Goal: Task Accomplishment & Management: Complete application form

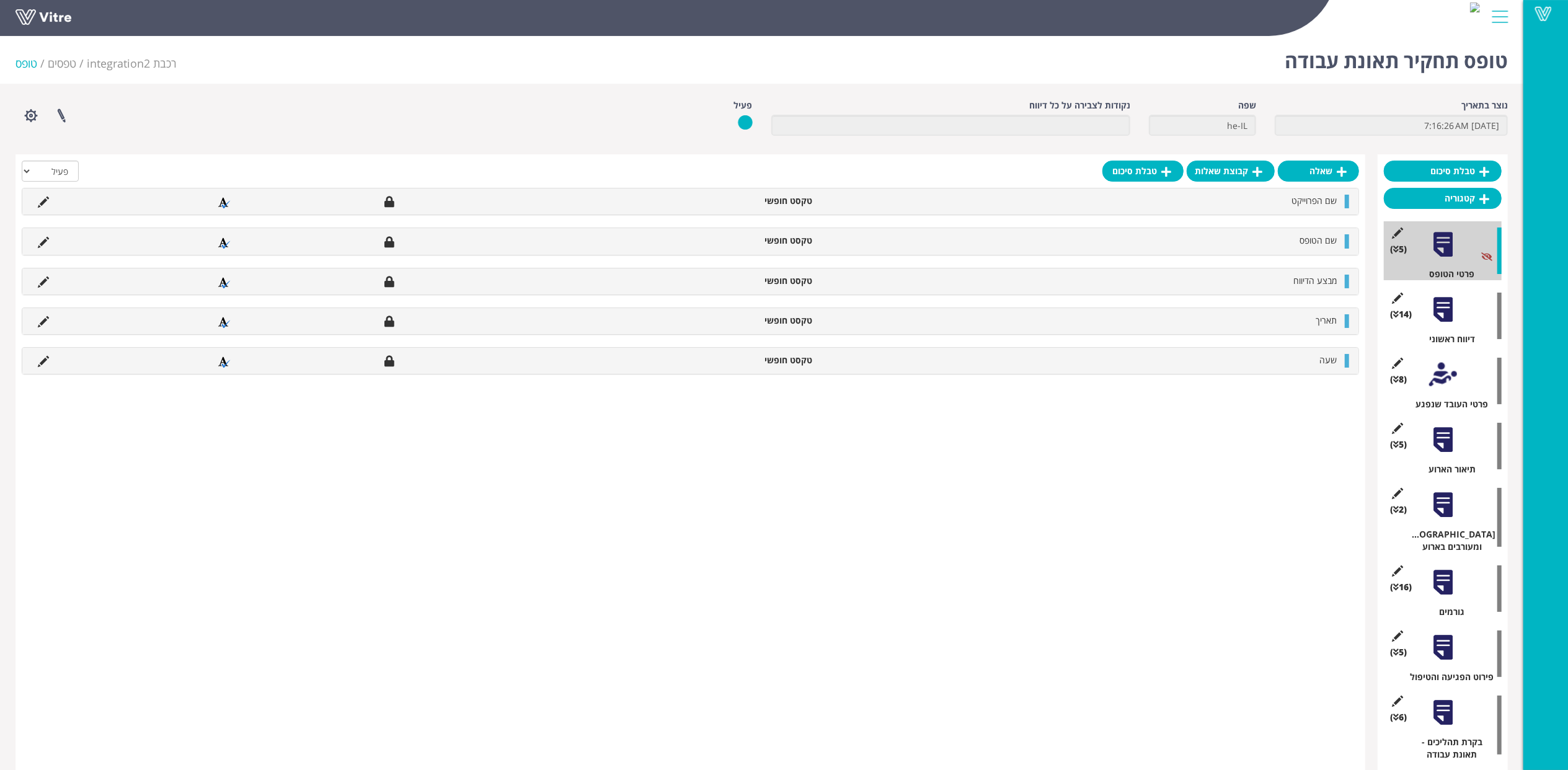
click at [905, 91] on div "טופס תחקיר תאונת עבודה רכבת integration2 טפסים טופס נוצר בתאריך [DATE] 7:16:26 …" at bounding box center [762, 473] width 1524 height 885
drag, startPoint x: 1107, startPoint y: 103, endPoint x: 1012, endPoint y: 106, distance: 95.0
click at [1012, 106] on div "נקודות לצבירה על כל דיווח" at bounding box center [951, 117] width 359 height 37
drag, startPoint x: 1012, startPoint y: 106, endPoint x: 1112, endPoint y: 105, distance: 100.0
click at [1112, 105] on label "נקודות לצבירה על כל דיווח" at bounding box center [1080, 105] width 101 height 12
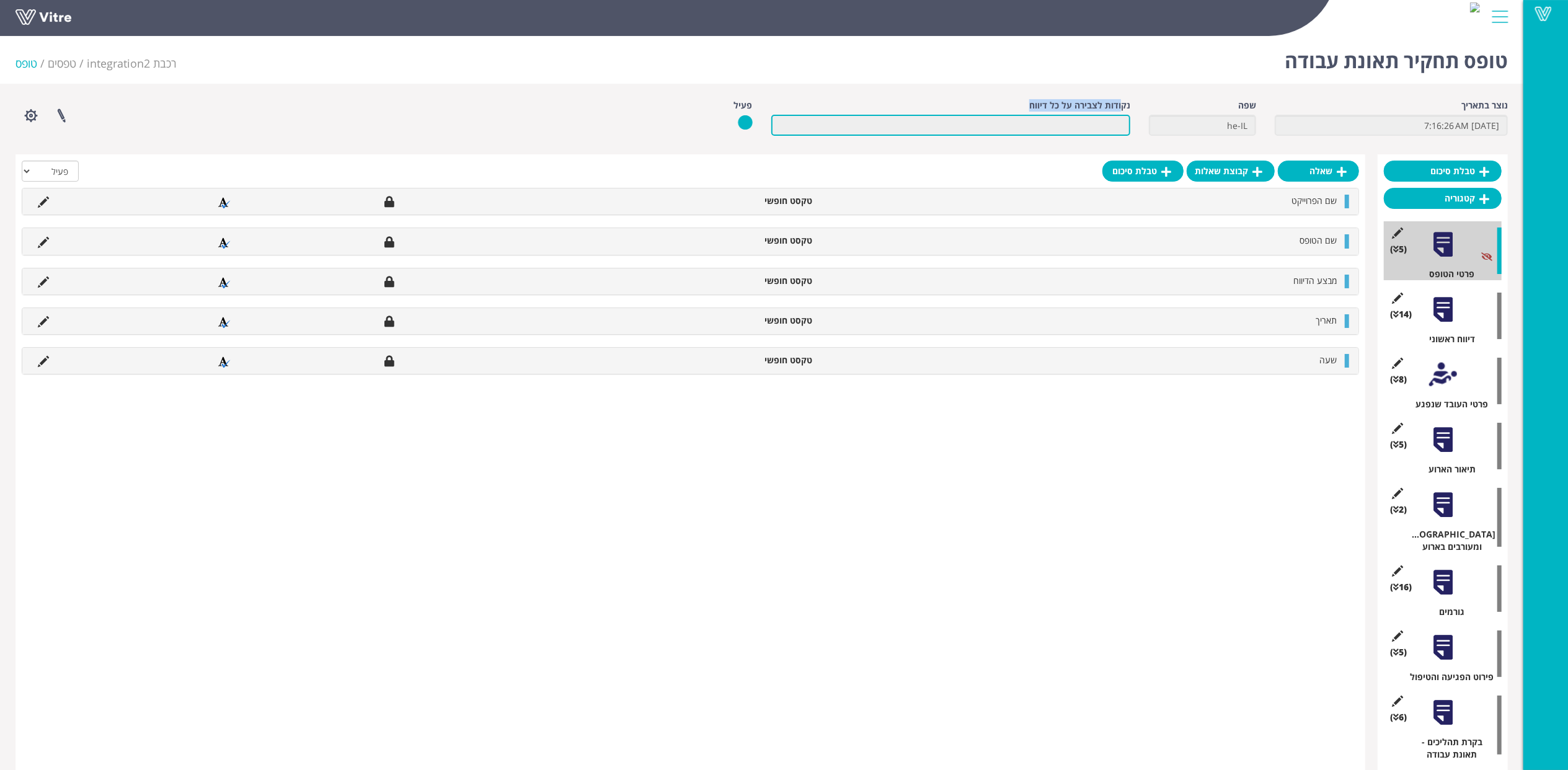
click at [1112, 115] on input "נקודות לצבירה על כל דיווח" at bounding box center [951, 125] width 359 height 21
click at [1112, 105] on label "נקודות לצבירה על כל דיווח" at bounding box center [1080, 105] width 101 height 12
click at [1112, 115] on input "נקודות לצבירה על כל דיווח" at bounding box center [951, 125] width 359 height 21
click at [1112, 105] on label "נקודות לצבירה על כל דיווח" at bounding box center [1080, 105] width 101 height 12
click at [1112, 115] on input "נקודות לצבירה על כל דיווח" at bounding box center [951, 125] width 359 height 21
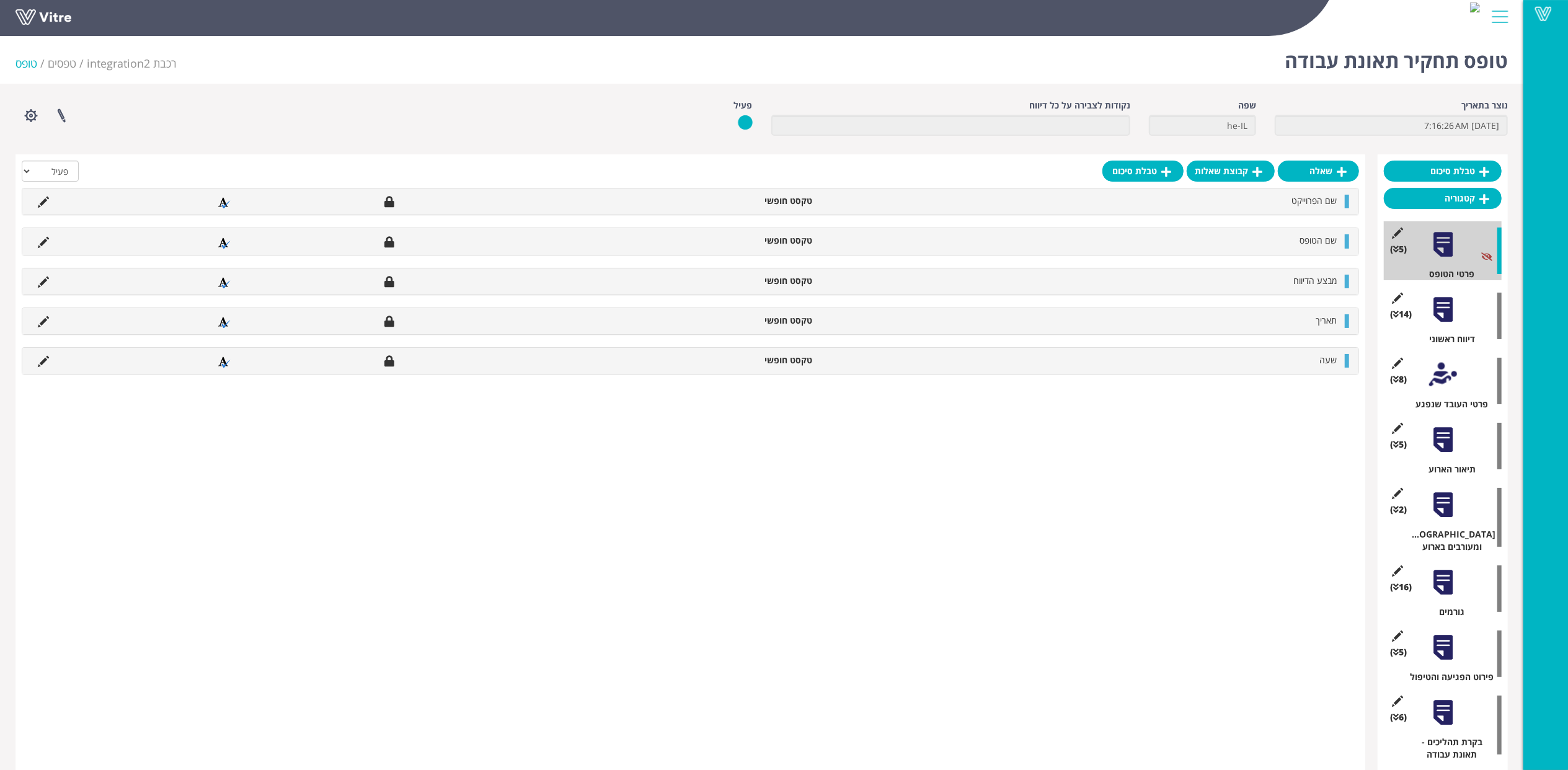
click at [1112, 105] on label "נקודות לצבירה על כל דיווח" at bounding box center [1080, 105] width 101 height 12
click at [1112, 115] on input "נקודות לצבירה על כל דיווח" at bounding box center [951, 125] width 359 height 21
drag, startPoint x: 1112, startPoint y: 105, endPoint x: 1079, endPoint y: 103, distance: 33.1
click at [1079, 103] on label "נקודות לצבירה על כל דיווח" at bounding box center [1080, 105] width 101 height 12
click at [1079, 115] on input "נקודות לצבירה על כל דיווח" at bounding box center [951, 125] width 359 height 21
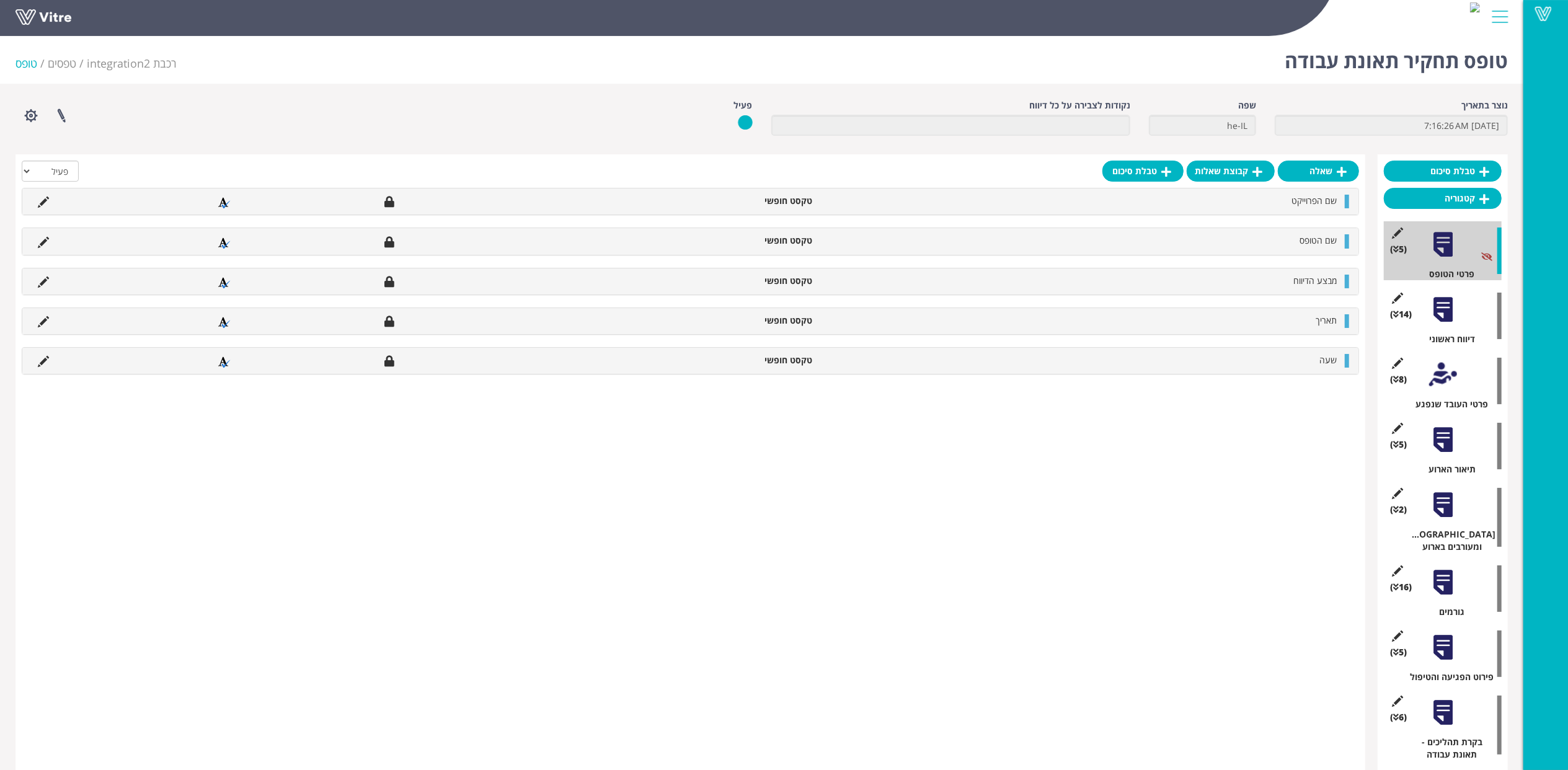
click at [1070, 70] on div "טופס תחקיר תאונת עבודה רכבת integration2 טפסים טופס" at bounding box center [762, 57] width 1524 height 52
click at [1442, 318] on div at bounding box center [1444, 309] width 28 height 28
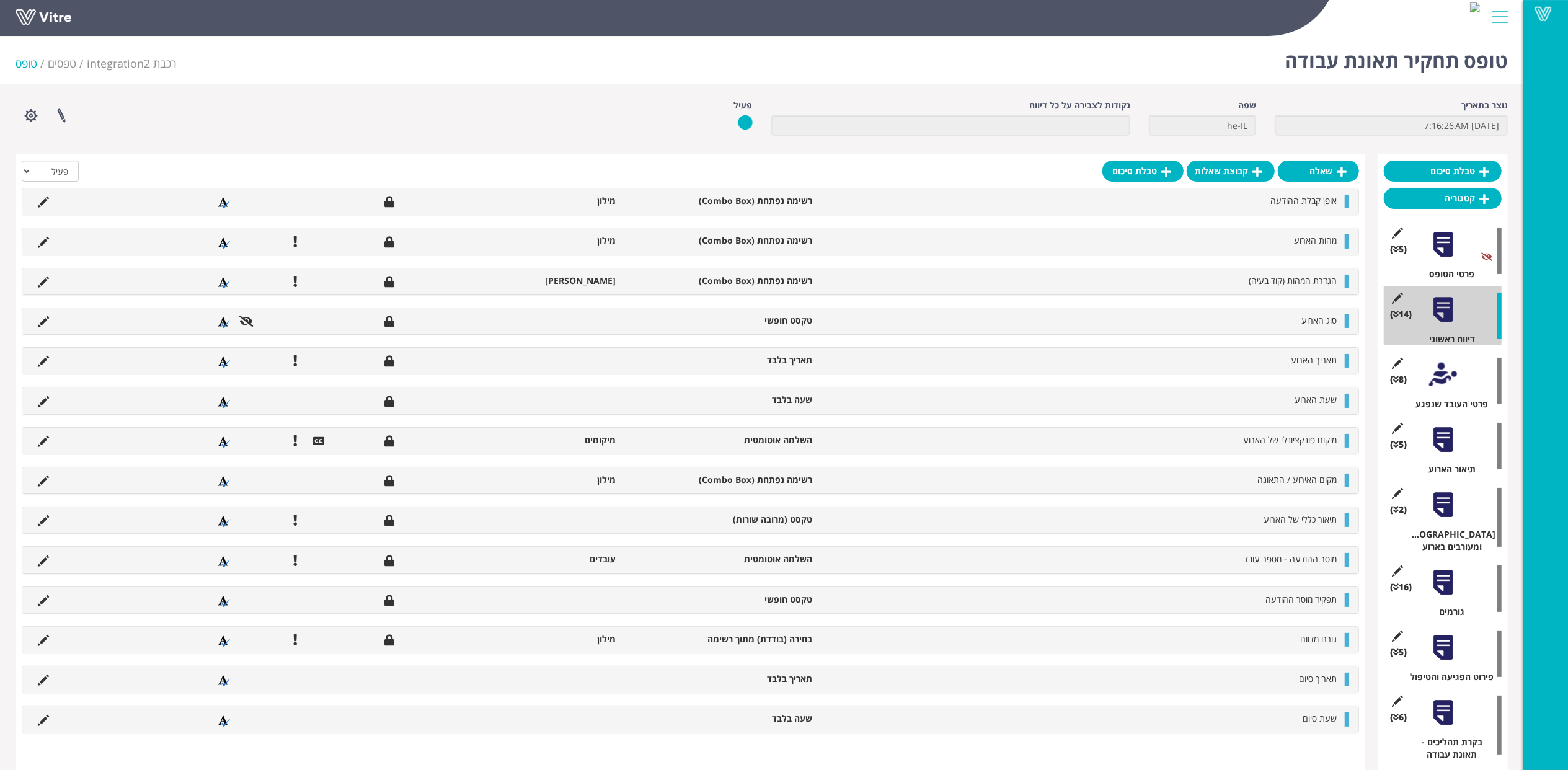
click at [1446, 383] on div at bounding box center [1444, 375] width 28 height 28
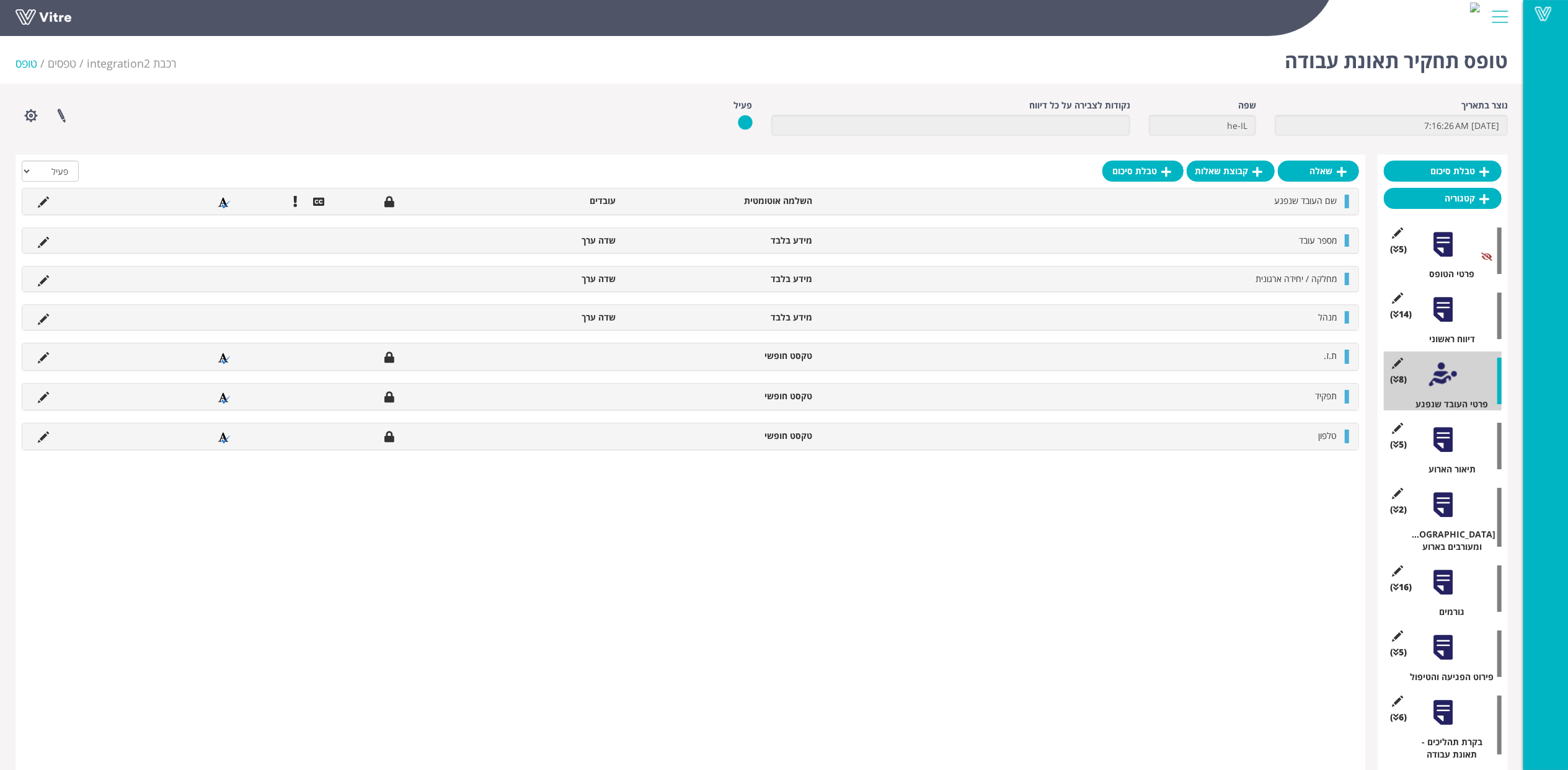
click at [1449, 442] on div at bounding box center [1444, 440] width 28 height 28
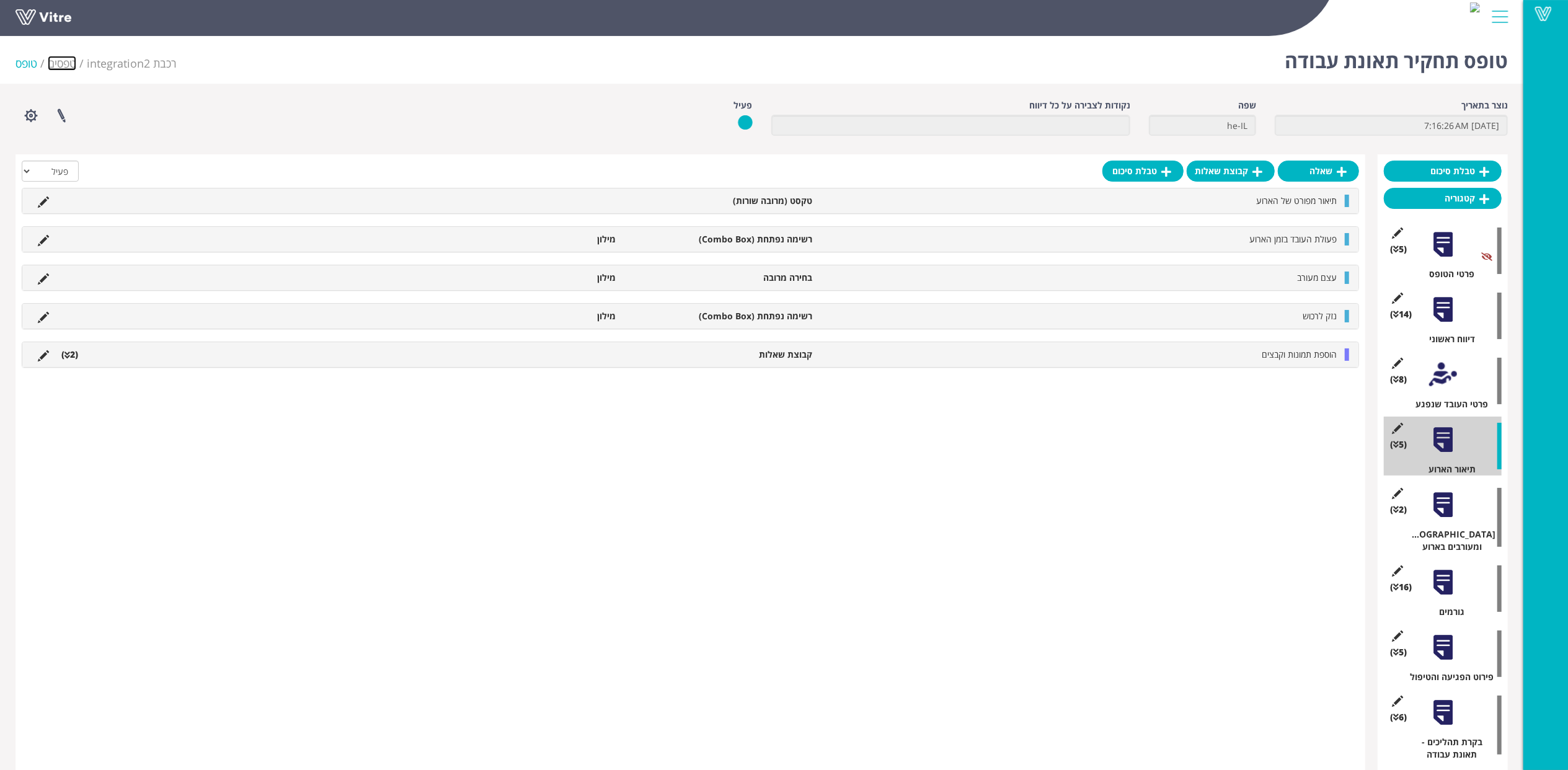
click at [58, 62] on link "טפסים" at bounding box center [61, 63] width 29 height 15
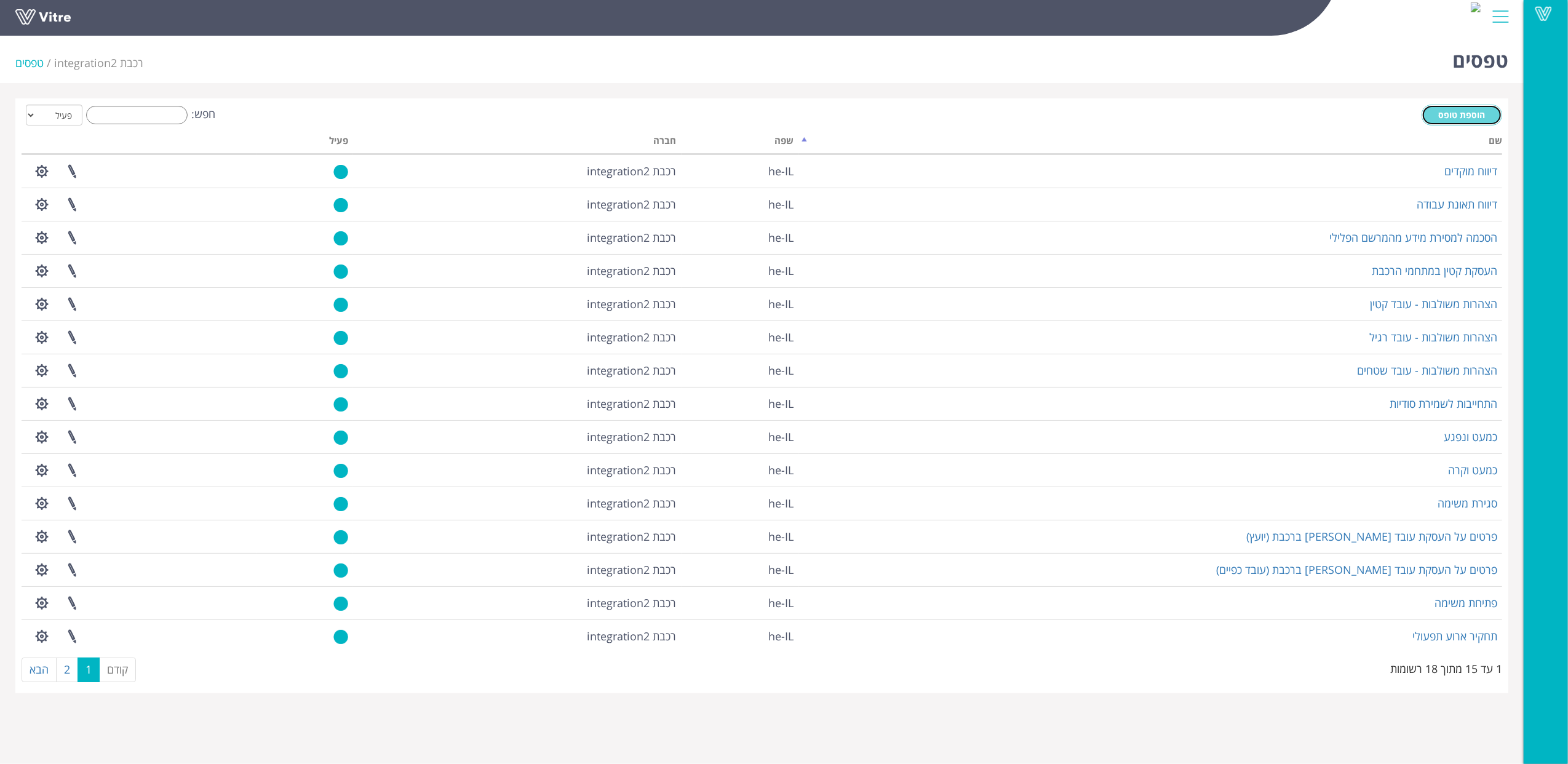
click at [1464, 106] on link "הוספת טופס" at bounding box center [1461, 115] width 80 height 21
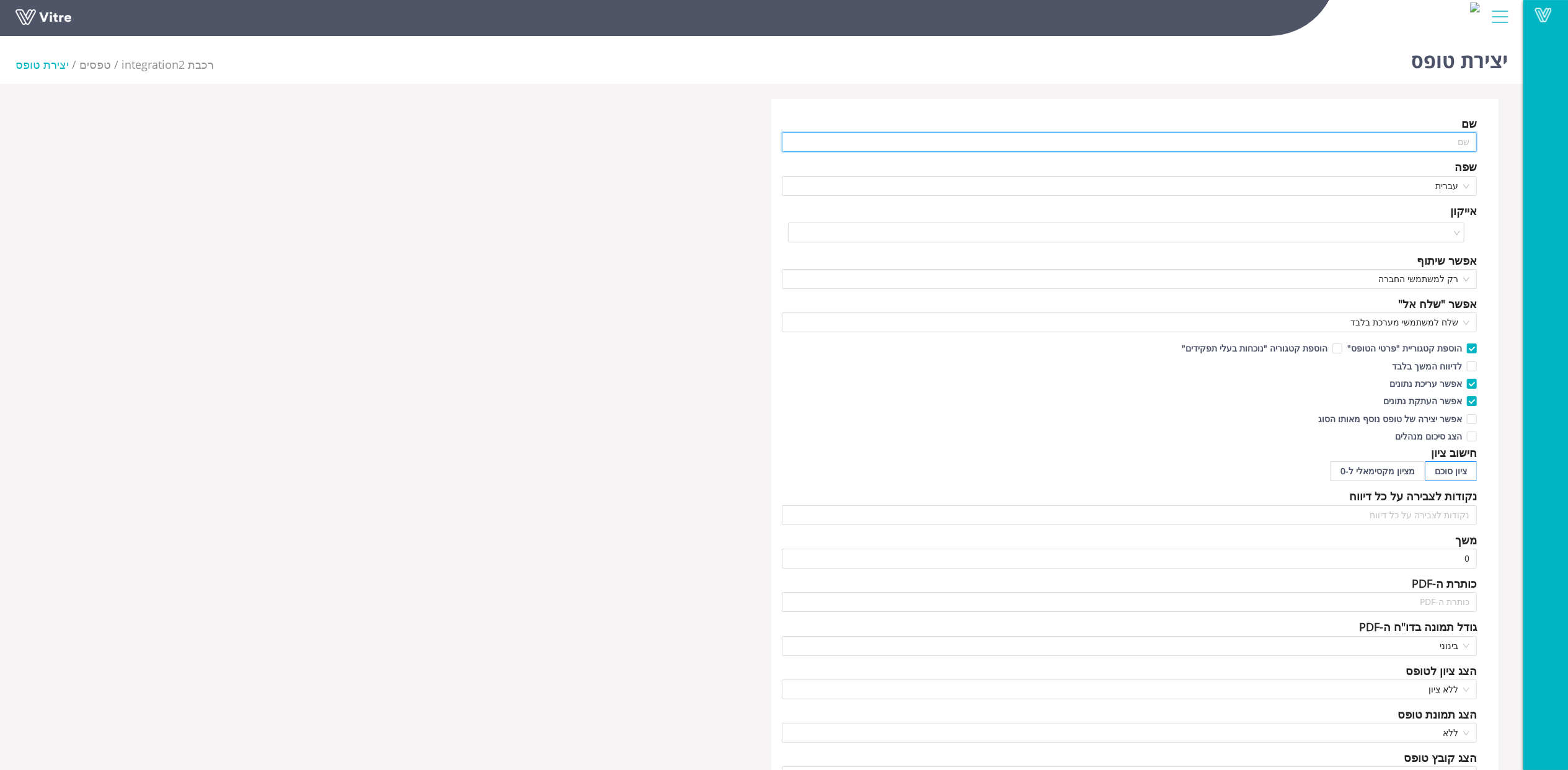
click at [1400, 145] on input "text" at bounding box center [1130, 142] width 696 height 20
type input "b"
type input "נספח א'"
click at [1417, 380] on span "אפשר עריכת נתונים" at bounding box center [1426, 383] width 83 height 11
click at [1466, 381] on input "אפשר עריכת נתונים" at bounding box center [1471, 387] width 11 height 11
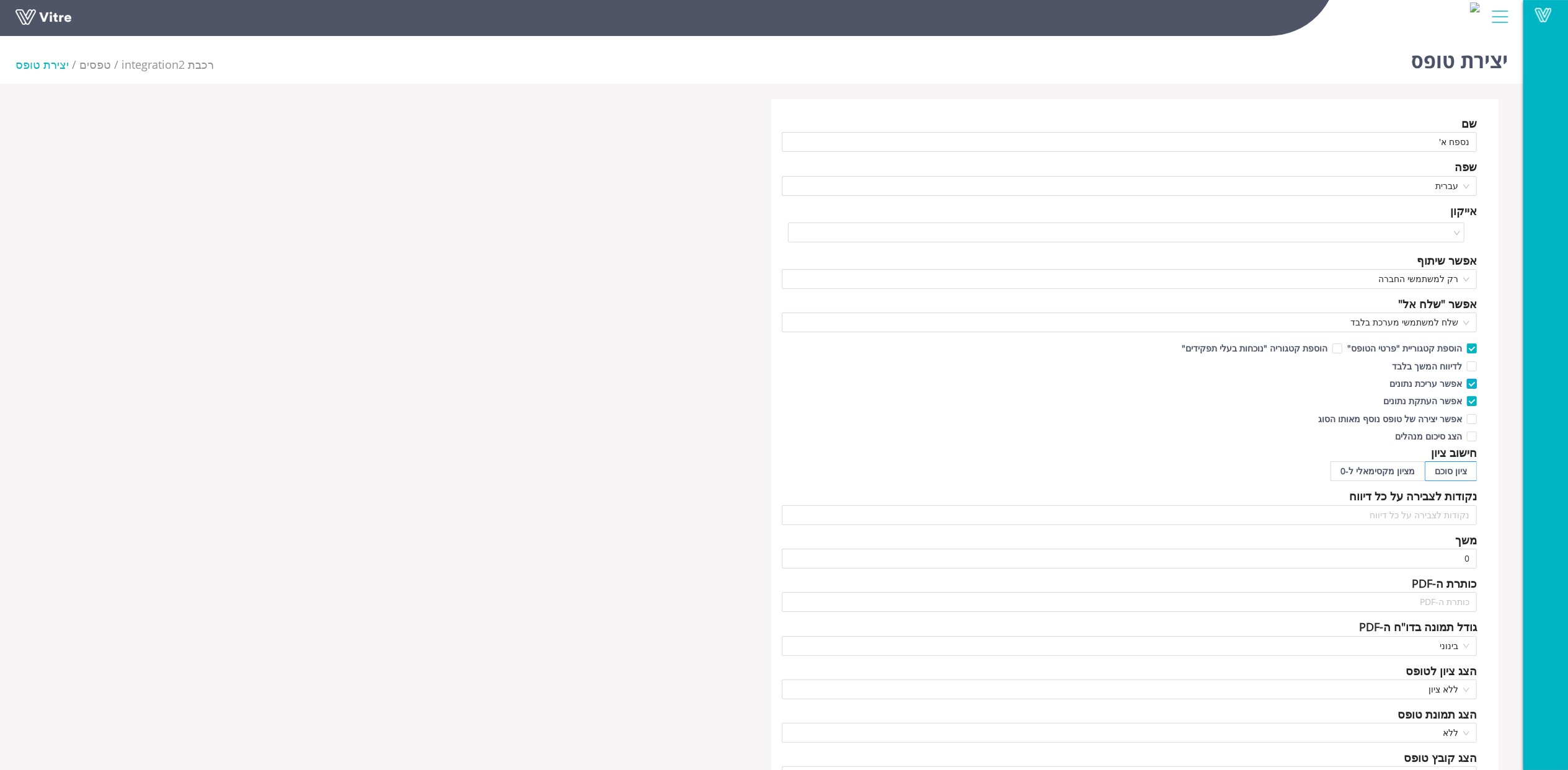
checkbox input "false"
click at [1417, 399] on span "אפשר העתקת נתונים" at bounding box center [1423, 401] width 88 height 11
click at [1466, 399] on input "אפשר העתקת נתונים" at bounding box center [1471, 404] width 11 height 11
checkbox input "false"
click at [1412, 324] on span "שלח למשתמשי מערכת בלבד" at bounding box center [1130, 322] width 681 height 19
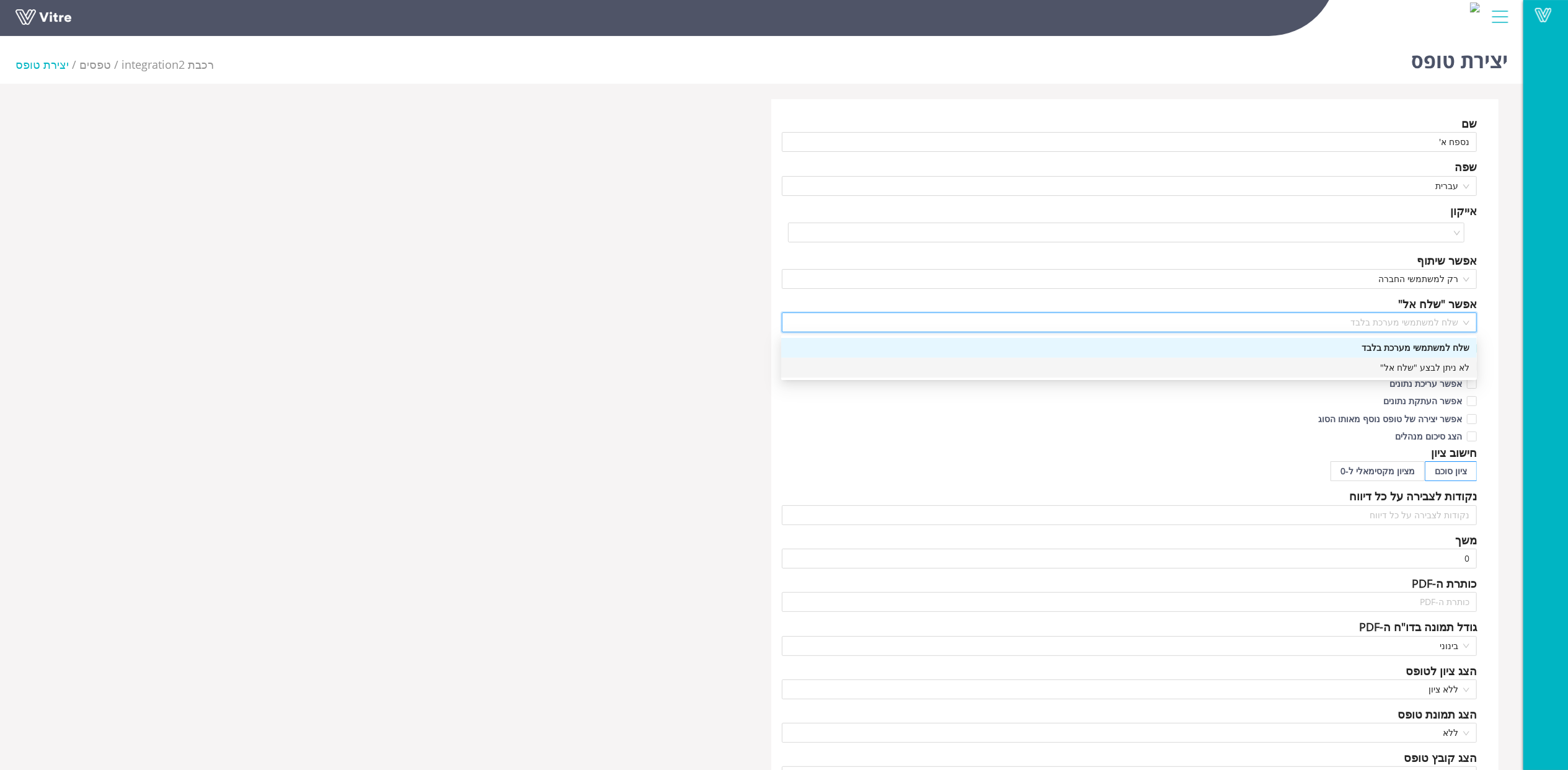
click at [1415, 362] on div "לא ניתן לבצע "שלח אל"" at bounding box center [1129, 367] width 681 height 14
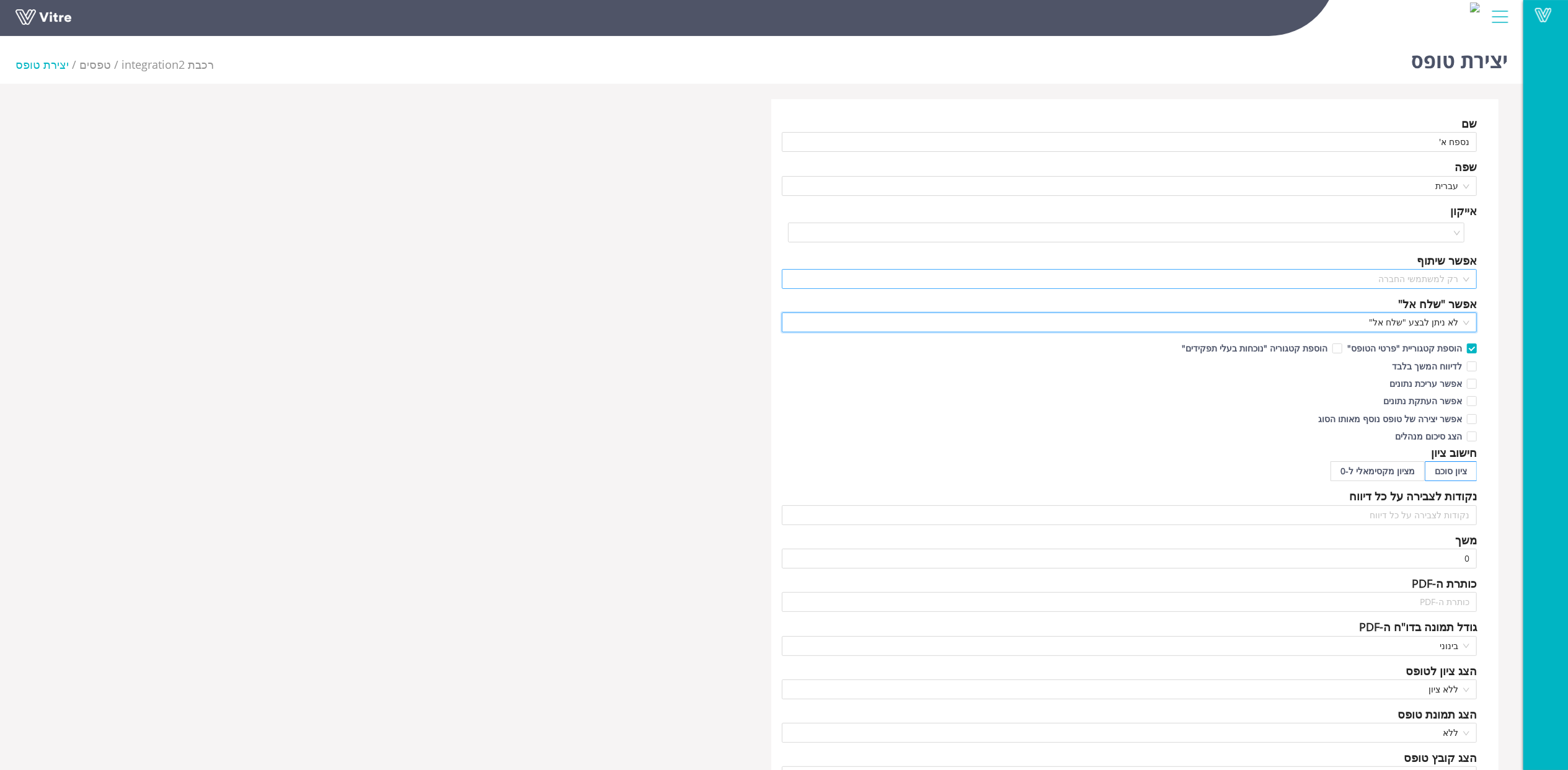
click at [1414, 281] on span "רק למשתמשי החברה" at bounding box center [1130, 279] width 681 height 19
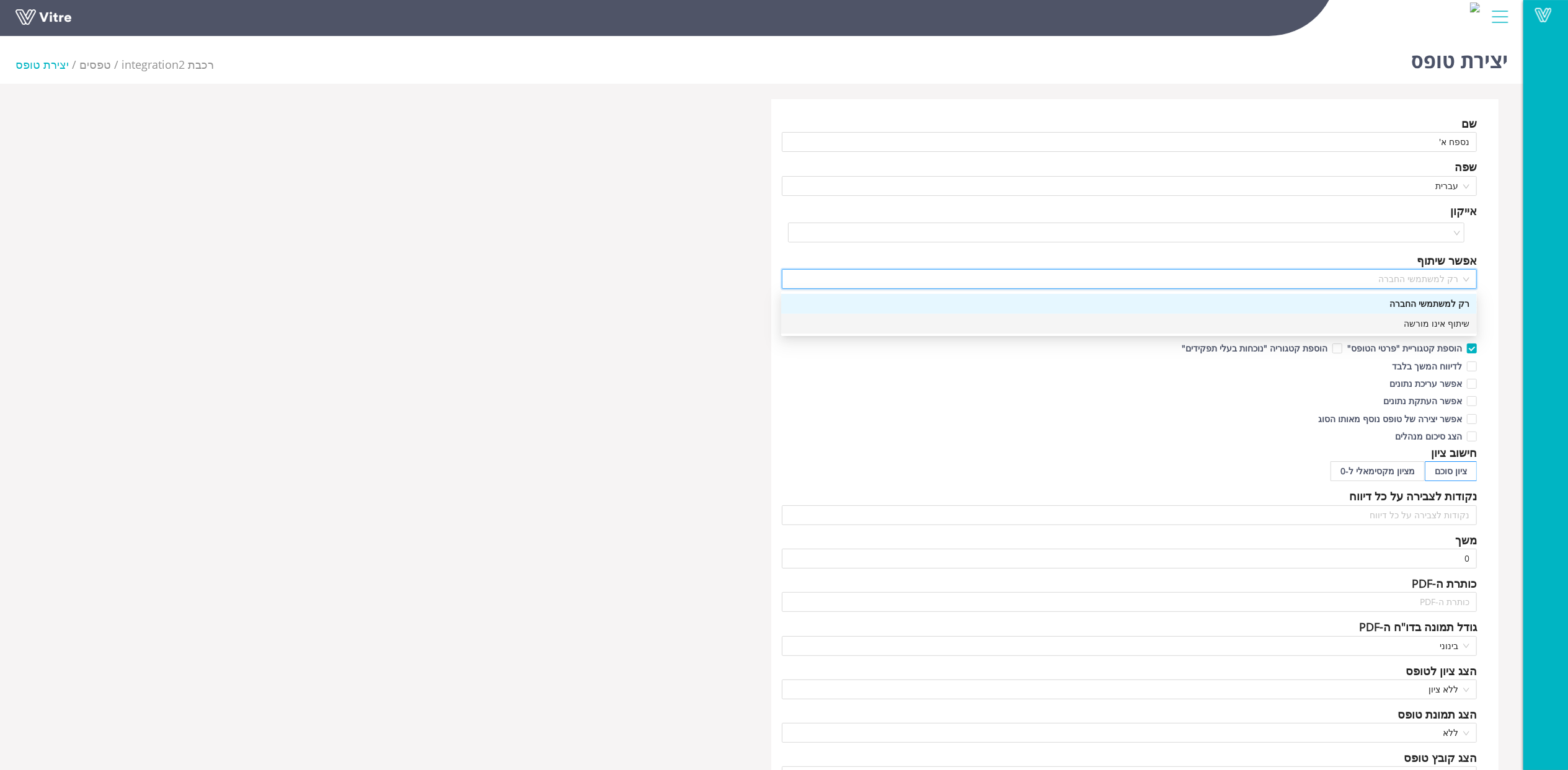
click at [1422, 324] on div "שיתוף אינו מורשה" at bounding box center [1129, 323] width 681 height 14
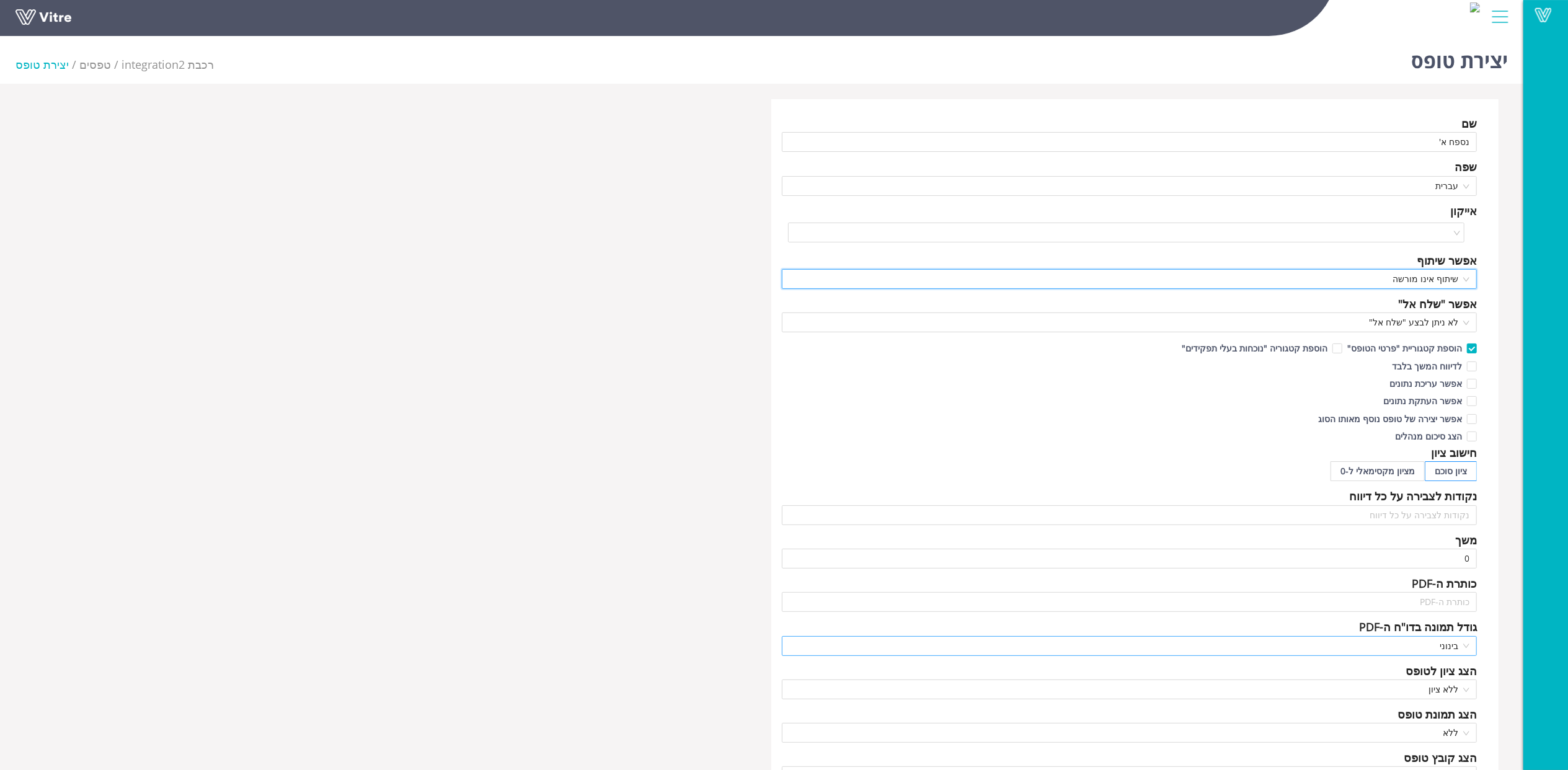
scroll to position [139, 0]
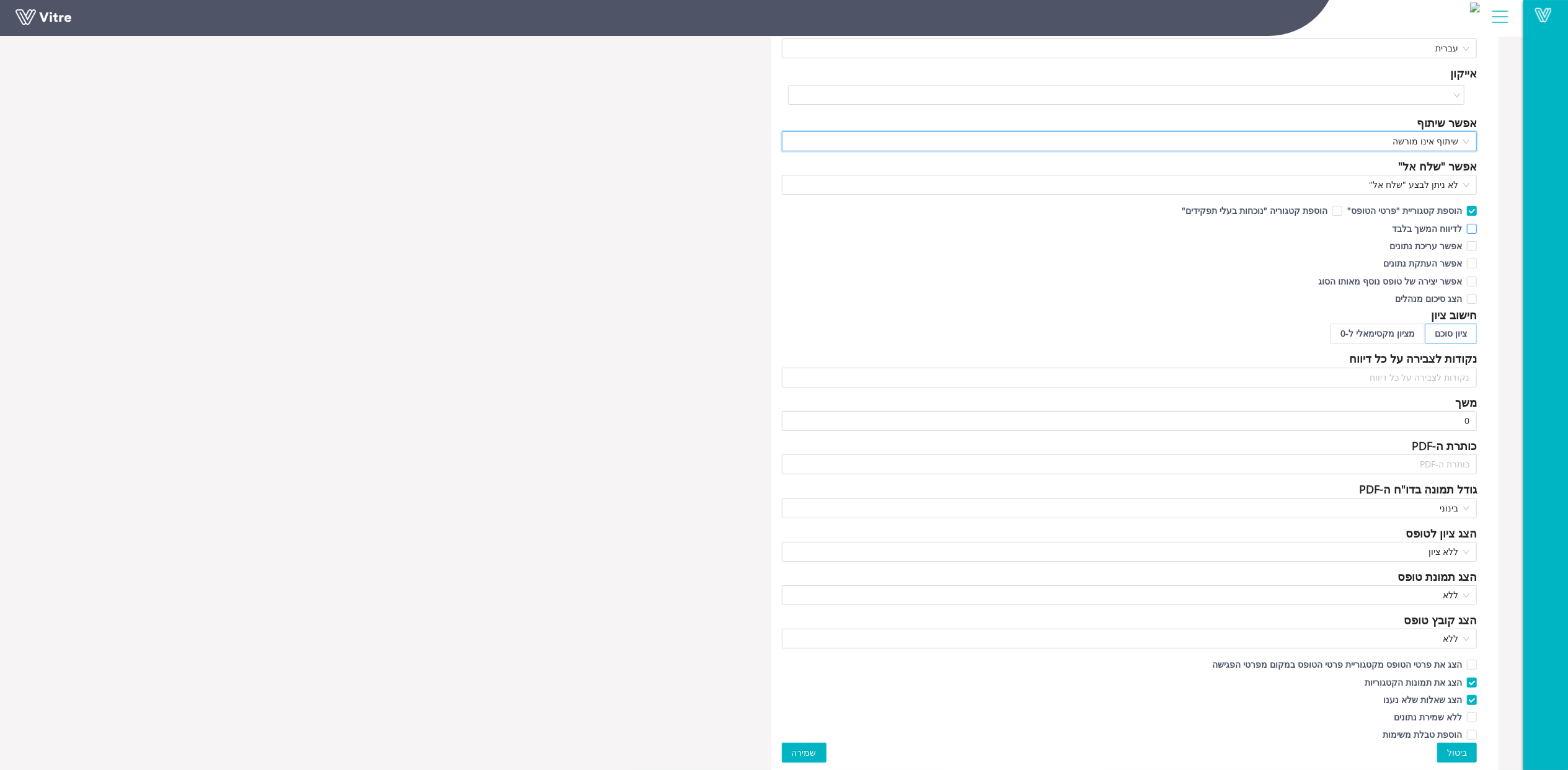
click at [1432, 228] on span "לדיווח המשך בלבד" at bounding box center [1427, 228] width 80 height 11
click at [1466, 228] on input "לדיווח המשך בלבד" at bounding box center [1471, 232] width 11 height 11
checkbox input "true"
click at [809, 754] on span "שמירה" at bounding box center [804, 753] width 25 height 14
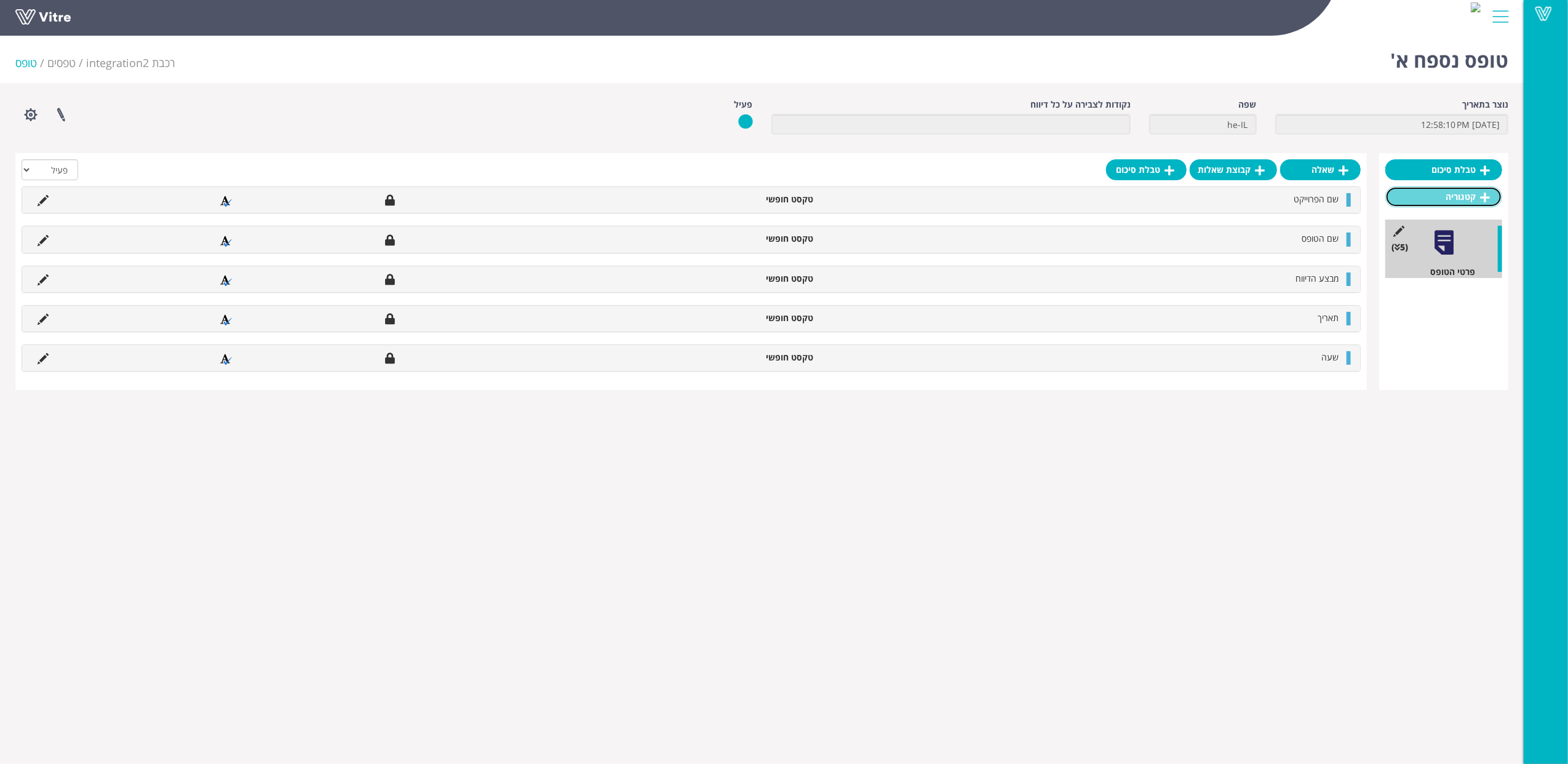
click at [1458, 193] on link "קטגוריה" at bounding box center [1444, 197] width 117 height 21
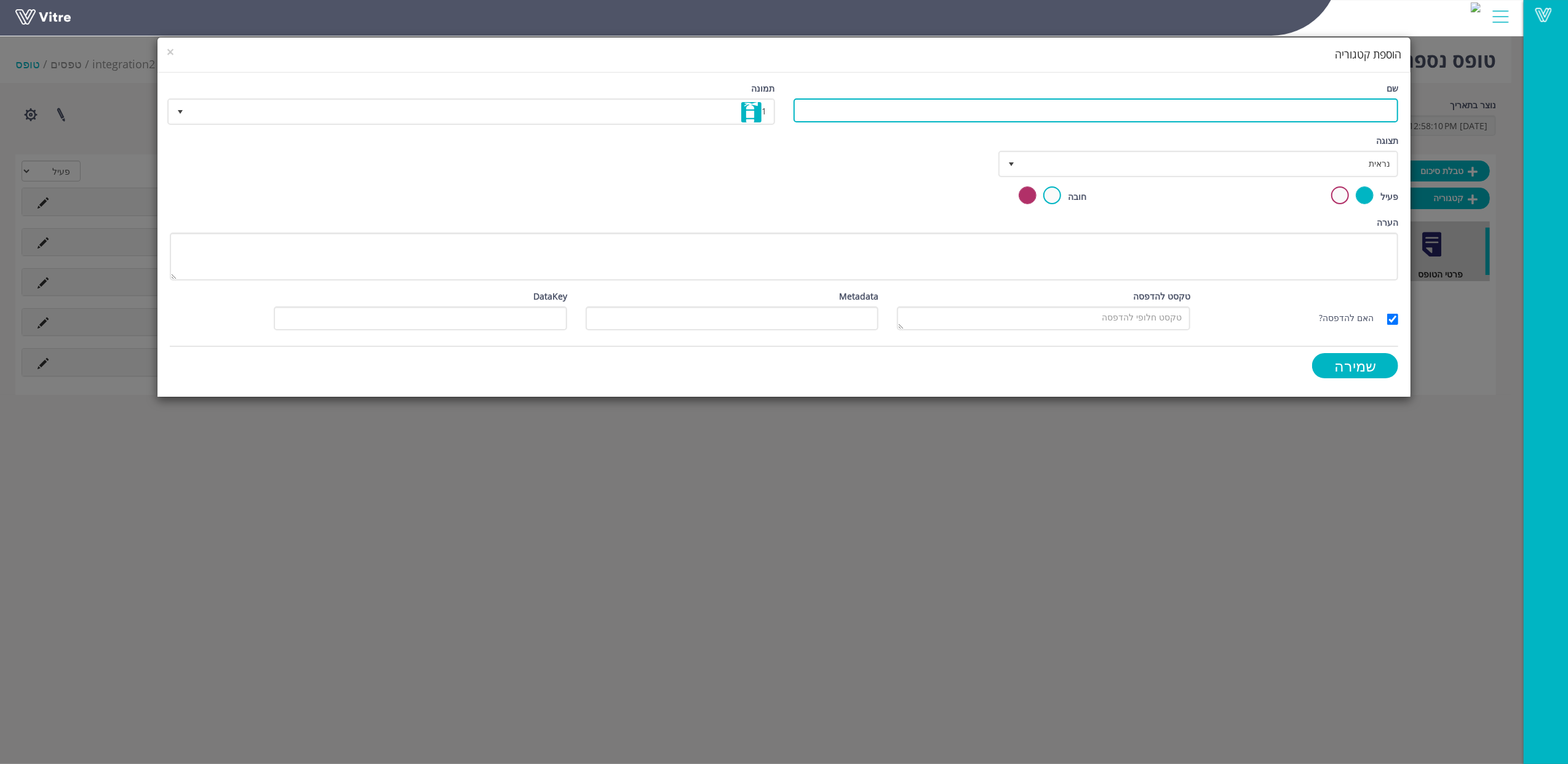
click at [1365, 110] on input "שם" at bounding box center [1096, 110] width 605 height 24
type input "תמצית תחקיר תאונה"
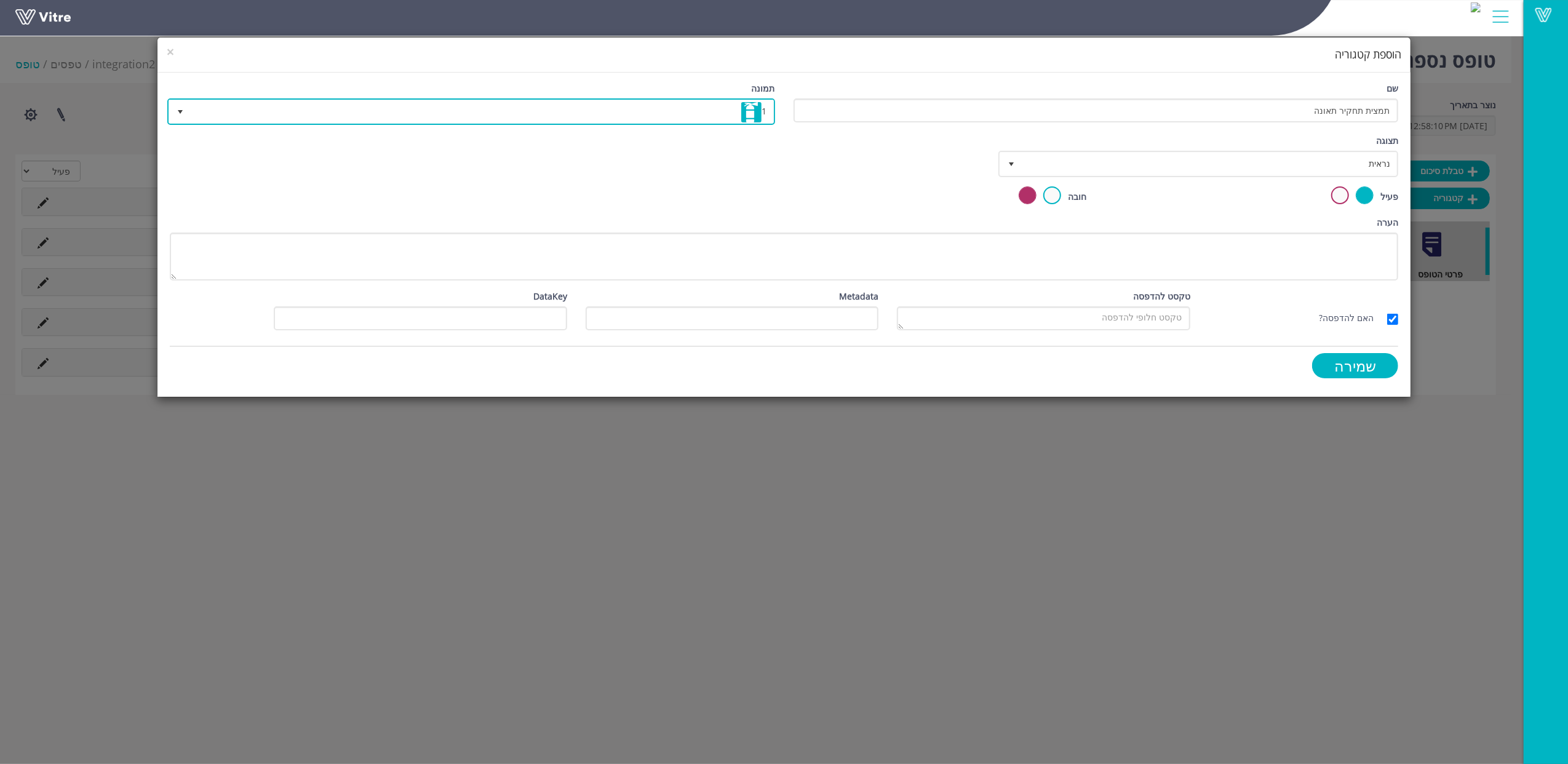
click at [730, 114] on span "1" at bounding box center [482, 111] width 583 height 22
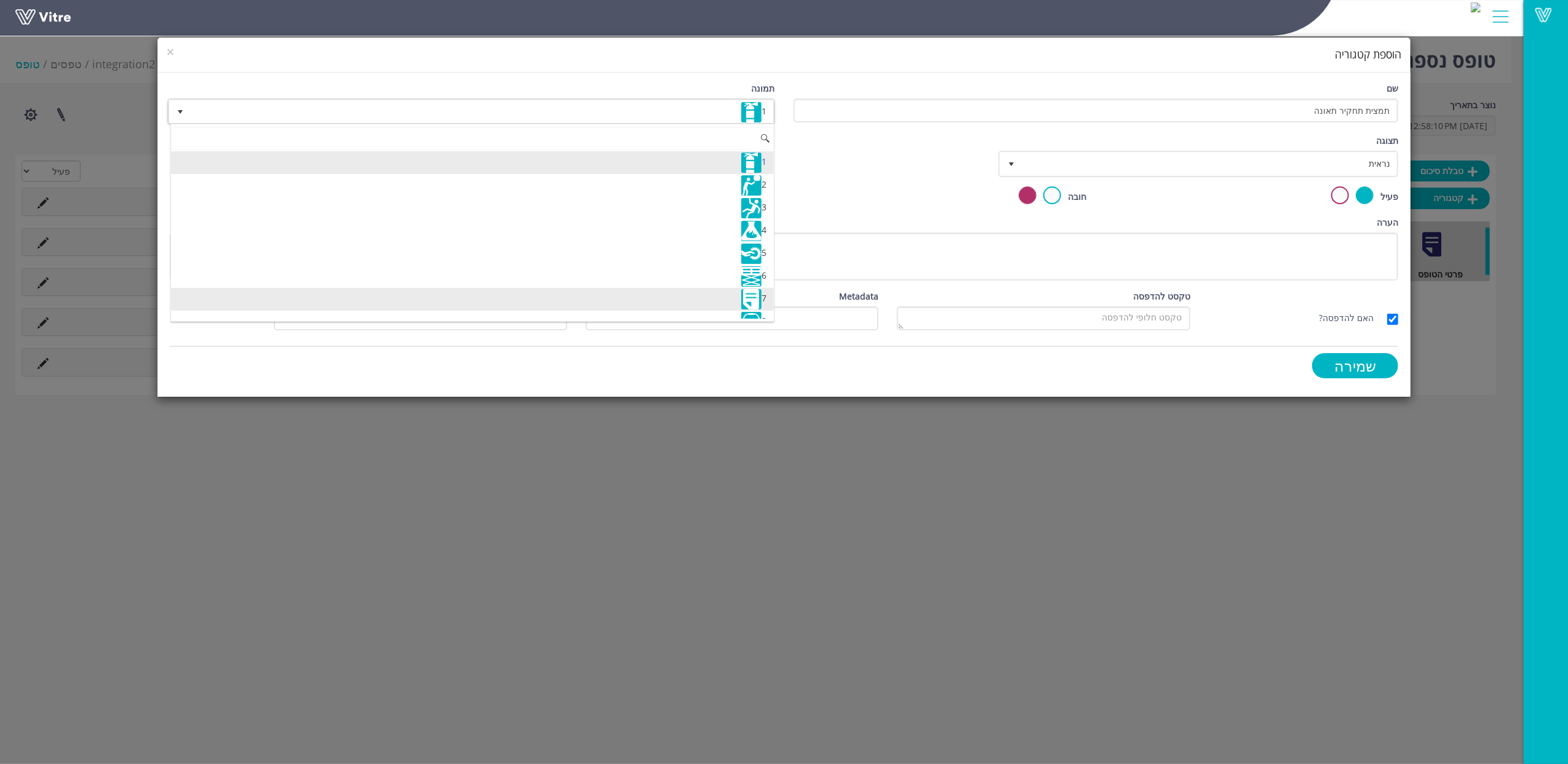
click at [736, 294] on li "7" at bounding box center [472, 300] width 603 height 23
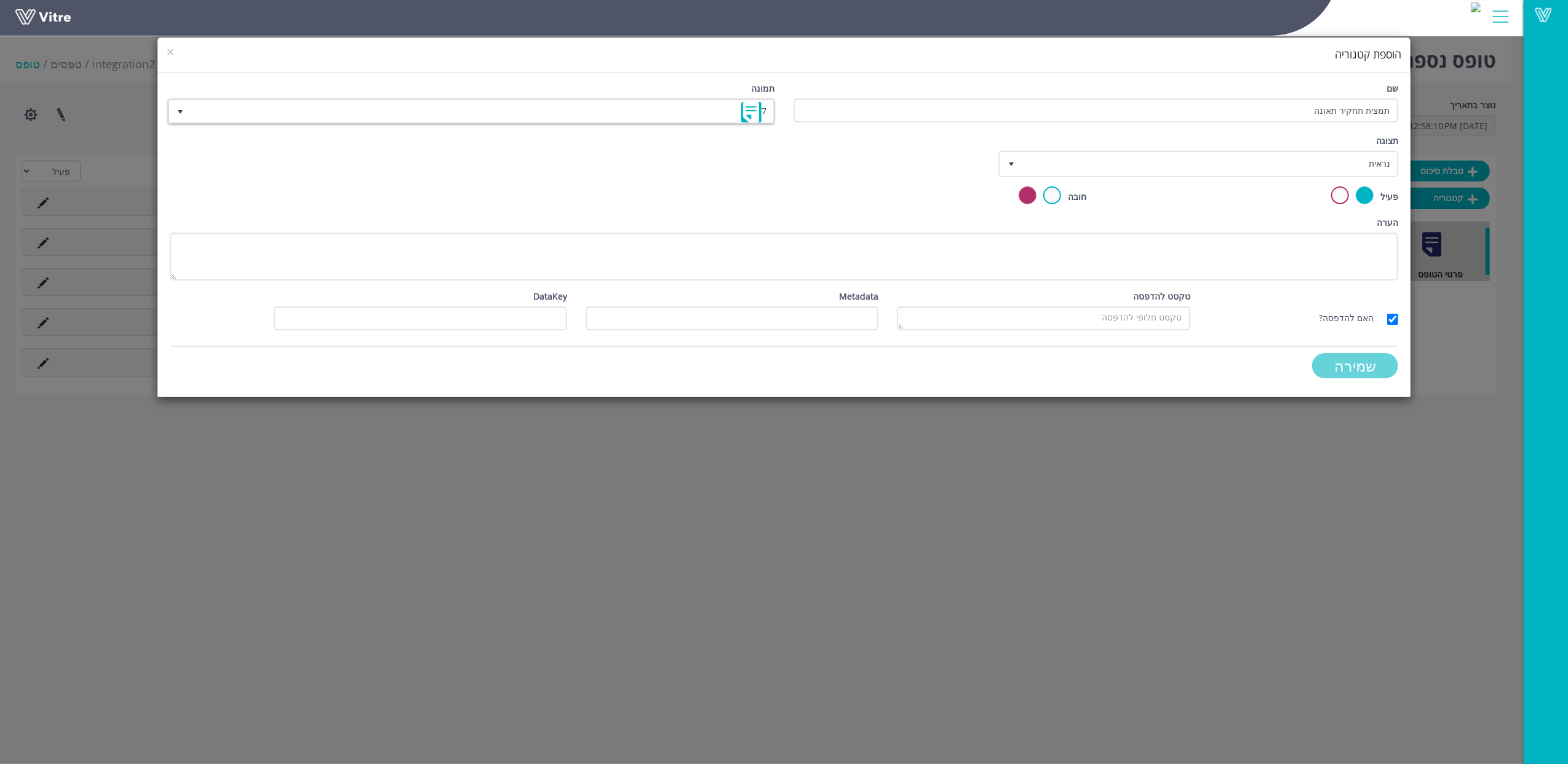
click at [1352, 369] on input "שמירה" at bounding box center [1355, 365] width 86 height 25
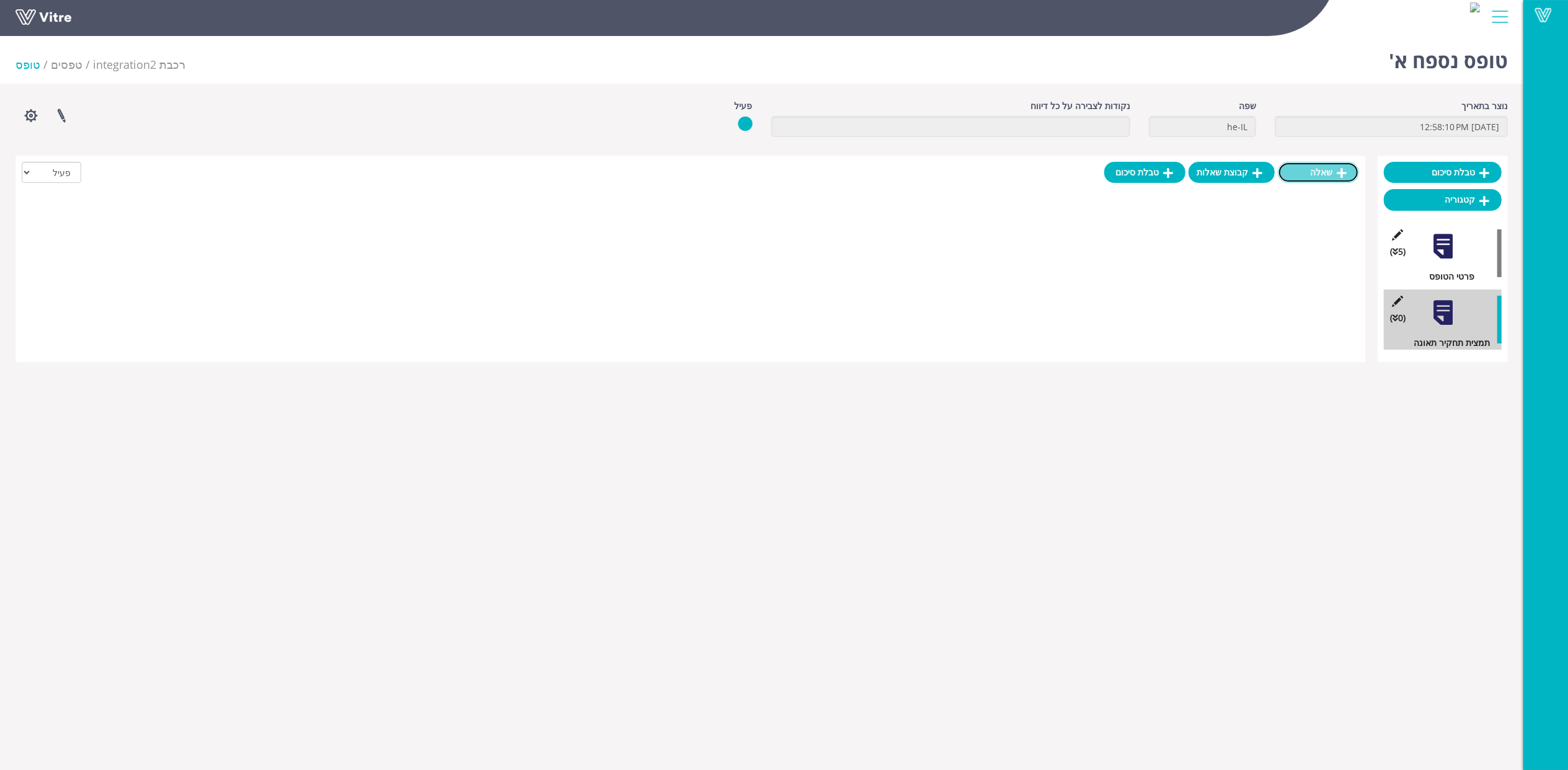
click at [1330, 175] on link "שאלה" at bounding box center [1318, 173] width 81 height 21
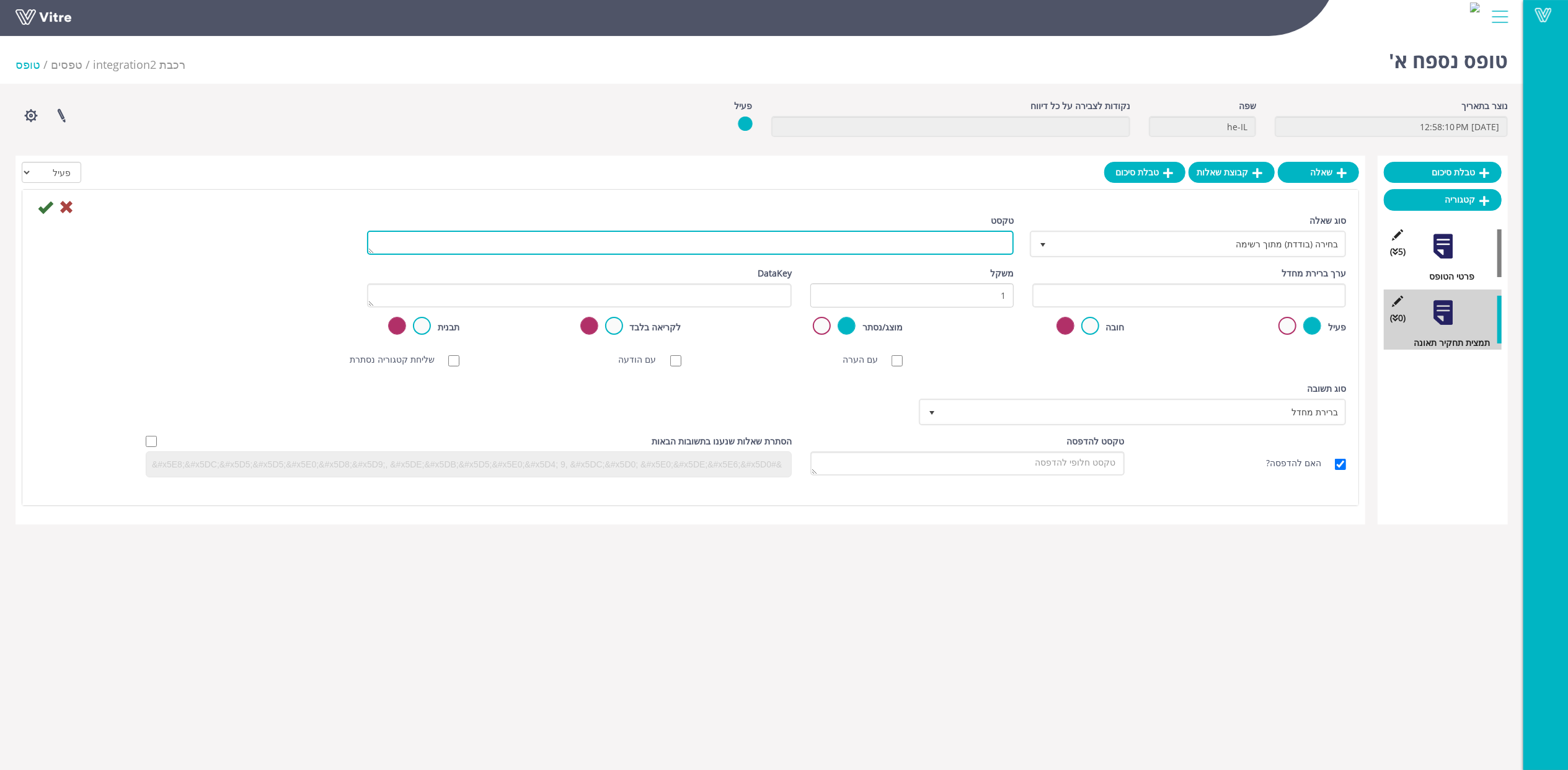
click at [962, 241] on textarea "טקסט" at bounding box center [691, 243] width 647 height 25
paste textarea "מהות הארוע"
type textarea "מהות הארוע"
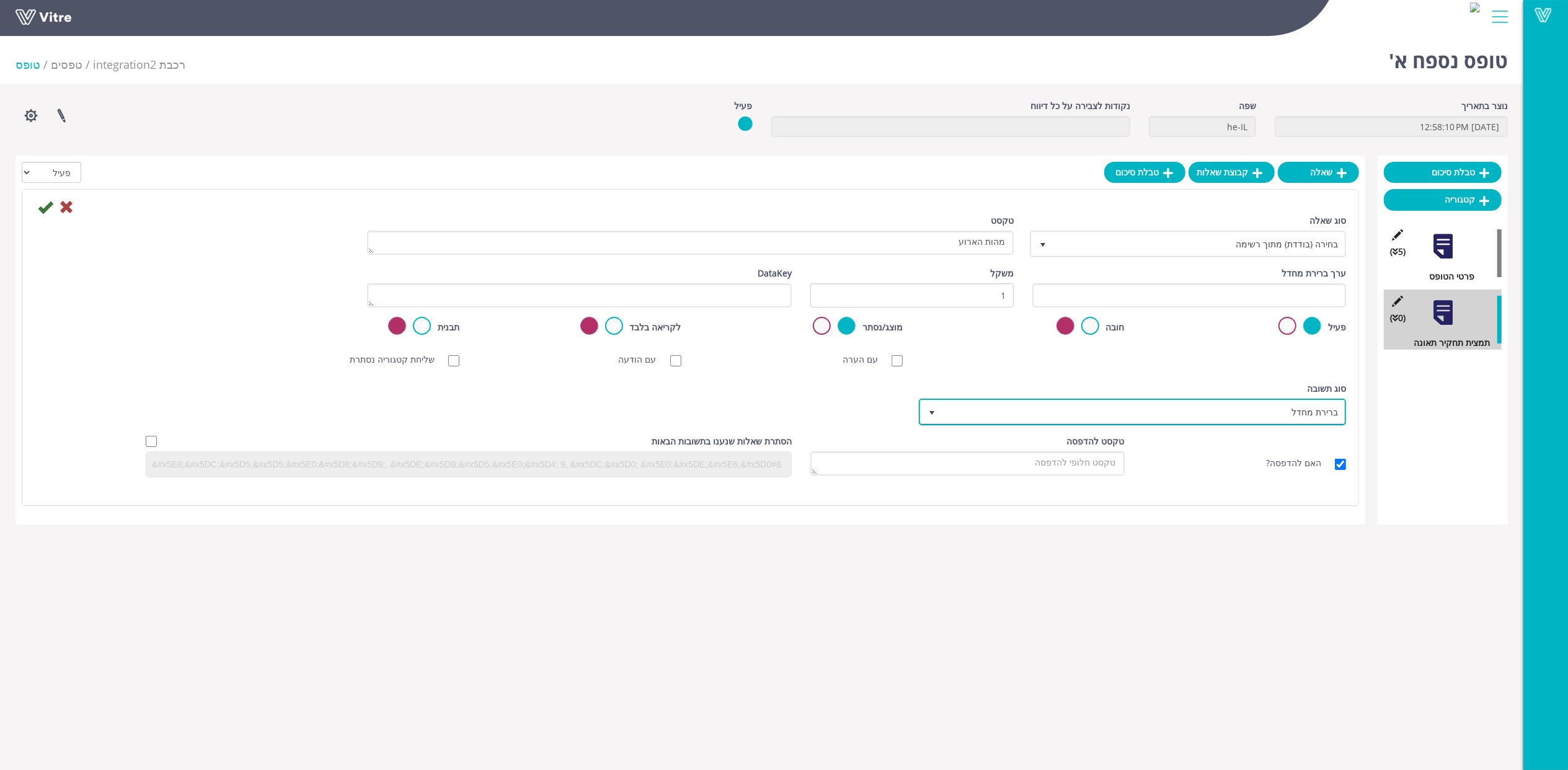
click at [1288, 414] on span "ברירת מחדל" at bounding box center [1144, 412] width 403 height 22
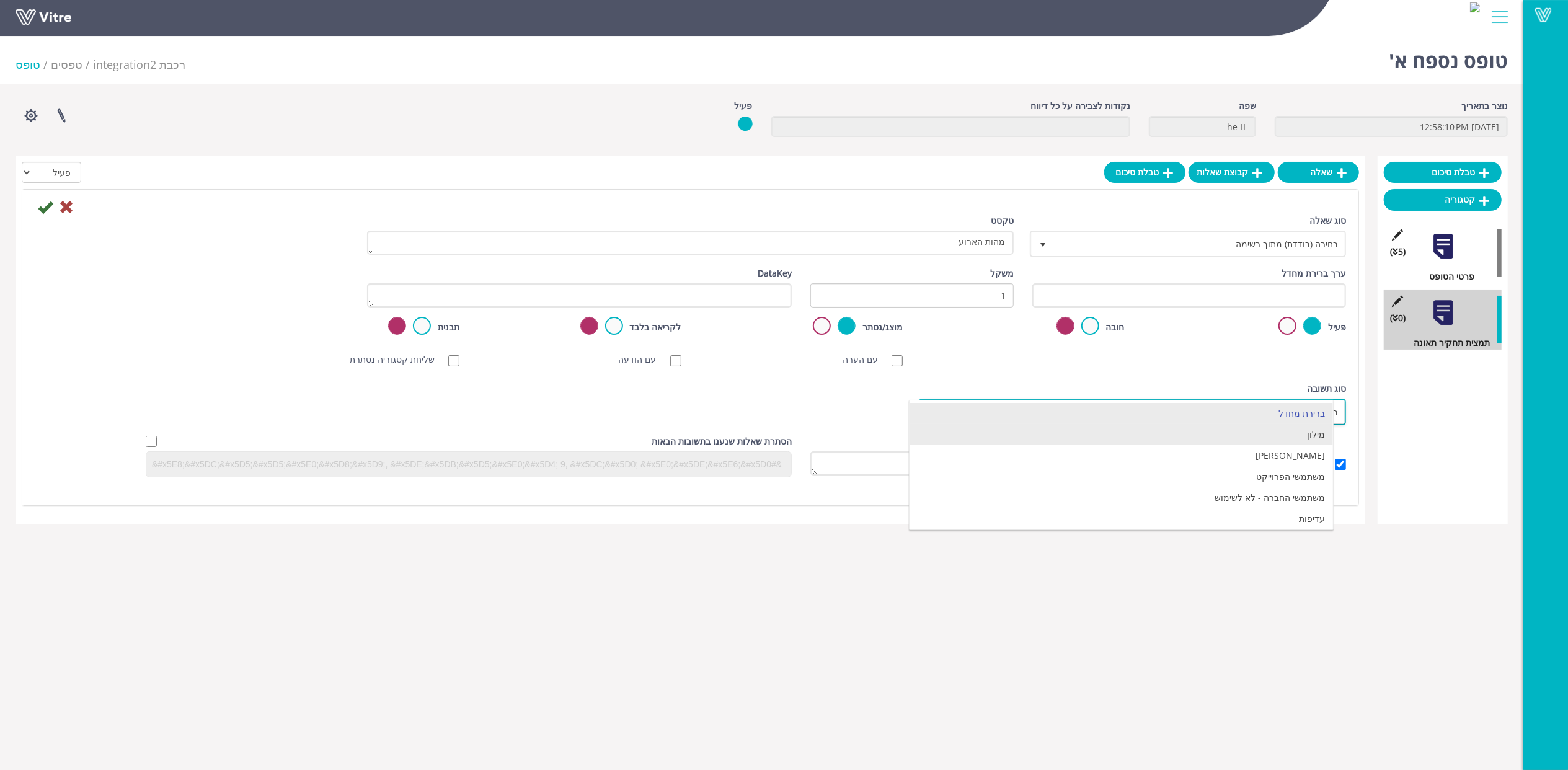
drag, startPoint x: 1291, startPoint y: 437, endPoint x: 1271, endPoint y: 427, distance: 22.4
click at [1291, 438] on li "מילון" at bounding box center [1121, 435] width 423 height 21
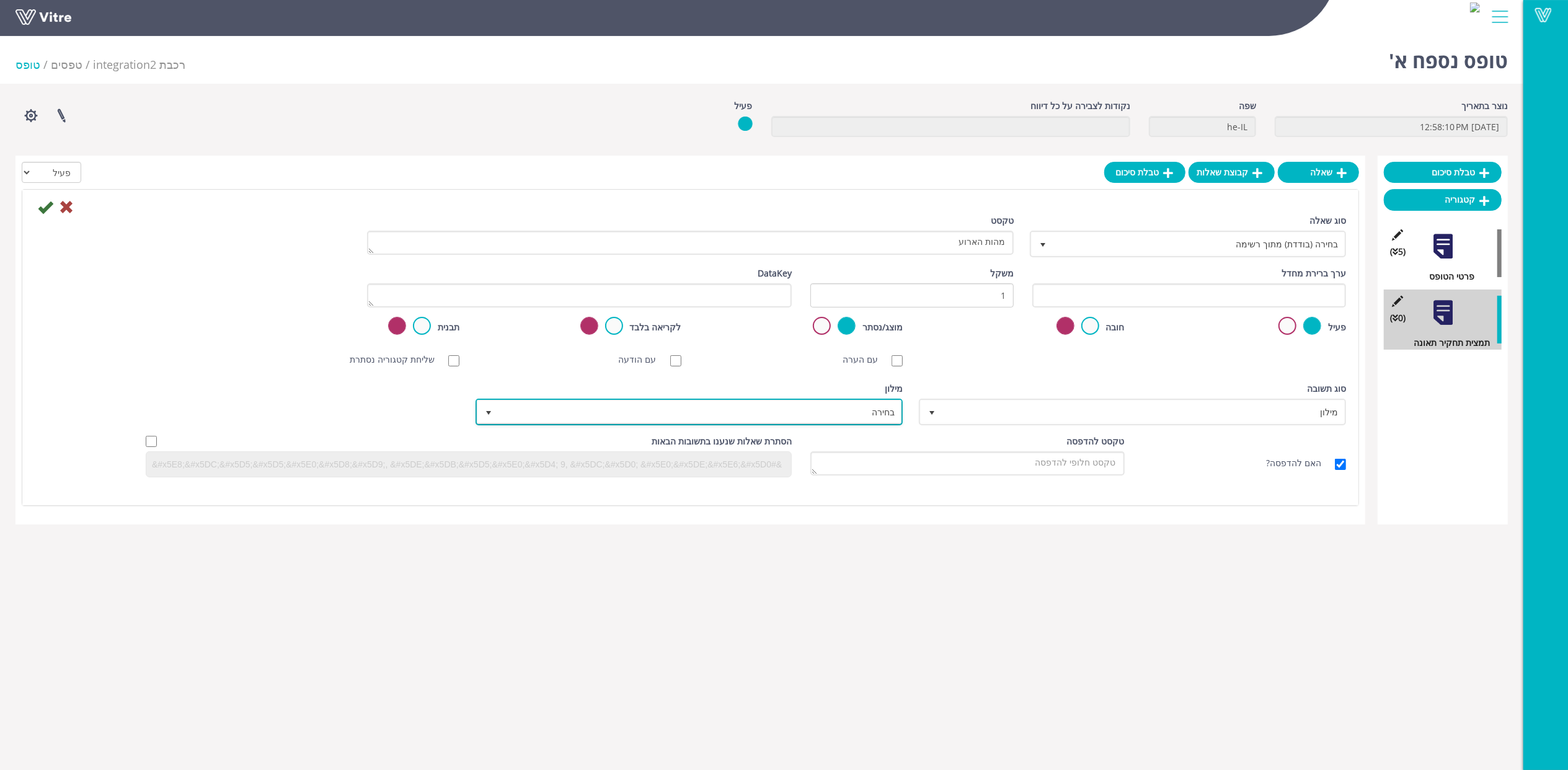
click at [839, 408] on span "בחירה" at bounding box center [701, 412] width 403 height 22
click at [862, 408] on span "בחירה" at bounding box center [701, 412] width 403 height 22
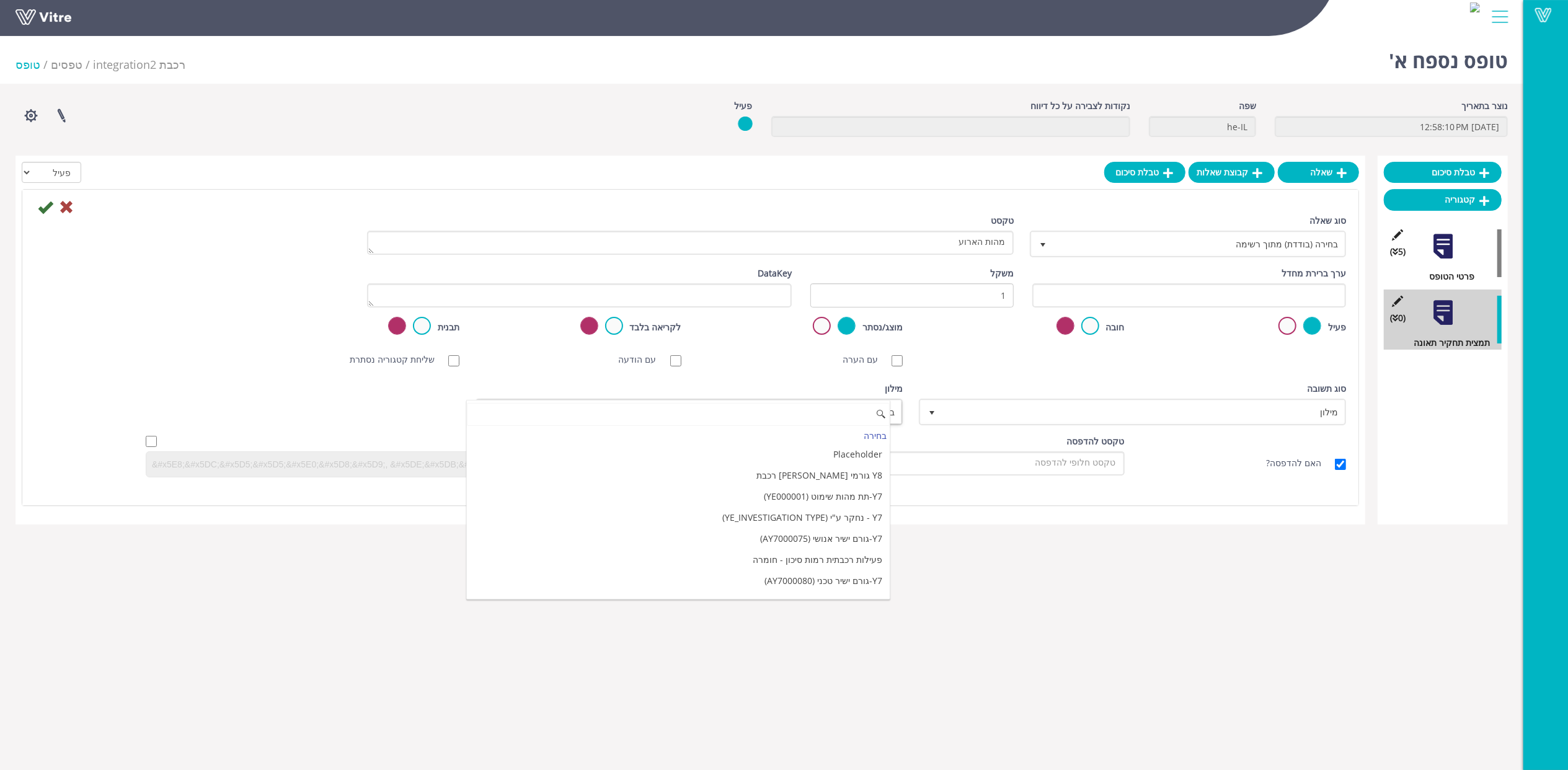
paste input "Y8 מהות ראשית - FECOD_Y8 תאונת עבודה"
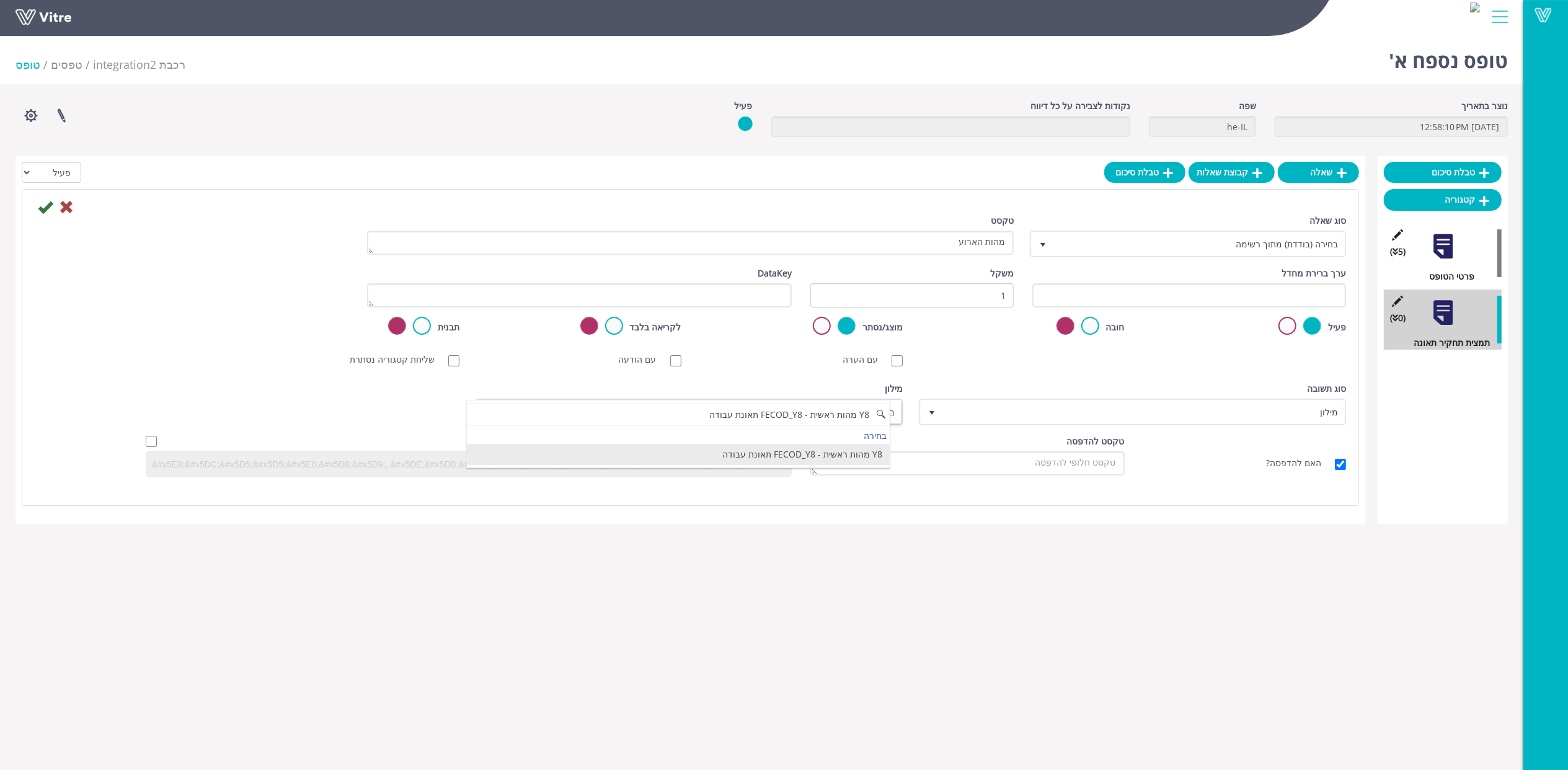
click at [854, 454] on li "Y8 מהות ראשית - FECOD_Y8 תאונת עבודה" at bounding box center [678, 455] width 423 height 21
type input "Y8 מהות ראשית - FECOD_Y8 תאונת עבודה"
click at [1241, 295] on input "text" at bounding box center [1189, 295] width 313 height 25
paste input "#Task.FEGRP_Y8"
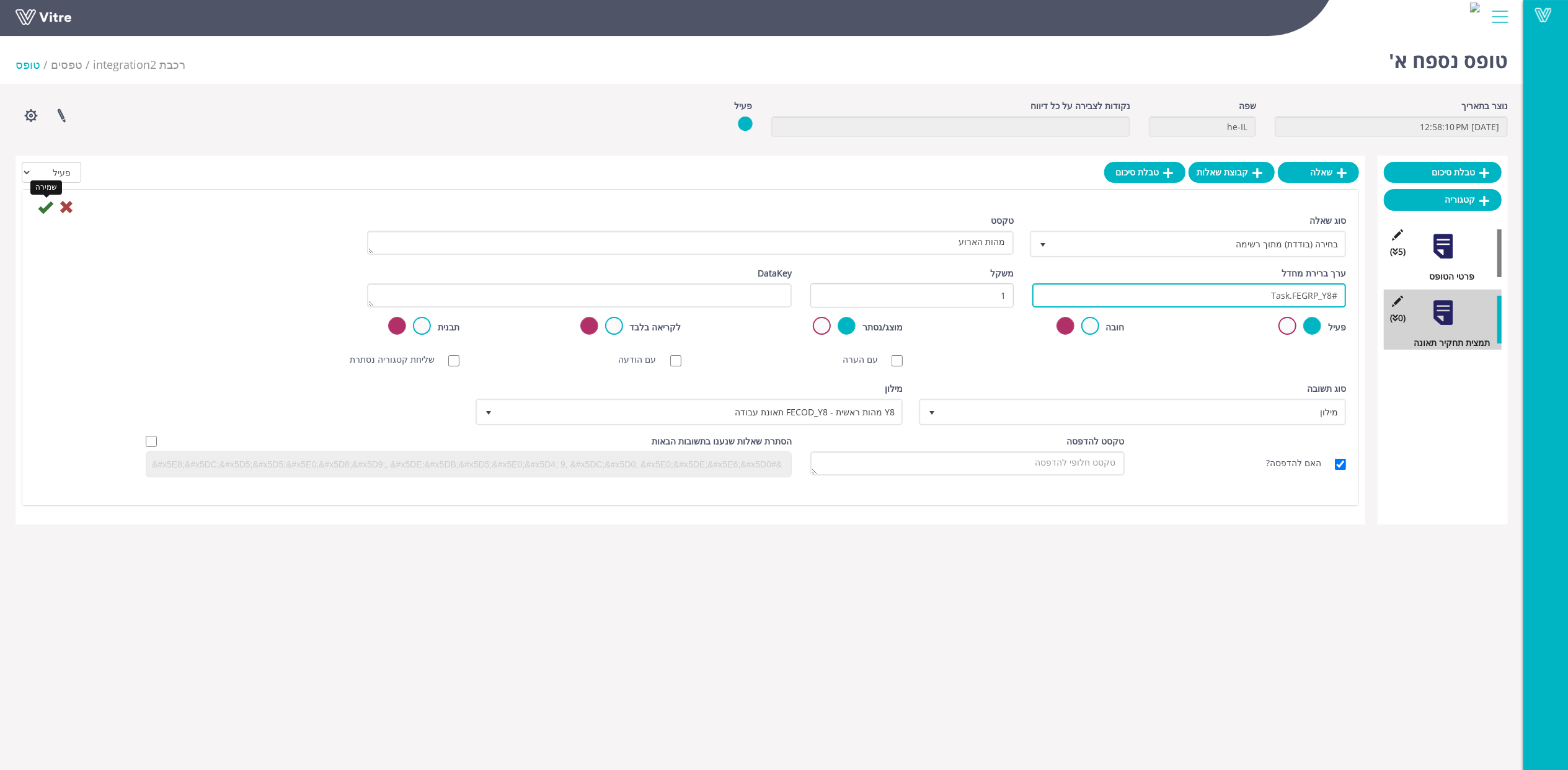
type input "#Task.FEGRP_Y8"
click at [43, 201] on icon at bounding box center [45, 207] width 15 height 15
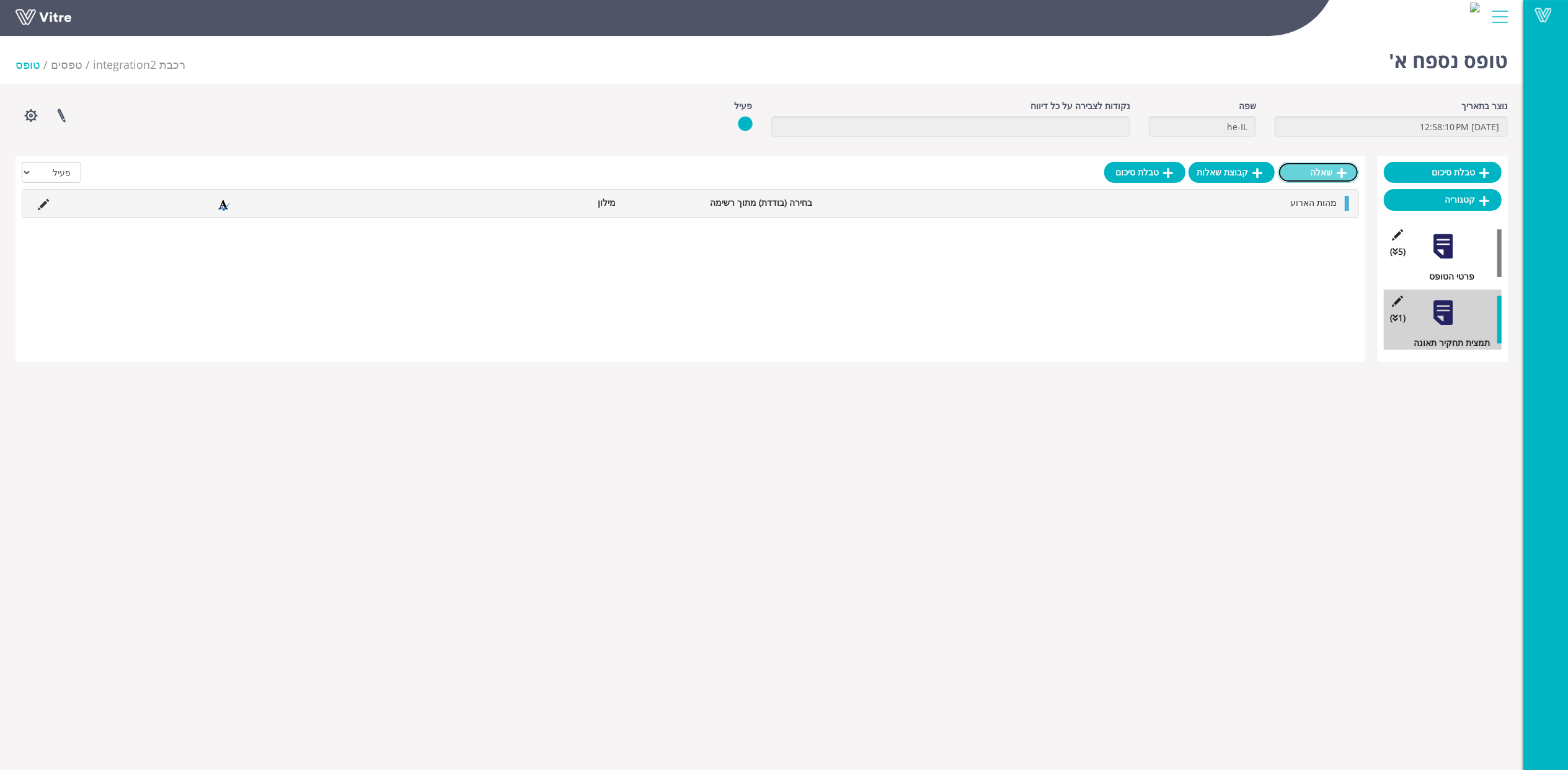
click at [1309, 169] on link "שאלה" at bounding box center [1318, 173] width 81 height 21
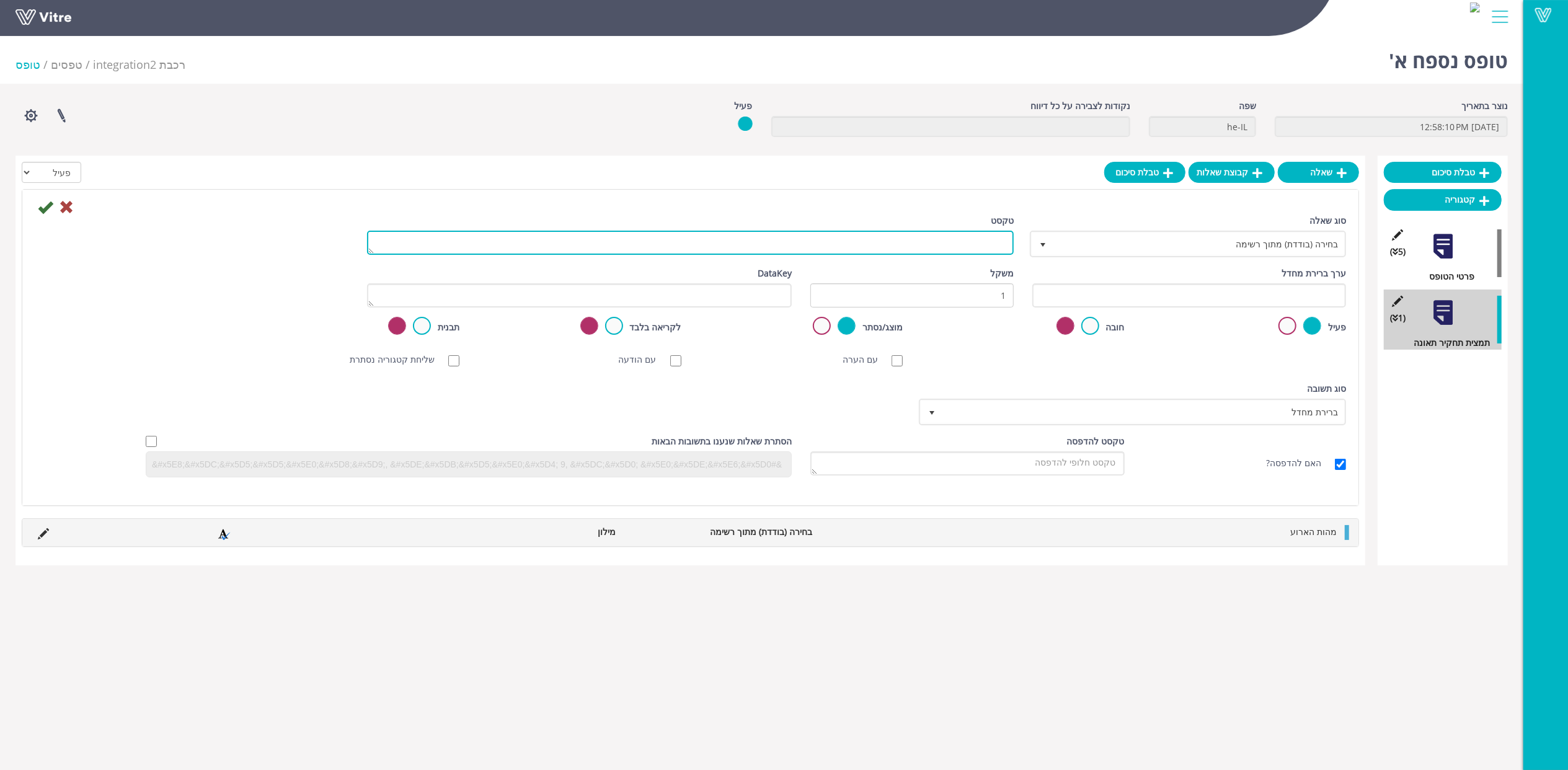
click at [961, 244] on textarea "טקסט" at bounding box center [691, 243] width 647 height 25
paste textarea "הגדרת המהות (קוד בעיה)"
type textarea "הגדרת המהות (קוד בעיה)"
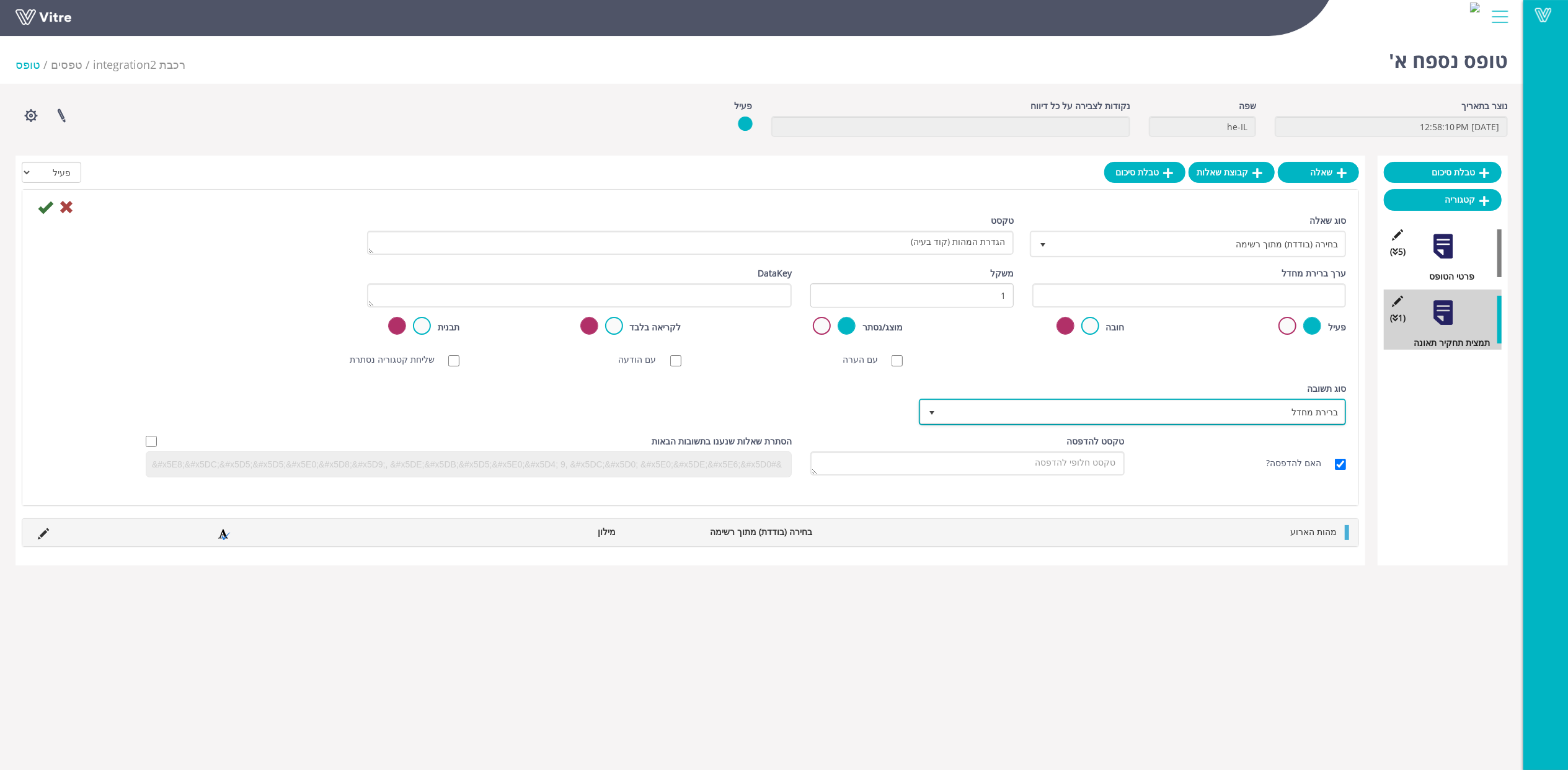
click at [1041, 402] on span "ברירת מחדל" at bounding box center [1144, 412] width 403 height 22
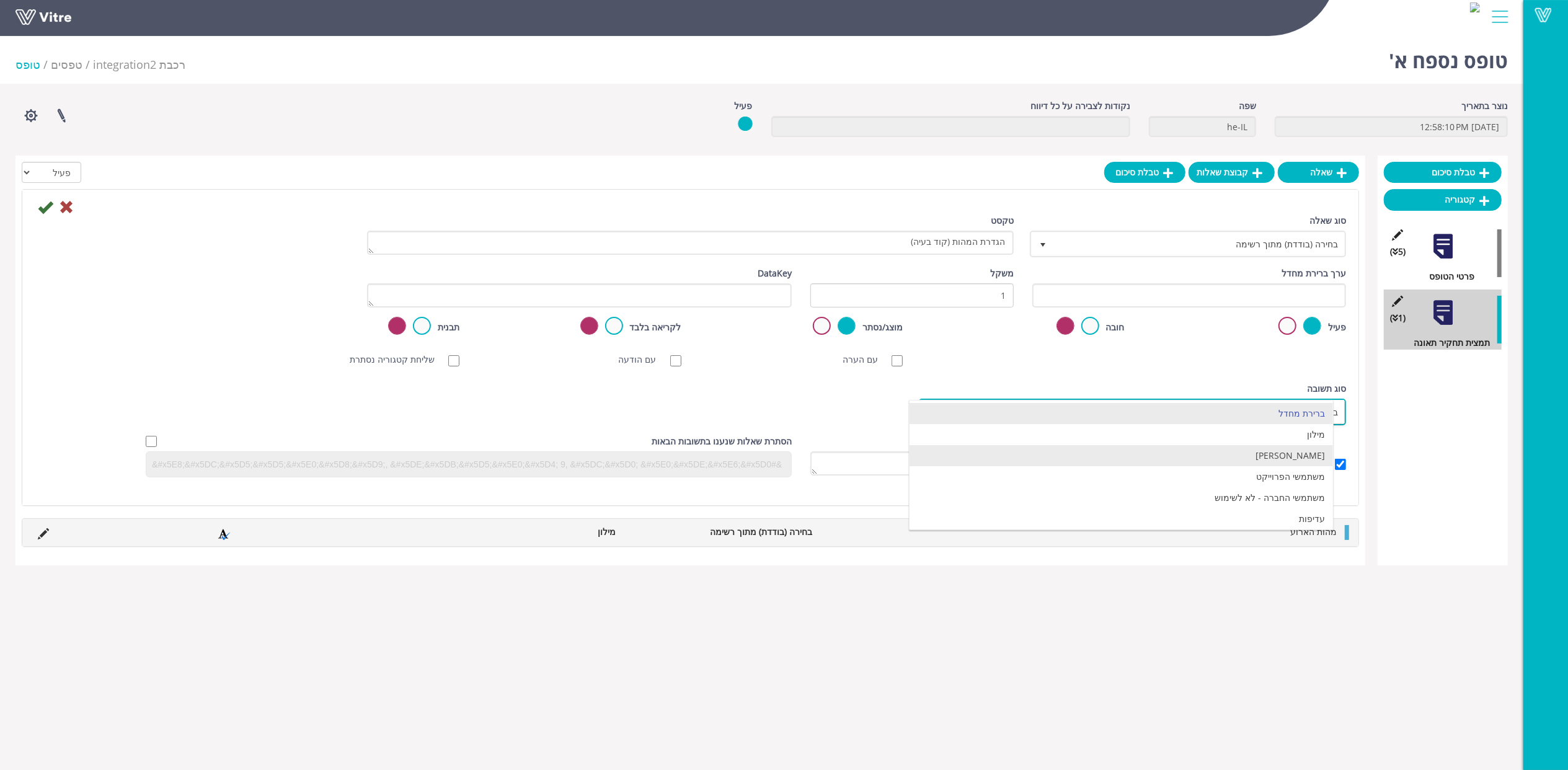
drag, startPoint x: 1084, startPoint y: 438, endPoint x: 1084, endPoint y: 454, distance: 16.0
click at [1084, 454] on ul "ברירת מחדל מילון מילון בן משתמשי הפרוייקט משתמשי החברה - לא לשימוש עדיפות סטטוס" at bounding box center [1121, 477] width 423 height 147
click at [1084, 454] on li "מילון בן" at bounding box center [1121, 456] width 423 height 21
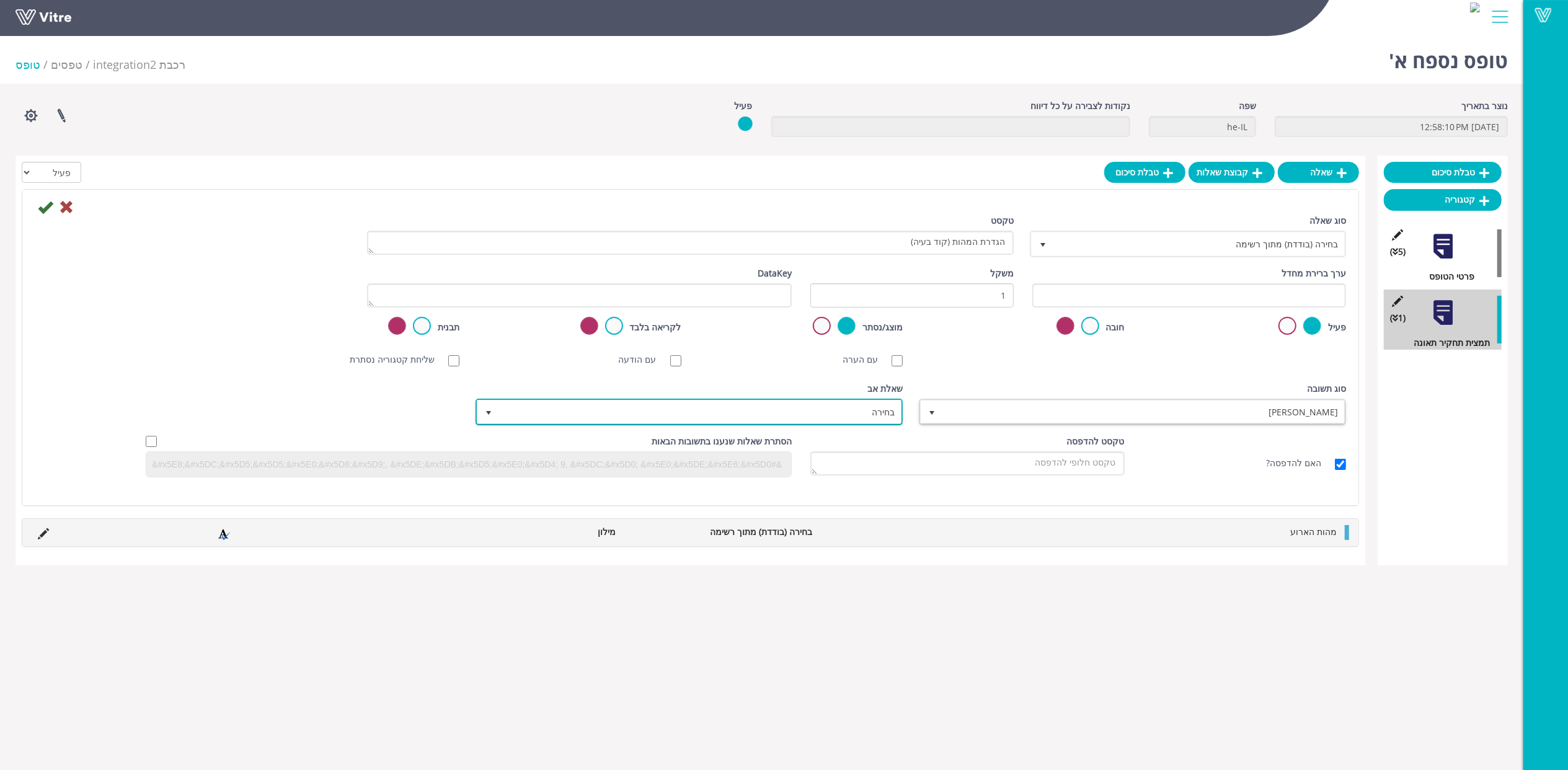
click at [809, 416] on span "בחירה" at bounding box center [701, 412] width 403 height 22
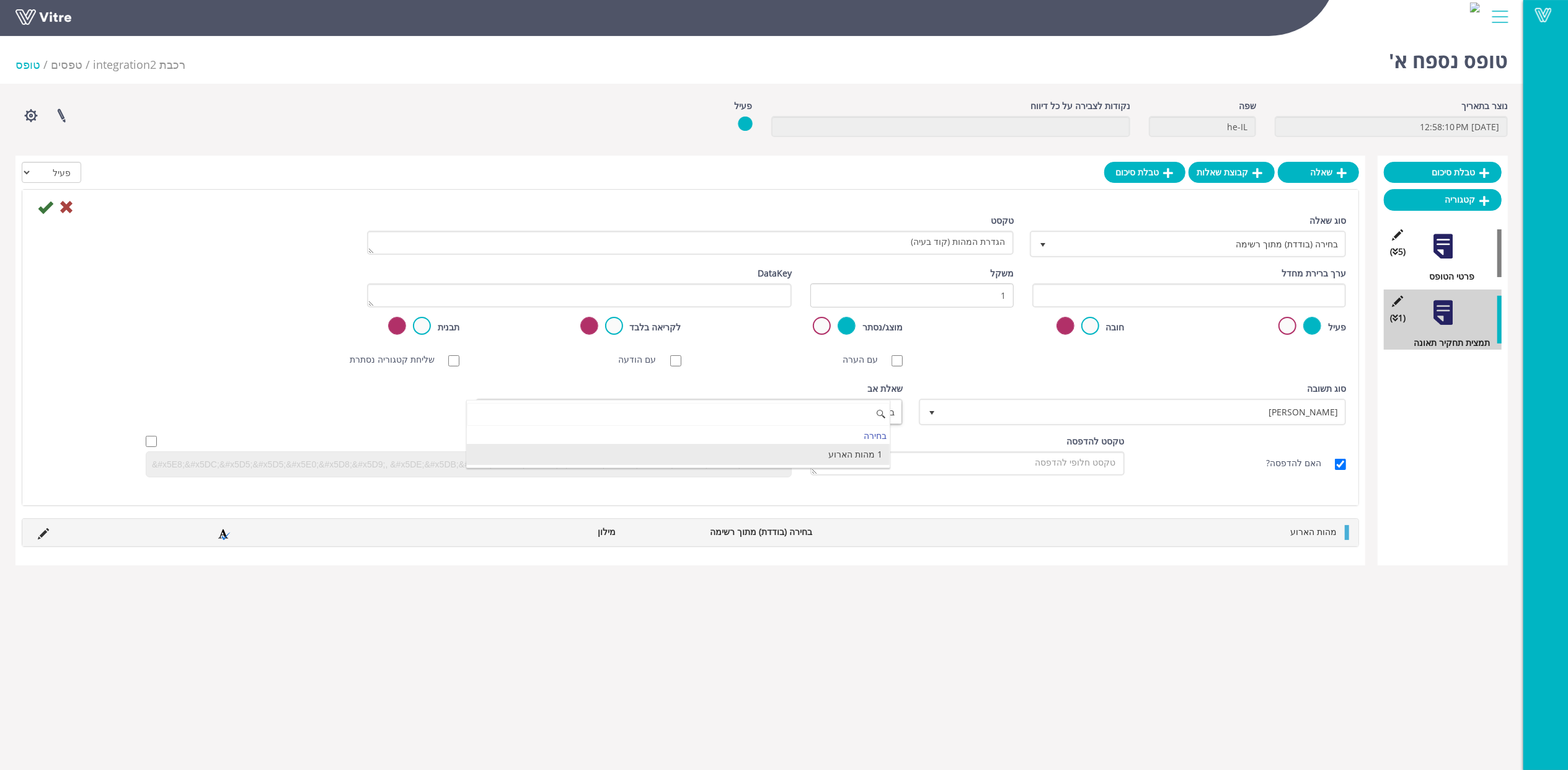
click at [840, 453] on li "1 מהות הארוע" at bounding box center [678, 455] width 423 height 21
drag, startPoint x: 1275, startPoint y: 296, endPoint x: 1268, endPoint y: 295, distance: 7.1
click at [1275, 296] on input "text" at bounding box center [1189, 295] width 313 height 25
paste input "#Task.FECOD_Y8"
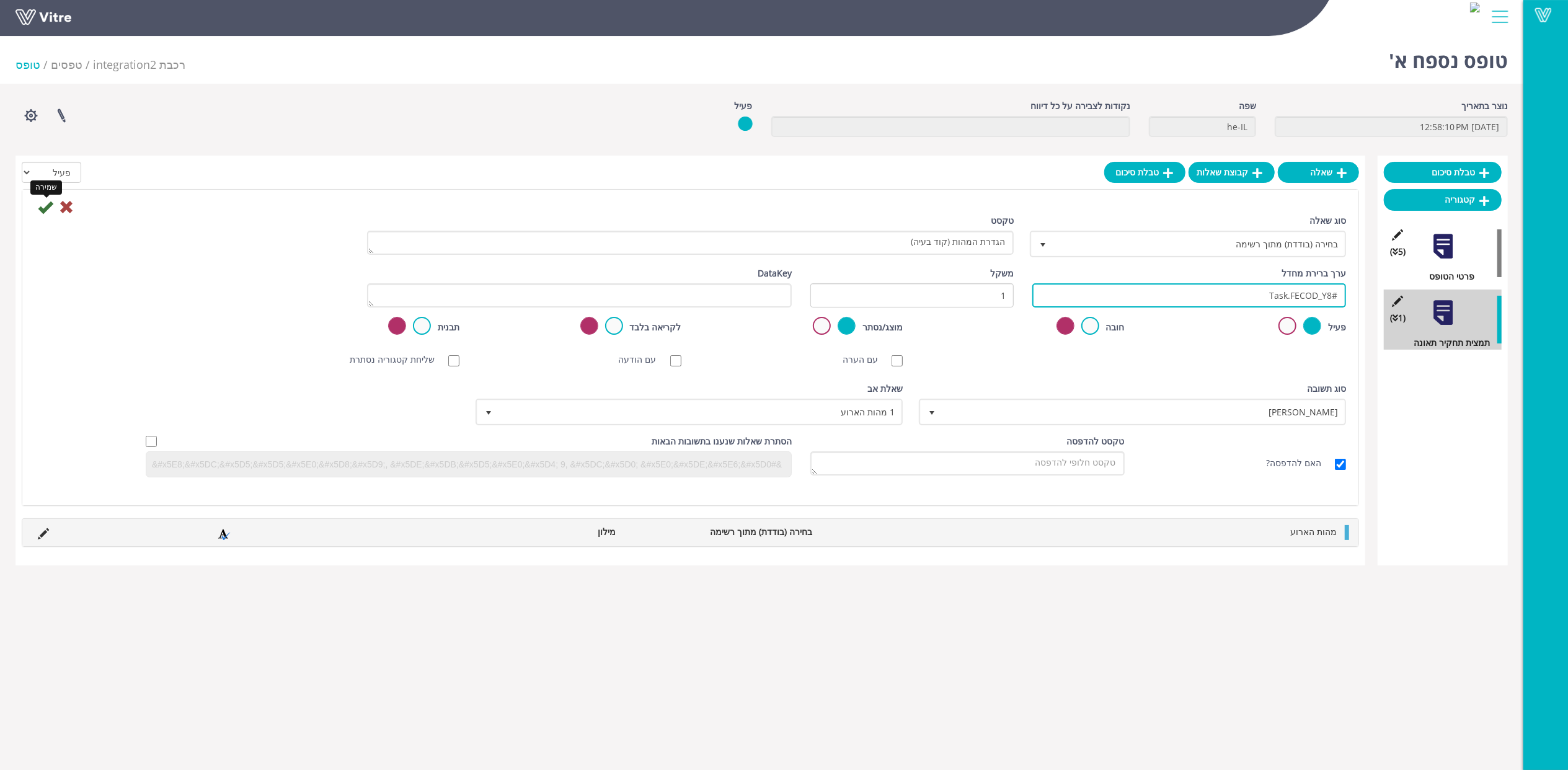
type input "#Task.FECOD_Y8"
click at [43, 204] on icon at bounding box center [45, 207] width 15 height 15
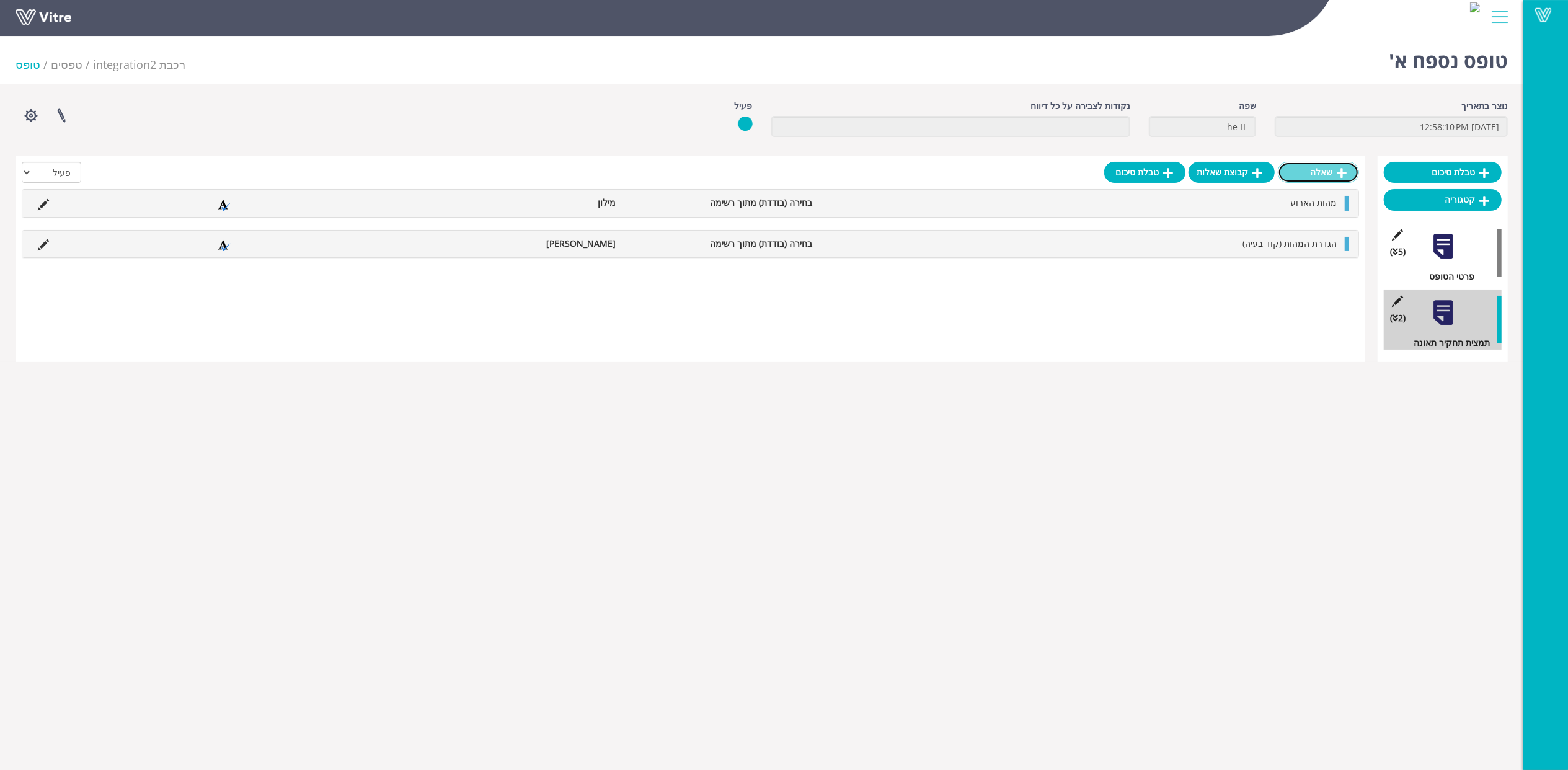
click at [1318, 167] on link "שאלה" at bounding box center [1318, 173] width 81 height 21
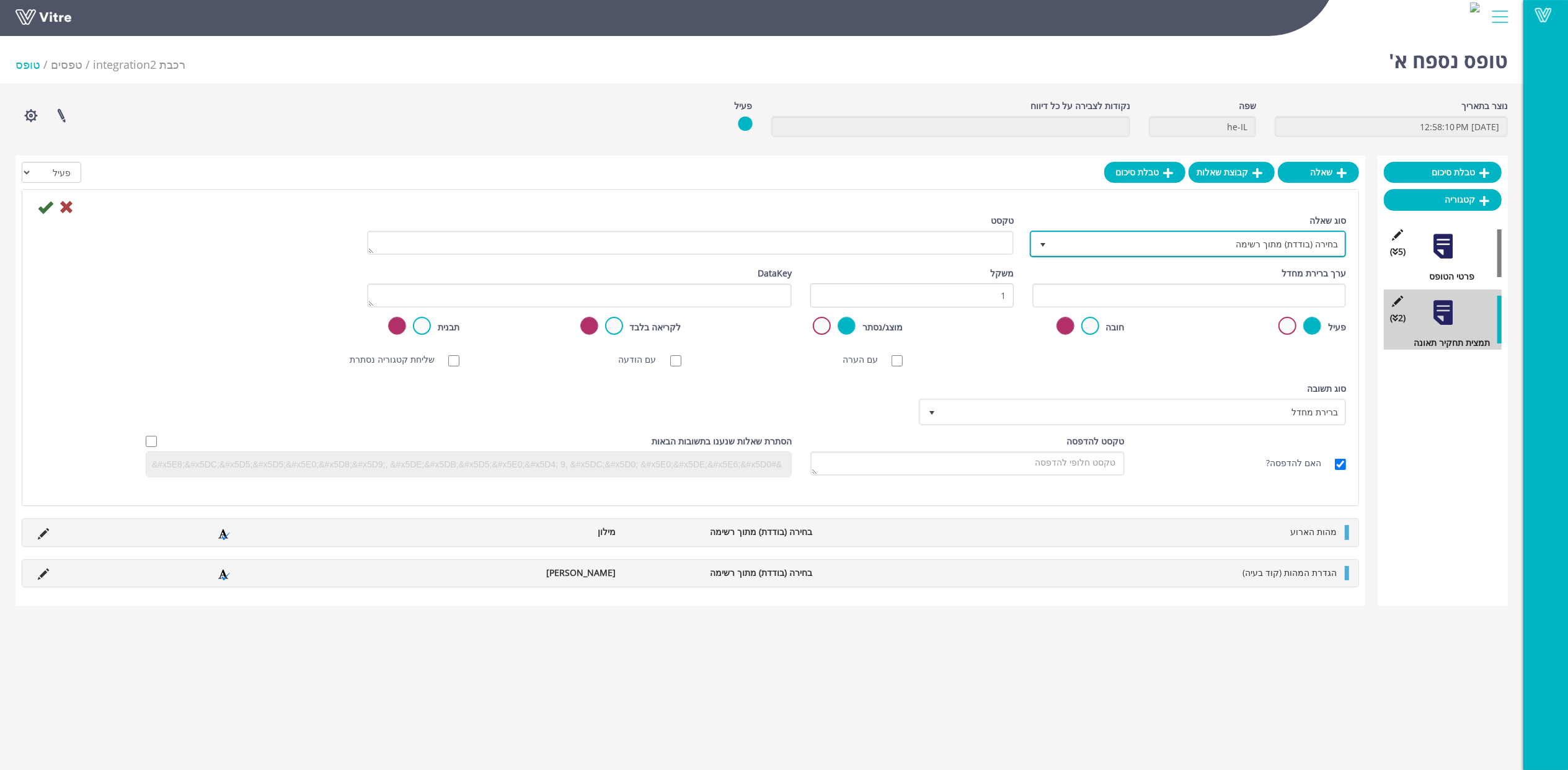
click at [1112, 241] on span "בחירה (בודדת) מתוך רשימה" at bounding box center [1199, 243] width 291 height 22
click at [1140, 267] on li "תאריך בלבד" at bounding box center [1177, 271] width 313 height 21
type input "תאר"
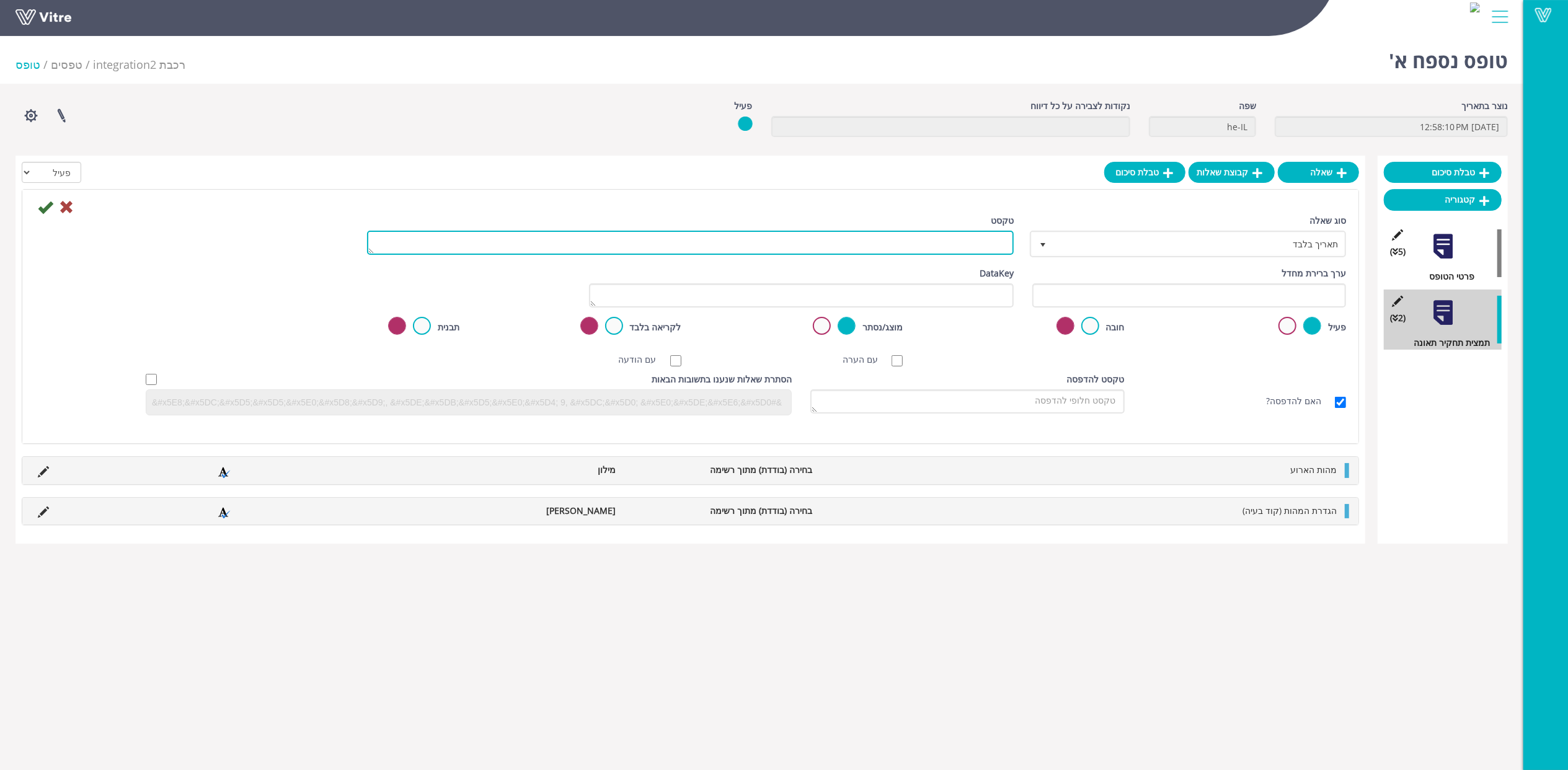
click at [940, 232] on textarea "טקסט" at bounding box center [691, 243] width 647 height 25
paste textarea "תאריך הארוע"
type textarea "תאריך הארוע"
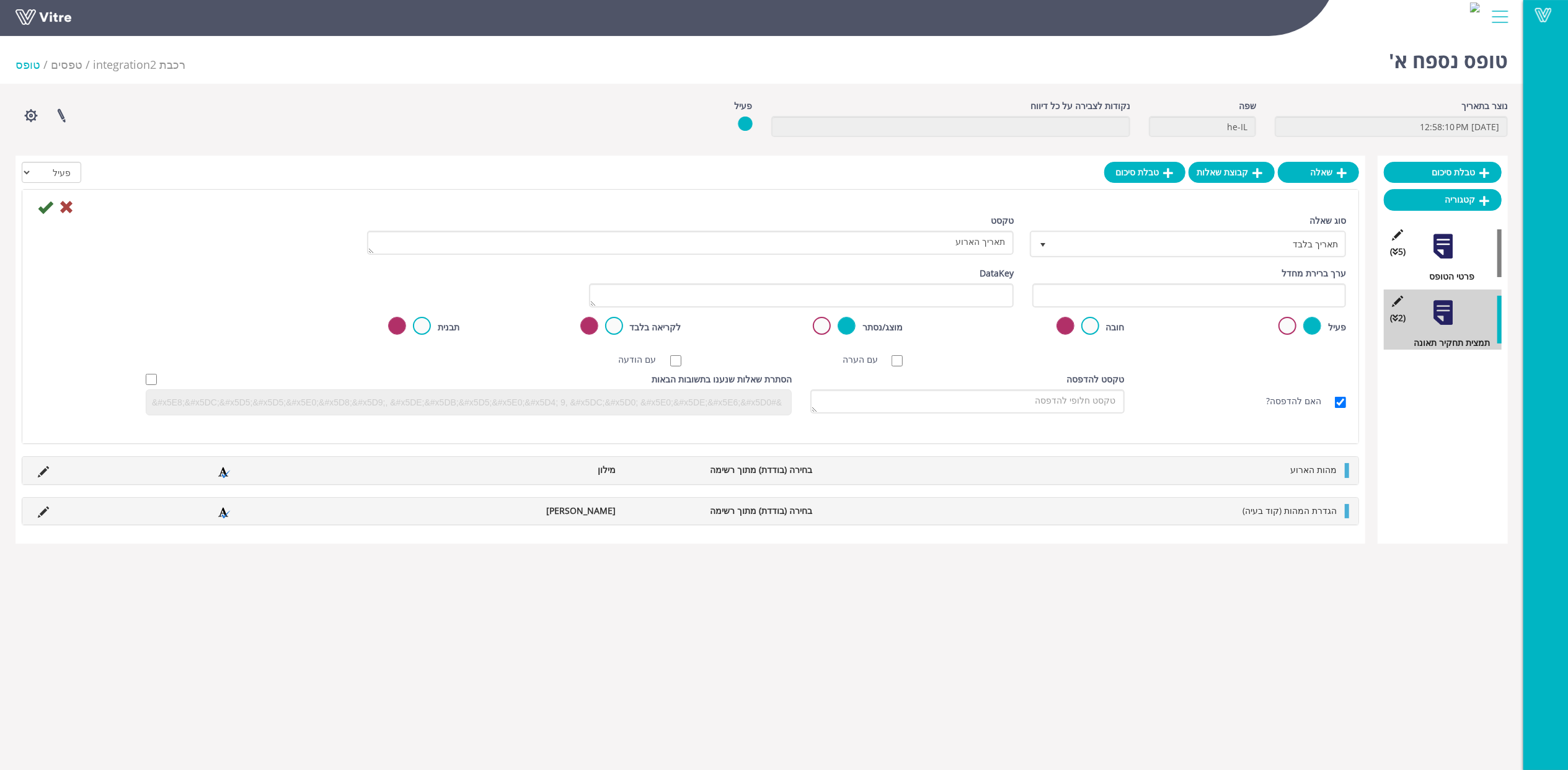
click at [1184, 308] on div "ערך ברירת מחדל" at bounding box center [1189, 291] width 332 height 50
click at [1181, 304] on input "text" at bounding box center [1189, 295] width 313 height 25
paste input "#Task.AUSVN_Y8"
type input "#Task.AUSVN_Y8"
click at [40, 211] on icon at bounding box center [45, 207] width 15 height 15
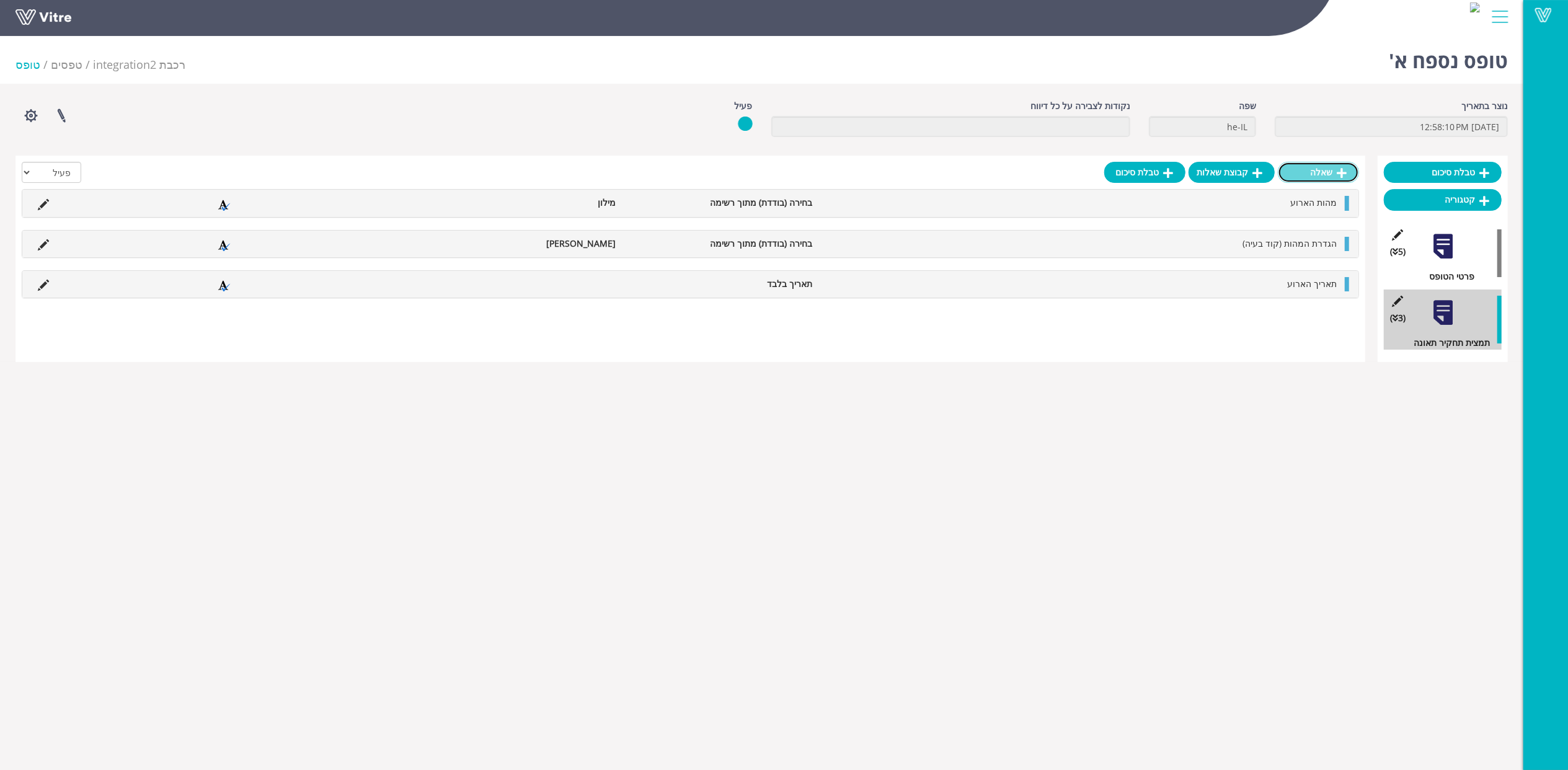
click at [1336, 181] on link "שאלה" at bounding box center [1318, 173] width 81 height 21
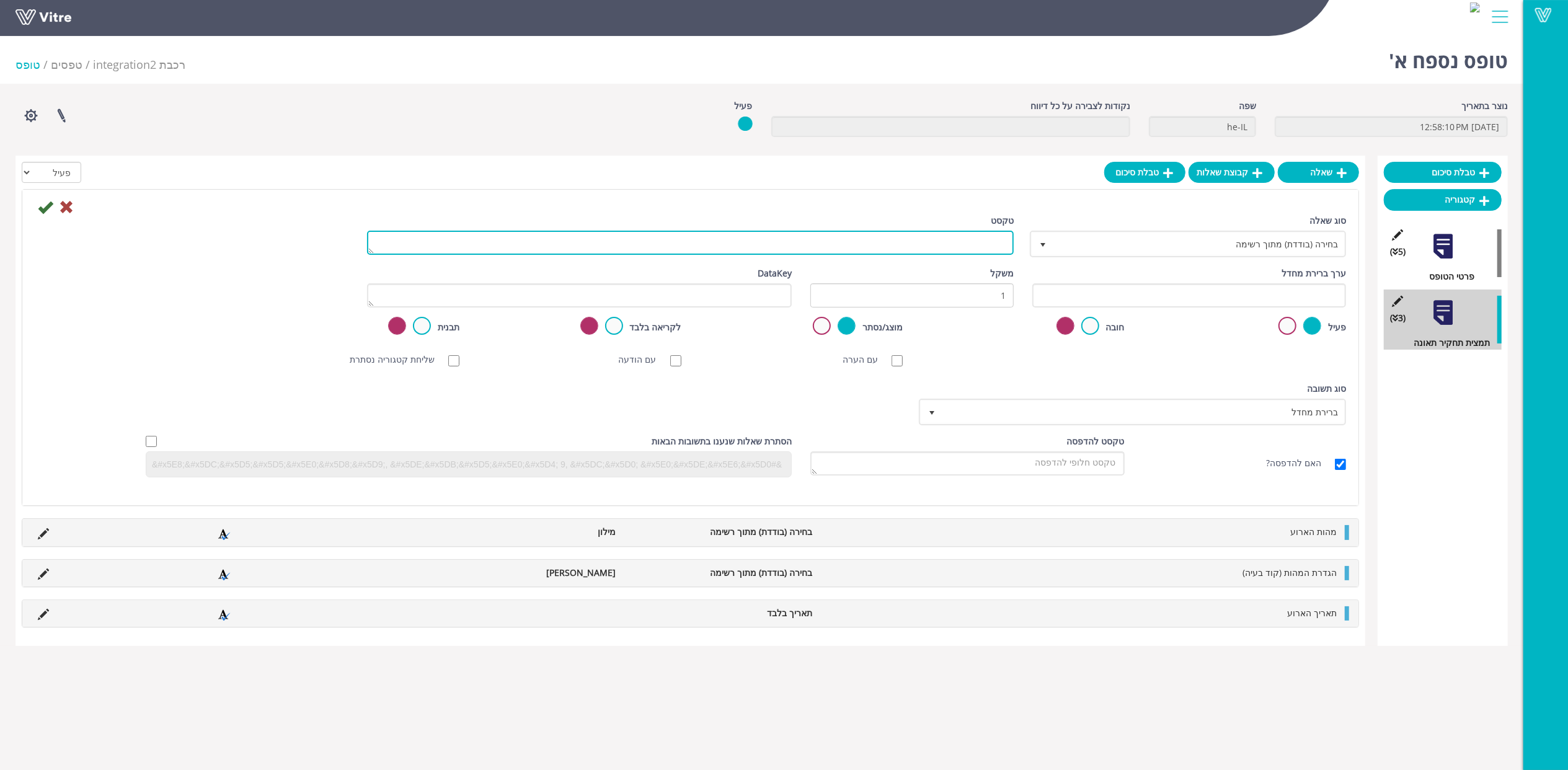
click at [969, 246] on textarea "טקסט" at bounding box center [691, 243] width 647 height 25
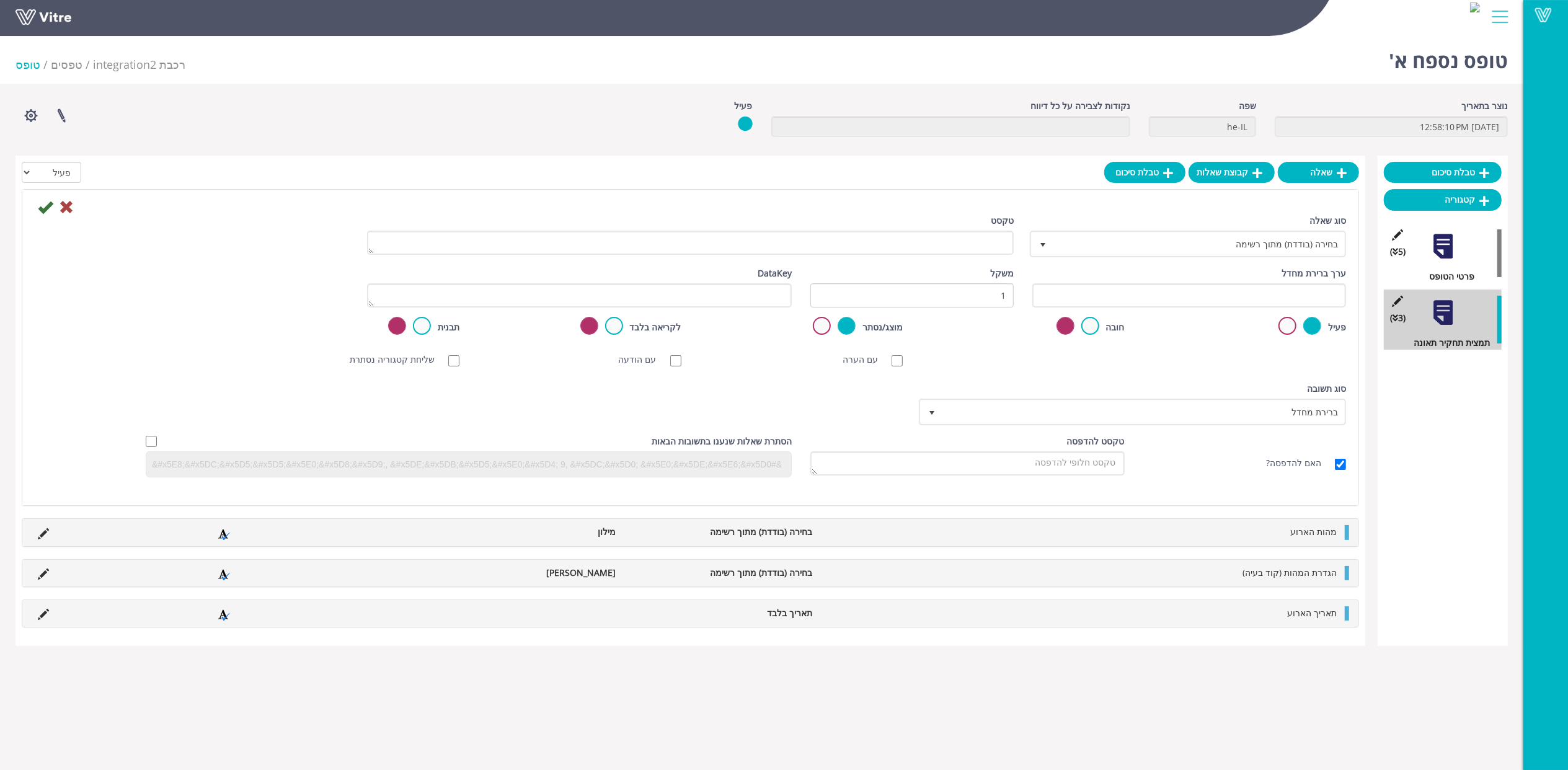
click at [1012, 246] on div "טקסט" at bounding box center [690, 238] width 665 height 50
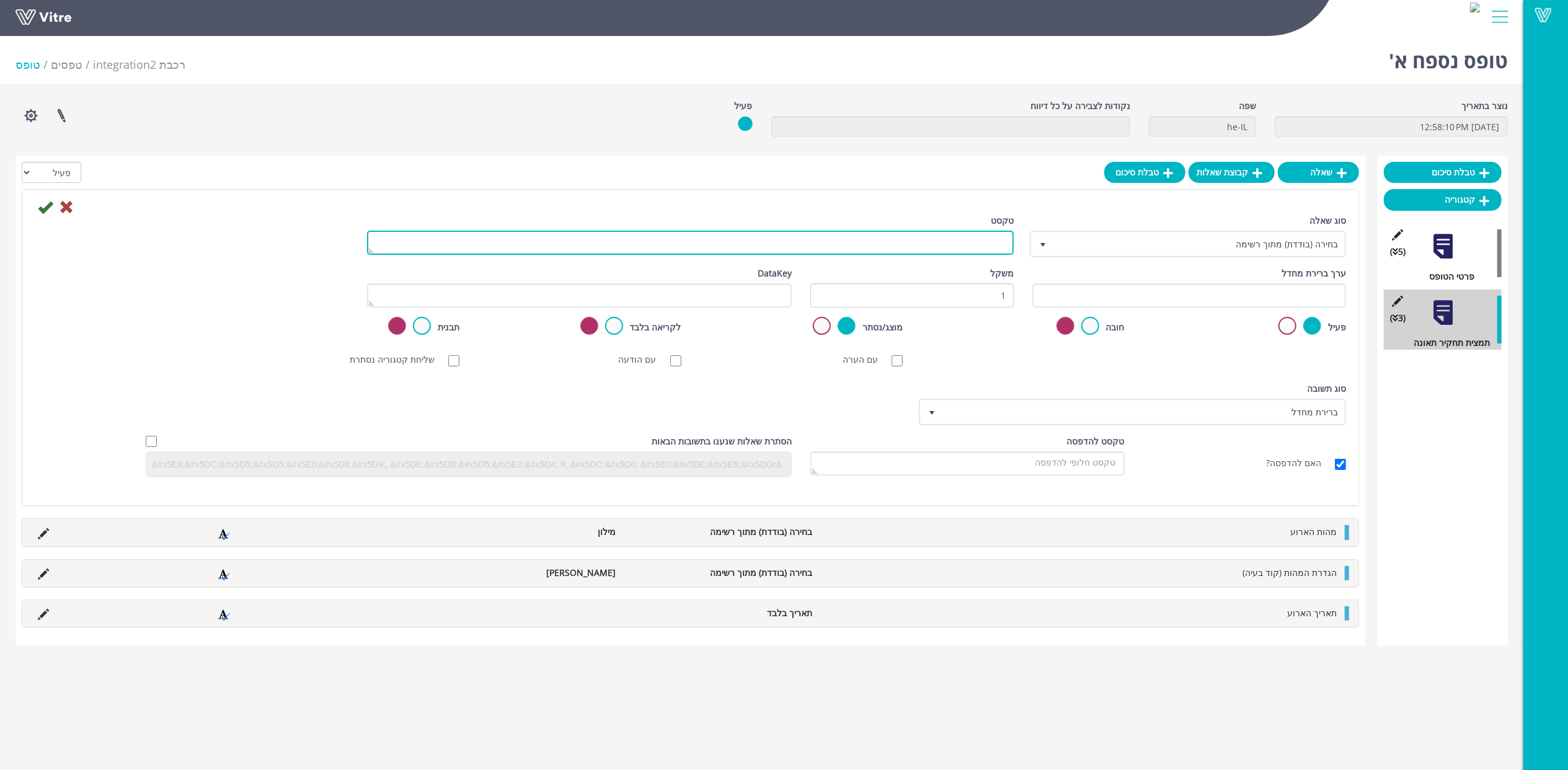
click at [1007, 245] on textarea "טקסט" at bounding box center [691, 243] width 647 height 25
paste textarea "שעת הארוע"
type textarea "שעת הארוע"
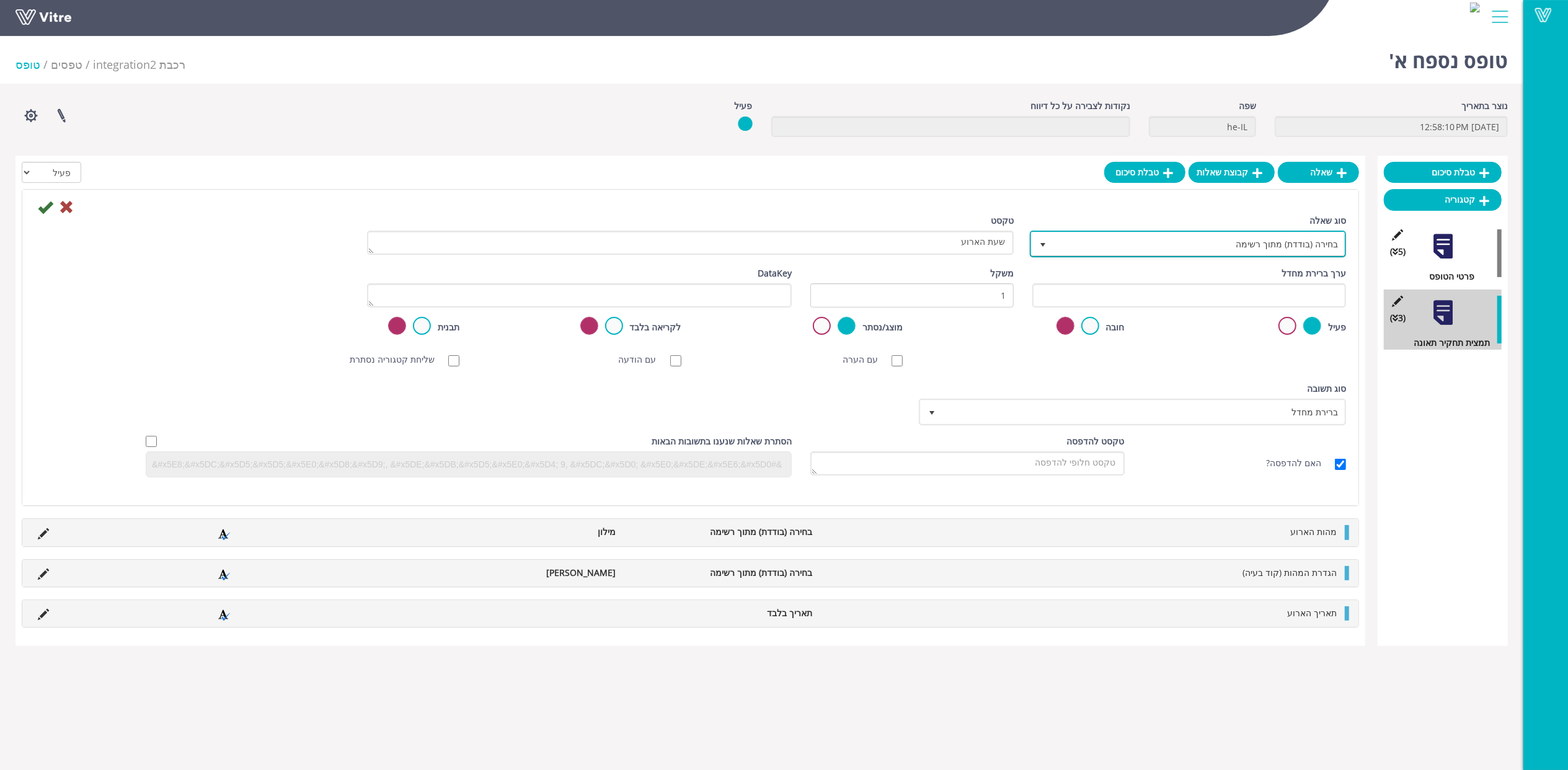
click at [1160, 241] on span "בחירה (בודדת) מתוך רשימה" at bounding box center [1199, 243] width 291 height 22
click at [1159, 268] on li "שעה בלבד" at bounding box center [1177, 271] width 313 height 21
type input "שע"
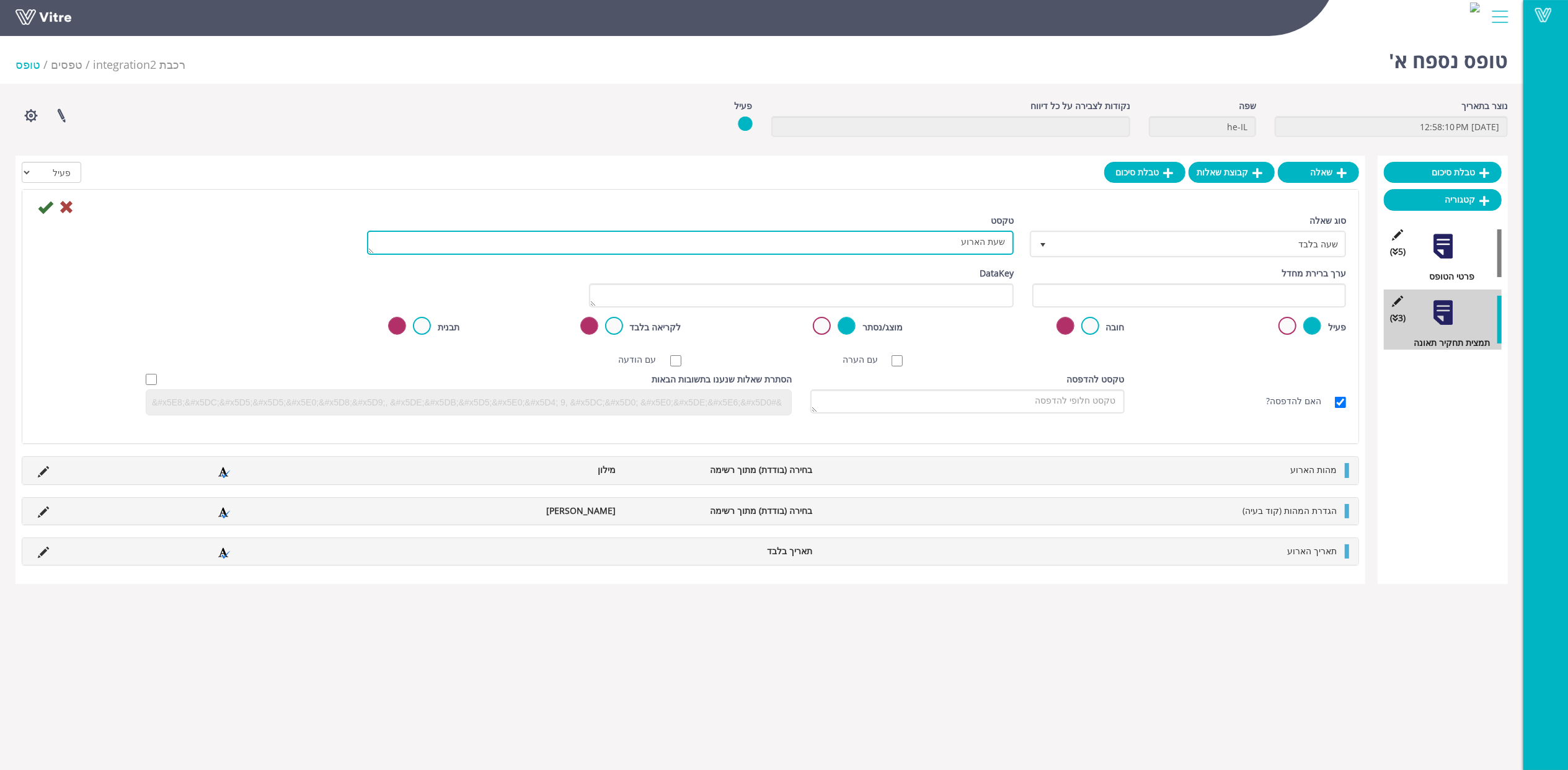
click at [979, 249] on textarea "שעת הארוע" at bounding box center [691, 243] width 647 height 25
type textarea "שעת הארוע"
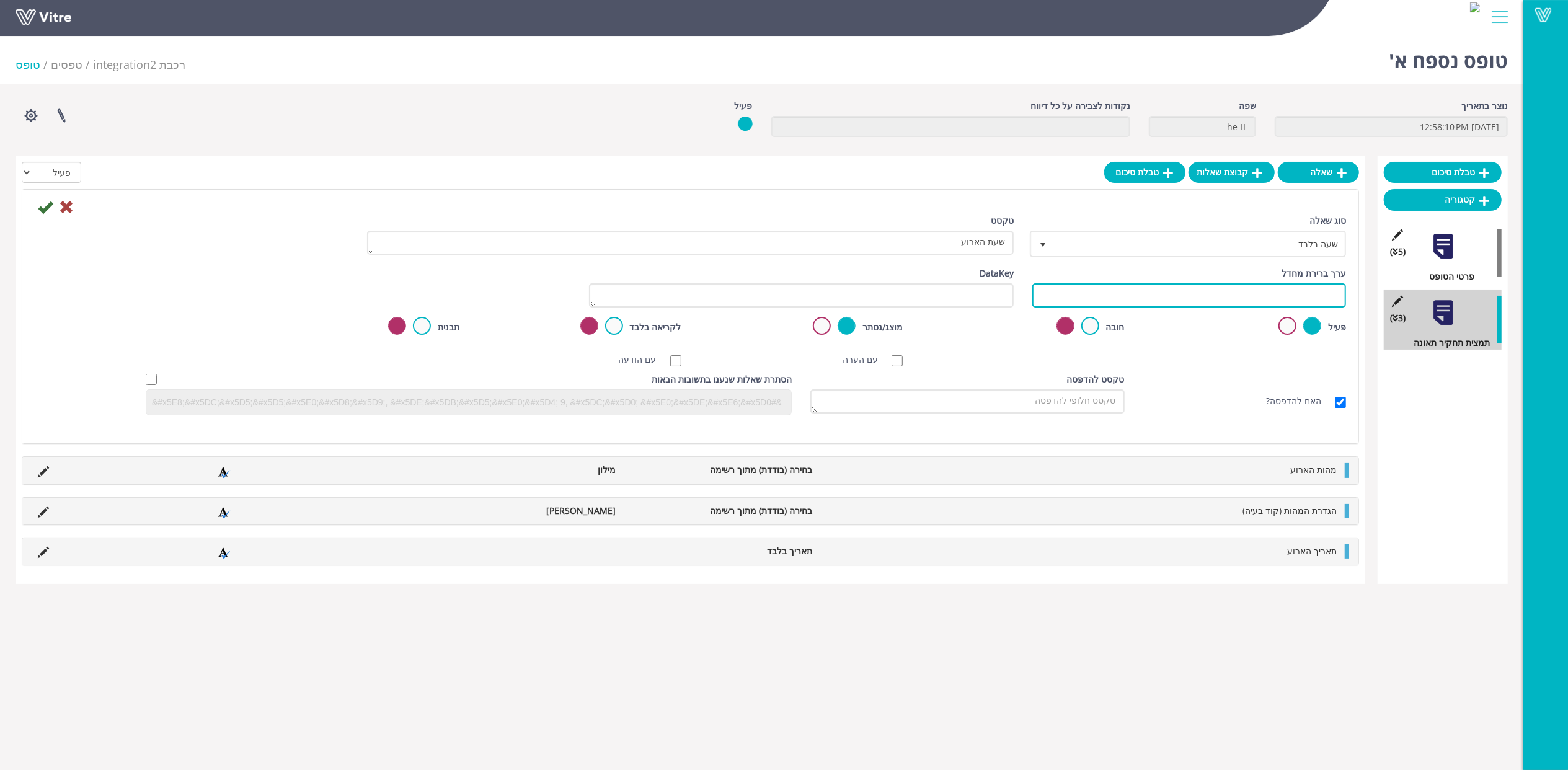
click at [1150, 295] on input "text" at bounding box center [1189, 295] width 313 height 25
paste input "#Task.AUZTV_Y8"
type input "#Task.AUZTV_Y8"
click at [40, 209] on icon at bounding box center [45, 207] width 15 height 15
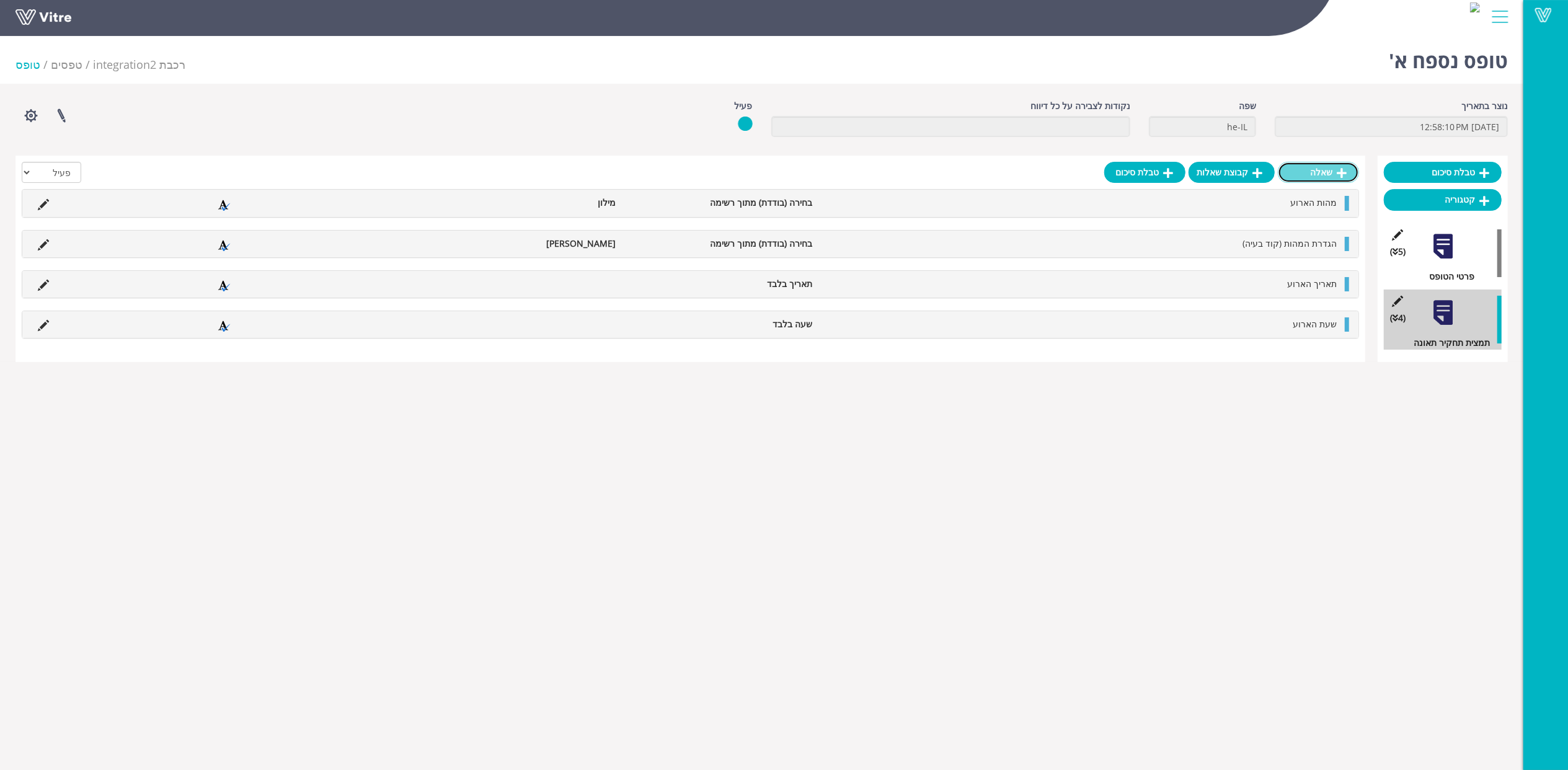
click at [1323, 174] on link "שאלה" at bounding box center [1318, 173] width 81 height 21
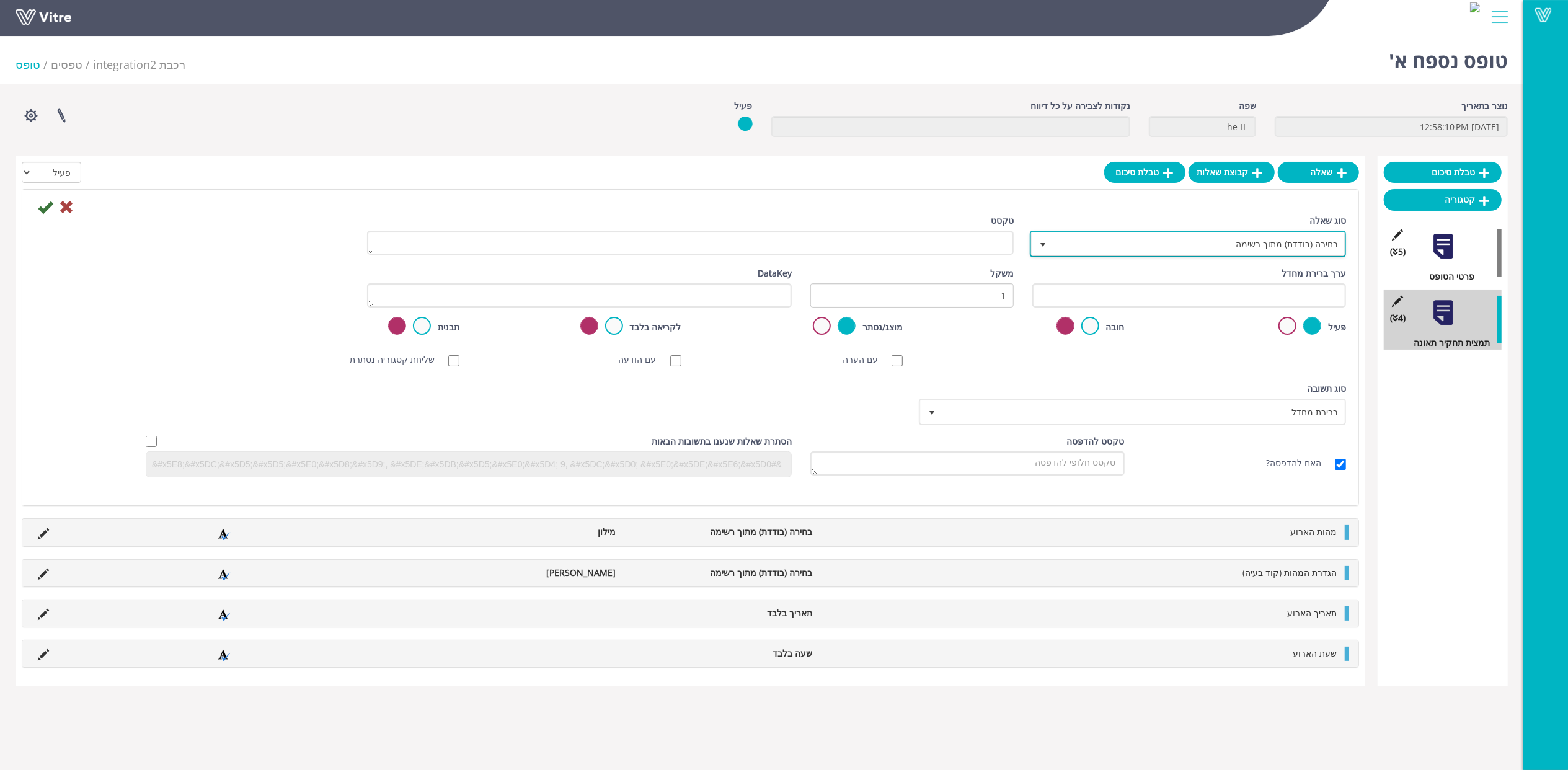
click at [1305, 241] on span "בחירה (בודדת) מתוך רשימה" at bounding box center [1199, 243] width 291 height 22
click at [1300, 268] on li "השלמה אוטומטית" at bounding box center [1177, 271] width 313 height 21
type input "הש"
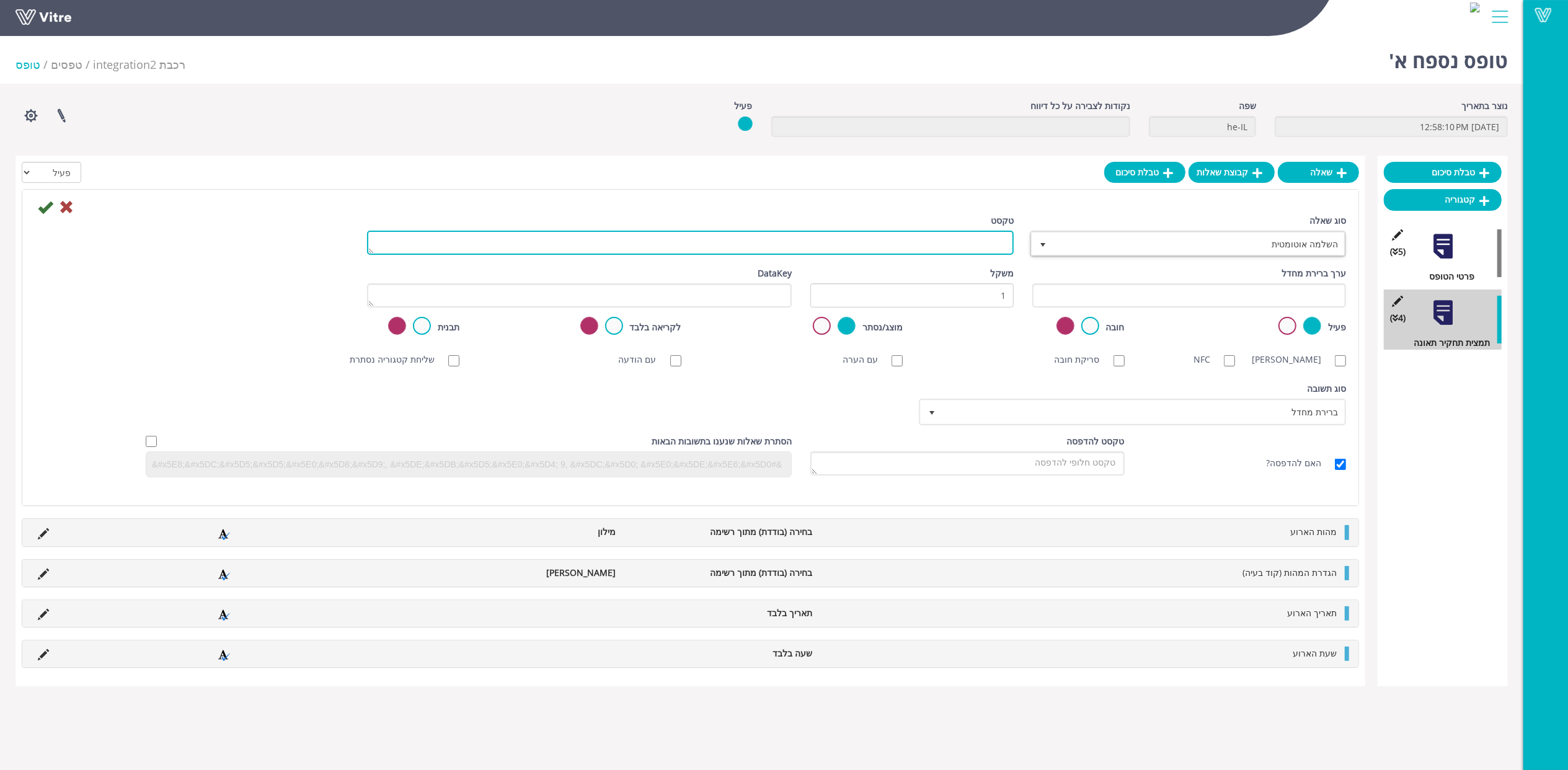
click at [998, 245] on textarea "טקסט" at bounding box center [691, 243] width 647 height 25
paste textarea "מיקום פונקציונלי של הארוע"
type textarea "מיקום פונקציונלי של הארוע"
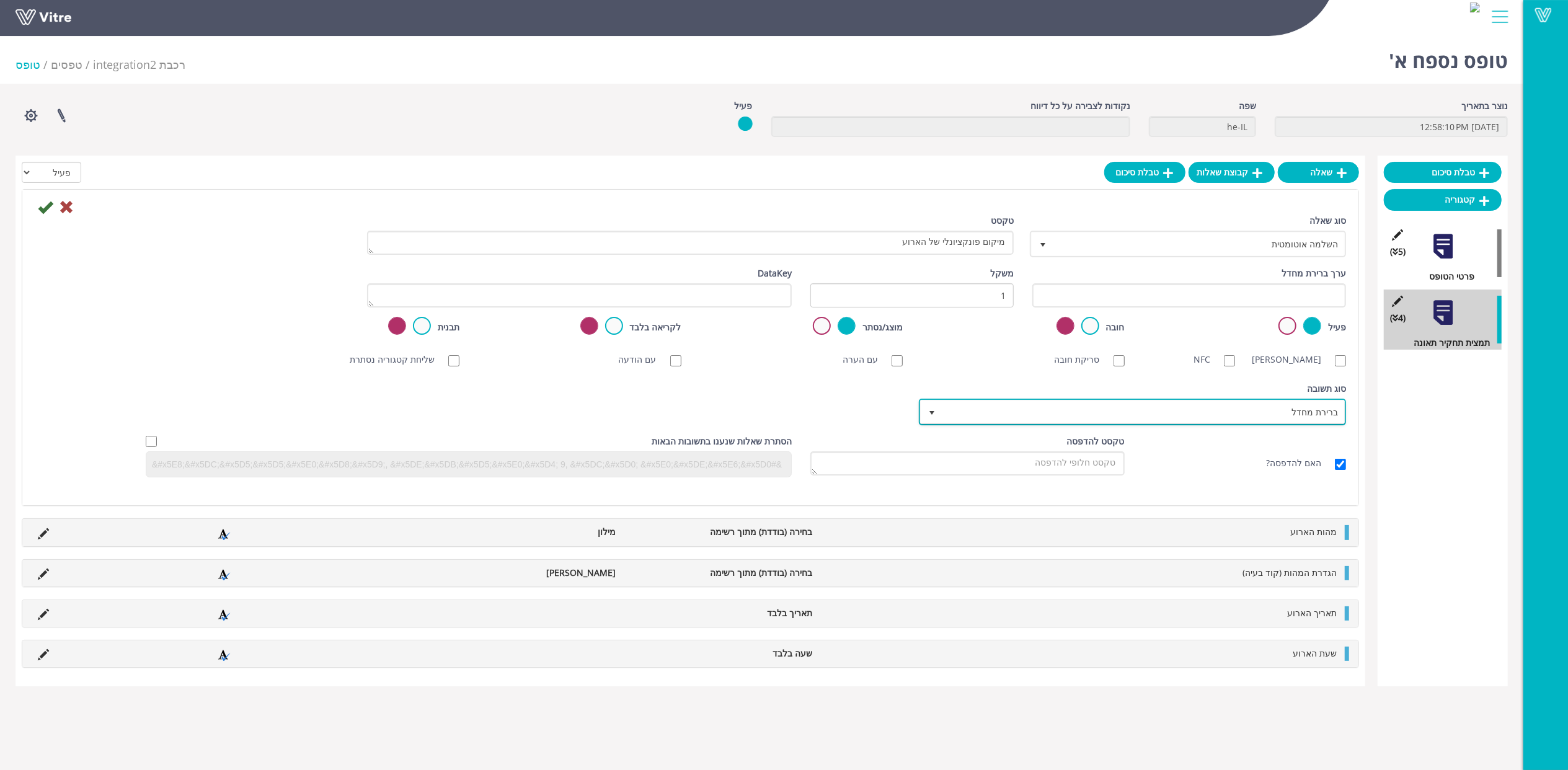
click at [1289, 414] on span "ברירת מחדל" at bounding box center [1144, 412] width 403 height 22
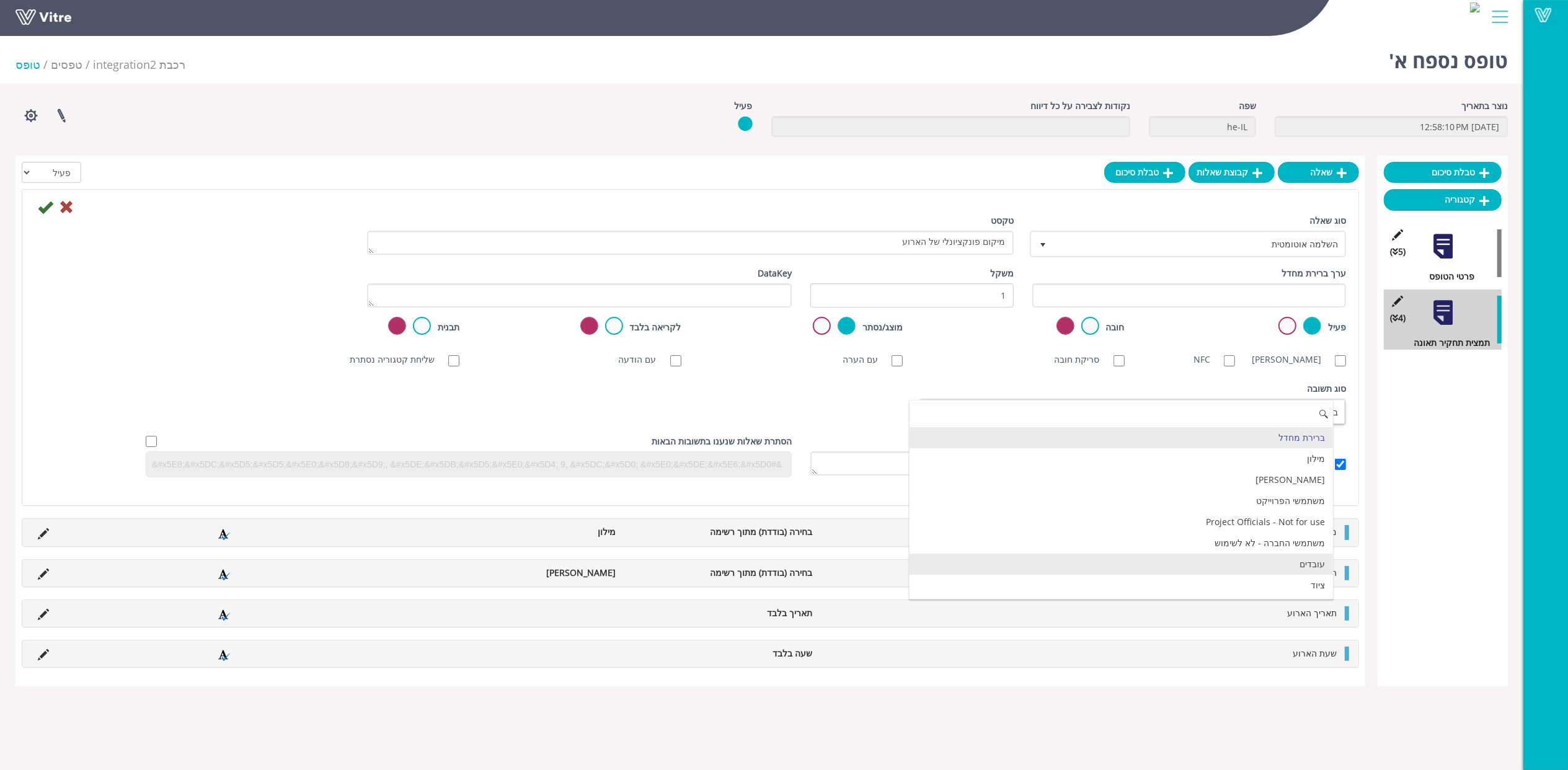
scroll to position [83, 0]
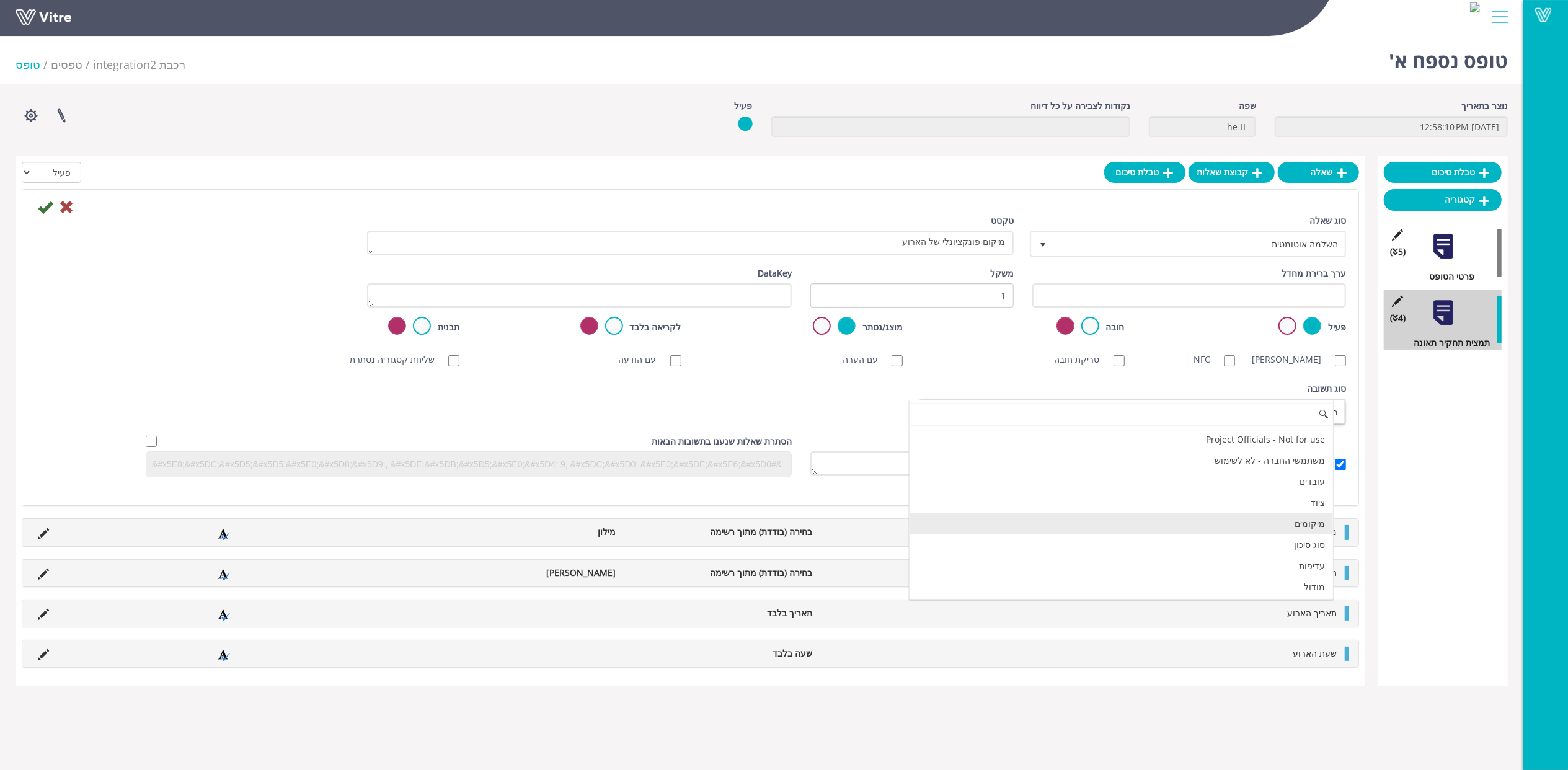
click at [1304, 531] on li "מיקומים" at bounding box center [1121, 524] width 423 height 21
checkbox input "true"
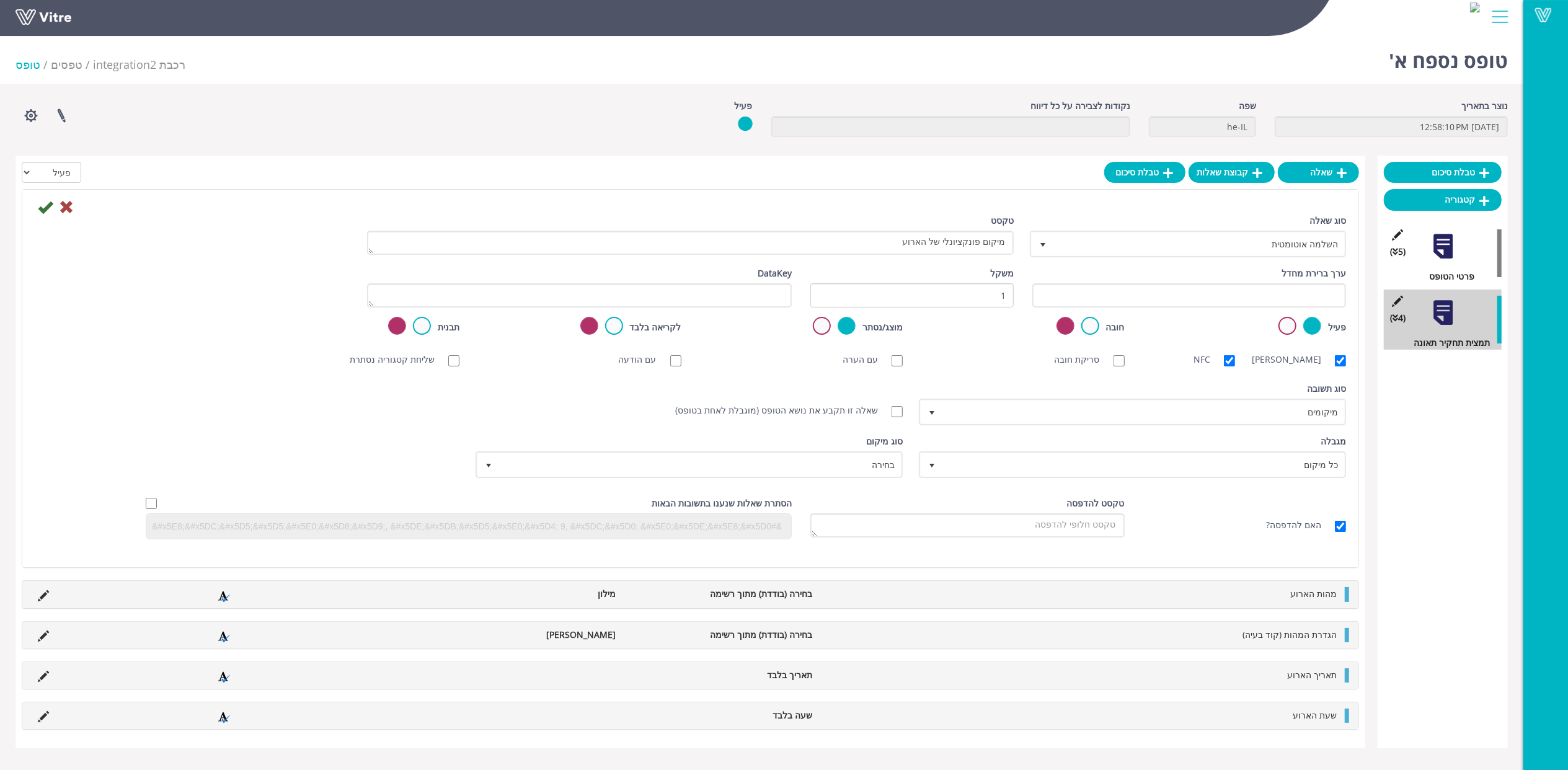
click at [1216, 353] on label "NFC" at bounding box center [1209, 359] width 29 height 14
click at [1224, 355] on input "NFC" at bounding box center [1230, 361] width 11 height 11
checkbox input "false"
click at [1333, 351] on div "סריקת ברקוד" at bounding box center [1300, 360] width 111 height 26
click at [1330, 357] on label "סריקת ברקוד" at bounding box center [1294, 359] width 80 height 14
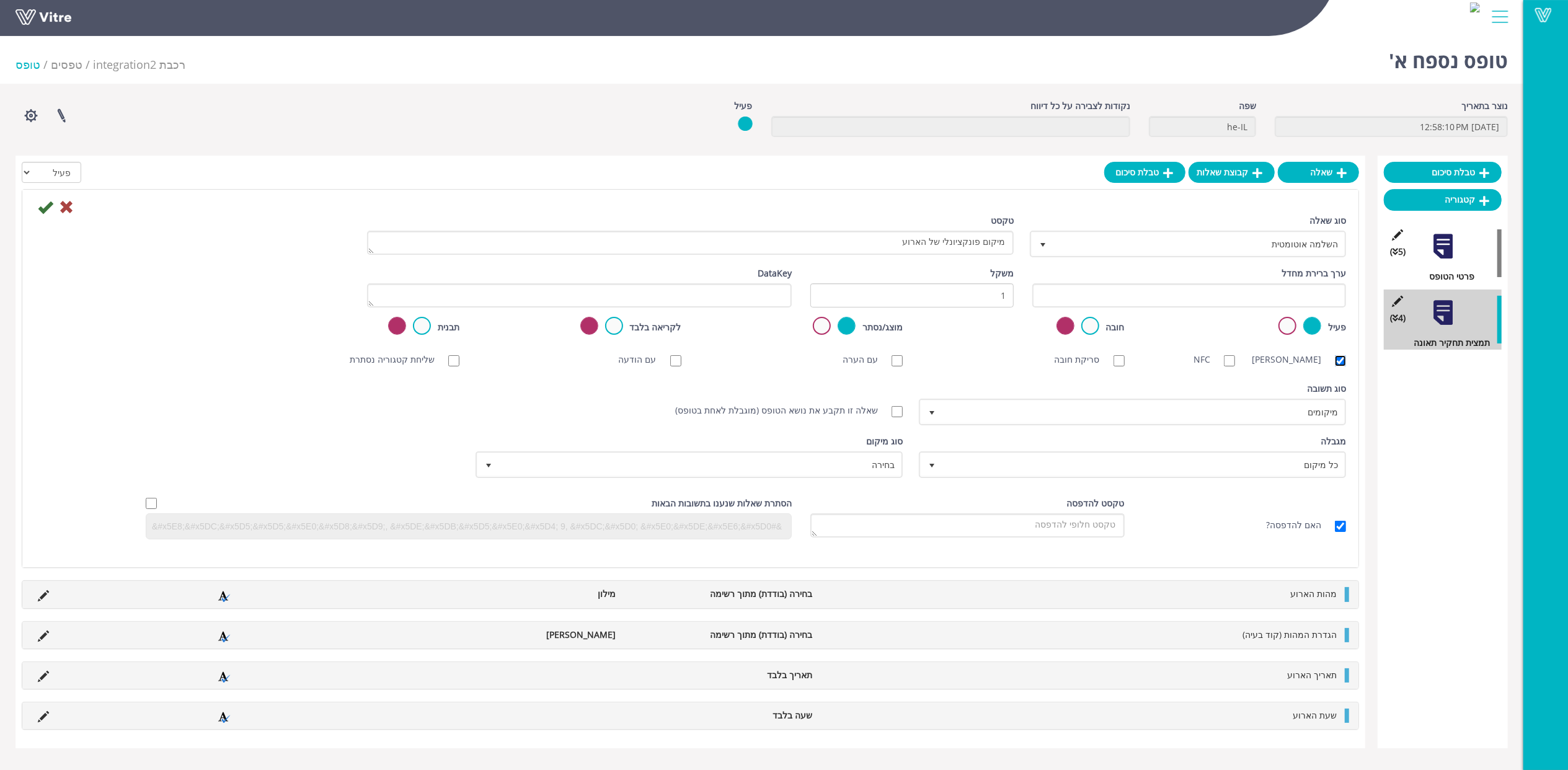
click at [1336, 357] on input "סריקת ברקוד" at bounding box center [1341, 361] width 11 height 11
checkbox input "false"
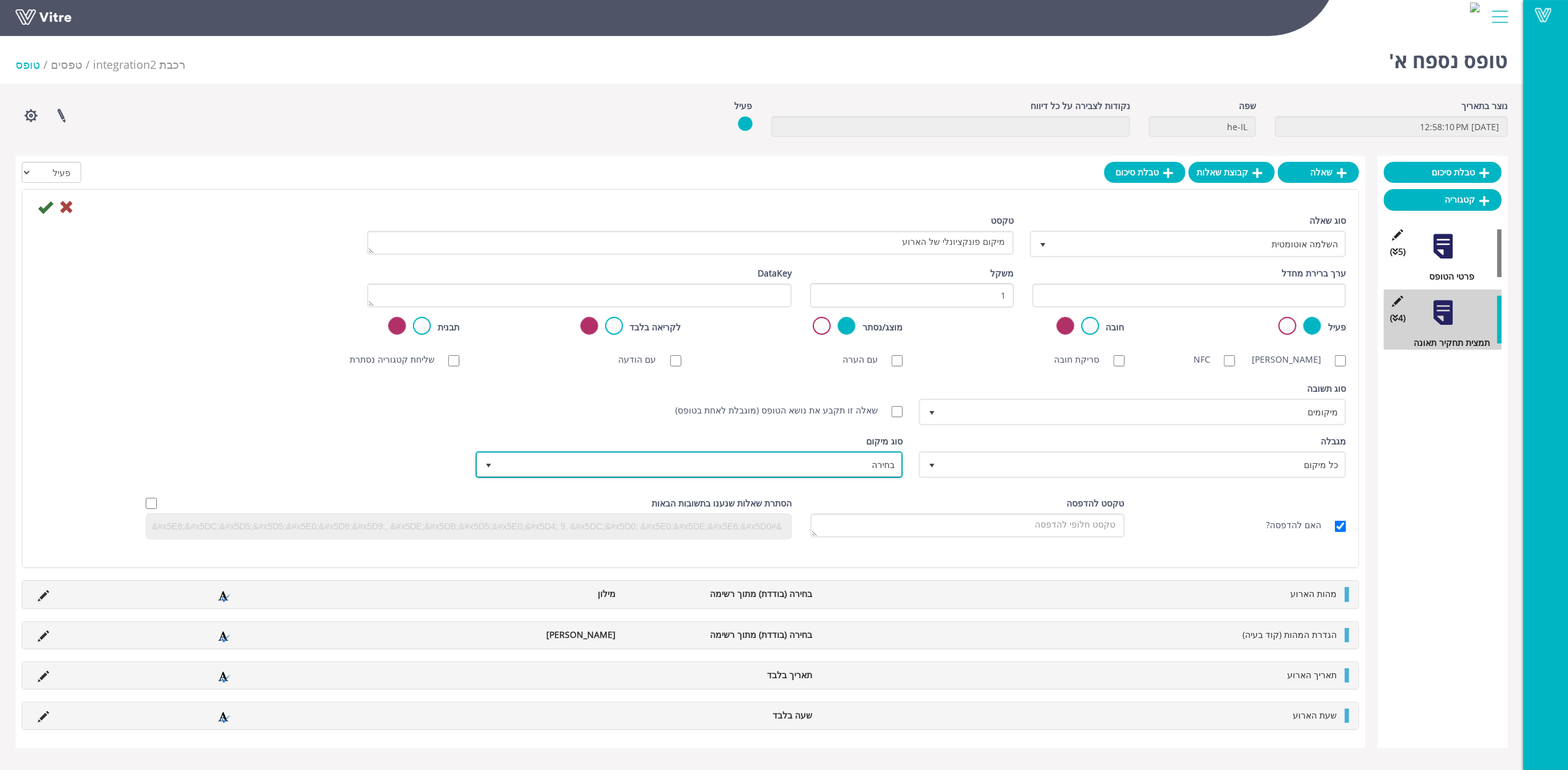
click at [867, 462] on span "בחירה" at bounding box center [701, 464] width 403 height 22
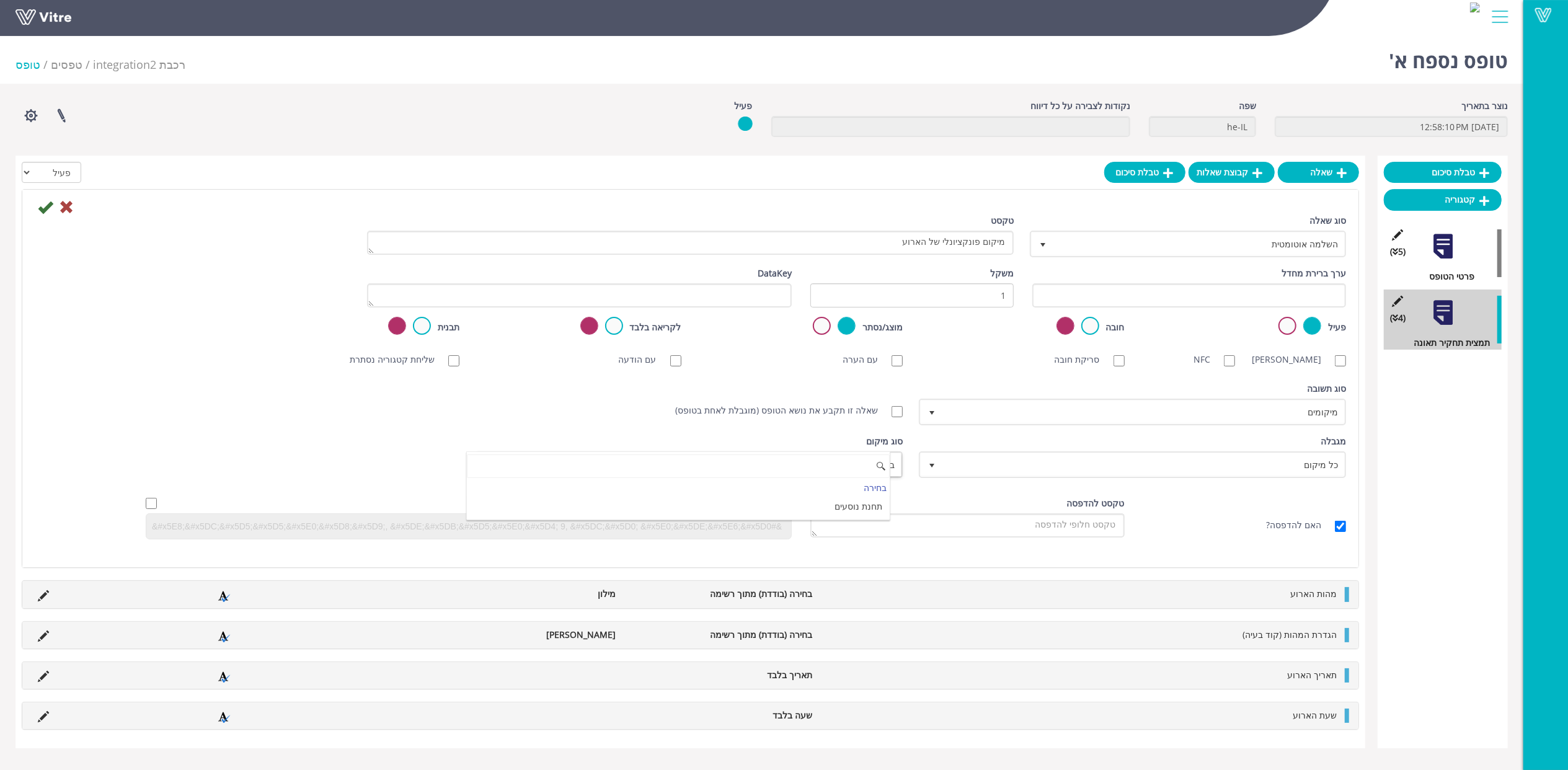
click at [867, 462] on input at bounding box center [678, 466] width 423 height 24
click at [608, 412] on div "שאלה זו תקבע את נושא הטופס (מוגבלת לאחת בטופס)" at bounding box center [690, 410] width 425 height 14
click at [47, 209] on icon at bounding box center [45, 207] width 15 height 15
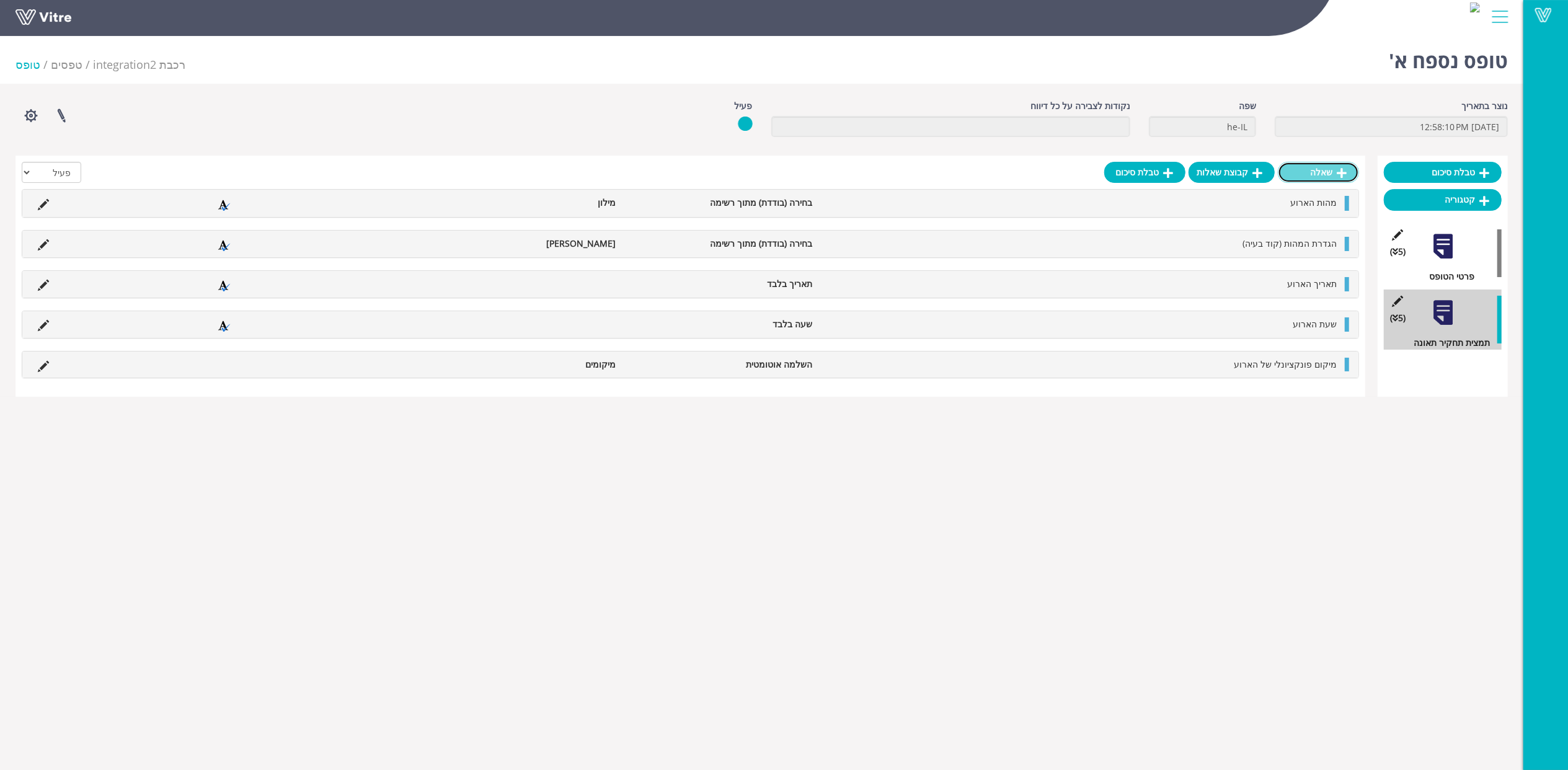
click at [1327, 163] on link "שאלה" at bounding box center [1318, 173] width 81 height 21
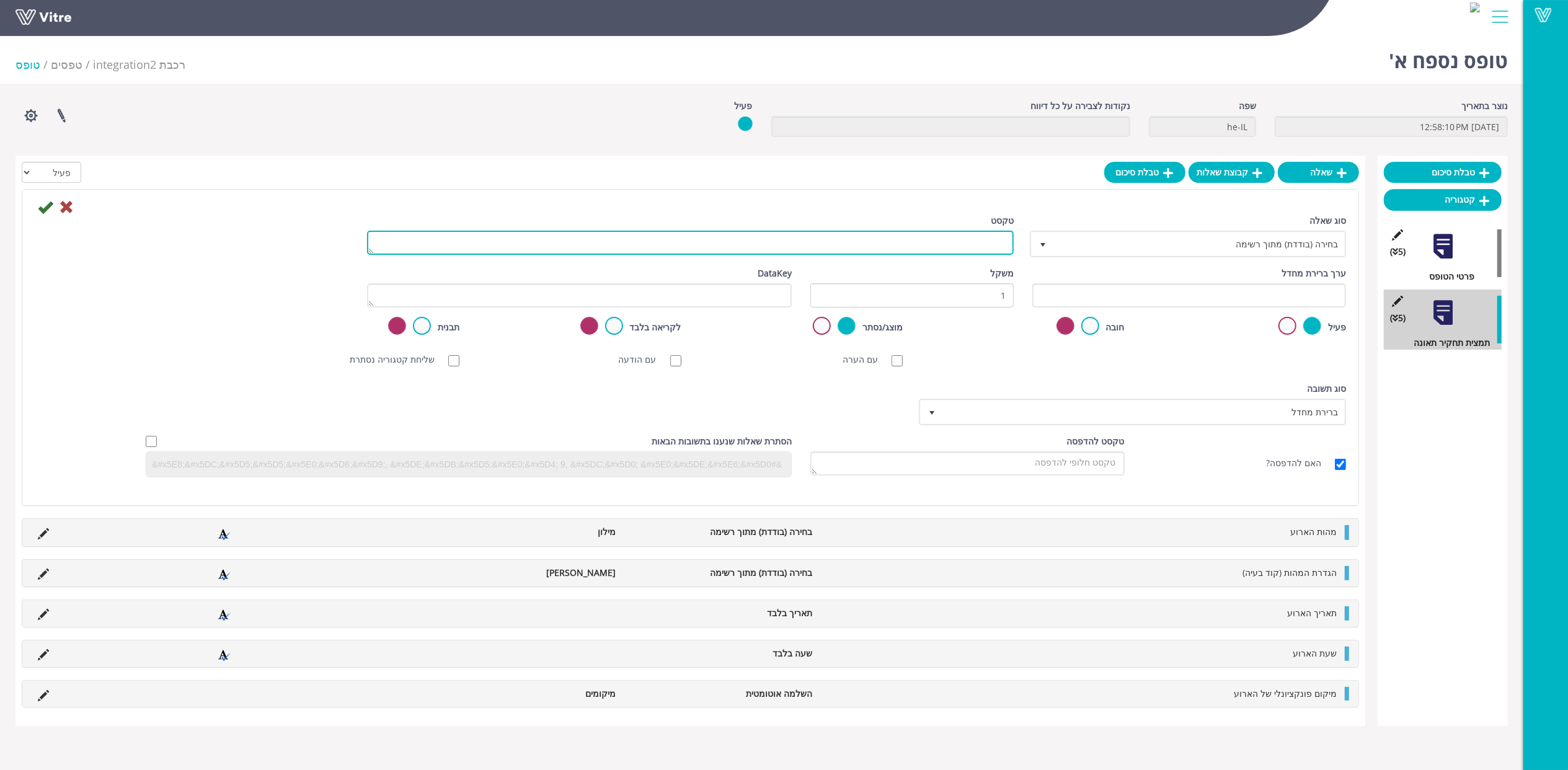
click at [982, 250] on textarea "טקסט" at bounding box center [691, 243] width 647 height 25
paste textarea "מקום האירוע / התאונה"
type textarea "מקום האירוע / התאונה"
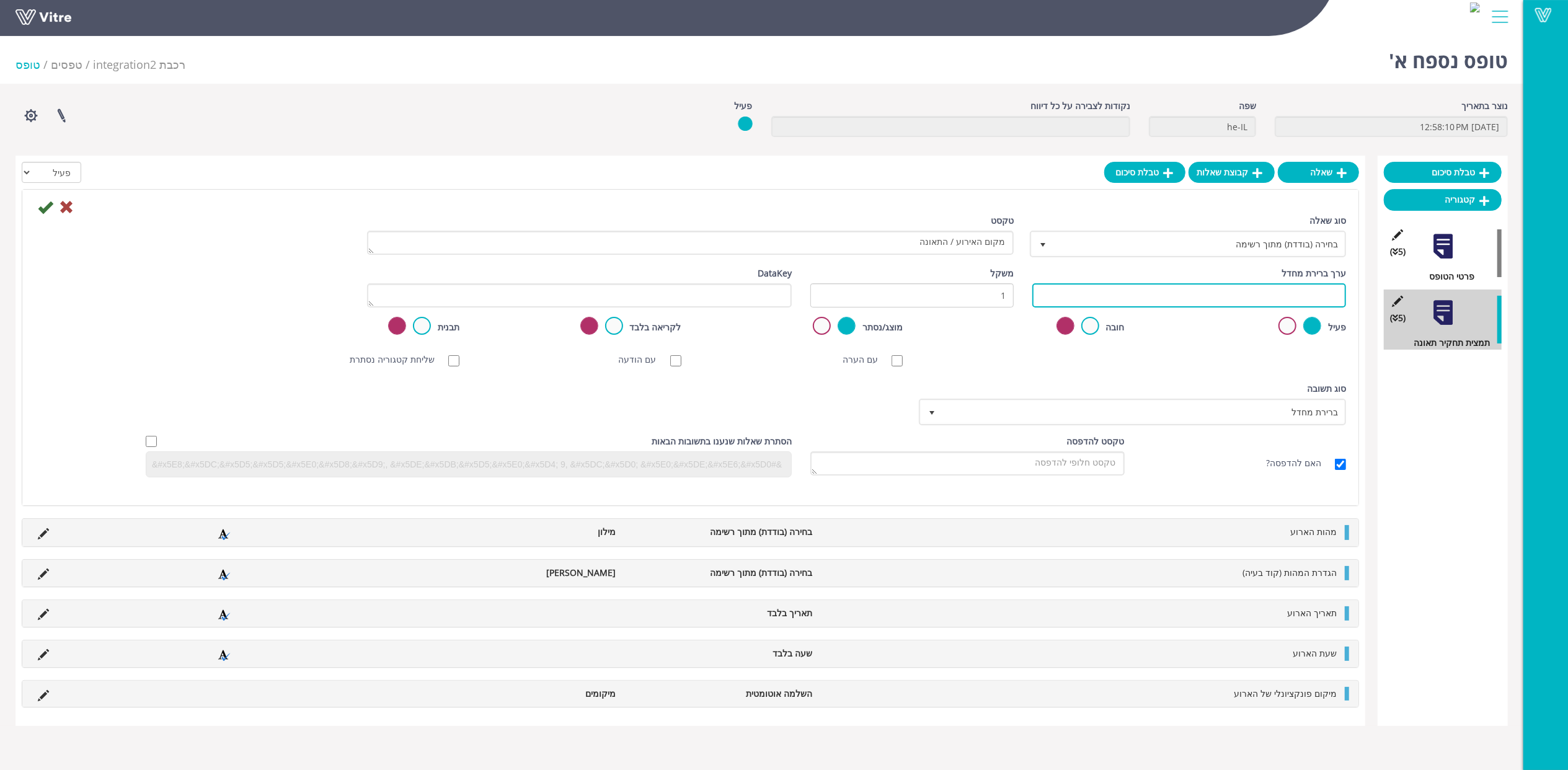
click at [1263, 304] on input "text" at bounding box center [1189, 295] width 313 height 25
paste input "#Task.AY8000004"
type input "#Task.AY8000004"
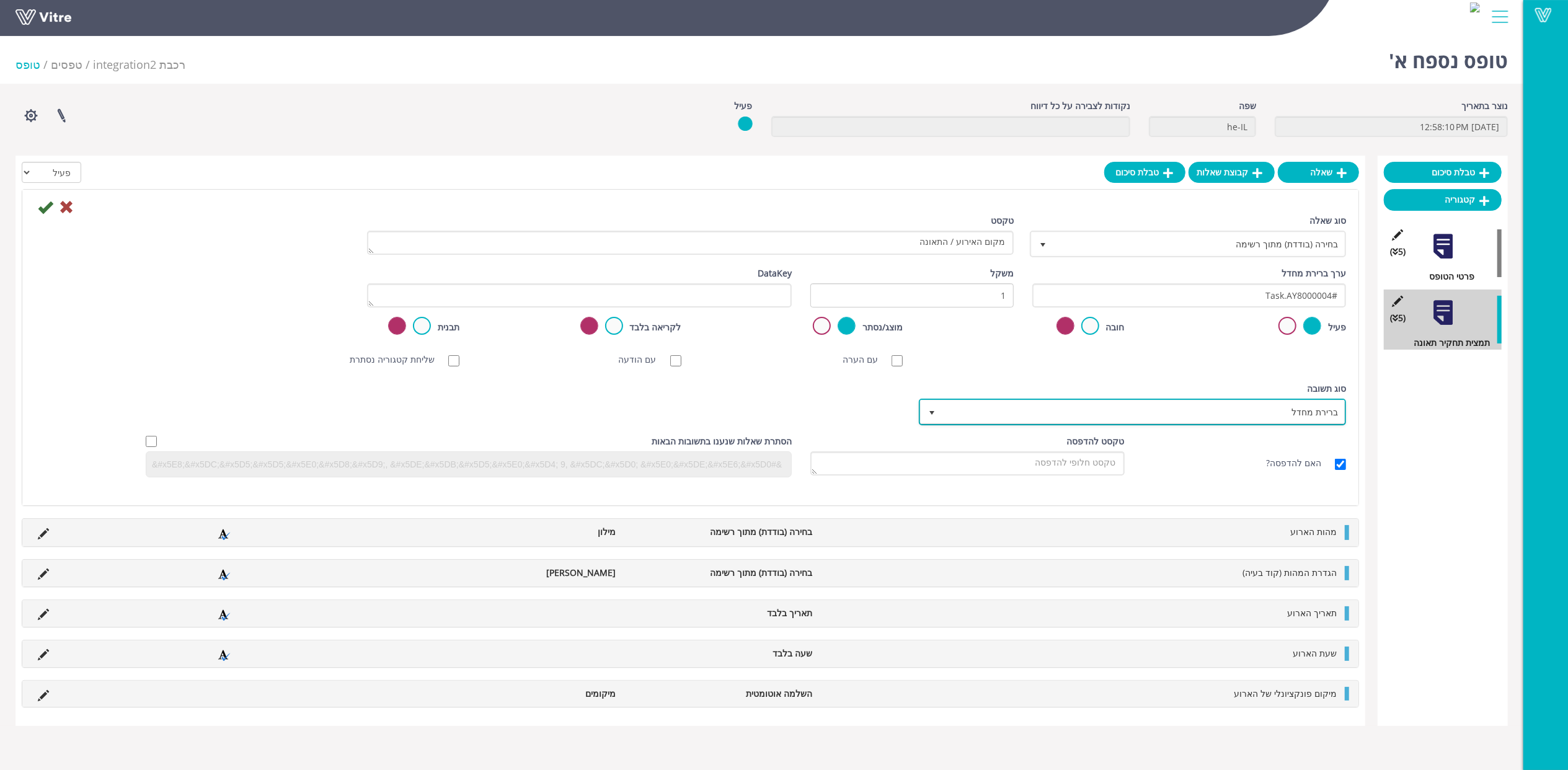
click at [1160, 408] on span "ברירת מחדל" at bounding box center [1144, 412] width 403 height 22
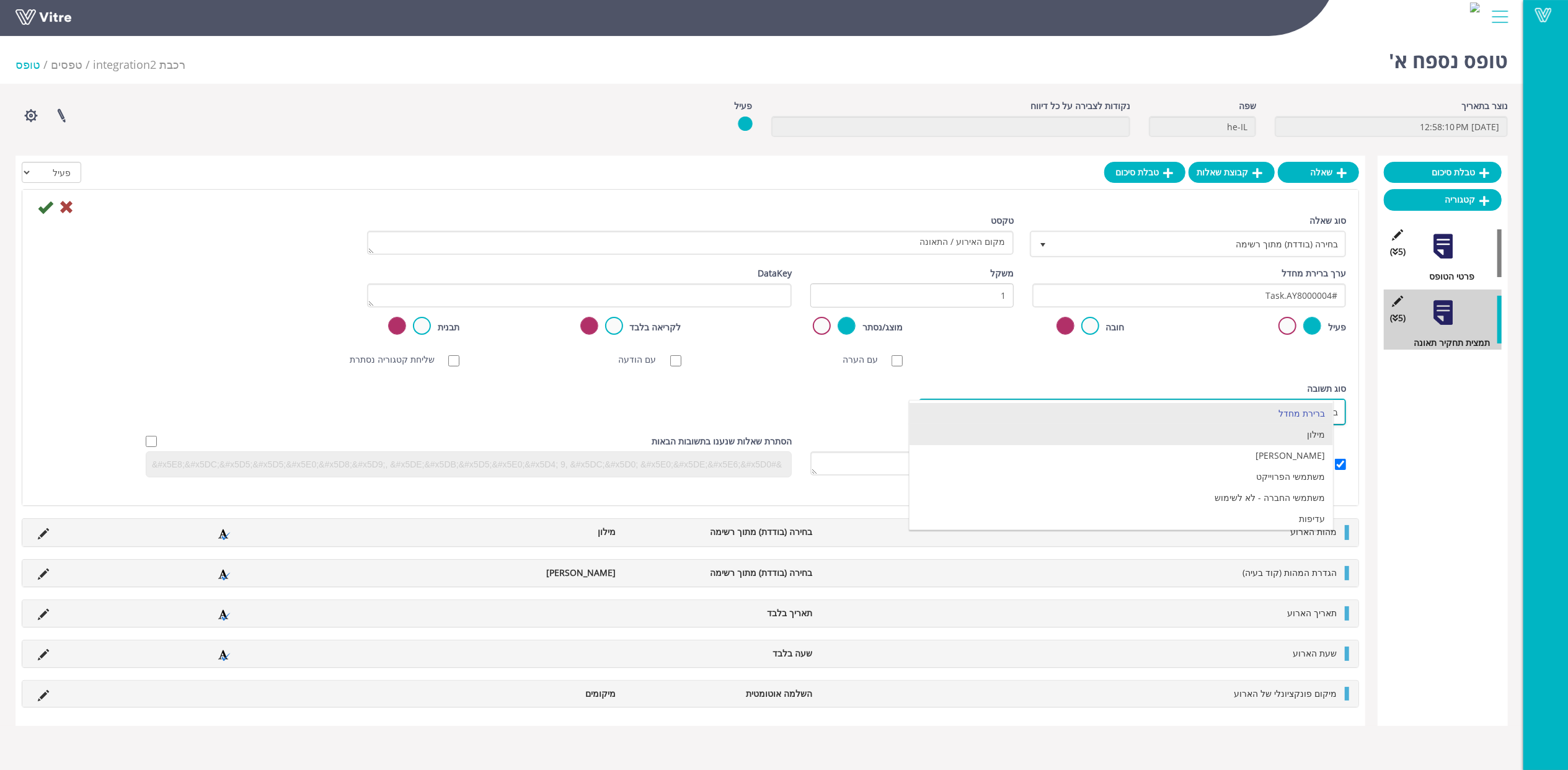
drag, startPoint x: 1315, startPoint y: 433, endPoint x: 1268, endPoint y: 434, distance: 47.0
click at [1315, 433] on li "מילון" at bounding box center [1121, 435] width 423 height 21
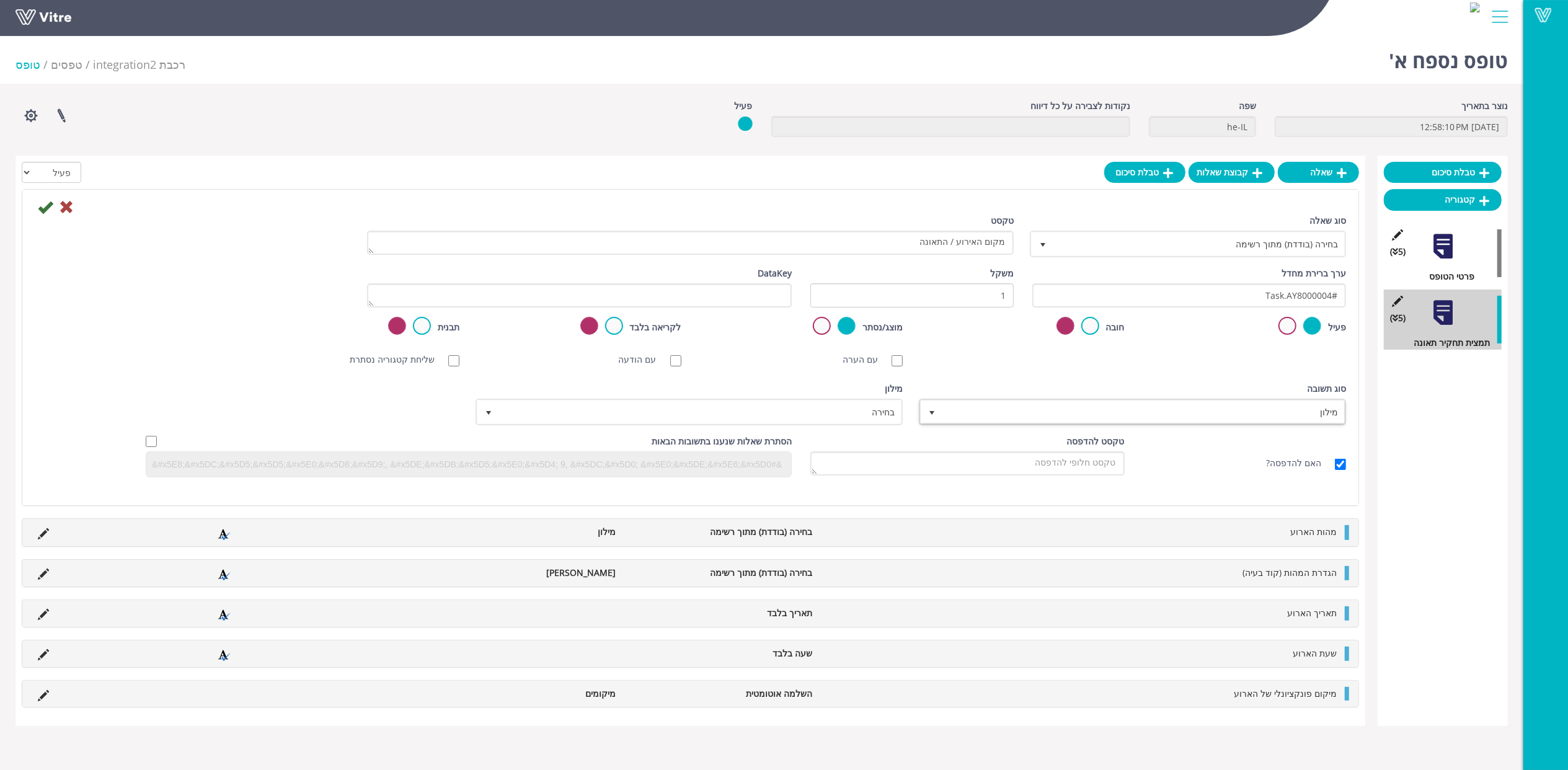
click at [728, 428] on div "מילון בחירה" at bounding box center [691, 408] width 444 height 52
click at [733, 417] on span "בחירה" at bounding box center [701, 412] width 403 height 22
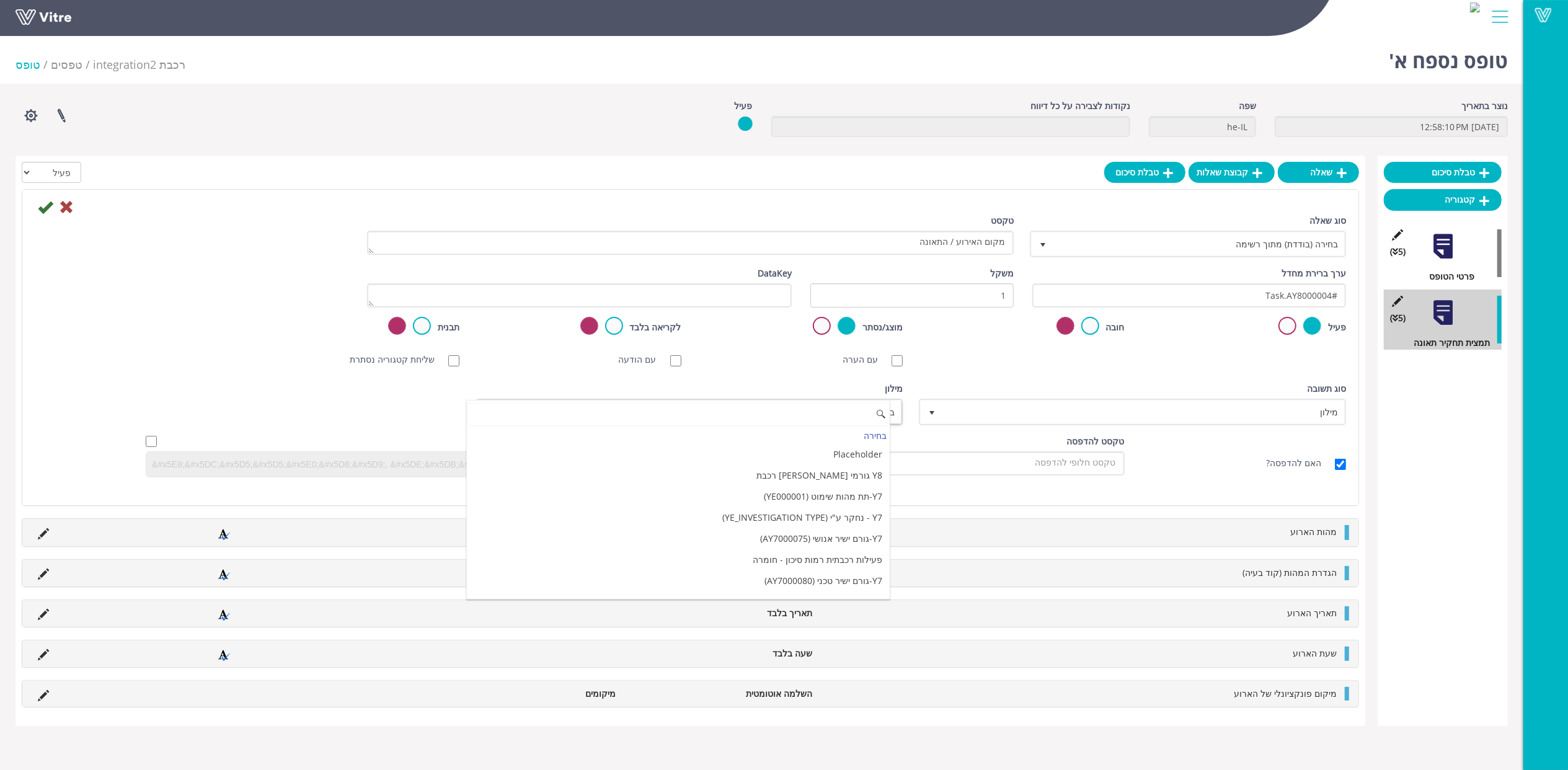
paste input "Y8 מקום התאונה - AY8000004"
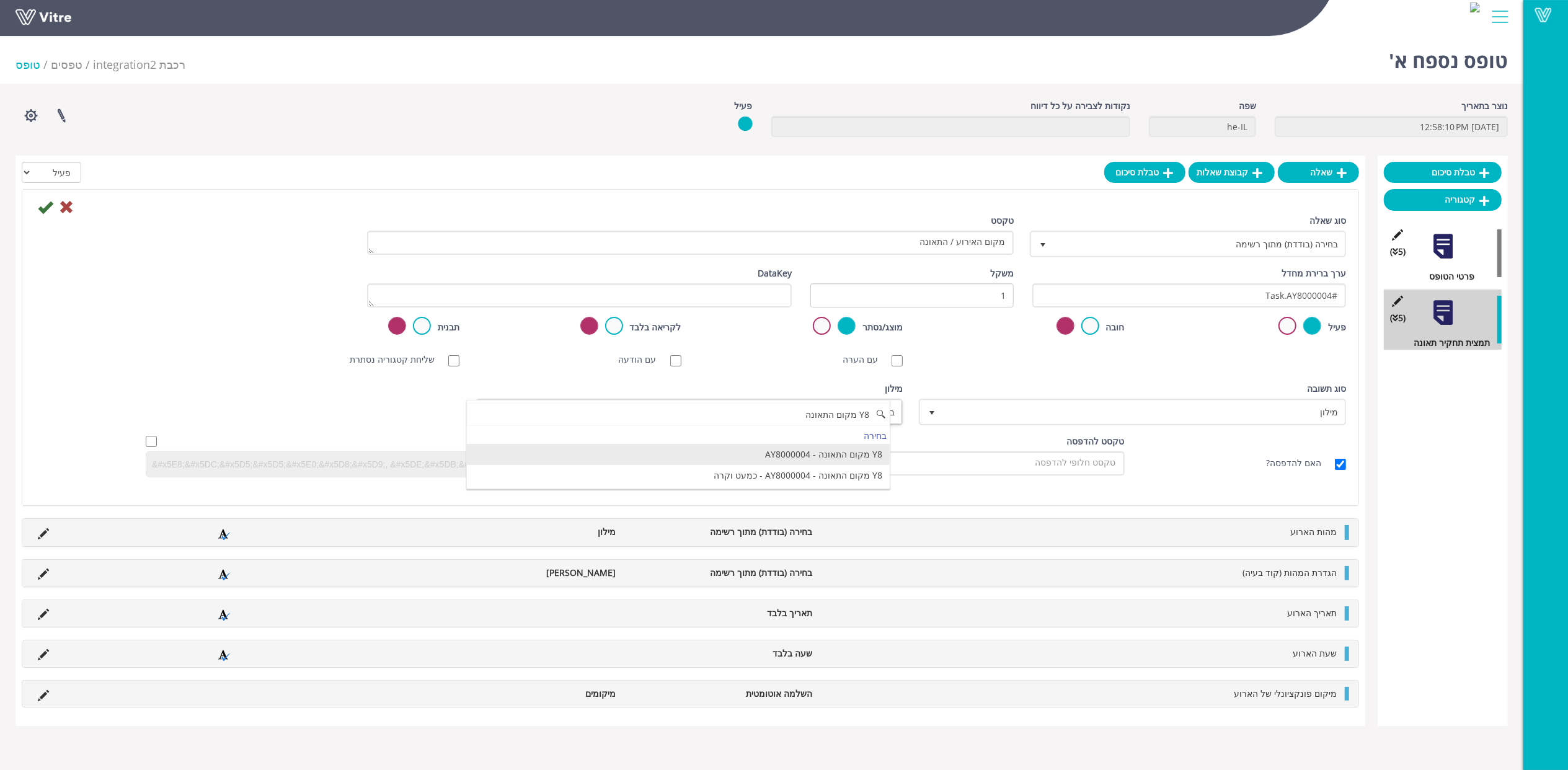
click at [768, 450] on li "Y8 מקום התאונה - AY8000004" at bounding box center [678, 455] width 423 height 21
type input "Y8 מקום התאונה"
click at [48, 211] on icon at bounding box center [45, 207] width 15 height 15
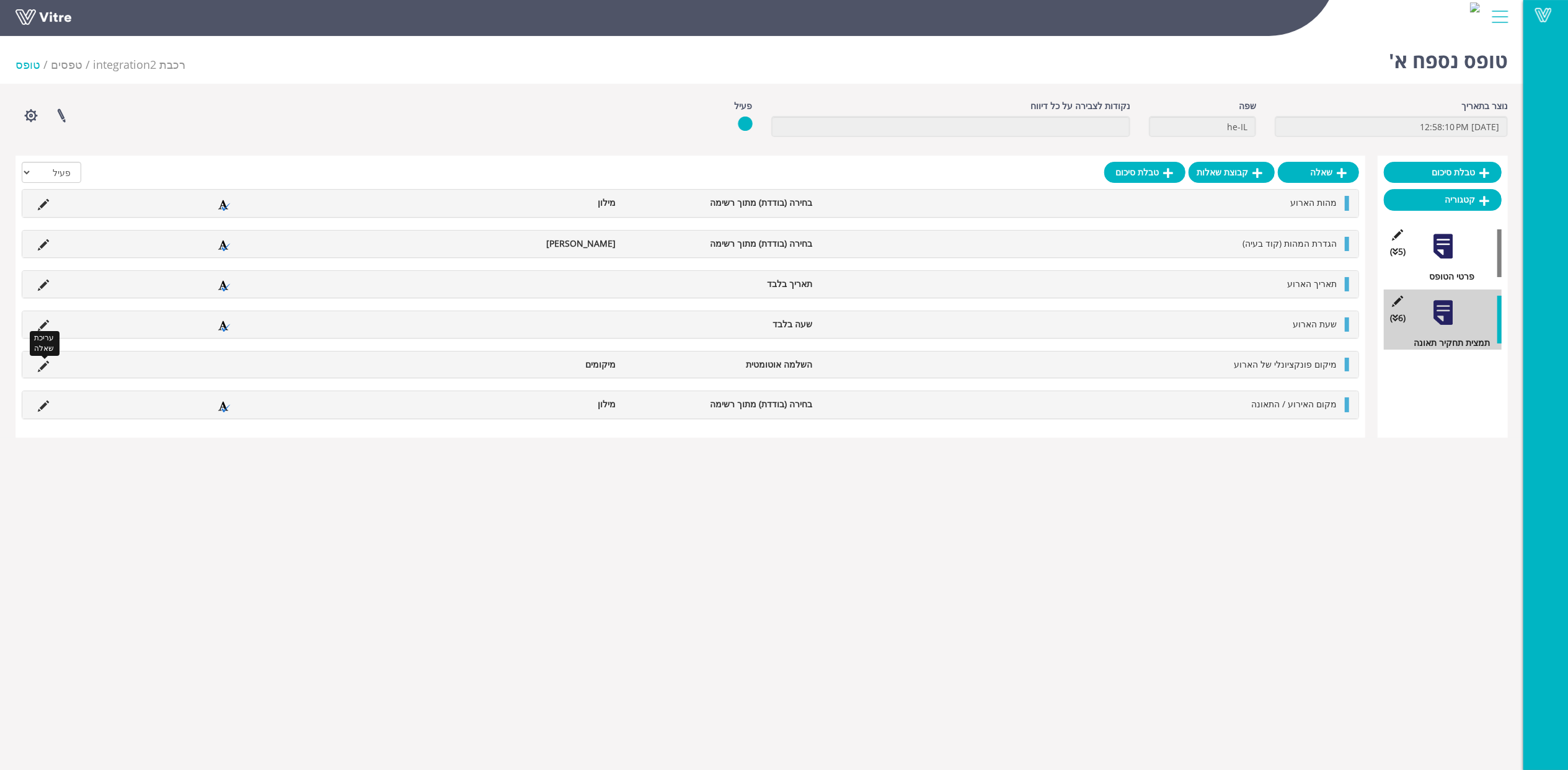
click at [37, 363] on li "עריכת שאלה" at bounding box center [43, 364] width 24 height 14
click at [40, 365] on icon at bounding box center [43, 367] width 11 height 11
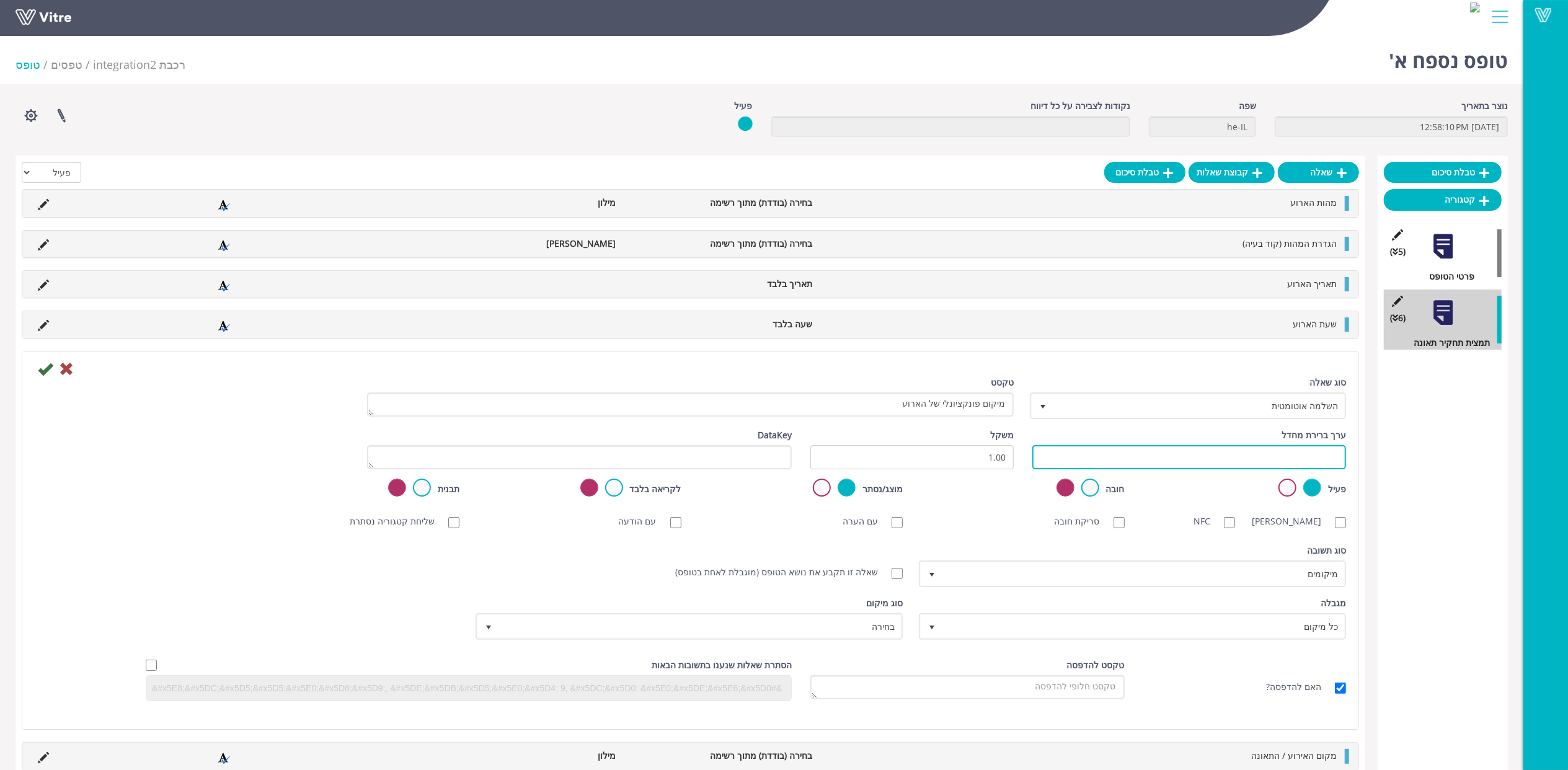
click at [1211, 457] on input "text" at bounding box center [1189, 457] width 313 height 25
paste input "#Task.TPLNR_Y8"
type input "#Task.TPLNR_Y8"
click at [45, 376] on icon at bounding box center [45, 369] width 15 height 15
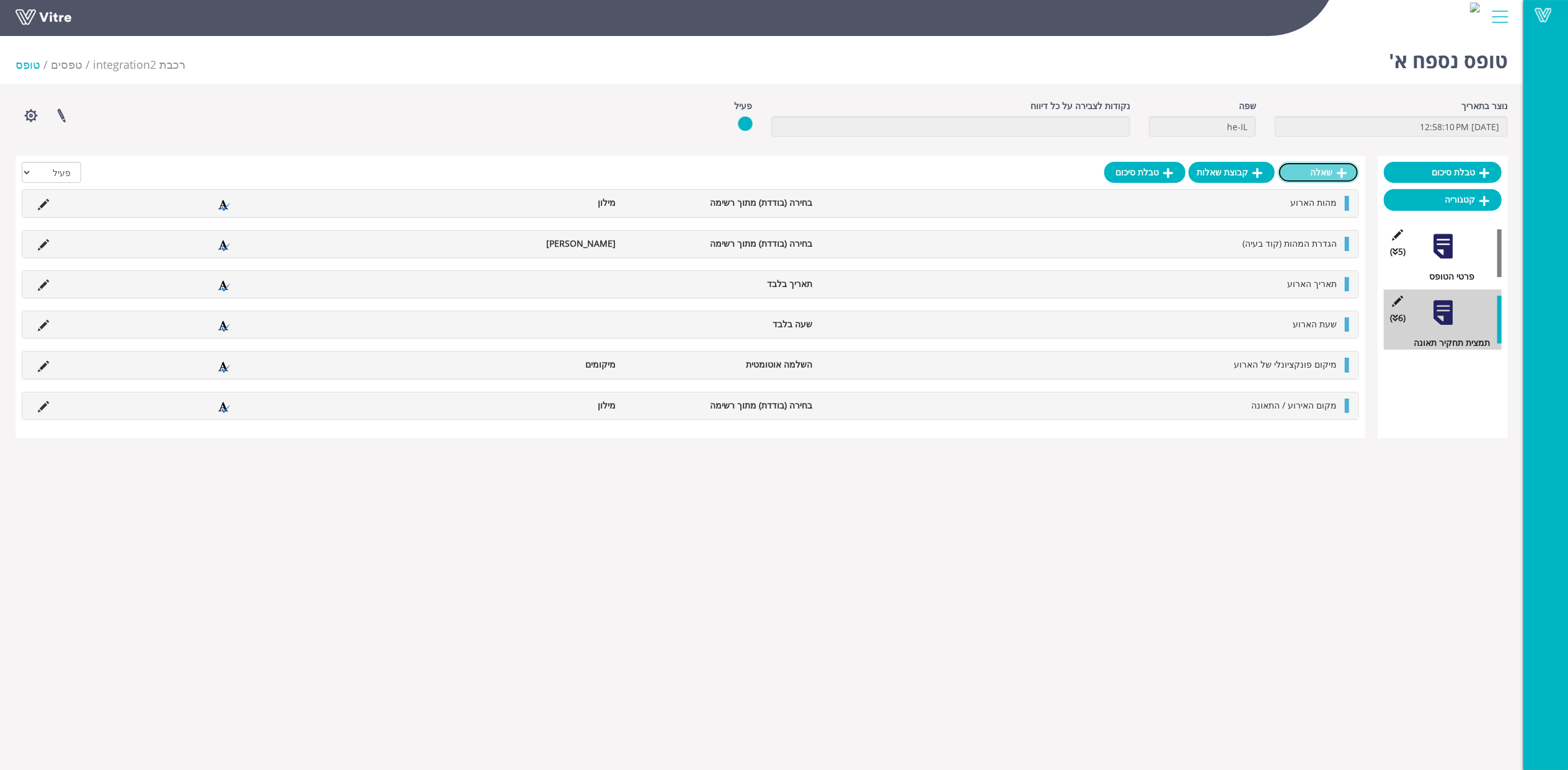
click at [1320, 172] on link "שאלה" at bounding box center [1318, 173] width 81 height 21
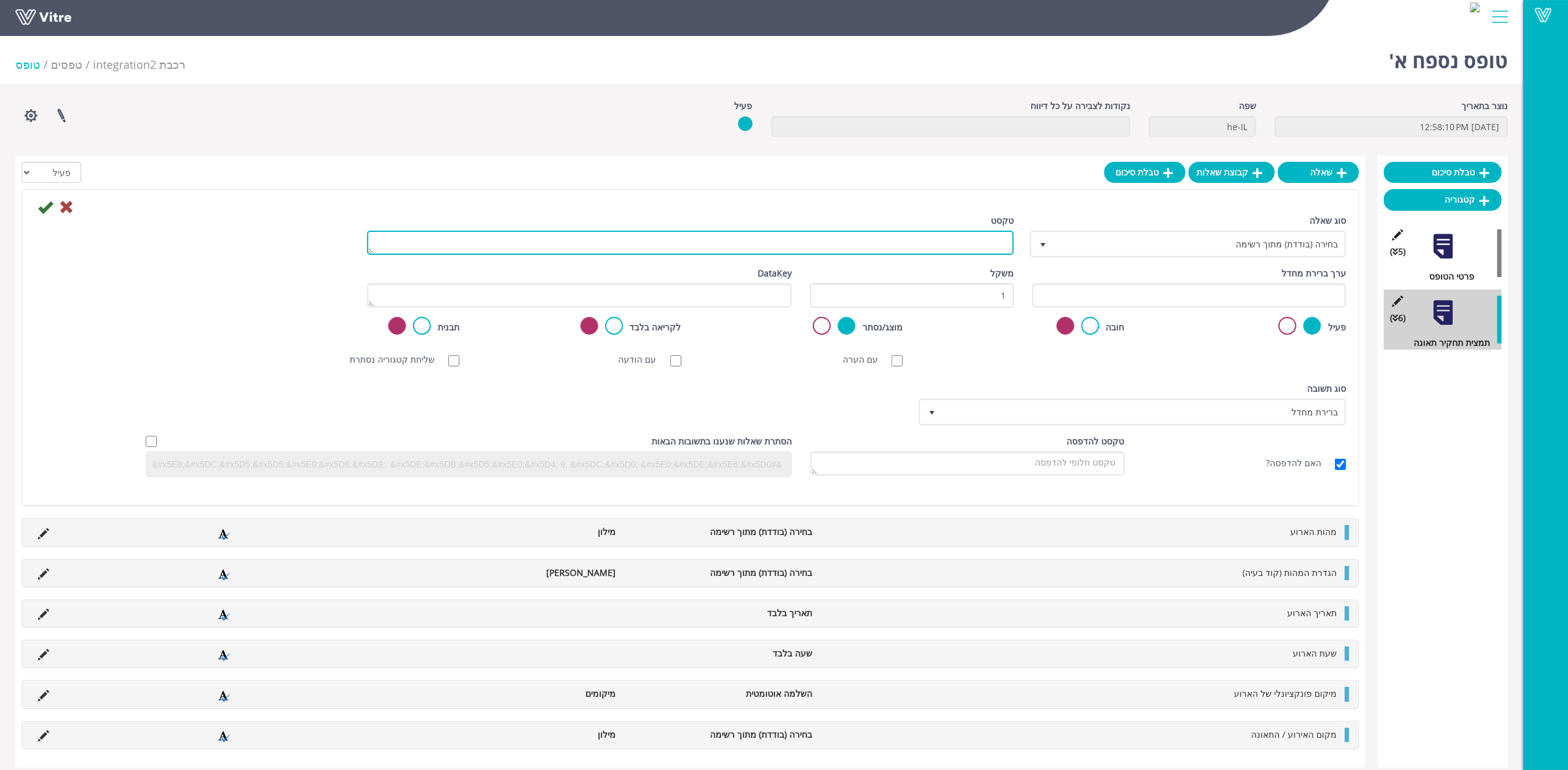
click at [948, 249] on textarea "טקסט" at bounding box center [691, 243] width 647 height 25
paste textarea "תיאור כללי של הארוע"
type textarea "תיאור כללי של הארוע"
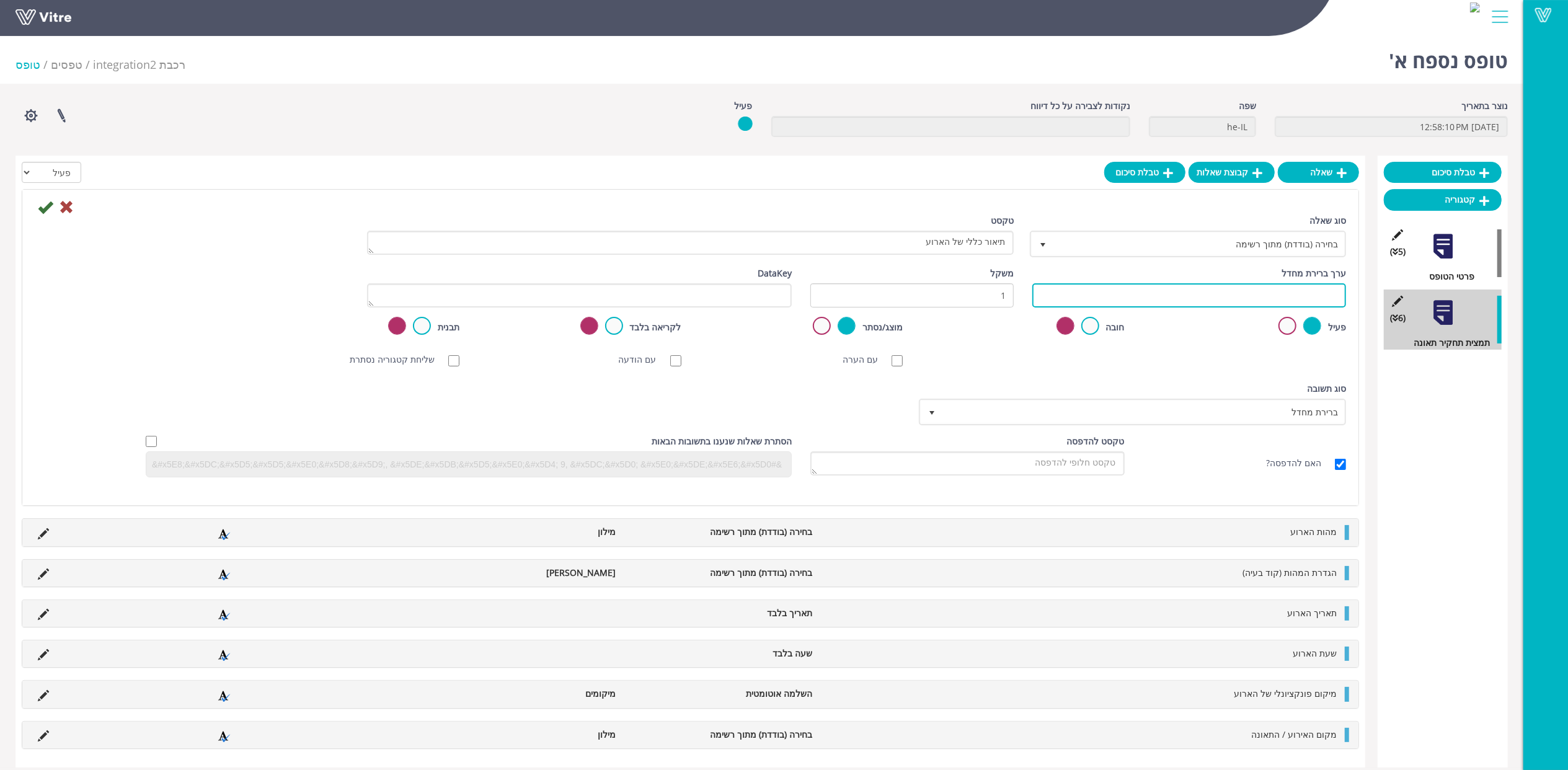
click at [1215, 296] on input "text" at bounding box center [1189, 295] width 313 height 25
paste input "#Task.QMTXT_Y8"
type input "#Task.QMTXT_Y8"
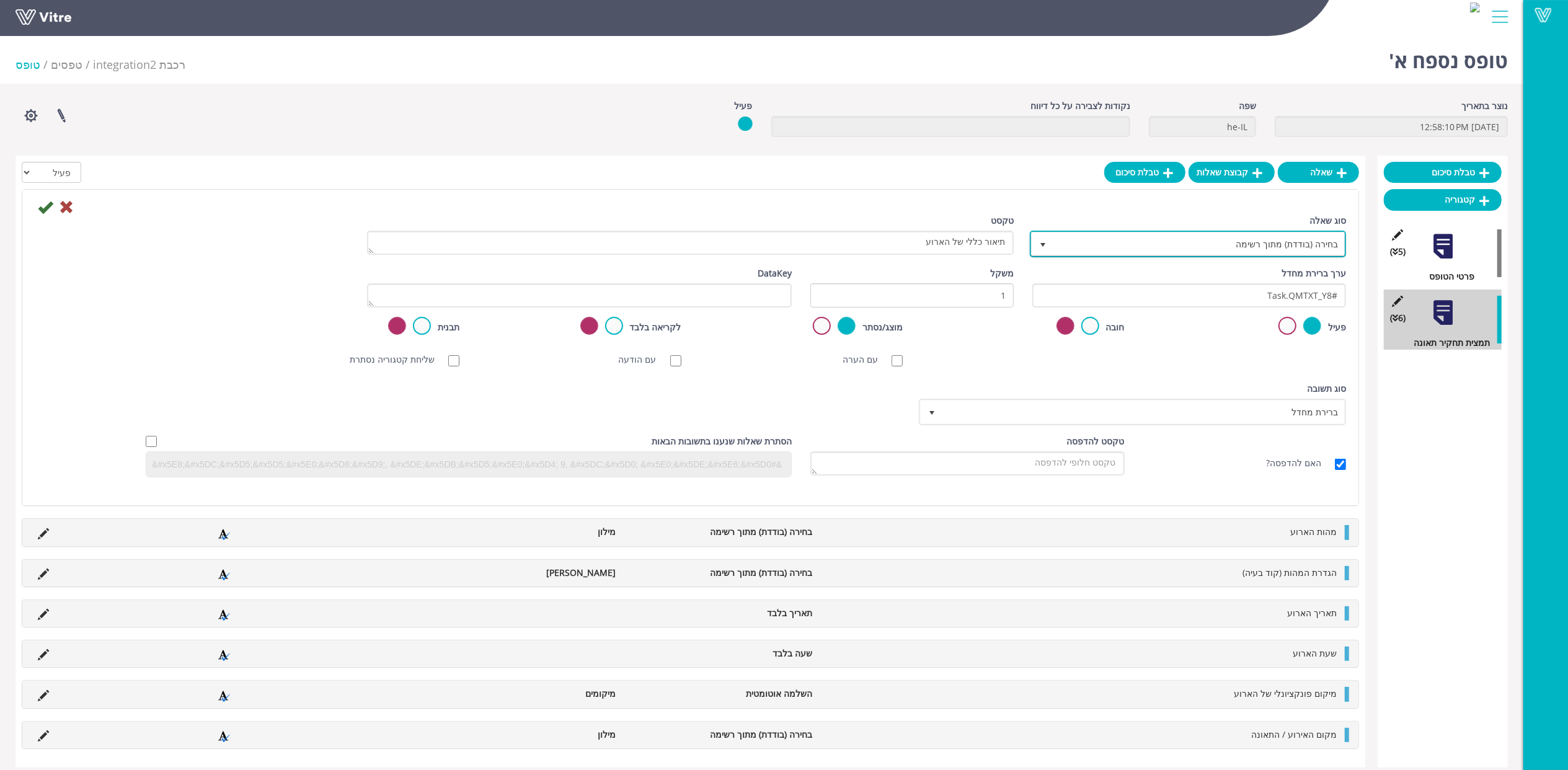
click at [1228, 252] on span "בחירה (בודדת) מתוך רשימה" at bounding box center [1199, 243] width 291 height 22
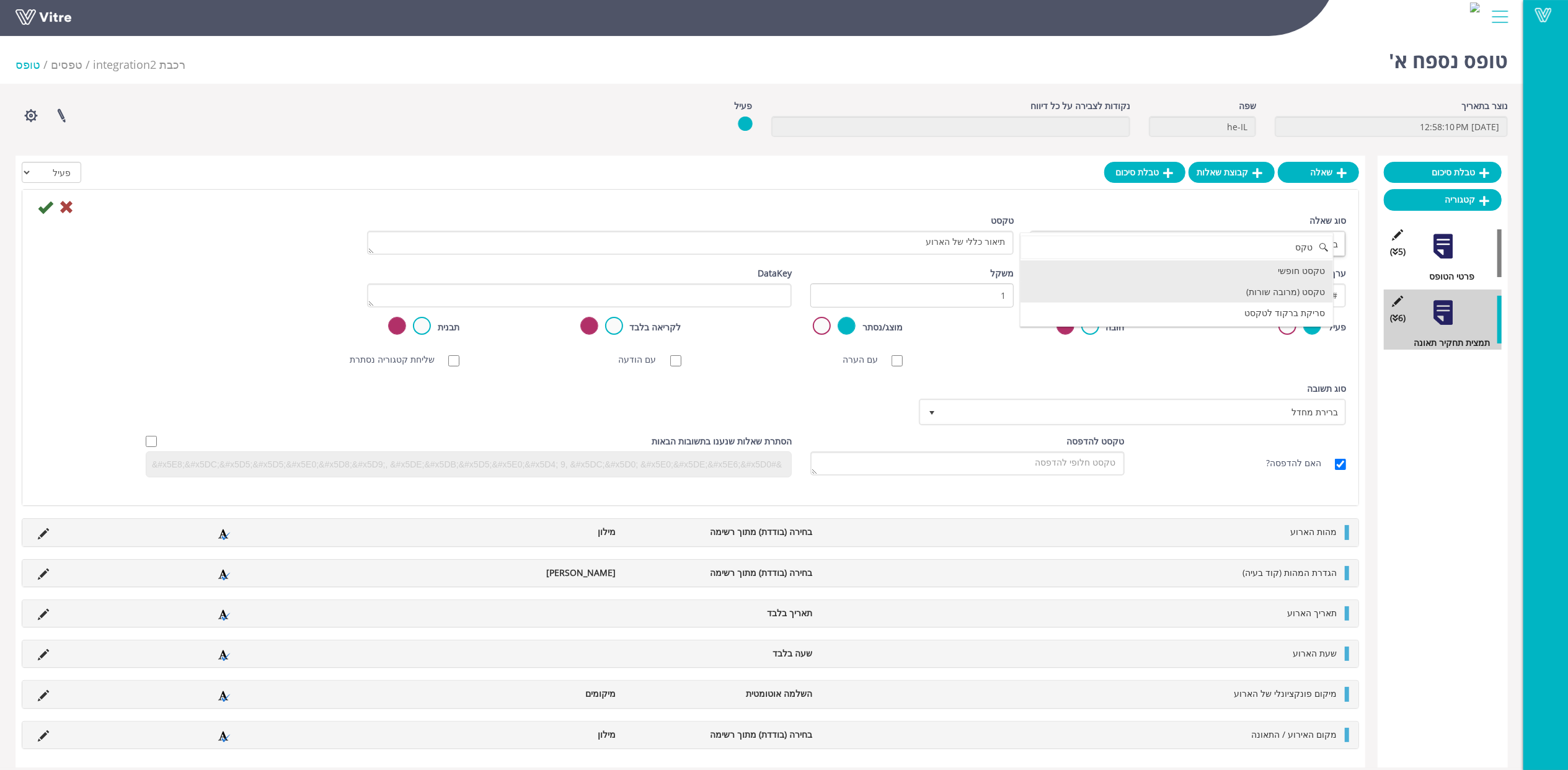
click at [1258, 298] on li "טקסט (מרובה שורות)" at bounding box center [1177, 292] width 313 height 21
type input "טקס"
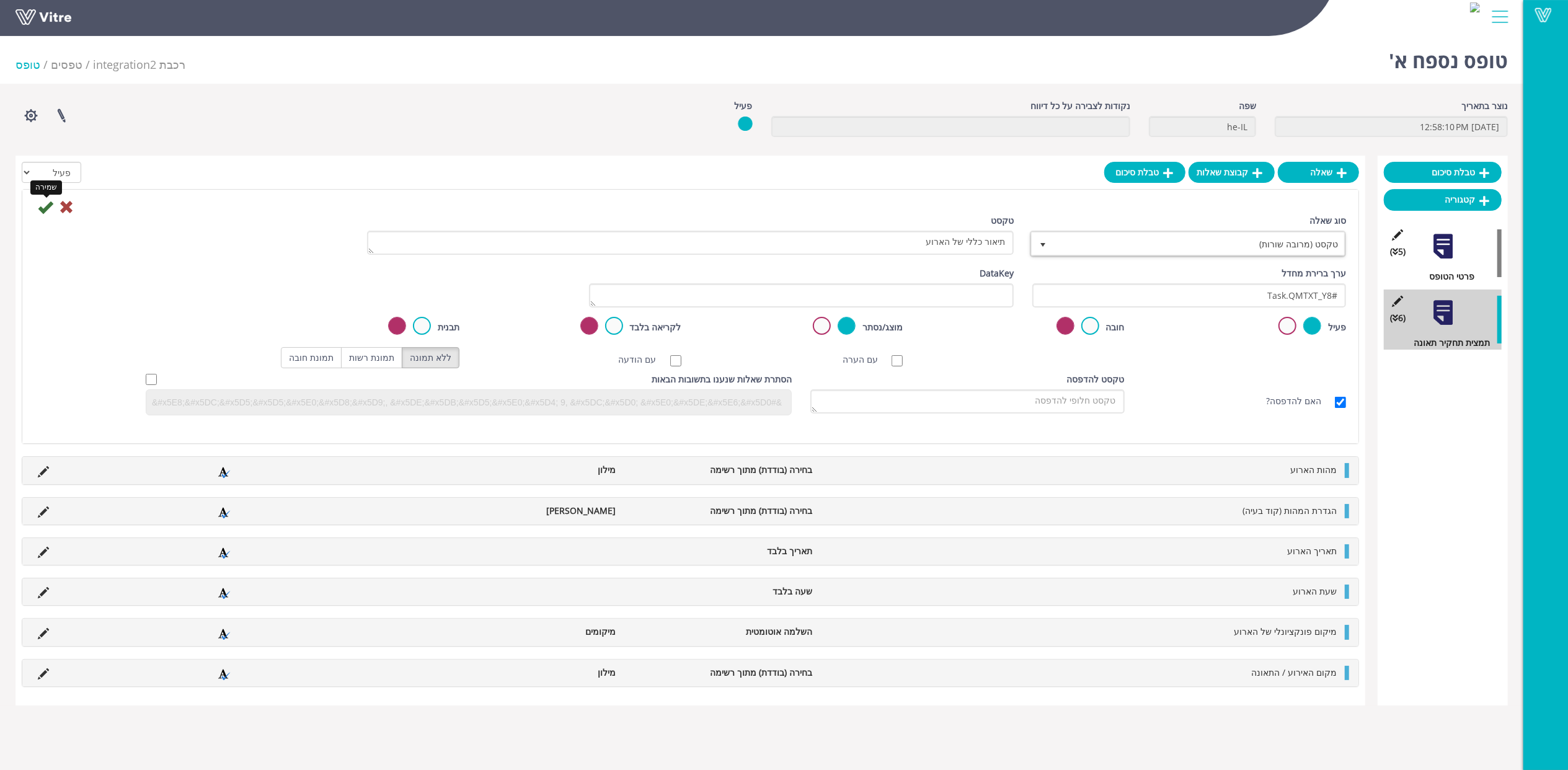
click at [47, 209] on icon at bounding box center [45, 207] width 15 height 15
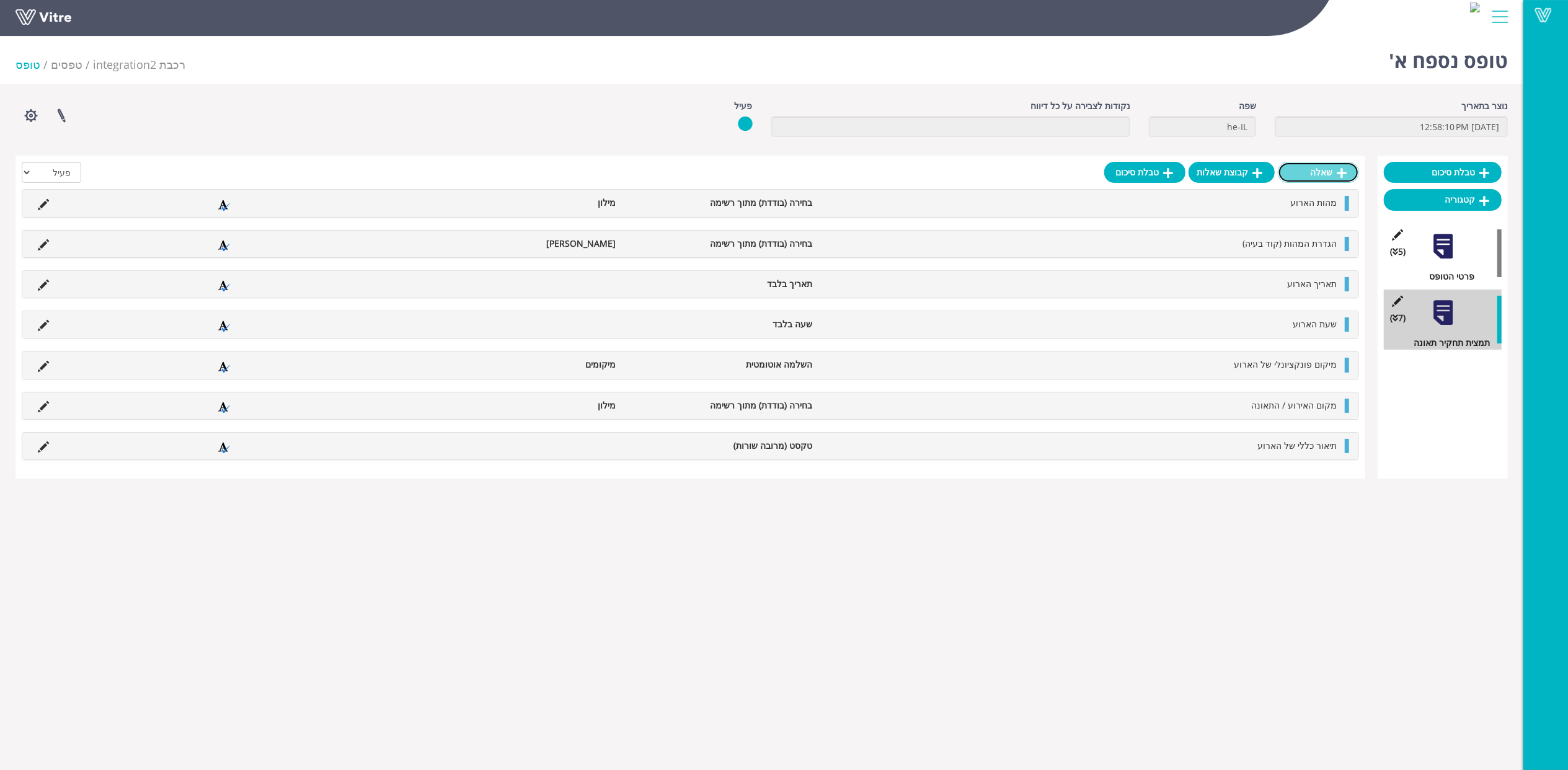
click at [1333, 176] on link "שאלה" at bounding box center [1318, 173] width 81 height 21
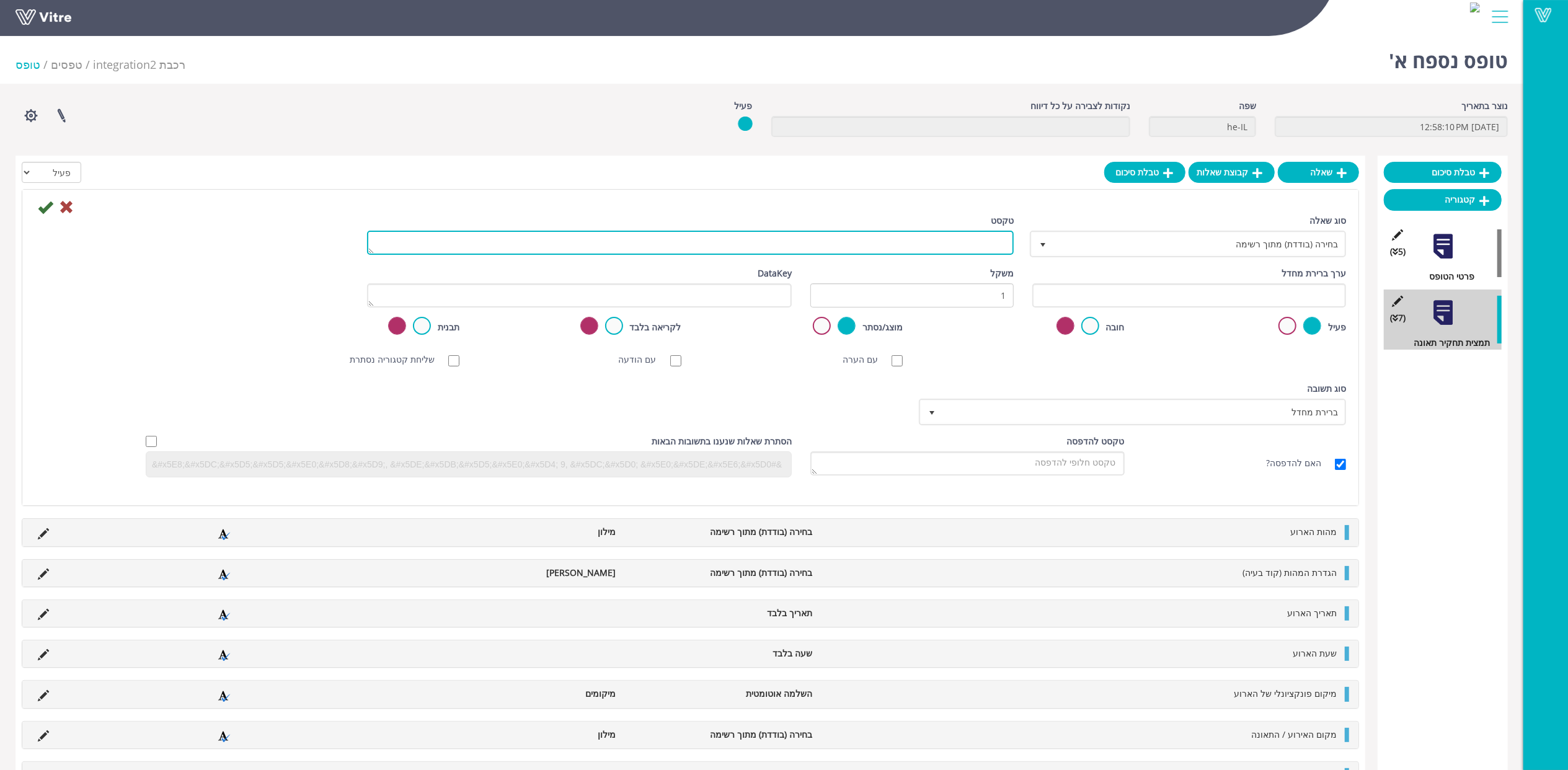
click at [950, 245] on textarea "טקסט" at bounding box center [691, 243] width 647 height 25
paste textarea "תוצאות הפגיעה"
type textarea "תוצאות הפגיעה"
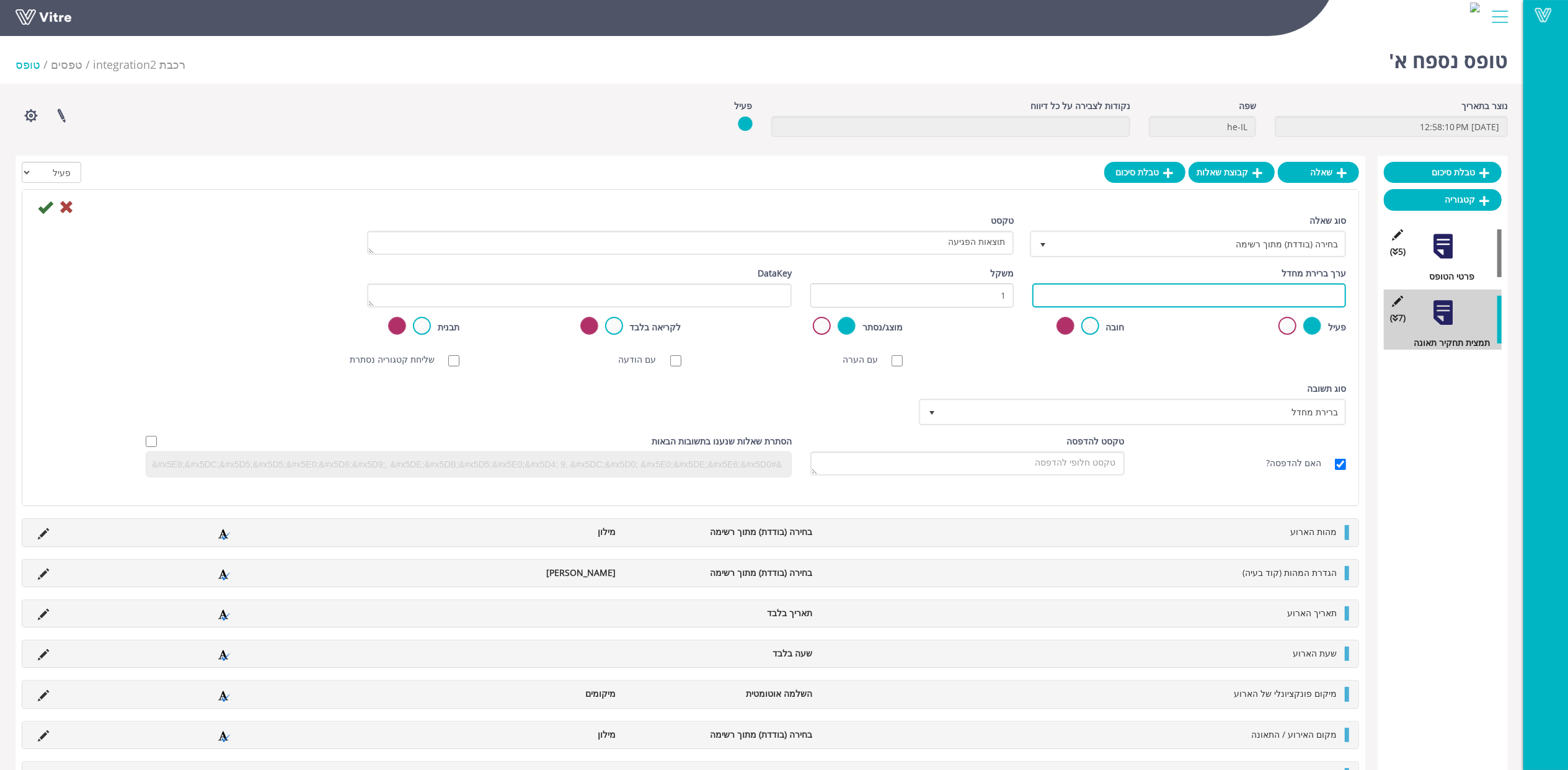
click at [1043, 293] on input "text" at bounding box center [1189, 295] width 313 height 25
paste input "#Task.AY8000024"
type input "#Task.AY8000024"
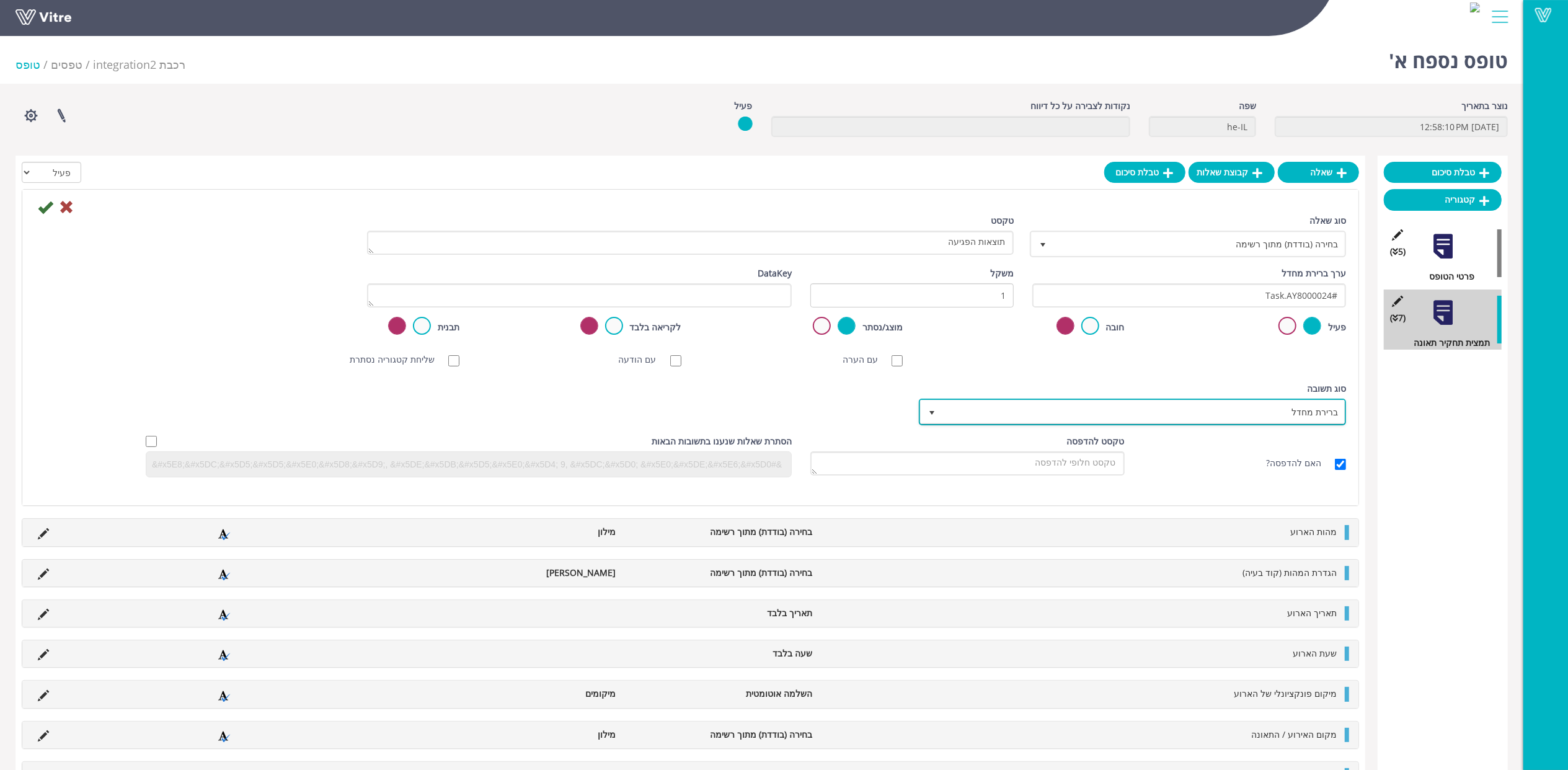
click at [1184, 408] on span "ברירת מחדל" at bounding box center [1144, 412] width 403 height 22
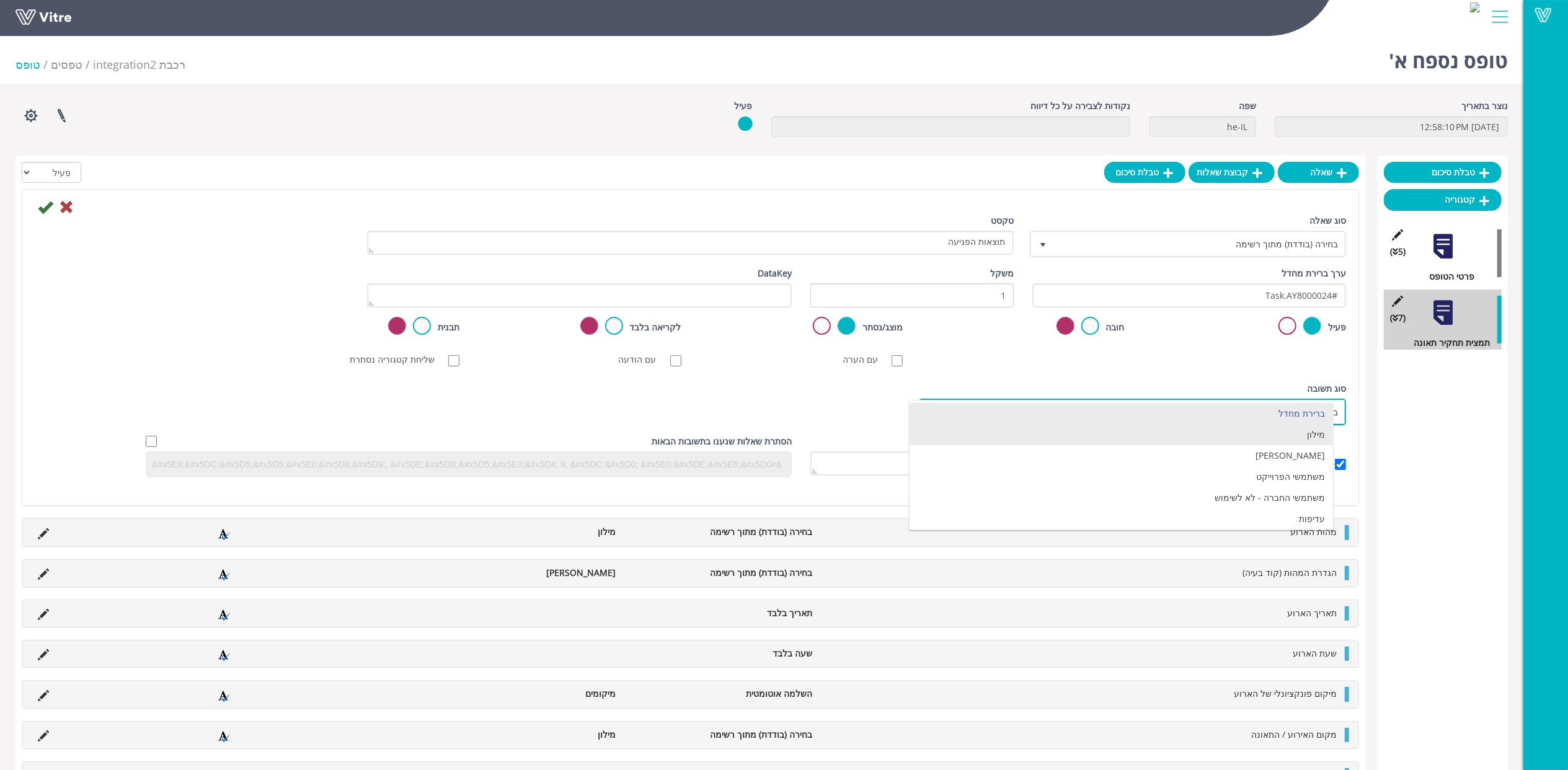
drag, startPoint x: 1198, startPoint y: 448, endPoint x: 1194, endPoint y: 439, distance: 9.8
click at [1194, 439] on ul "ברירת מחדל מילון מילון בן משתמשי הפרוייקט משתמשי החברה - לא לשימוש עדיפות סטטוס" at bounding box center [1121, 477] width 423 height 147
click at [1194, 439] on li "מילון" at bounding box center [1121, 435] width 423 height 21
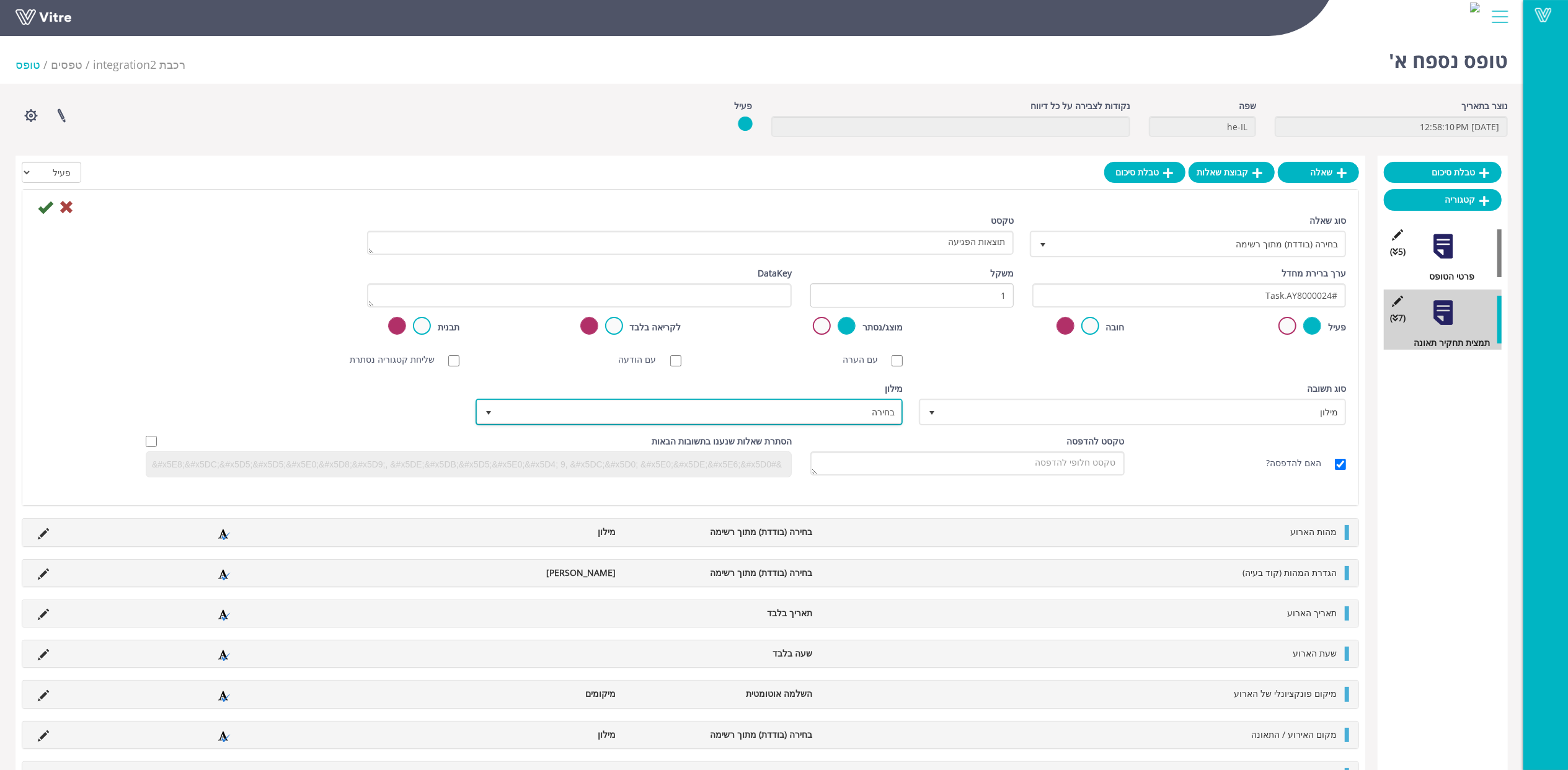
click at [792, 411] on span "בחירה" at bounding box center [701, 412] width 403 height 22
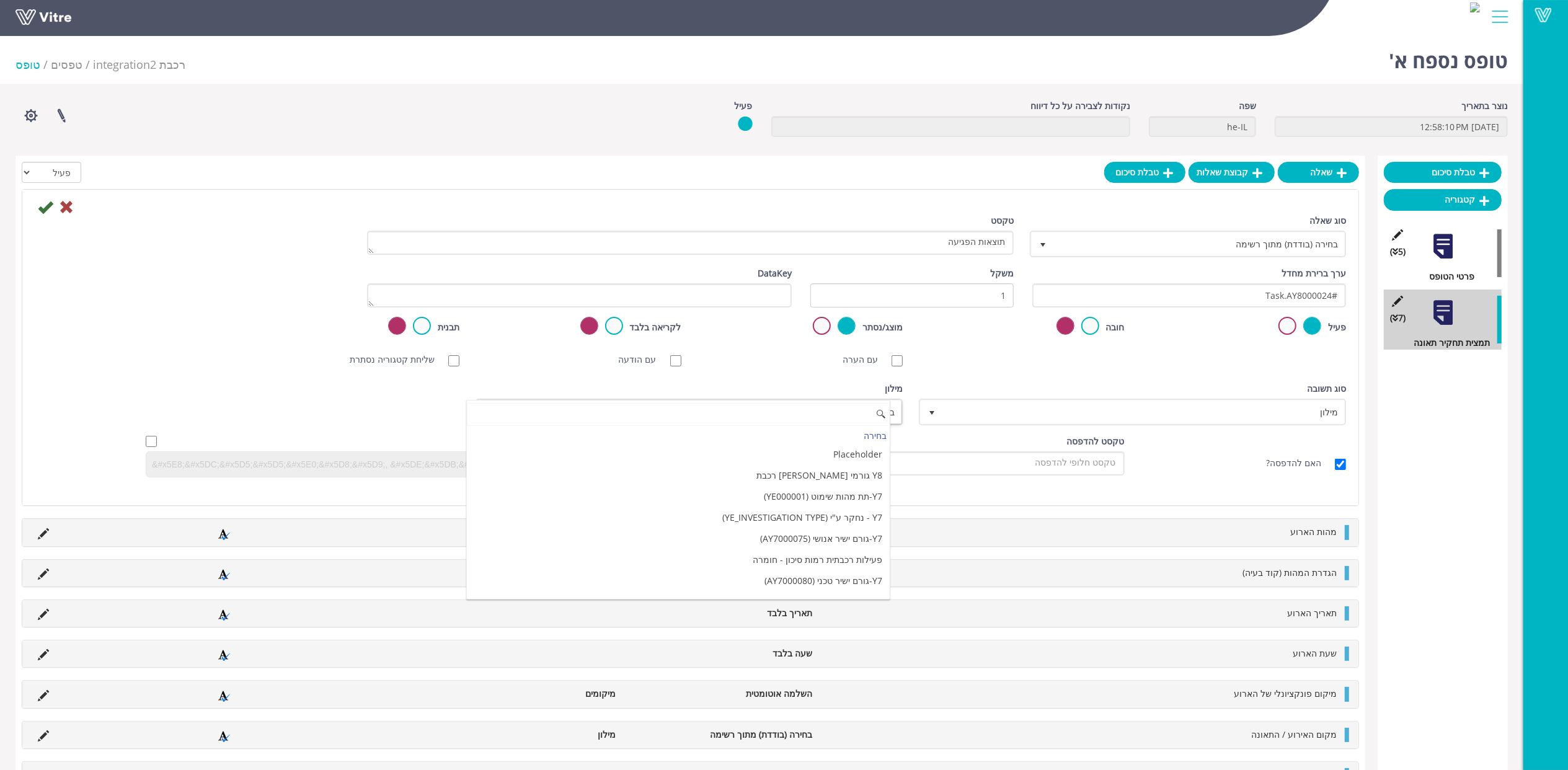
type input "צ"
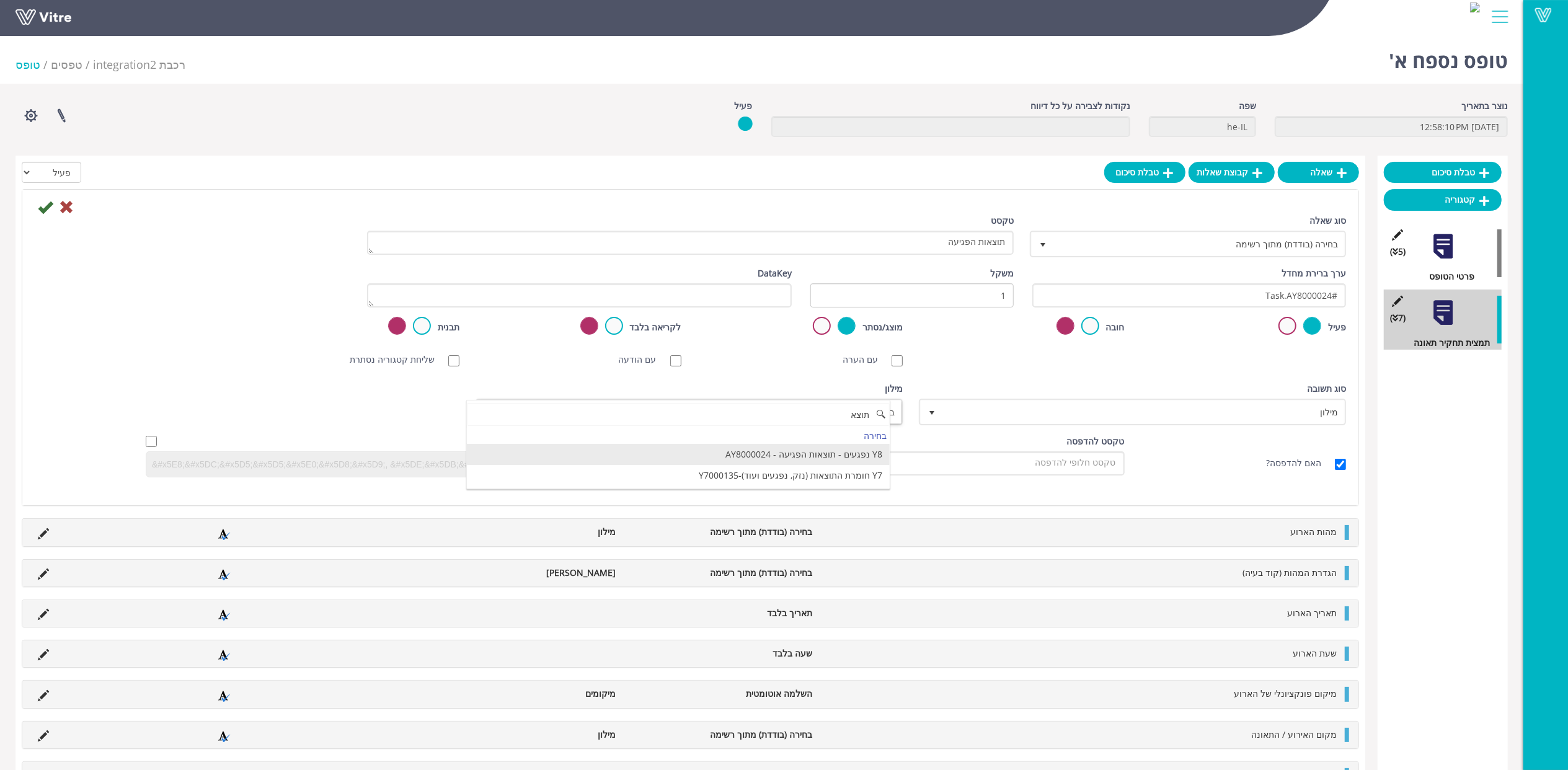
click at [800, 457] on li "Y8 נפגעים - תוצאות הפגיעה - AY8000024" at bounding box center [678, 455] width 423 height 21
type input "תוצא"
click at [50, 206] on icon at bounding box center [45, 207] width 15 height 15
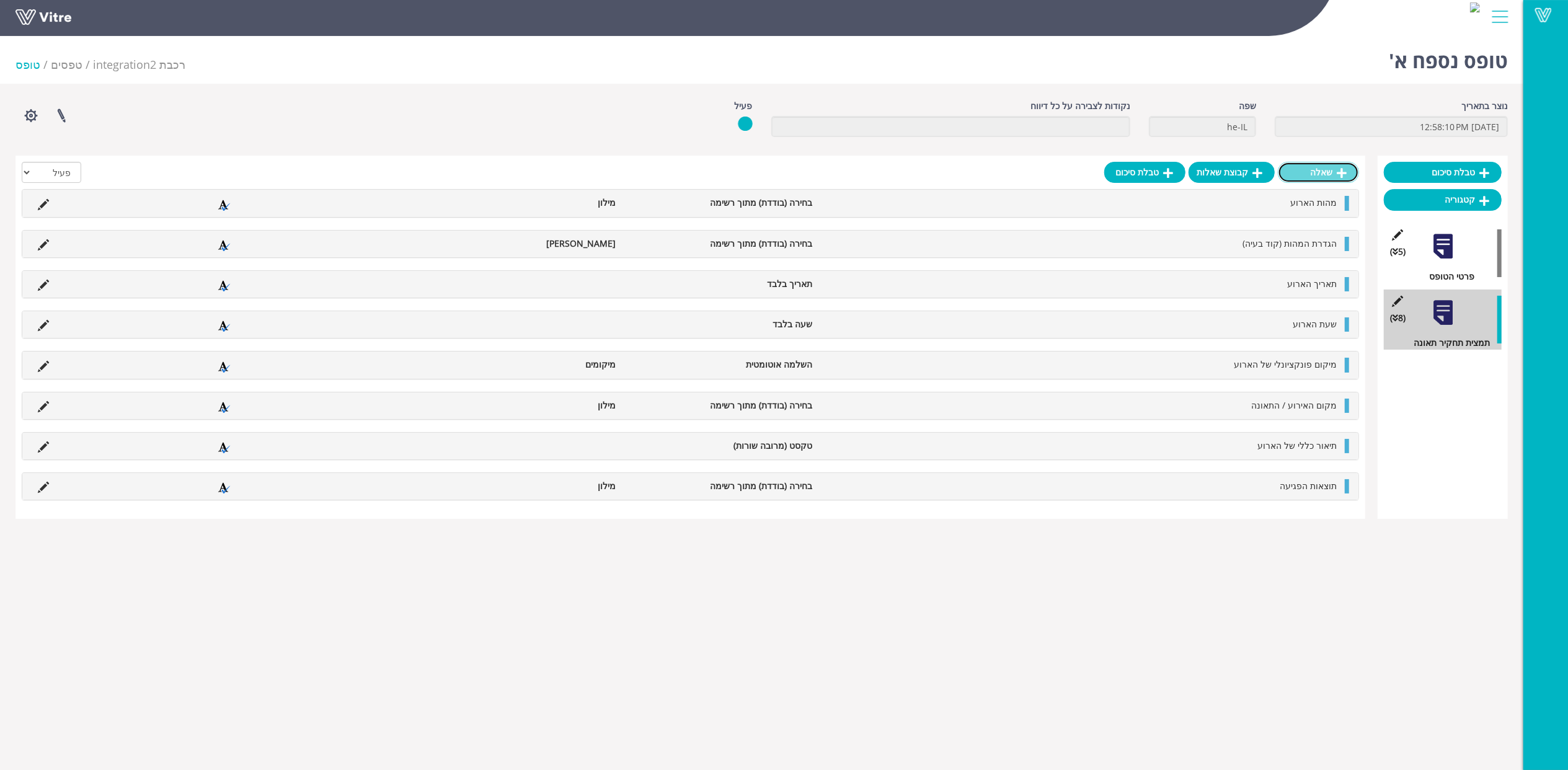
click at [1308, 178] on link "שאלה" at bounding box center [1318, 173] width 81 height 21
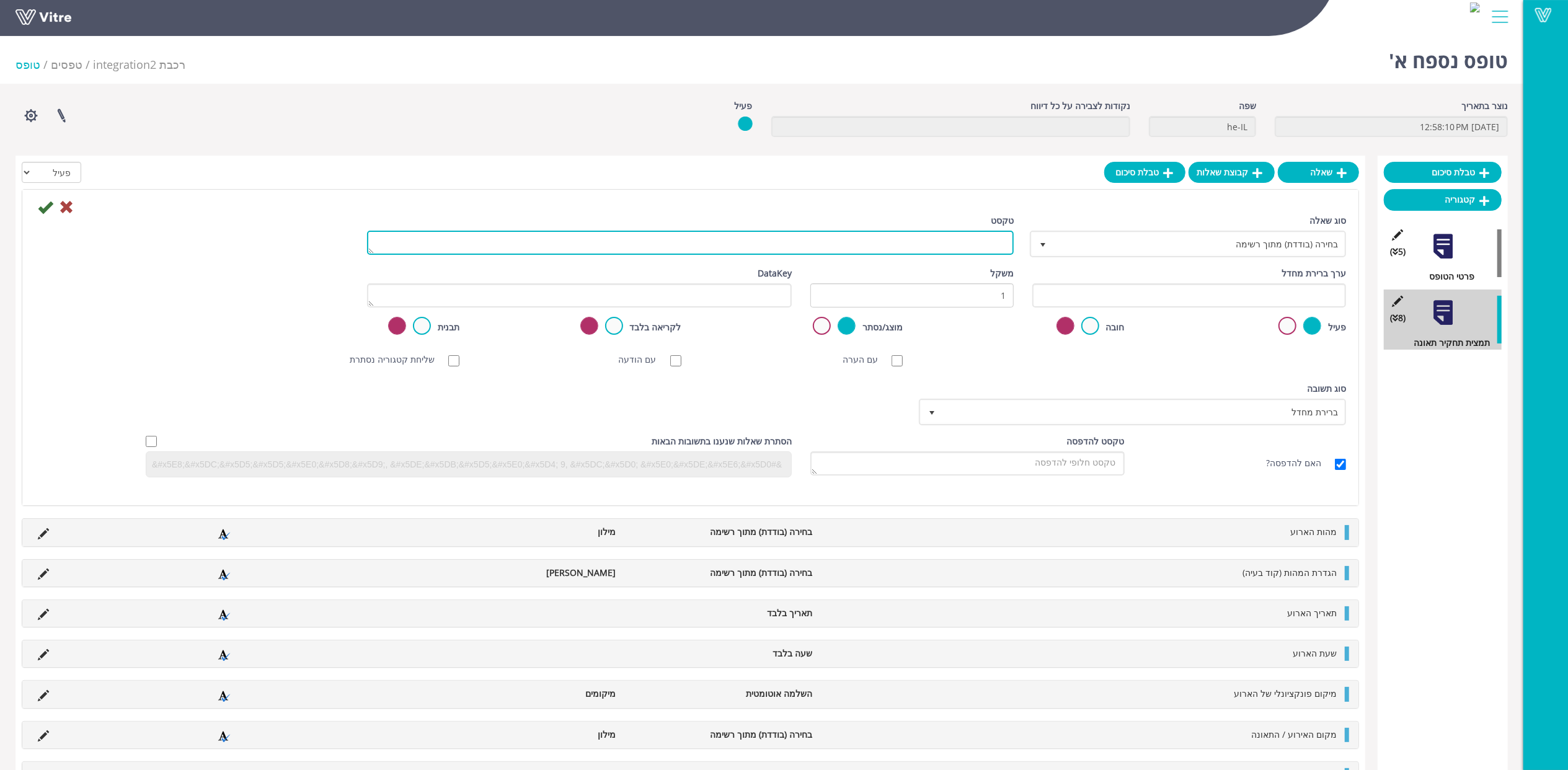
click at [998, 251] on textarea "טקסט" at bounding box center [691, 243] width 647 height 25
paste textarea "האיבר שנפגע"
type textarea "האיבר שנפגע"
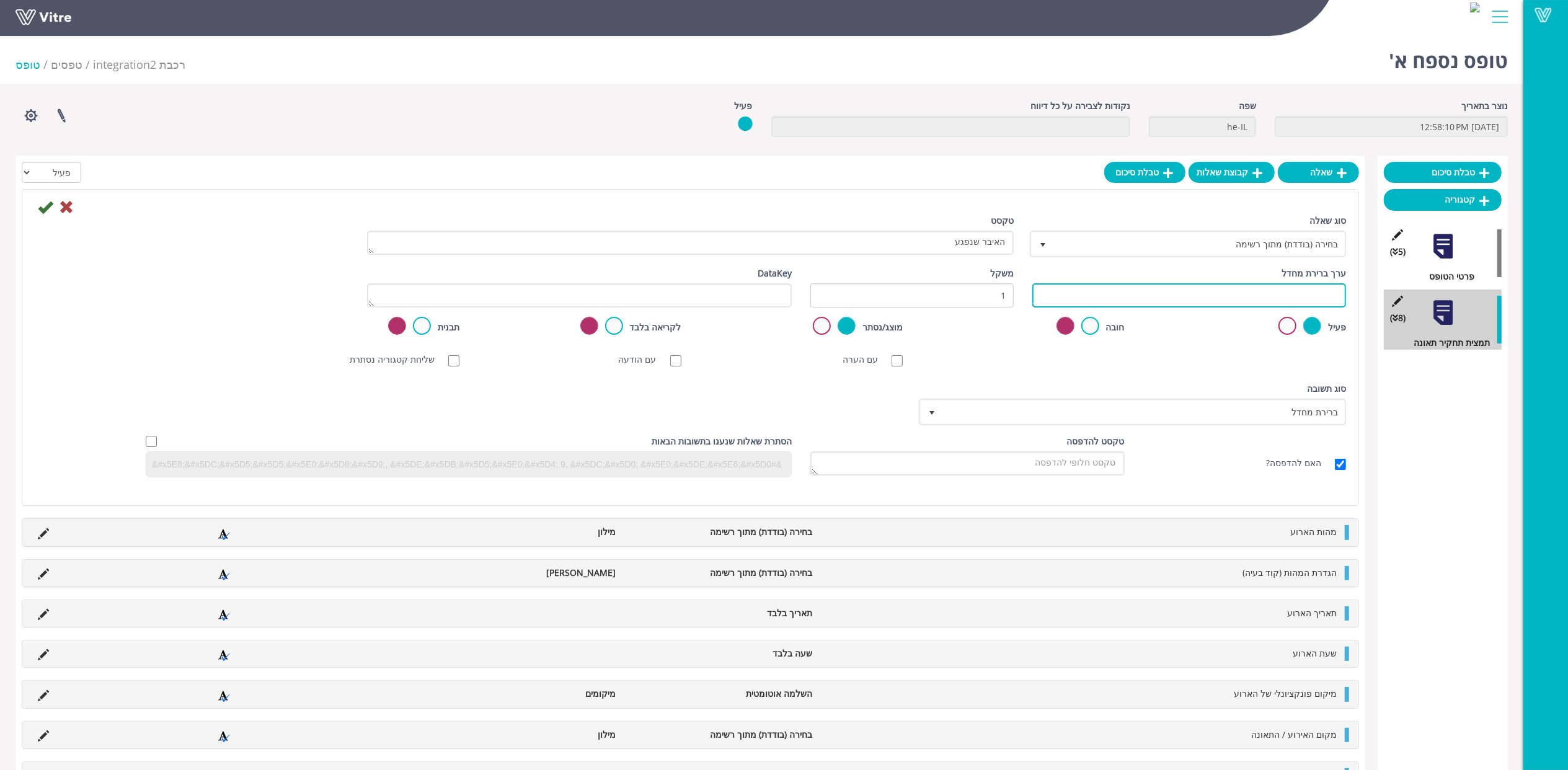
click at [1100, 296] on input "text" at bounding box center [1189, 295] width 313 height 25
paste input "#Task.AY8000022"
type input "#Task.AY8000022"
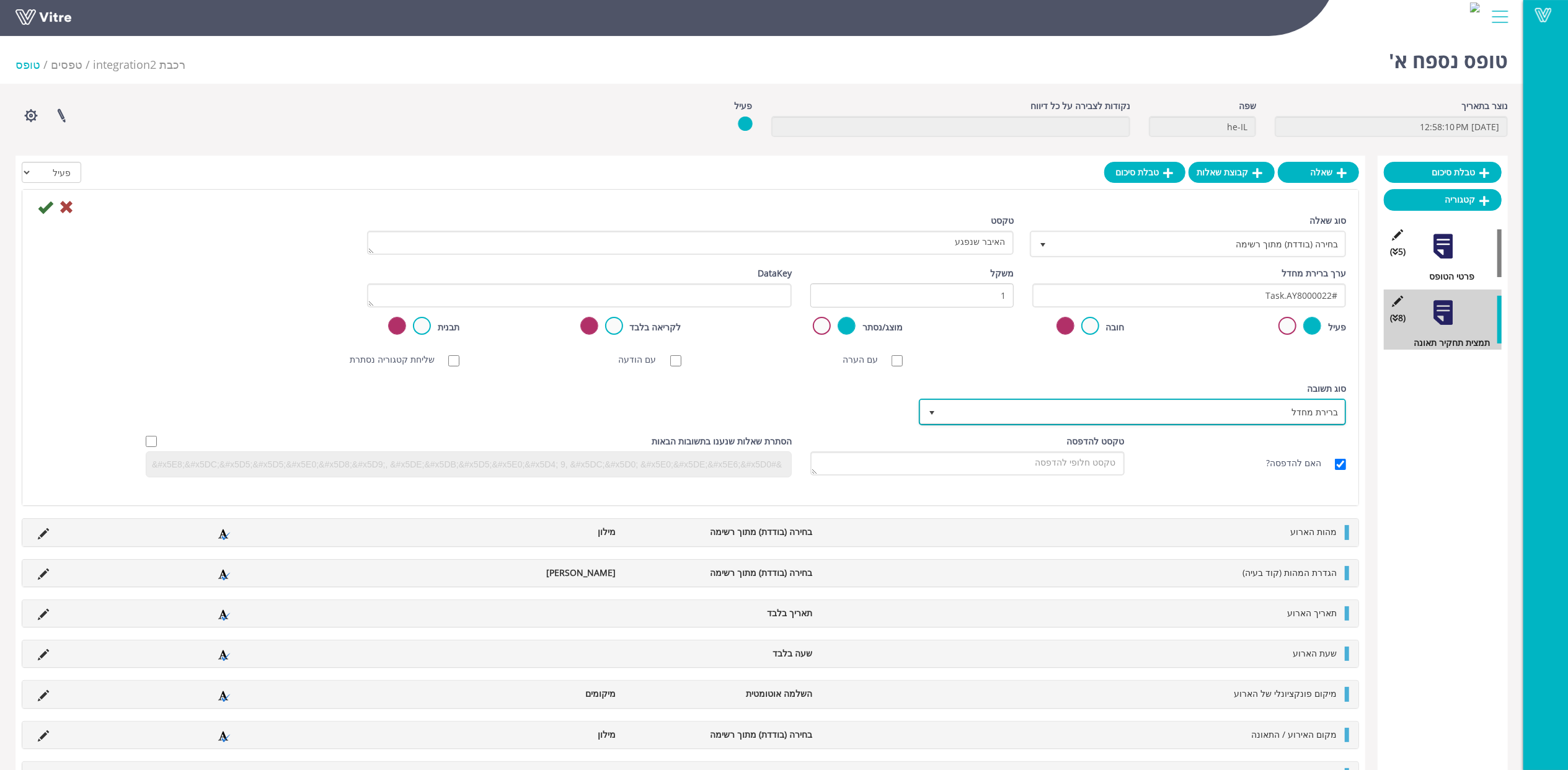
click at [1312, 417] on span "ברירת מחדל" at bounding box center [1144, 412] width 403 height 22
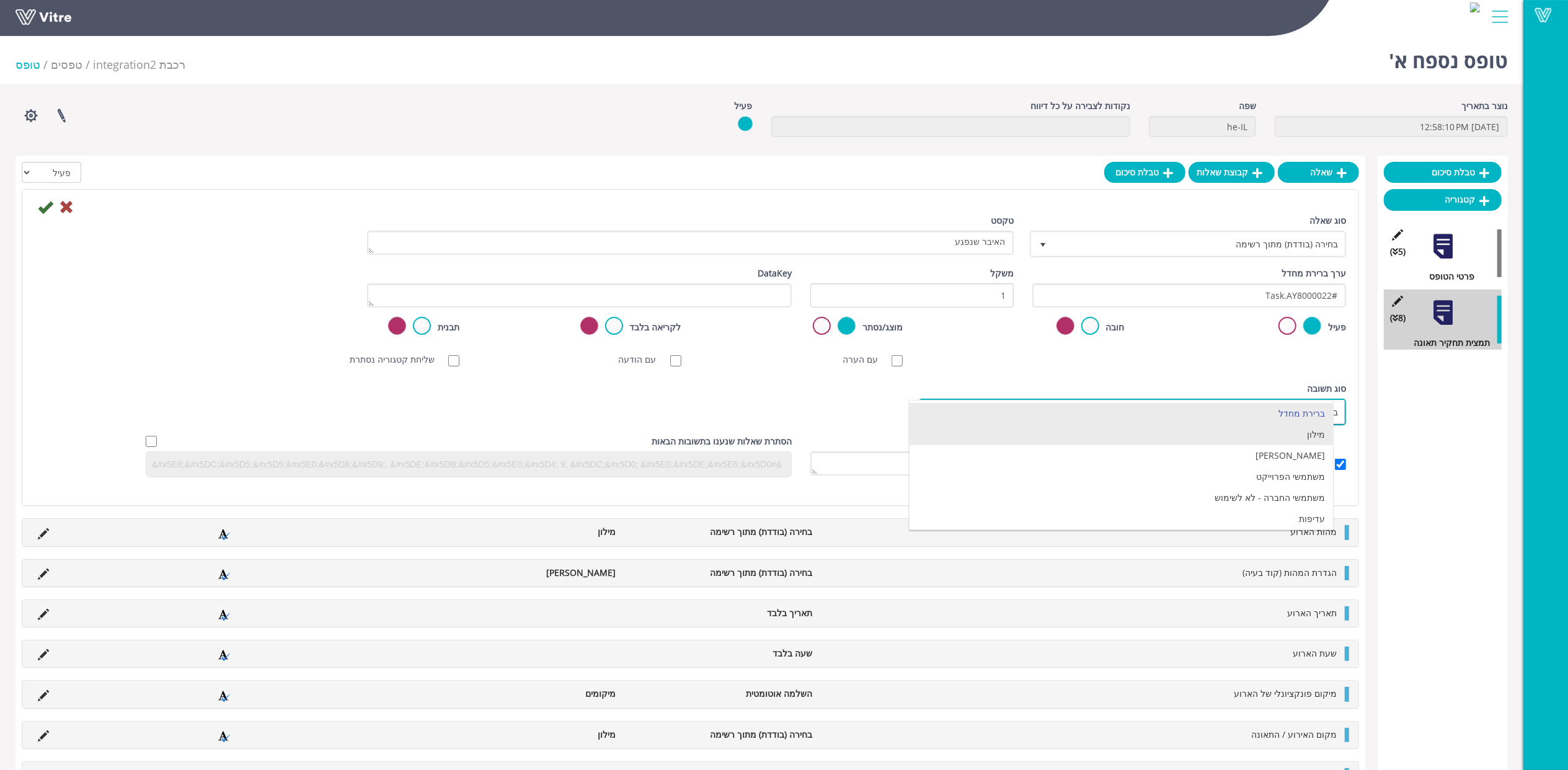
click at [1299, 442] on li "מילון" at bounding box center [1121, 435] width 423 height 21
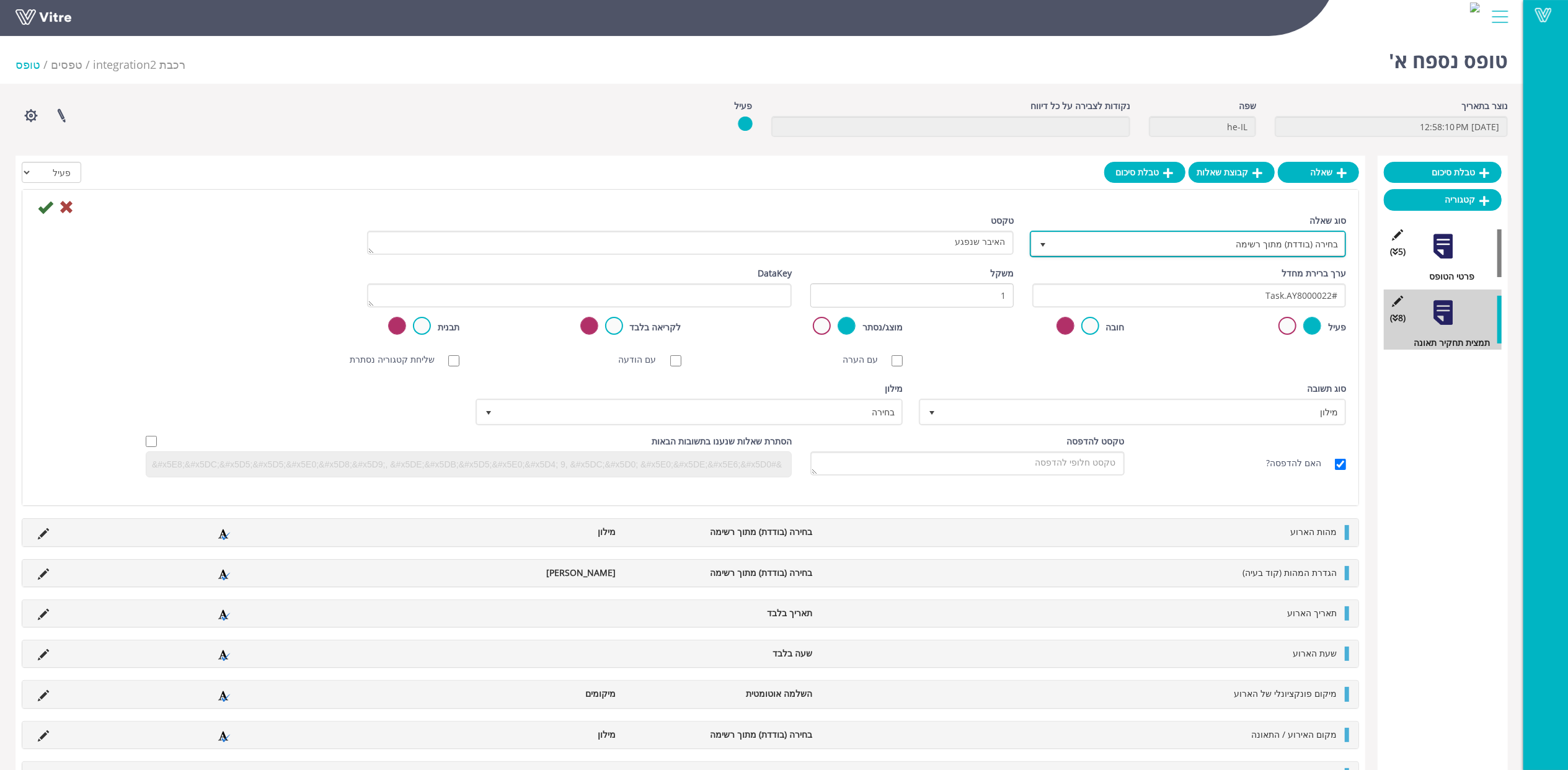
click at [1211, 245] on span "בחירה (בודדת) מתוך רשימה" at bounding box center [1199, 243] width 291 height 22
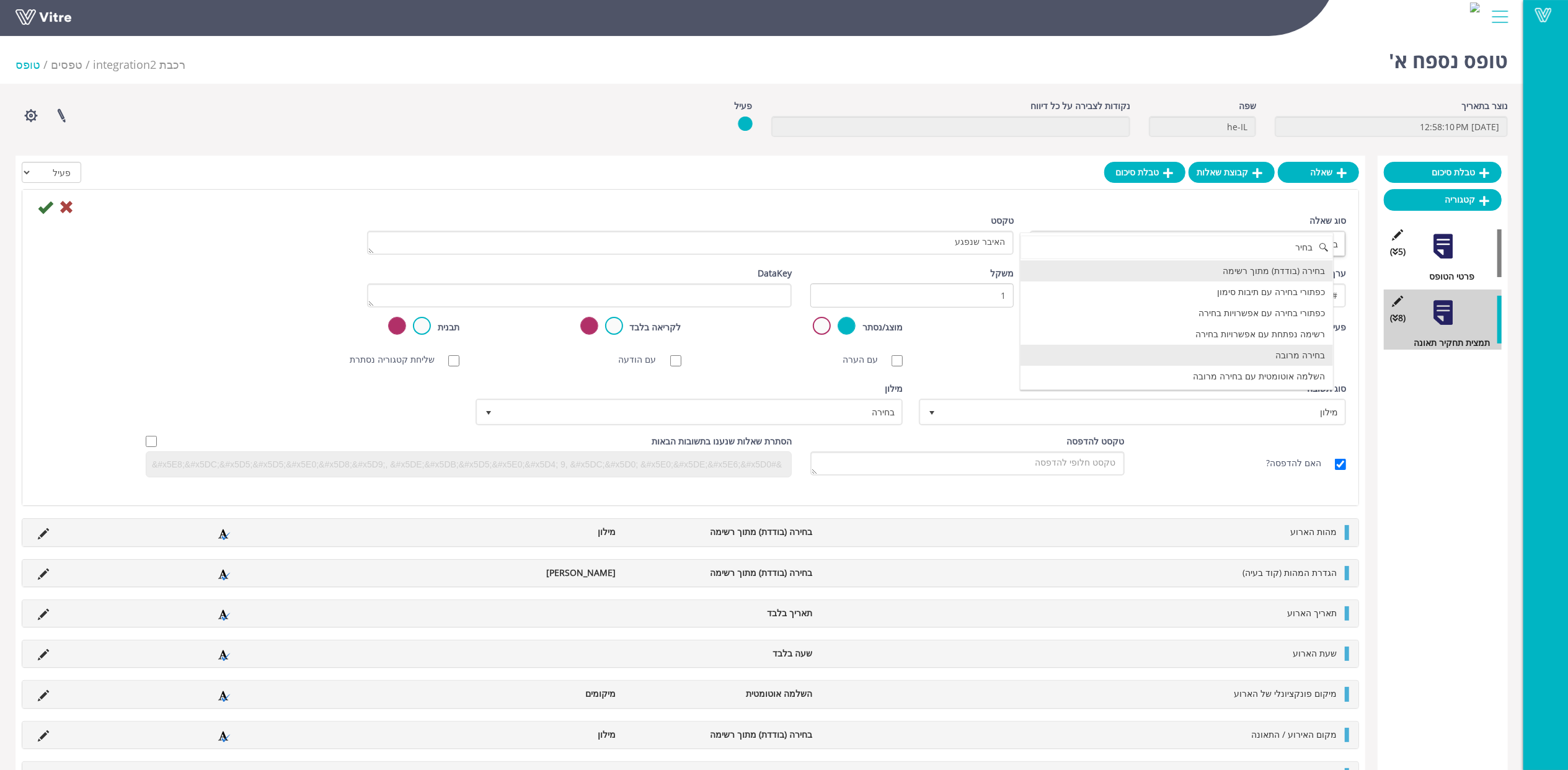
click at [1258, 353] on li "בחירה מרובה" at bounding box center [1177, 355] width 313 height 21
type input "בחיר"
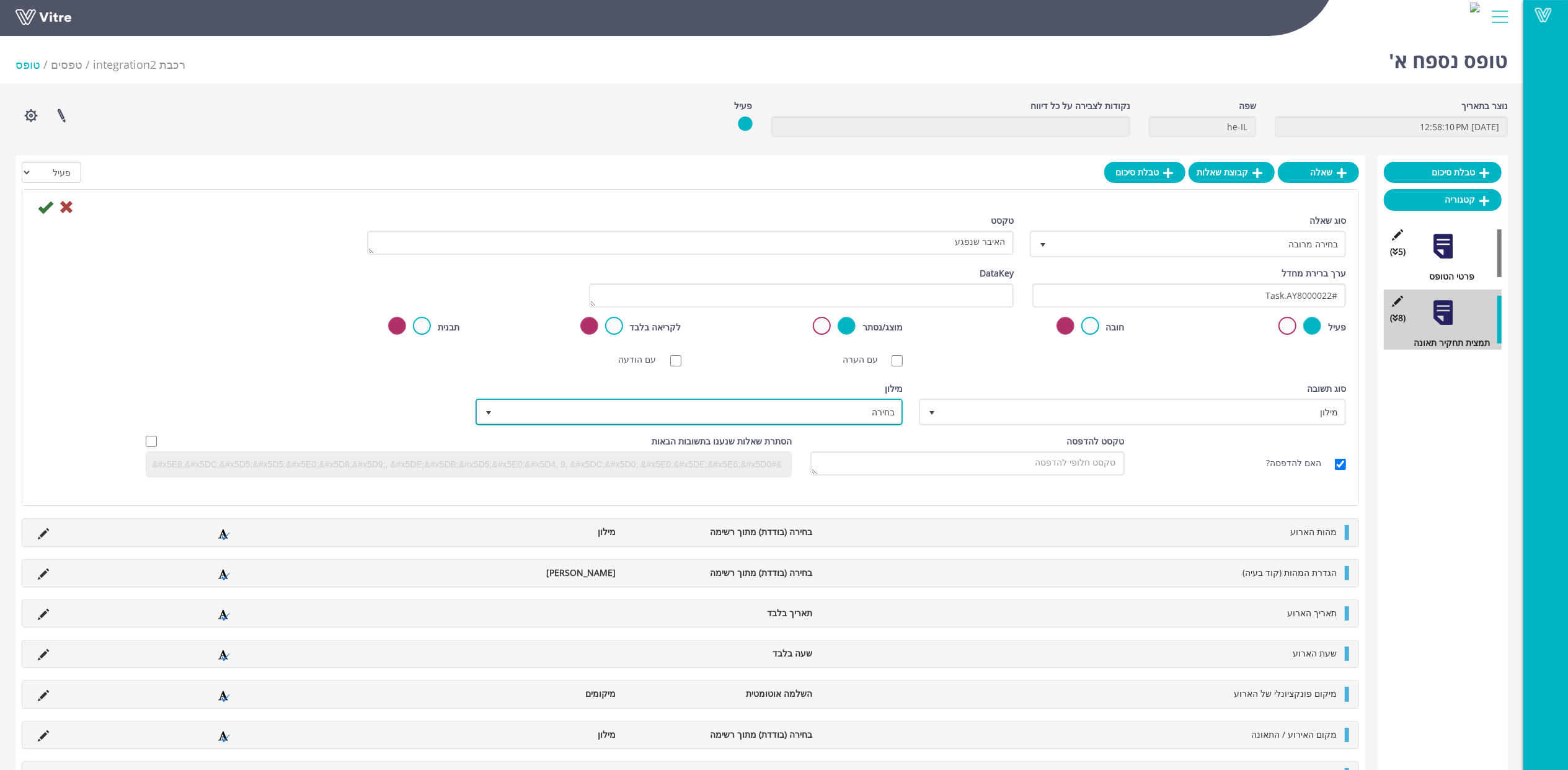
click at [821, 414] on span "בחירה" at bounding box center [701, 412] width 403 height 22
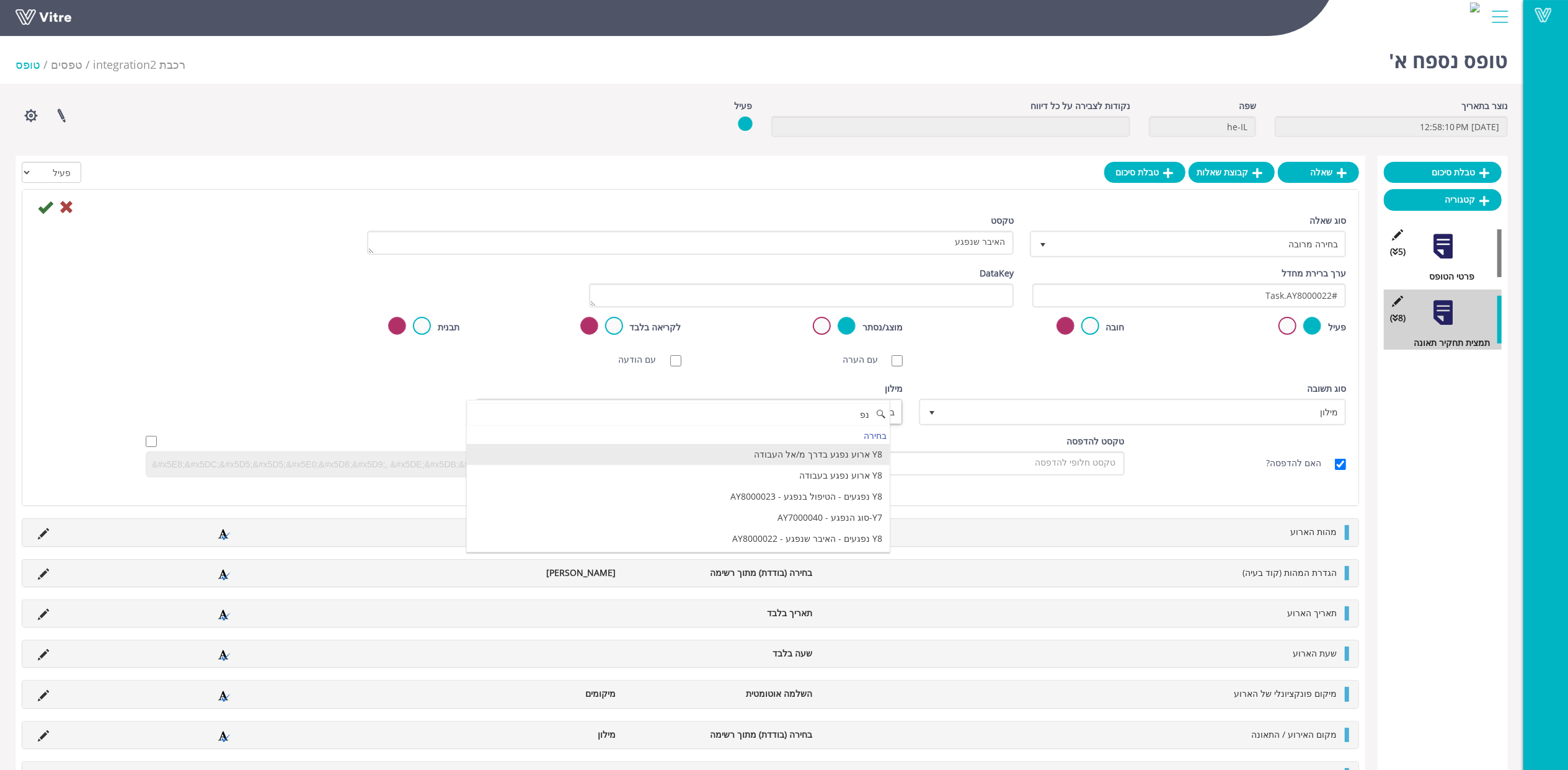
type input "נ"
click at [830, 455] on li "Y8 נפגעים - האיבר שנפגע - AY8000022" at bounding box center [678, 455] width 423 height 21
type input "האיבר"
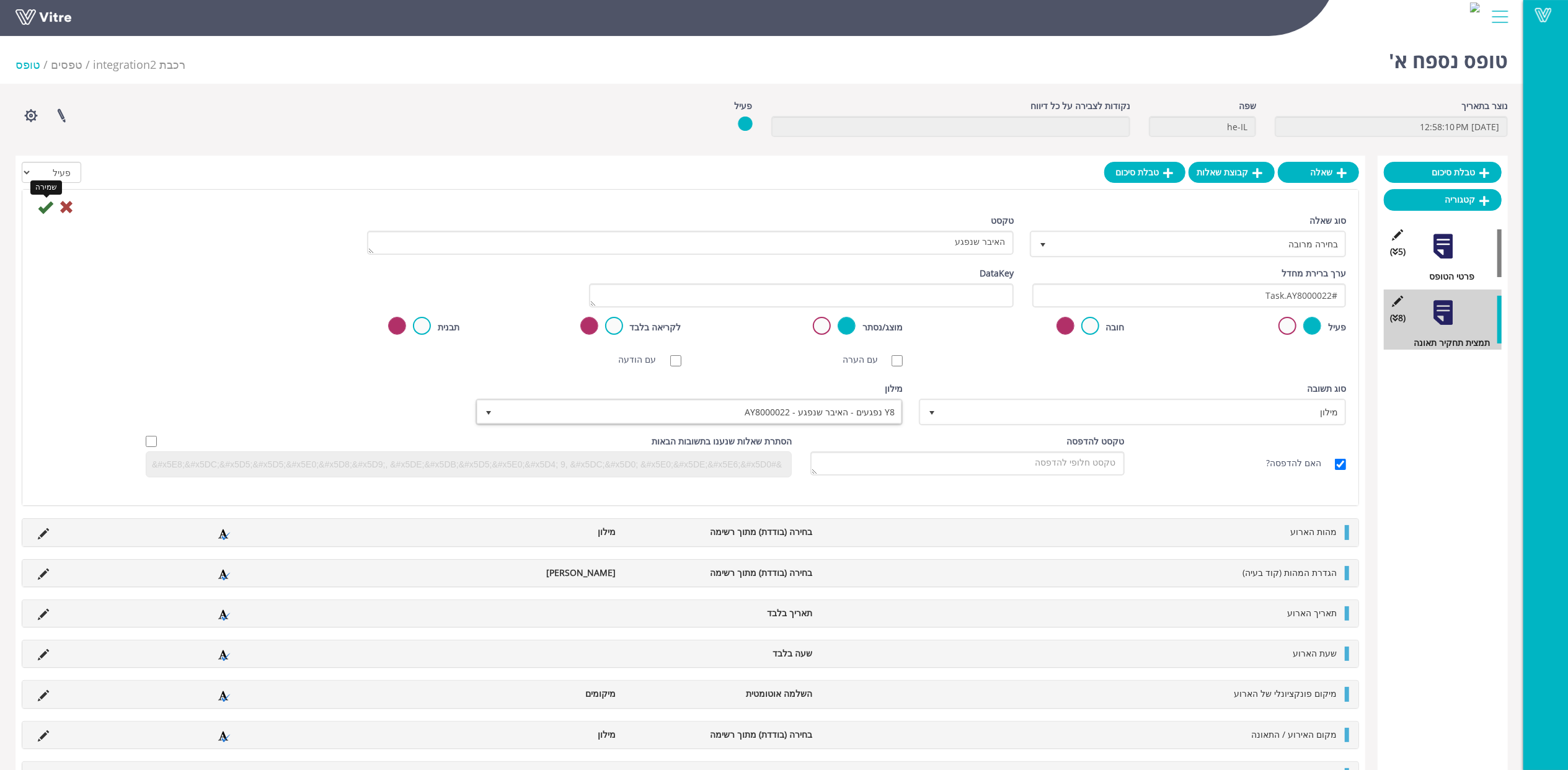
click at [43, 204] on icon at bounding box center [45, 207] width 15 height 15
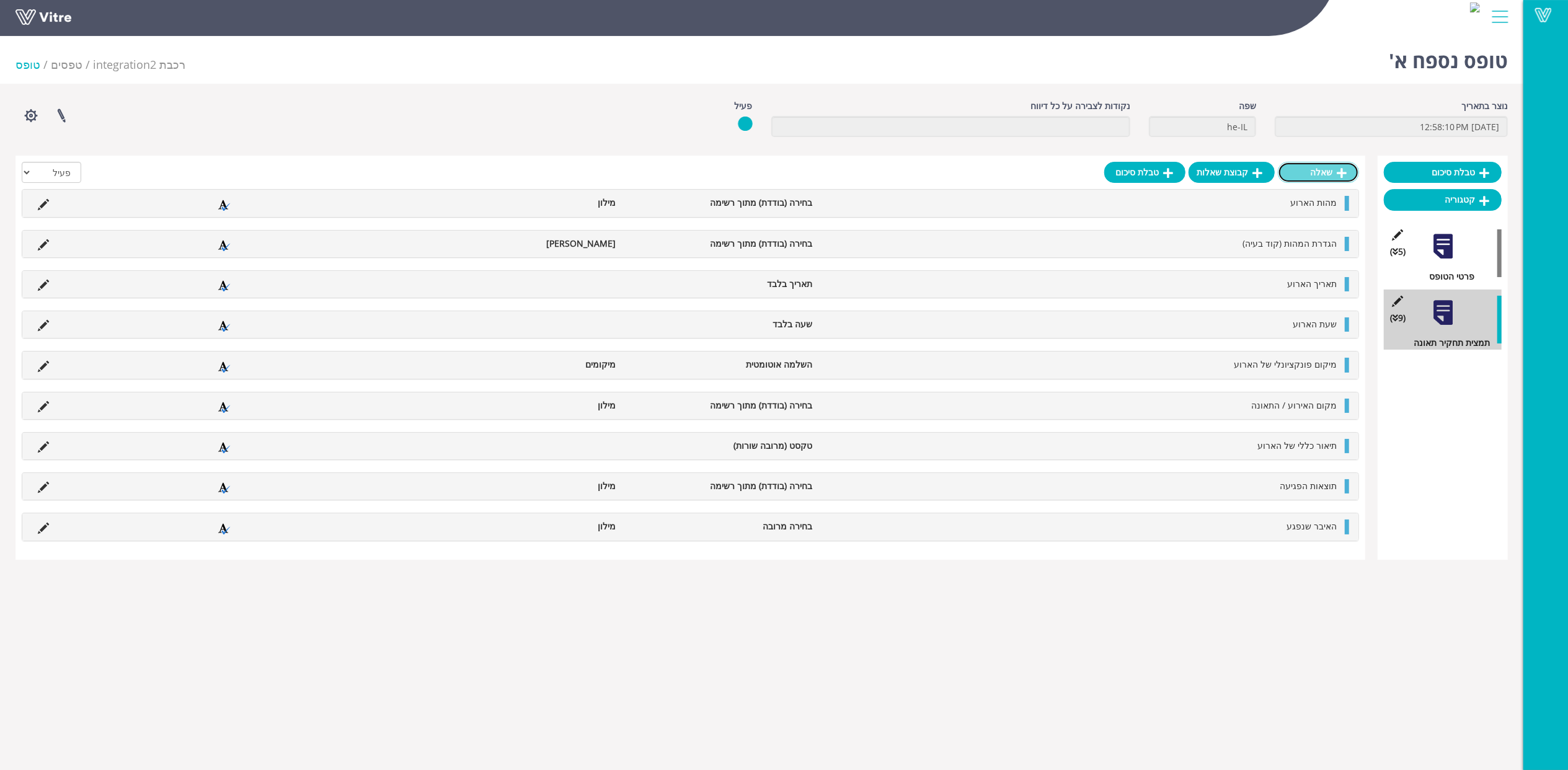
click at [1313, 173] on link "שאלה" at bounding box center [1318, 173] width 81 height 21
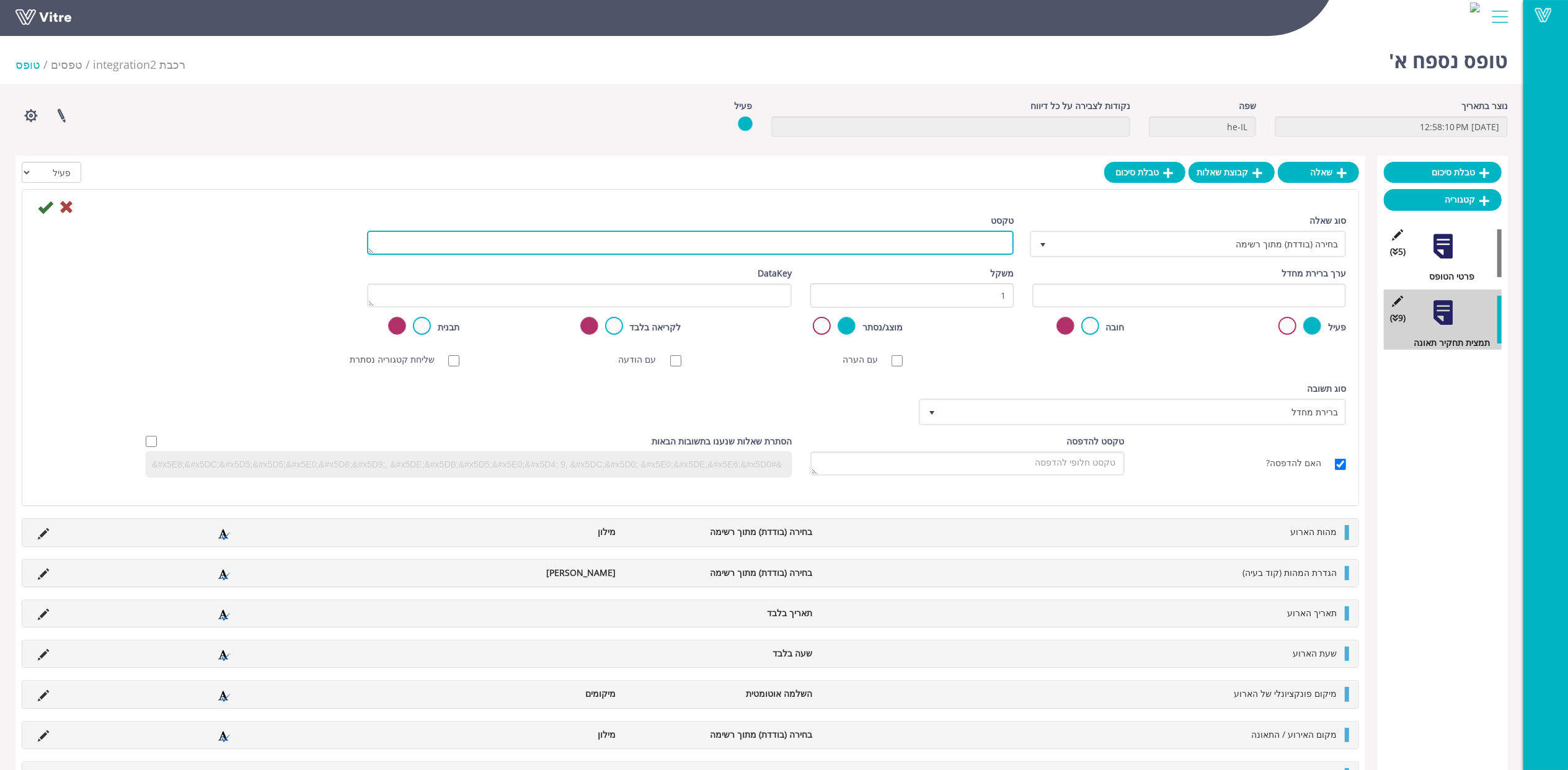
click at [892, 246] on textarea "טקסט" at bounding box center [691, 243] width 647 height 25
paste textarea "פעולת העובד בזמן האירוע"
type textarea "פעולת העובד בזמן האירוע"
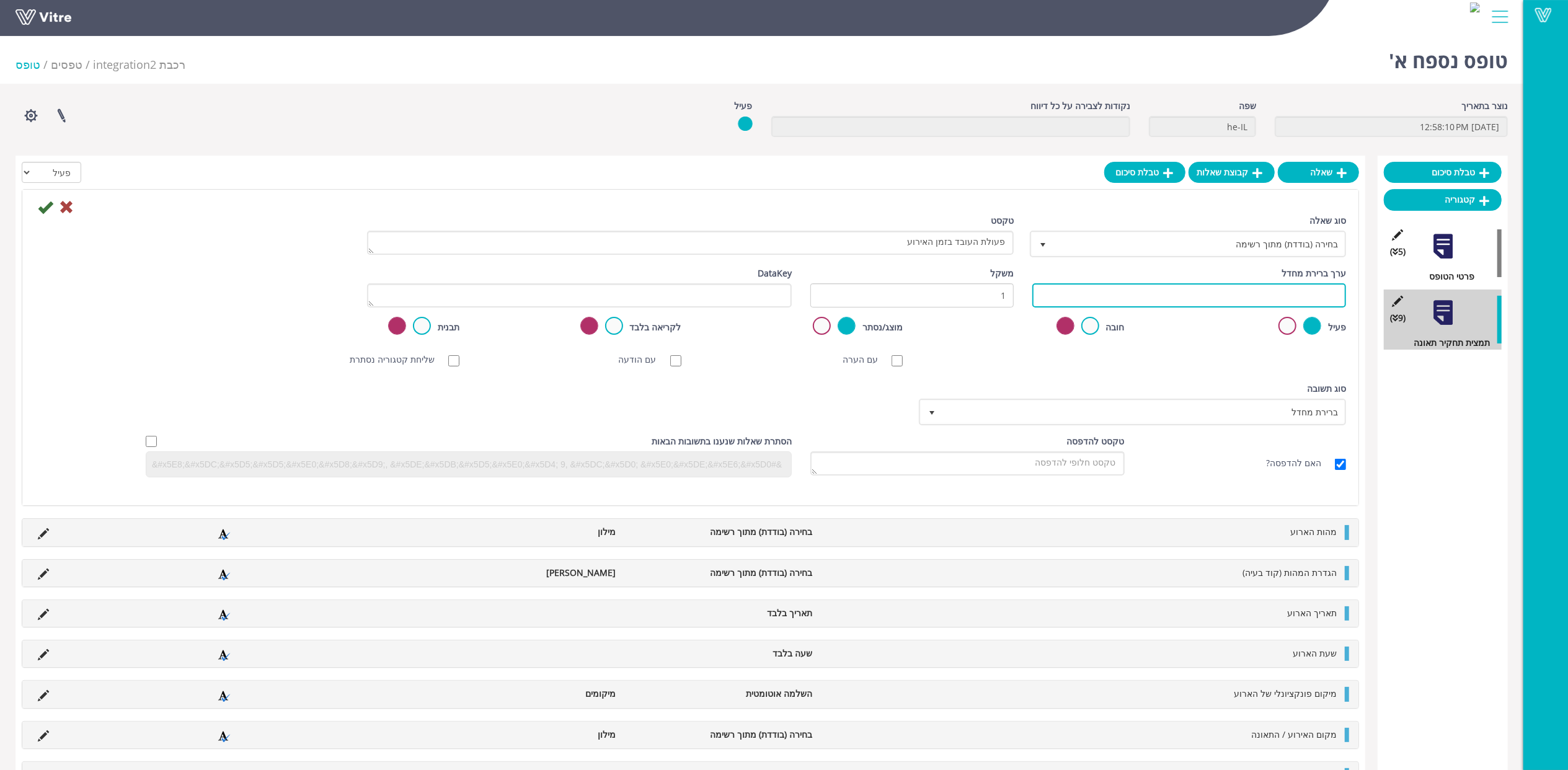
click at [1300, 293] on input "text" at bounding box center [1189, 295] width 313 height 25
paste input "#Task.AY8000026"
type input "#Task.AY8000026"
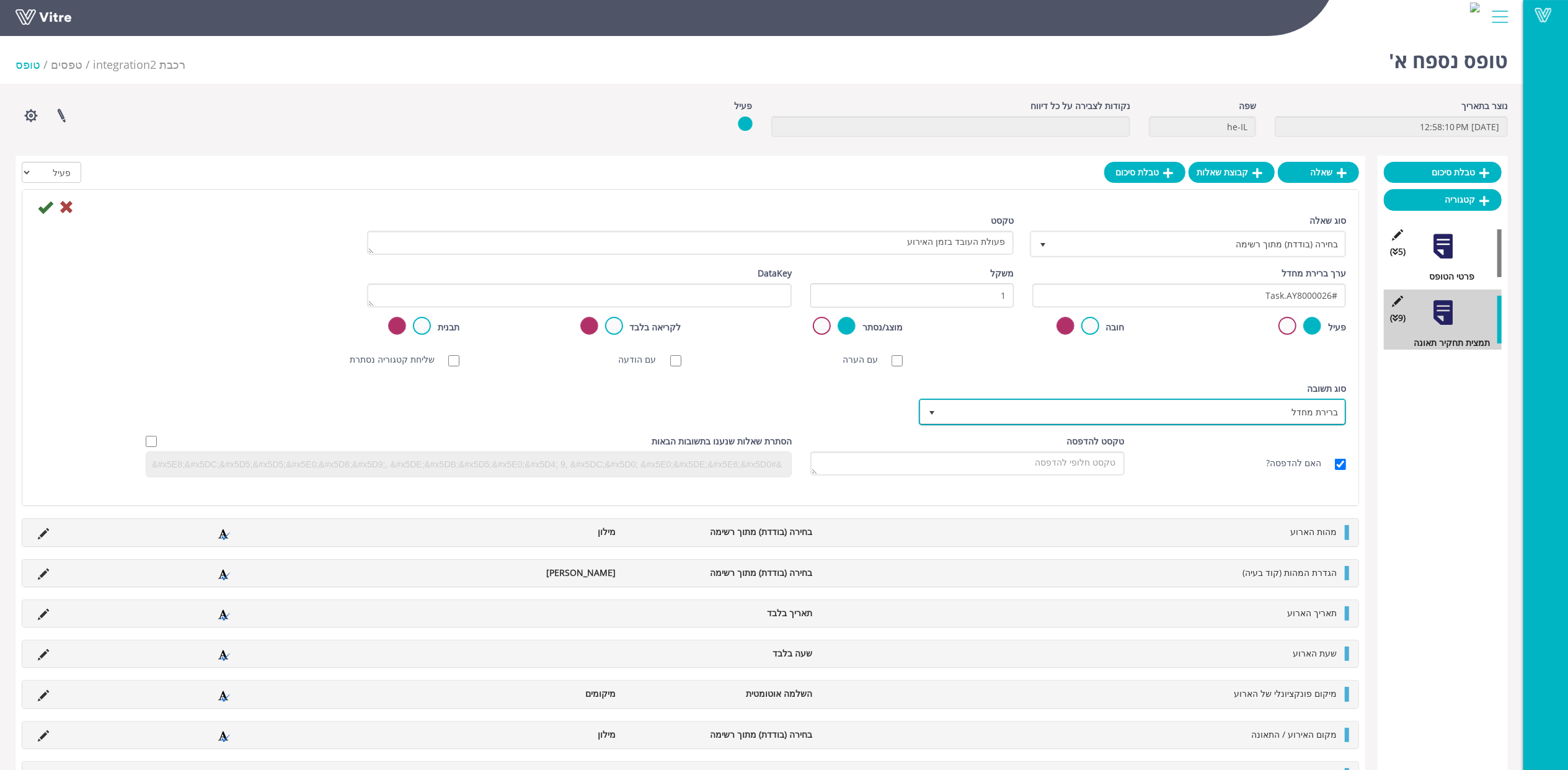
click at [1114, 409] on span "ברירת מחדל" at bounding box center [1144, 412] width 403 height 22
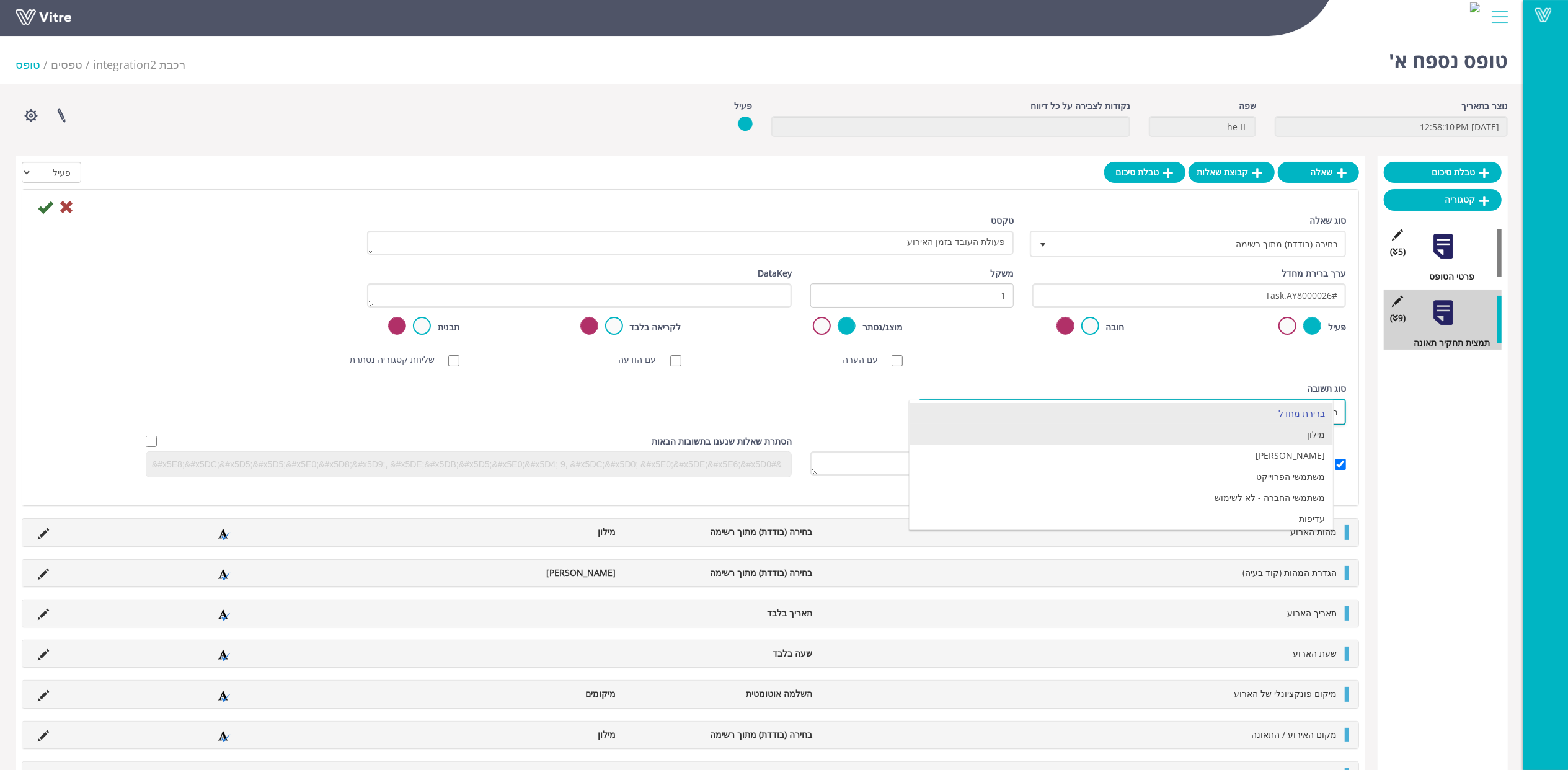
drag, startPoint x: 1279, startPoint y: 435, endPoint x: 1237, endPoint y: 435, distance: 42.0
click at [1278, 435] on li "מילון" at bounding box center [1121, 435] width 423 height 21
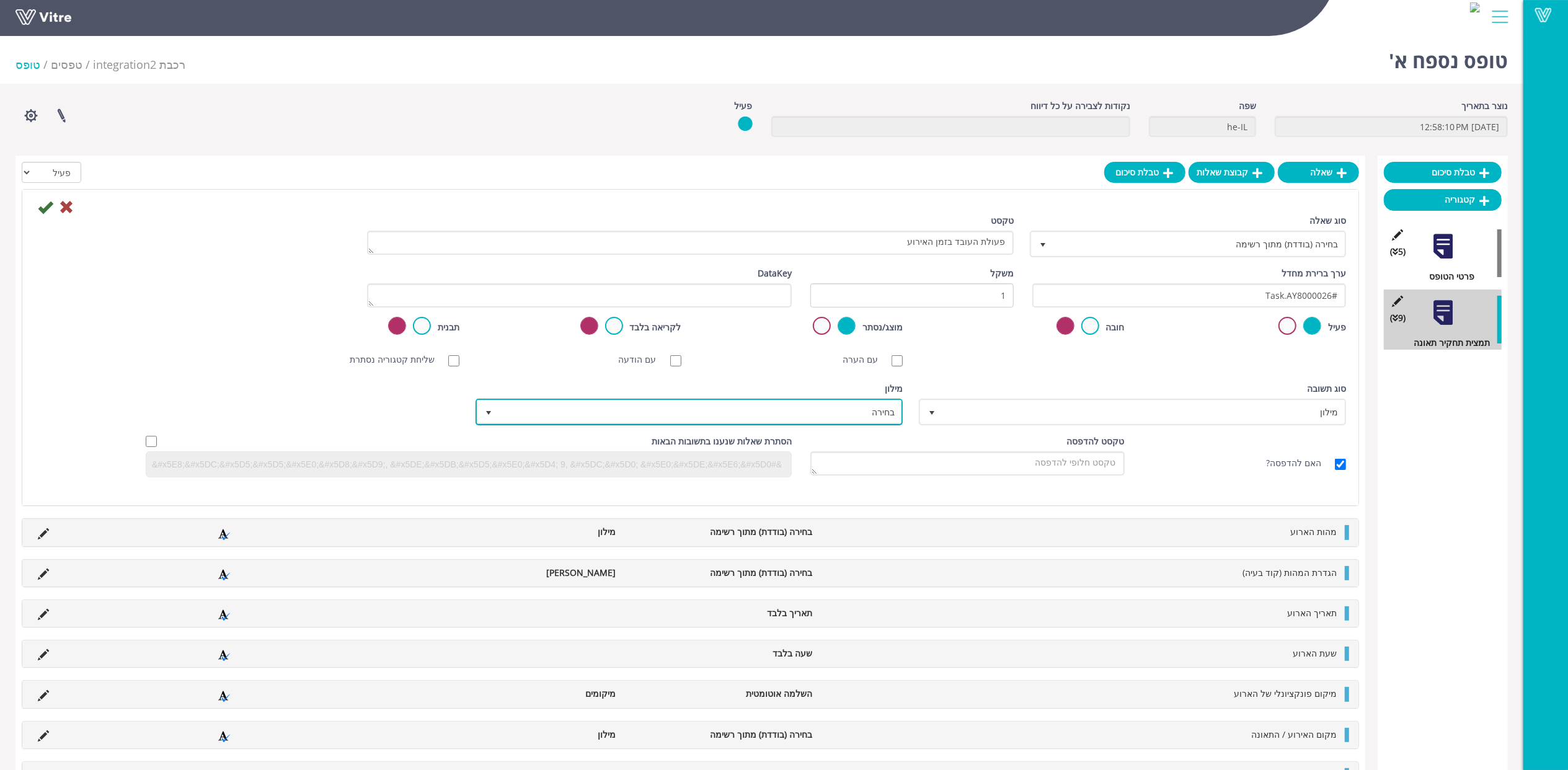
click at [812, 414] on span "בחירה" at bounding box center [701, 412] width 403 height 22
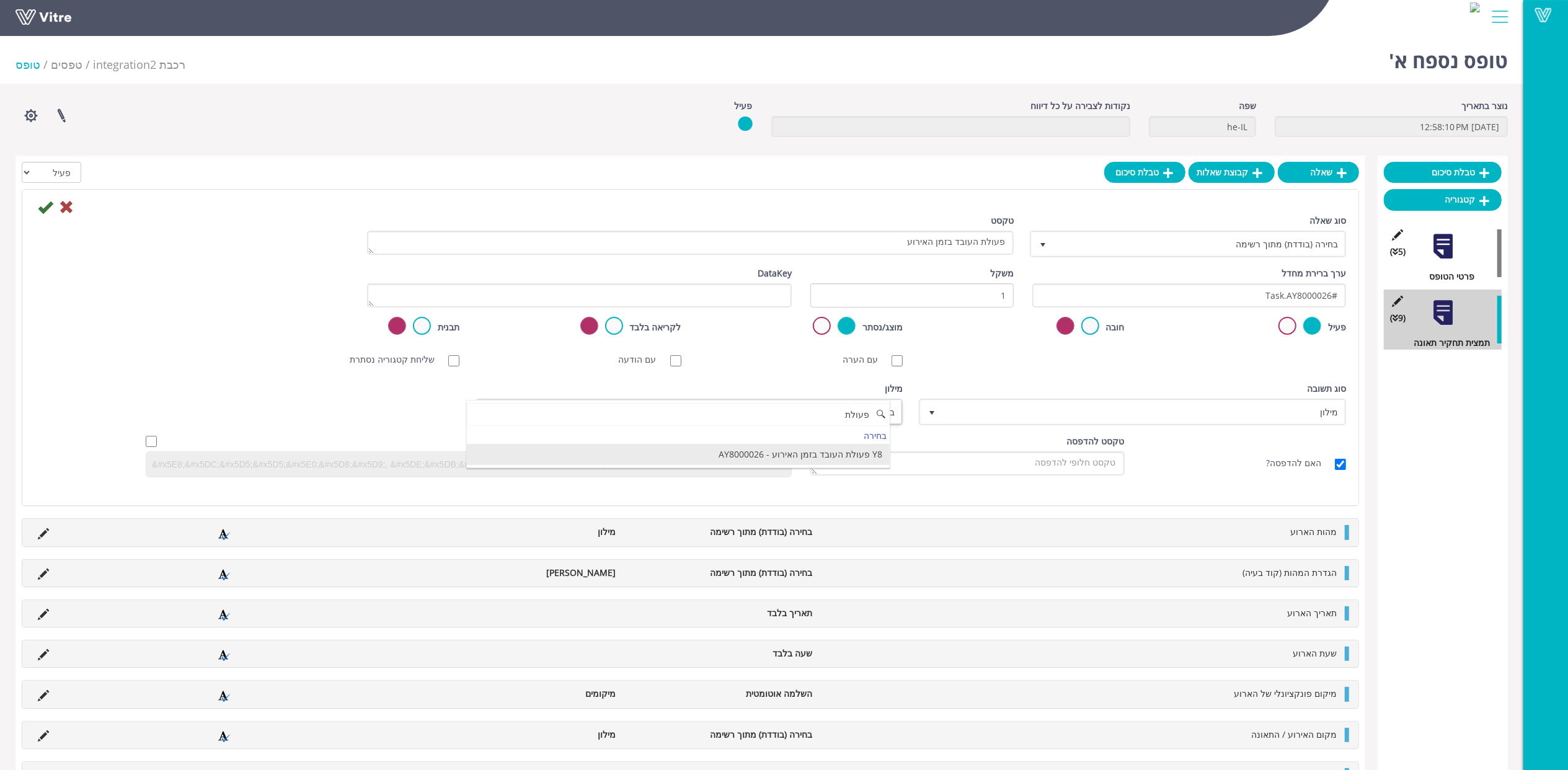
click at [802, 454] on li "Y8 פעולת העובד בזמן האירוע - AY8000026" at bounding box center [678, 455] width 423 height 21
type input "פעולת"
click at [43, 211] on icon at bounding box center [45, 207] width 15 height 15
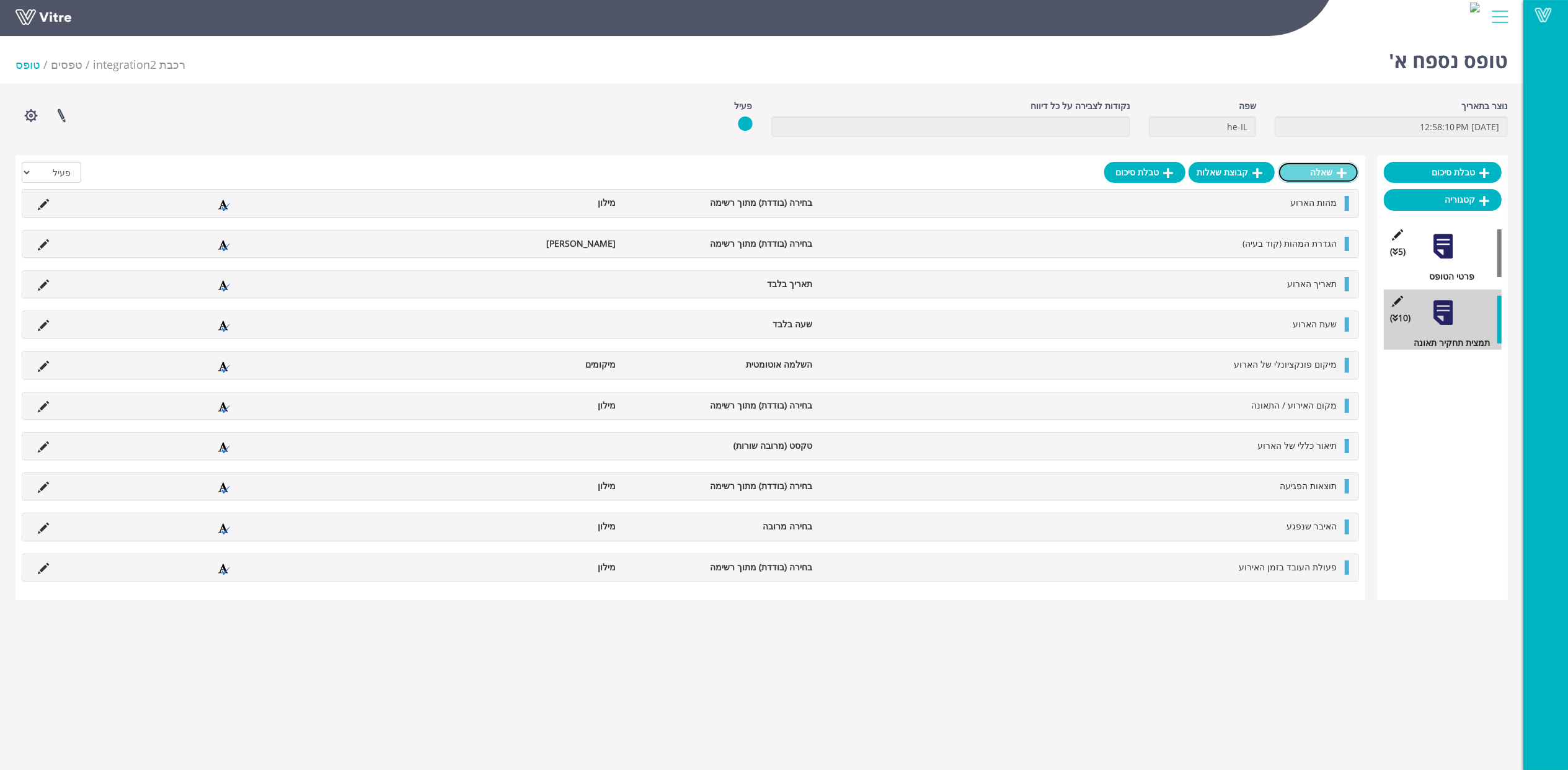
drag, startPoint x: 1363, startPoint y: 173, endPoint x: 1335, endPoint y: 171, distance: 28.1
click at [1335, 171] on link "שאלה" at bounding box center [1318, 173] width 81 height 21
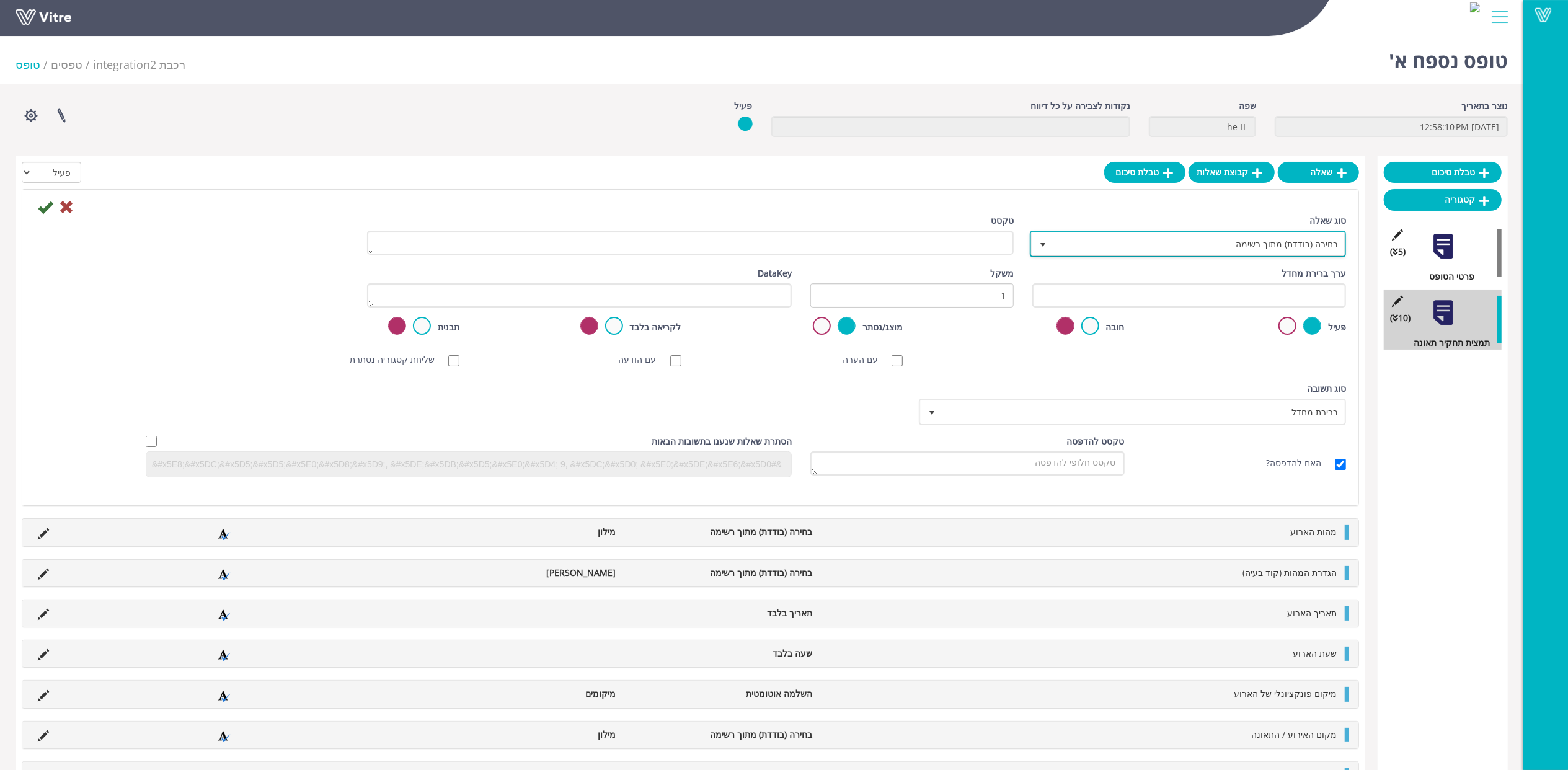
click at [1231, 245] on span "בחירה (בודדת) מתוך רשימה" at bounding box center [1199, 243] width 291 height 22
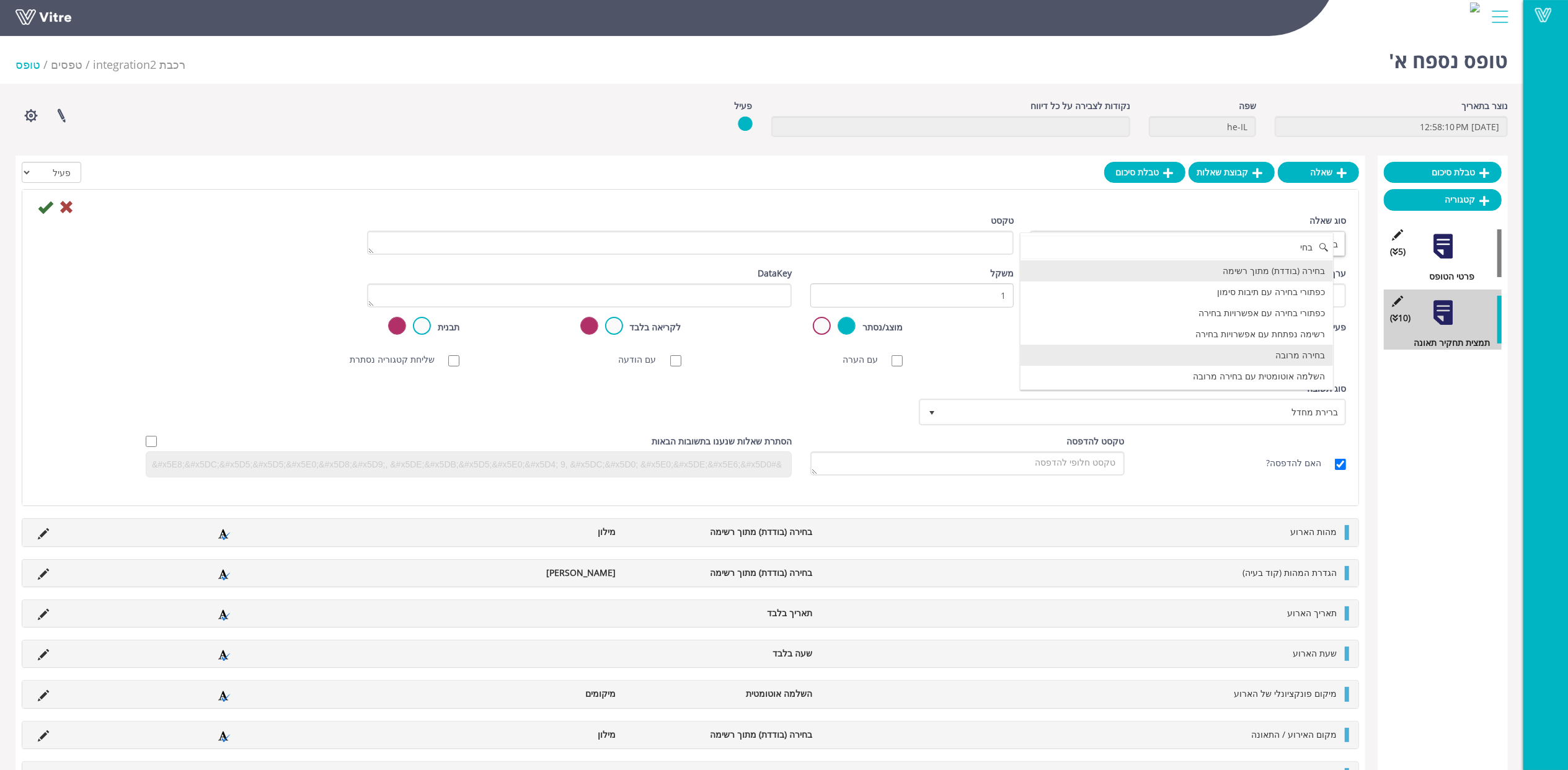
click at [1248, 351] on li "בחירה מרובה" at bounding box center [1177, 355] width 313 height 21
type input "בחי"
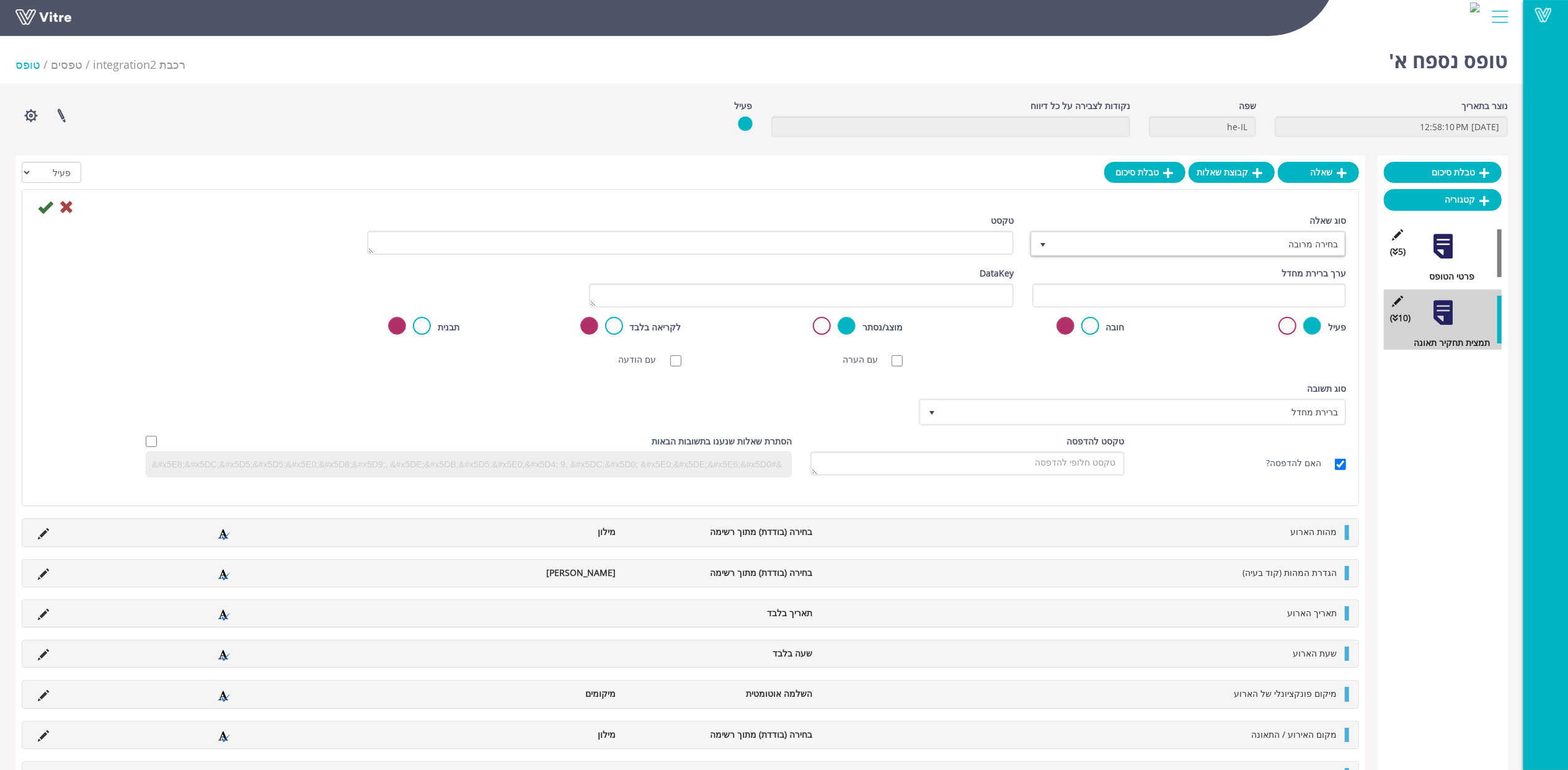
click at [985, 255] on div "טקסט" at bounding box center [690, 238] width 665 height 50
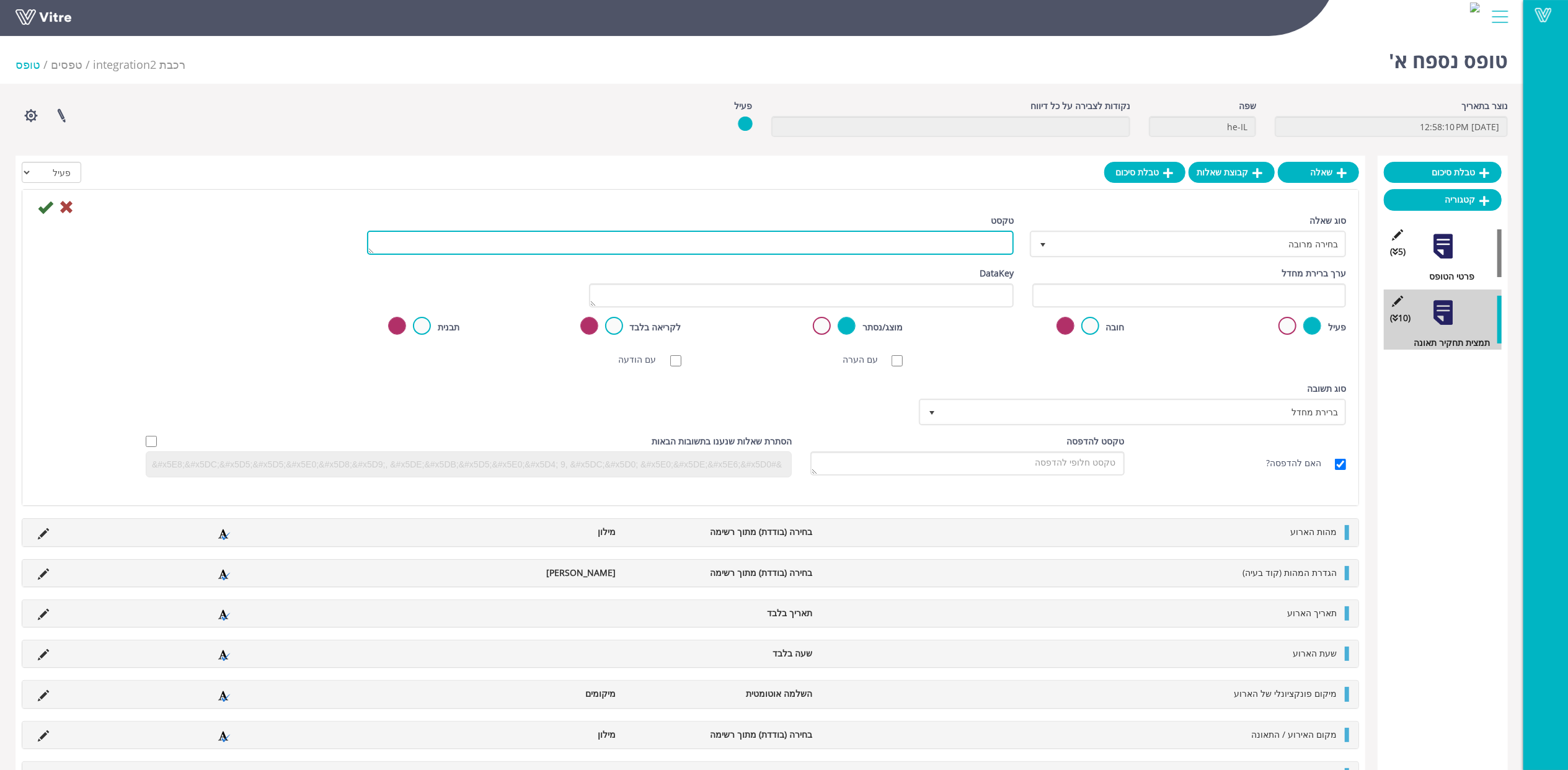
click at [985, 245] on textarea "טקסט" at bounding box center [691, 243] width 647 height 25
paste textarea "עצם מעורב"
type textarea "עצם מעורב"
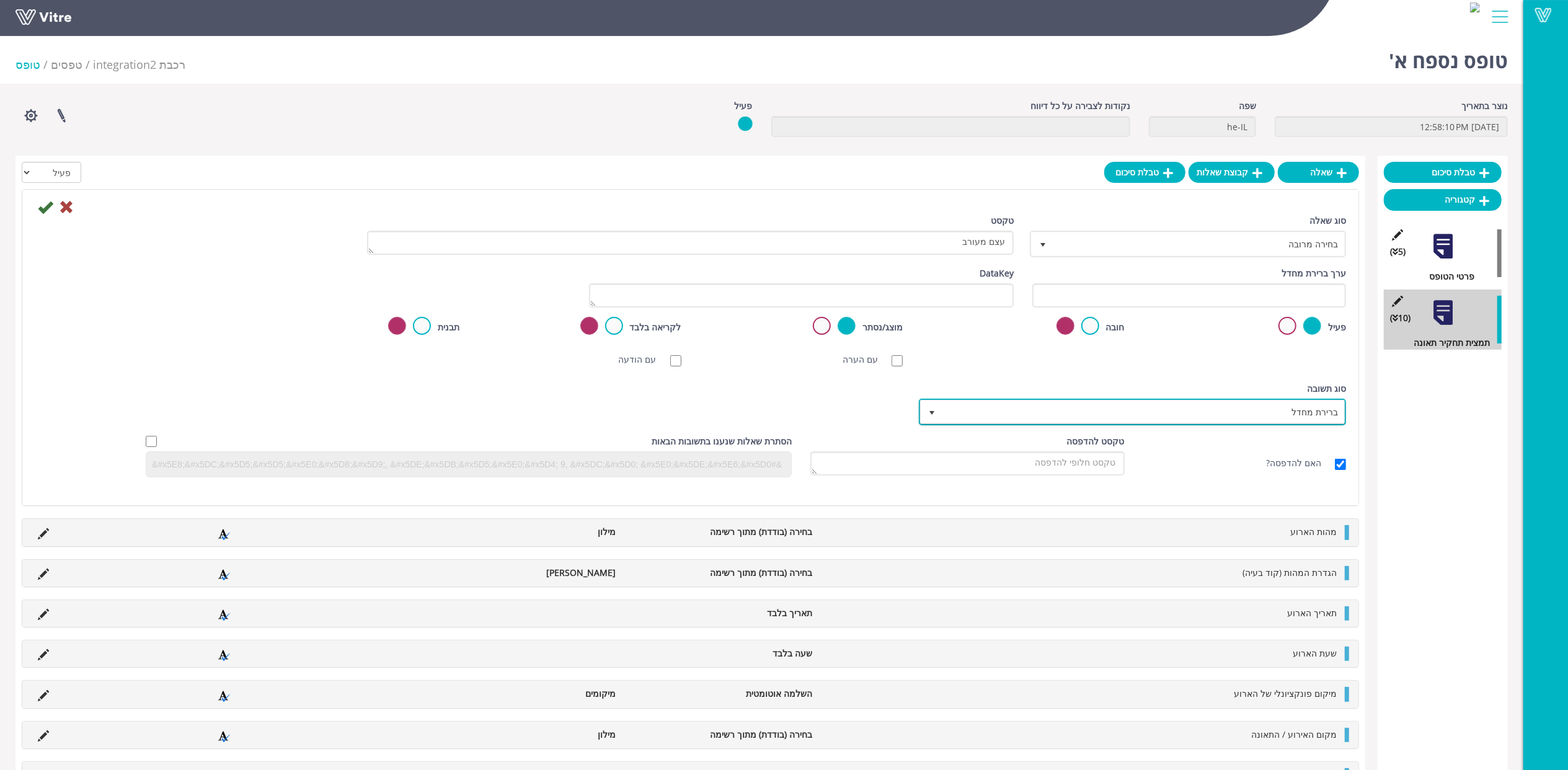
click at [1241, 412] on span "ברירת מחדל" at bounding box center [1144, 412] width 403 height 22
click at [1266, 431] on li "מילון" at bounding box center [1121, 435] width 423 height 21
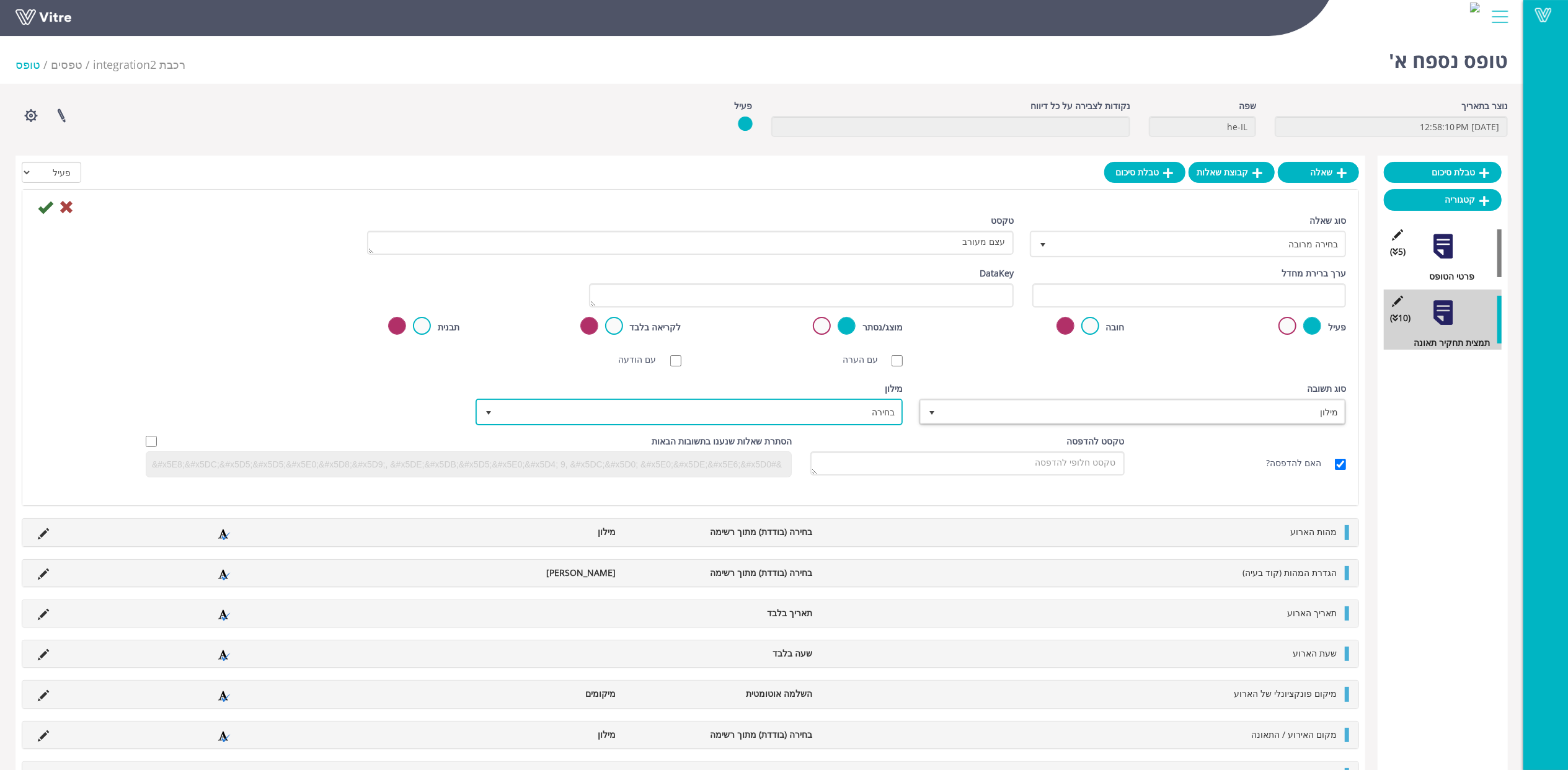
click at [894, 422] on span "בחירה" at bounding box center [689, 412] width 425 height 24
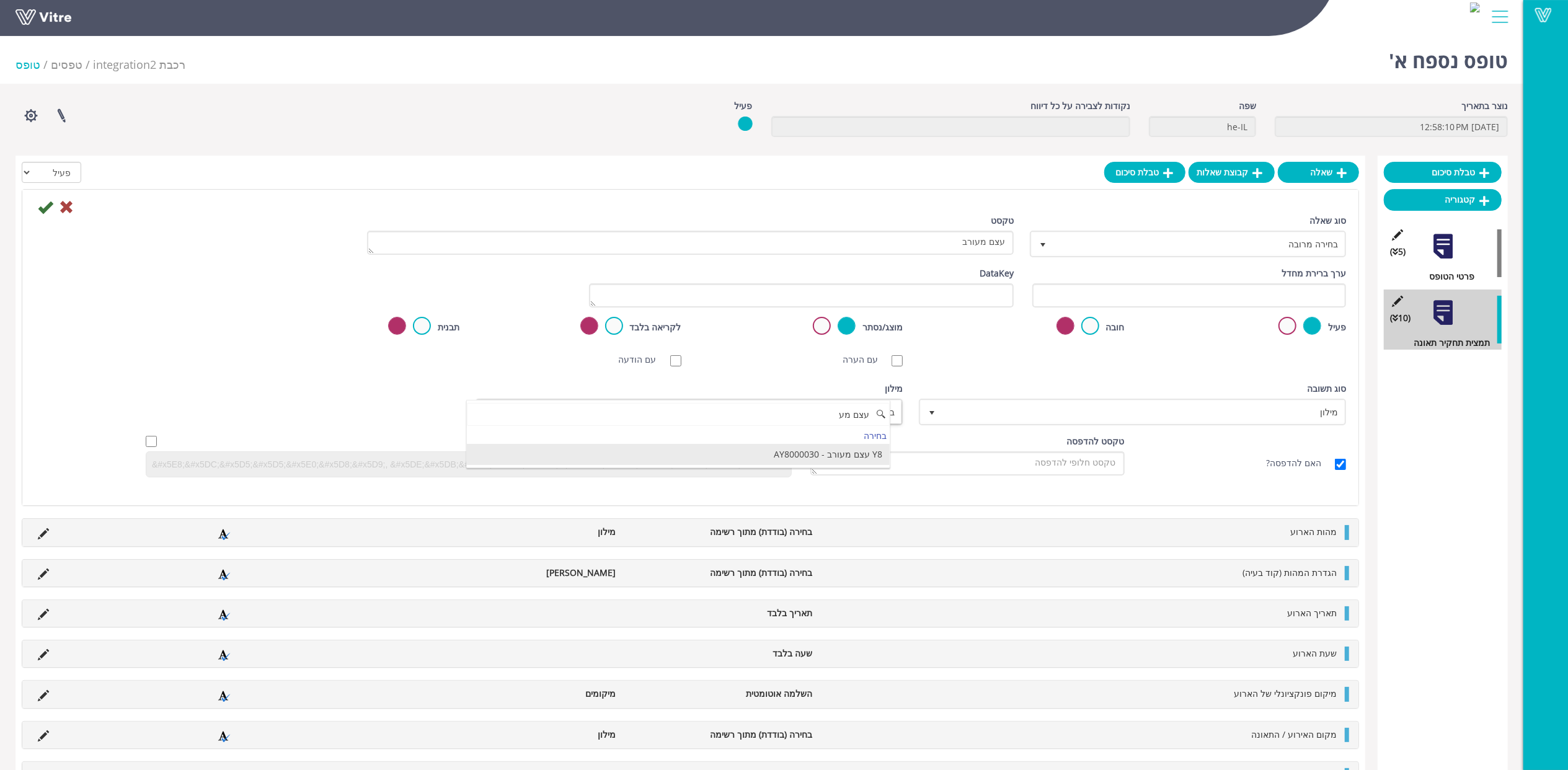
click at [815, 453] on li "Y8 עצם מעורב - AY8000030" at bounding box center [678, 455] width 423 height 21
type input "עצם מע"
click at [43, 209] on icon at bounding box center [45, 207] width 15 height 15
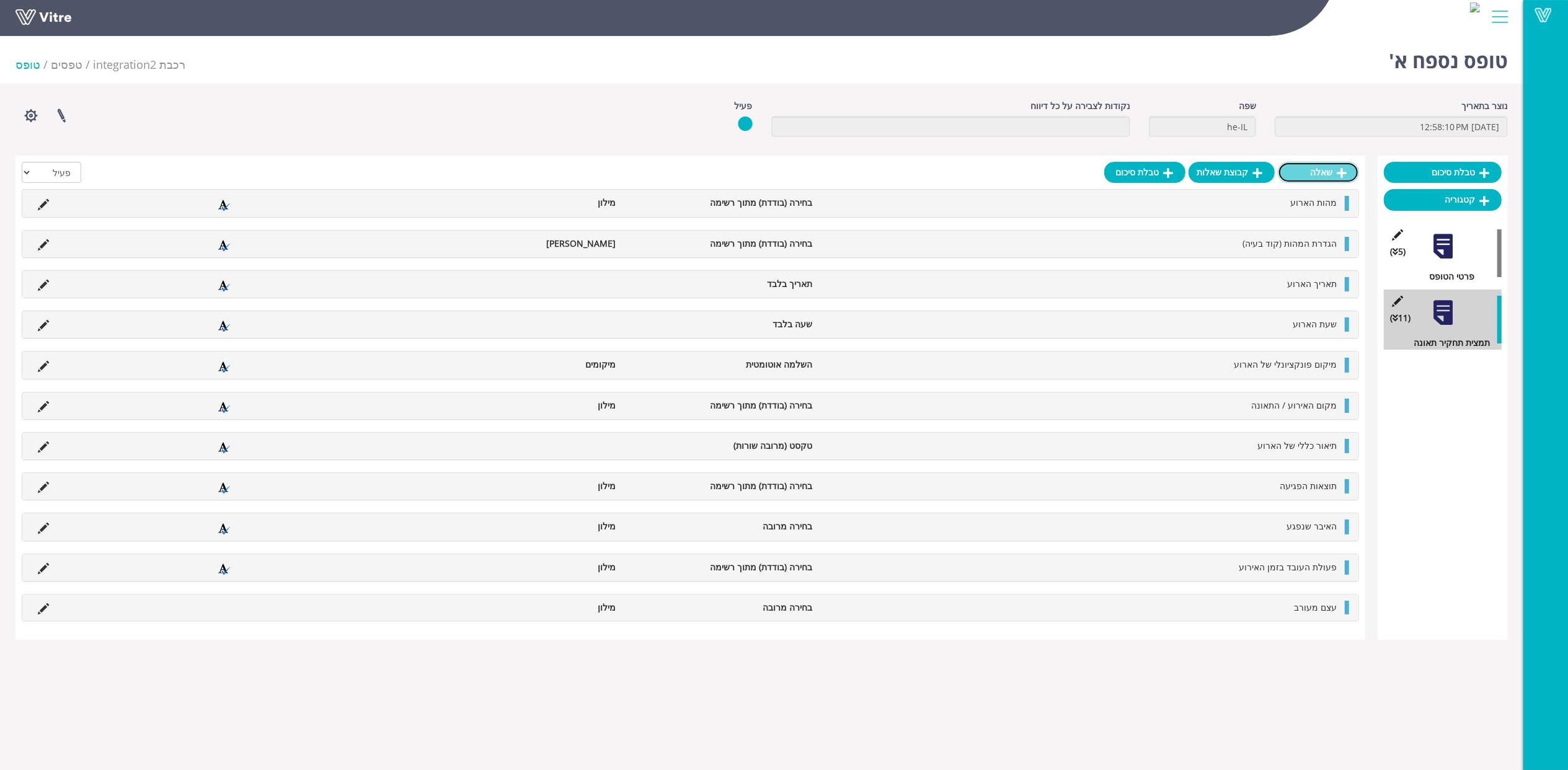
click at [1318, 173] on link "שאלה" at bounding box center [1318, 173] width 81 height 21
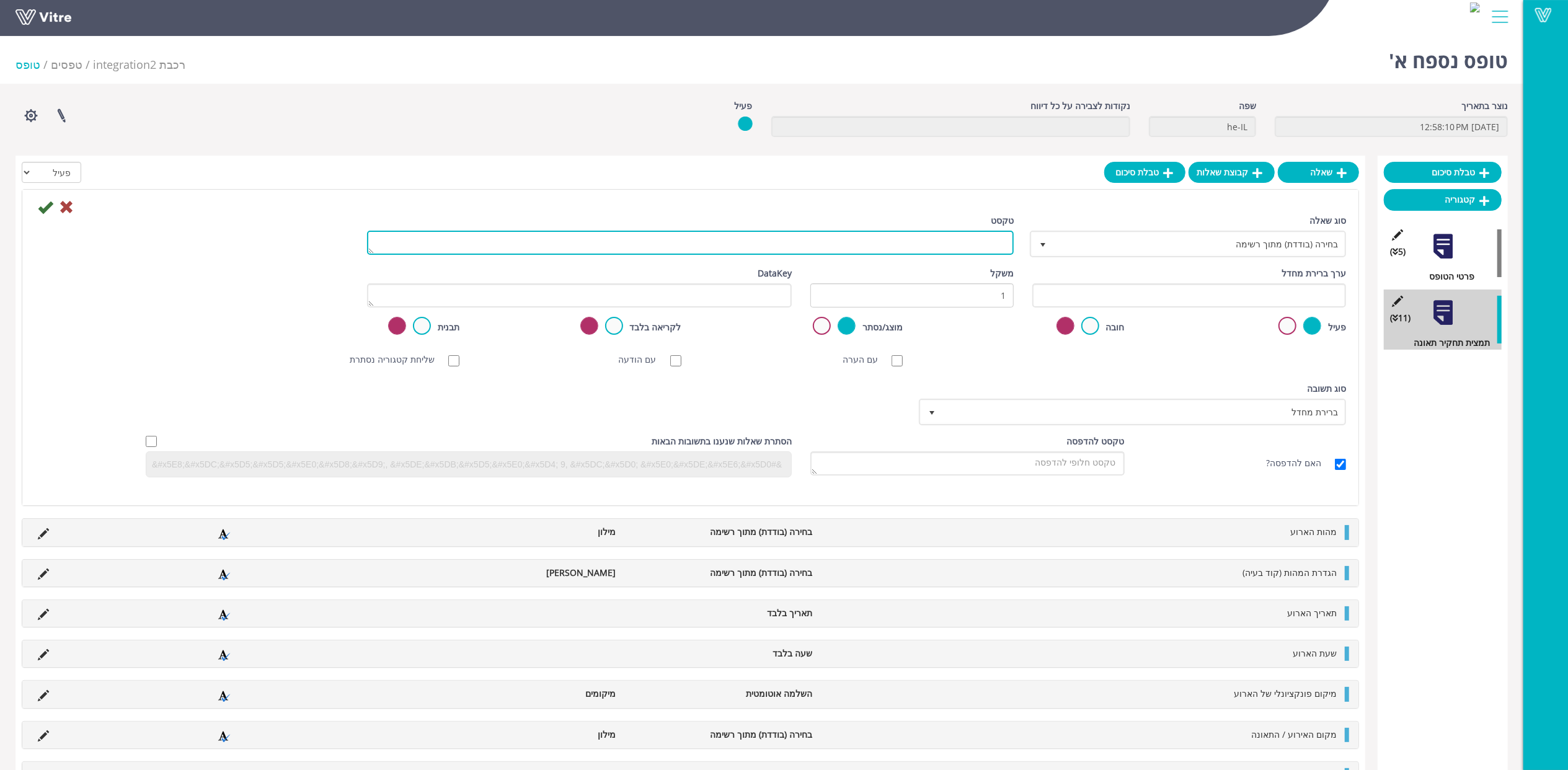
click at [1000, 241] on textarea "טקסט" at bounding box center [691, 243] width 647 height 25
click at [973, 246] on textarea "טקסט" at bounding box center [691, 243] width 647 height 25
paste textarea "גורם התאונה"
type textarea "גורם התאונה"
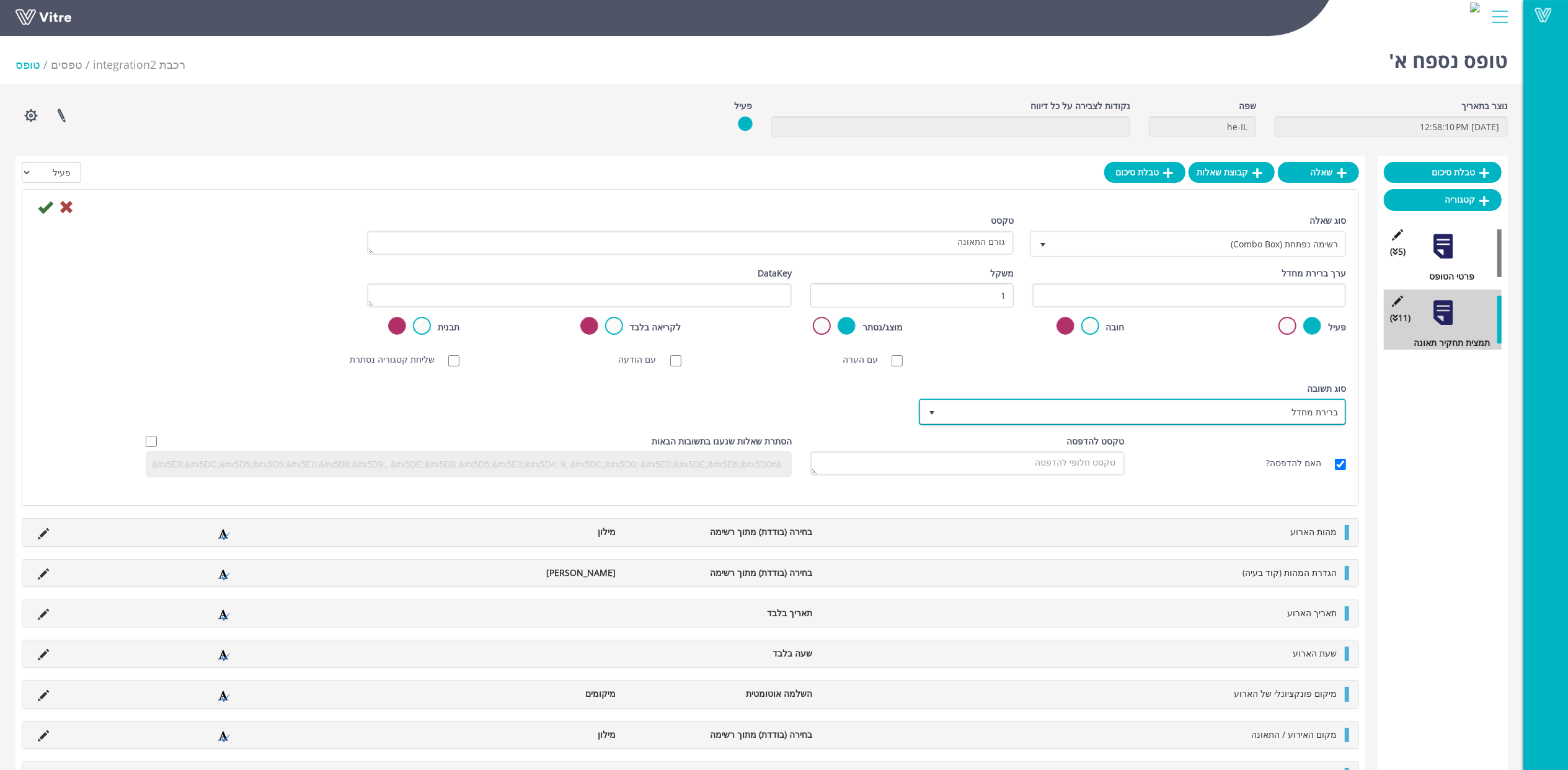
click at [1264, 407] on span "ברירת מחדל" at bounding box center [1144, 412] width 403 height 22
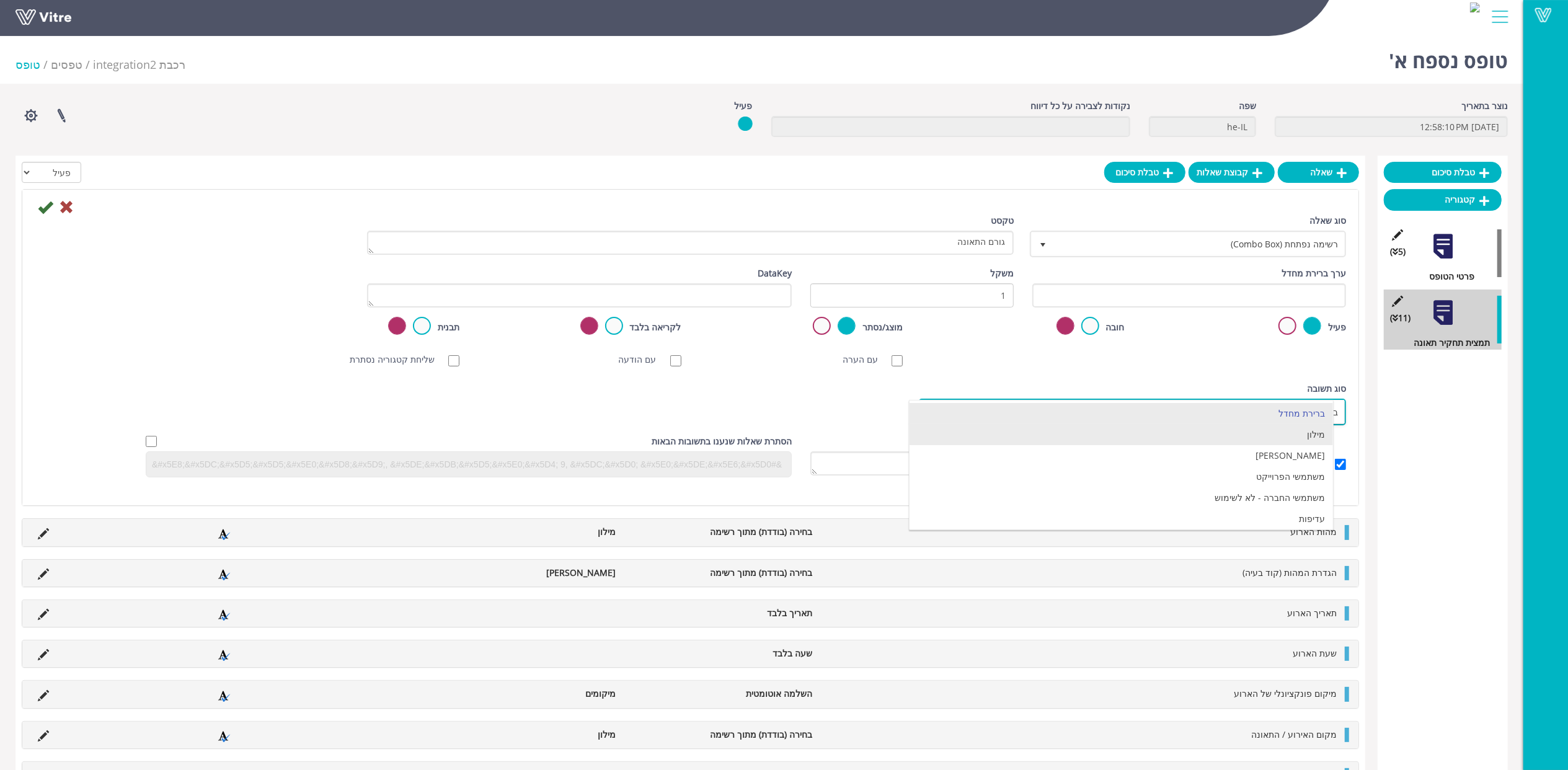
click at [1308, 442] on li "מילון" at bounding box center [1121, 435] width 423 height 21
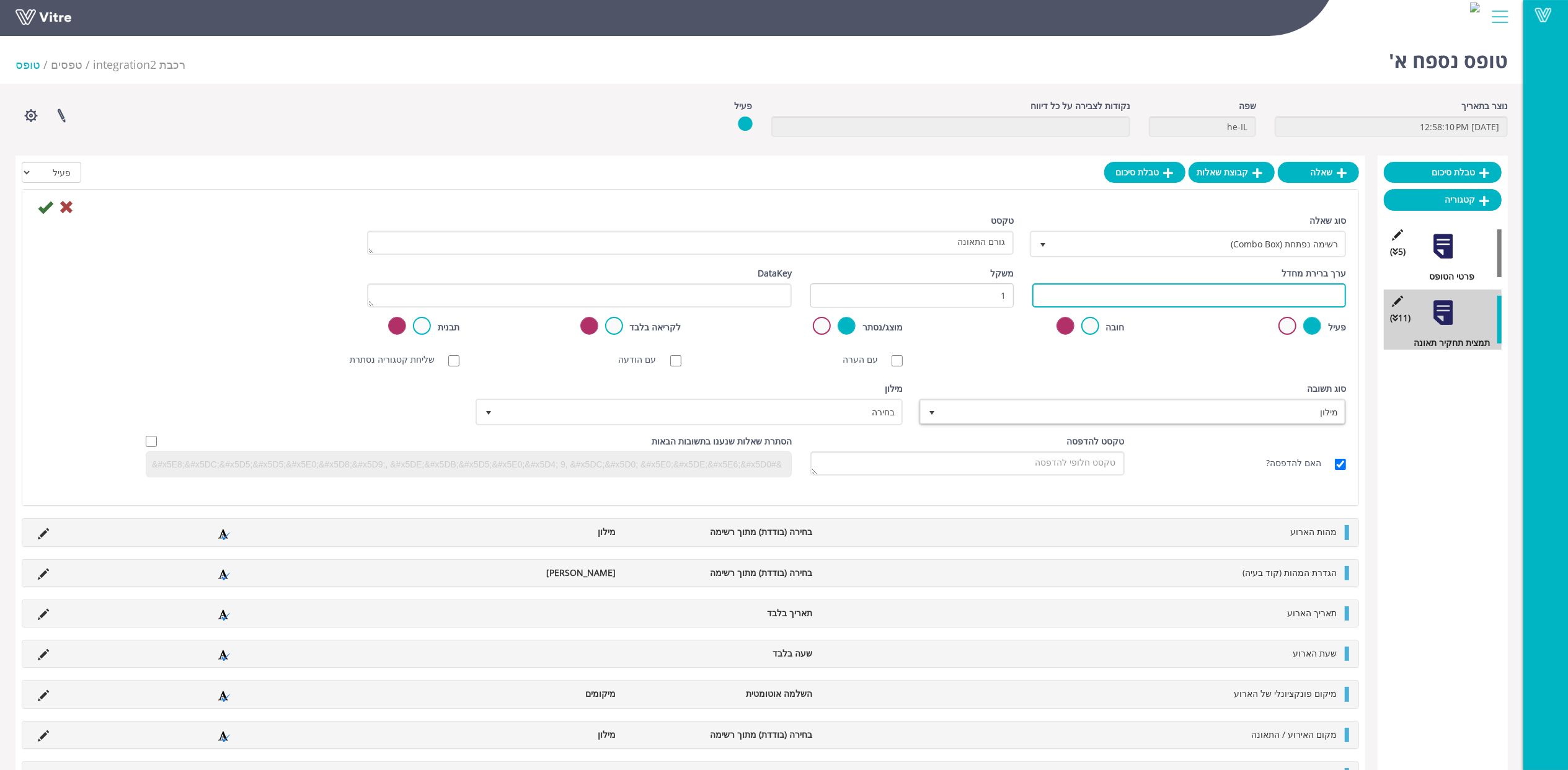
click at [1174, 288] on input "text" at bounding box center [1189, 295] width 313 height 25
paste input "#task.Reason"
type input "#task.Reason"
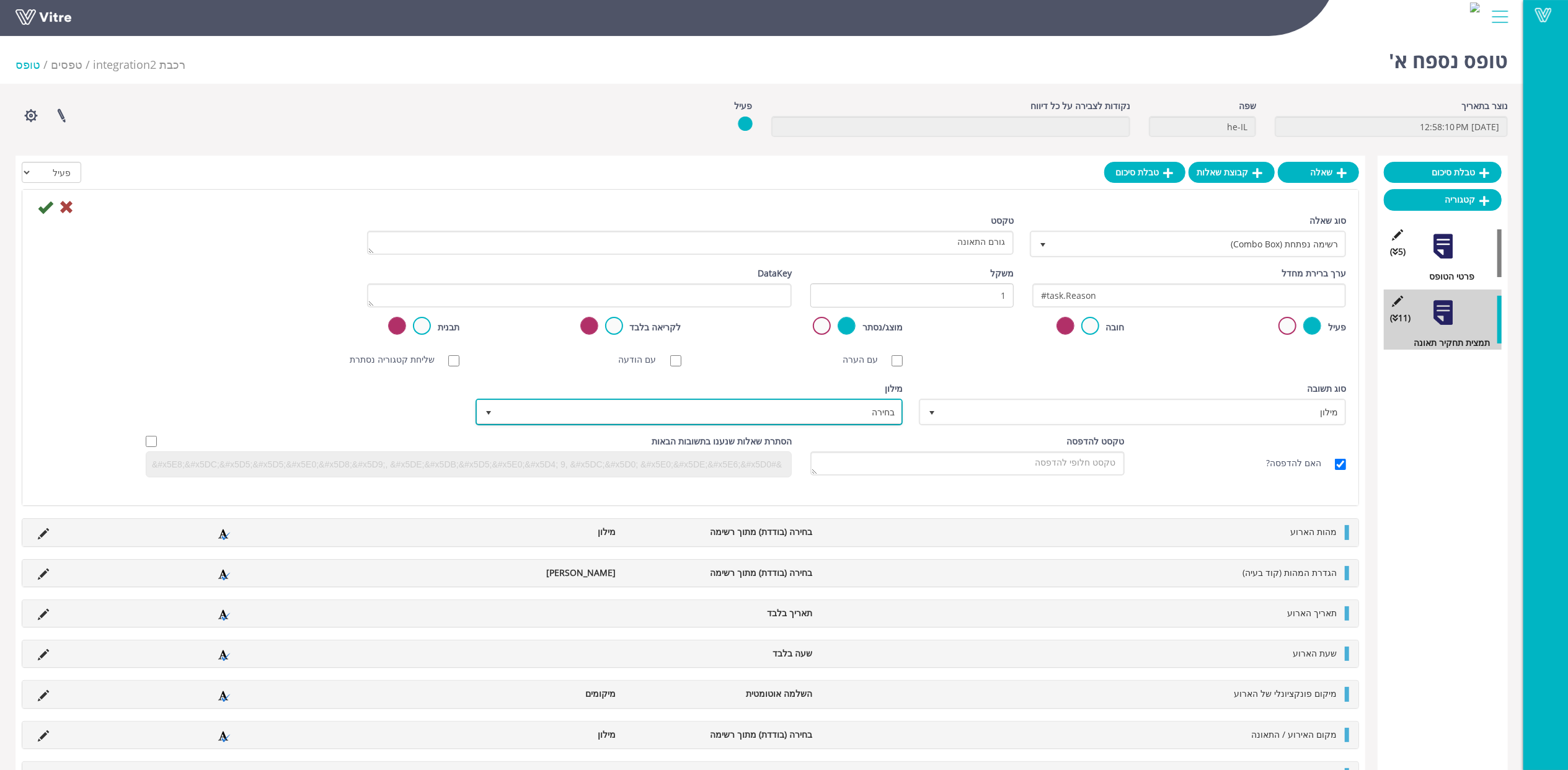
click at [833, 401] on span "בחירה" at bounding box center [701, 412] width 403 height 22
click at [854, 411] on span "בחירה" at bounding box center [701, 412] width 403 height 22
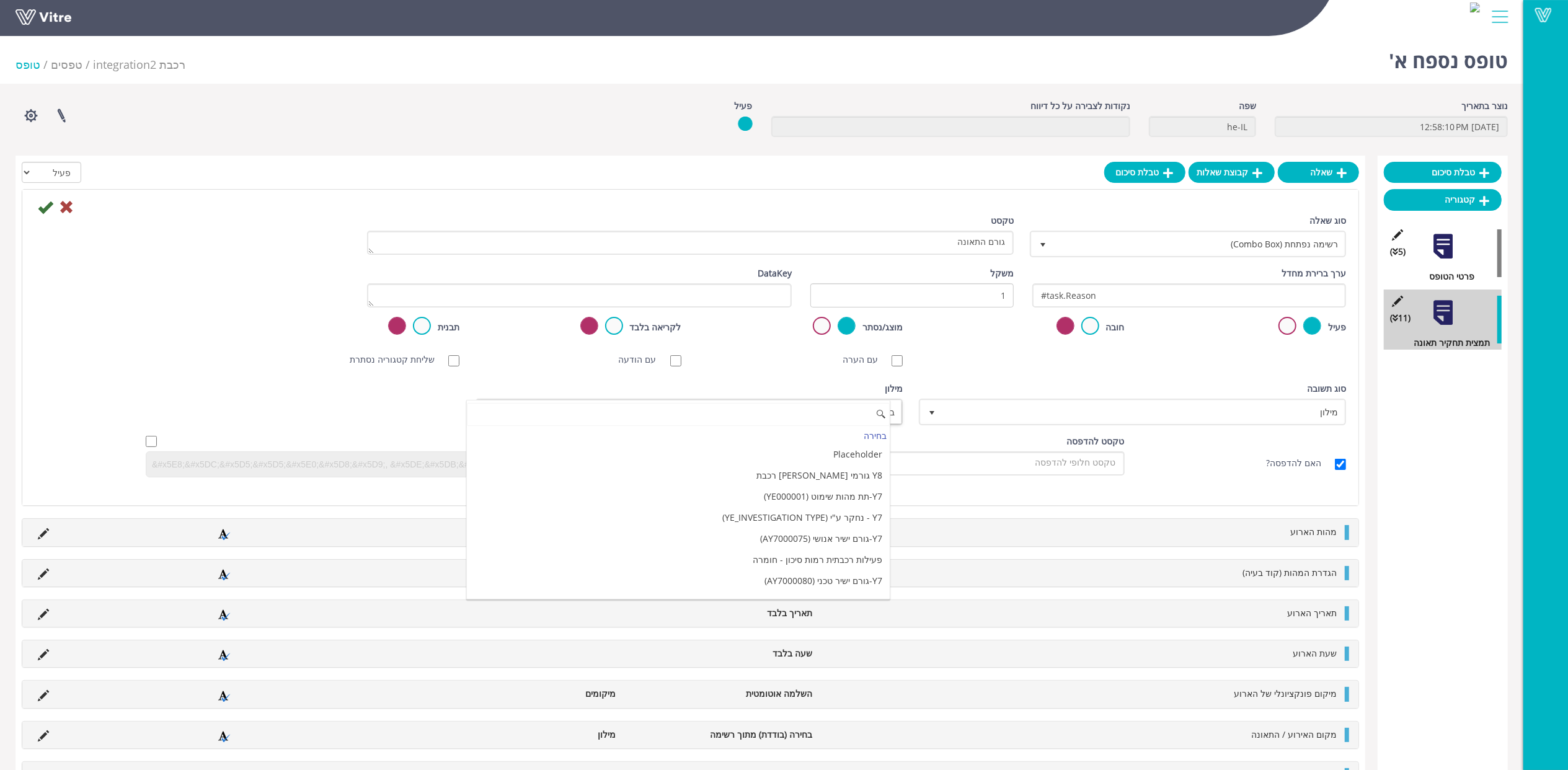
paste input "Y8 גורם התאונה - AY8000002"
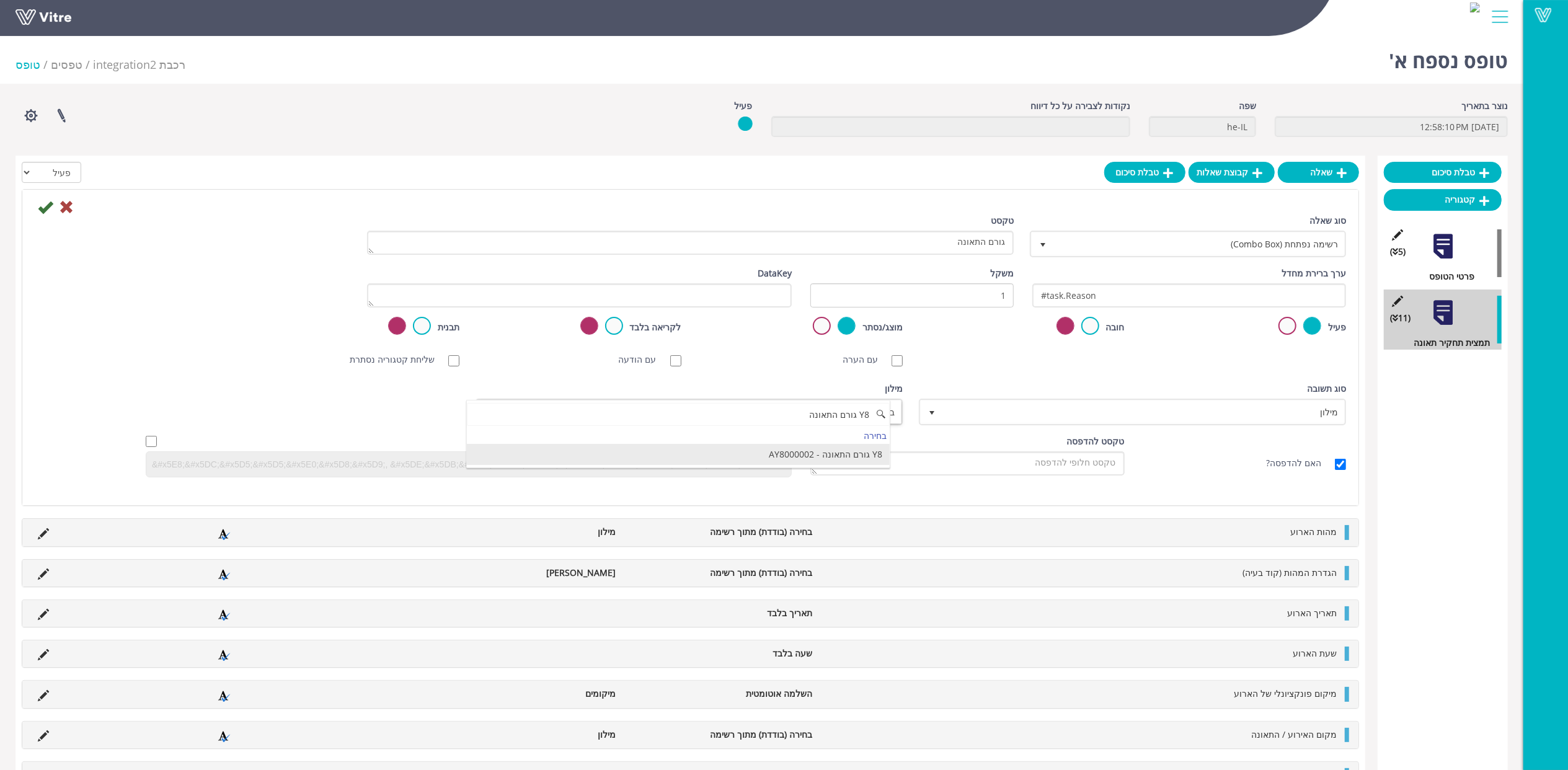
click at [835, 457] on li "Y8 גורם התאונה - AY8000002" at bounding box center [678, 455] width 423 height 21
type input "Y8 גורם התאונה"
click at [43, 209] on icon at bounding box center [45, 207] width 15 height 15
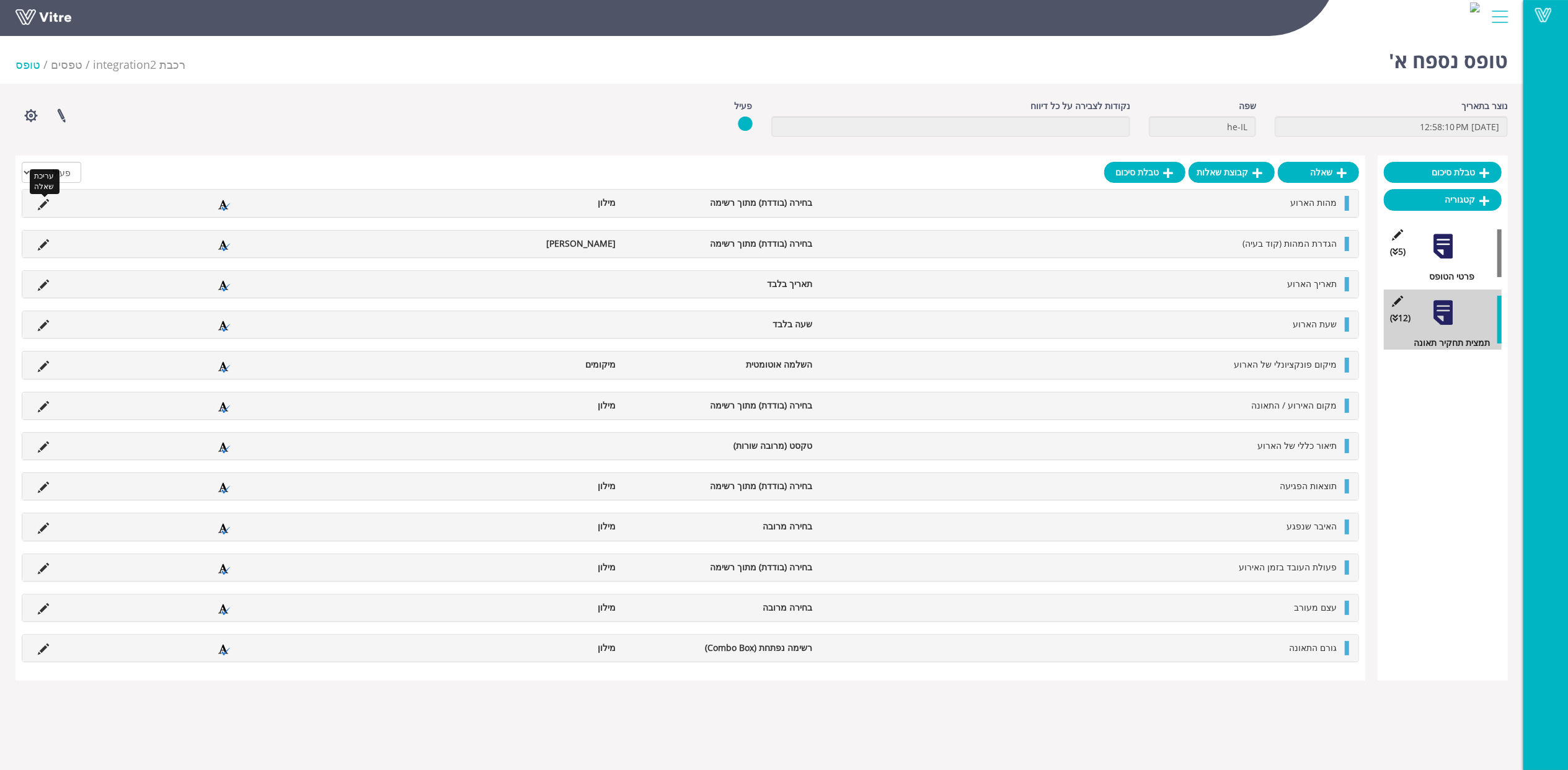
click at [45, 201] on icon at bounding box center [43, 205] width 11 height 11
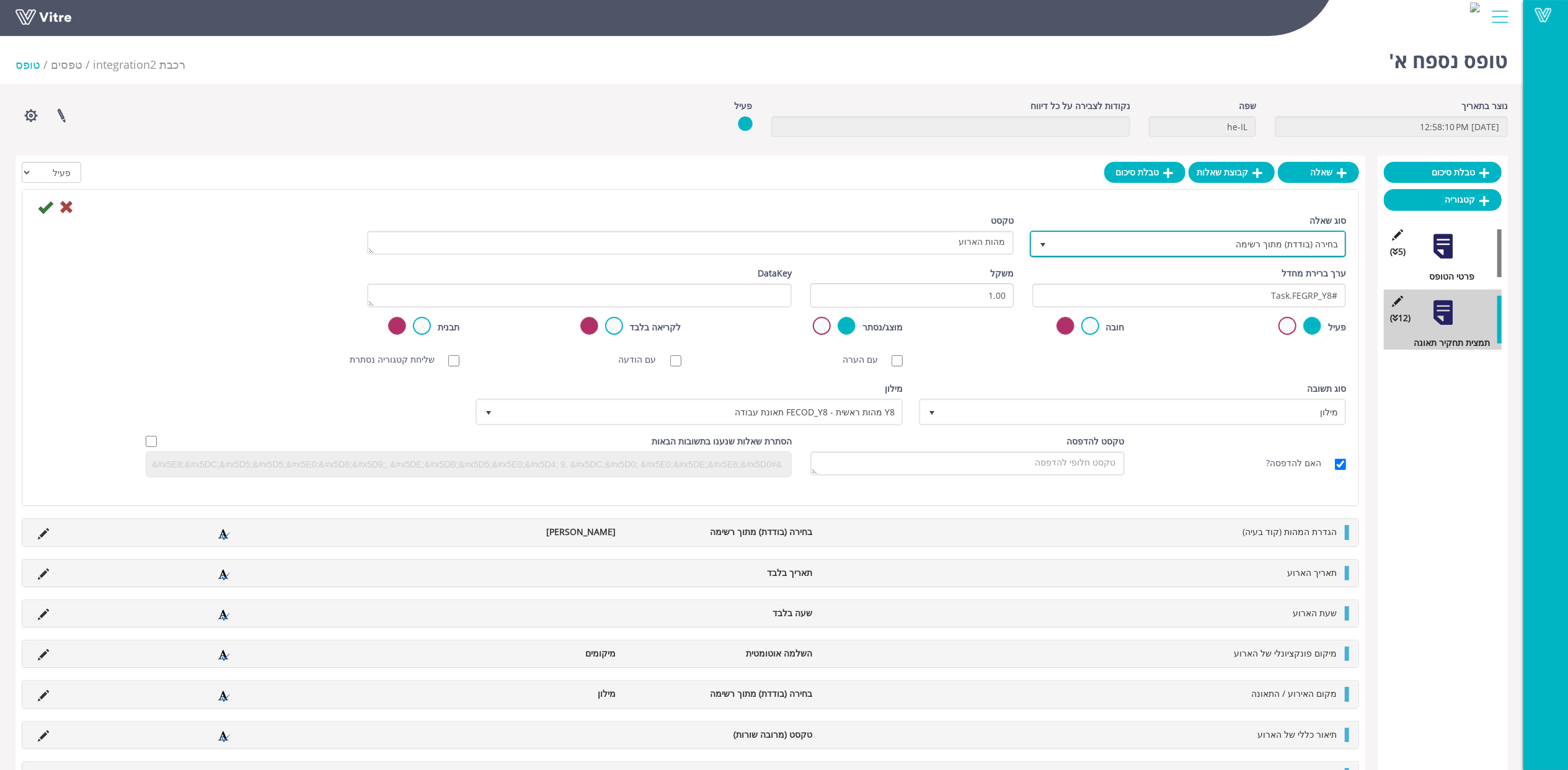
drag, startPoint x: 1228, startPoint y: 236, endPoint x: 1236, endPoint y: 236, distance: 8.0
click at [1228, 236] on span "בחירה (בודדת) מתוך רשימה" at bounding box center [1199, 243] width 291 height 22
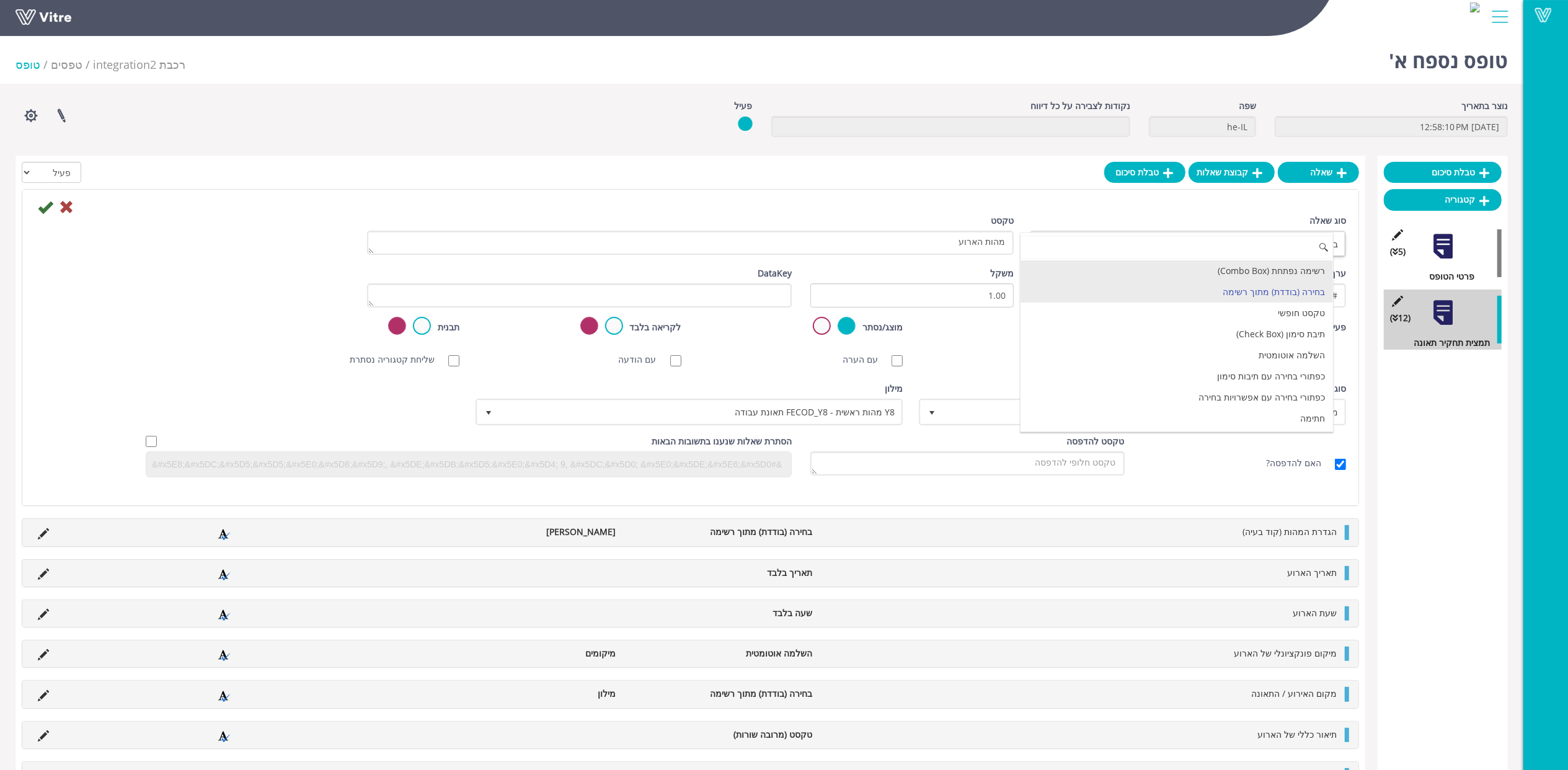
click at [1296, 266] on li "רשימה נפתחת (Combo Box)" at bounding box center [1177, 271] width 313 height 21
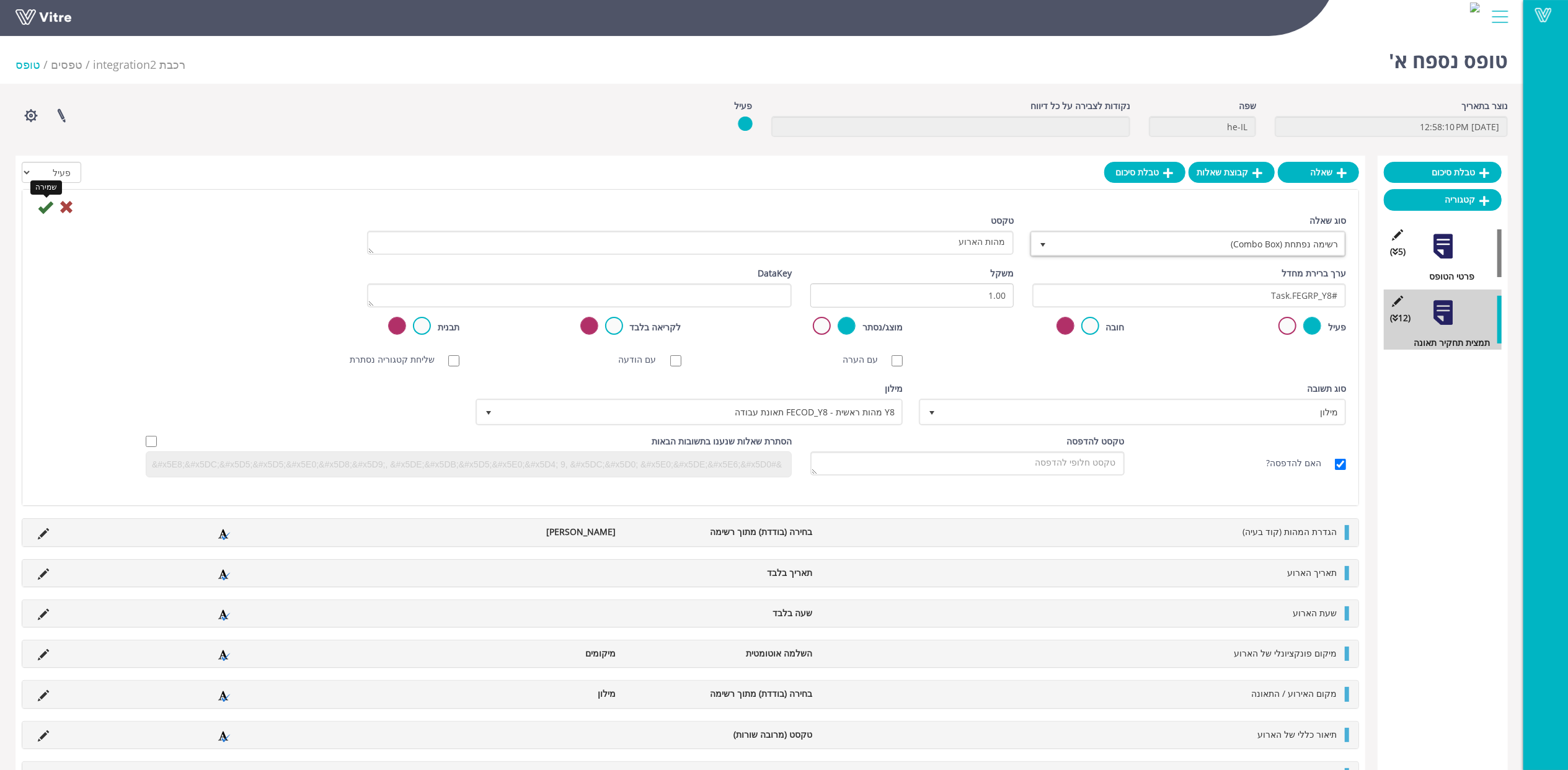
click at [40, 209] on icon at bounding box center [45, 207] width 15 height 15
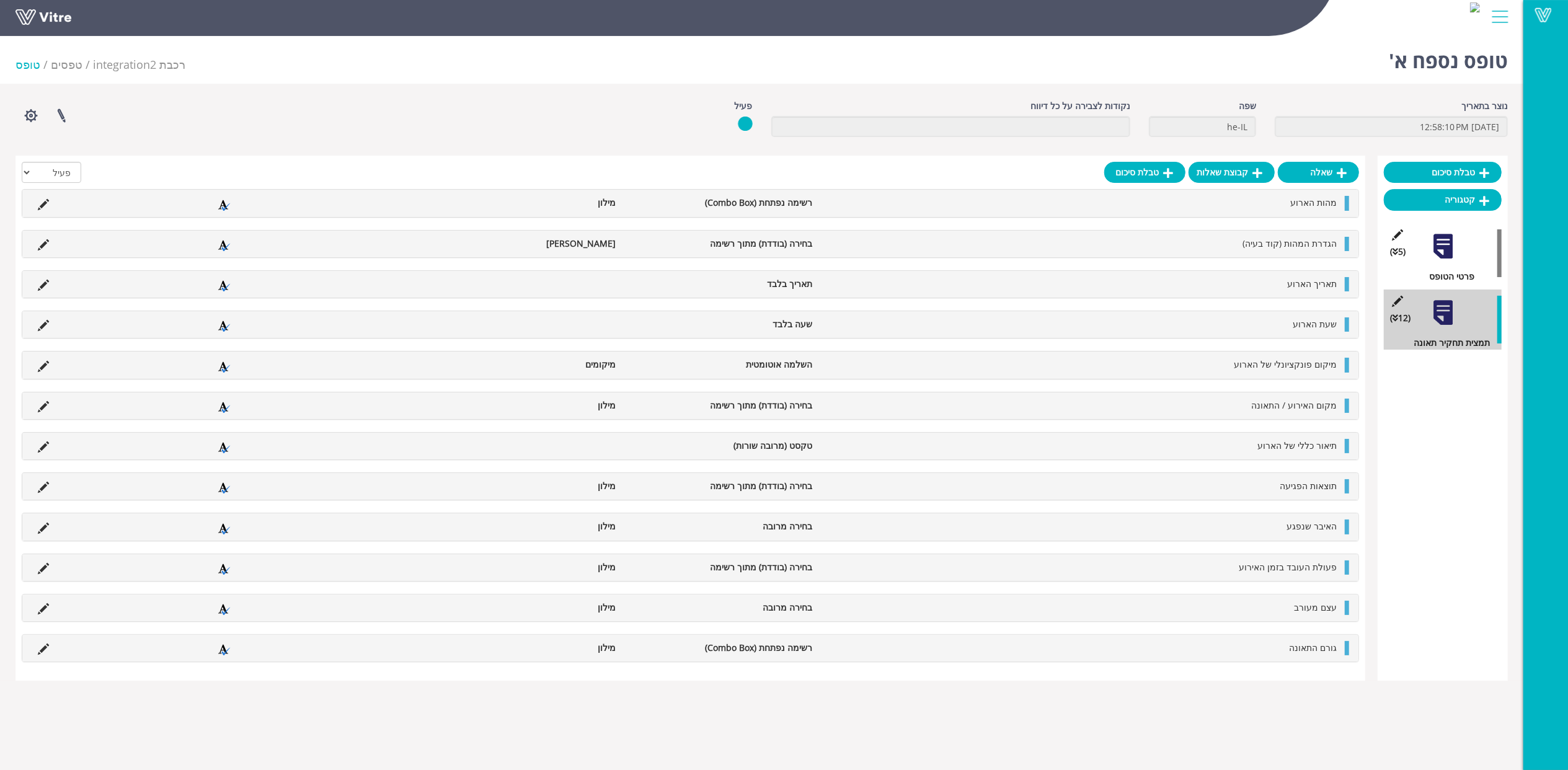
click at [41, 240] on icon at bounding box center [43, 245] width 11 height 11
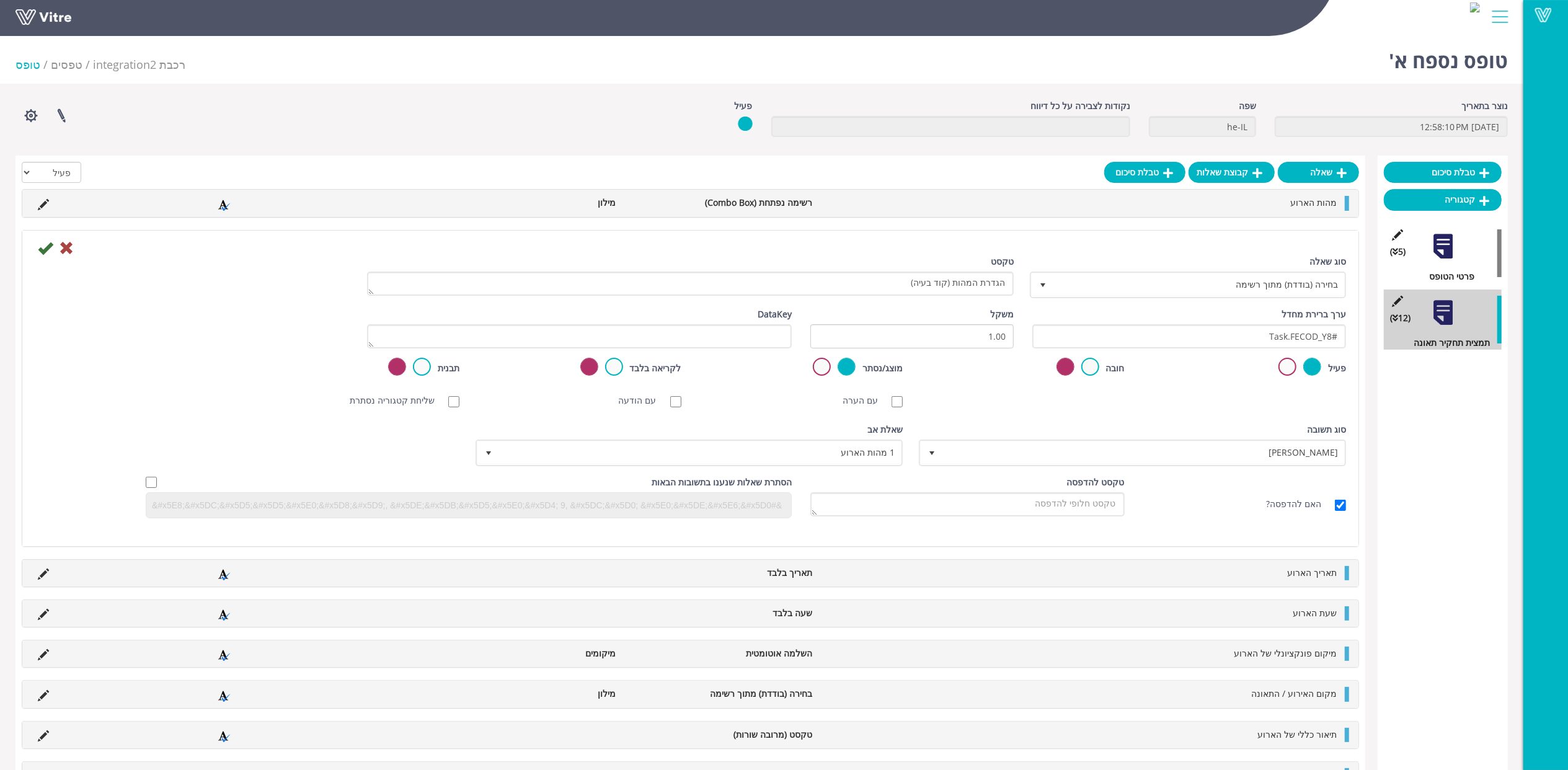
drag, startPoint x: 1215, startPoint y: 300, endPoint x: 1219, endPoint y: 288, distance: 12.6
click at [1214, 298] on div "סוג שאלה בחירה (בודדת) מתוך רשימה 3" at bounding box center [1189, 281] width 332 height 52
click at [1226, 278] on span "בחירה (בודדת) מתוך רשימה" at bounding box center [1199, 284] width 291 height 22
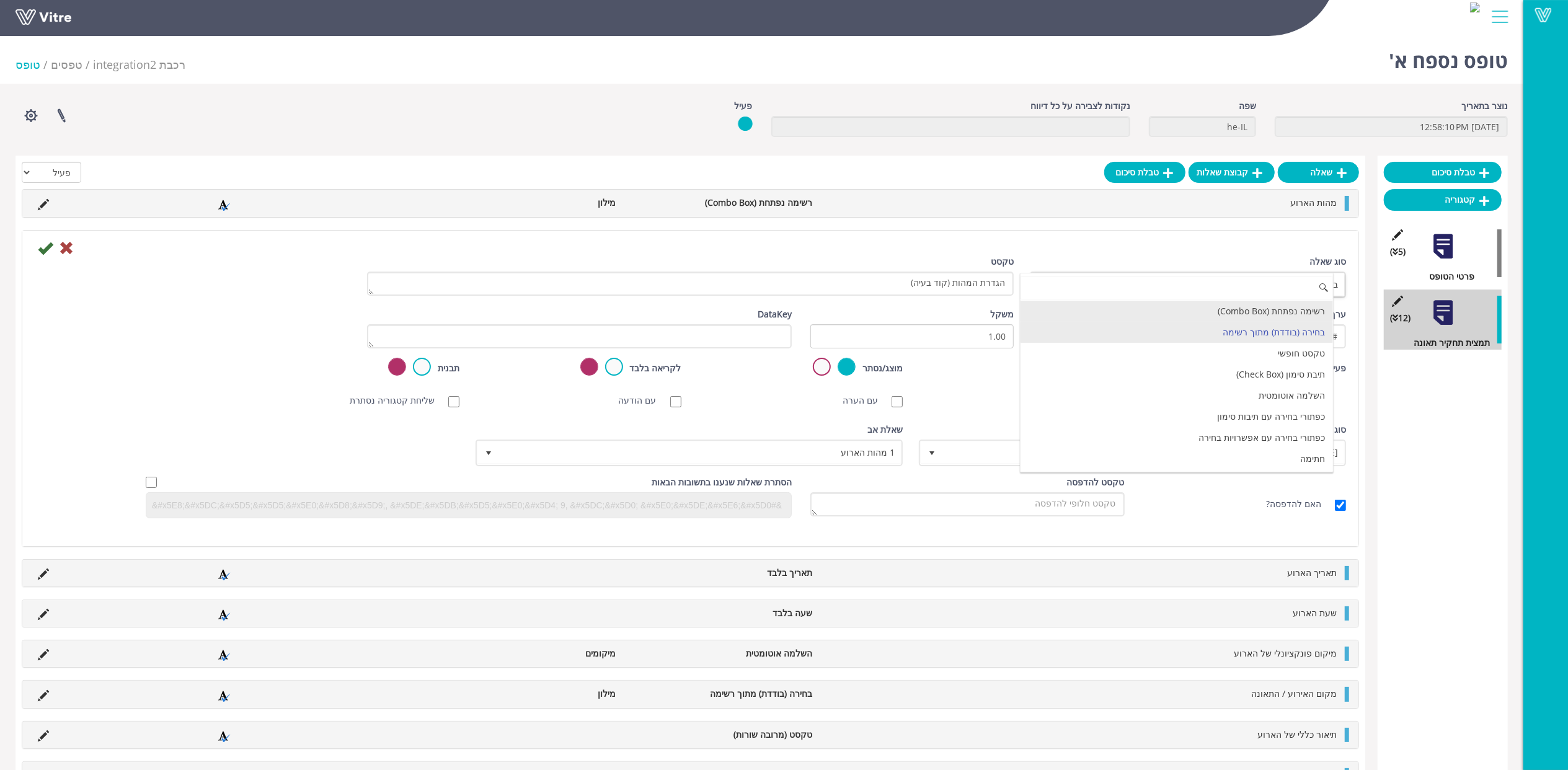
drag, startPoint x: 1298, startPoint y: 308, endPoint x: 1179, endPoint y: 304, distance: 119.1
click at [1296, 308] on li "רשימה נפתחת (Combo Box)" at bounding box center [1177, 312] width 313 height 21
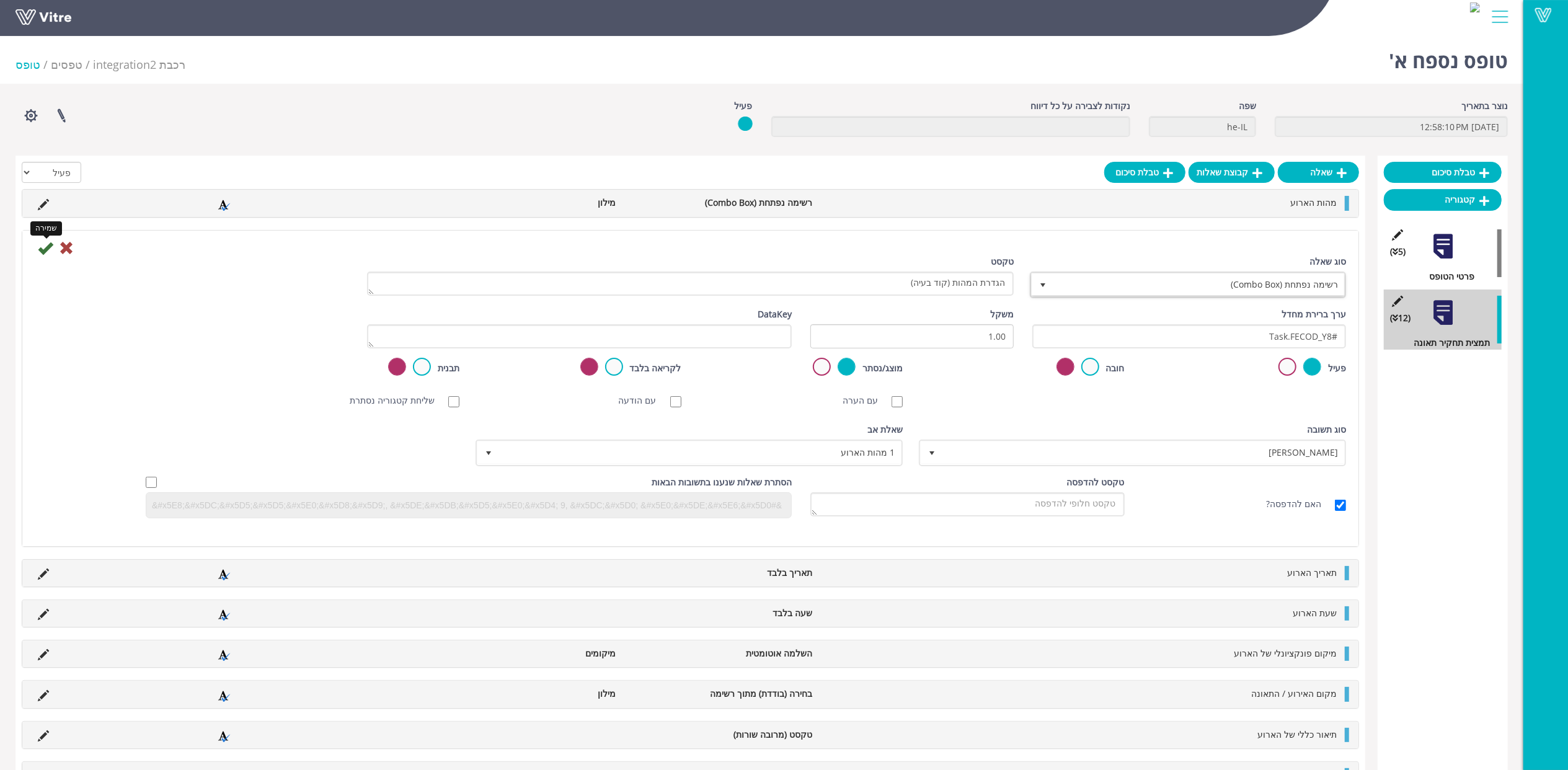
click at [50, 248] on icon at bounding box center [45, 248] width 15 height 15
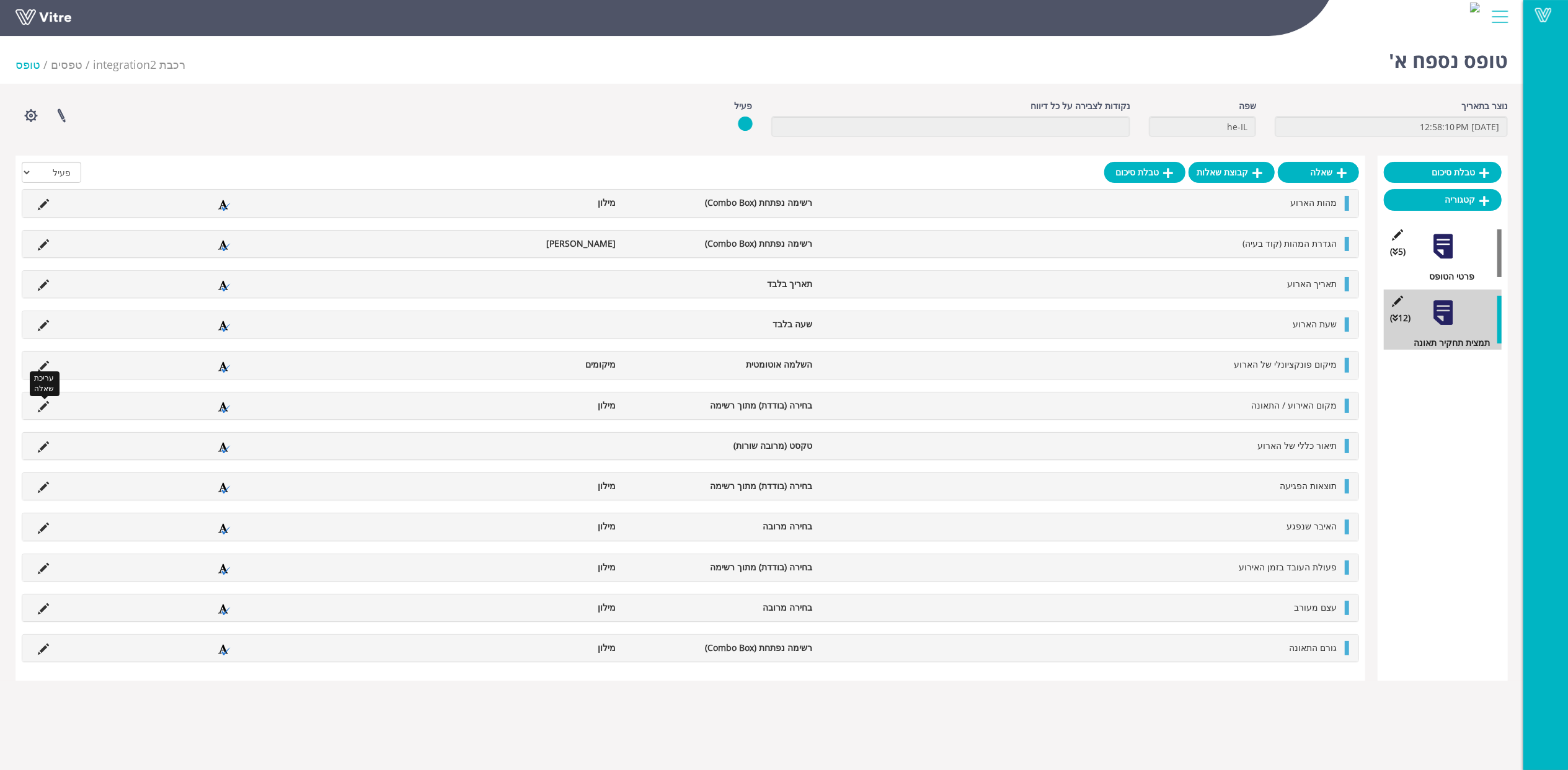
click at [46, 403] on icon at bounding box center [43, 407] width 11 height 11
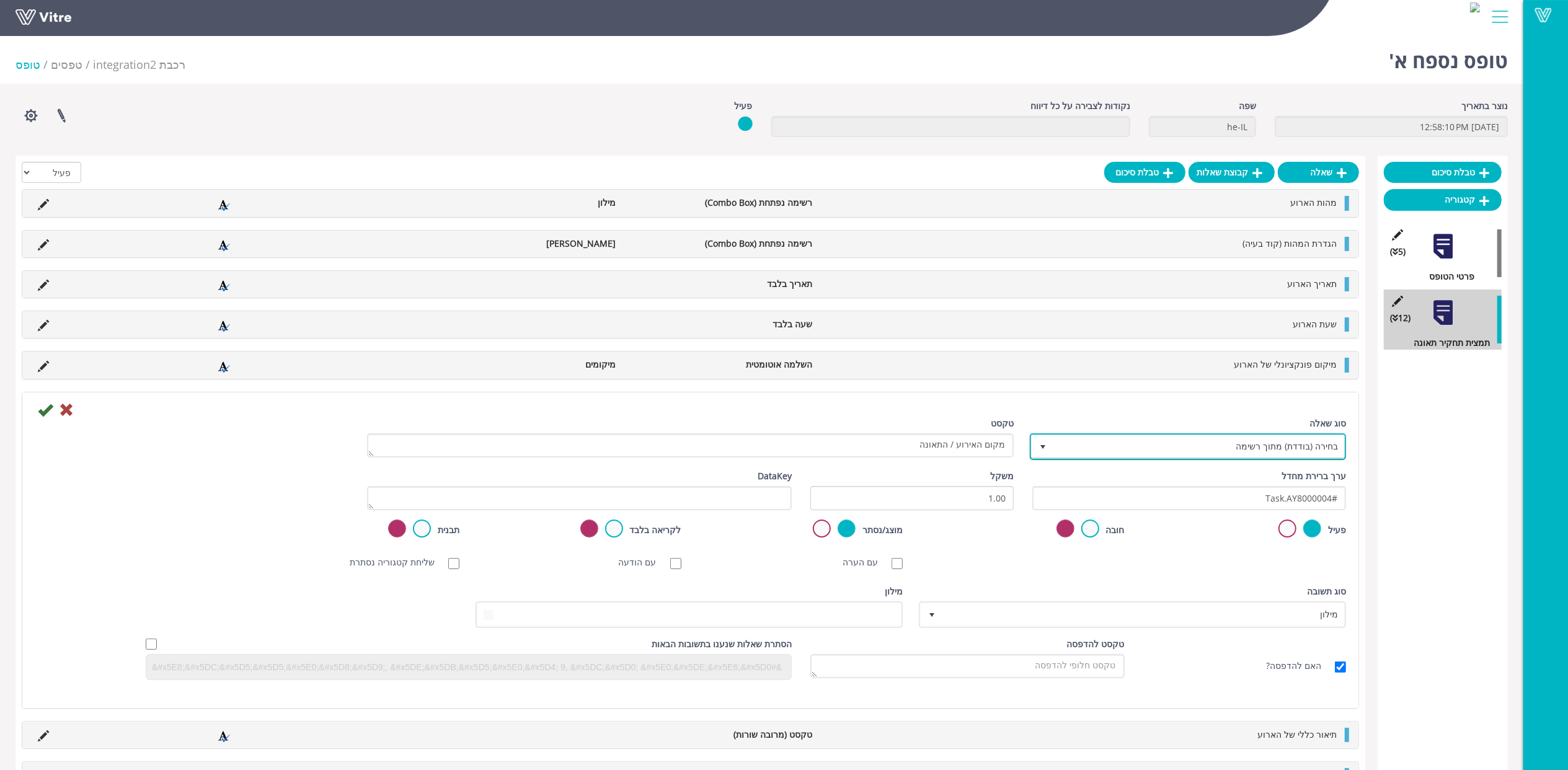
click at [1145, 447] on span "בחירה (בודדת) מתוך רשימה" at bounding box center [1199, 446] width 291 height 22
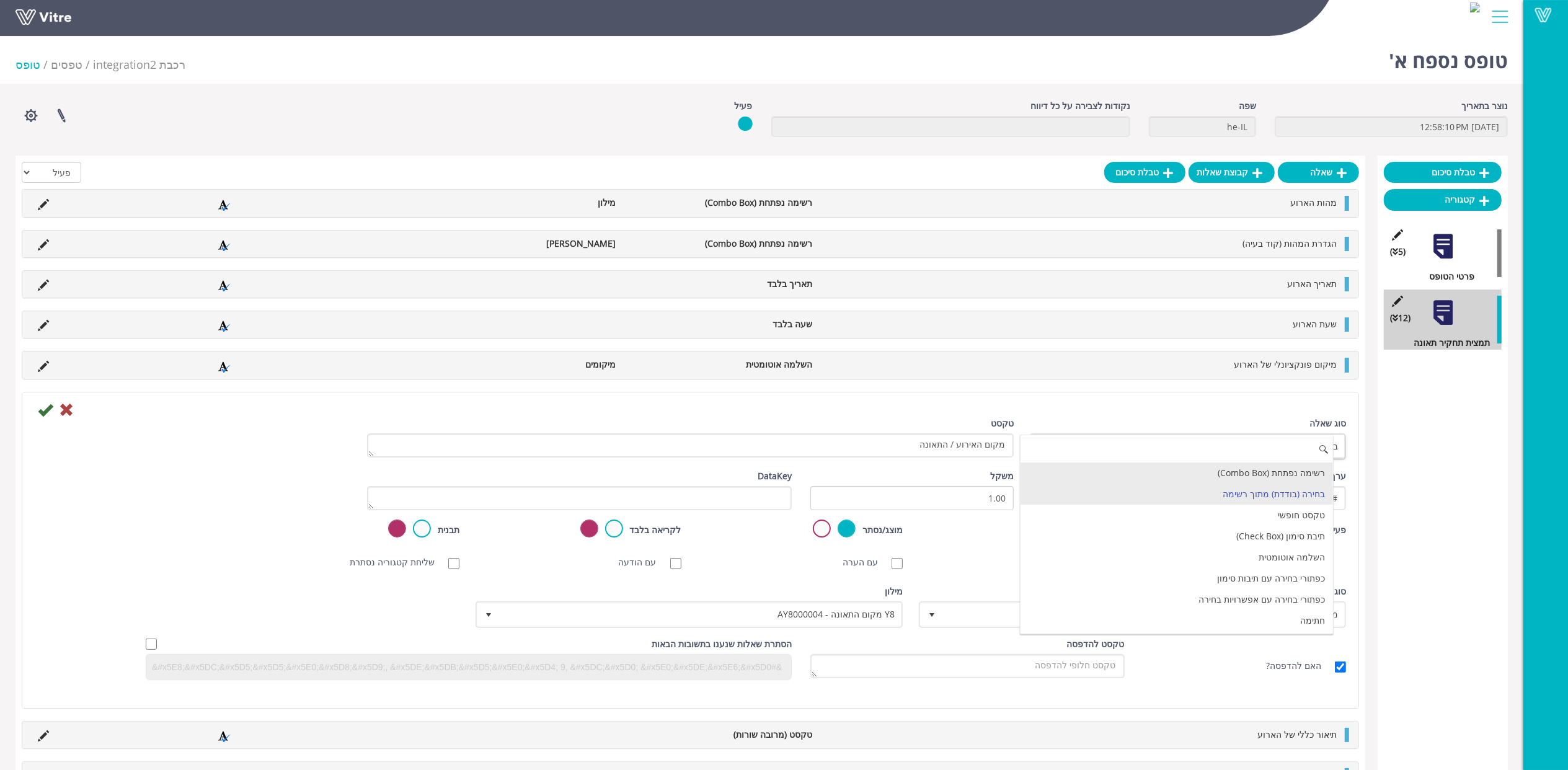
click at [1256, 475] on li "רשימה נפתחת (Combo Box)" at bounding box center [1177, 473] width 313 height 21
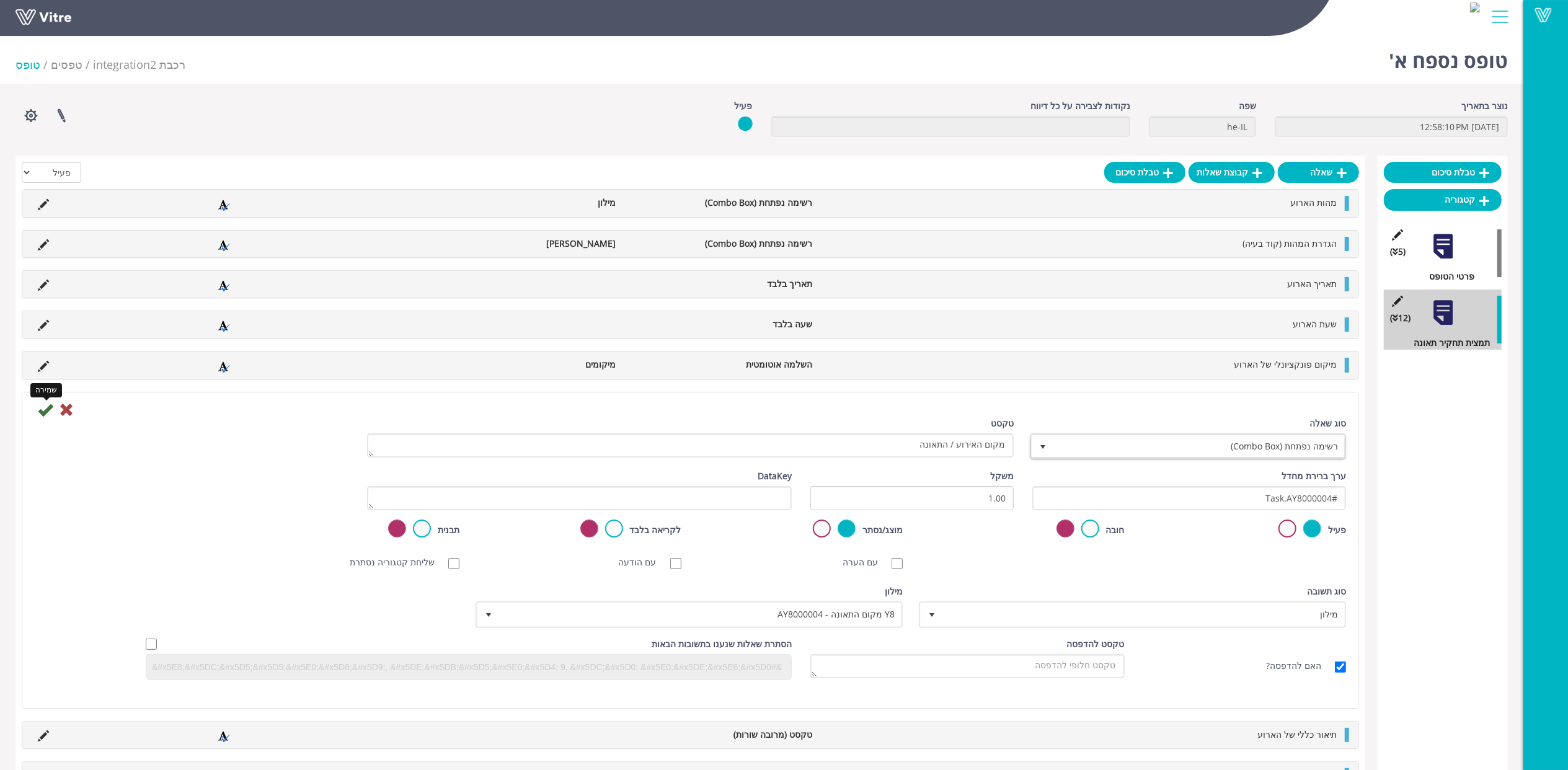
click at [46, 417] on icon at bounding box center [45, 410] width 15 height 15
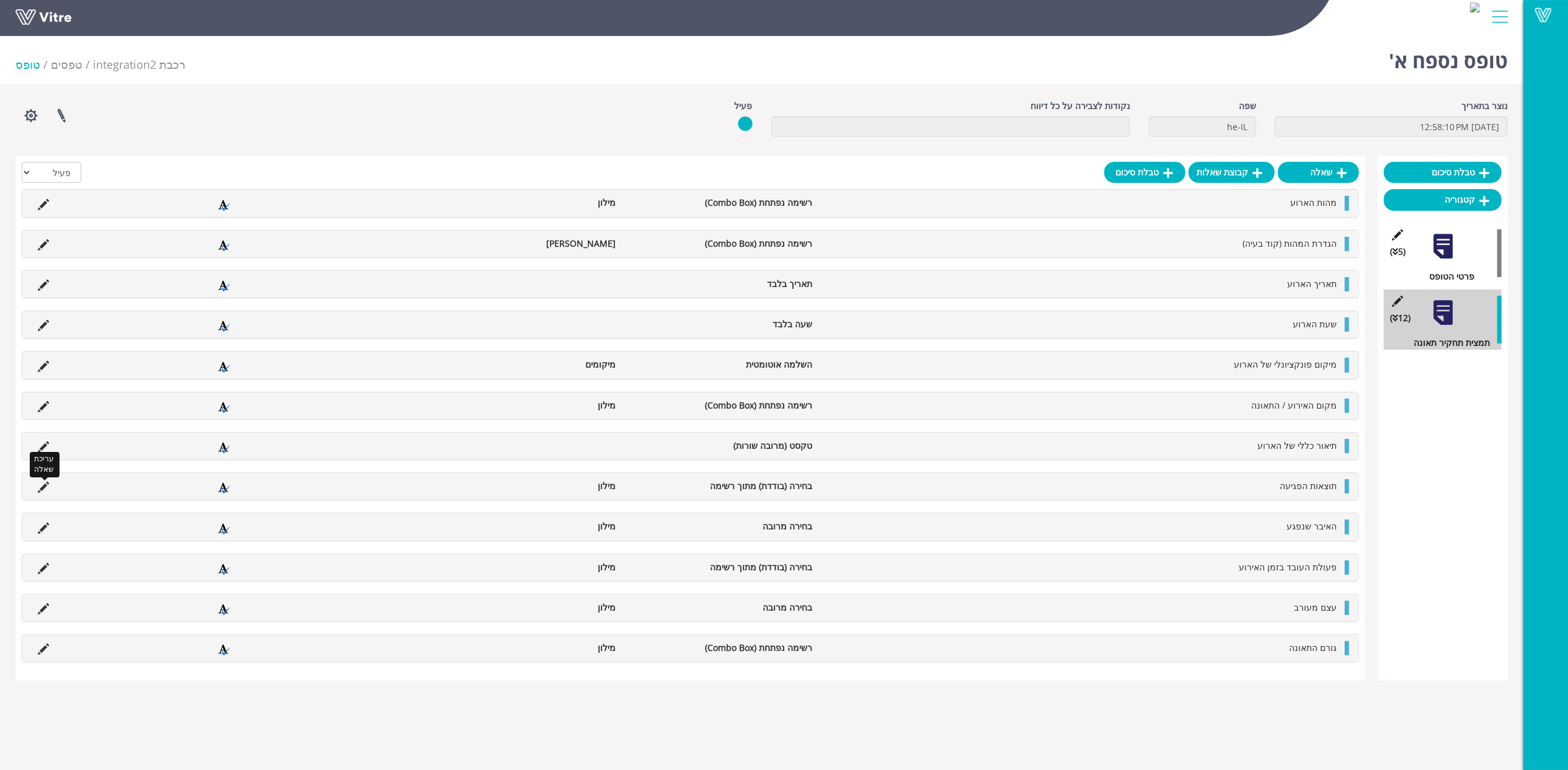
click at [48, 489] on icon at bounding box center [43, 488] width 11 height 11
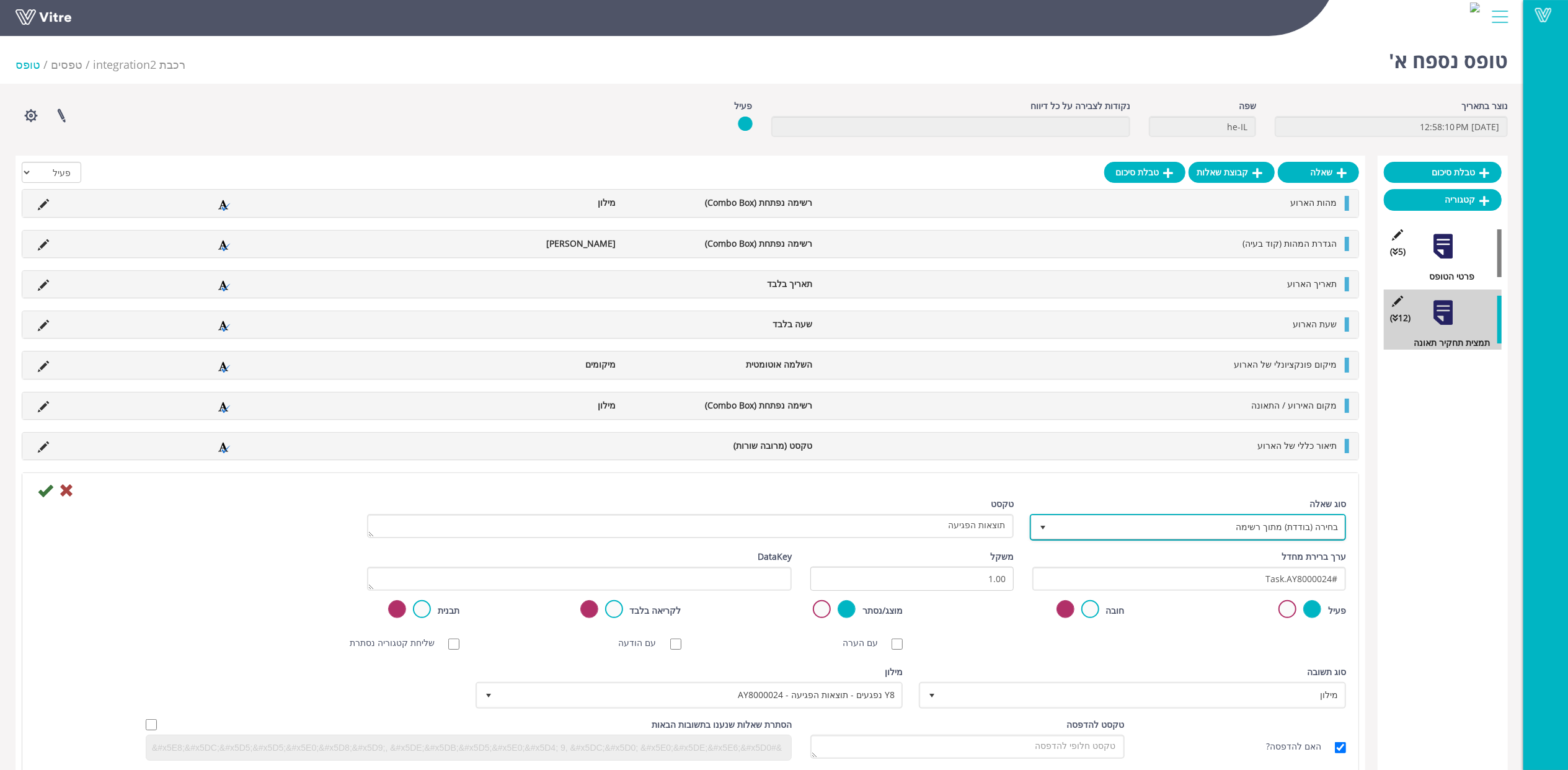
click at [1155, 538] on span "בחירה (בודדת) מתוך רשימה" at bounding box center [1199, 526] width 291 height 22
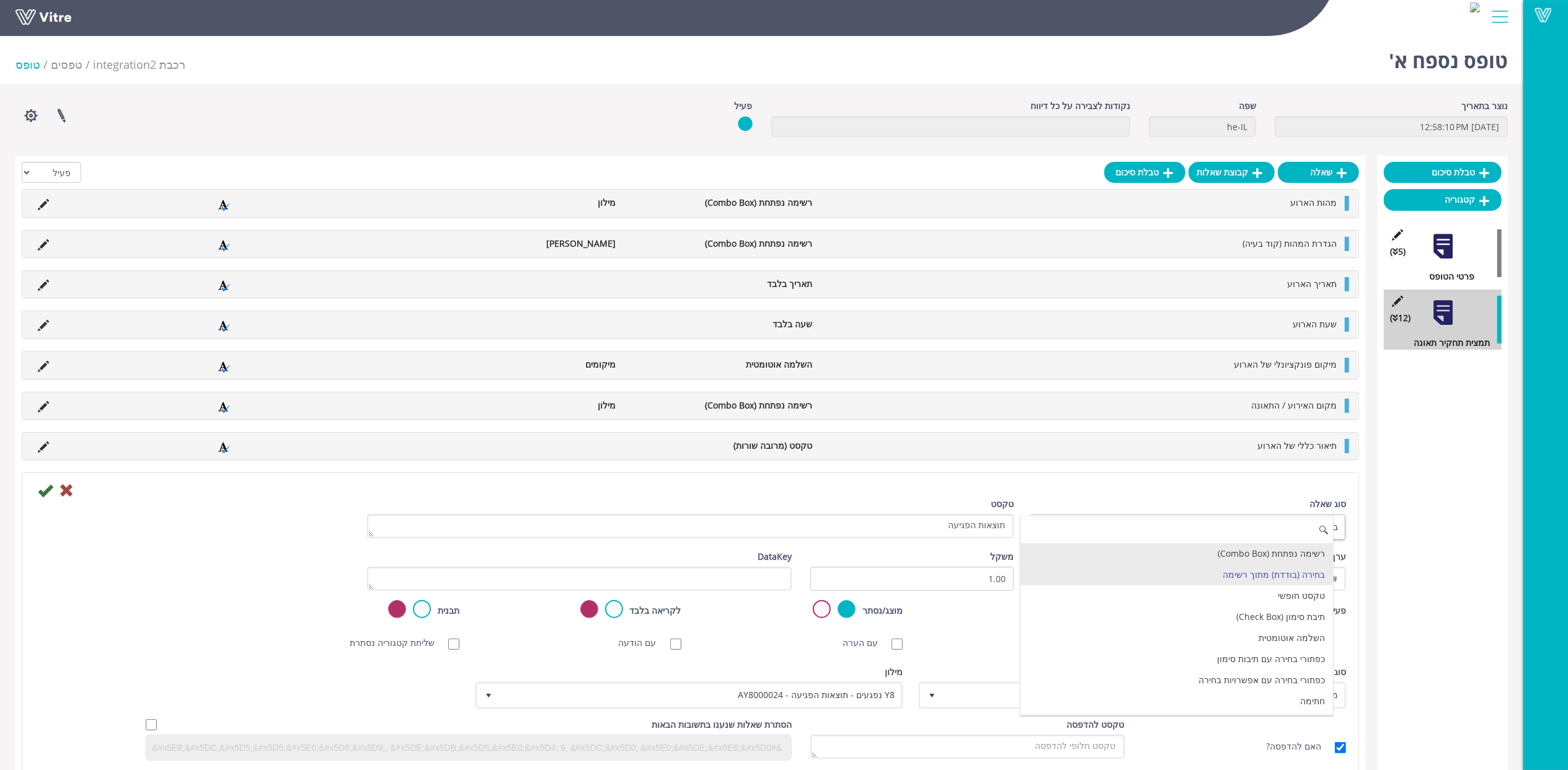
click at [1241, 556] on li "רשימה נפתחת (Combo Box)" at bounding box center [1177, 554] width 313 height 21
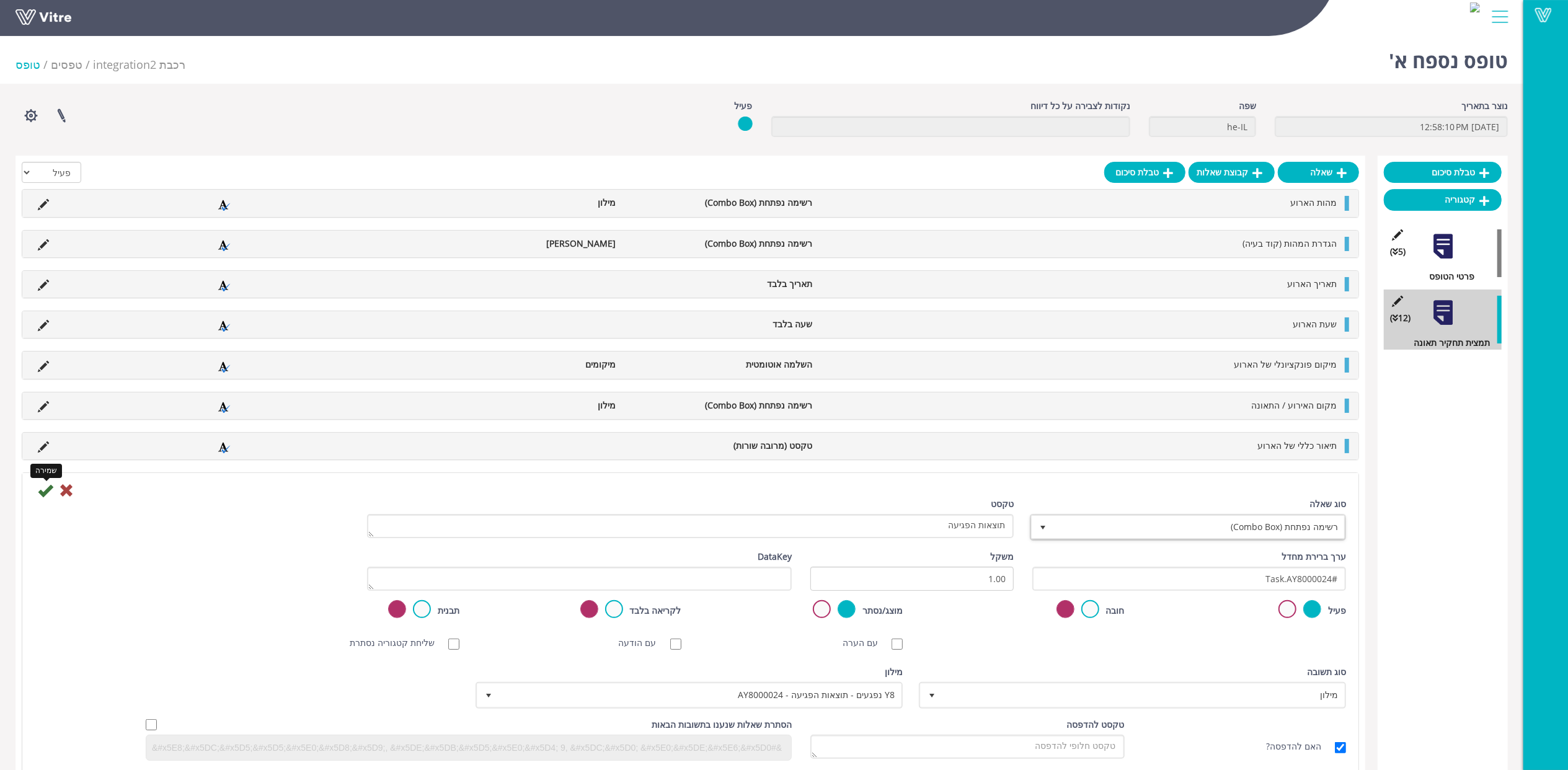
click at [47, 494] on icon at bounding box center [45, 490] width 15 height 15
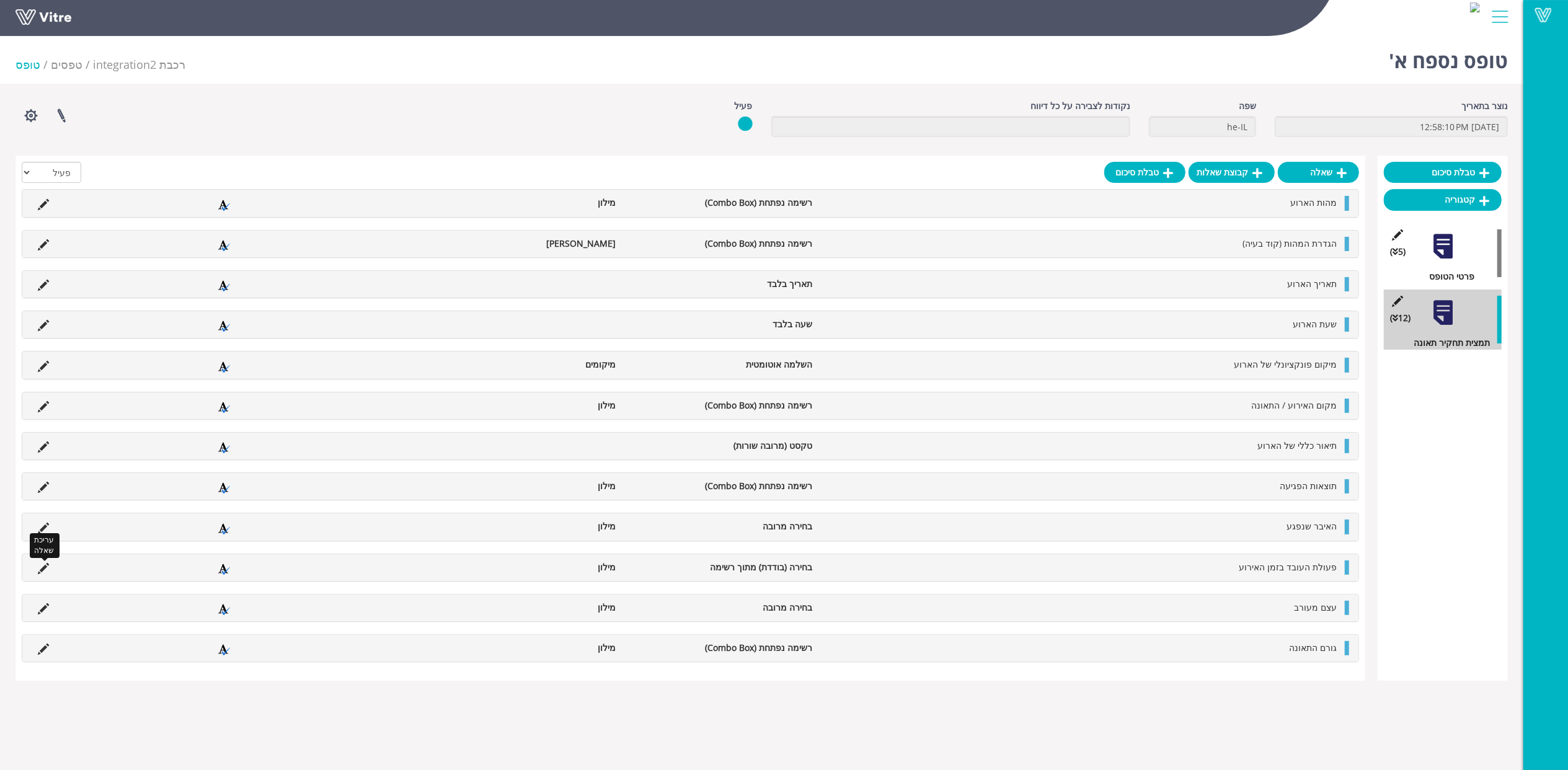
click at [41, 574] on icon at bounding box center [43, 569] width 11 height 11
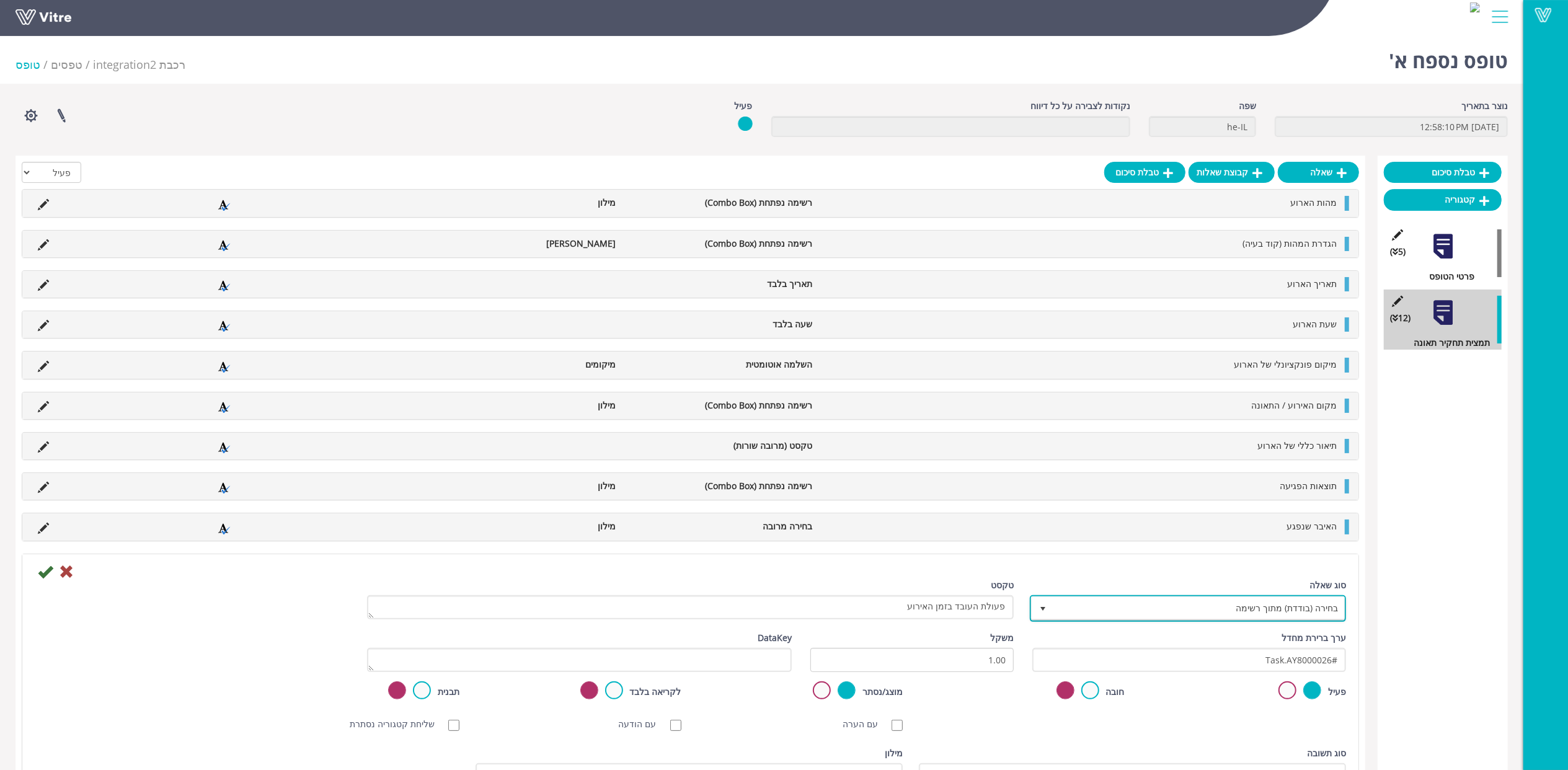
click at [1150, 610] on span "בחירה (בודדת) מתוך רשימה" at bounding box center [1199, 608] width 291 height 22
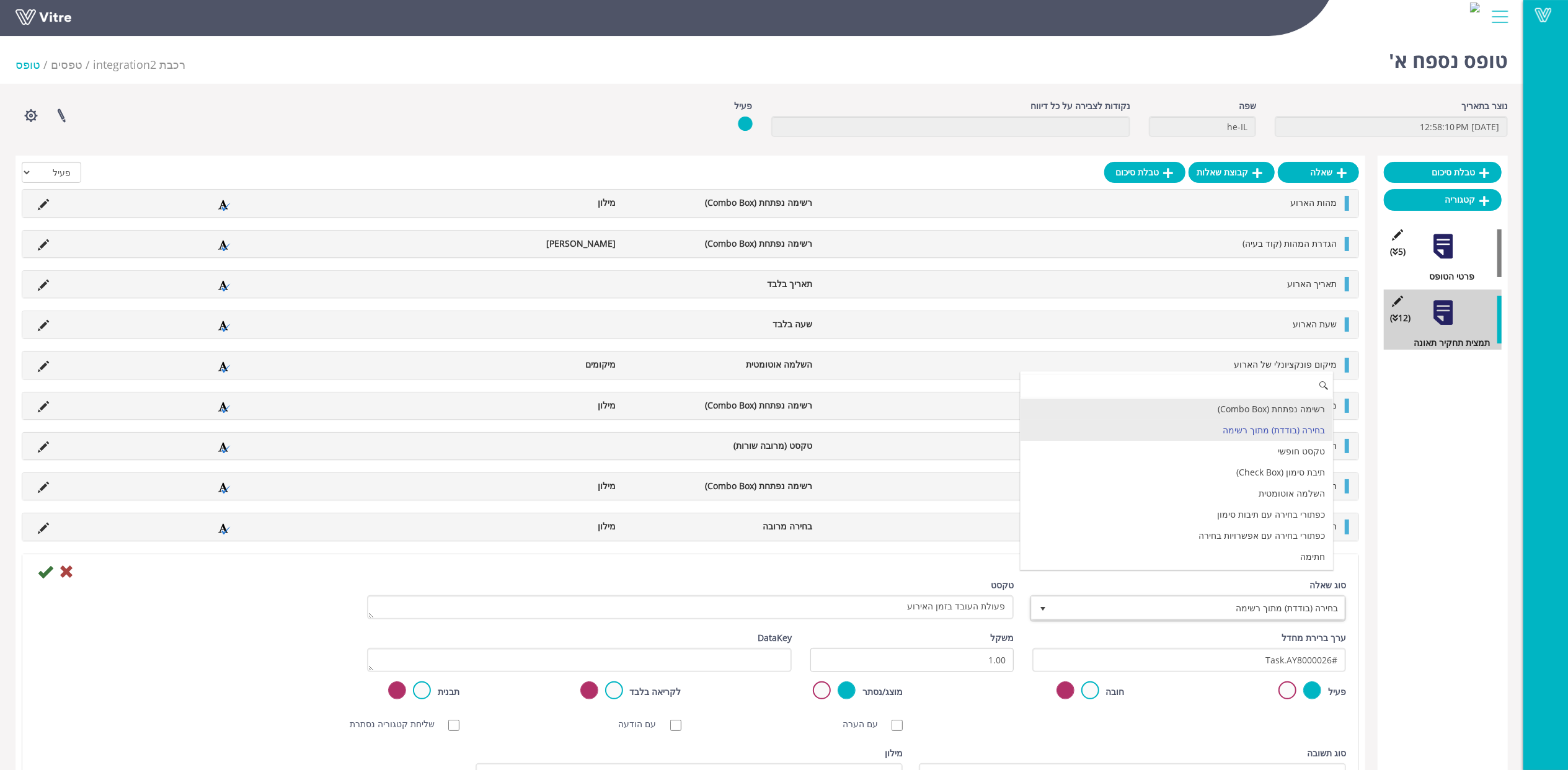
click at [1259, 415] on li "רשימה נפתחת (Combo Box)" at bounding box center [1177, 409] width 313 height 21
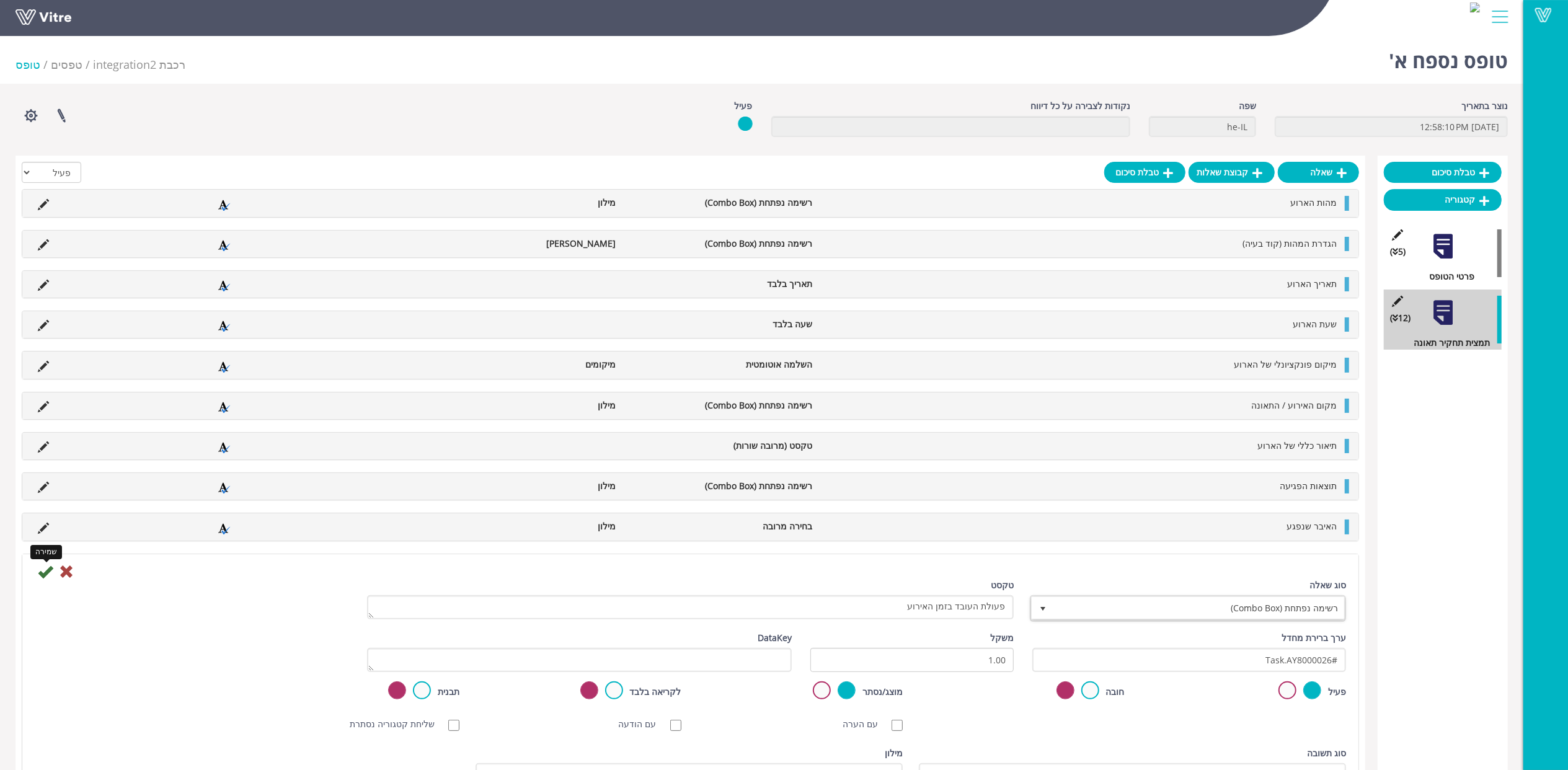
click at [43, 578] on icon at bounding box center [45, 572] width 15 height 15
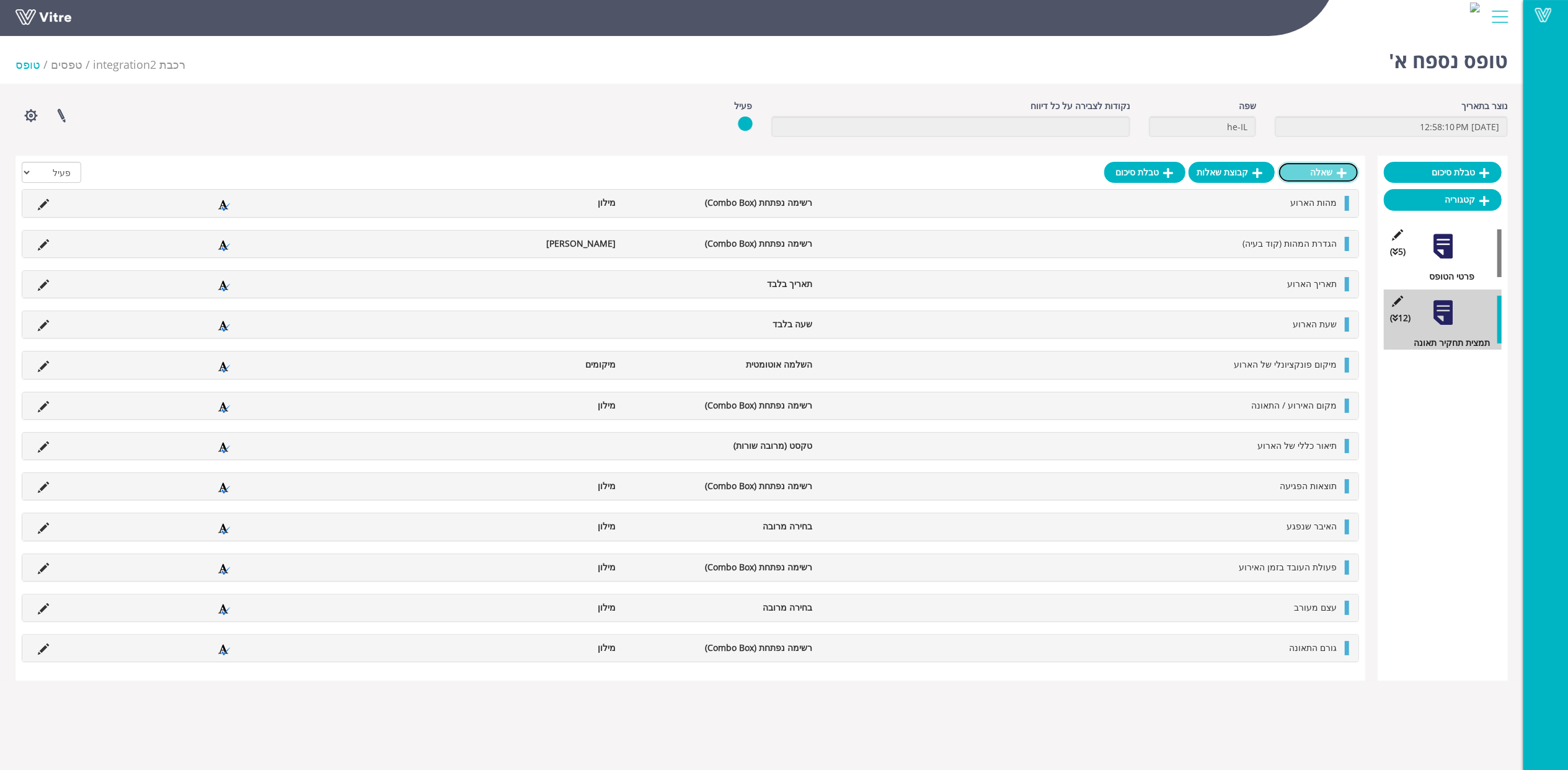
click at [1320, 164] on link "שאלה" at bounding box center [1318, 173] width 81 height 21
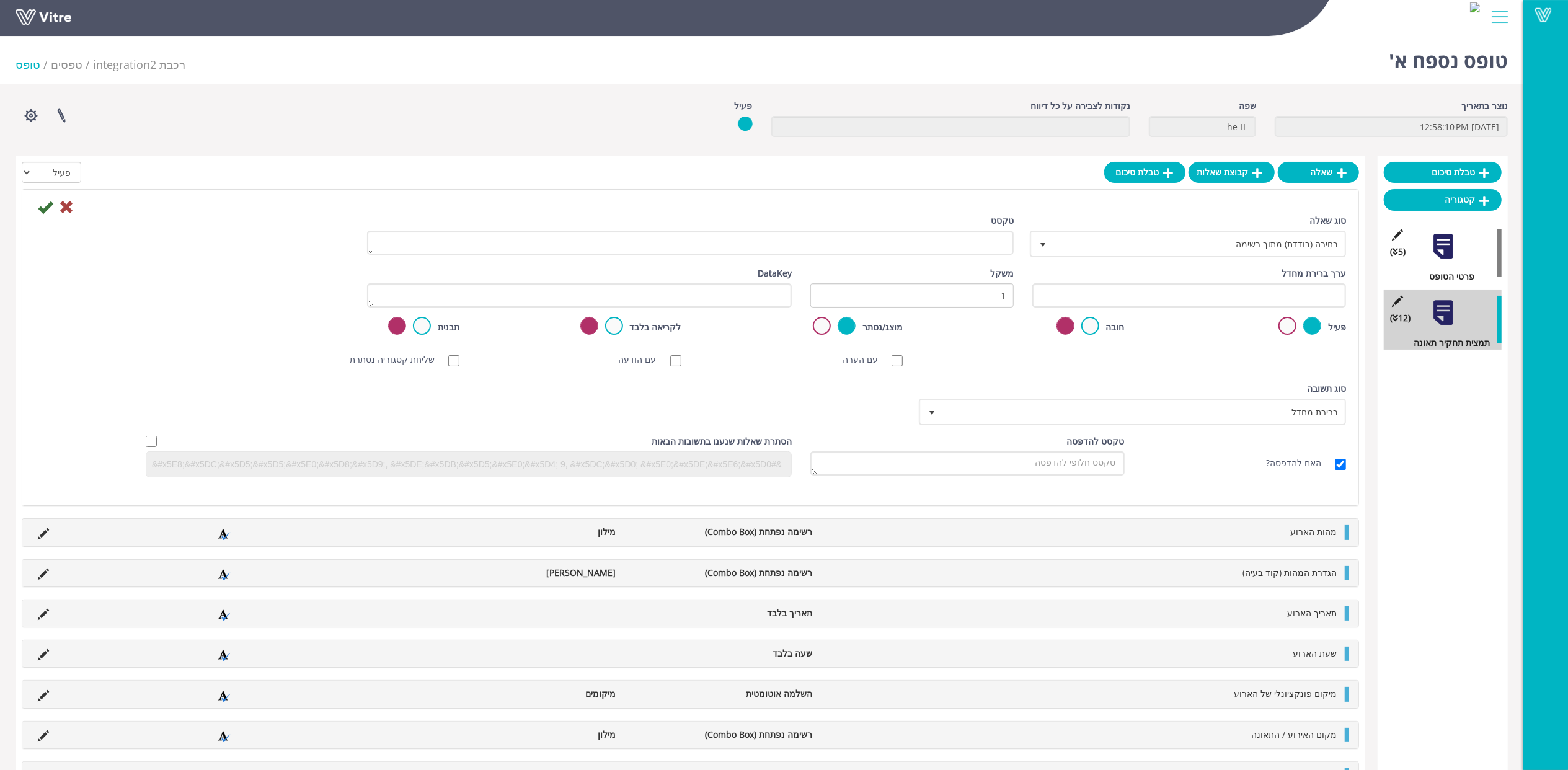
drag, startPoint x: 1284, startPoint y: 223, endPoint x: 1284, endPoint y: 241, distance: 18.0
click at [1284, 223] on div "סוג שאלה בחירה (בודדת) מתוך רשימה 3" at bounding box center [1189, 235] width 313 height 43
click at [1284, 241] on span "בחירה (בודדת) מתוך רשימה" at bounding box center [1199, 243] width 291 height 22
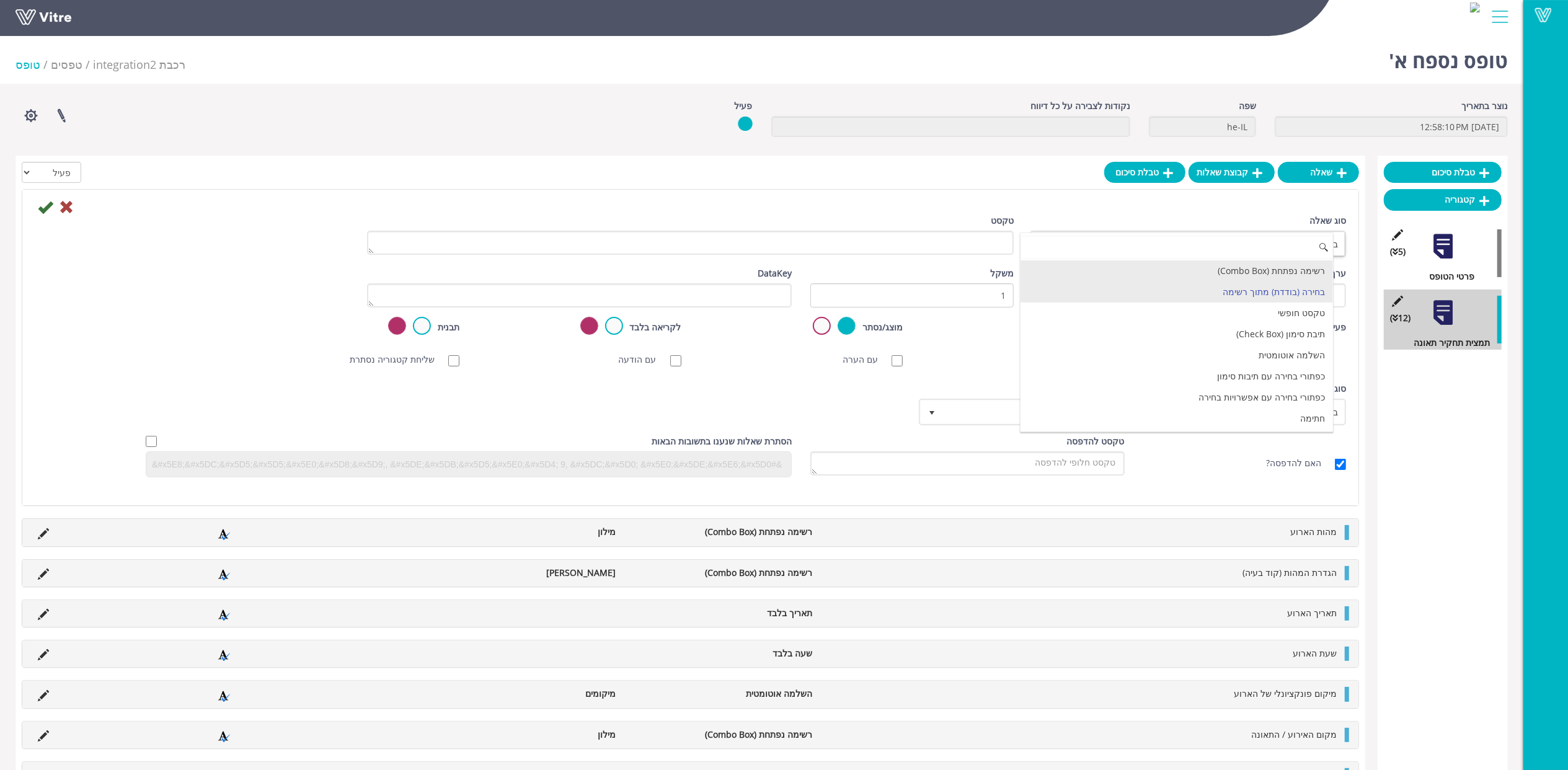
click at [1290, 262] on li "רשימה נפתחת (Combo Box)" at bounding box center [1177, 271] width 313 height 21
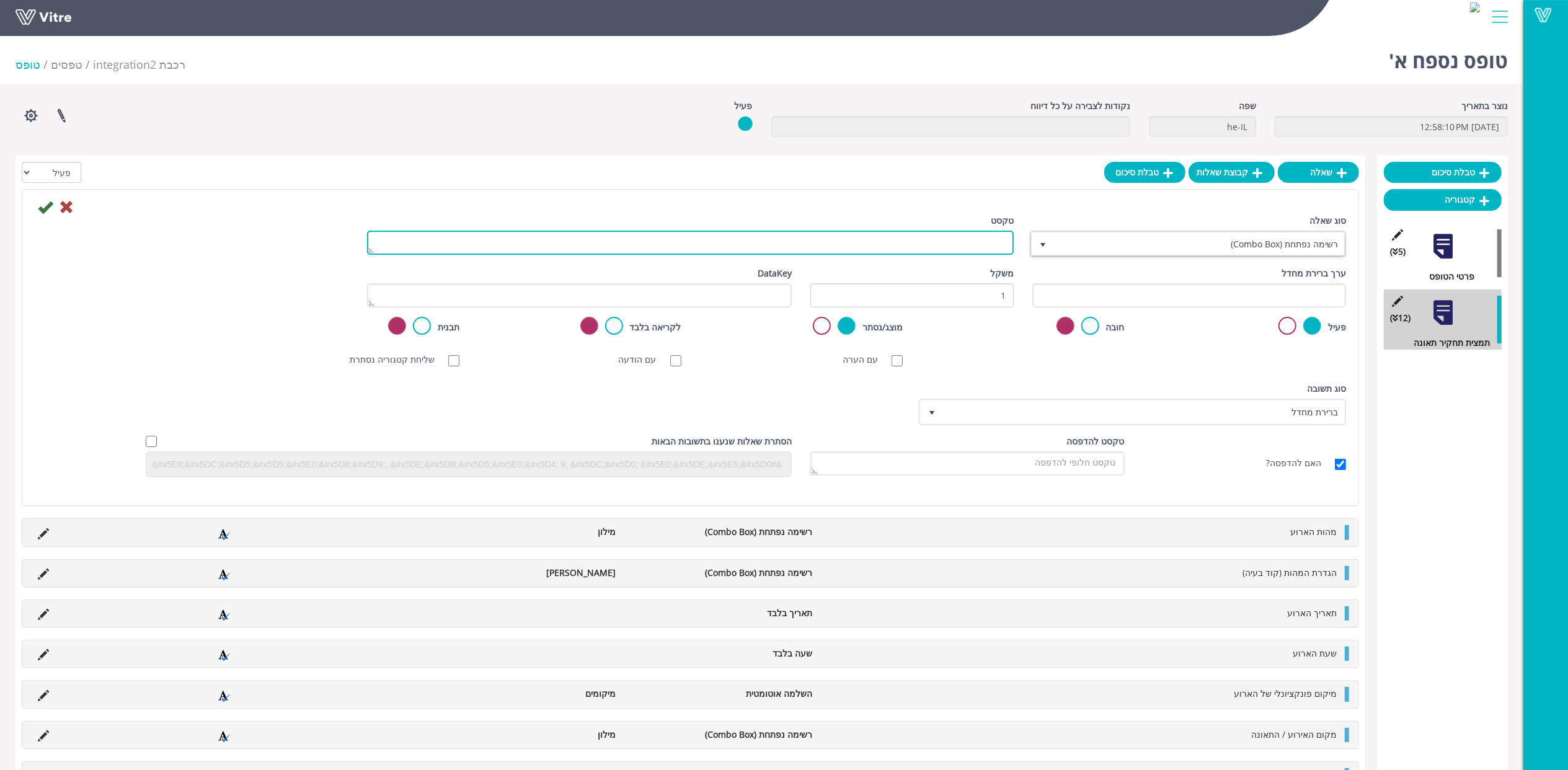
click at [926, 254] on textarea "טקסט" at bounding box center [691, 243] width 647 height 25
paste textarea "גורם שורש - ניהולי"
type textarea "גורם שורש - ניהולי"
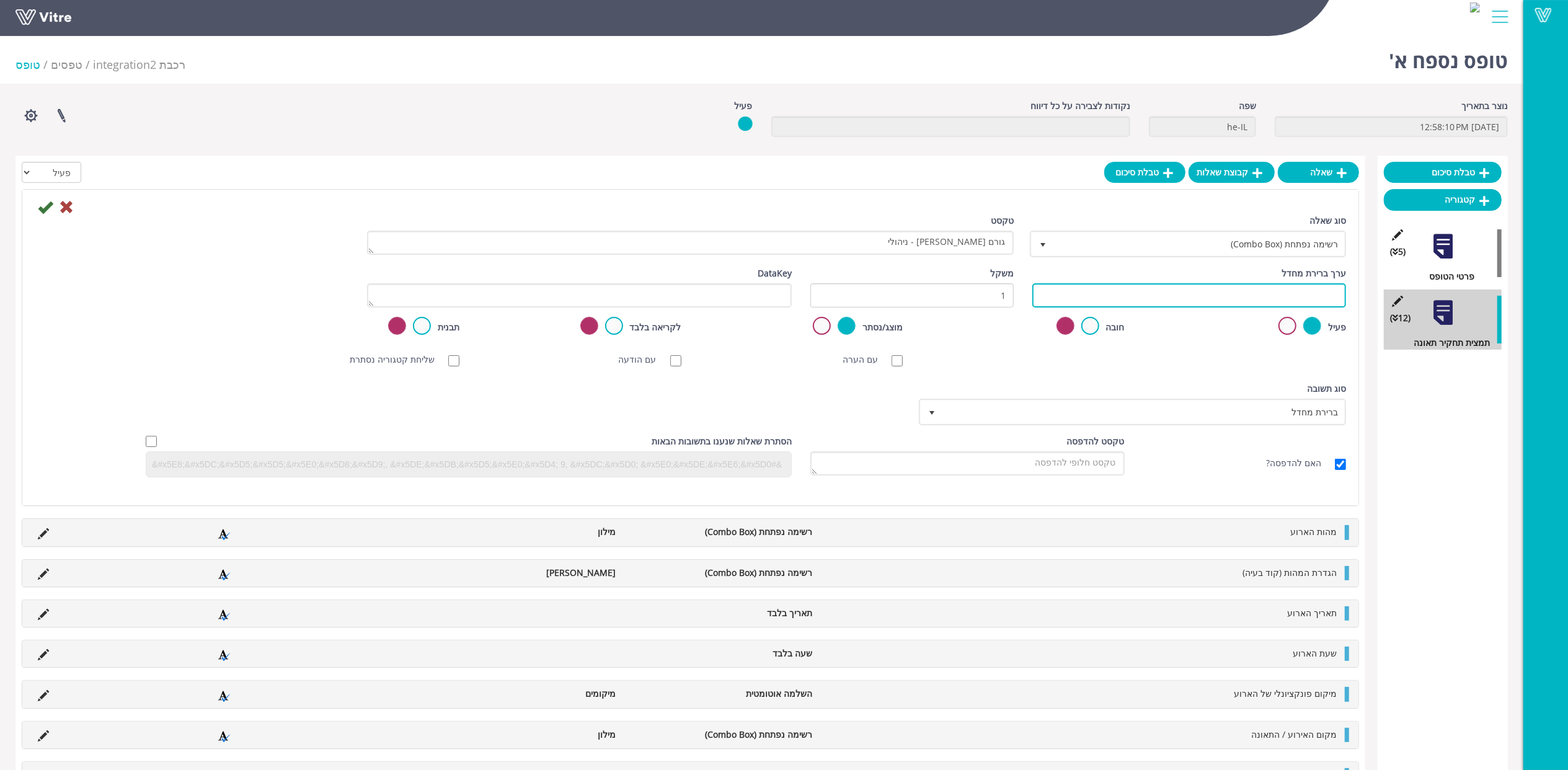
click at [1089, 290] on input "text" at bounding box center [1189, 295] width 313 height 25
paste input "#Task.AY8000010"
type input "#Task.AY8000010"
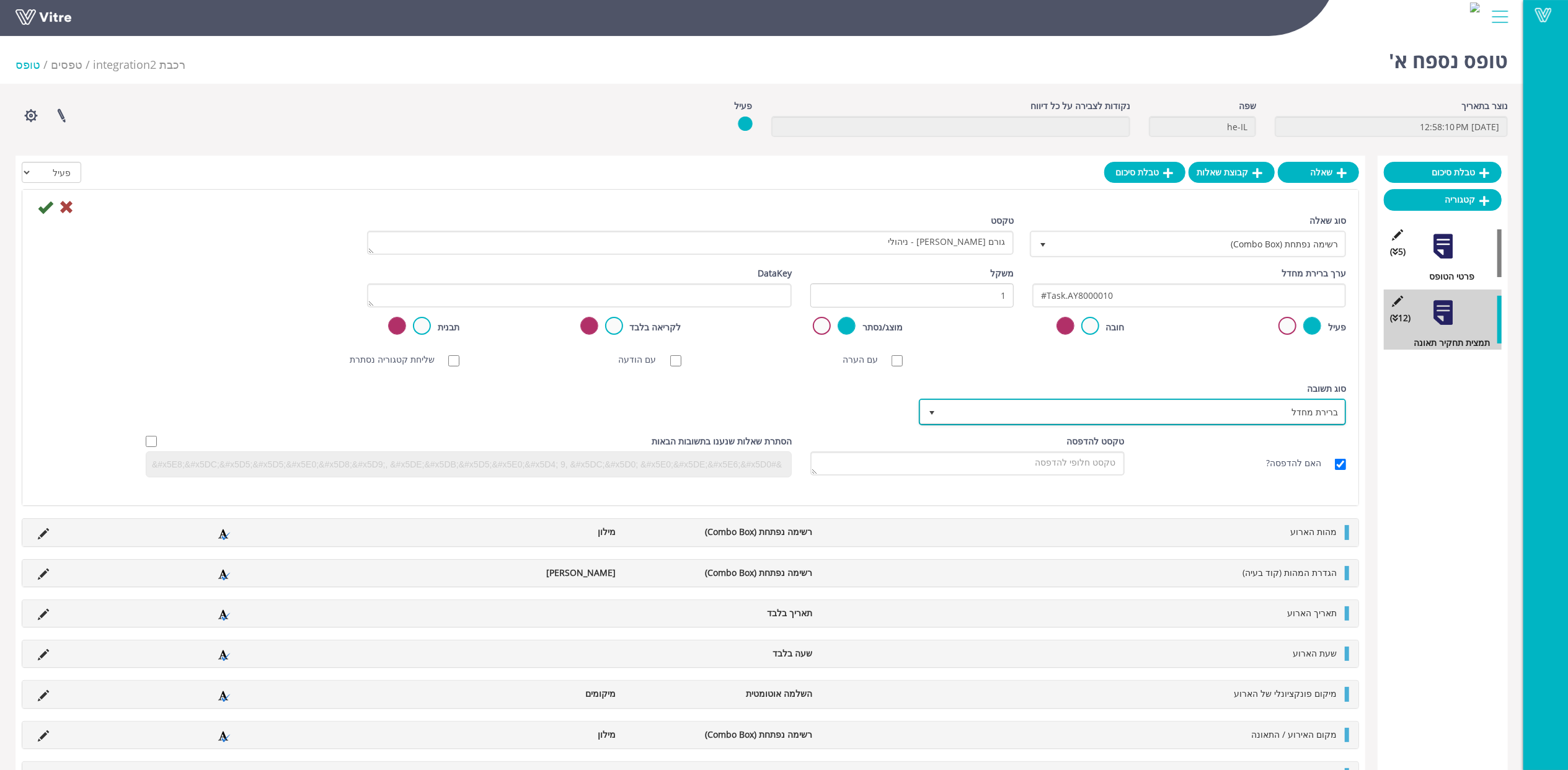
click at [1205, 418] on span "ברירת מחדל" at bounding box center [1144, 412] width 403 height 22
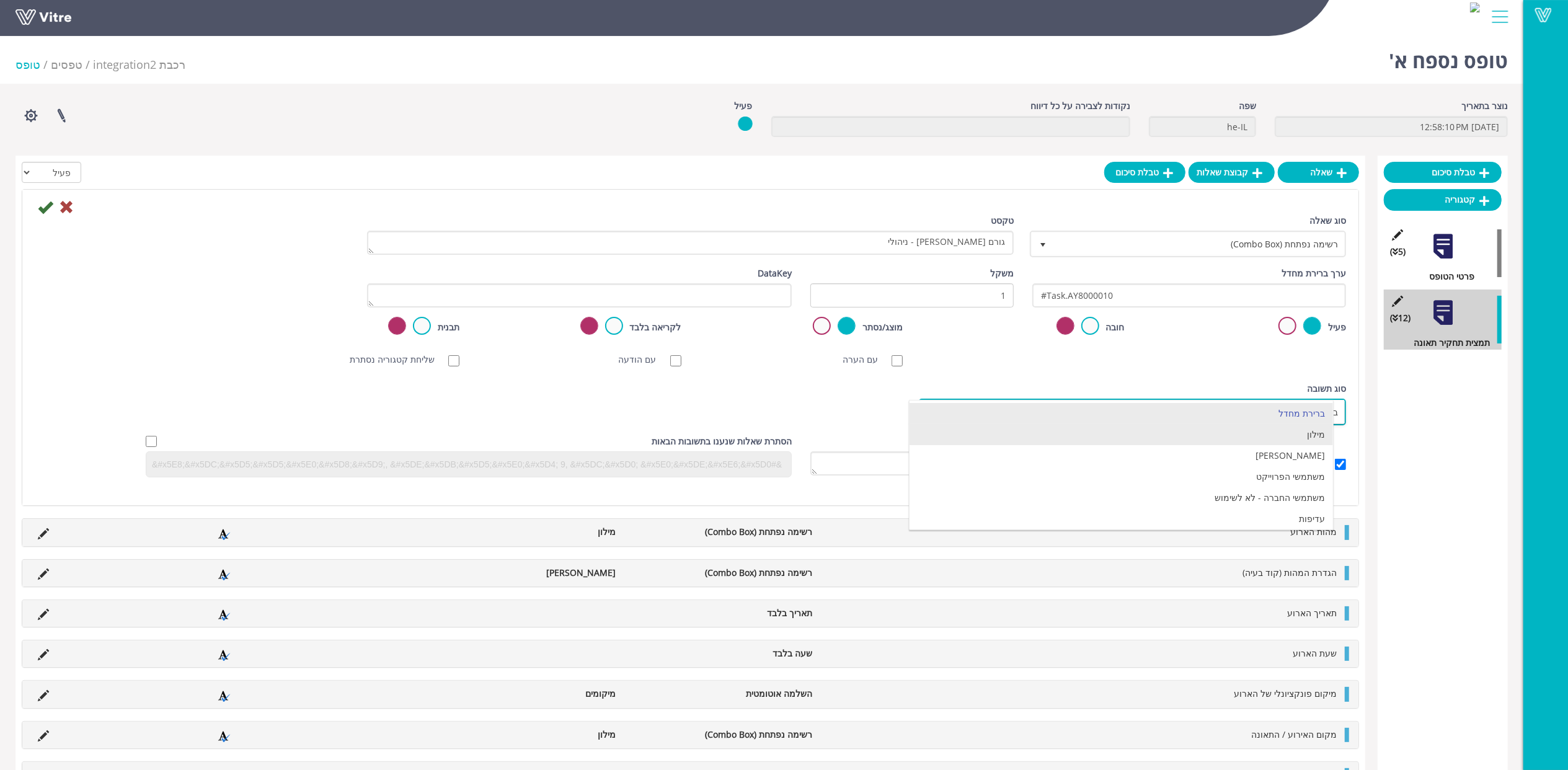
drag, startPoint x: 1266, startPoint y: 439, endPoint x: 1202, endPoint y: 427, distance: 65.1
click at [1266, 440] on li "מילון" at bounding box center [1121, 435] width 423 height 21
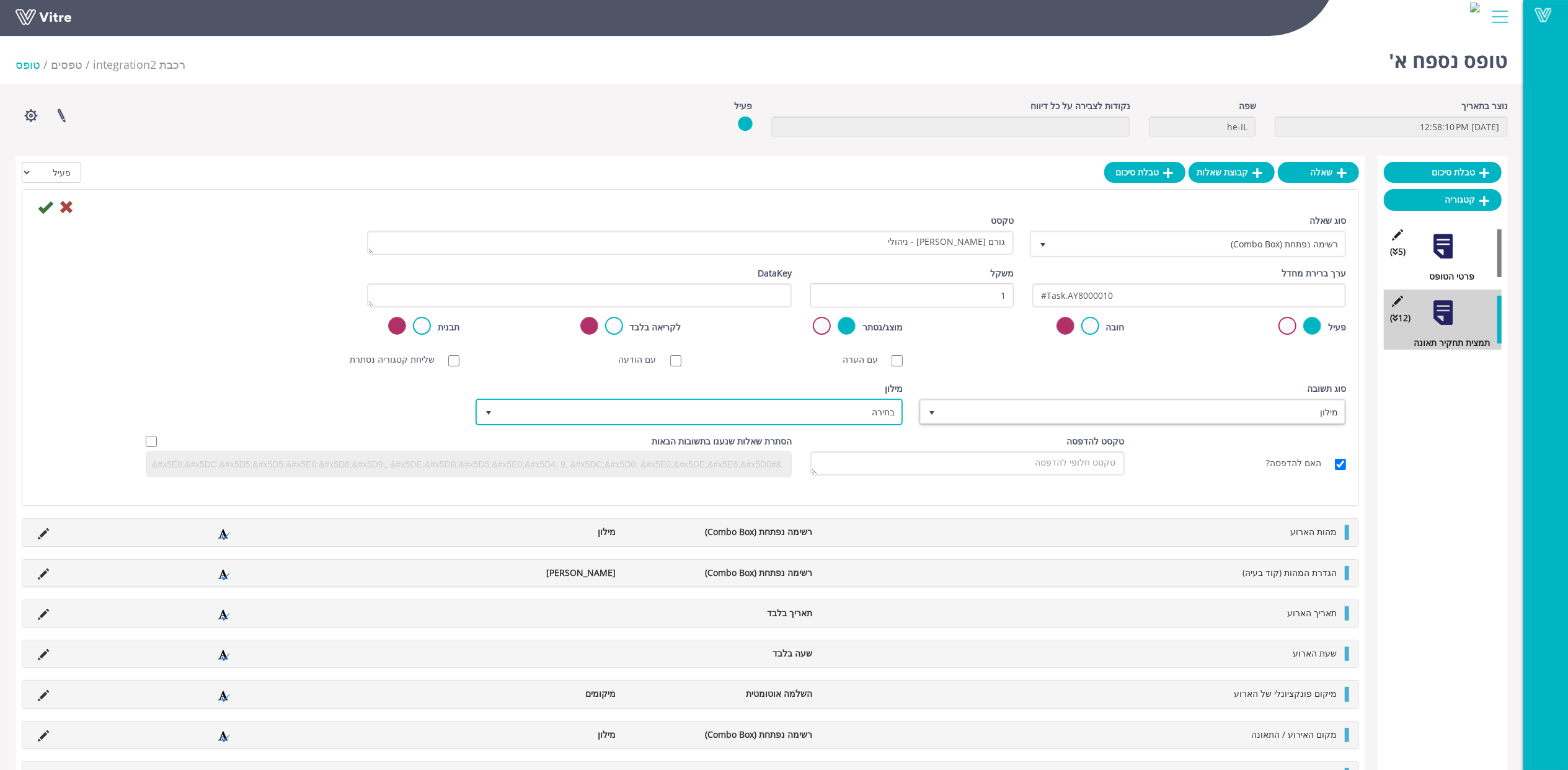
click at [814, 418] on span "בחירה" at bounding box center [701, 412] width 403 height 22
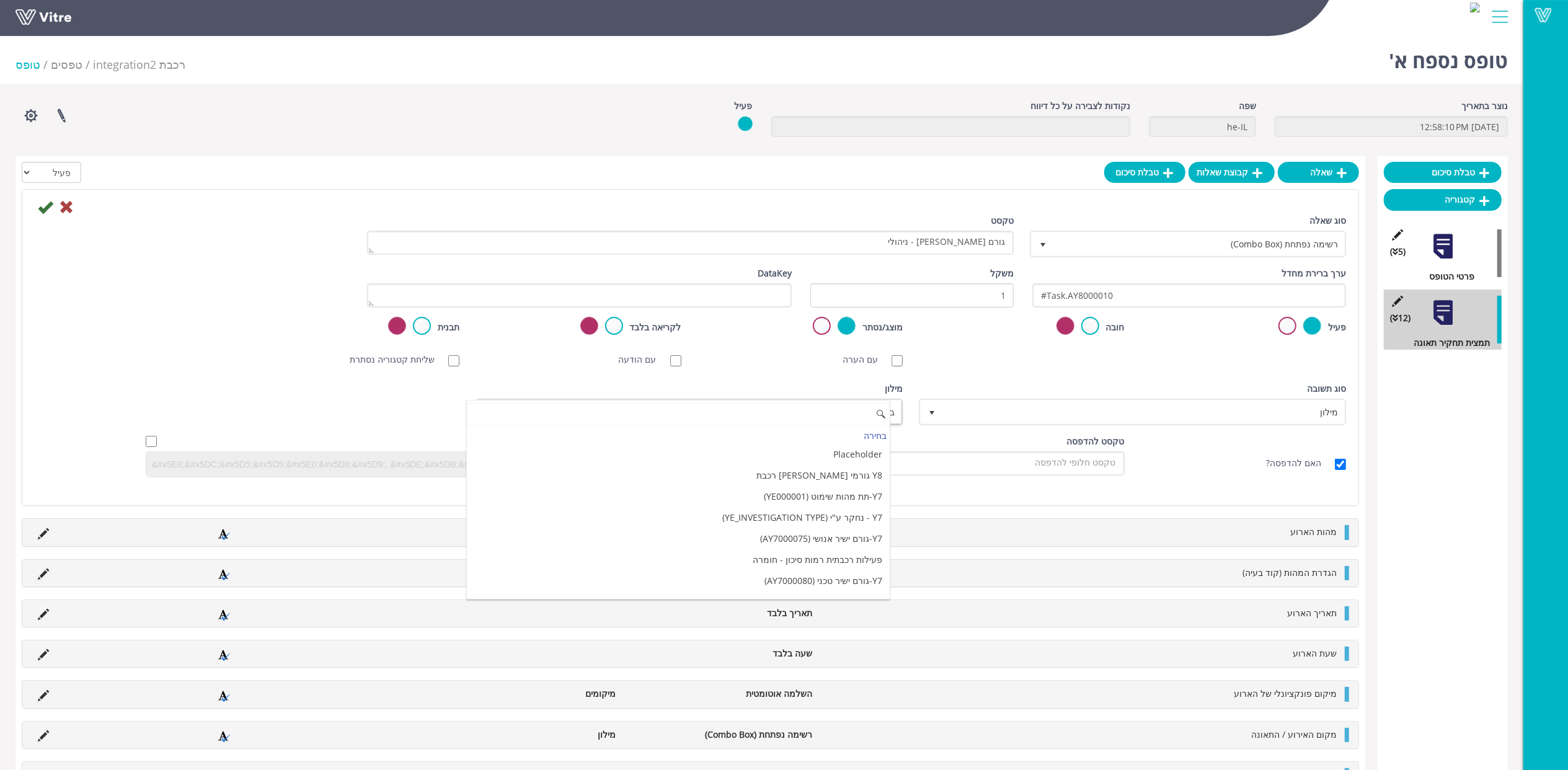
paste input "Y8 גורם שורש - ניהול - AY8000010"
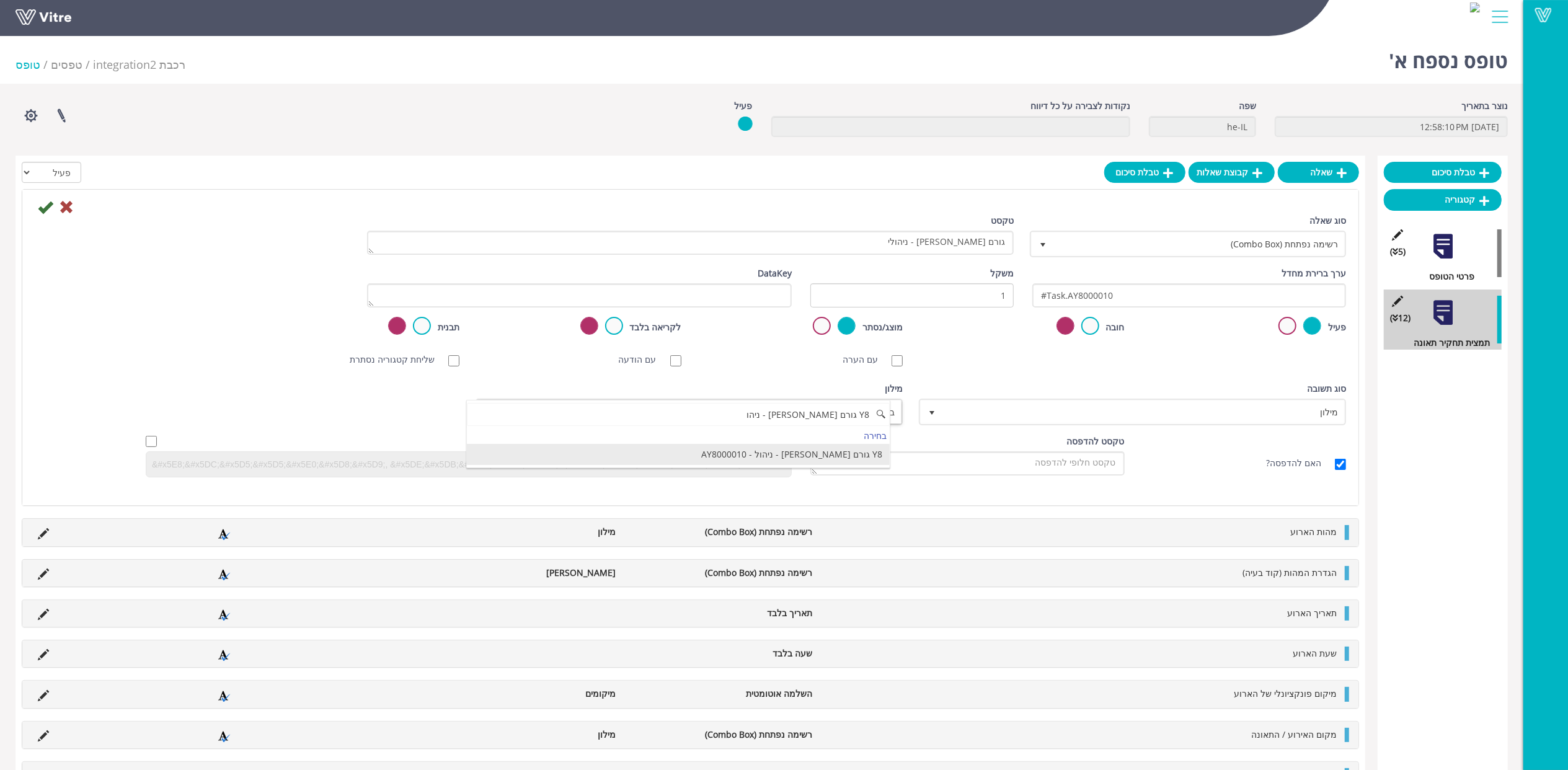
click at [812, 452] on li "Y8 גורם שורש - ניהול - AY8000010" at bounding box center [678, 455] width 423 height 21
type input "Y8 גורם שורש - ניהו"
click at [43, 209] on icon at bounding box center [45, 207] width 15 height 15
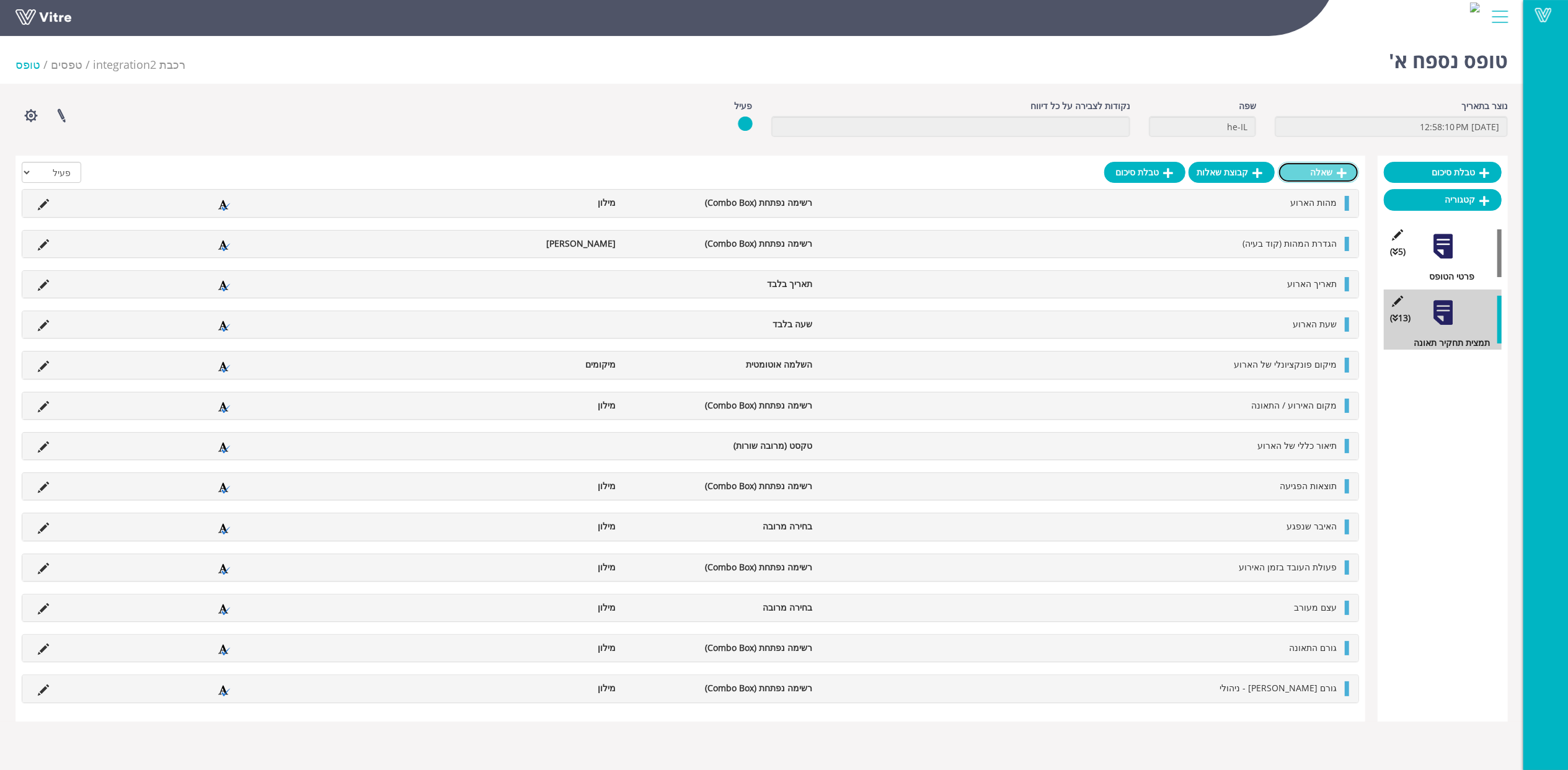
click at [1327, 176] on link "שאלה" at bounding box center [1318, 173] width 81 height 21
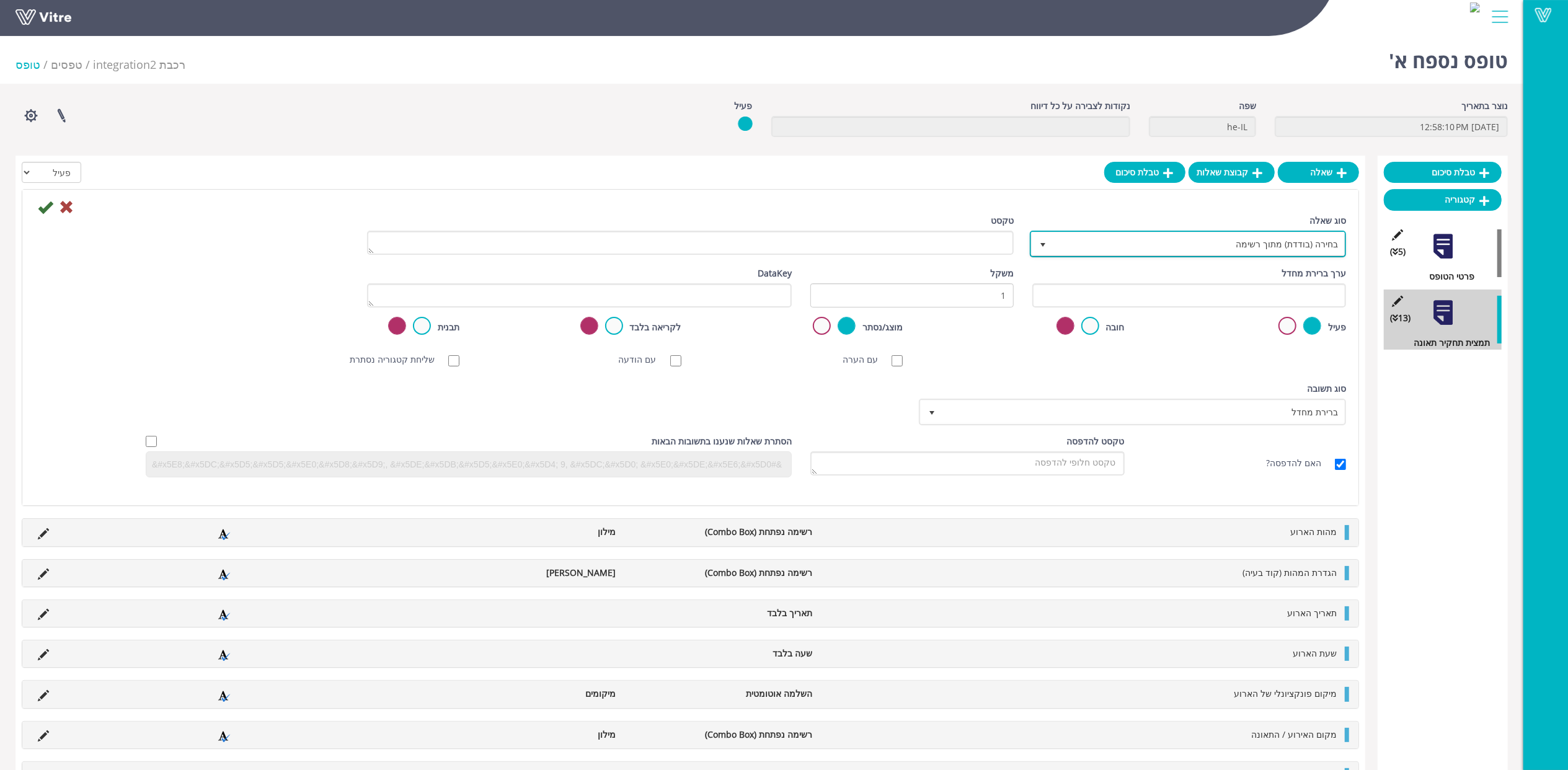
click at [1230, 250] on span "בחירה (בודדת) מתוך רשימה" at bounding box center [1199, 243] width 291 height 22
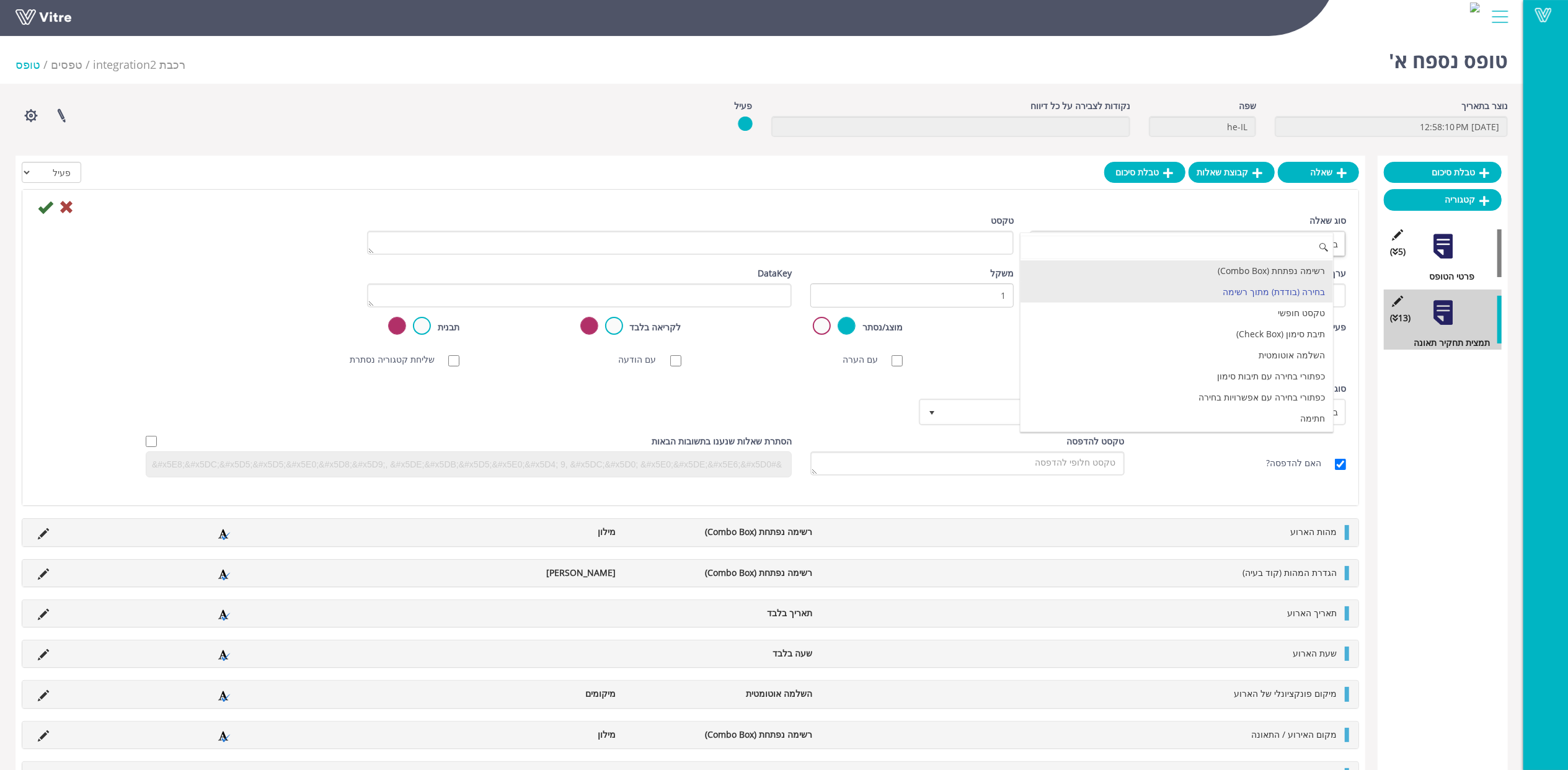
drag, startPoint x: 1286, startPoint y: 270, endPoint x: 1248, endPoint y: 269, distance: 38.0
click at [1284, 271] on li "רשימה נפתחת (Combo Box)" at bounding box center [1177, 271] width 313 height 21
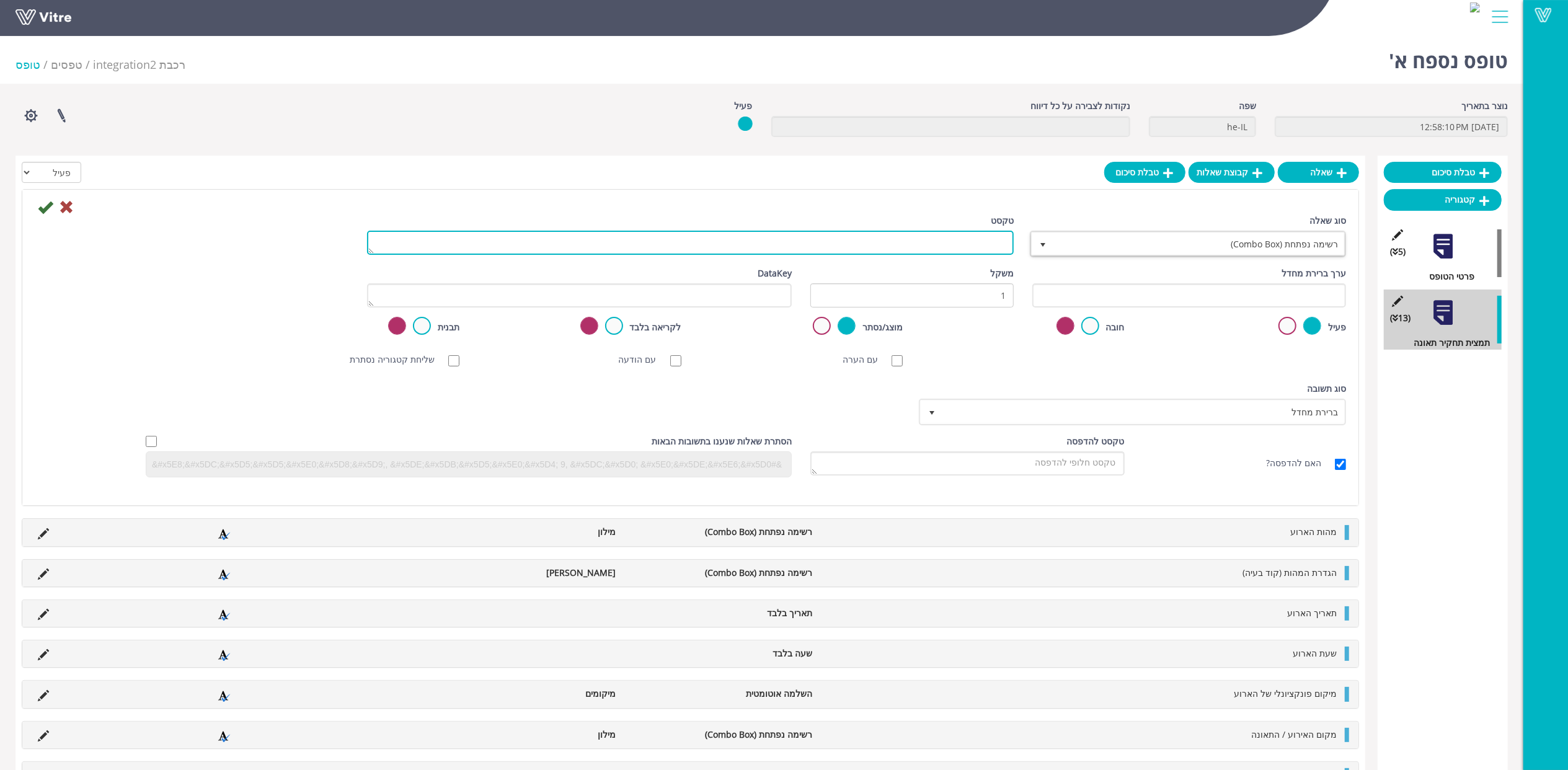
click at [984, 245] on textarea "טקסט" at bounding box center [691, 243] width 647 height 25
paste textarea "גורם שורש - משימה"
type textarea "גורם שורש - משימה"
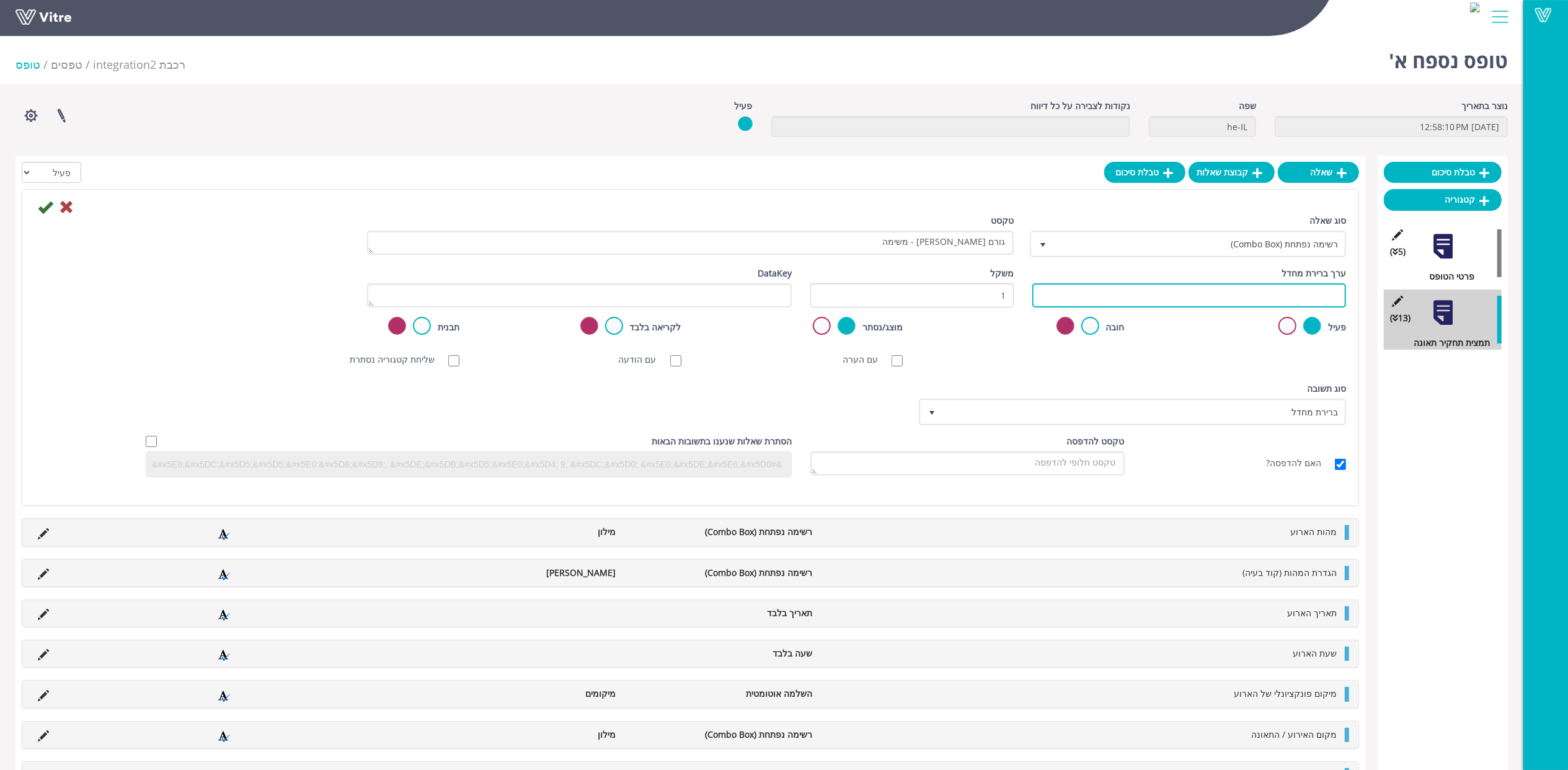
click at [1124, 288] on input "text" at bounding box center [1189, 295] width 313 height 25
paste input "#Task.AY8000011"
type input "#Task.AY8000011"
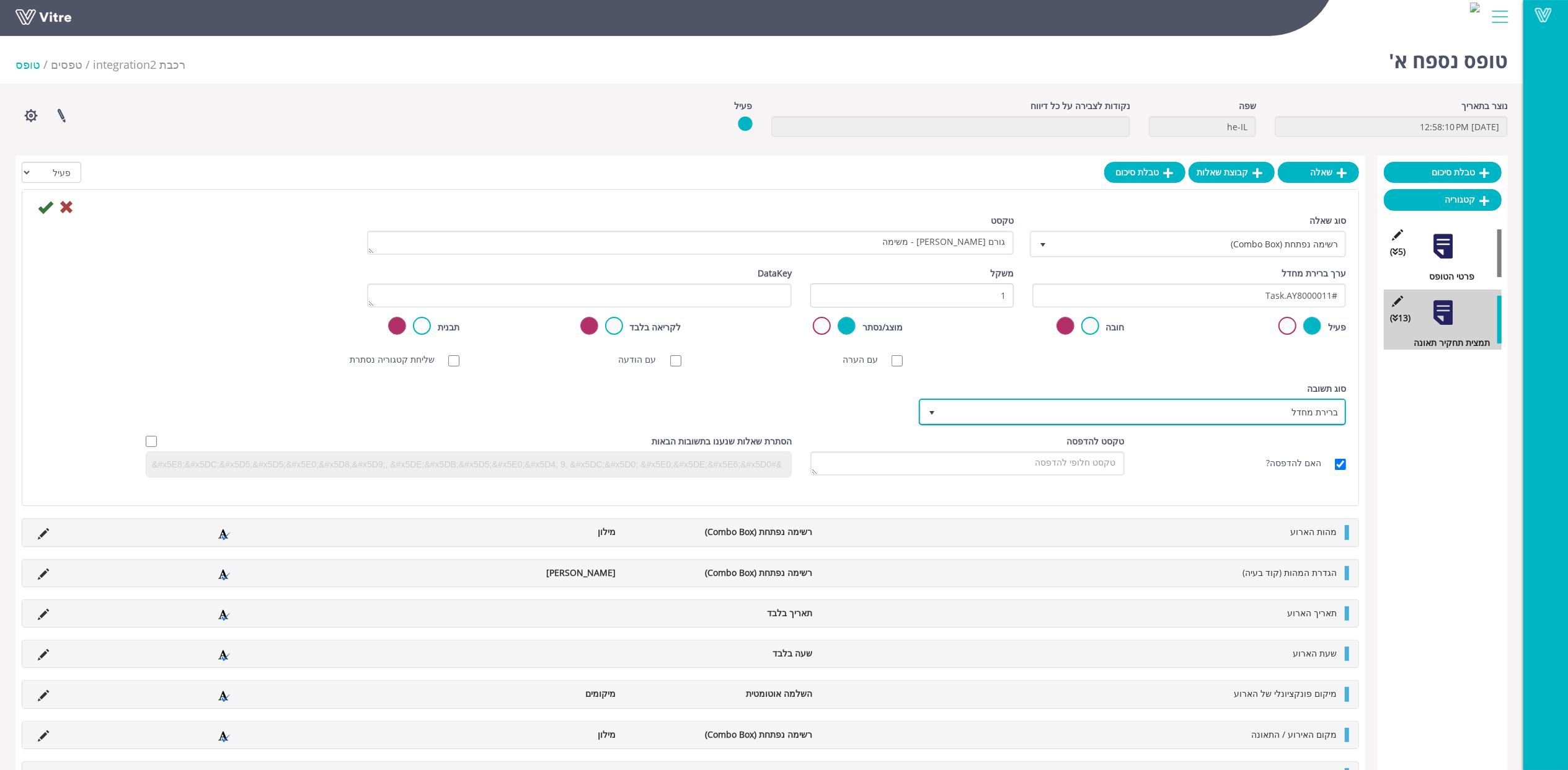
click at [1057, 417] on span "ברירת מחדל" at bounding box center [1144, 412] width 403 height 22
drag, startPoint x: 1122, startPoint y: 442, endPoint x: 1110, endPoint y: 442, distance: 12.0
click at [1122, 443] on li "מילון" at bounding box center [1121, 435] width 423 height 21
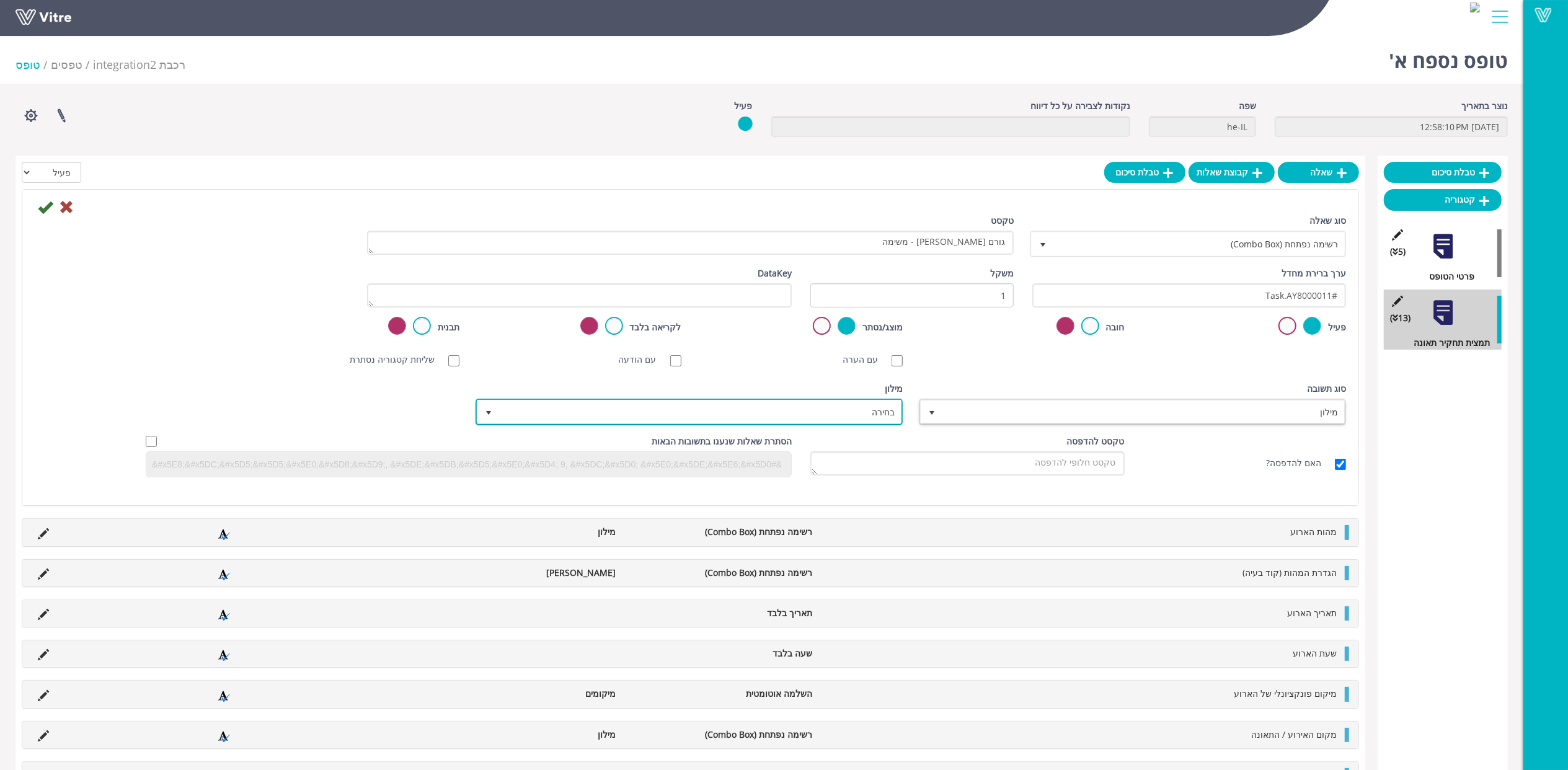
click at [851, 416] on span "בחירה" at bounding box center [701, 412] width 403 height 22
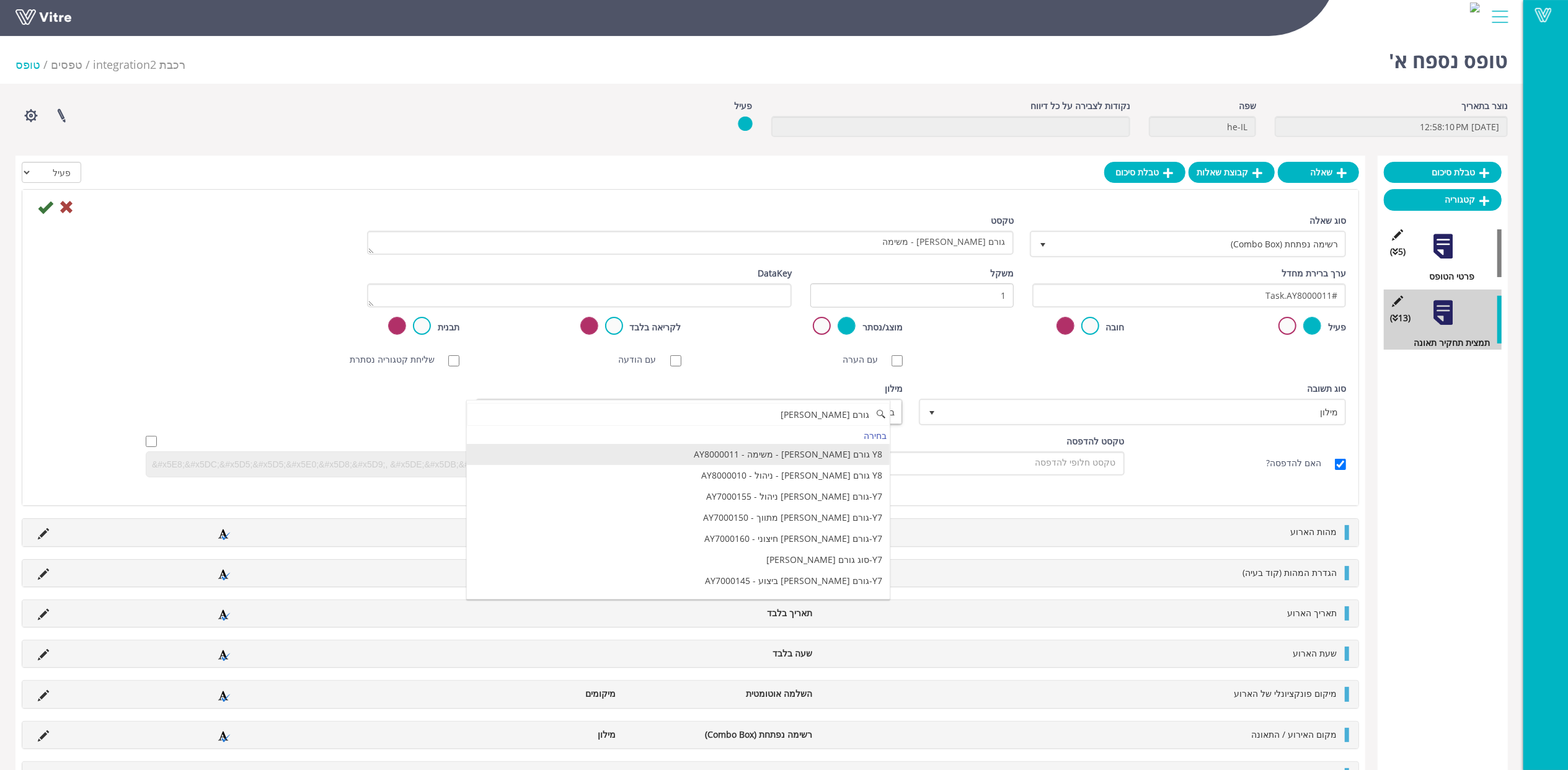
click at [830, 457] on li "Y8 גורם שורש - משימה - AY8000011" at bounding box center [678, 455] width 423 height 21
type input "גורם שו"
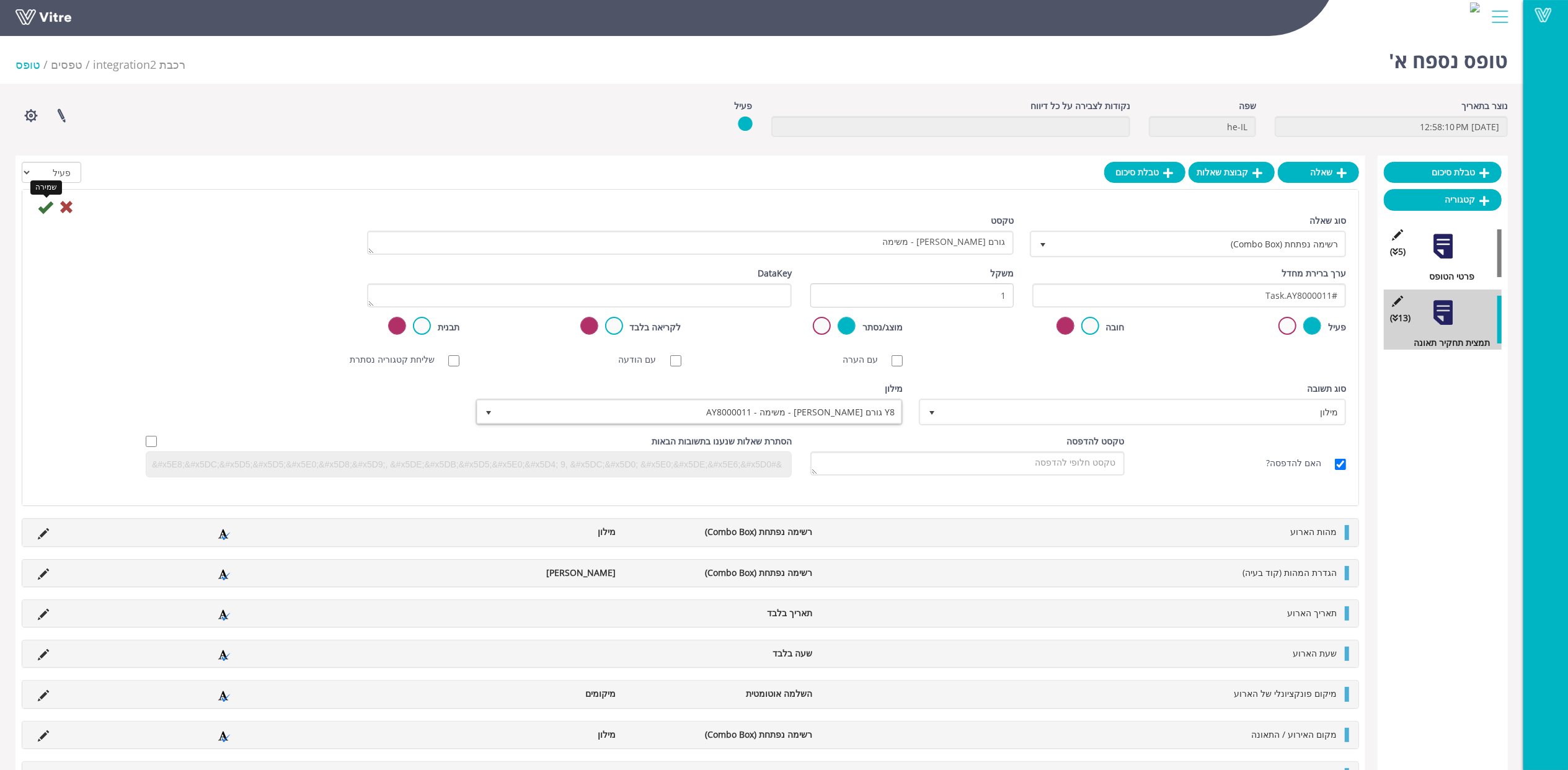
click at [46, 211] on icon at bounding box center [45, 207] width 15 height 15
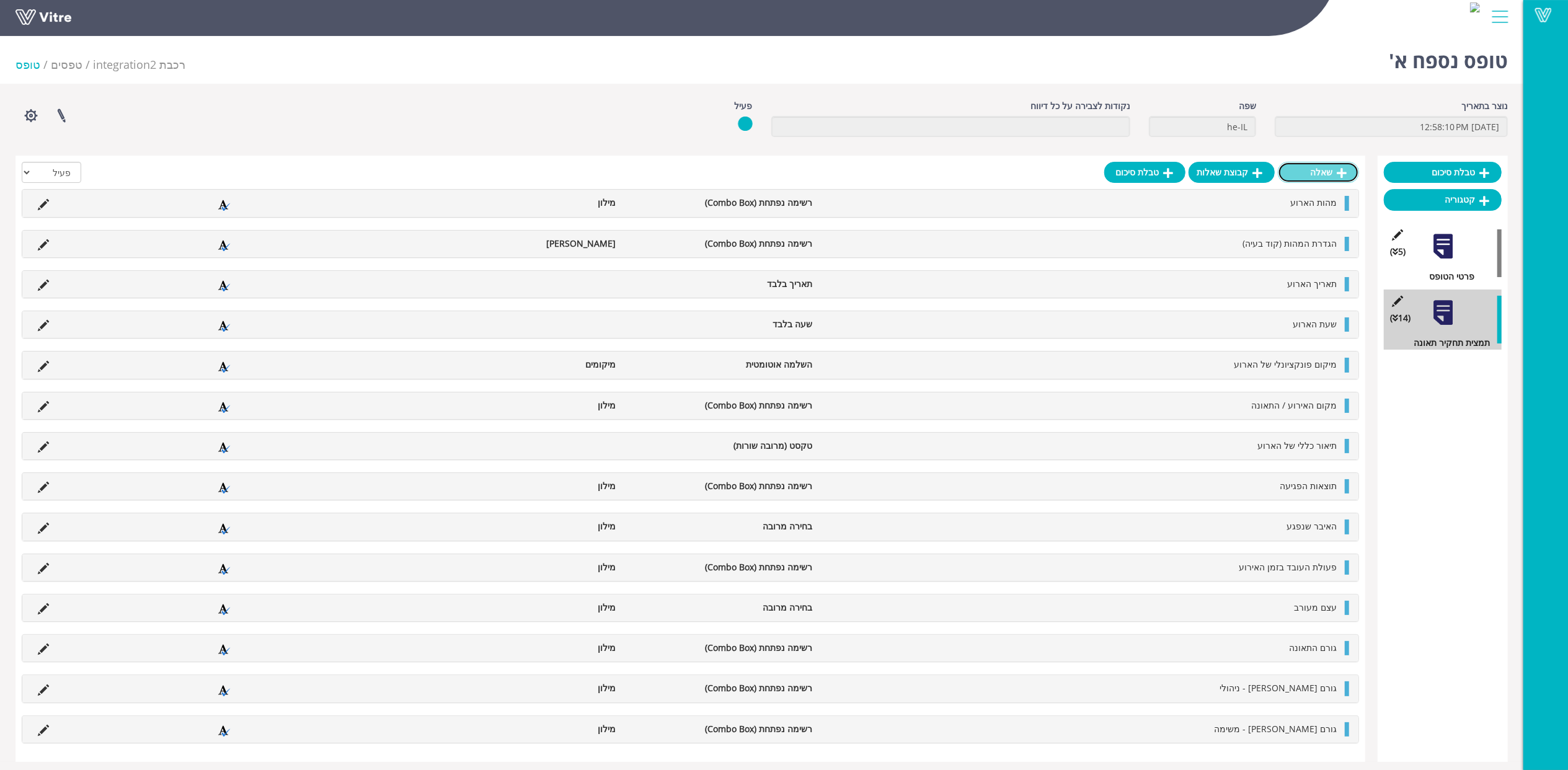
click at [1322, 171] on link "שאלה" at bounding box center [1318, 173] width 81 height 21
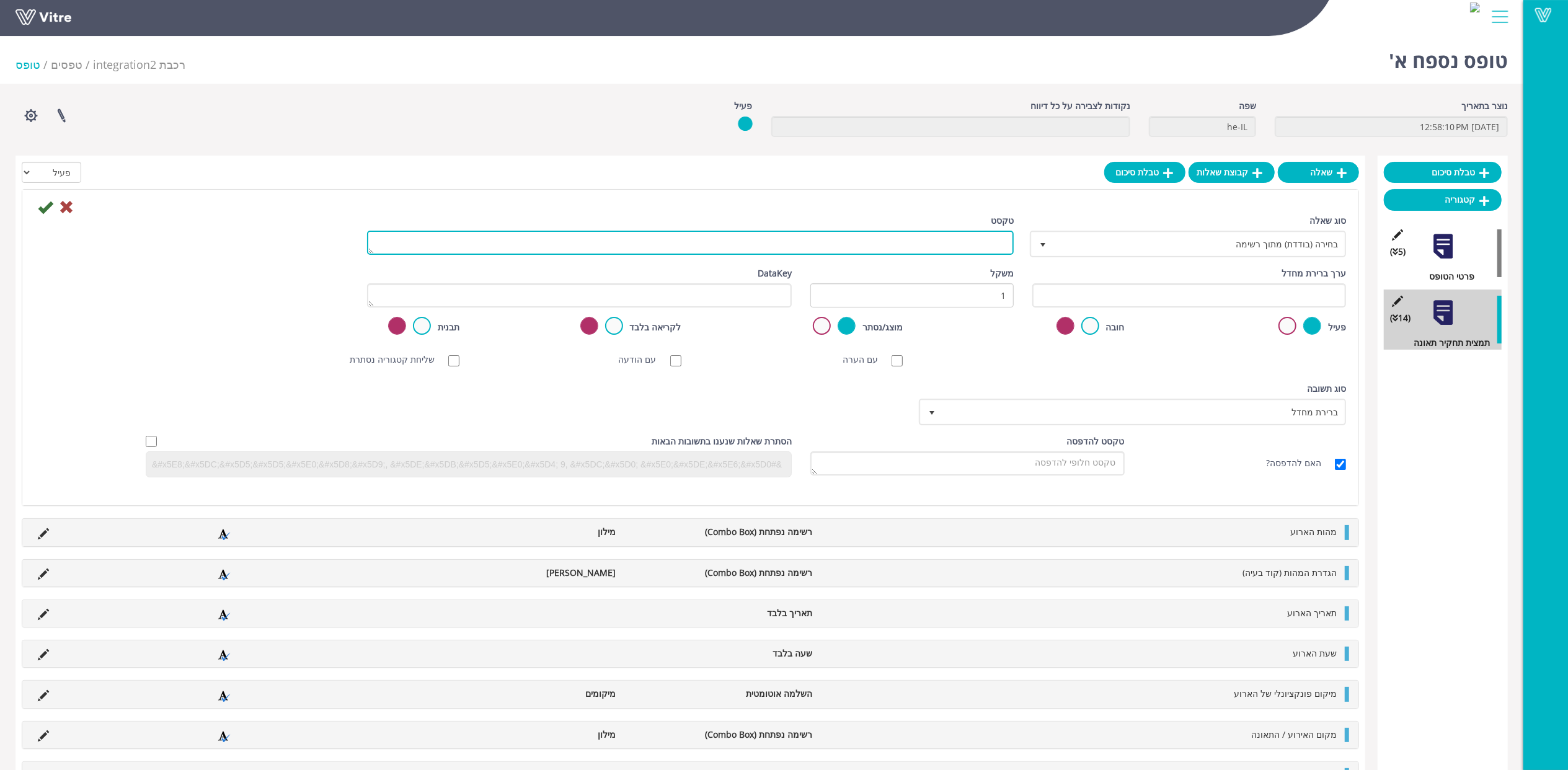
click at [973, 247] on textarea "טקסט" at bounding box center [691, 243] width 647 height 25
paste textarea "גורם שורש - סביבה"
type textarea "גורם שורש - סביבה"
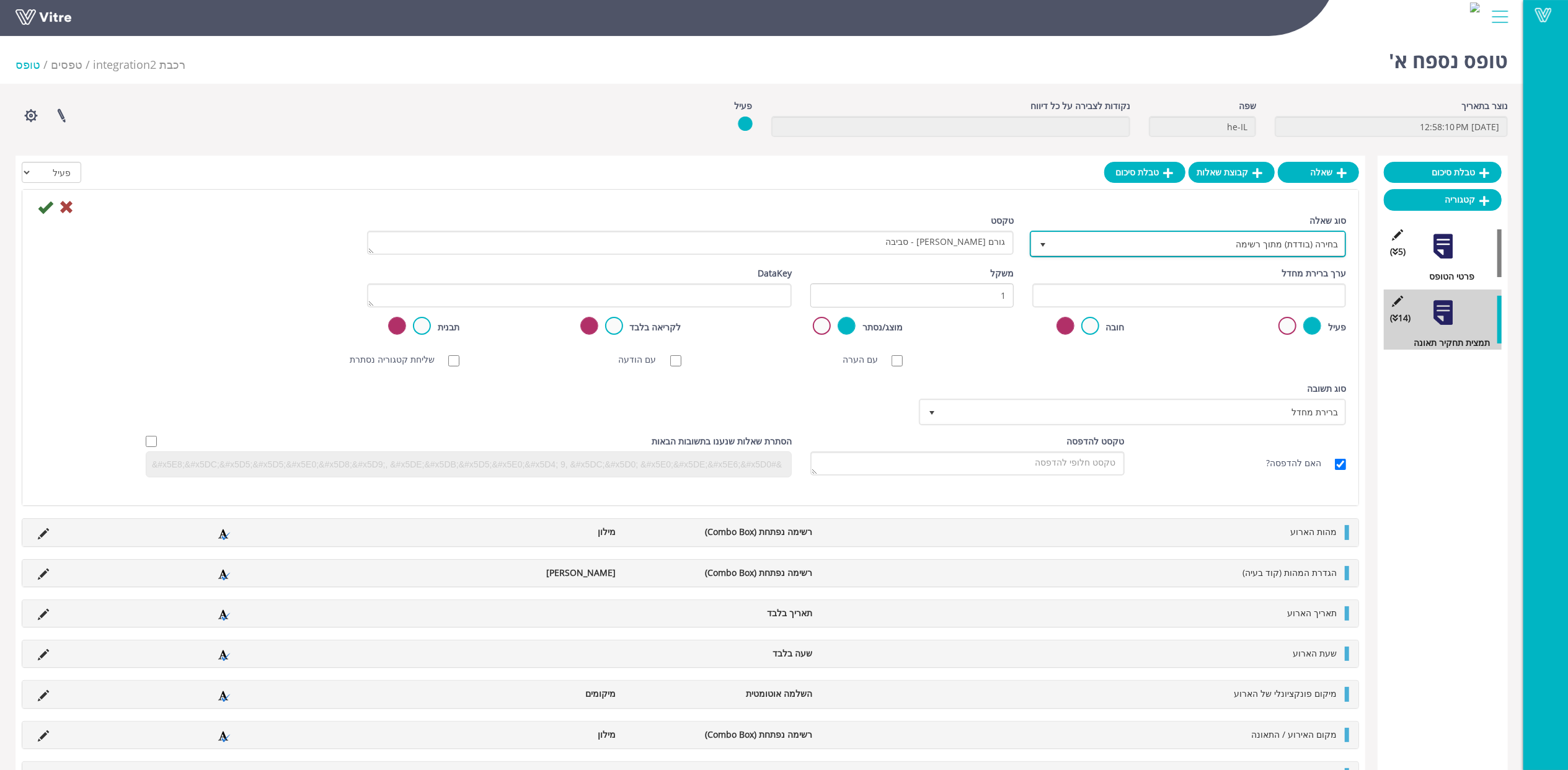
click at [1286, 236] on span "בחירה (בודדת) מתוך רשימה" at bounding box center [1199, 243] width 291 height 22
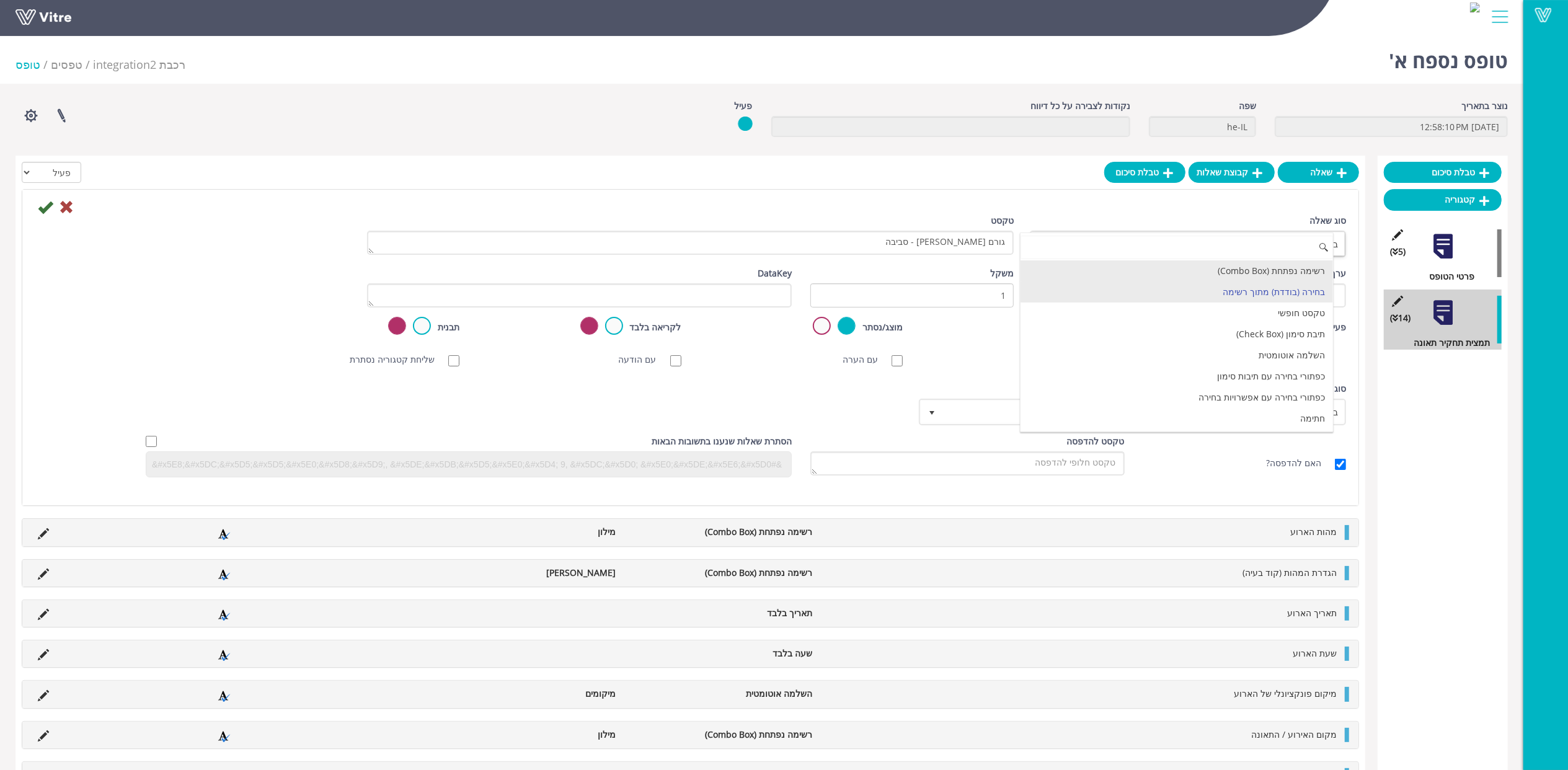
click at [1284, 281] on li "רשימה נפתחת (Combo Box)" at bounding box center [1177, 271] width 313 height 21
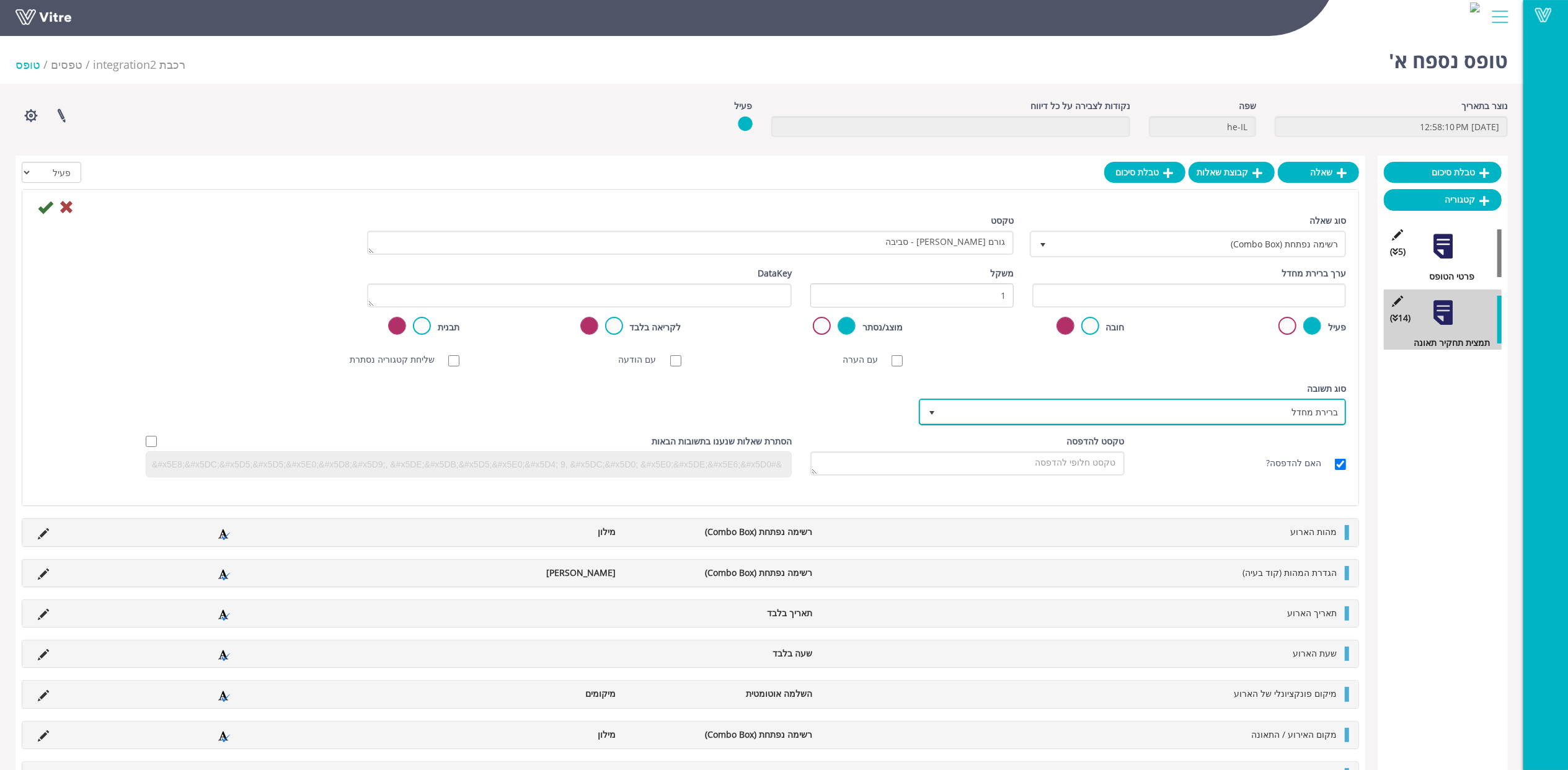
click at [1276, 413] on span "ברירת מחדל" at bounding box center [1144, 412] width 403 height 22
click at [1291, 440] on li "מילון" at bounding box center [1121, 435] width 423 height 21
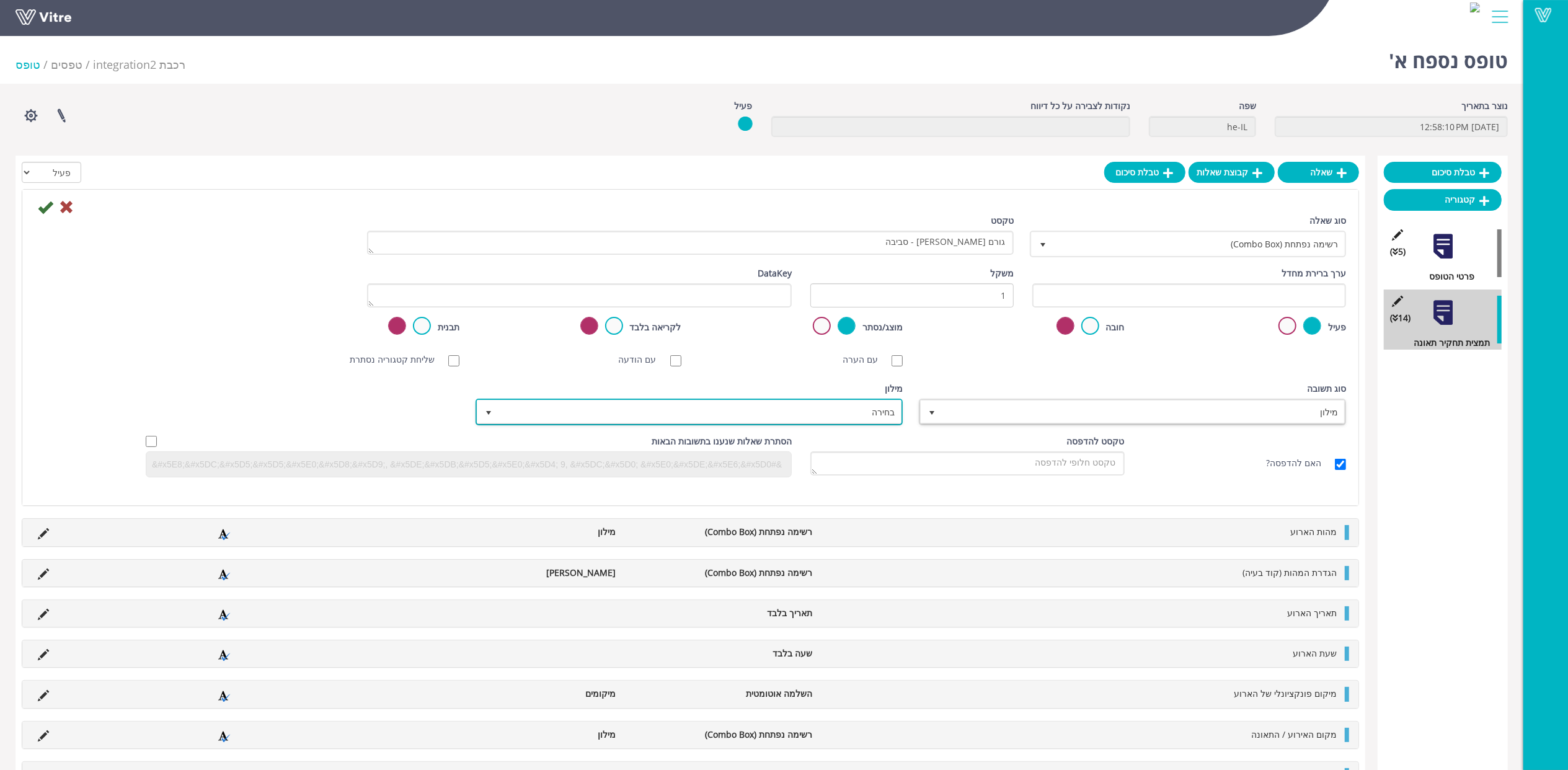
click at [852, 407] on span "בחירה" at bounding box center [701, 412] width 403 height 22
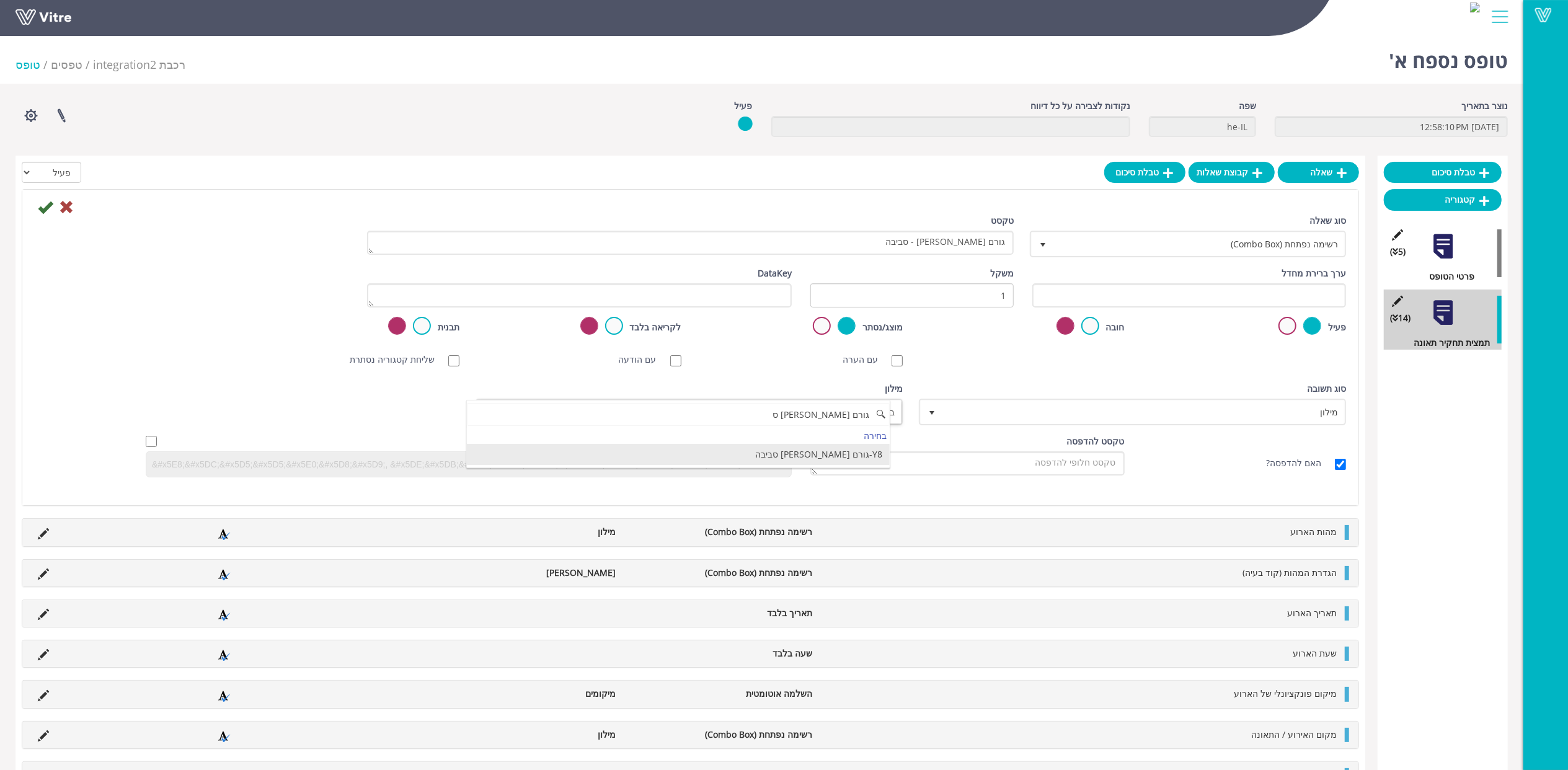
click at [821, 452] on li "Y8-גורם שורש סביבה" at bounding box center [678, 455] width 423 height 21
type input "גורם שורש ס"
click at [1090, 295] on input "text" at bounding box center [1189, 295] width 313 height 25
paste input "#Task.AY8000012"
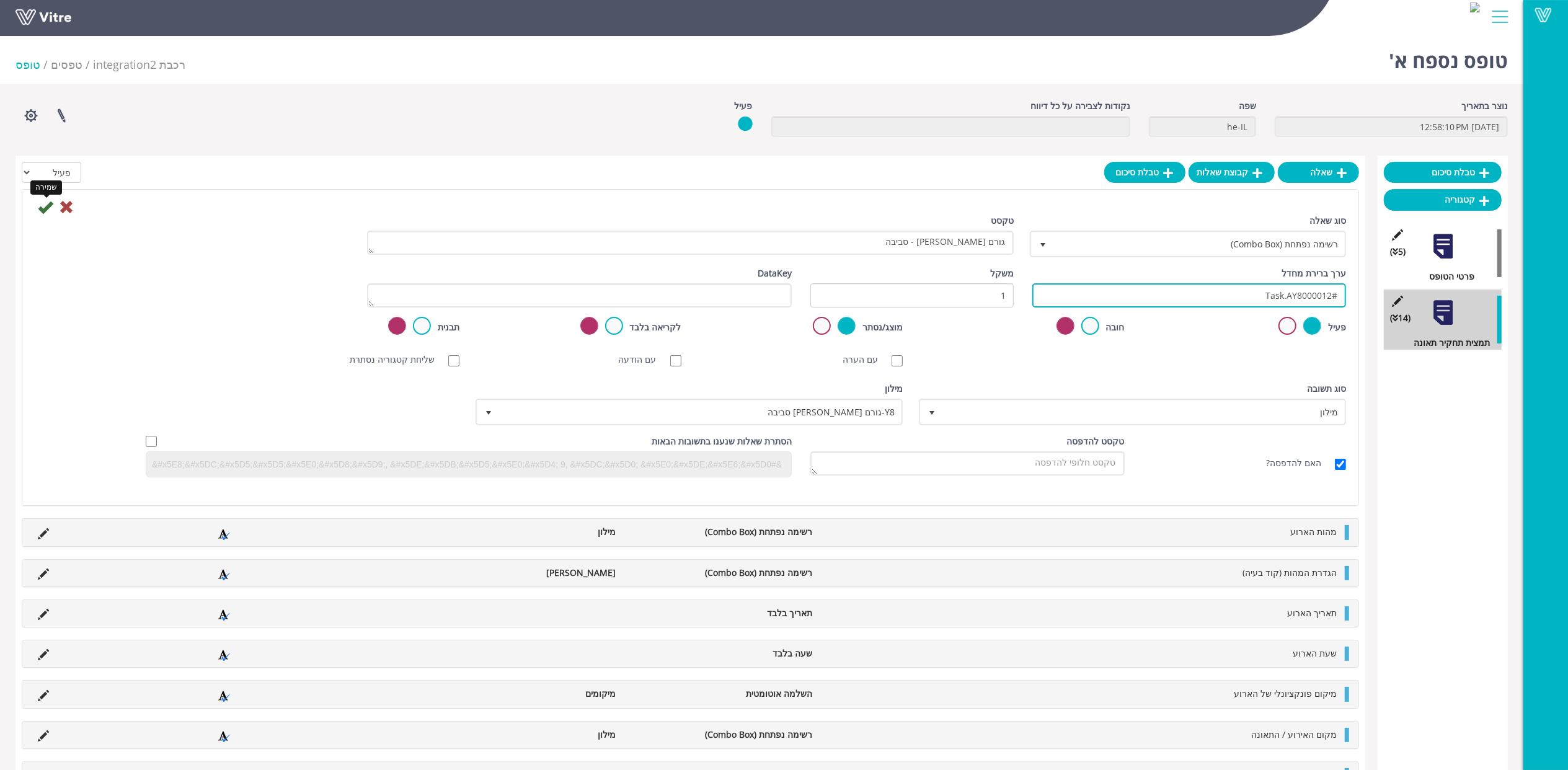
type input "#Task.AY8000012"
click at [41, 207] on icon at bounding box center [45, 207] width 15 height 15
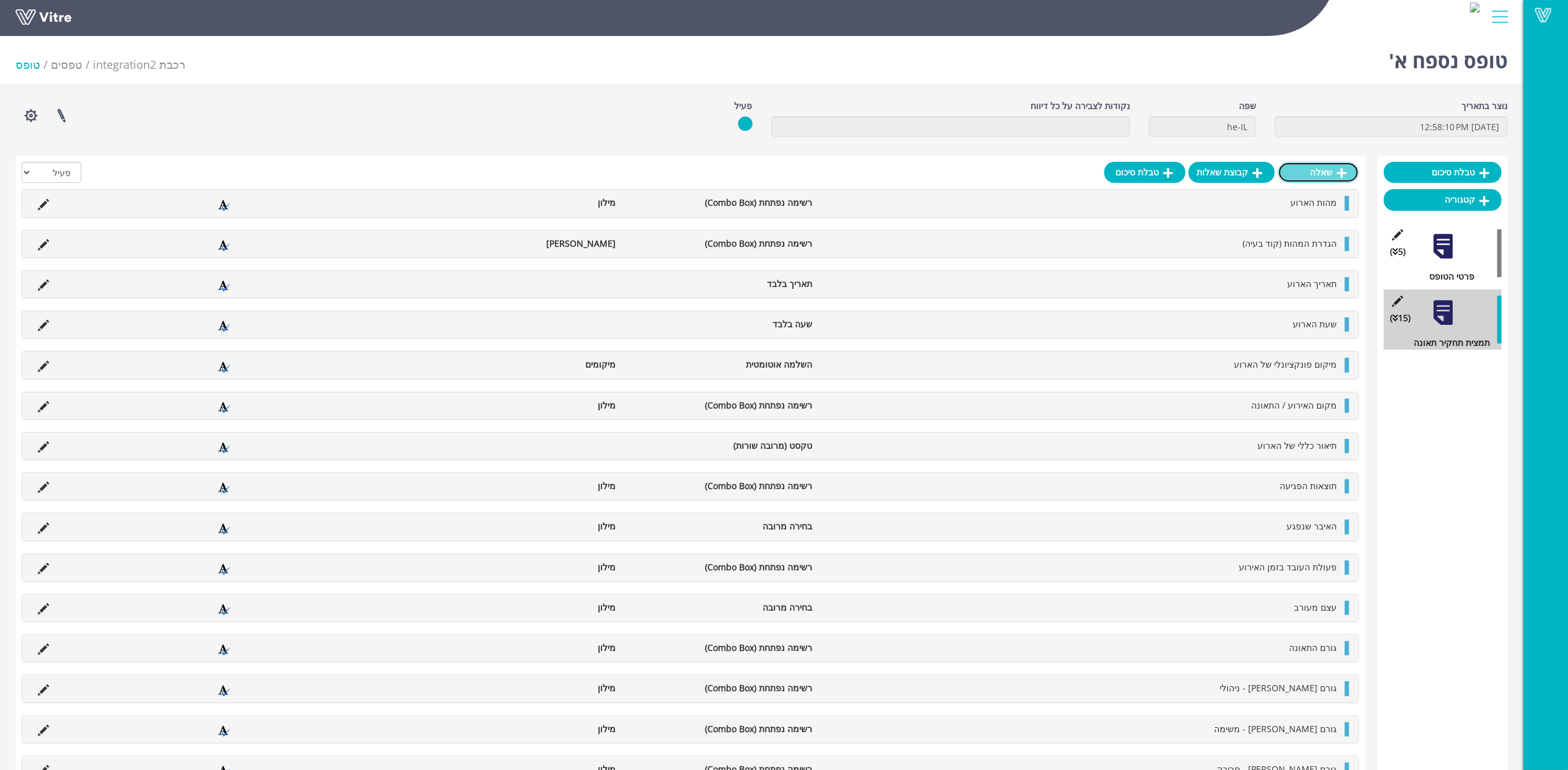
click at [1330, 169] on link "שאלה" at bounding box center [1318, 173] width 81 height 21
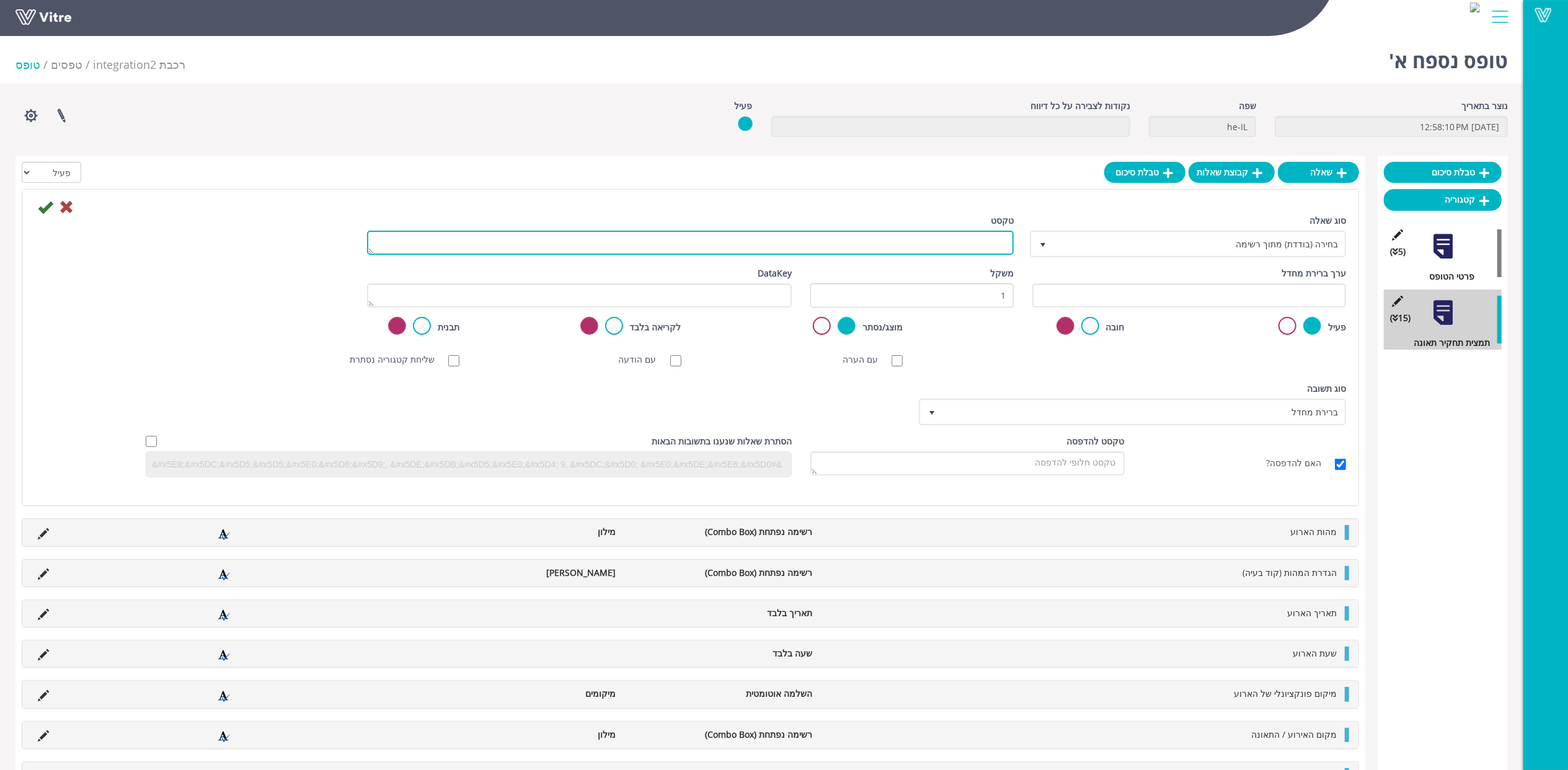
click at [984, 239] on textarea "טקסט" at bounding box center [691, 243] width 647 height 25
paste textarea "גורם שורש - ציוד"
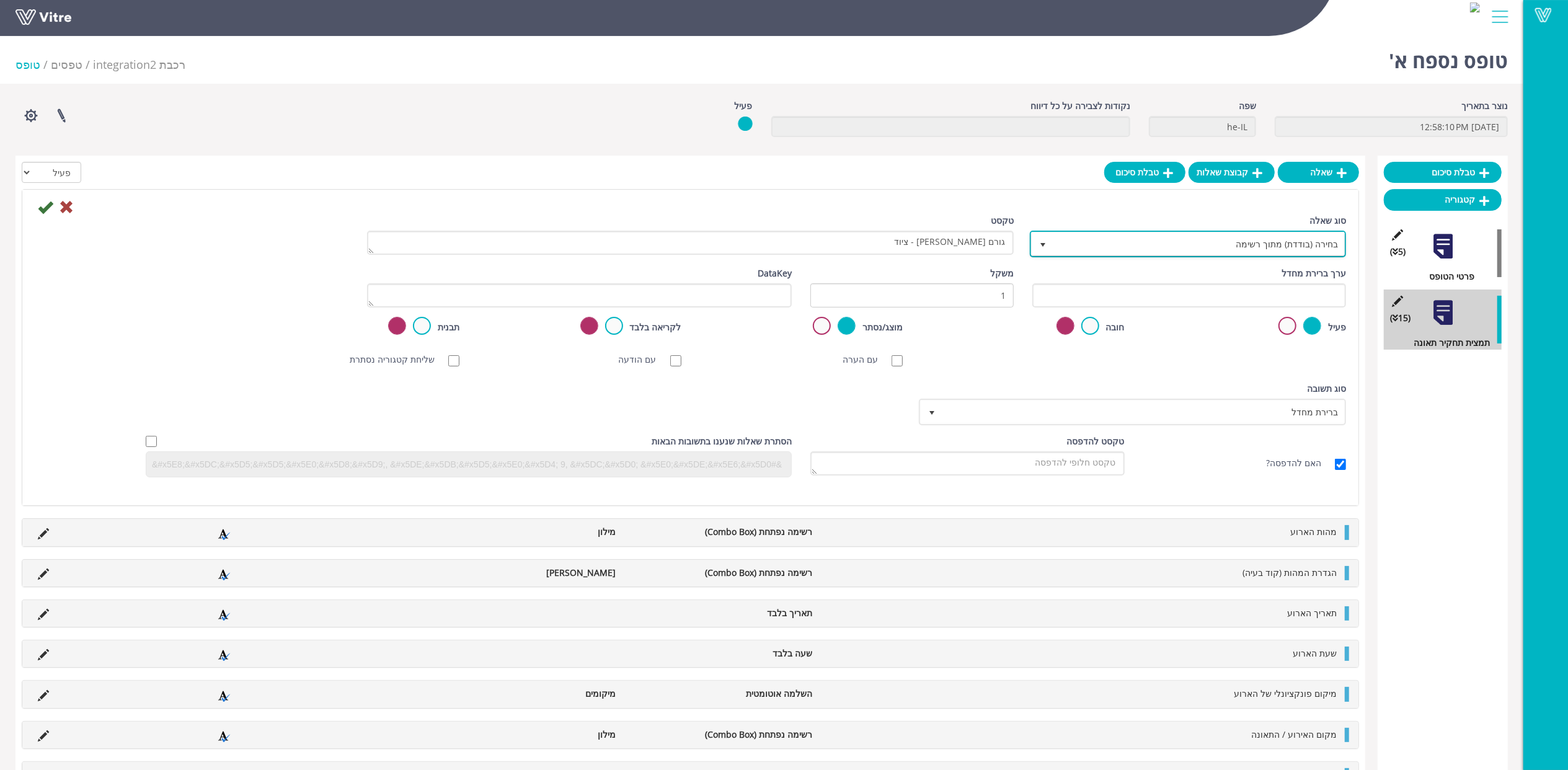
click at [1156, 245] on span "בחירה (בודדת) מתוך רשימה" at bounding box center [1199, 243] width 291 height 22
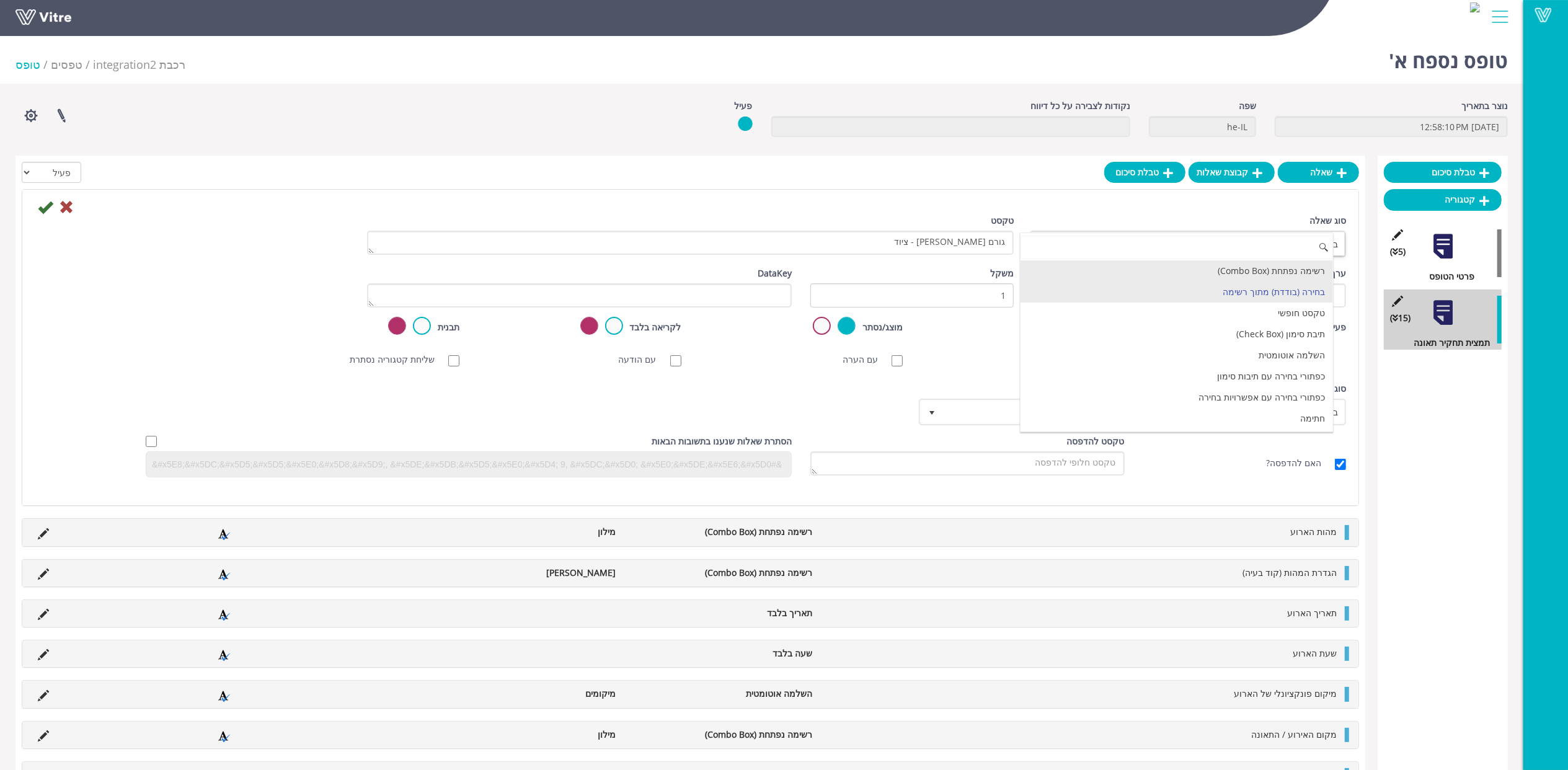
click at [1169, 265] on li "רשימה נפתחת (Combo Box)" at bounding box center [1177, 271] width 313 height 21
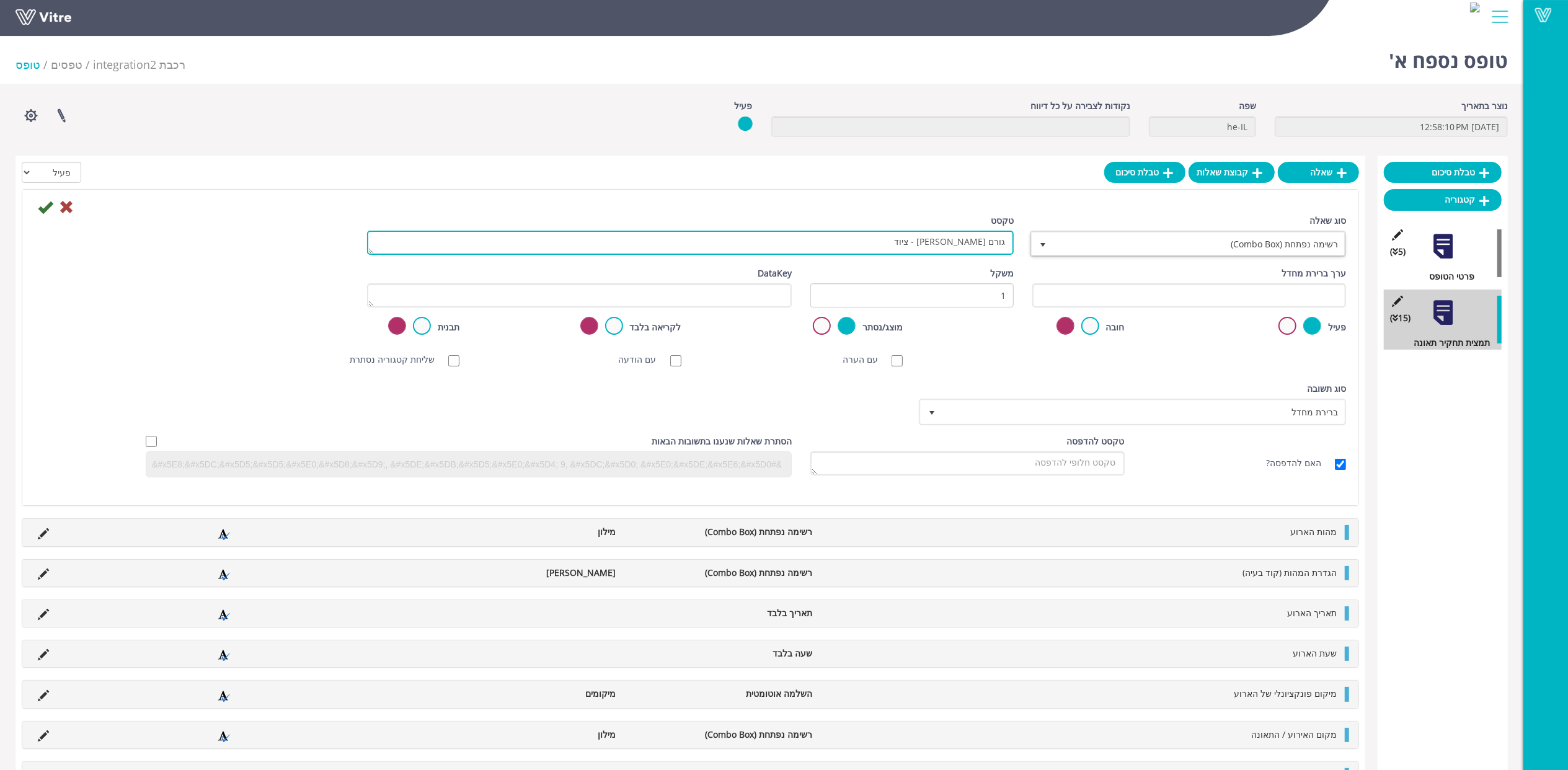
click at [983, 254] on textarea "גורם שורש - ציוד" at bounding box center [691, 243] width 647 height 25
type textarea "גורם שורש - ציוד"
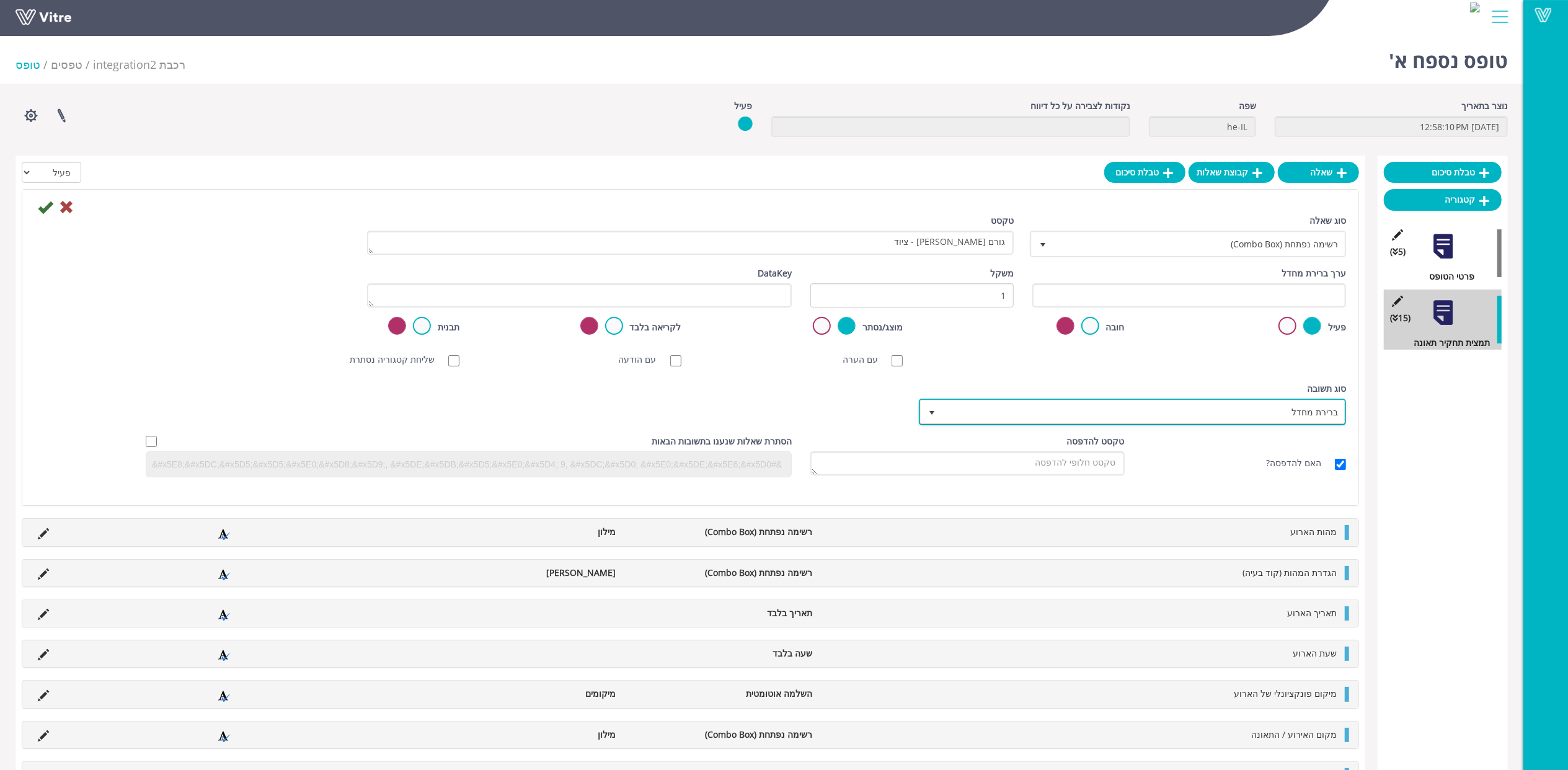
click at [1293, 407] on span "ברירת מחדל" at bounding box center [1144, 412] width 403 height 22
click at [1292, 434] on li "מילון" at bounding box center [1121, 435] width 423 height 21
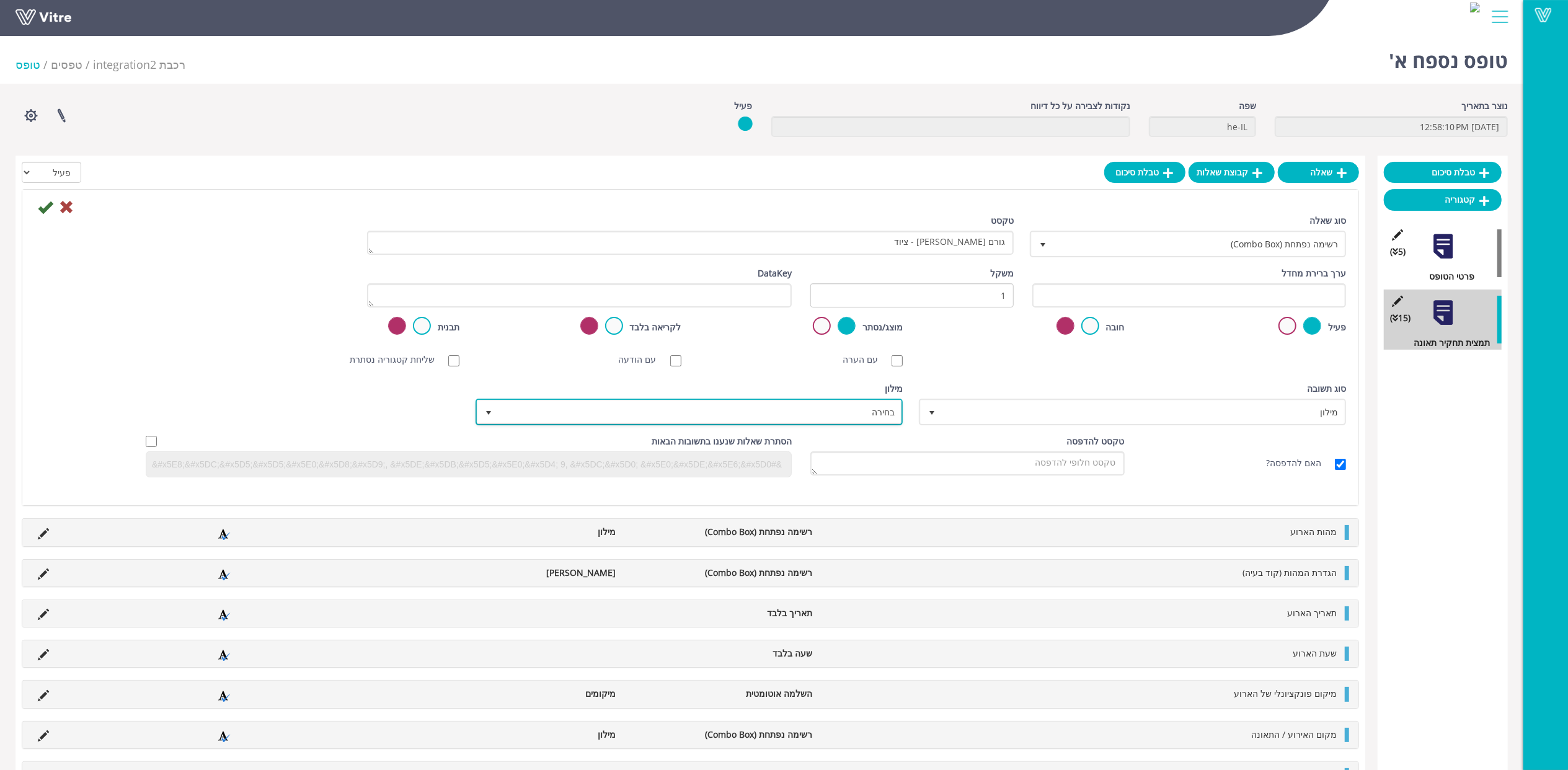
click at [827, 412] on span "בחירה" at bounding box center [701, 412] width 403 height 22
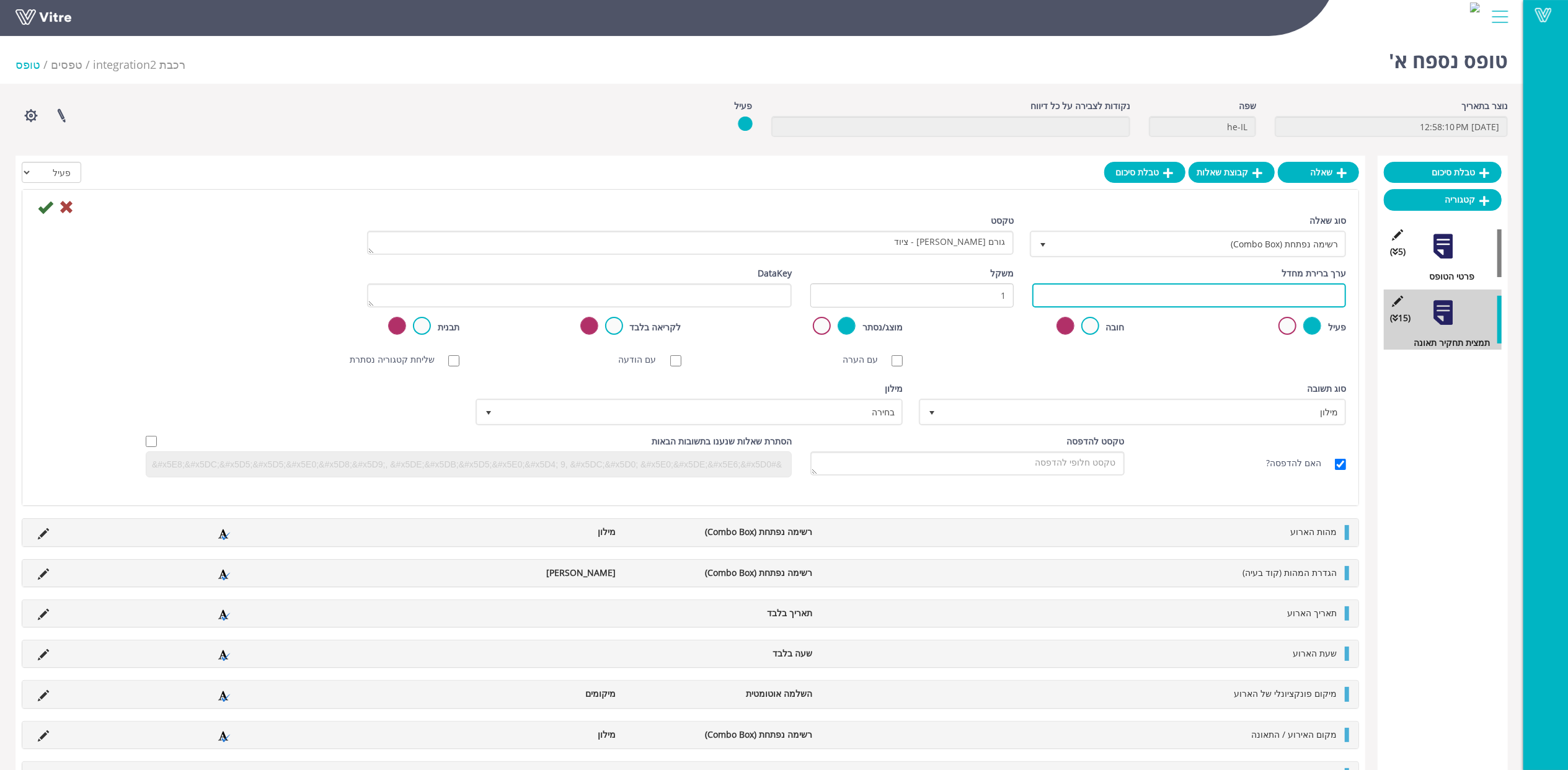
click at [1155, 290] on input "text" at bounding box center [1189, 295] width 313 height 25
paste input "#Task.AY8000013"
type input "#Task.AY8000013"
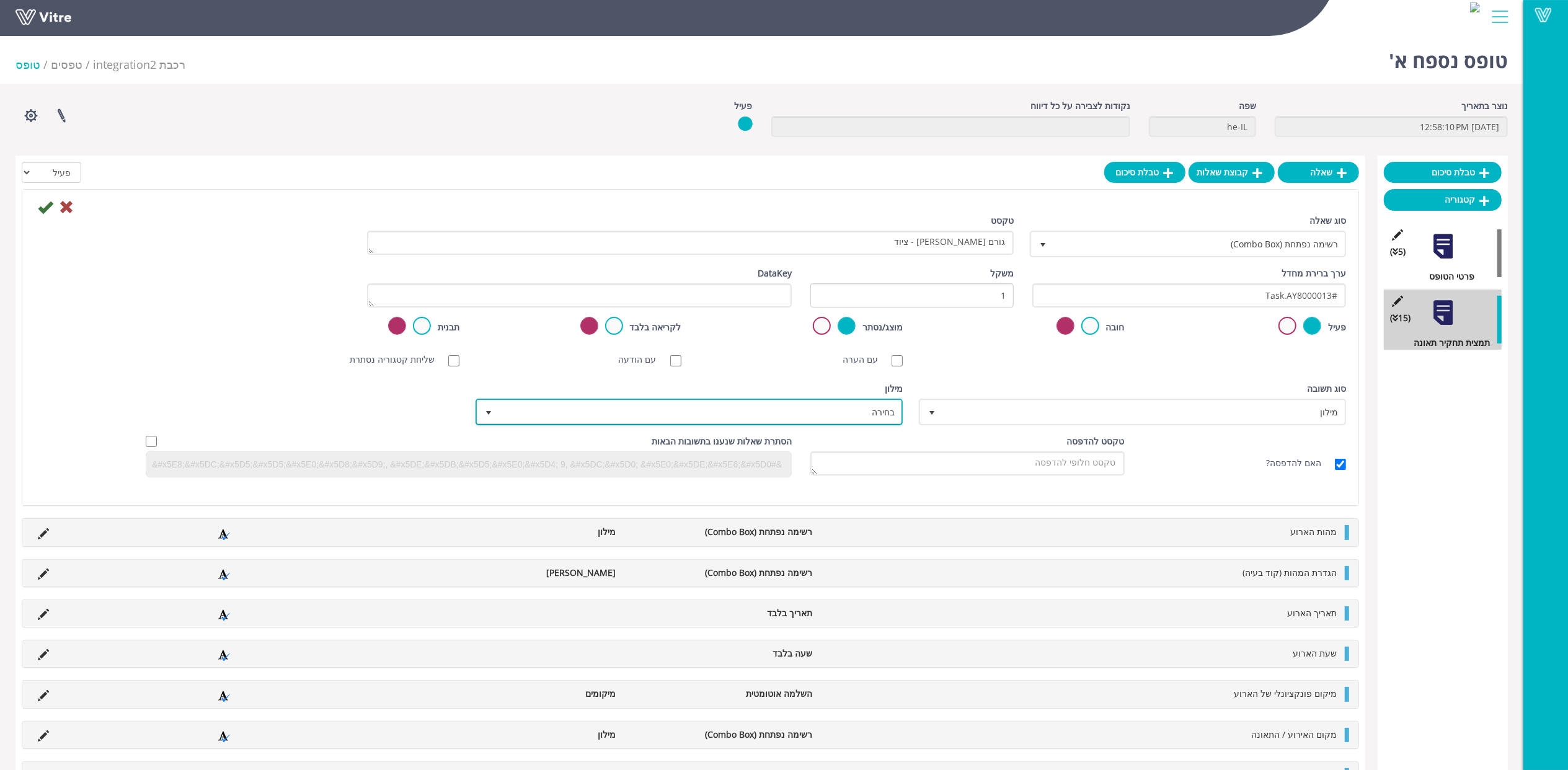
click at [739, 422] on span "בחירה" at bounding box center [689, 412] width 425 height 24
click at [814, 414] on span "בחירה" at bounding box center [701, 412] width 403 height 22
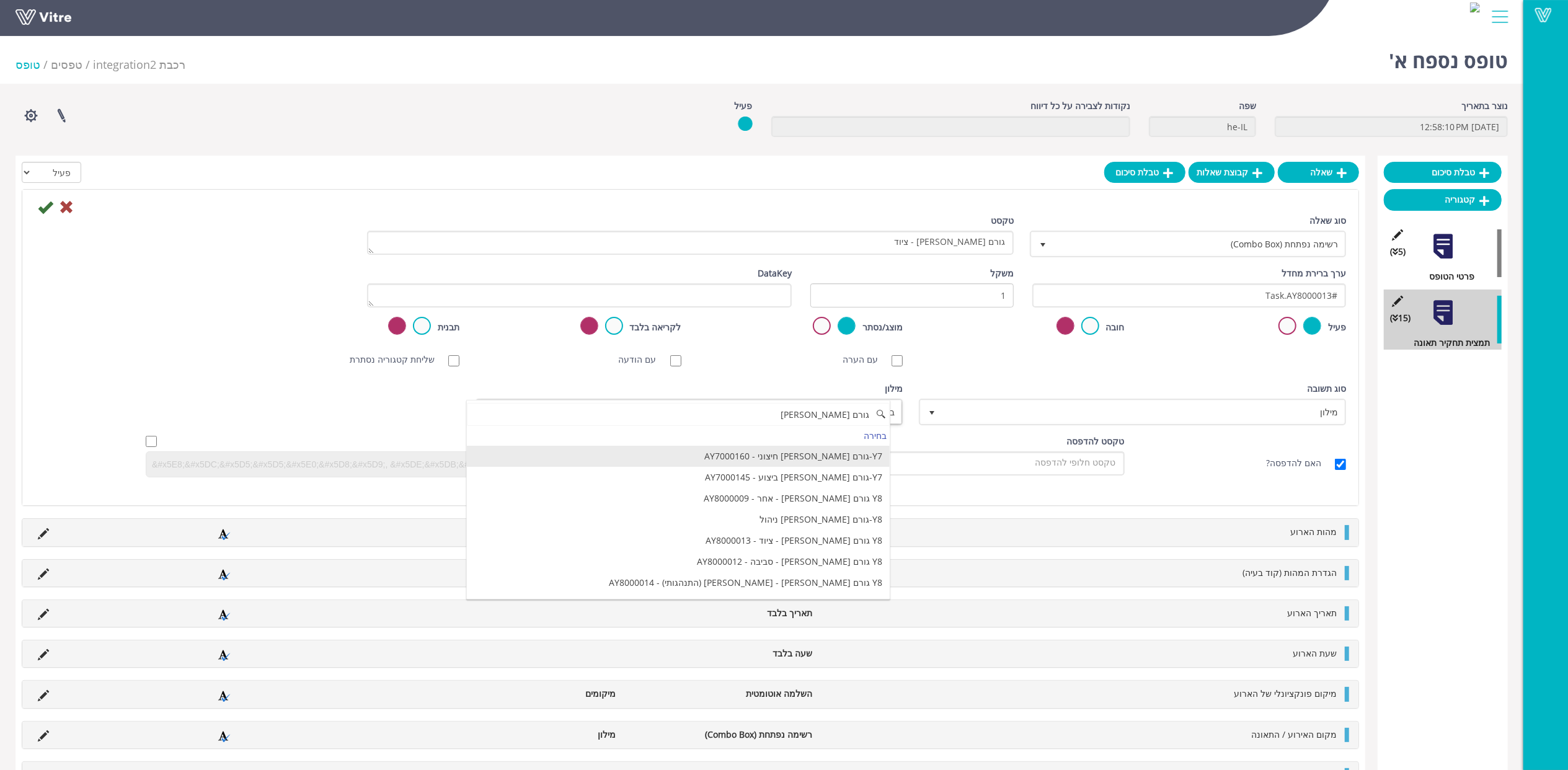
scroll to position [165, 0]
click at [863, 469] on li "Y8 גורם שורש - ציוד - AY8000013" at bounding box center [678, 458] width 423 height 21
type input "גורם שורש"
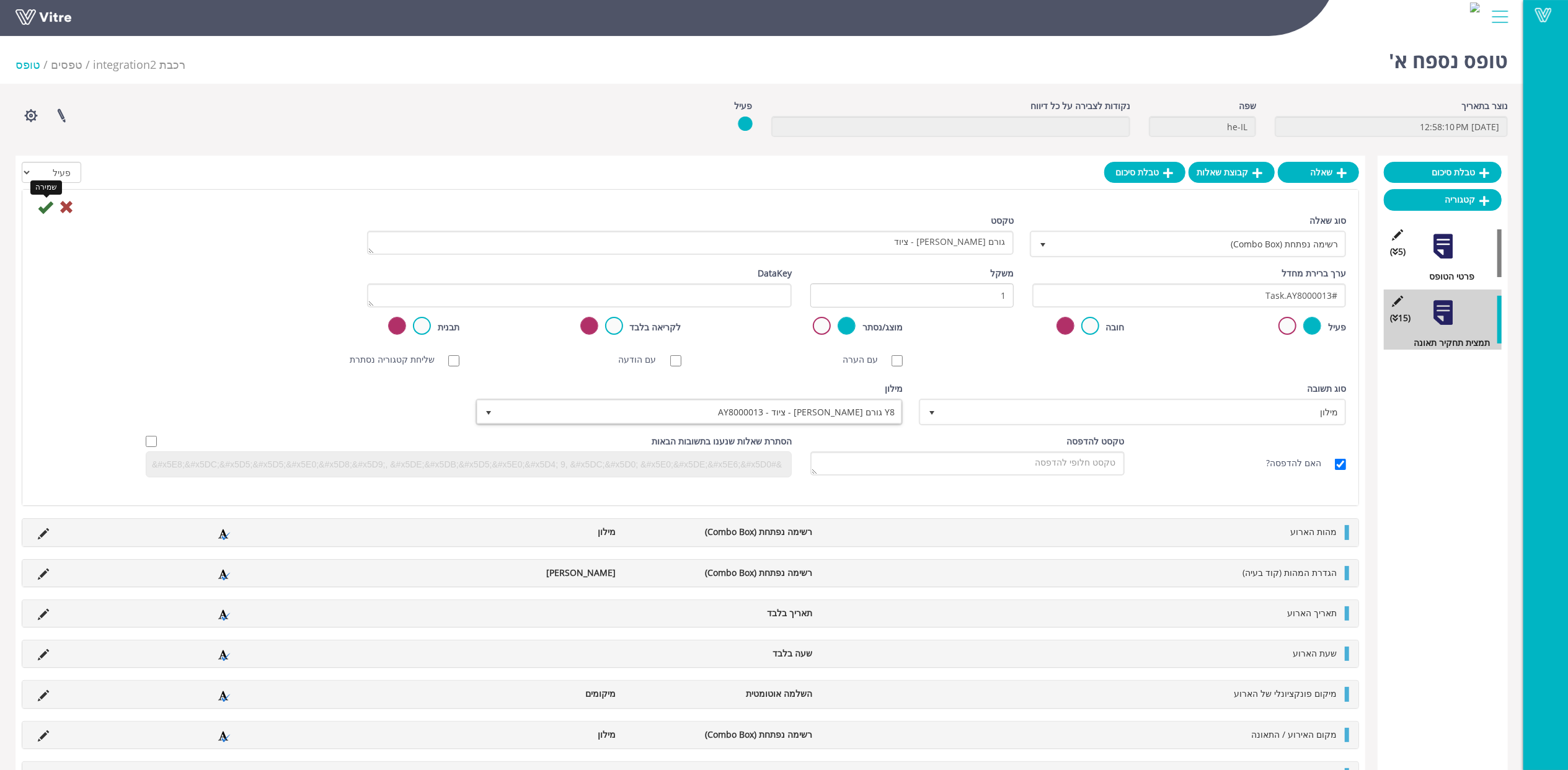
click at [46, 206] on icon at bounding box center [45, 207] width 15 height 15
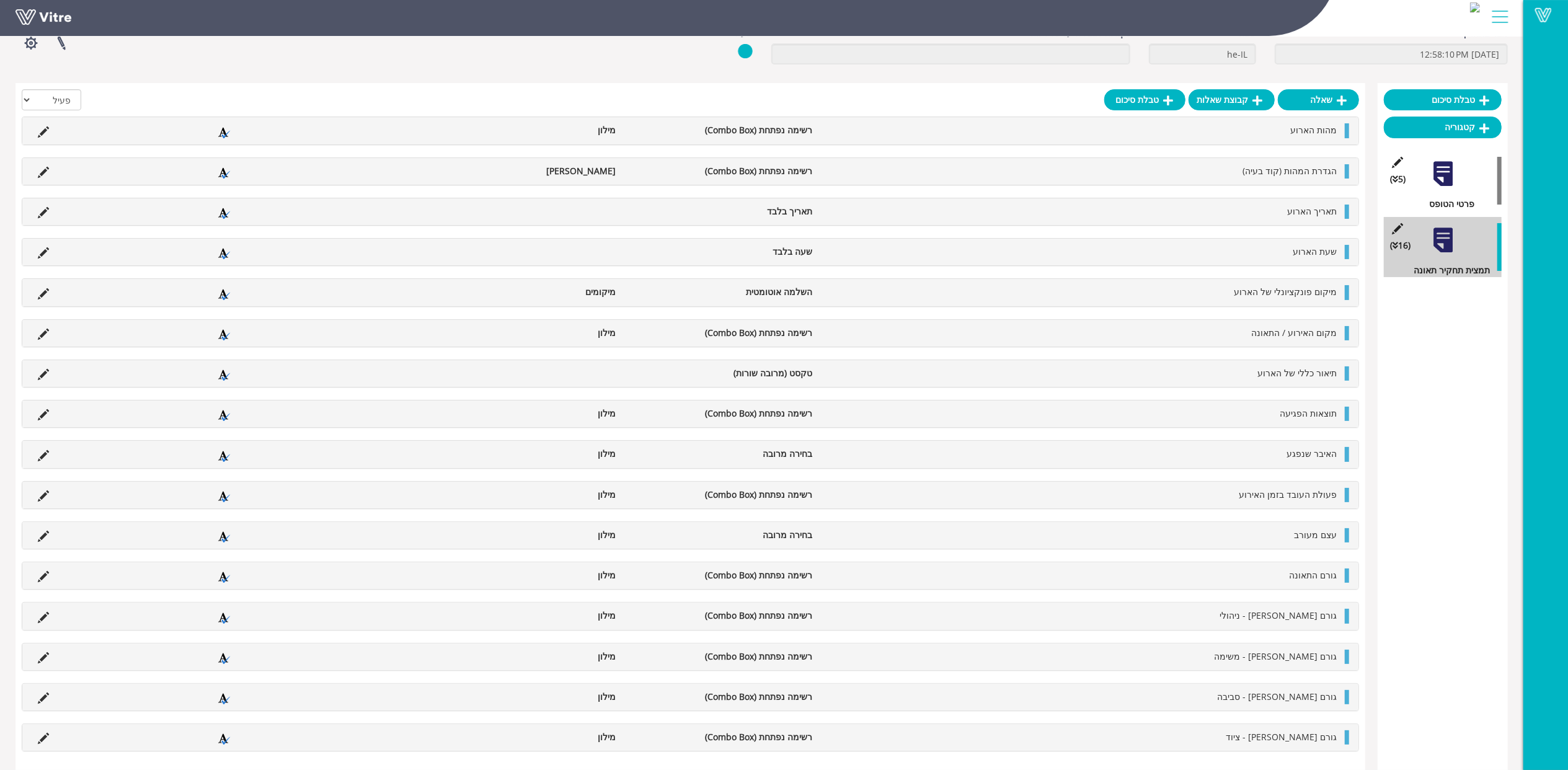
scroll to position [0, 0]
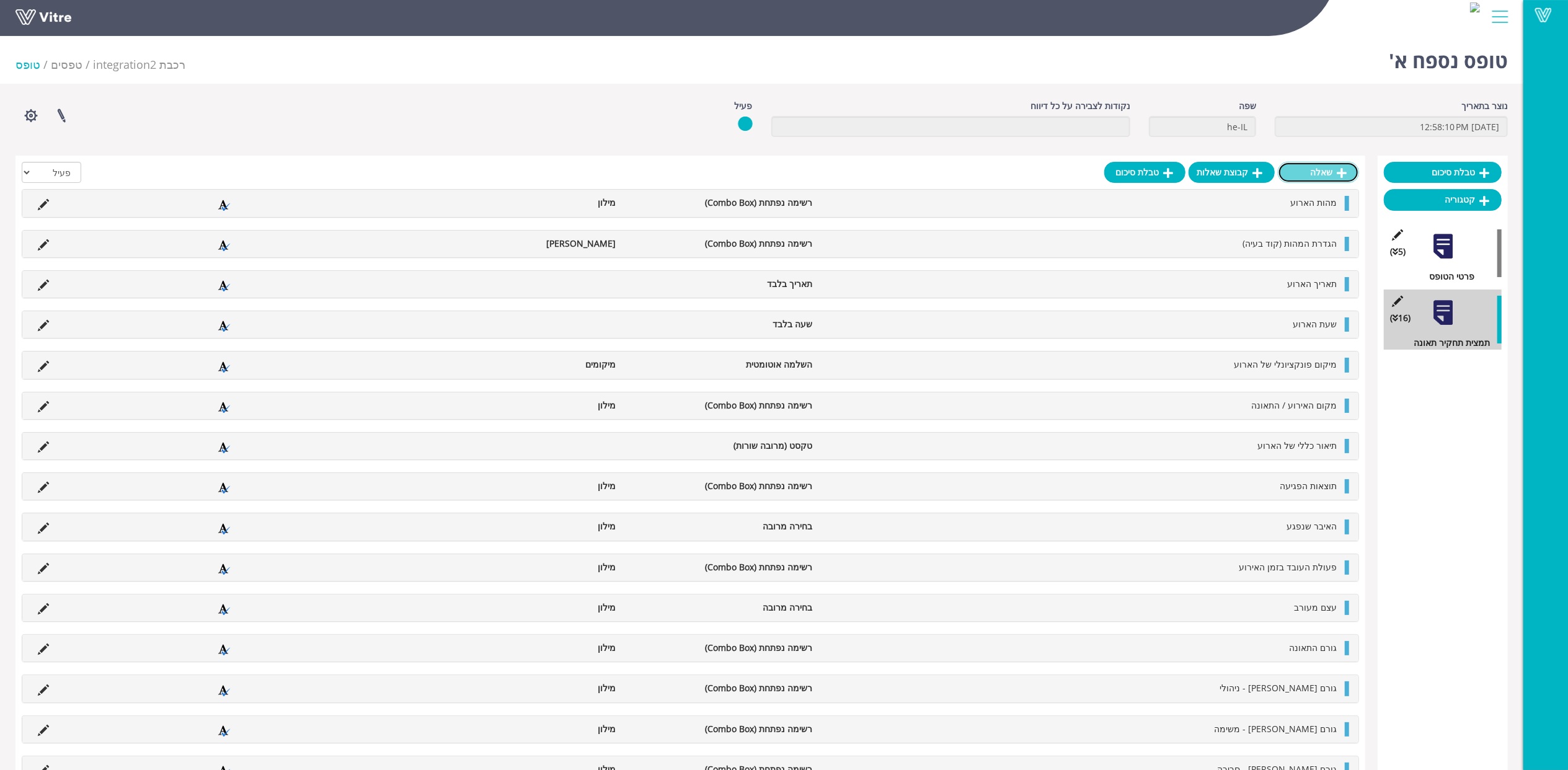
click at [1327, 175] on link "שאלה" at bounding box center [1318, 173] width 81 height 21
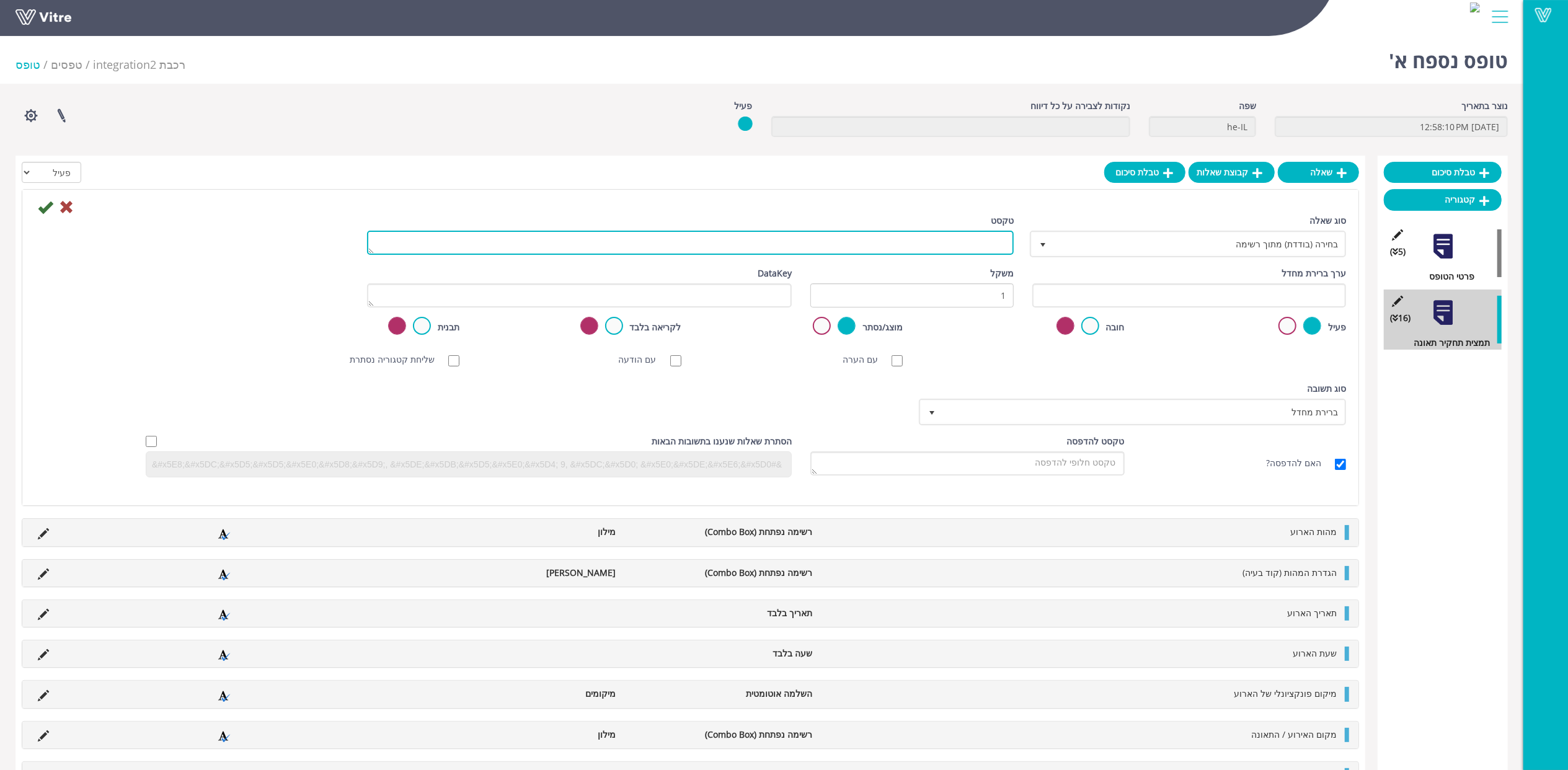
click at [987, 241] on textarea "טקסט" at bounding box center [691, 243] width 647 height 25
paste textarea "גורם שורש - אדם (התנהגותי)"
type textarea "גורם שורש - אדם (התנהגותי)"
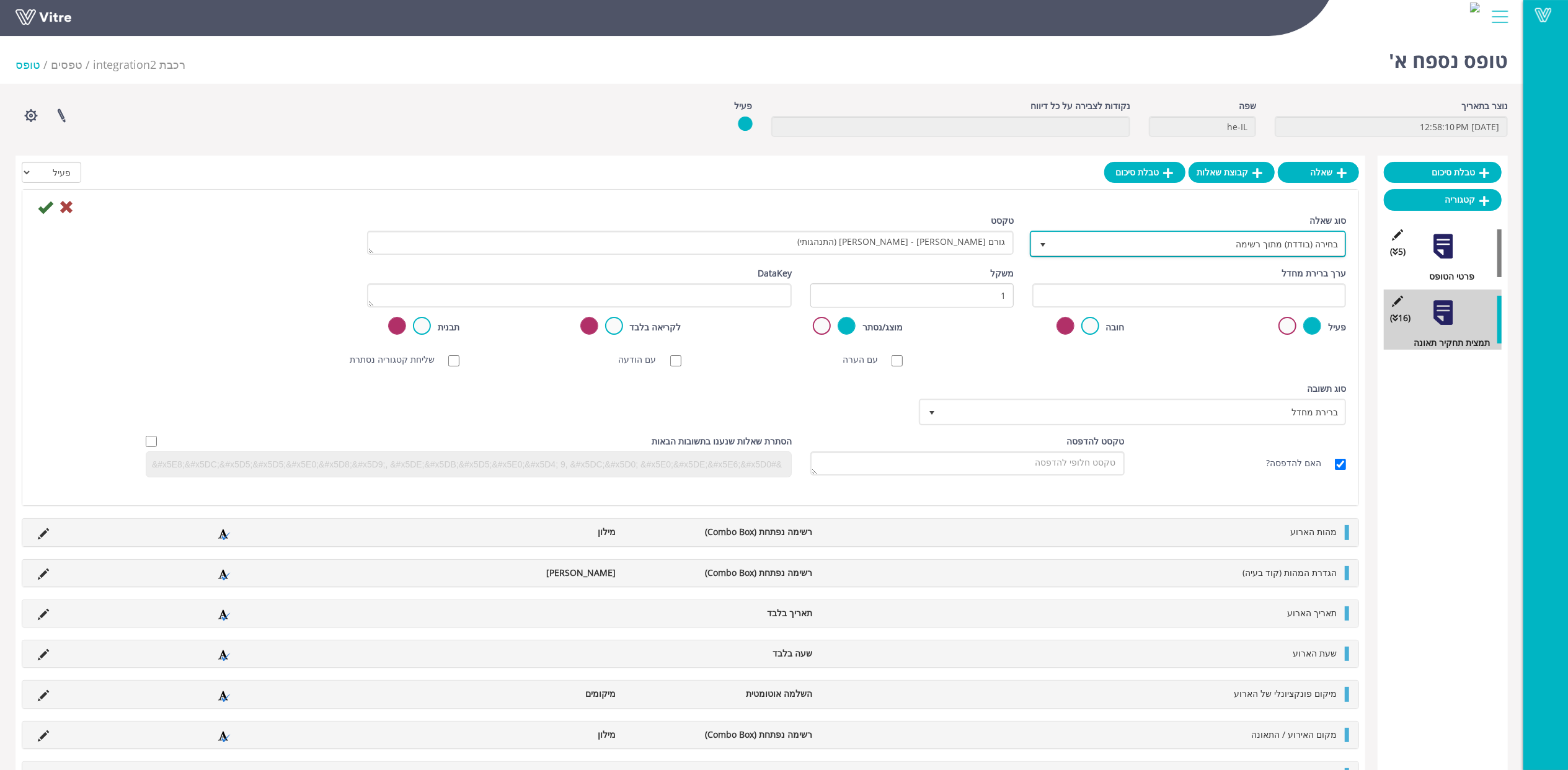
click at [1120, 245] on span "בחירה (בודדת) מתוך רשימה" at bounding box center [1199, 243] width 291 height 22
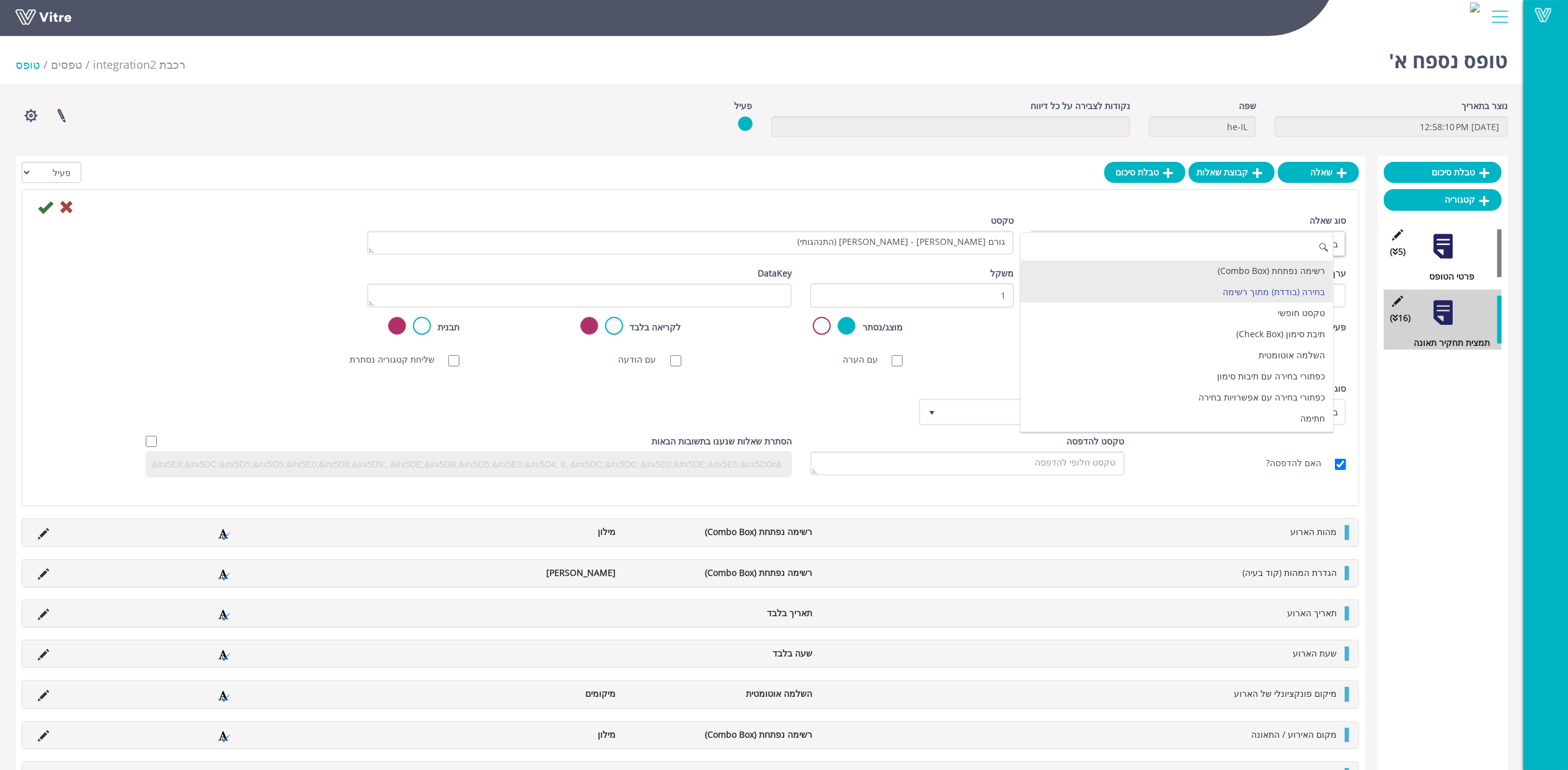
click at [1161, 263] on li "רשימה נפתחת (Combo Box)" at bounding box center [1177, 271] width 313 height 21
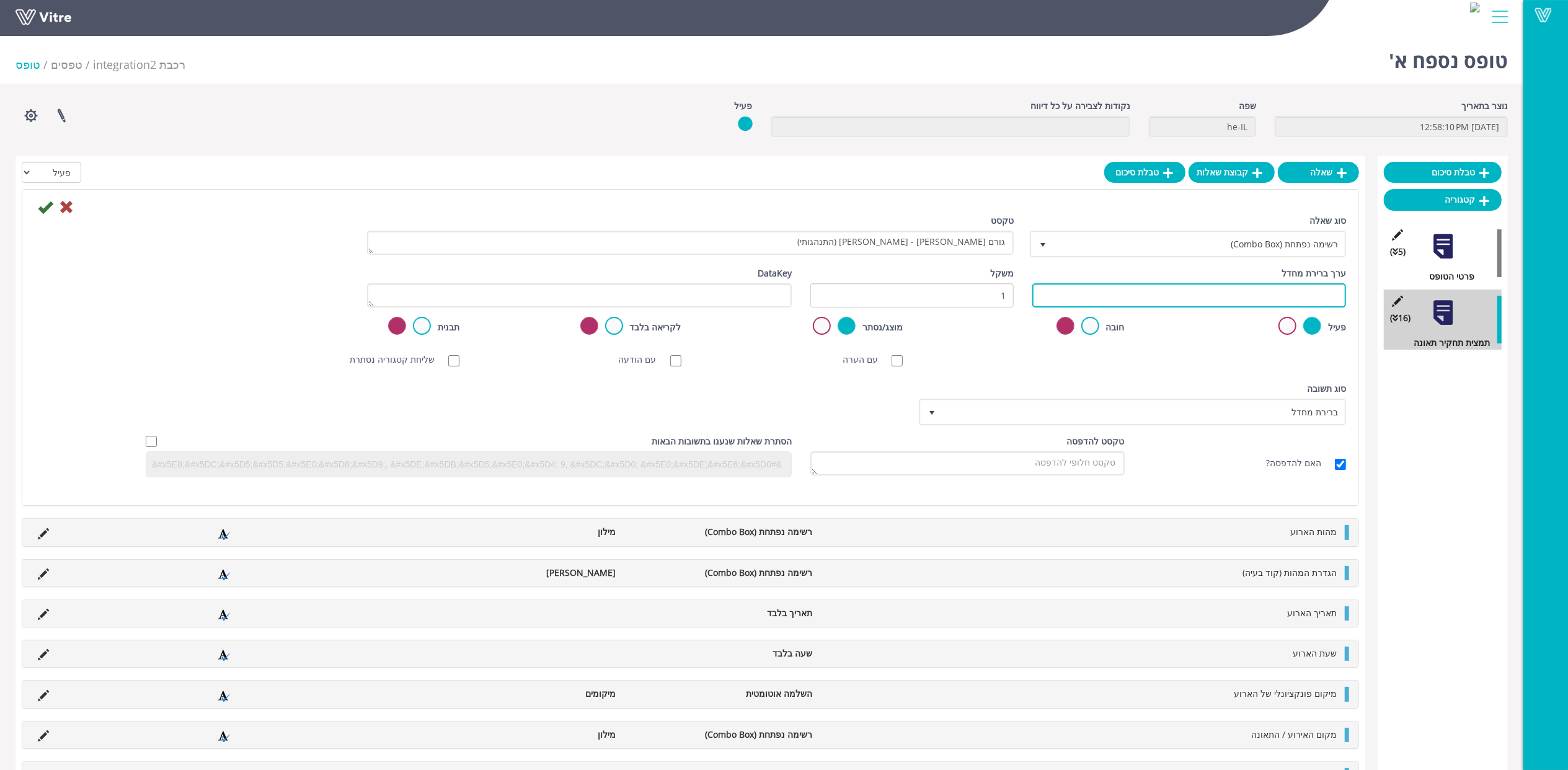
click at [1189, 298] on input "text" at bounding box center [1189, 295] width 313 height 25
paste input "#Task.AY8000014"
type input "#Task.AY8000014"
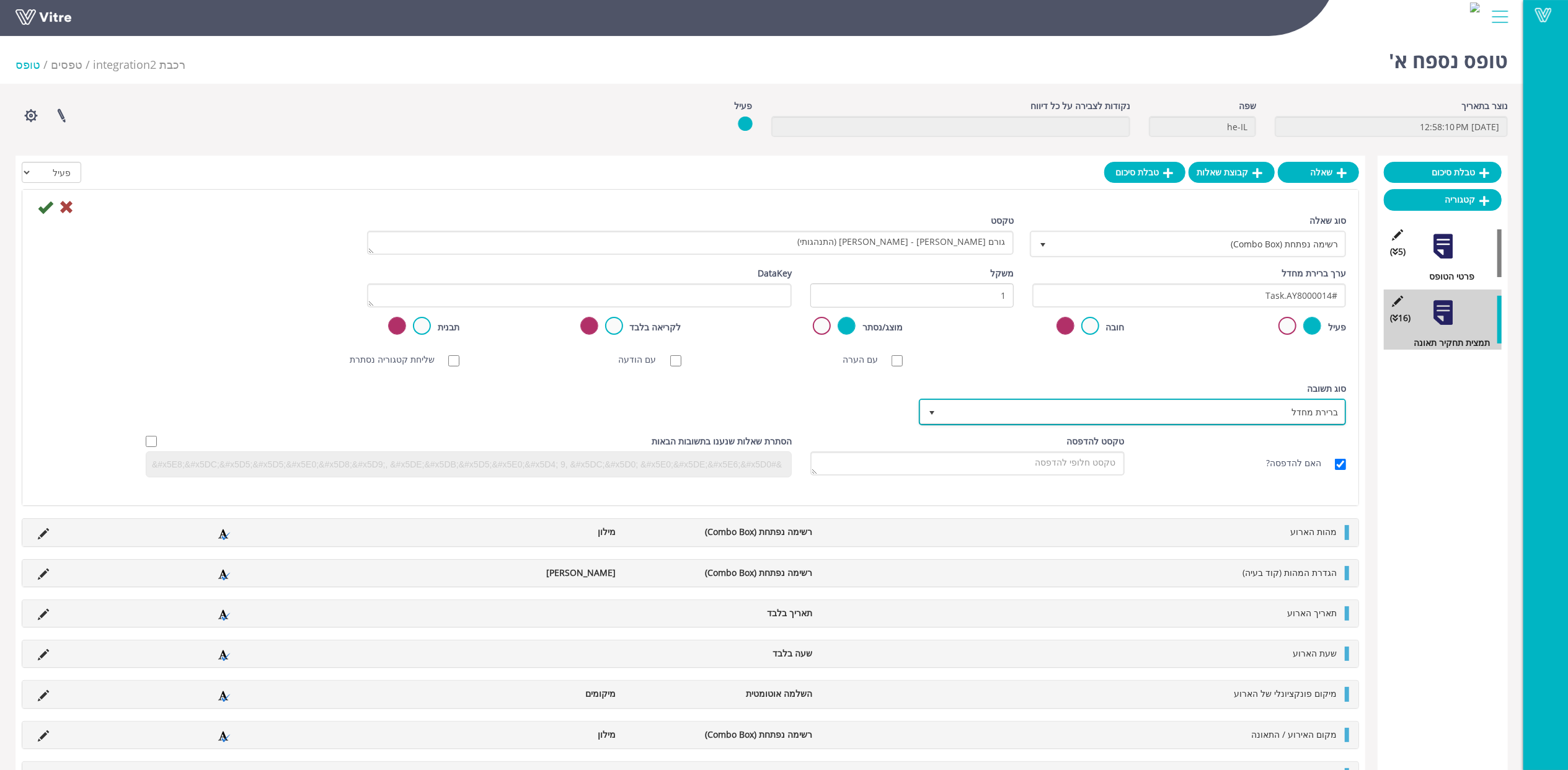
click at [966, 408] on span "ברירת מחדל" at bounding box center [1144, 412] width 403 height 22
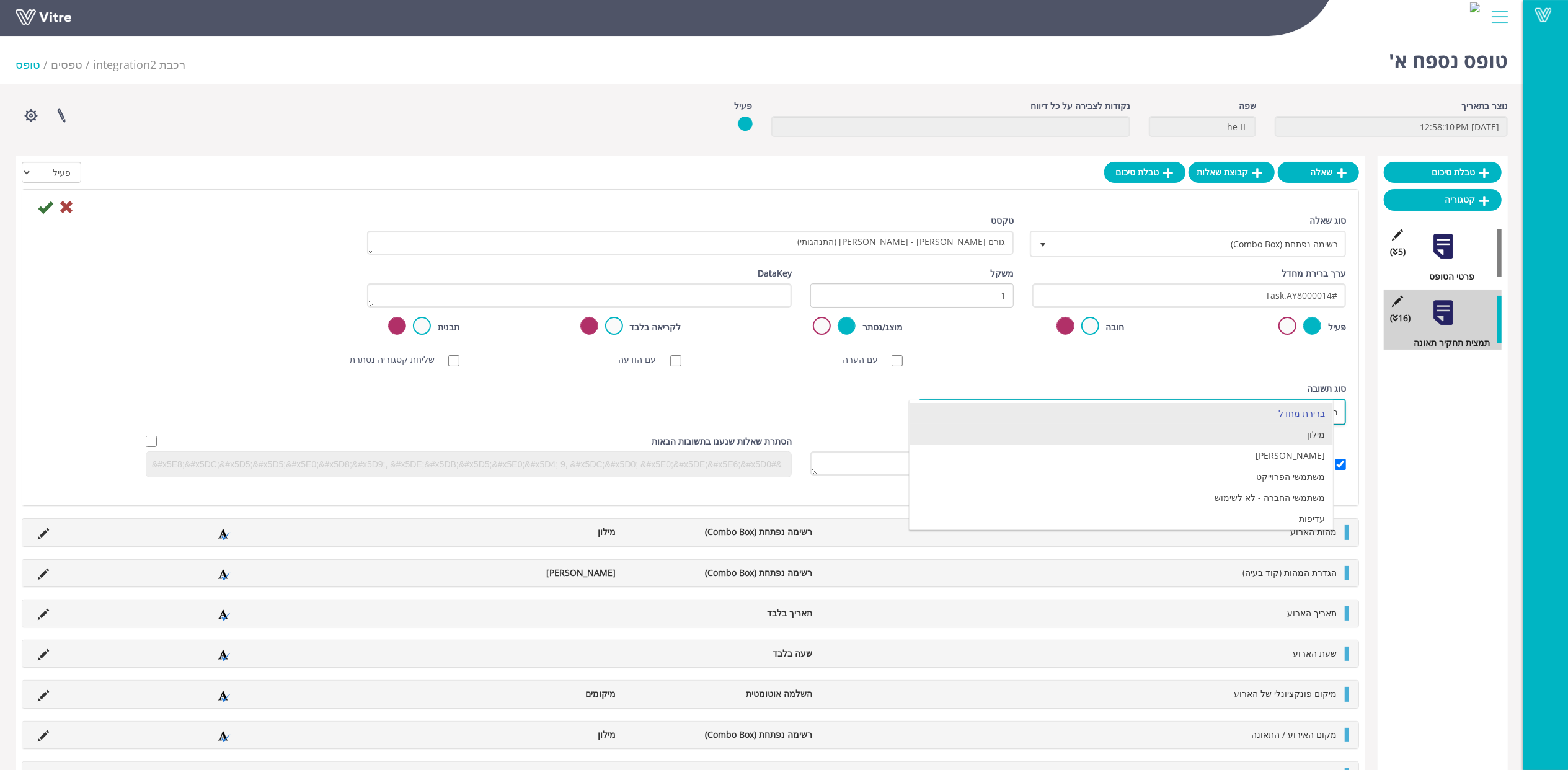
click at [1025, 436] on li "מילון" at bounding box center [1121, 435] width 423 height 21
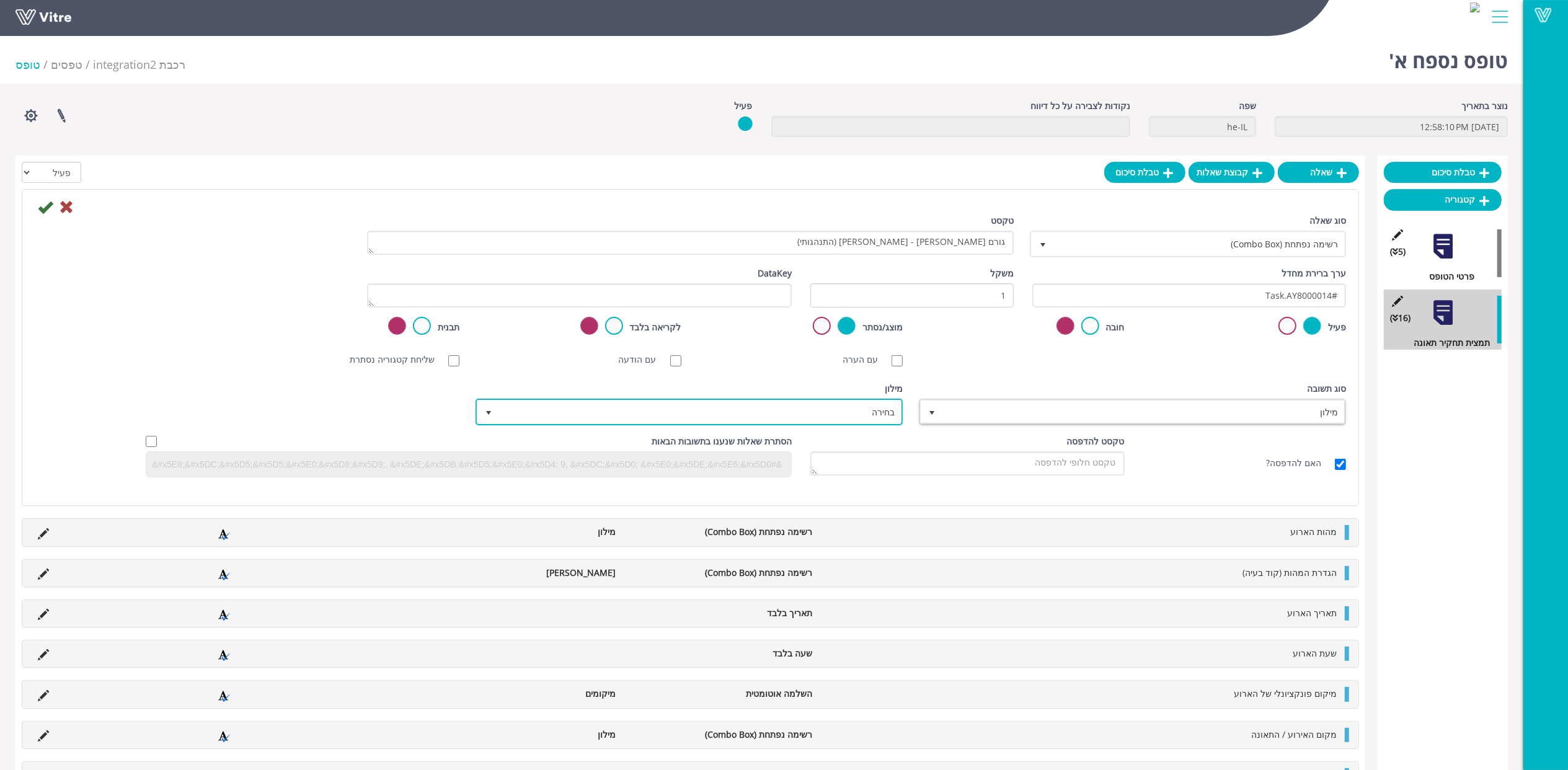
click at [844, 417] on span "בחירה" at bounding box center [701, 412] width 403 height 22
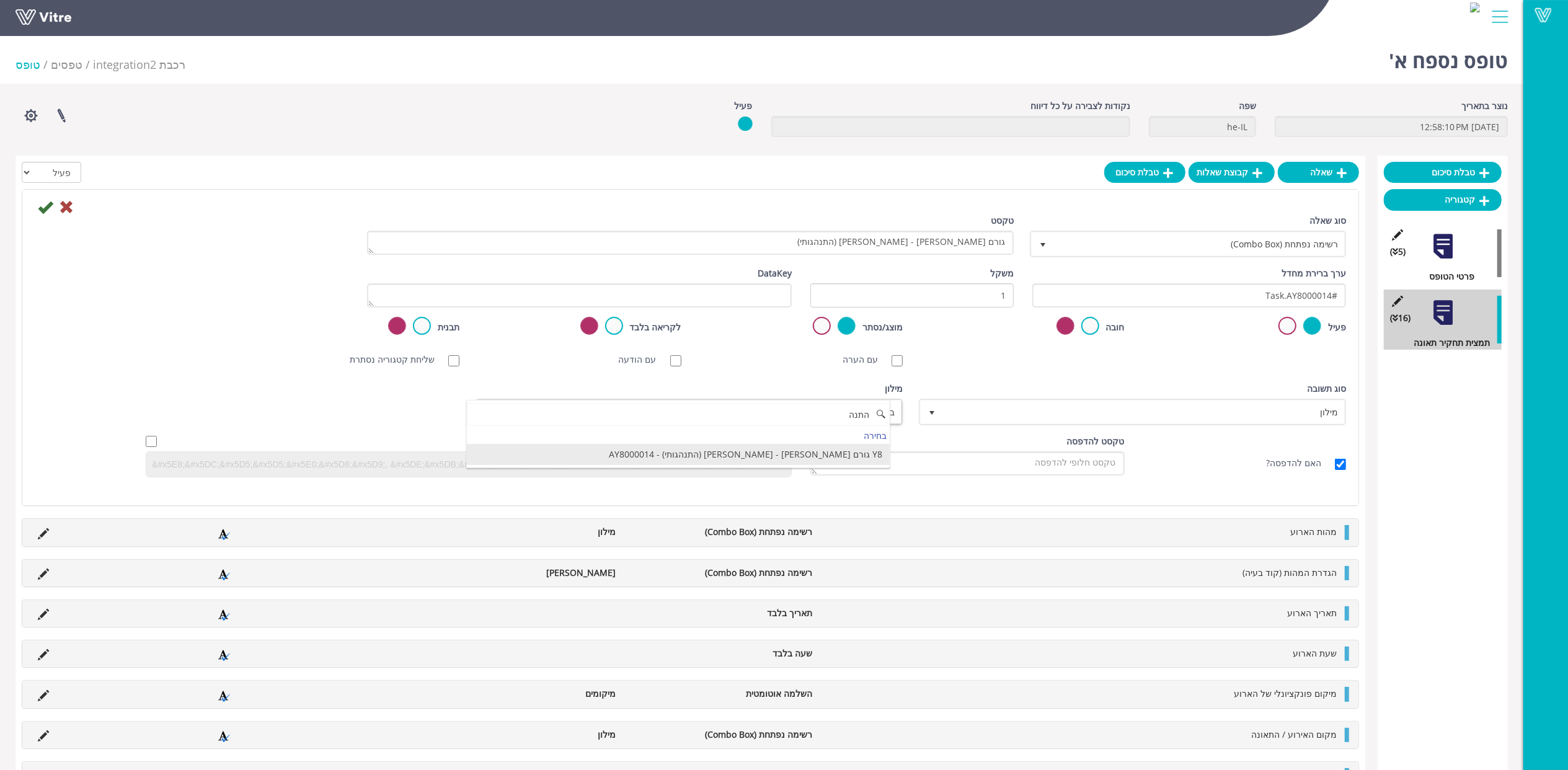
click at [832, 454] on li "Y8 גורם שורש - אדם (התנהגותי) - AY8000014" at bounding box center [678, 455] width 423 height 21
type input "התנה"
click at [50, 209] on icon at bounding box center [45, 207] width 15 height 15
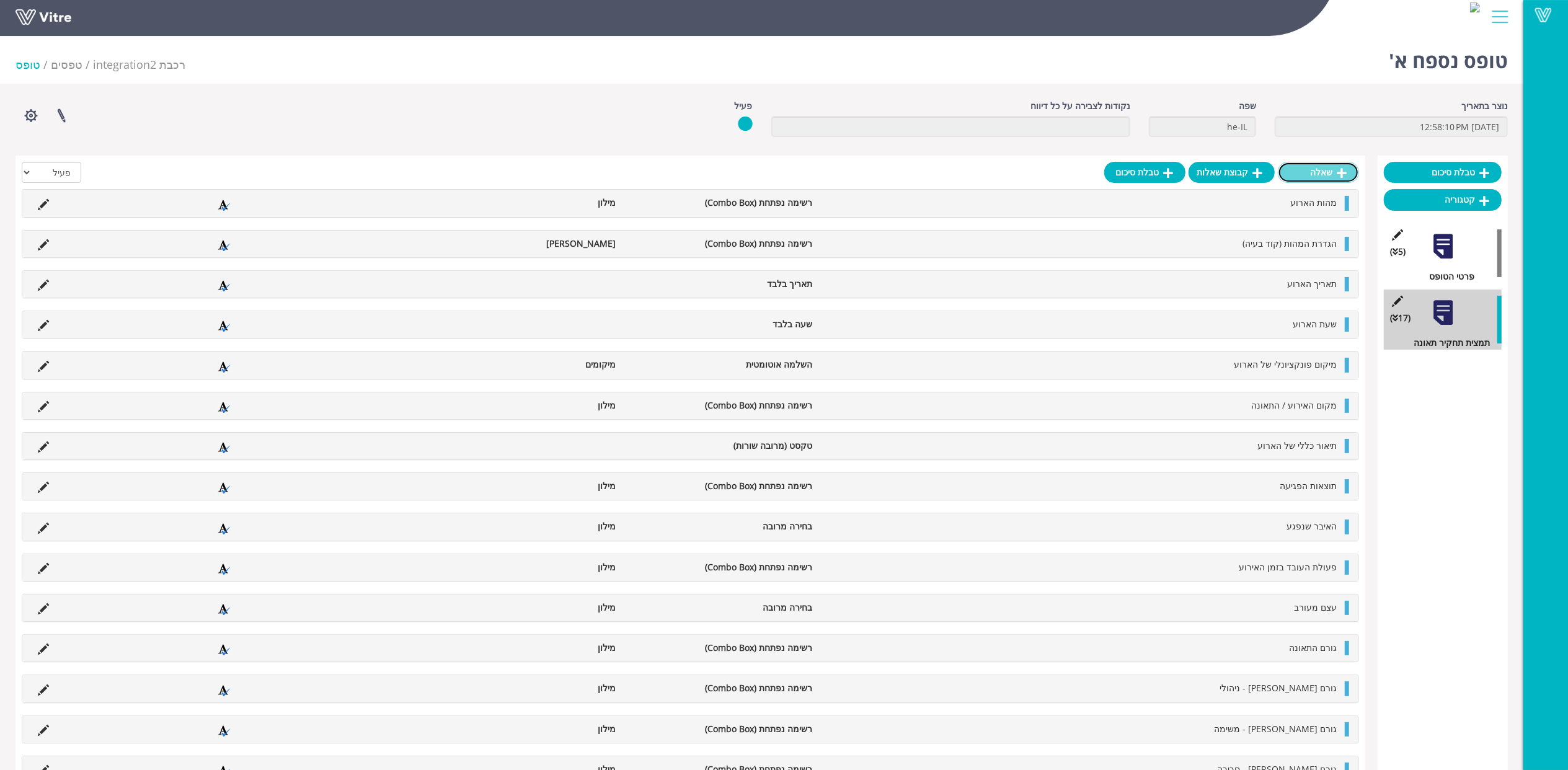
click at [1327, 174] on link "שאלה" at bounding box center [1318, 173] width 81 height 21
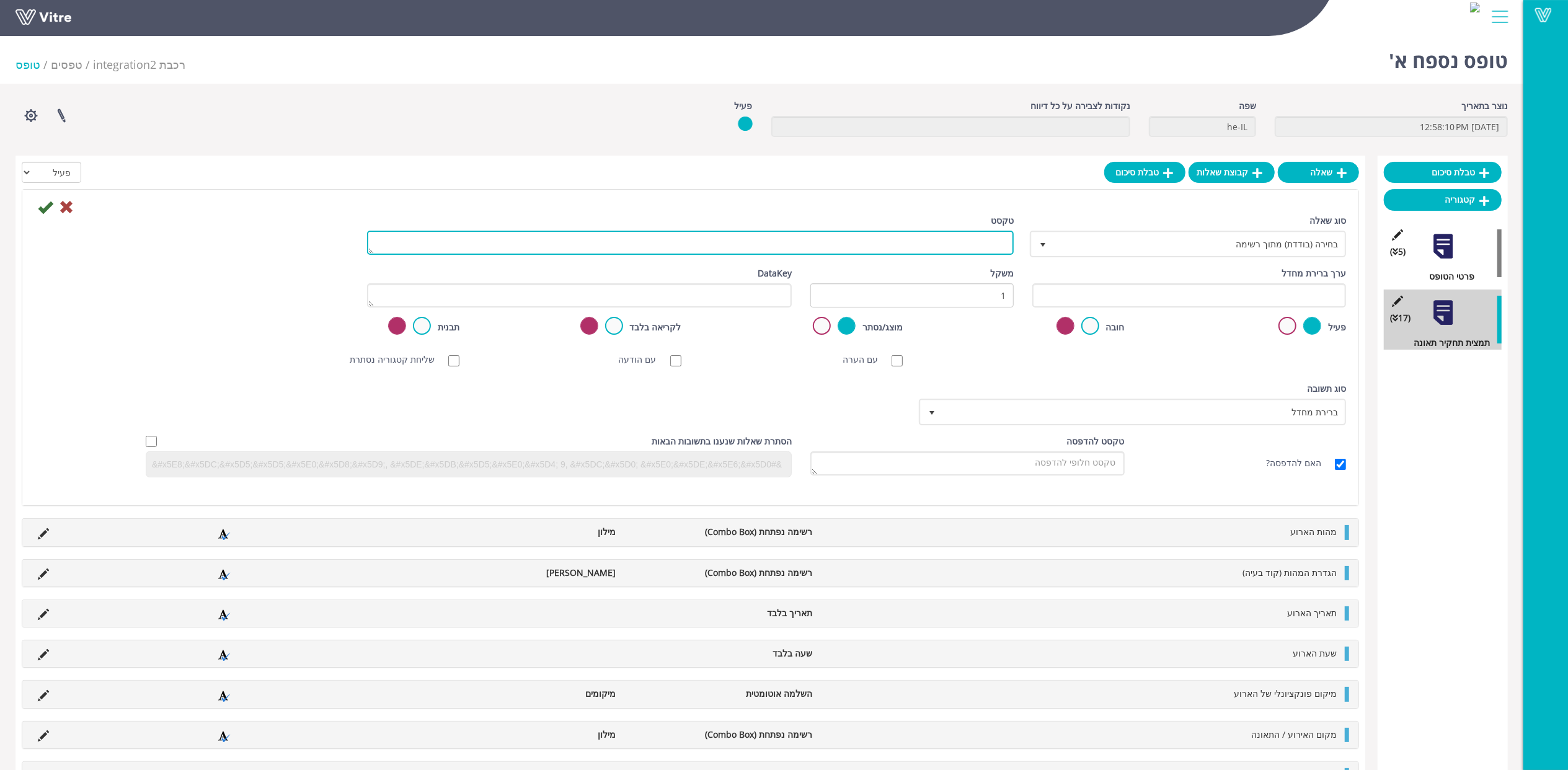
click at [993, 238] on textarea "טקסט" at bounding box center [691, 243] width 647 height 25
paste textarea "גורם שורש - פגיעת רכבת באדם"
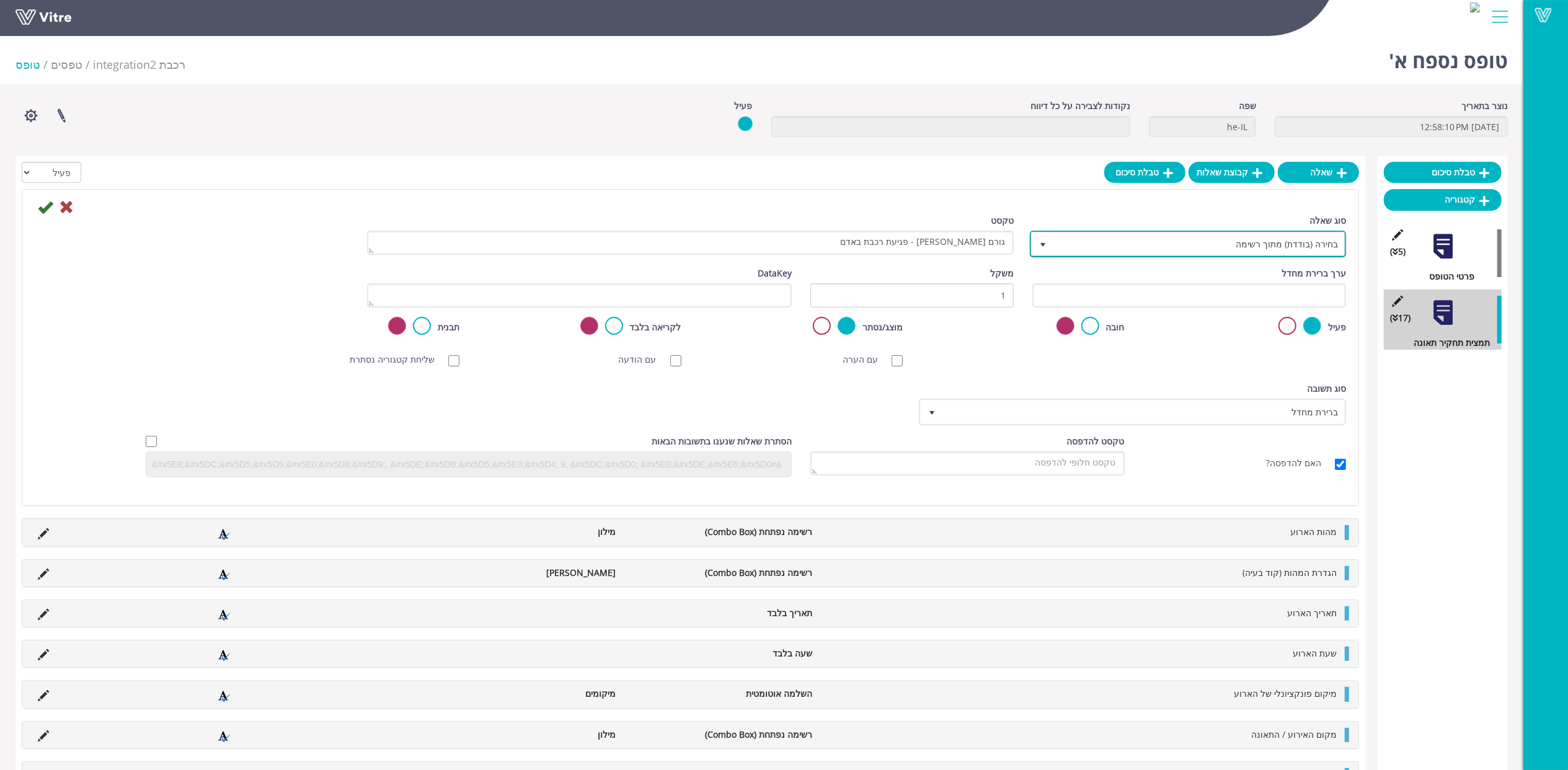
click at [1159, 246] on span "בחירה (בודדת) מתוך רשימה" at bounding box center [1199, 243] width 291 height 22
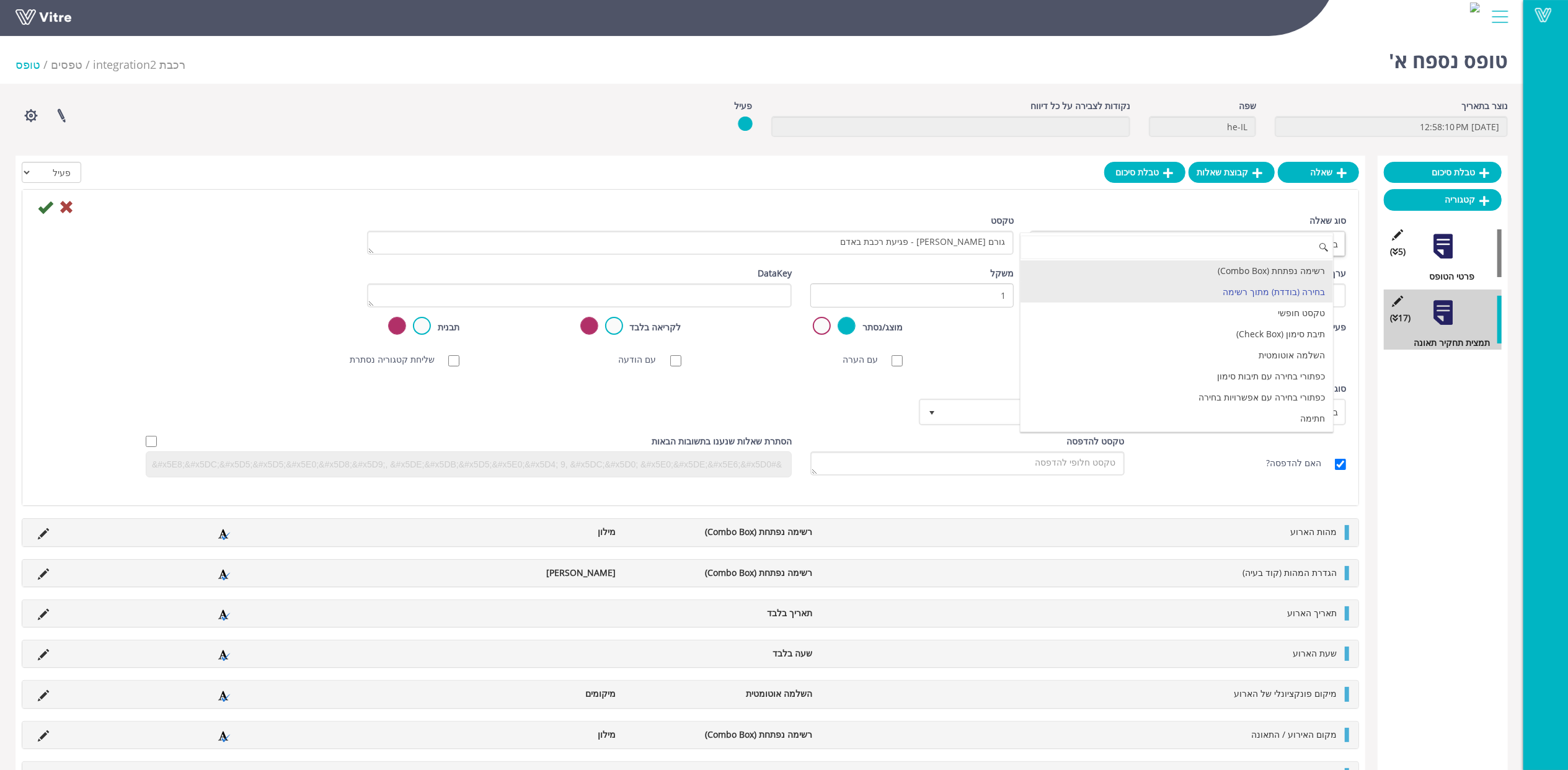
click at [1226, 273] on li "רשימה נפתחת (Combo Box)" at bounding box center [1177, 271] width 313 height 21
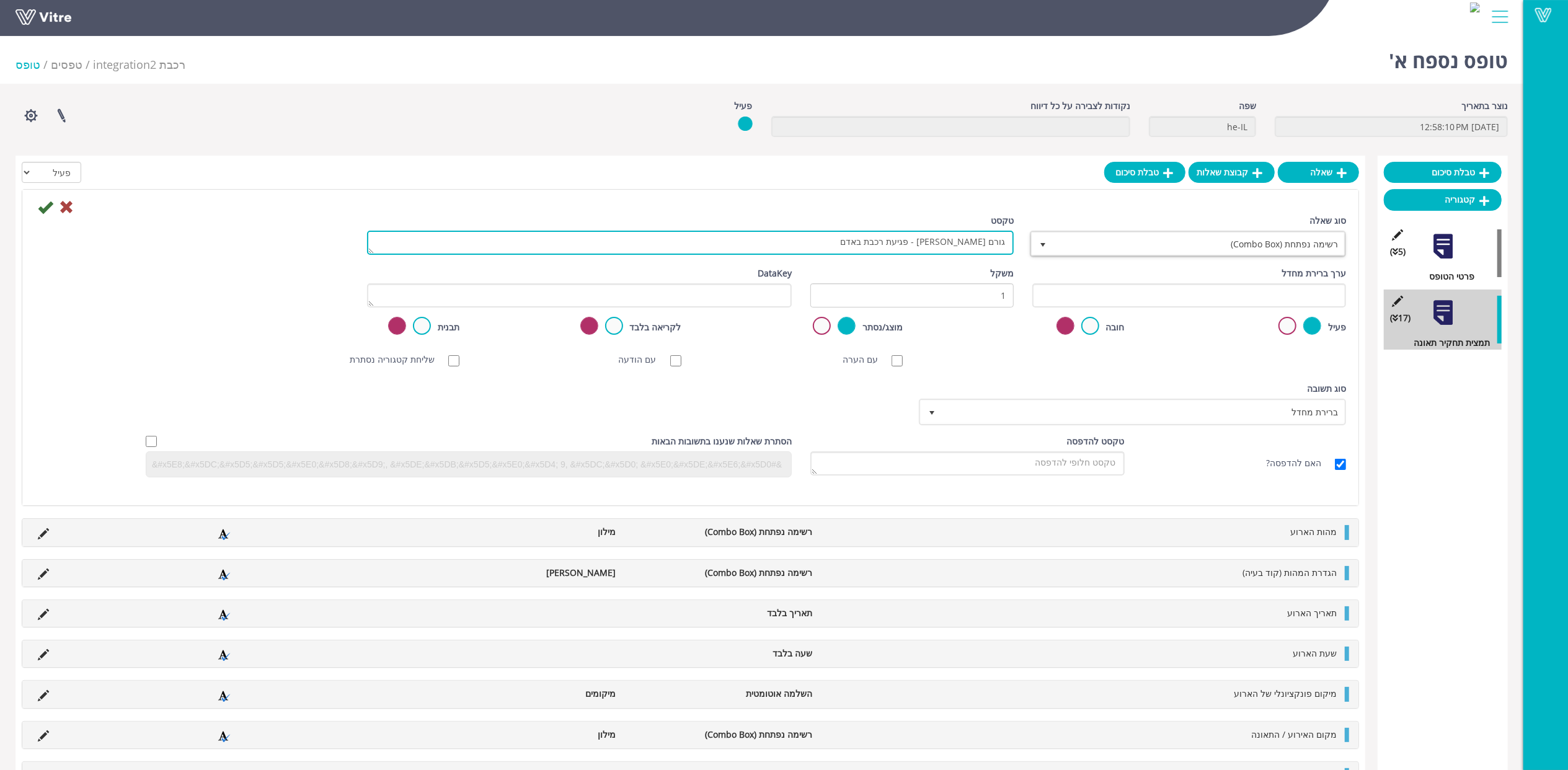
click at [972, 251] on textarea "גורם שורש - פגיעת רכבת באדם" at bounding box center [691, 243] width 647 height 25
type textarea "גורם שורש - פגיעת רכבת באדם"
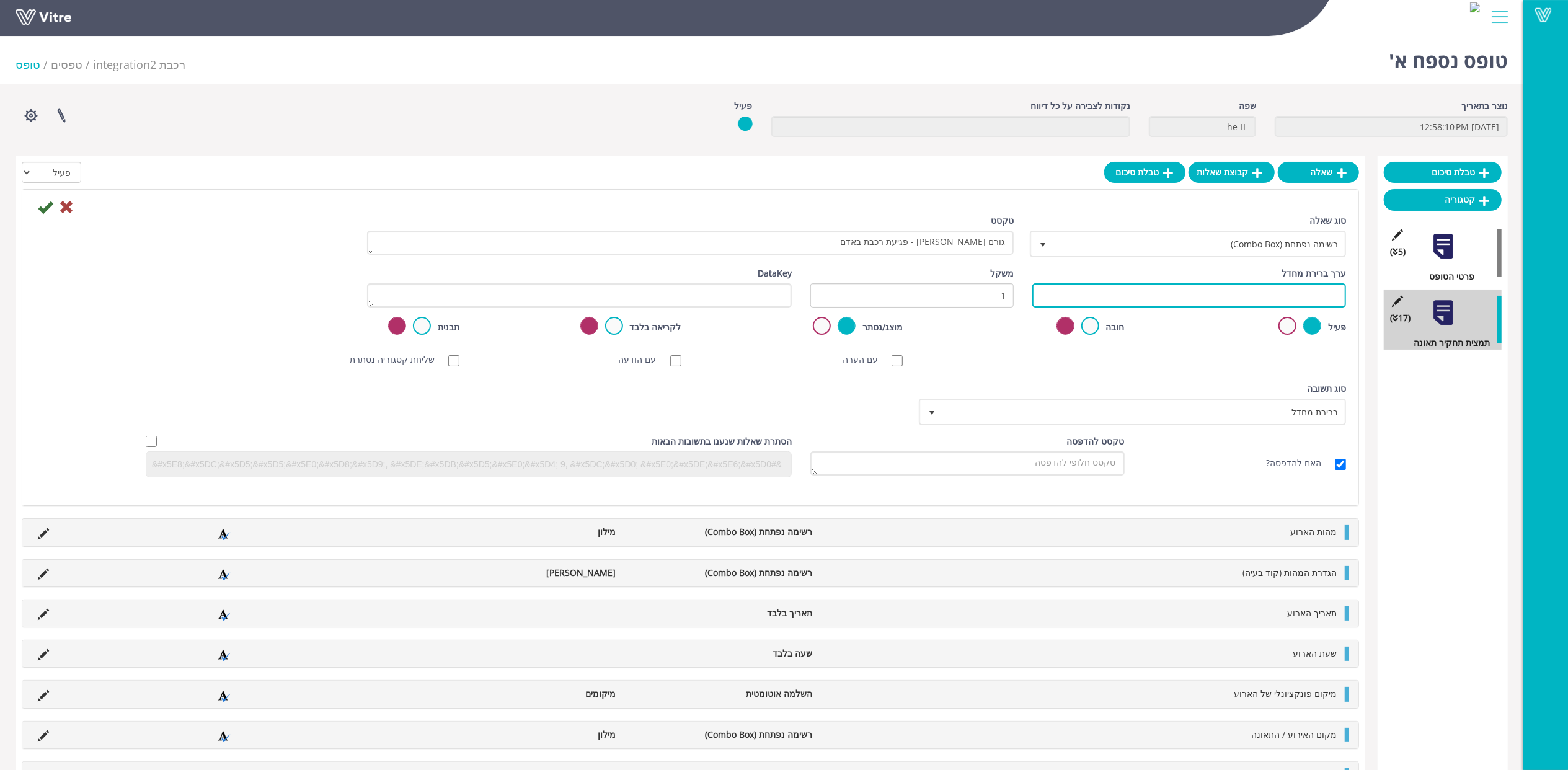
click at [1286, 295] on input "text" at bounding box center [1189, 295] width 313 height 25
paste input "#Task.AY8000061"
type input "#Task.AY8000061"
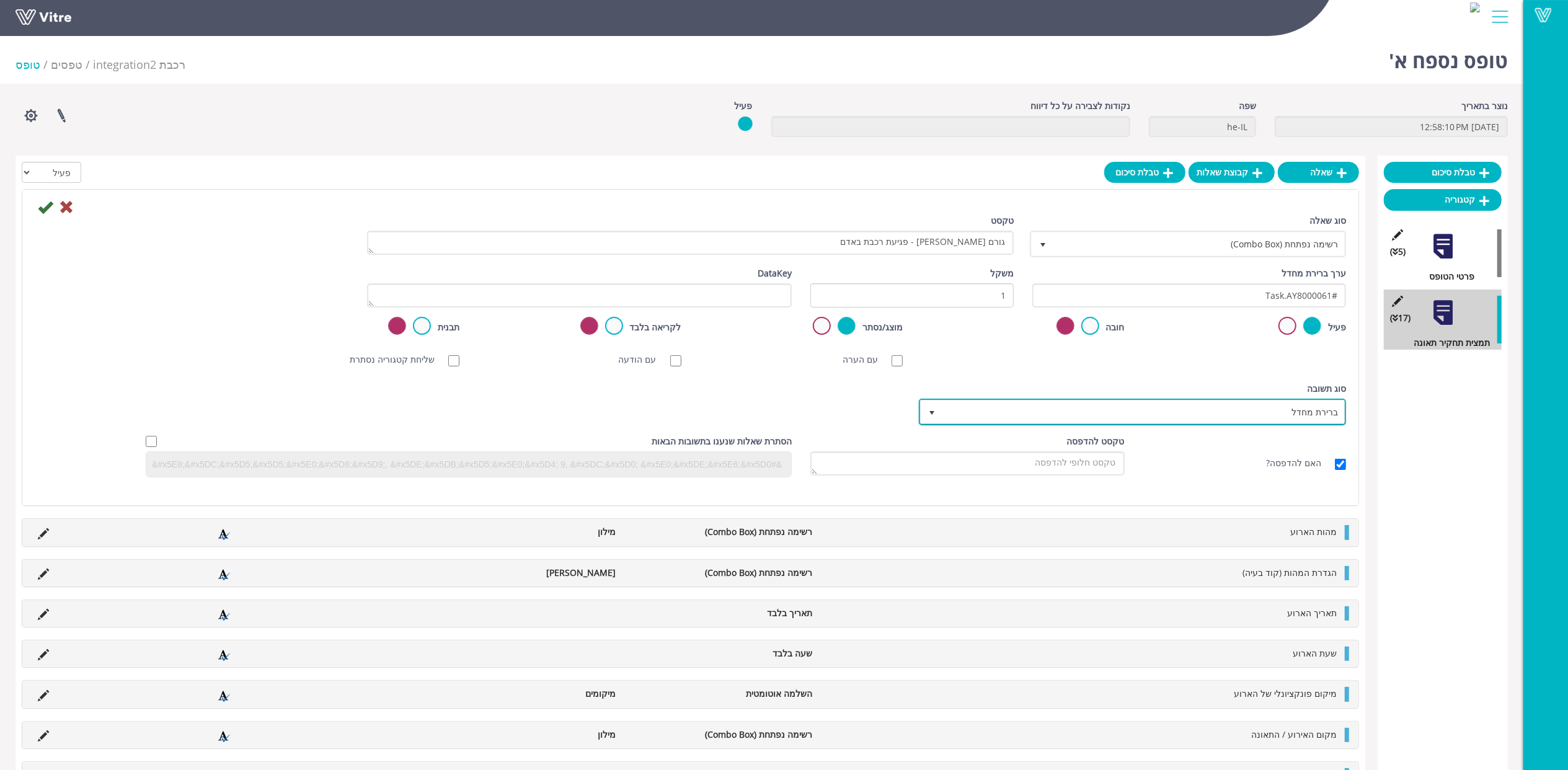
click at [1301, 410] on span "ברירת מחדל" at bounding box center [1144, 412] width 403 height 22
click at [1309, 440] on li "מילון" at bounding box center [1121, 435] width 423 height 21
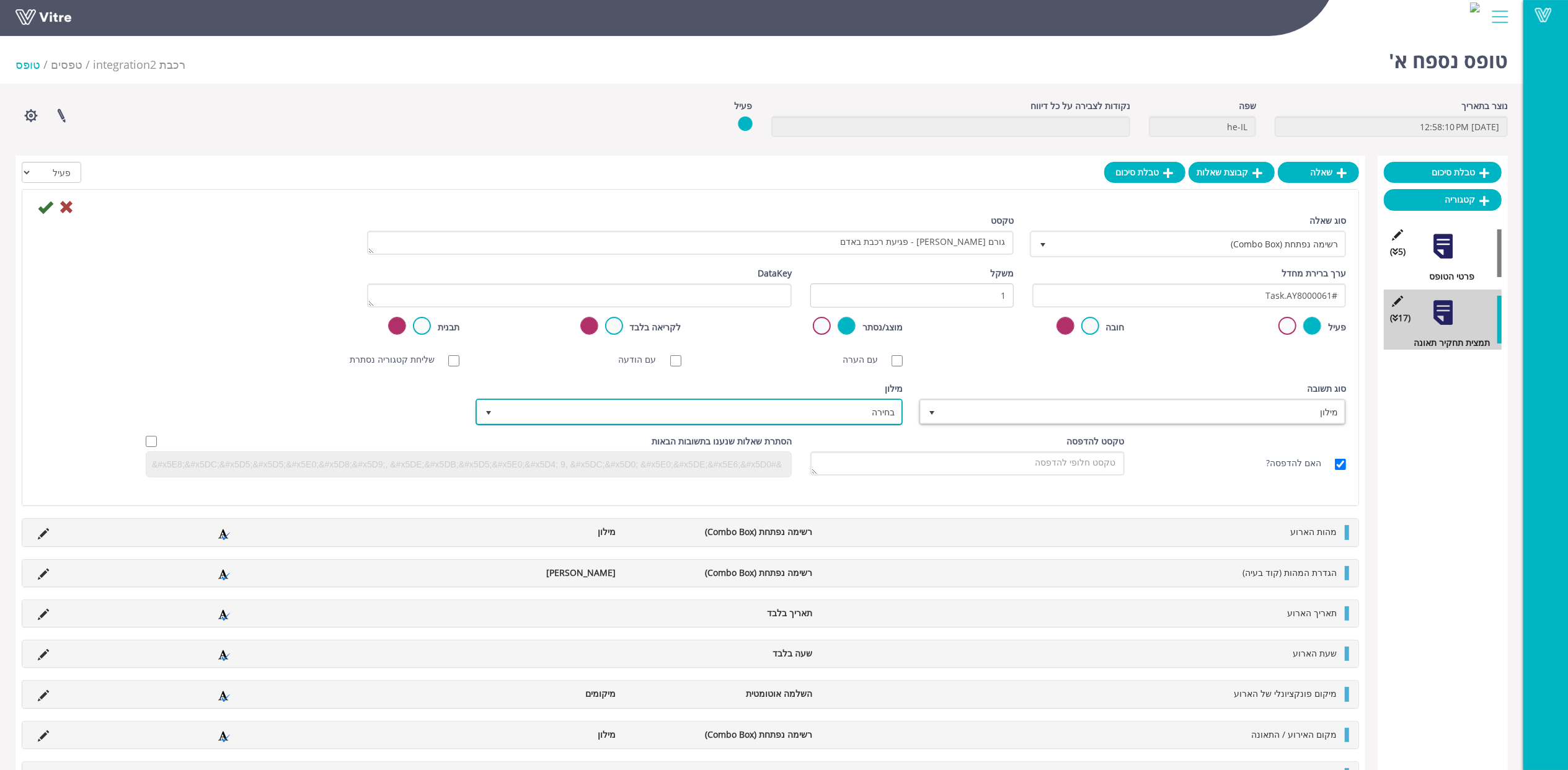
click at [858, 411] on span "בחירה" at bounding box center [701, 412] width 403 height 22
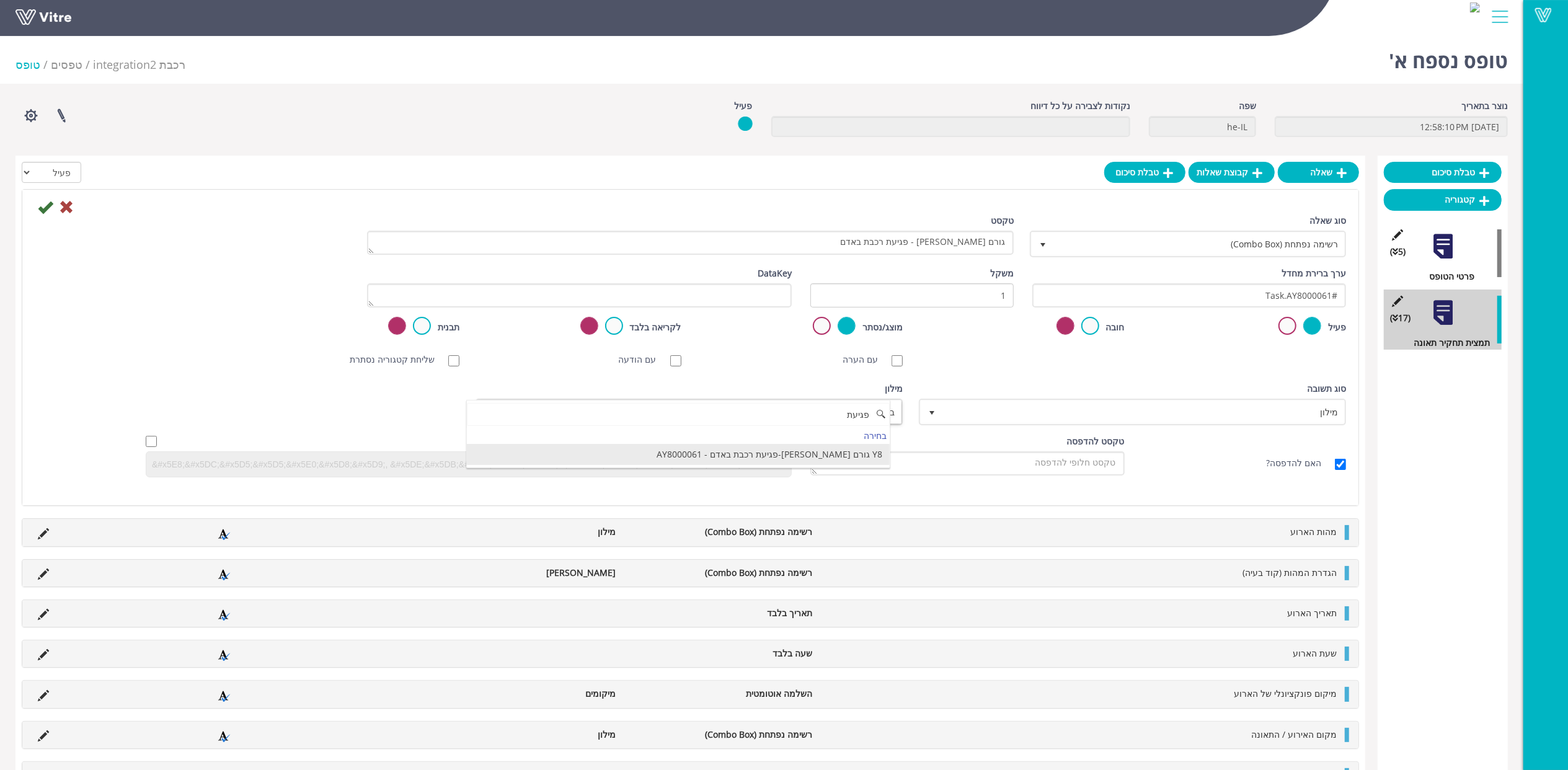
click at [841, 452] on li "Y8 גורם שורש-פגיעת רכבת באדם - AY8000061" at bounding box center [678, 455] width 423 height 21
type input "פגיעת"
click at [47, 204] on icon at bounding box center [45, 207] width 15 height 15
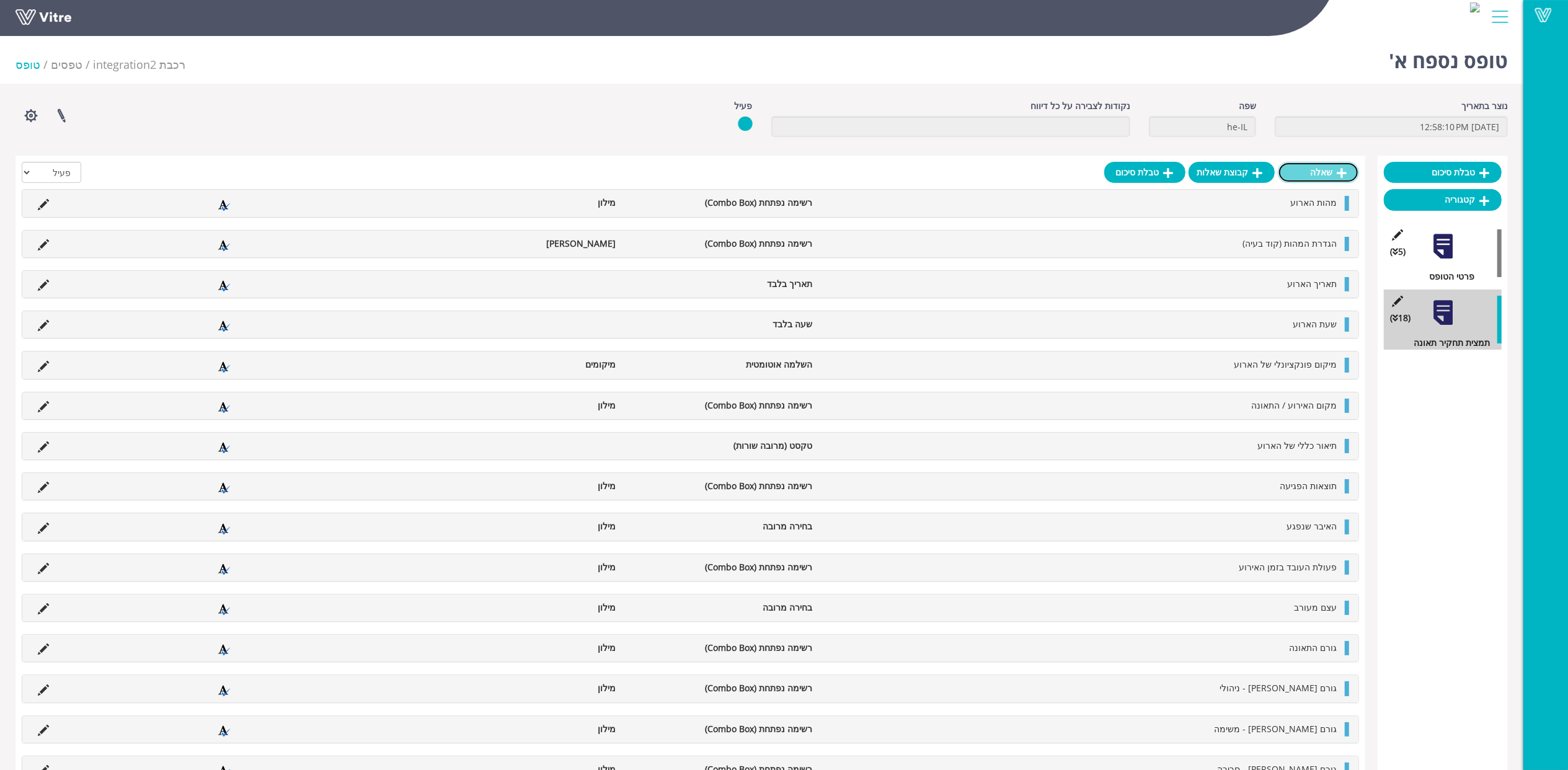
click at [1310, 174] on link "שאלה" at bounding box center [1318, 173] width 81 height 21
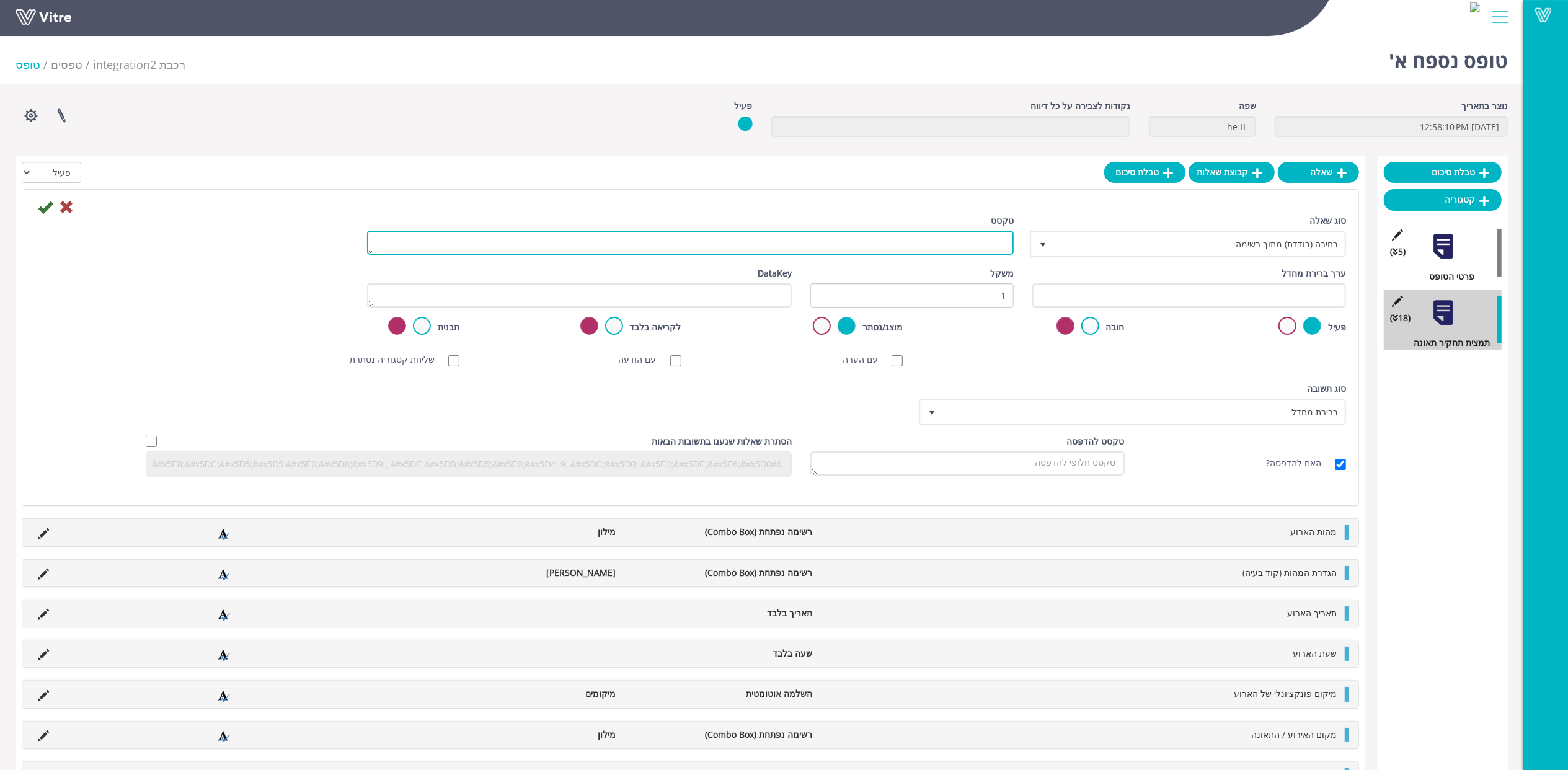
click at [969, 244] on textarea "טקסט" at bounding box center [691, 243] width 647 height 25
paste textarea "גורמי סיכון - מכאנים"
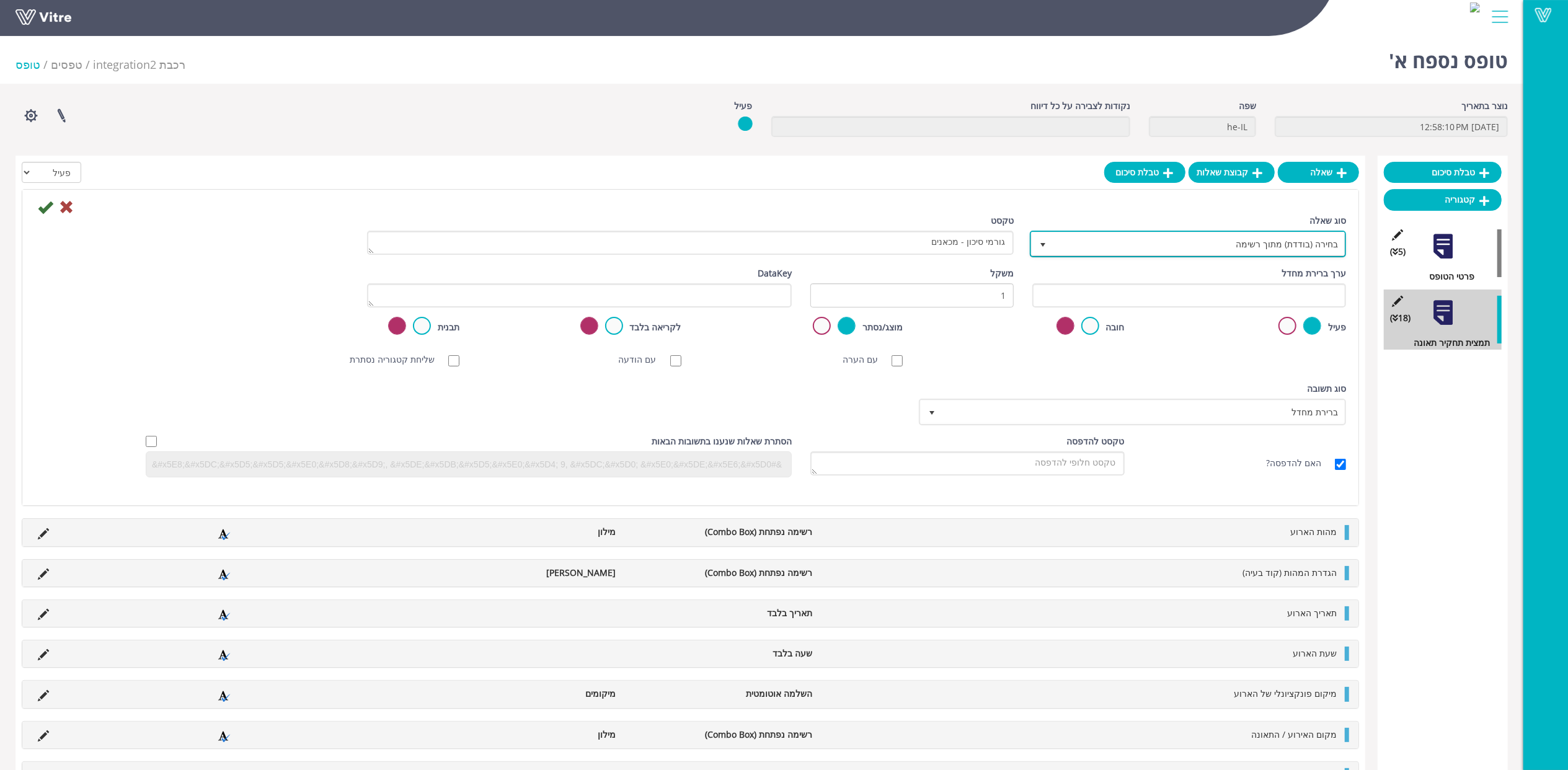
click at [1238, 251] on span "בחירה (בודדת) מתוך רשימה" at bounding box center [1199, 243] width 291 height 22
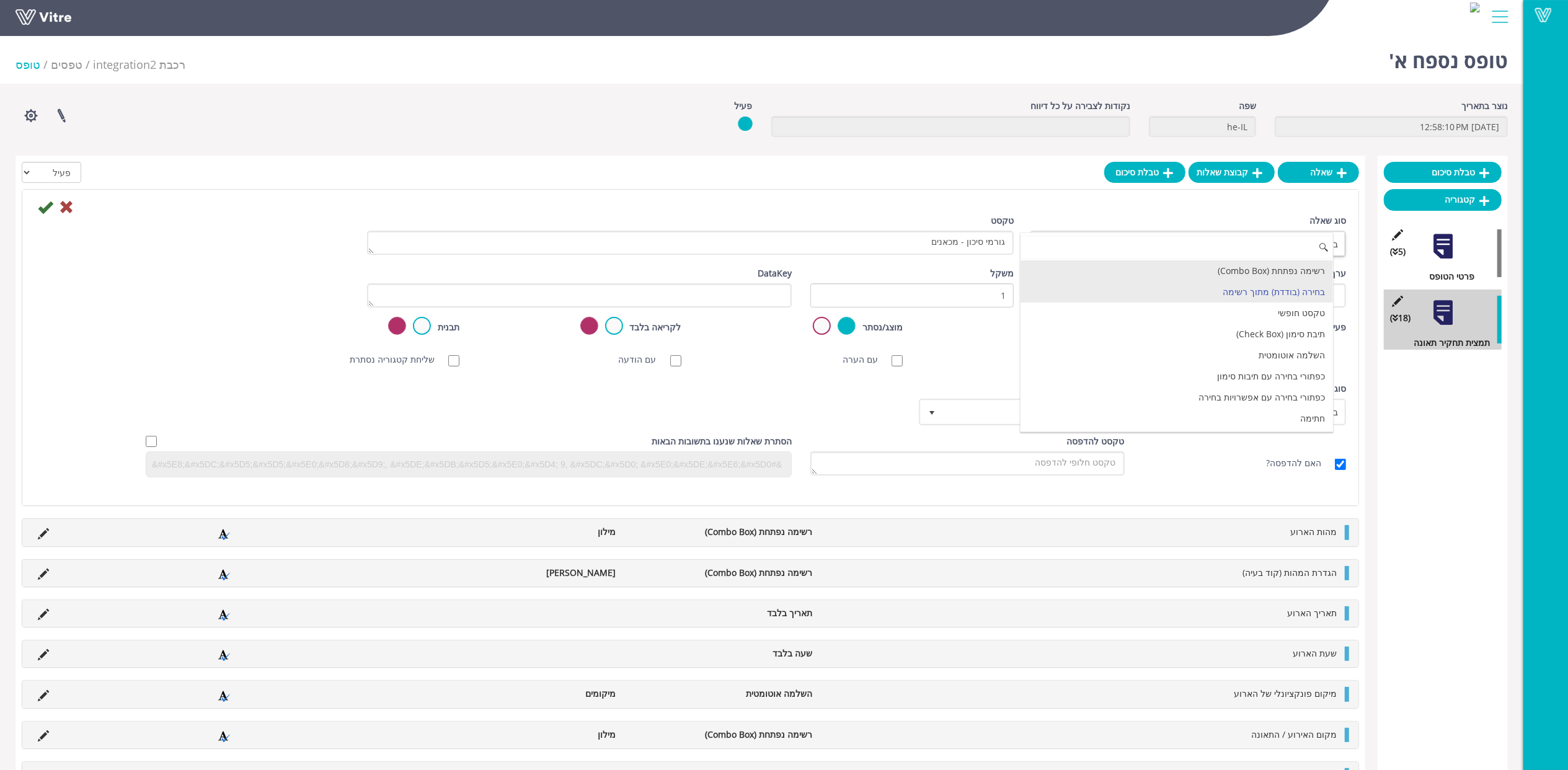
click at [1254, 271] on li "רשימה נפתחת (Combo Box)" at bounding box center [1177, 271] width 313 height 21
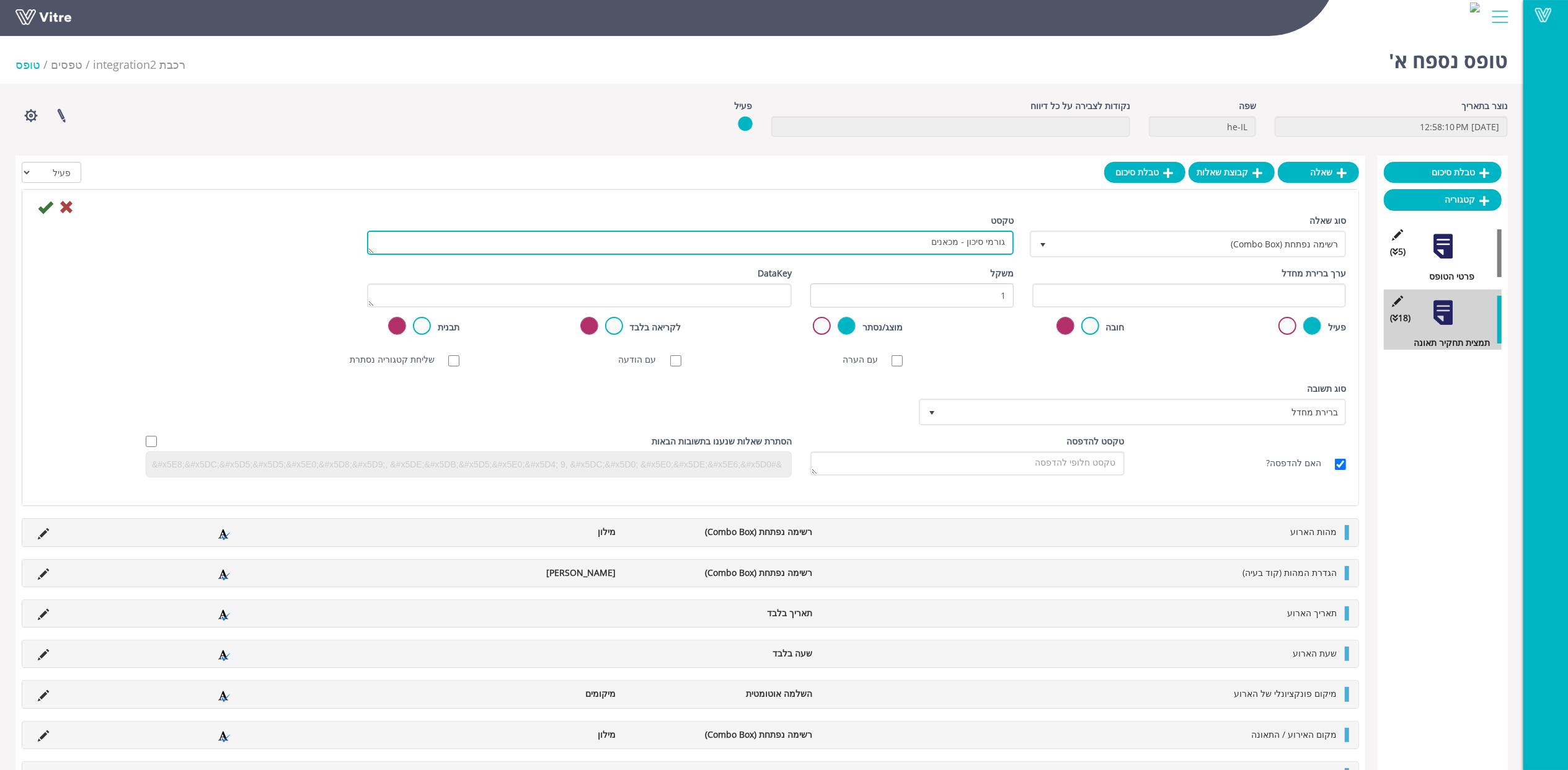
click at [968, 253] on textarea "גורמי סיכון - מכאנים" at bounding box center [691, 243] width 647 height 25
type textarea "גורמי סיכון - מכאנים"
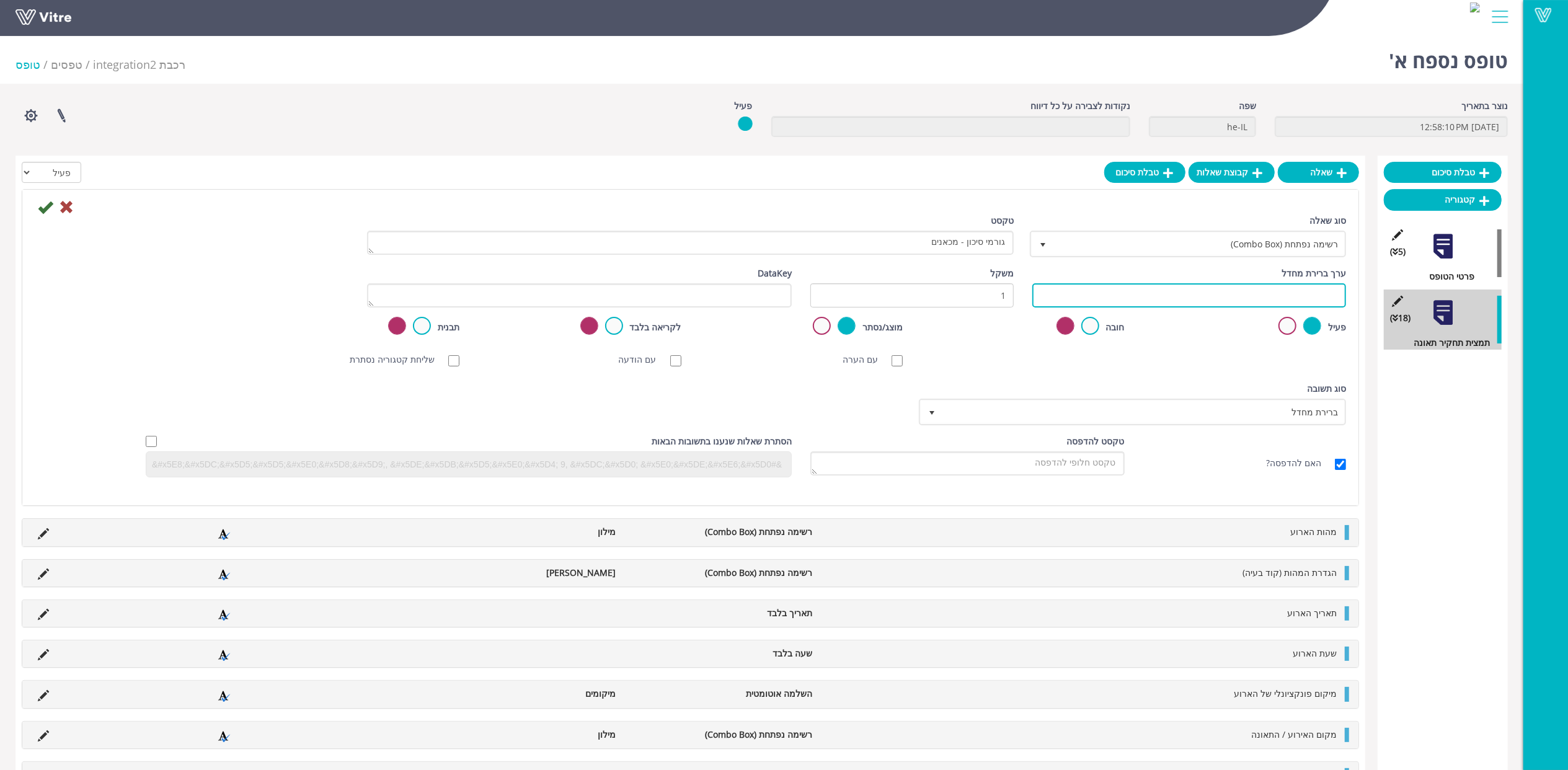
paste input "#Task.AY8000015"
type input "#Task.AY8000015"
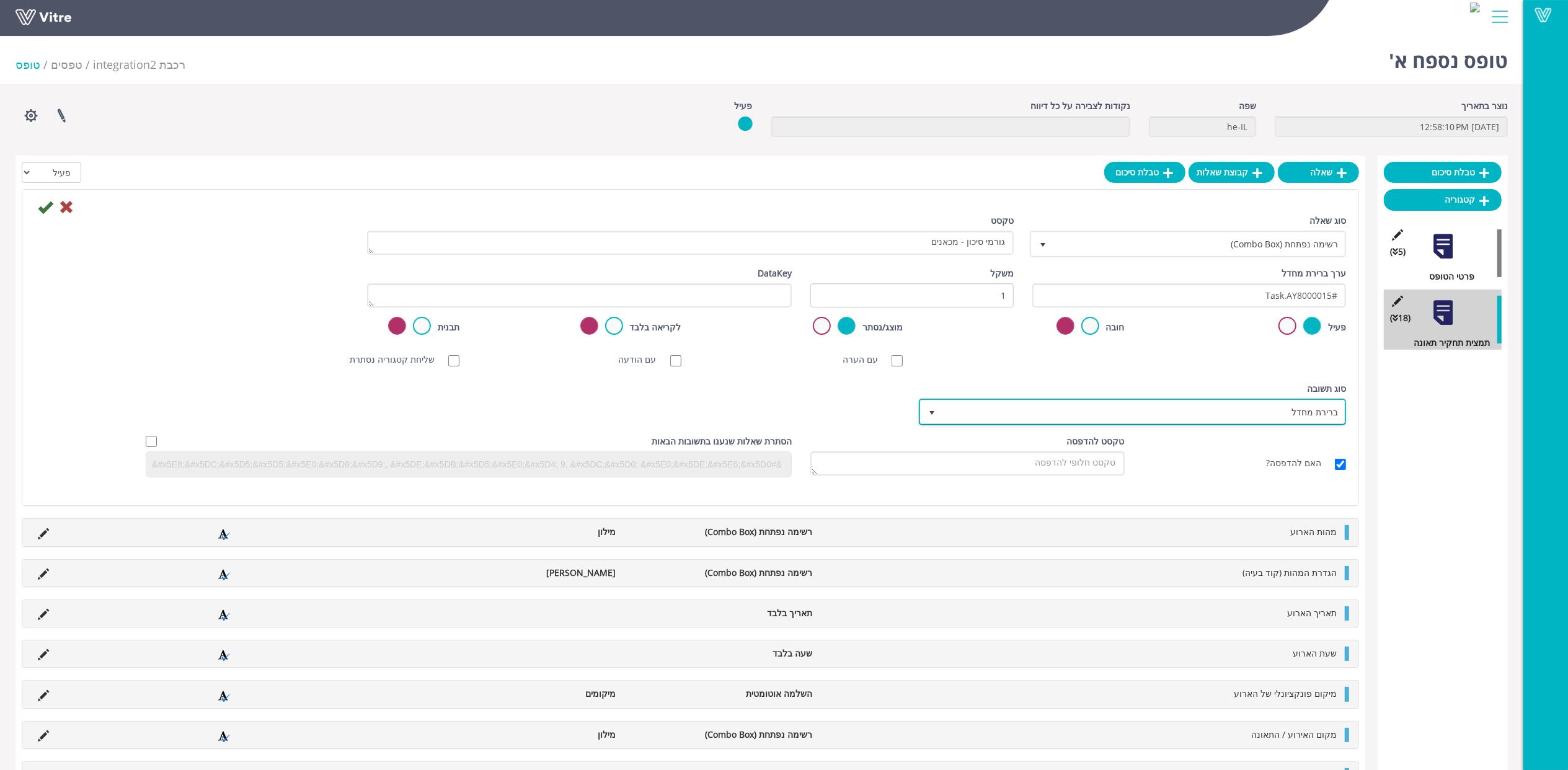
click at [1147, 418] on span "ברירת מחדל" at bounding box center [1144, 412] width 403 height 22
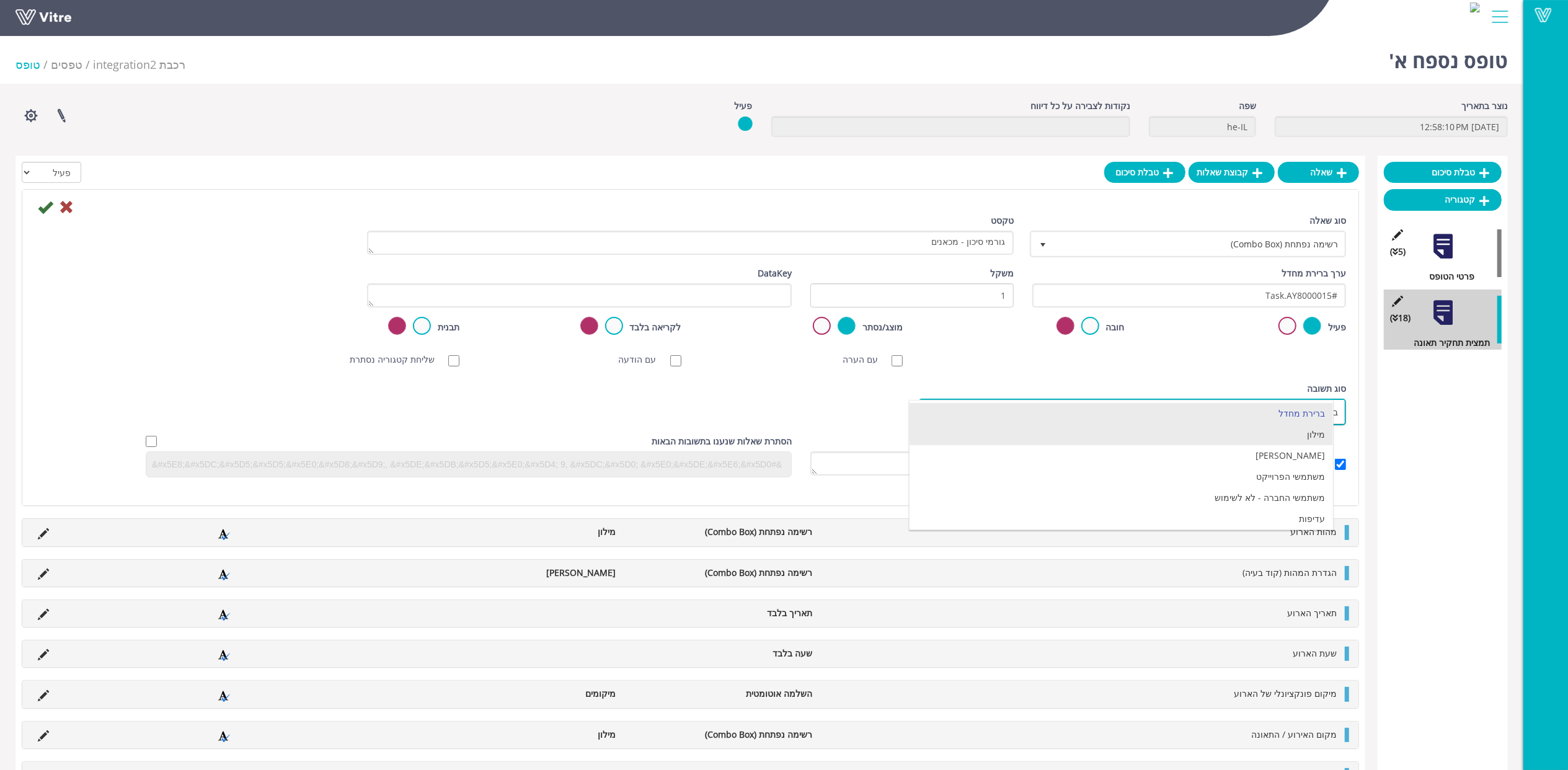
click at [1178, 439] on li "מילון" at bounding box center [1121, 435] width 423 height 21
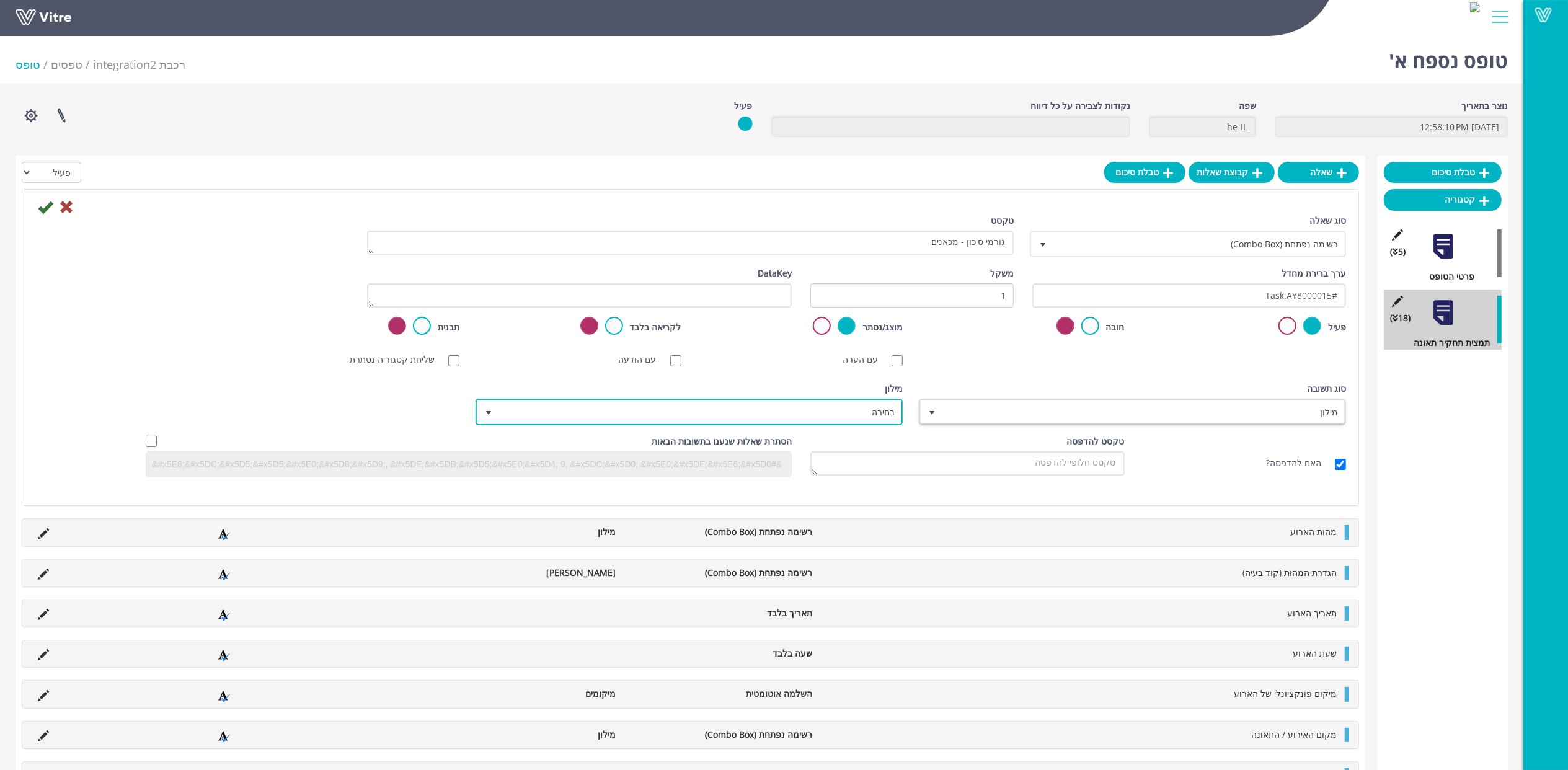
click at [842, 424] on span "בחירה" at bounding box center [689, 412] width 427 height 27
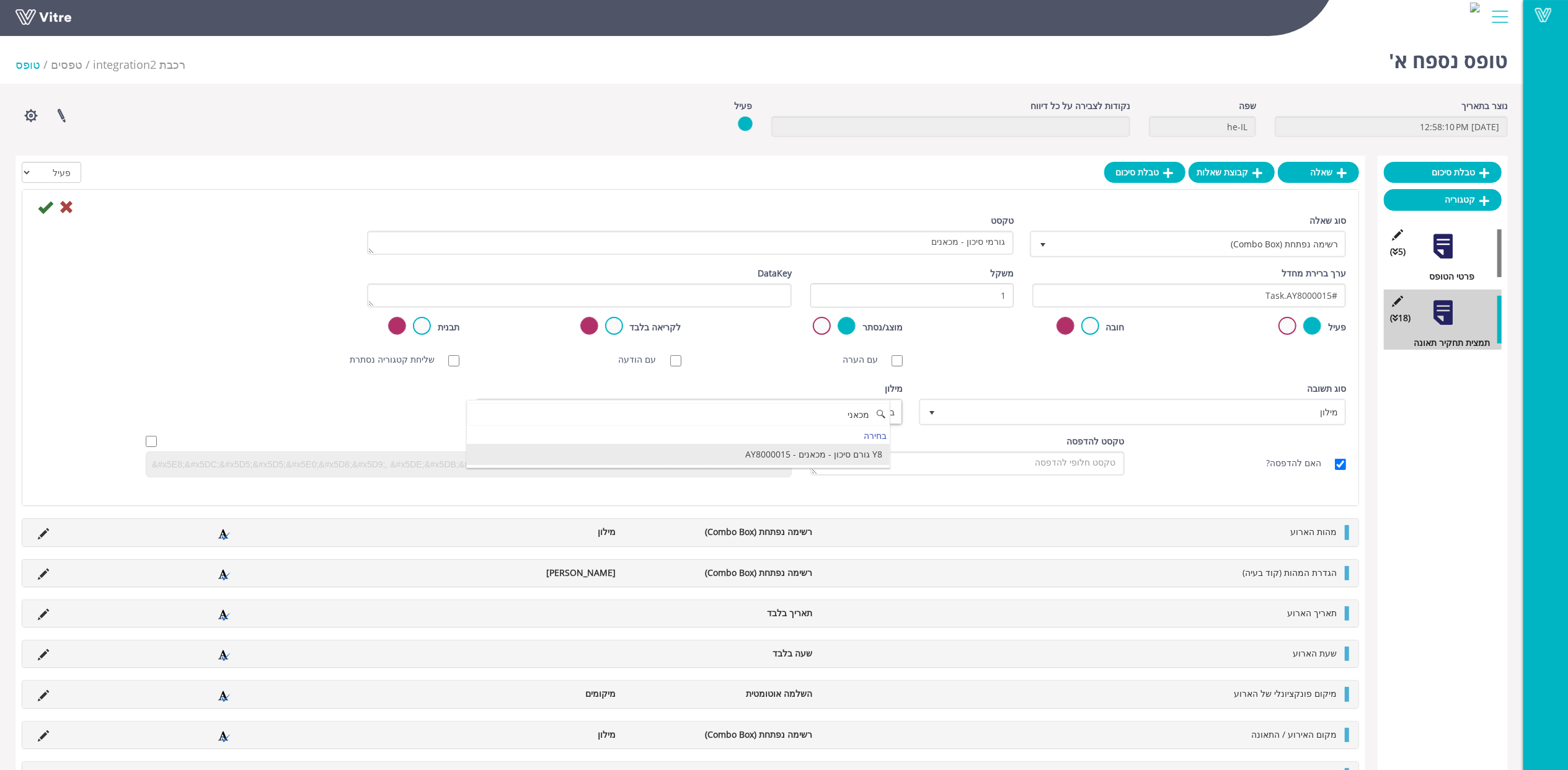
click at [816, 453] on li "Y8 גורם סיכון - מכאנים - AY8000015" at bounding box center [678, 455] width 423 height 21
type input "מכאני"
click at [47, 209] on icon at bounding box center [45, 207] width 15 height 15
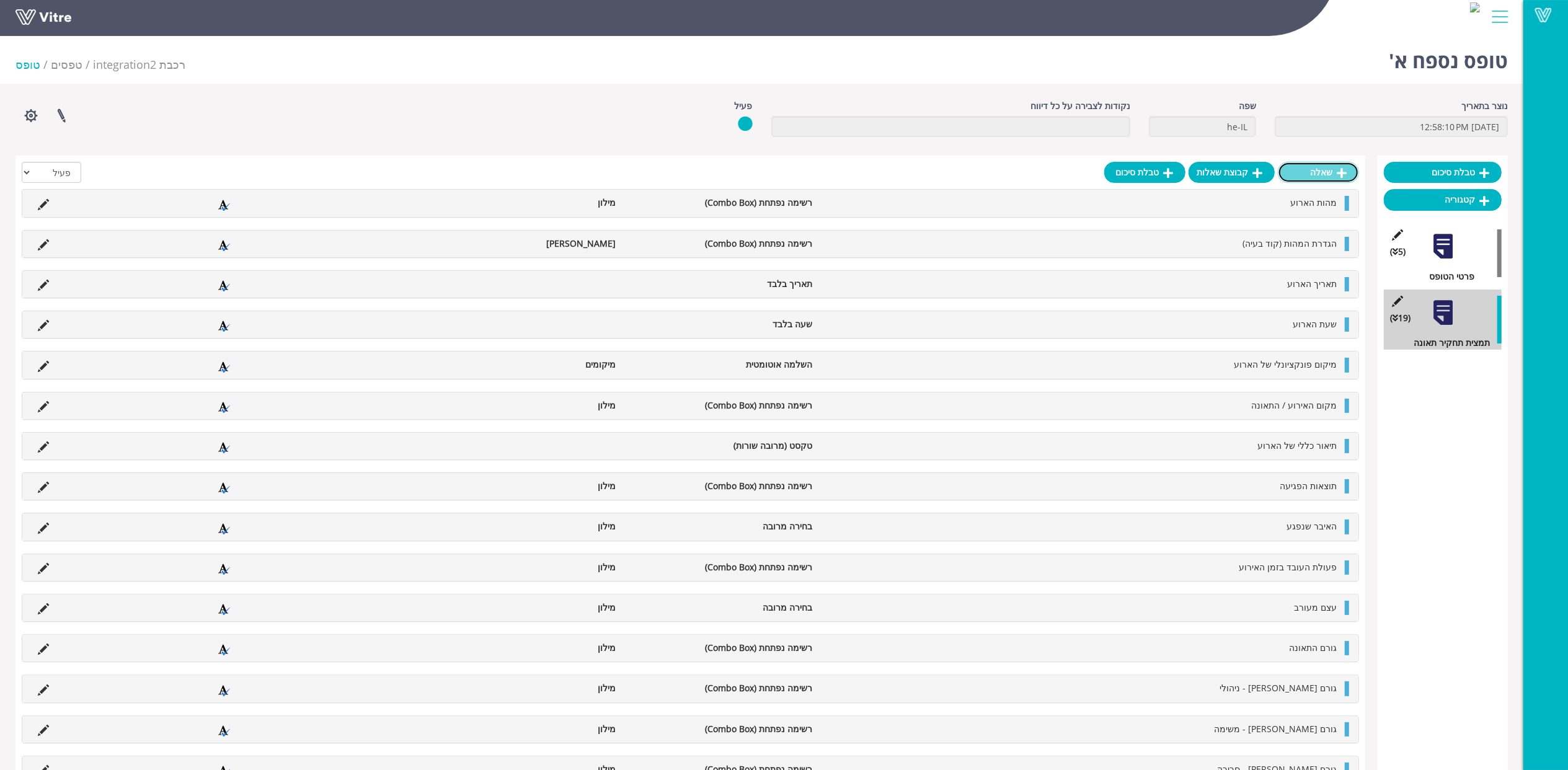
click at [1315, 175] on link "שאלה" at bounding box center [1318, 173] width 81 height 21
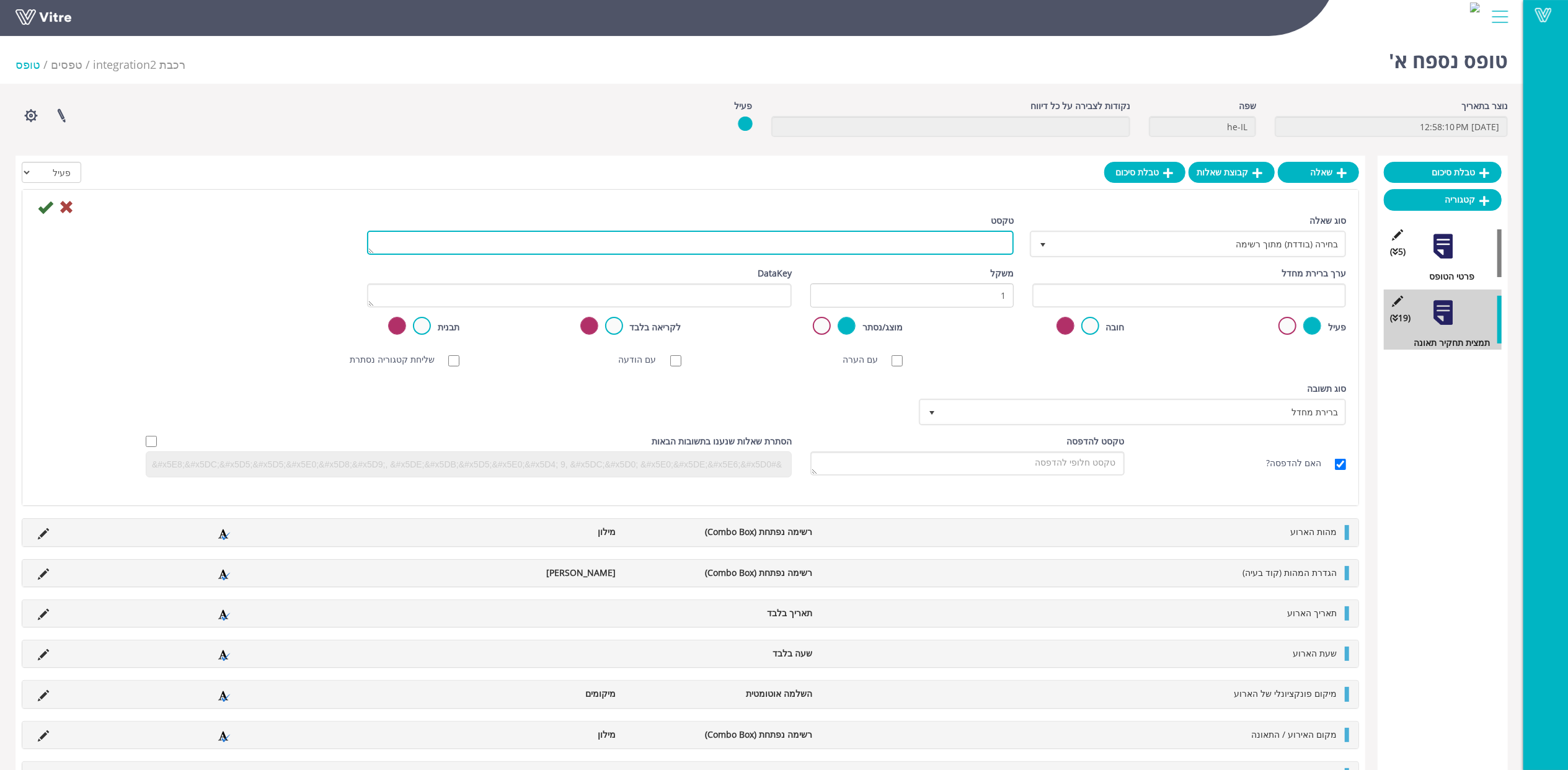
click at [971, 247] on textarea "טקסט" at bounding box center [691, 243] width 647 height 25
paste textarea "גורמי סיכון פיזיקלים"
type textarea "גורמי סיכון פיזיקלים"
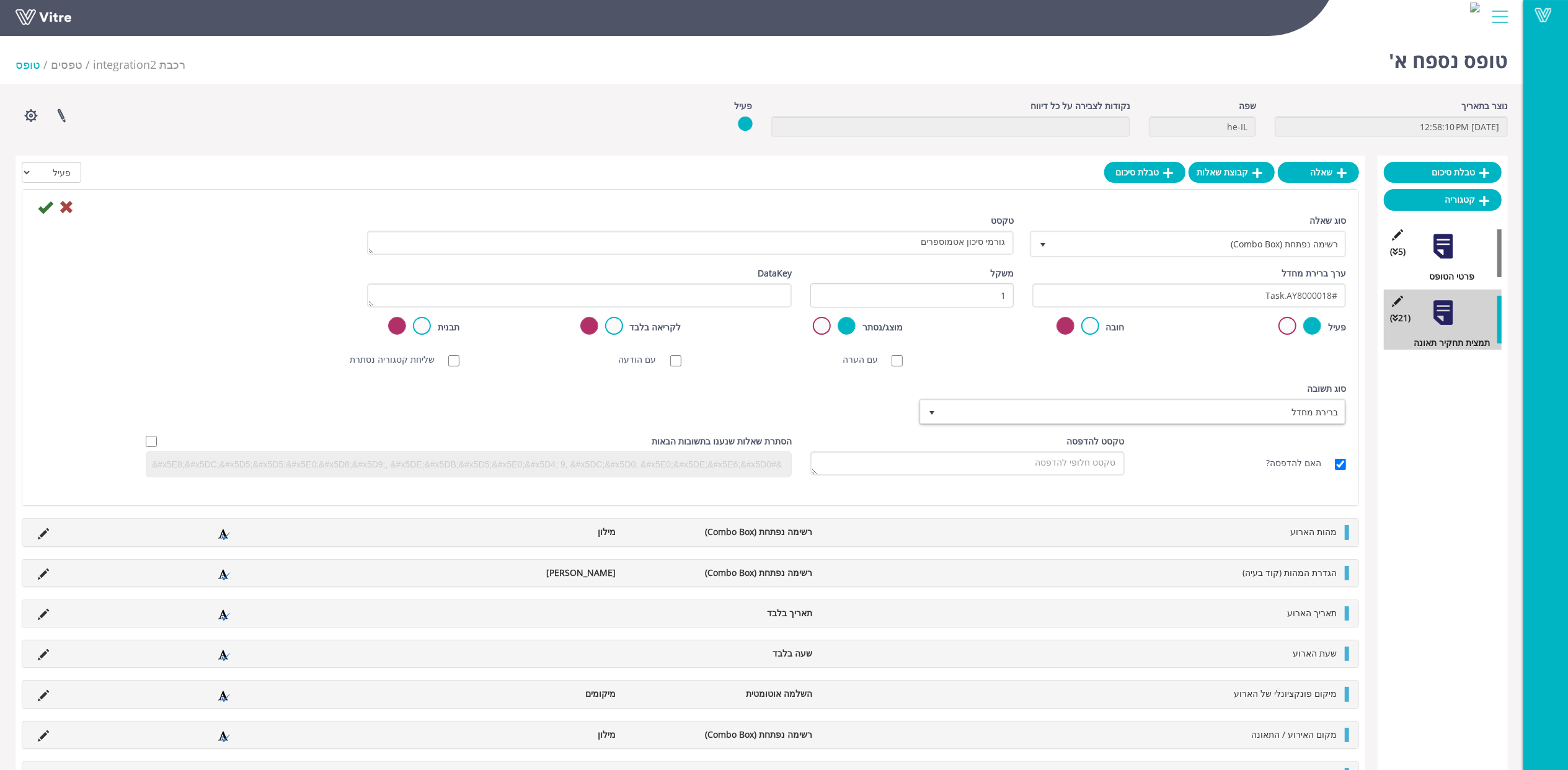
type input "#Task.AY8000018"
click at [1259, 403] on span "ברירת מחדל" at bounding box center [1144, 412] width 403 height 22
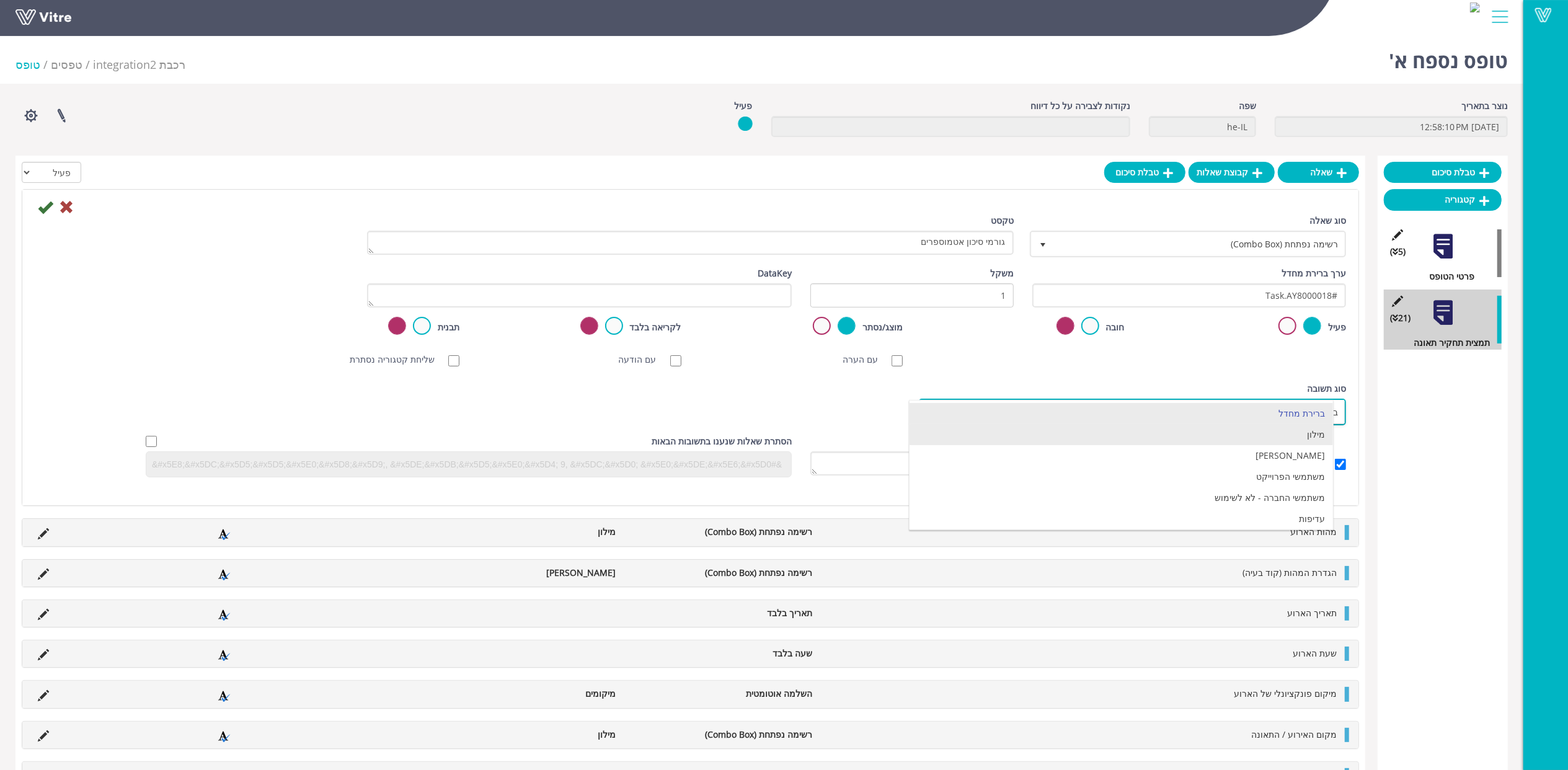
click at [1279, 430] on li "מילון" at bounding box center [1121, 435] width 423 height 21
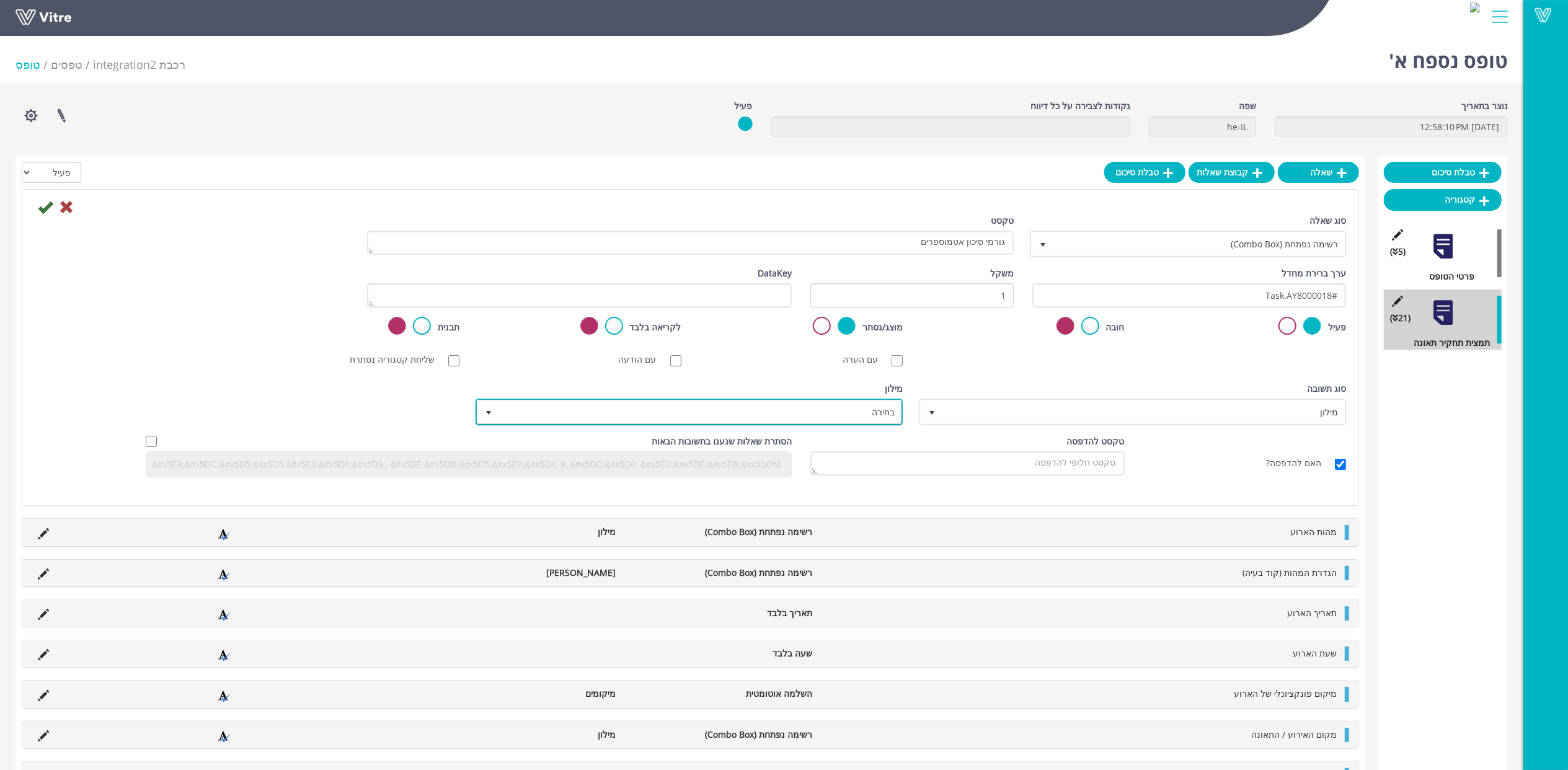
click at [874, 412] on span "בחירה" at bounding box center [701, 412] width 403 height 22
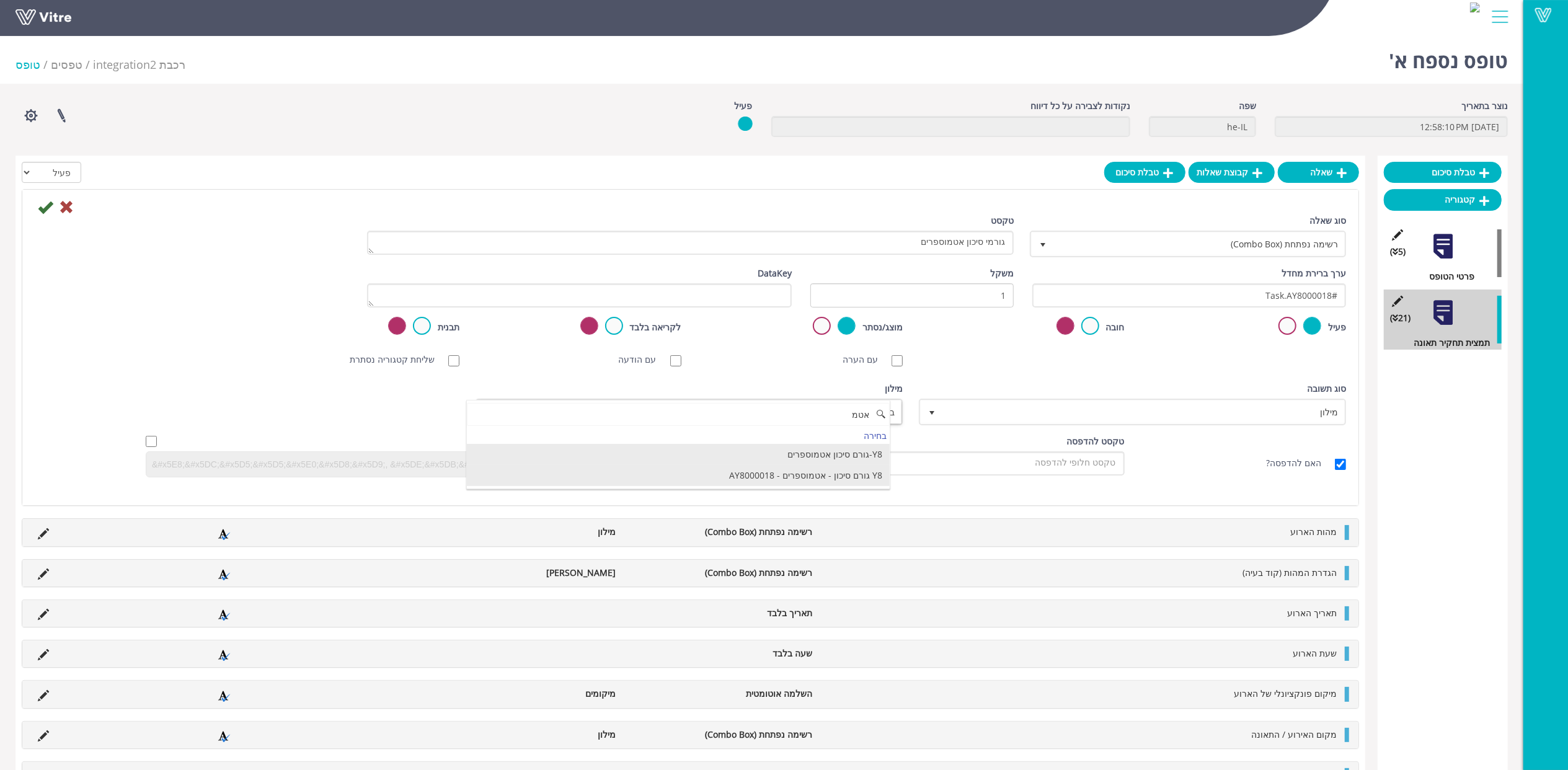
click at [817, 475] on li "Y8 גורם סיכון - אטמוספרים - AY8000018" at bounding box center [678, 475] width 423 height 21
type input "אטמ"
click at [43, 211] on icon at bounding box center [45, 207] width 15 height 15
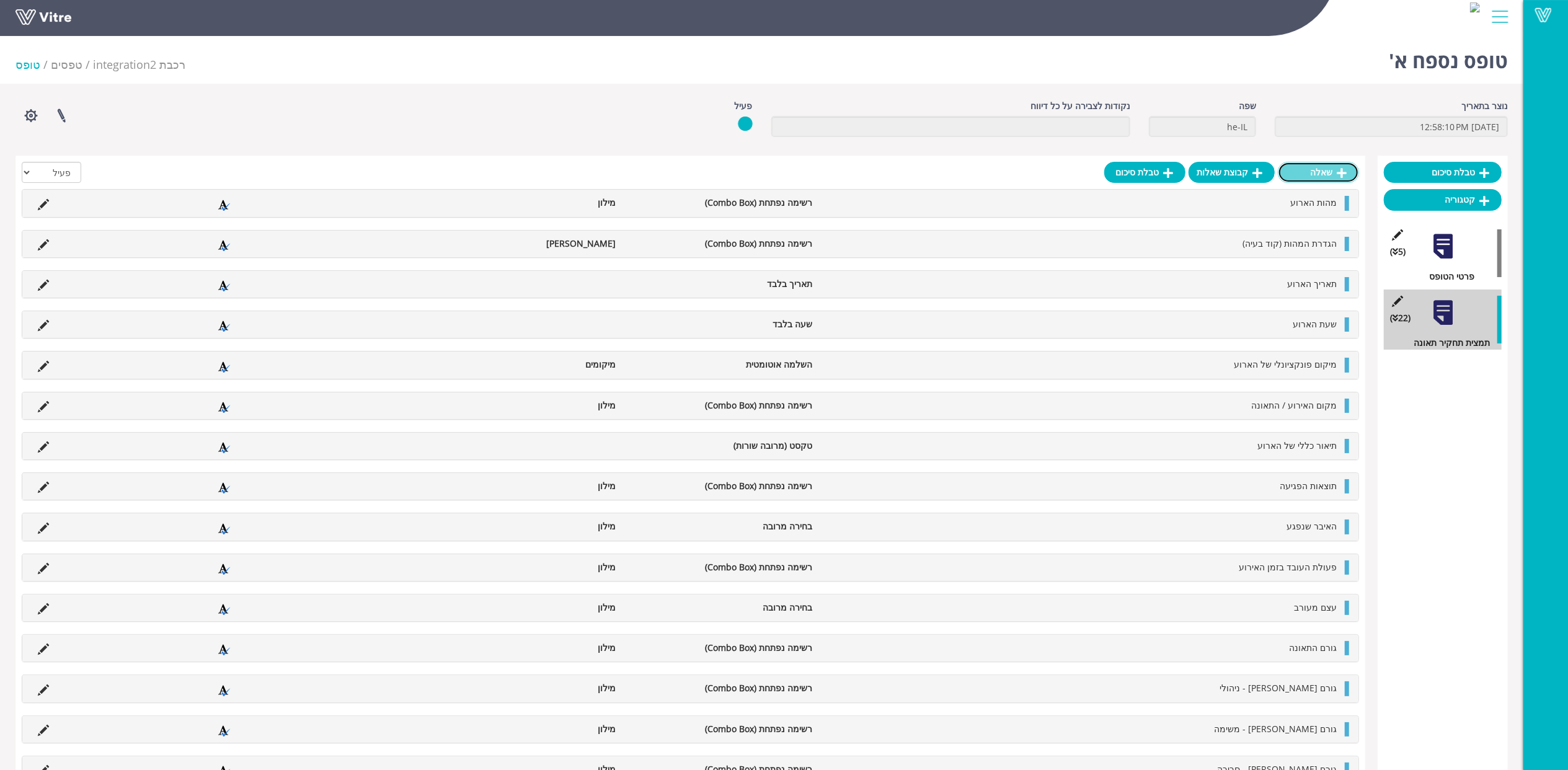
click at [1330, 174] on link "שאלה" at bounding box center [1318, 173] width 81 height 21
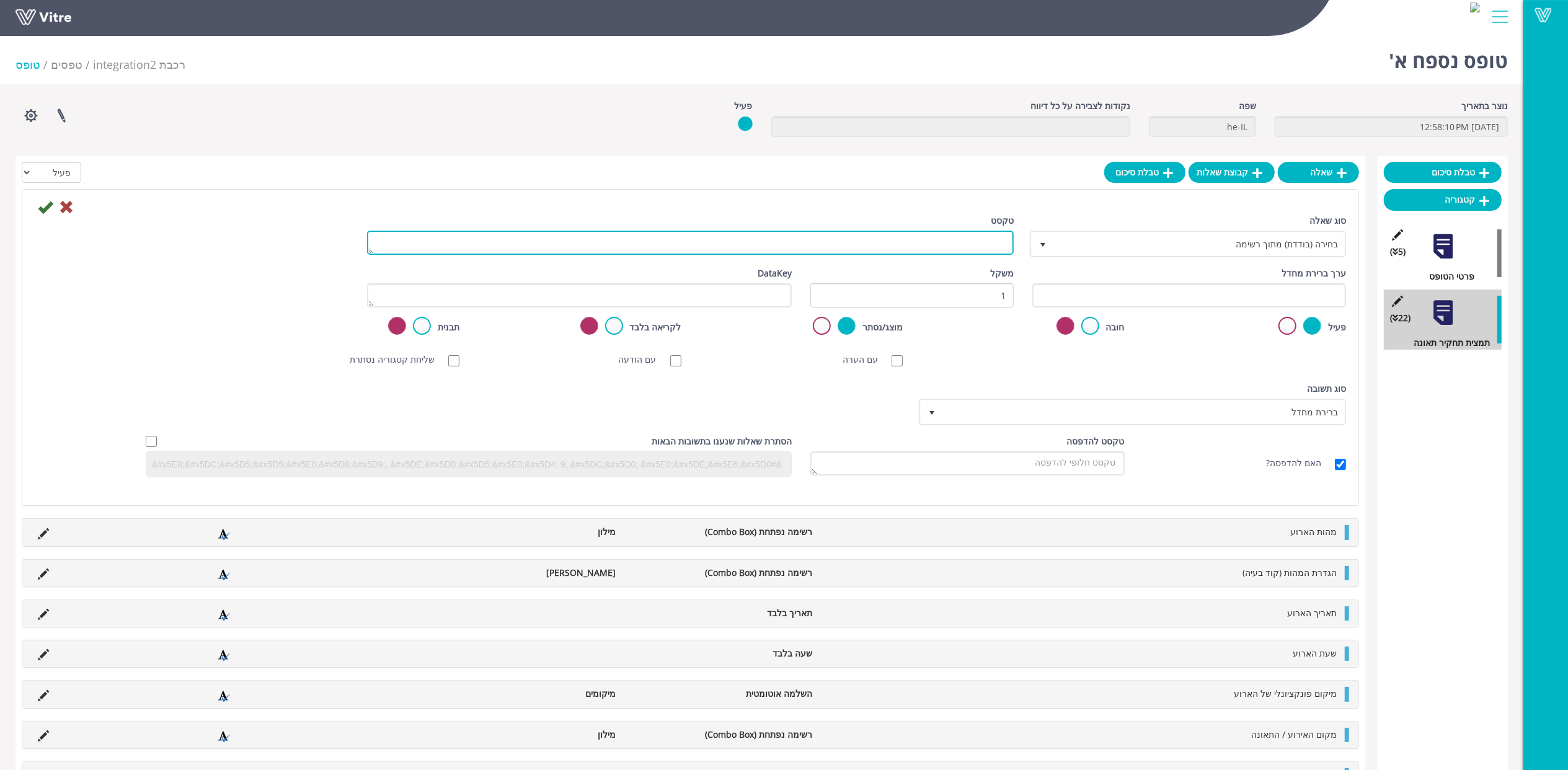
click at [990, 250] on textarea "טקסט" at bounding box center [691, 243] width 647 height 25
paste textarea "גורמי סיכון אנרגיות"
type textarea "גורמי סיכון אנרגיות"
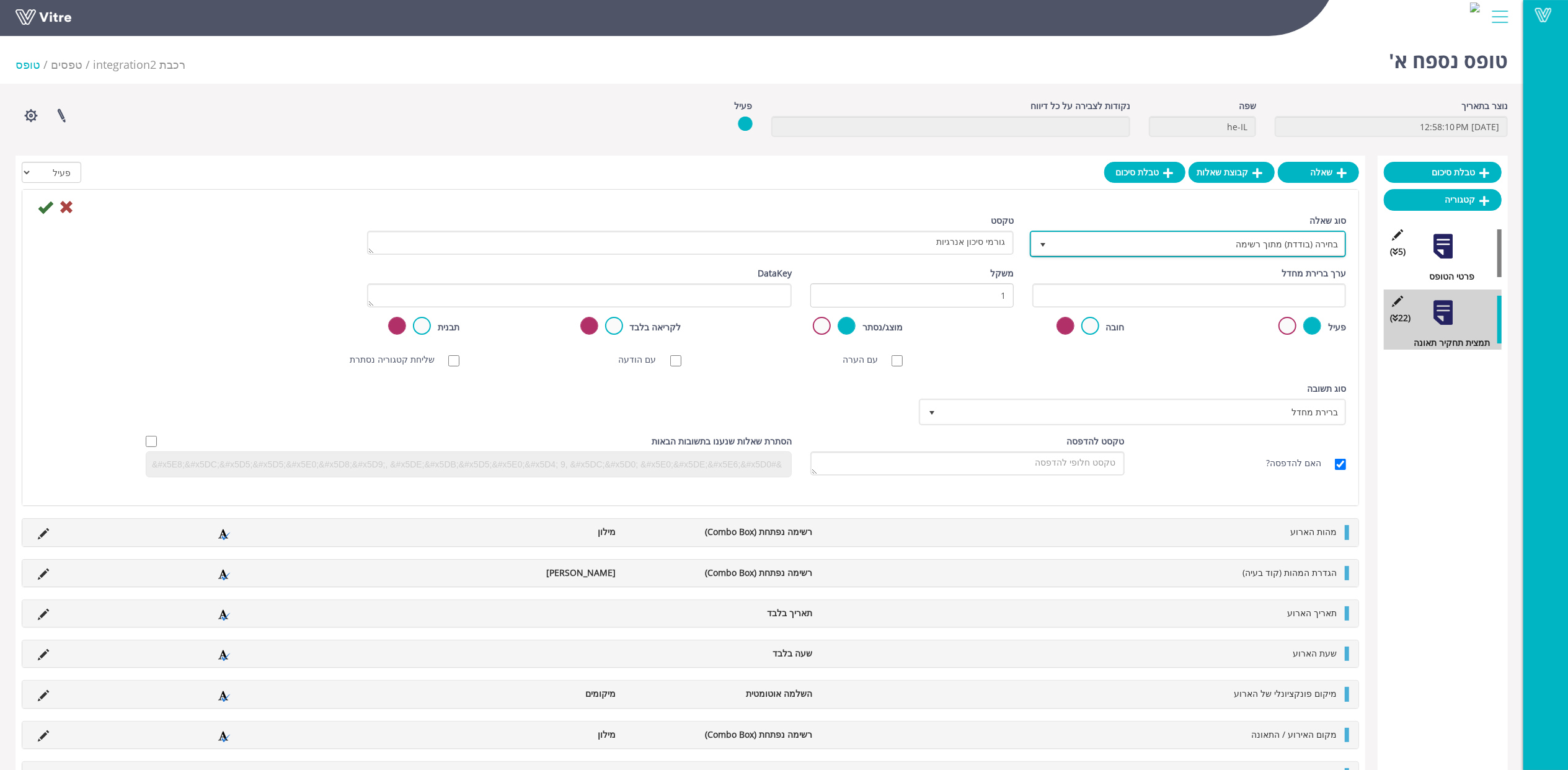
click at [1263, 236] on span "בחירה (בודדת) מתוך רשימה" at bounding box center [1199, 243] width 291 height 22
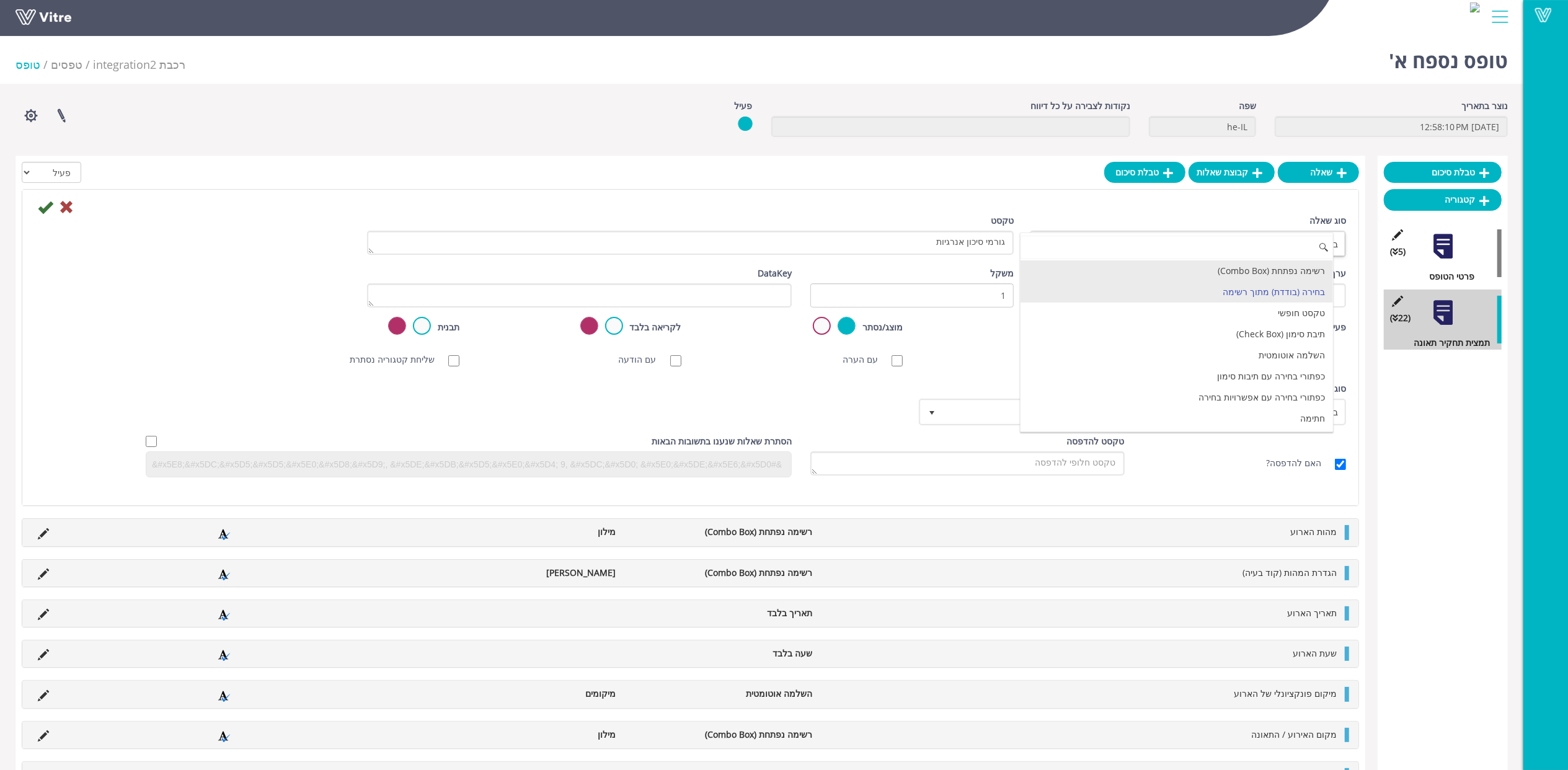
click at [1288, 272] on li "רשימה נפתחת (Combo Box)" at bounding box center [1177, 271] width 313 height 21
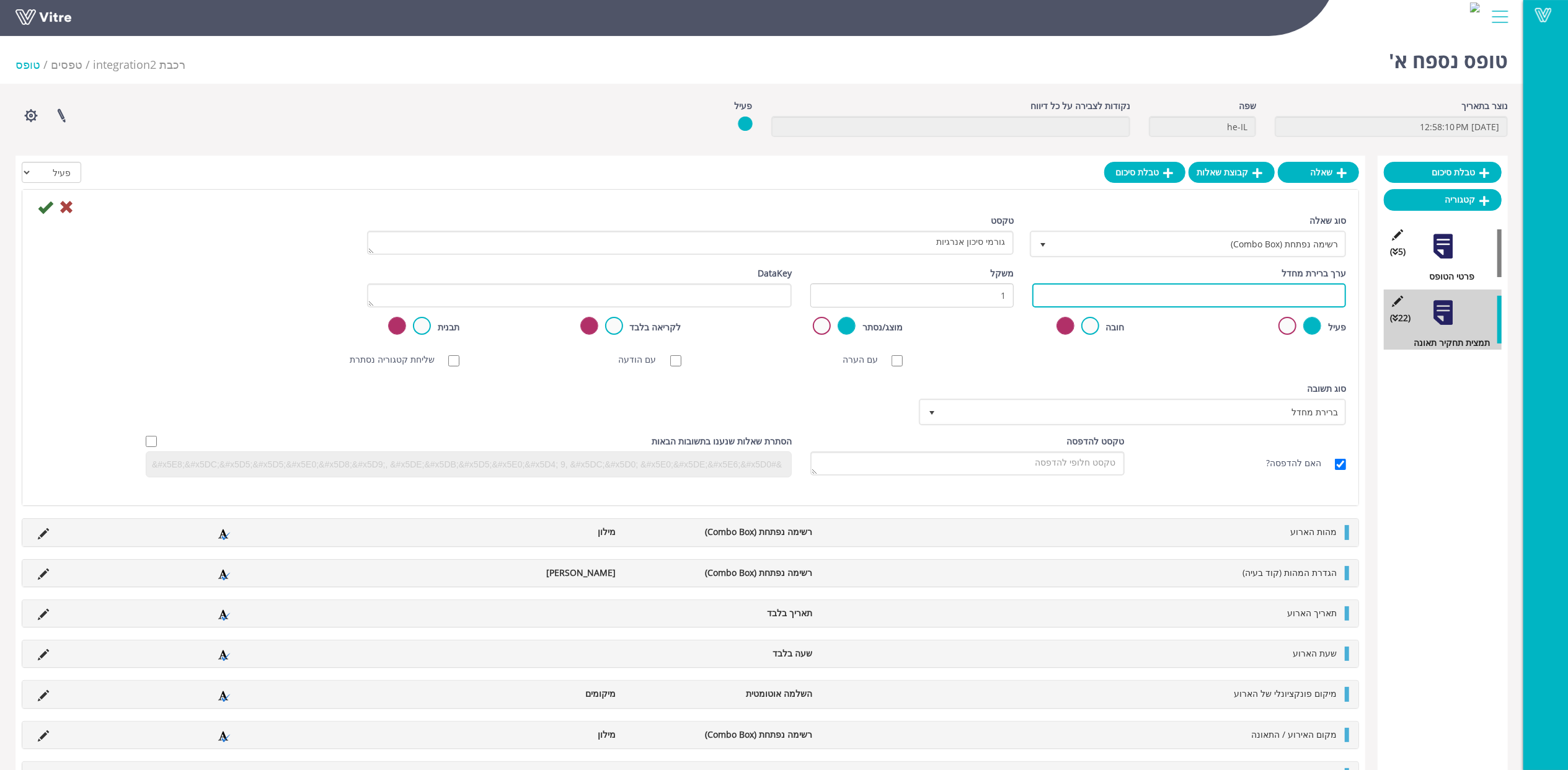
click at [1284, 298] on input "text" at bounding box center [1189, 295] width 313 height 25
paste input "#Task.AY8000019"
type input "#Task.AY8000019"
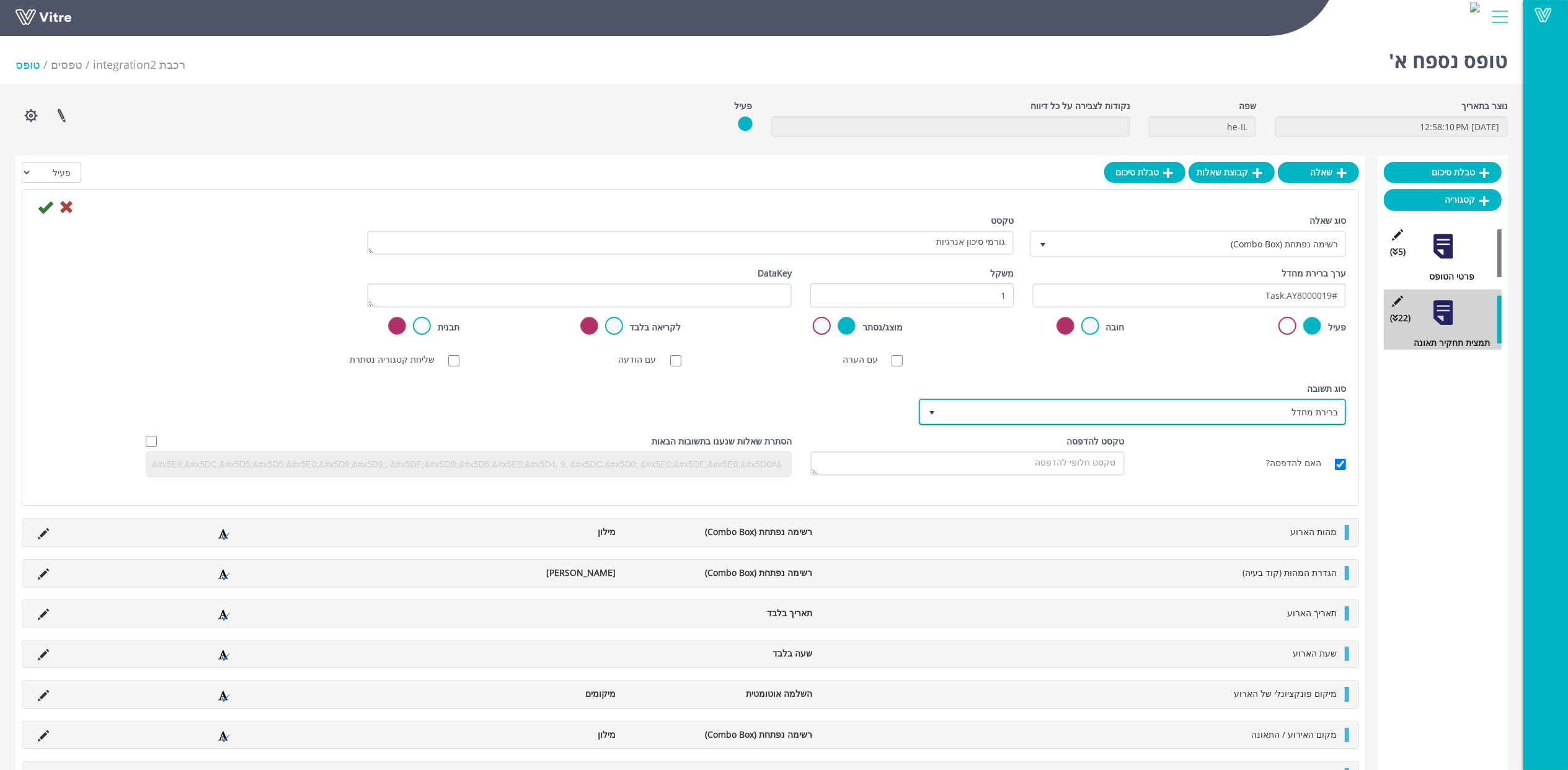
click at [1273, 412] on span "ברירת מחדל" at bounding box center [1144, 412] width 403 height 22
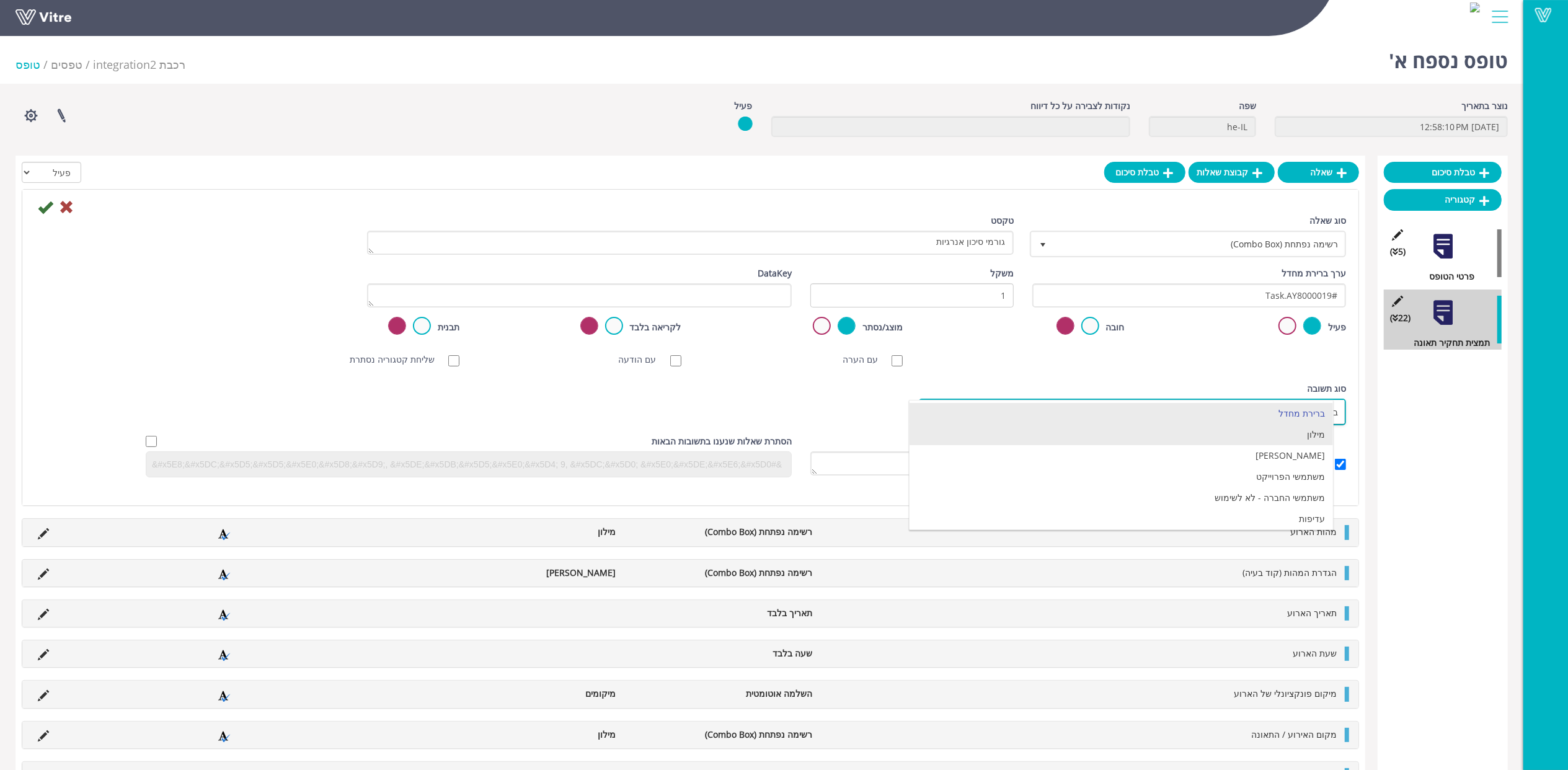
click at [1302, 439] on li "מילון" at bounding box center [1121, 435] width 423 height 21
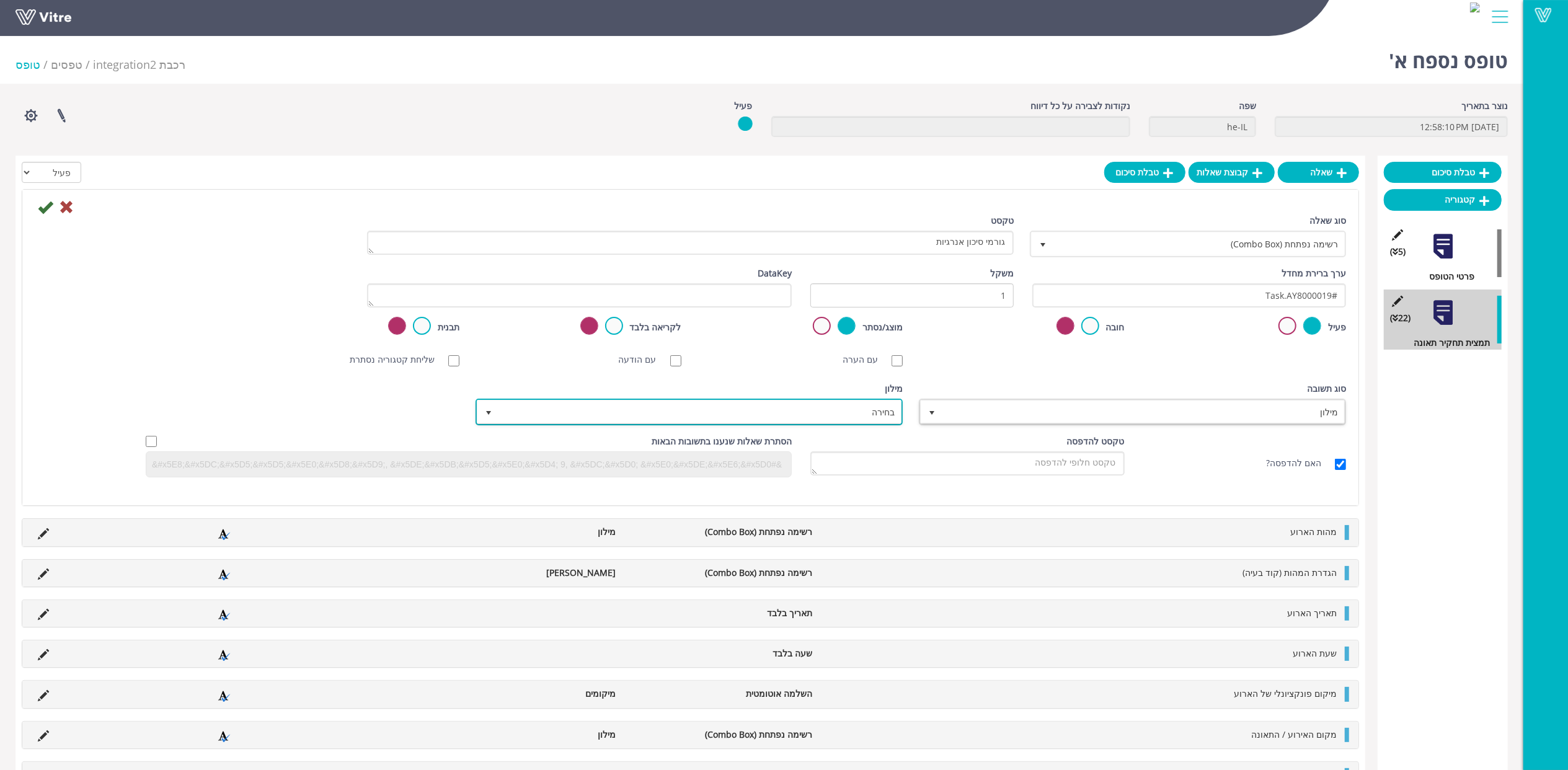
click at [823, 408] on span "בחירה" at bounding box center [701, 412] width 403 height 22
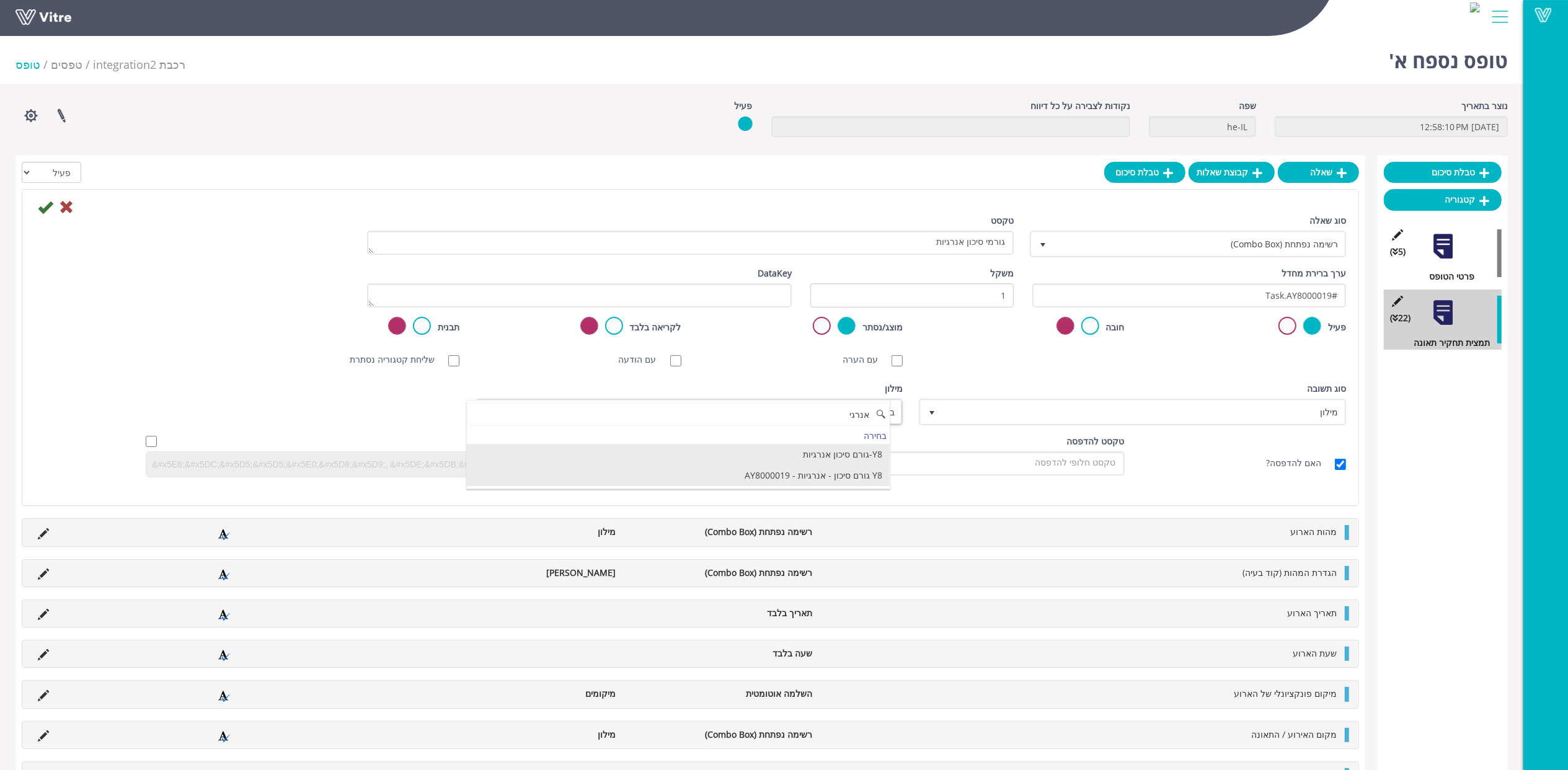
click at [822, 474] on li "Y8 גורם סיכון - אנרגיות - AY8000019" at bounding box center [678, 475] width 423 height 21
type input "אנרגי"
click at [47, 211] on icon at bounding box center [45, 207] width 15 height 15
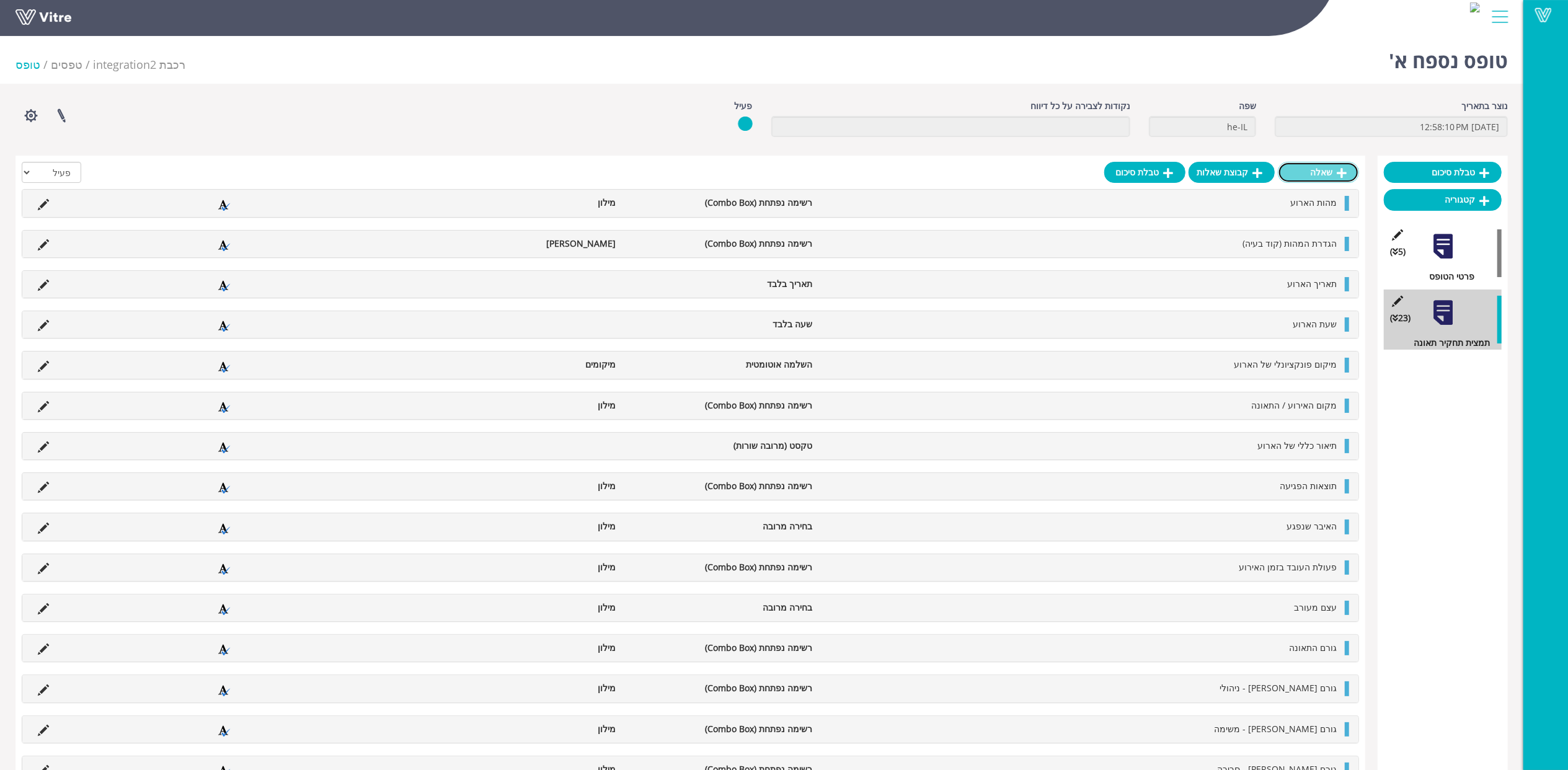
click at [1330, 165] on link "שאלה" at bounding box center [1318, 173] width 81 height 21
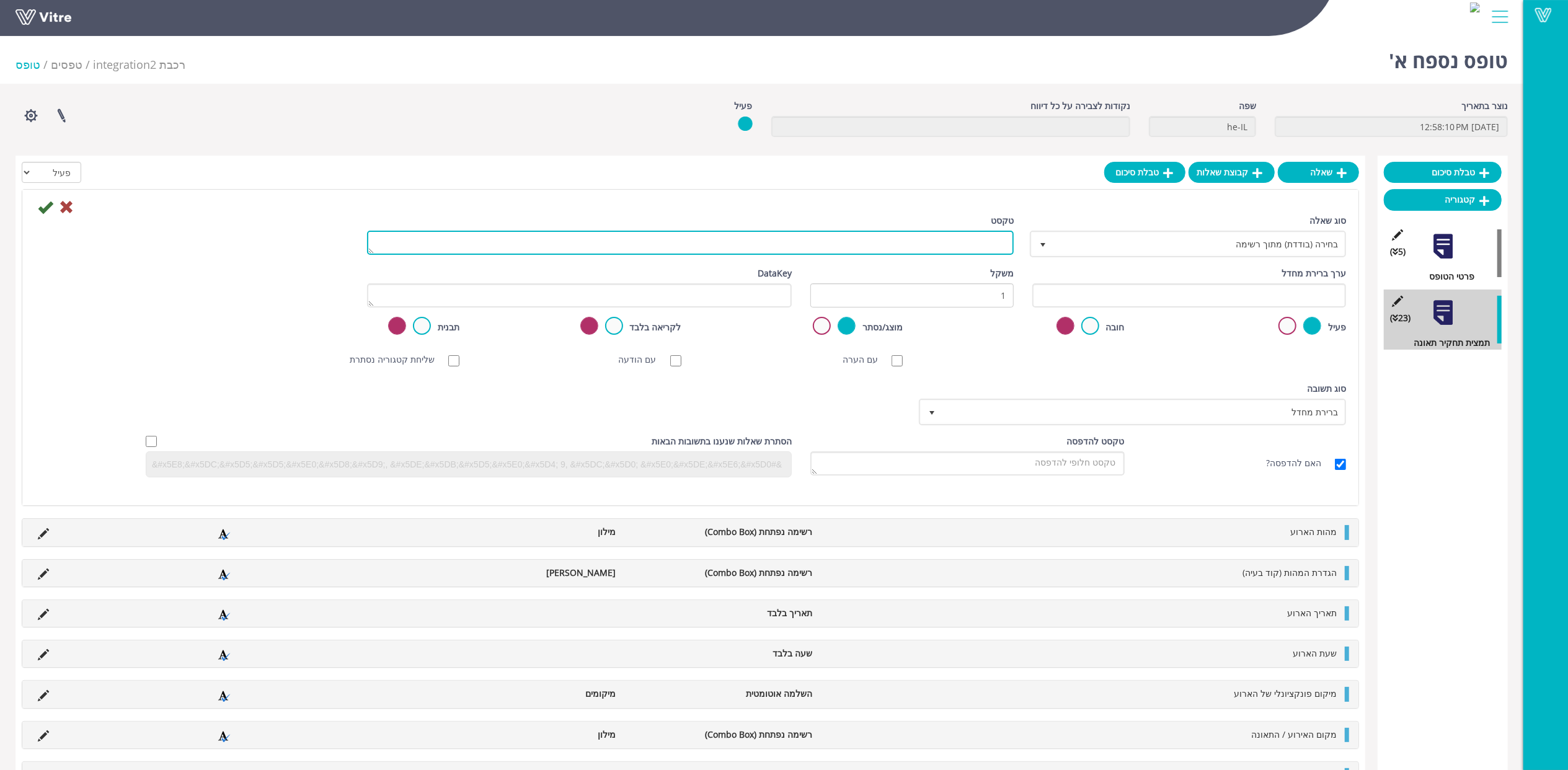
click at [988, 246] on textarea "טקסט" at bounding box center [691, 243] width 647 height 25
paste textarea "גורמי סיכון תחלואה"
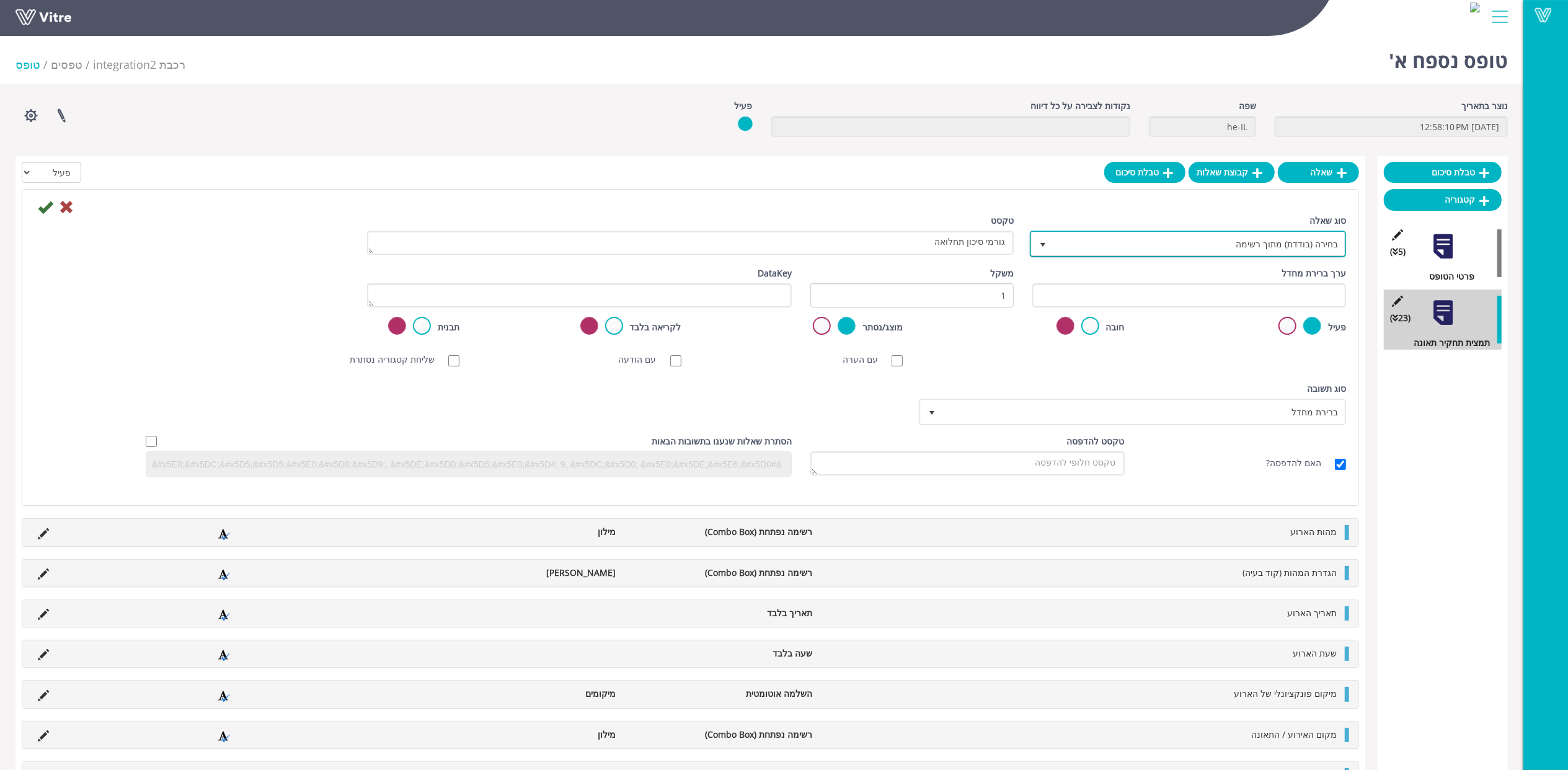
click at [1162, 243] on span "בחירה (בודדת) מתוך רשימה" at bounding box center [1199, 243] width 291 height 22
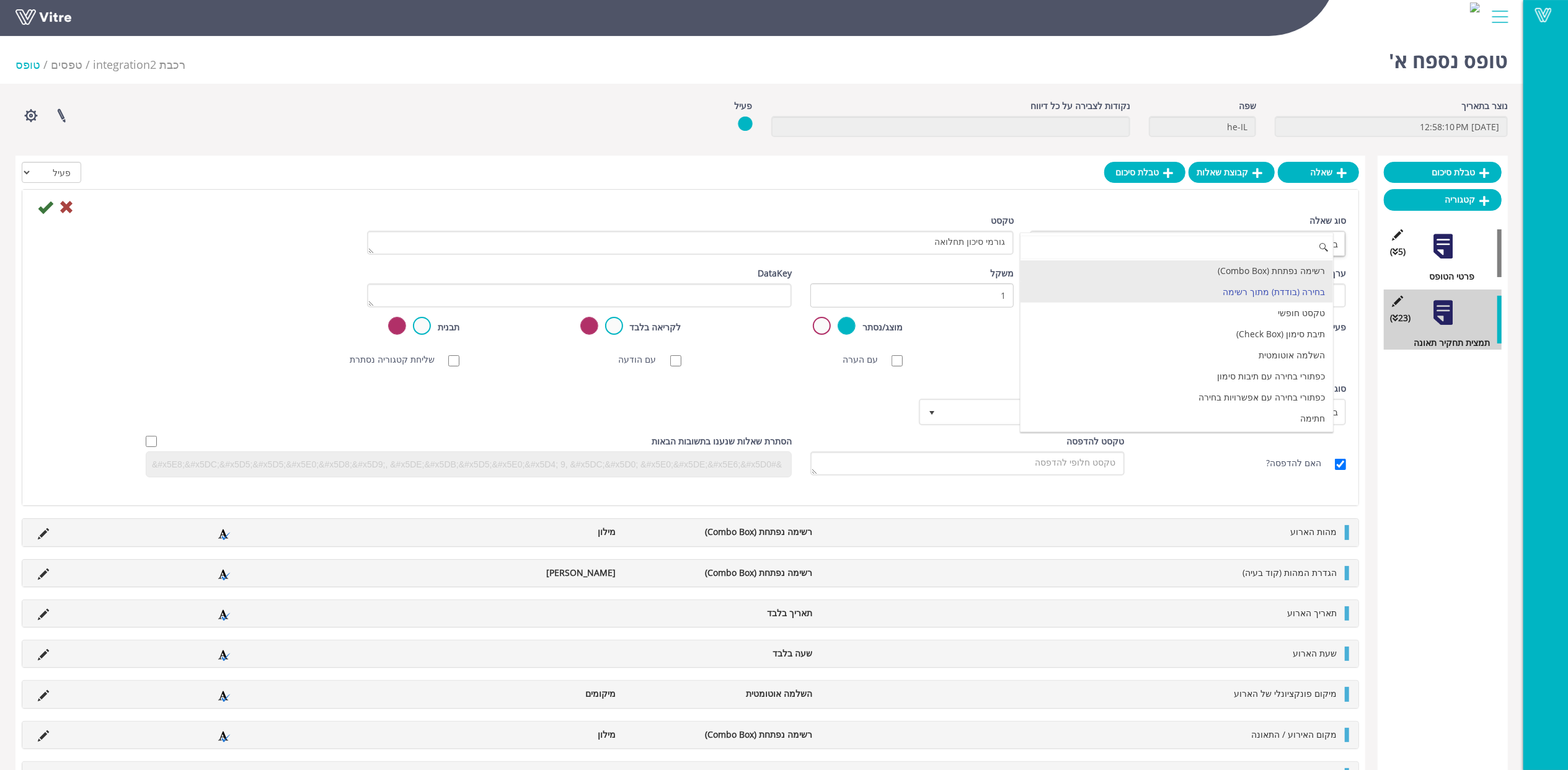
click at [1193, 265] on li "רשימה נפתחת (Combo Box)" at bounding box center [1177, 271] width 313 height 21
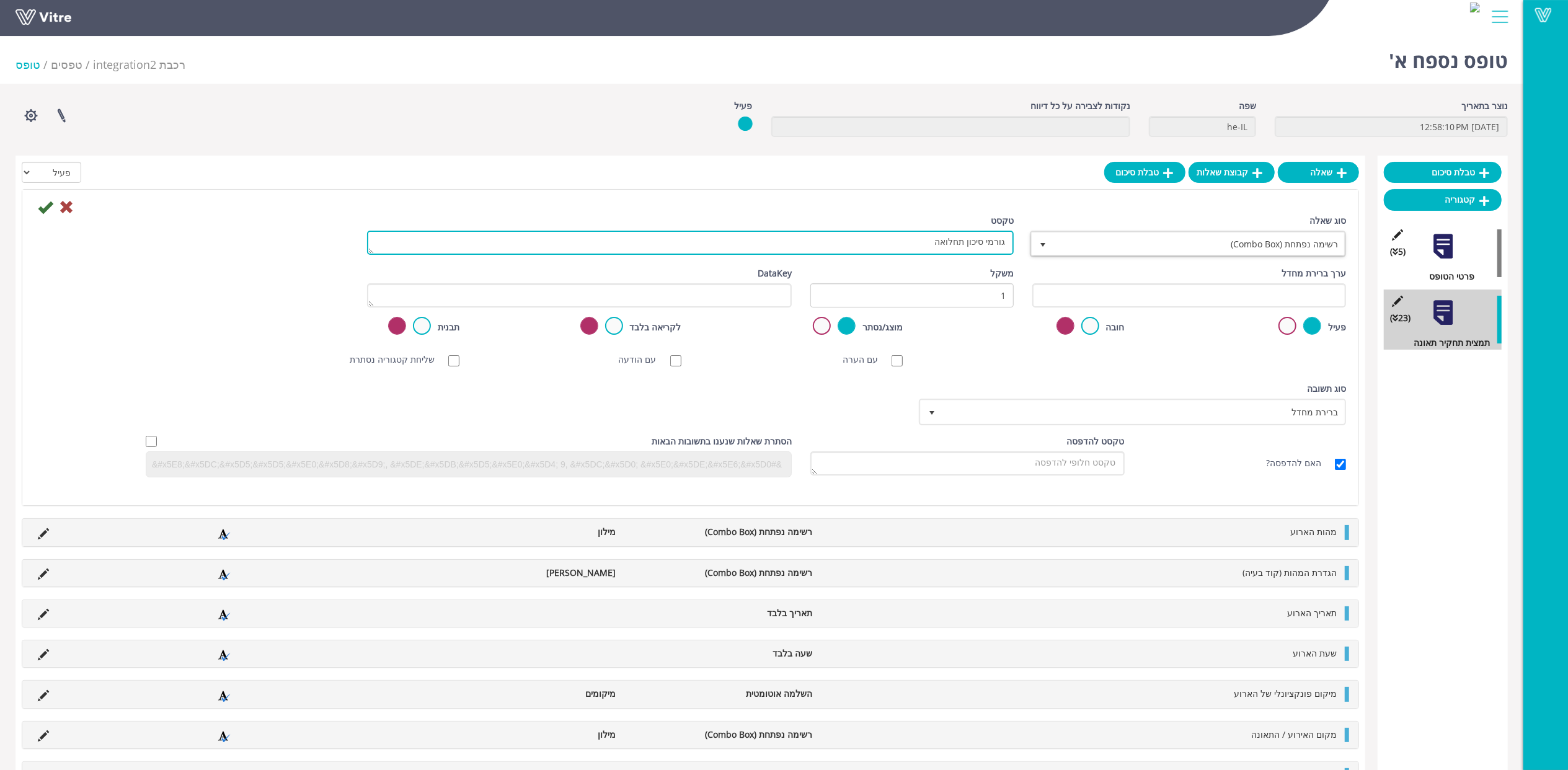
click at [989, 250] on textarea "גורמי סיכון תחלואה" at bounding box center [691, 243] width 647 height 25
type textarea "גורמי סיכון תחלואה"
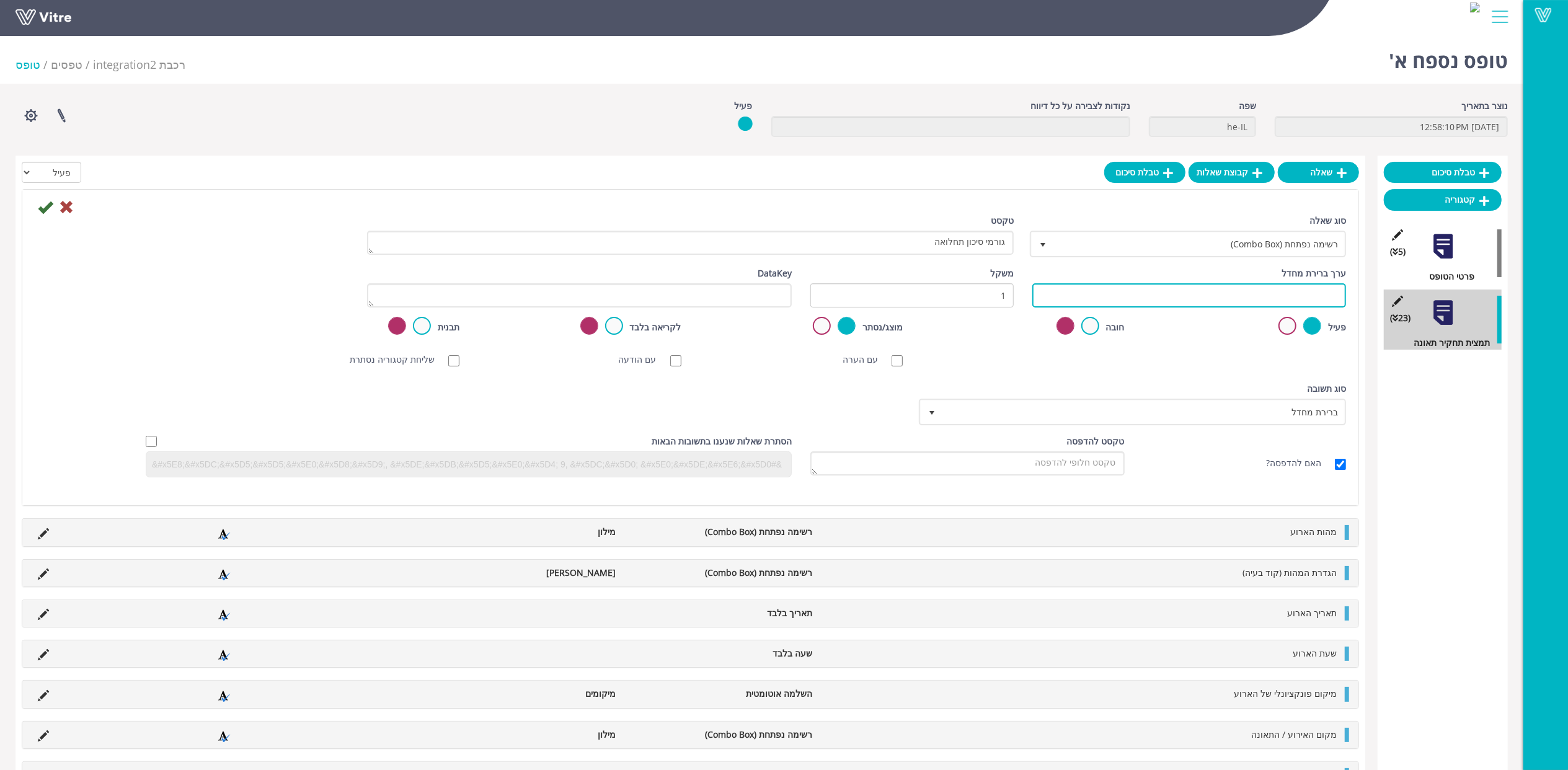
click at [1057, 293] on input "text" at bounding box center [1189, 295] width 313 height 25
paste input "#Task.AY8000020"
type input "#Task.AY8000020"
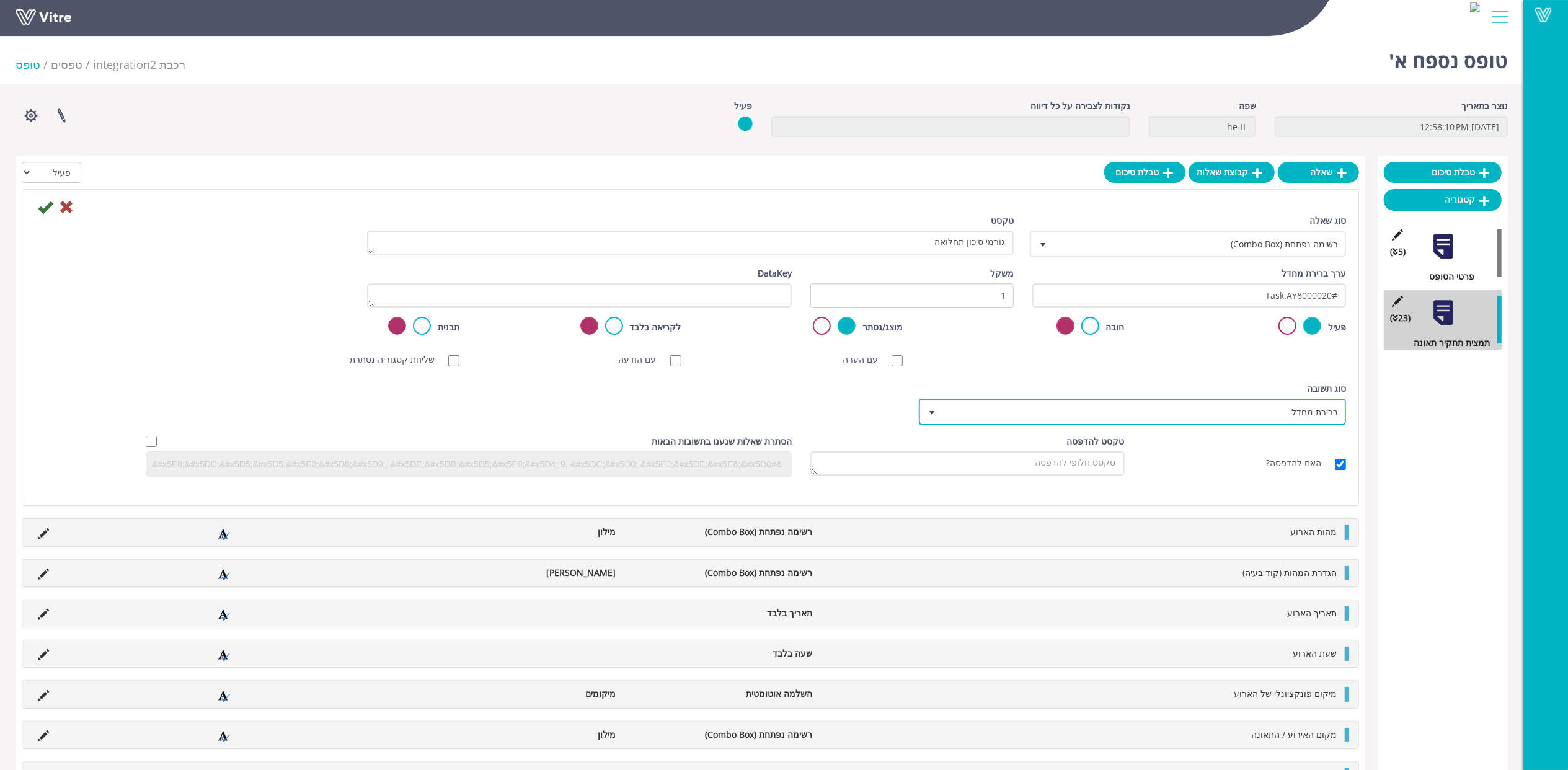
click at [1126, 401] on span "ברירת מחדל" at bounding box center [1144, 412] width 403 height 22
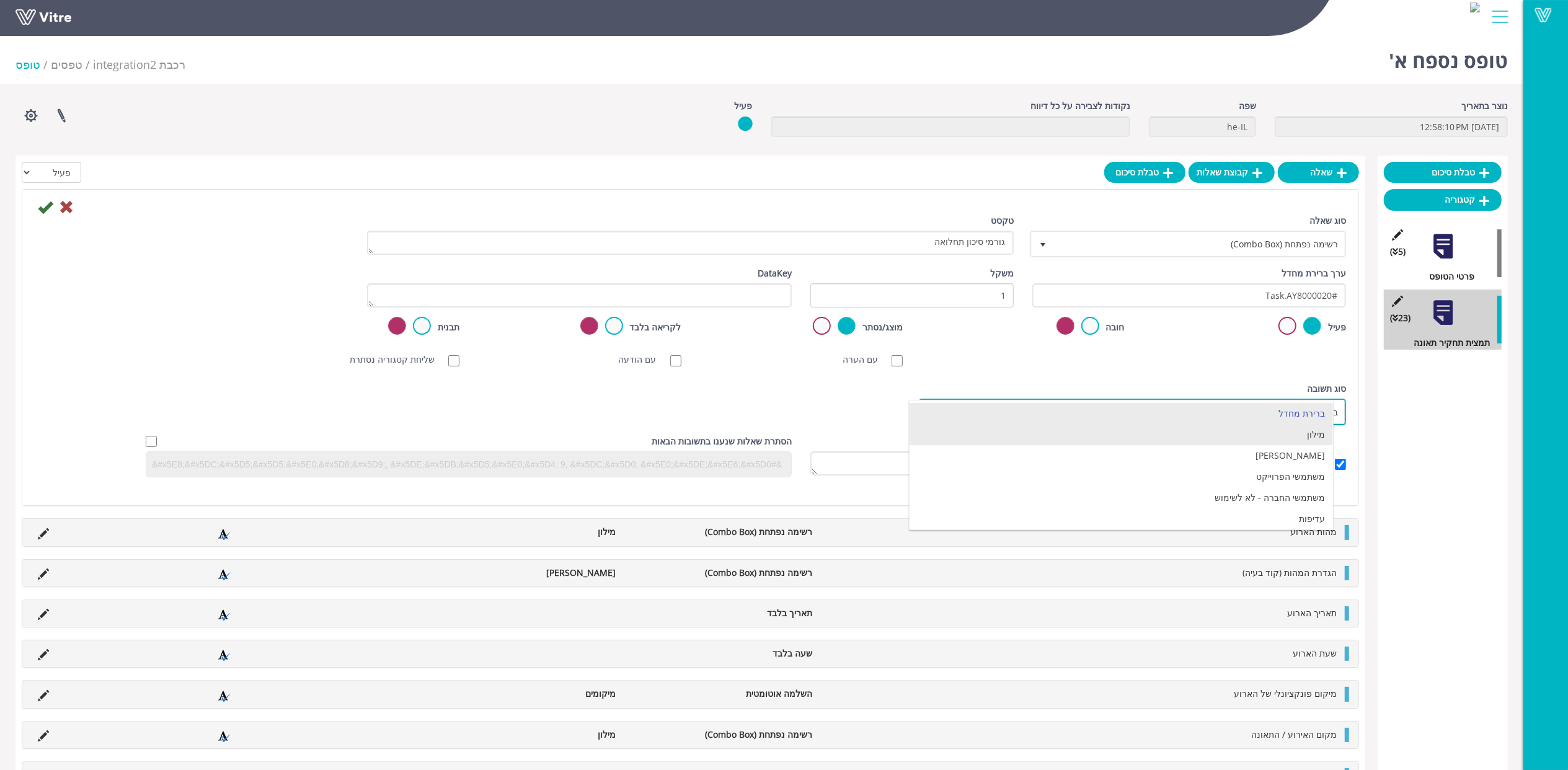
click at [1151, 442] on li "מילון" at bounding box center [1121, 435] width 423 height 21
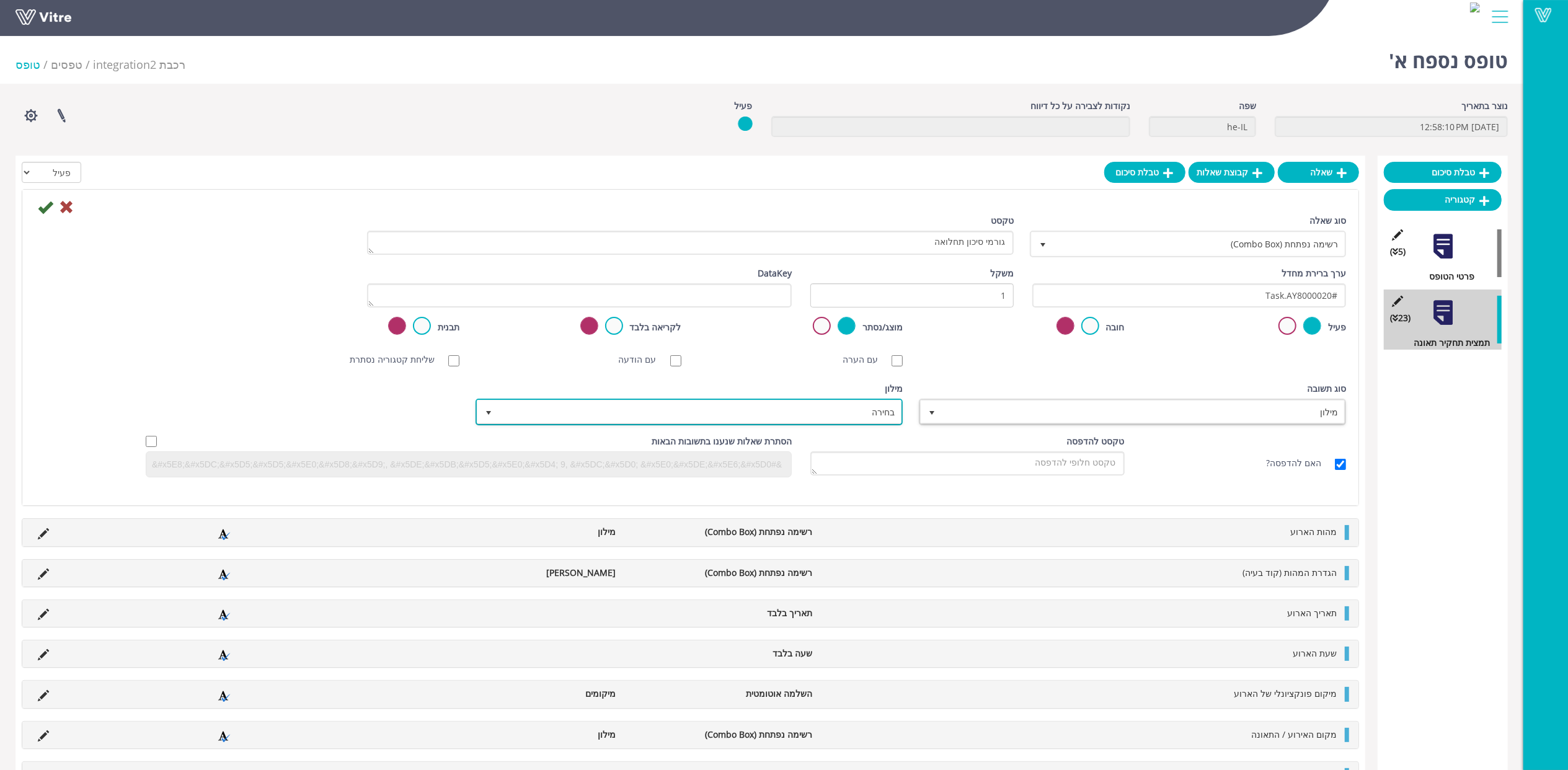
click at [833, 411] on span "בחירה" at bounding box center [701, 412] width 403 height 22
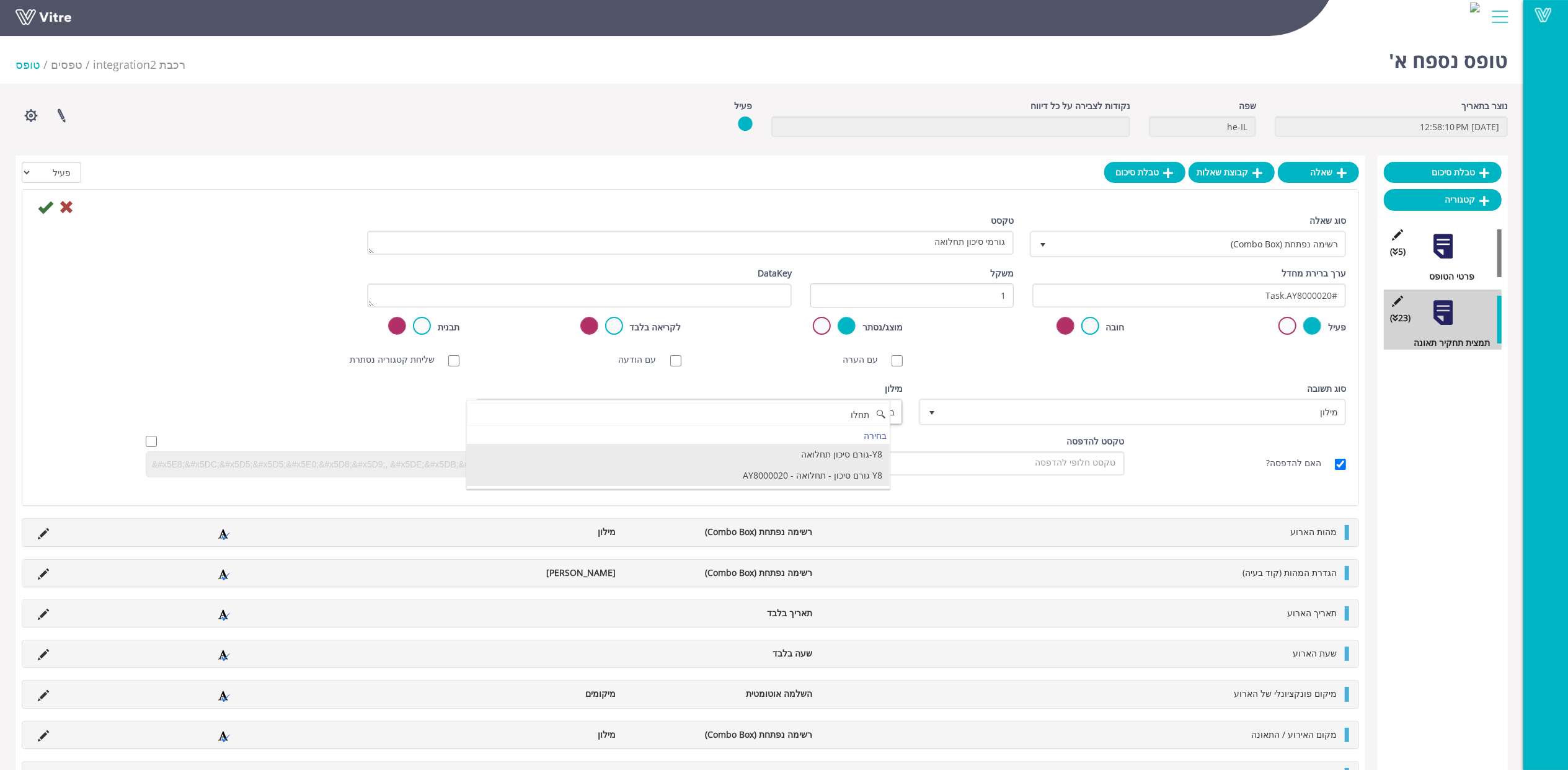
click at [801, 480] on li "Y8 גורם סיכון - תחלואה - AY8000020" at bounding box center [678, 475] width 423 height 21
type input "תחלו"
click at [45, 209] on icon at bounding box center [45, 207] width 15 height 15
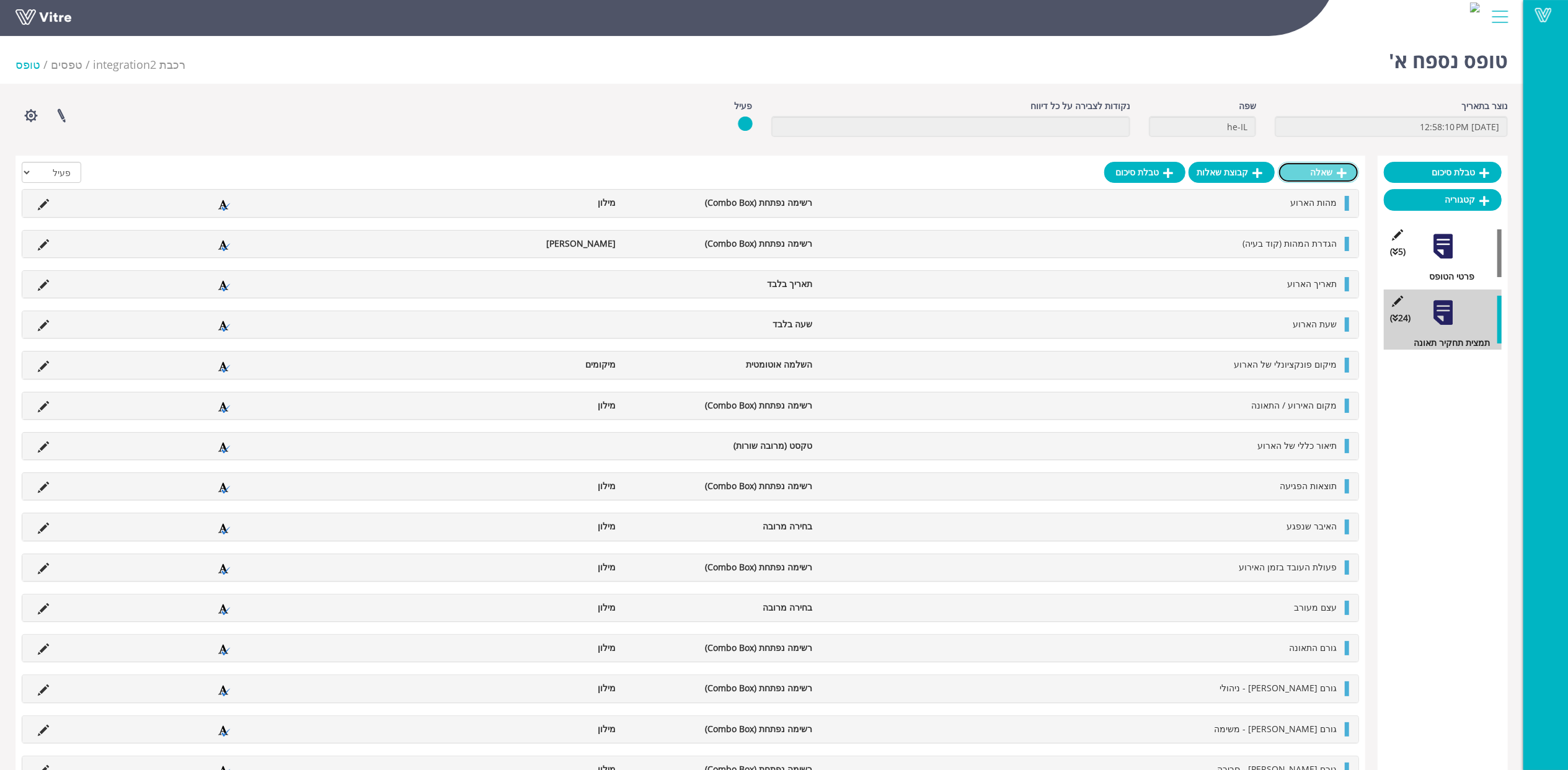
click at [1300, 167] on link "שאלה" at bounding box center [1318, 173] width 81 height 21
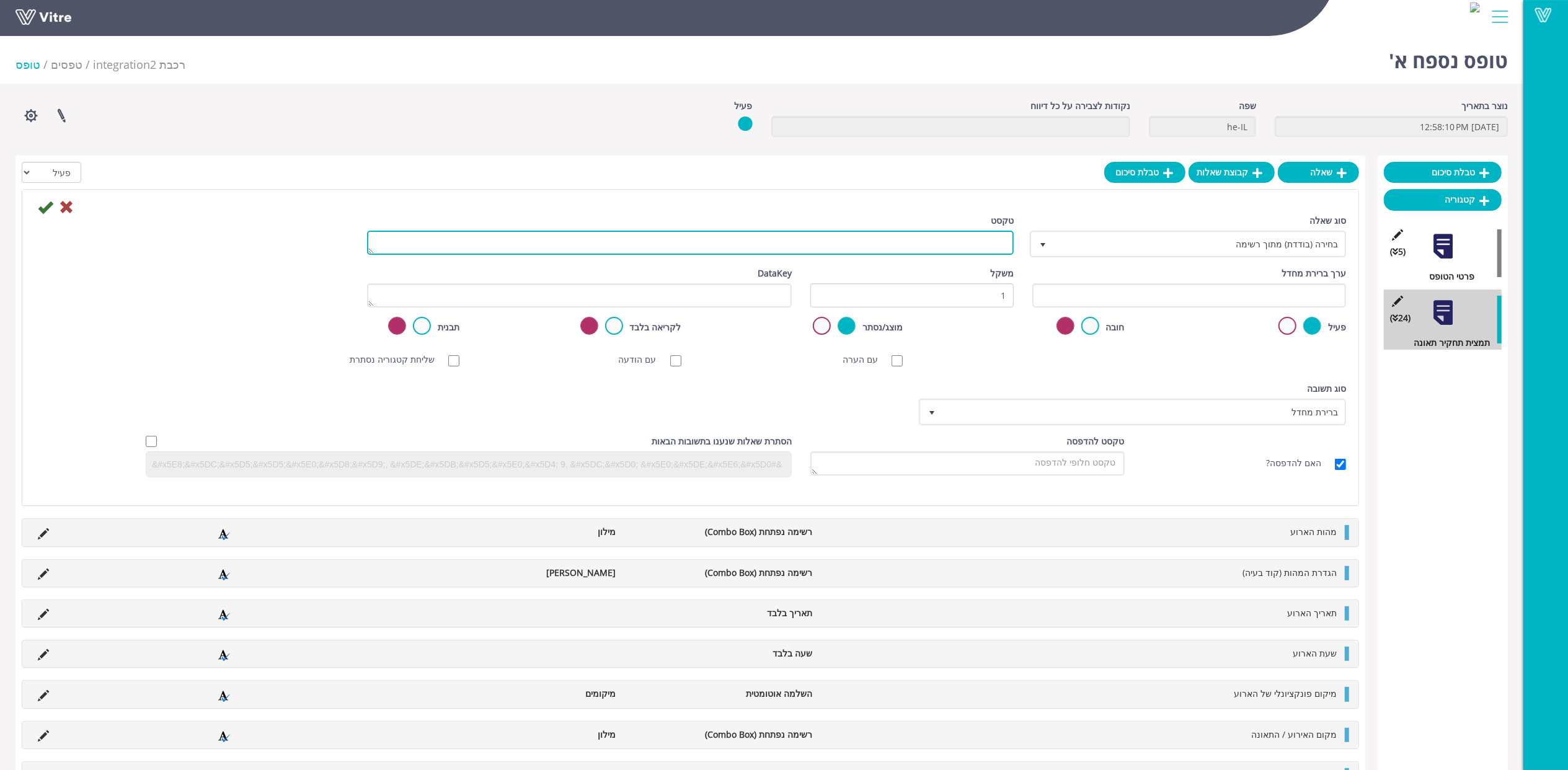
click at [987, 250] on textarea "טקסט" at bounding box center [691, 243] width 647 height 25
paste textarea "גורמי סיכון תקיפה"
type textarea "גורמי סיכון תקיפה"
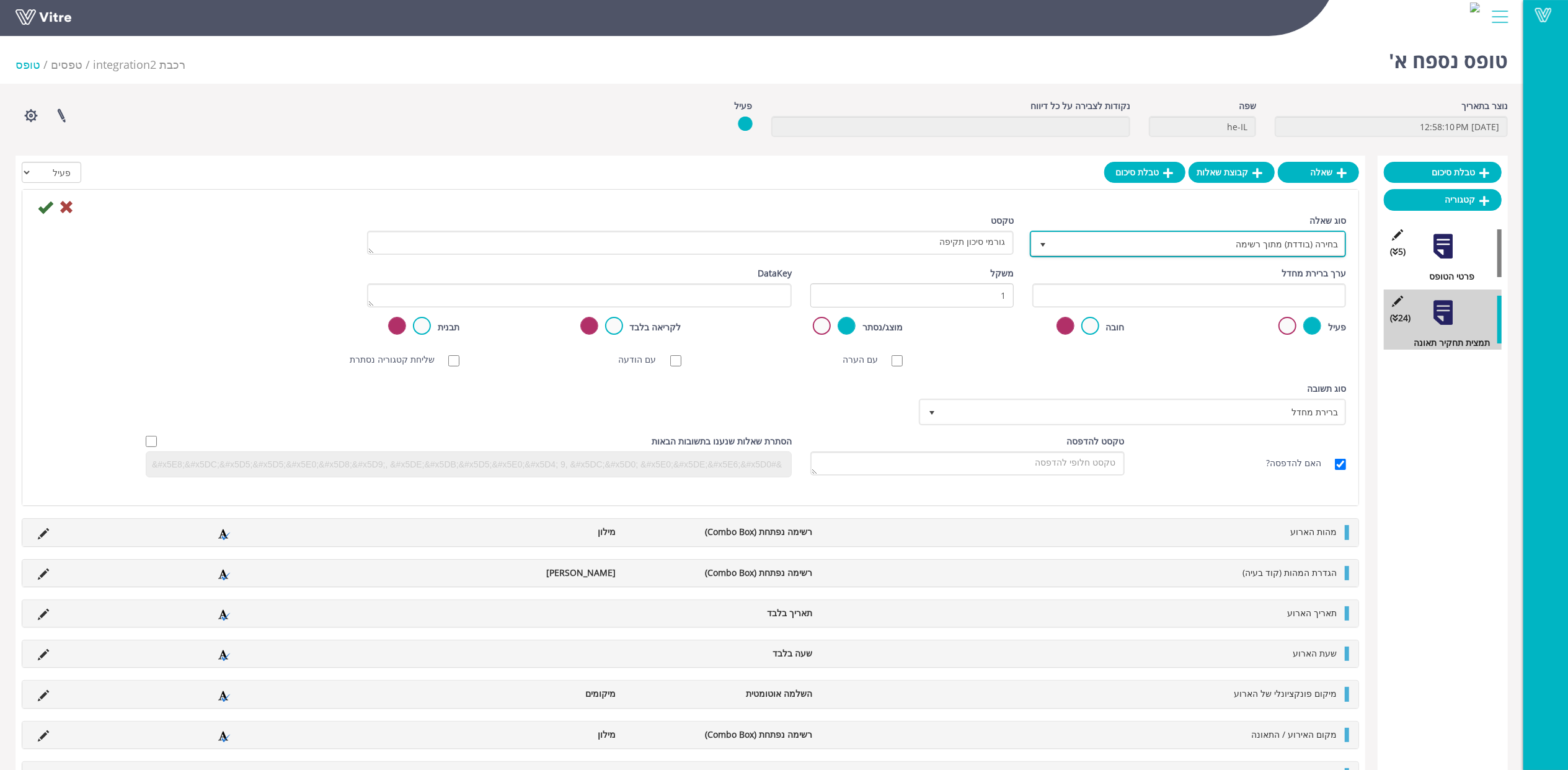
click at [1295, 245] on span "בחירה (בודדת) מתוך רשימה" at bounding box center [1199, 243] width 291 height 22
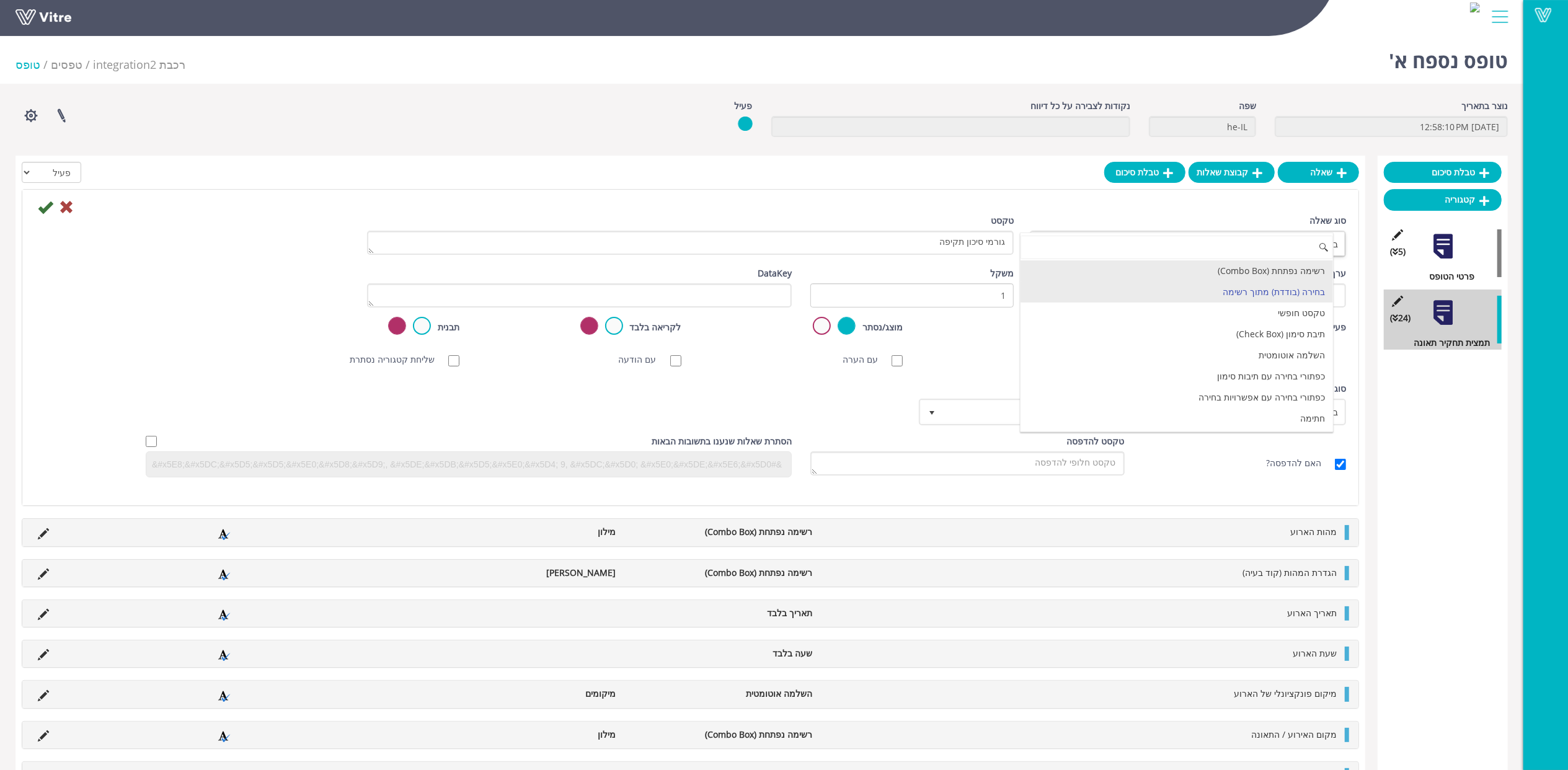
click at [1293, 266] on li "רשימה נפתחת (Combo Box)" at bounding box center [1177, 271] width 313 height 21
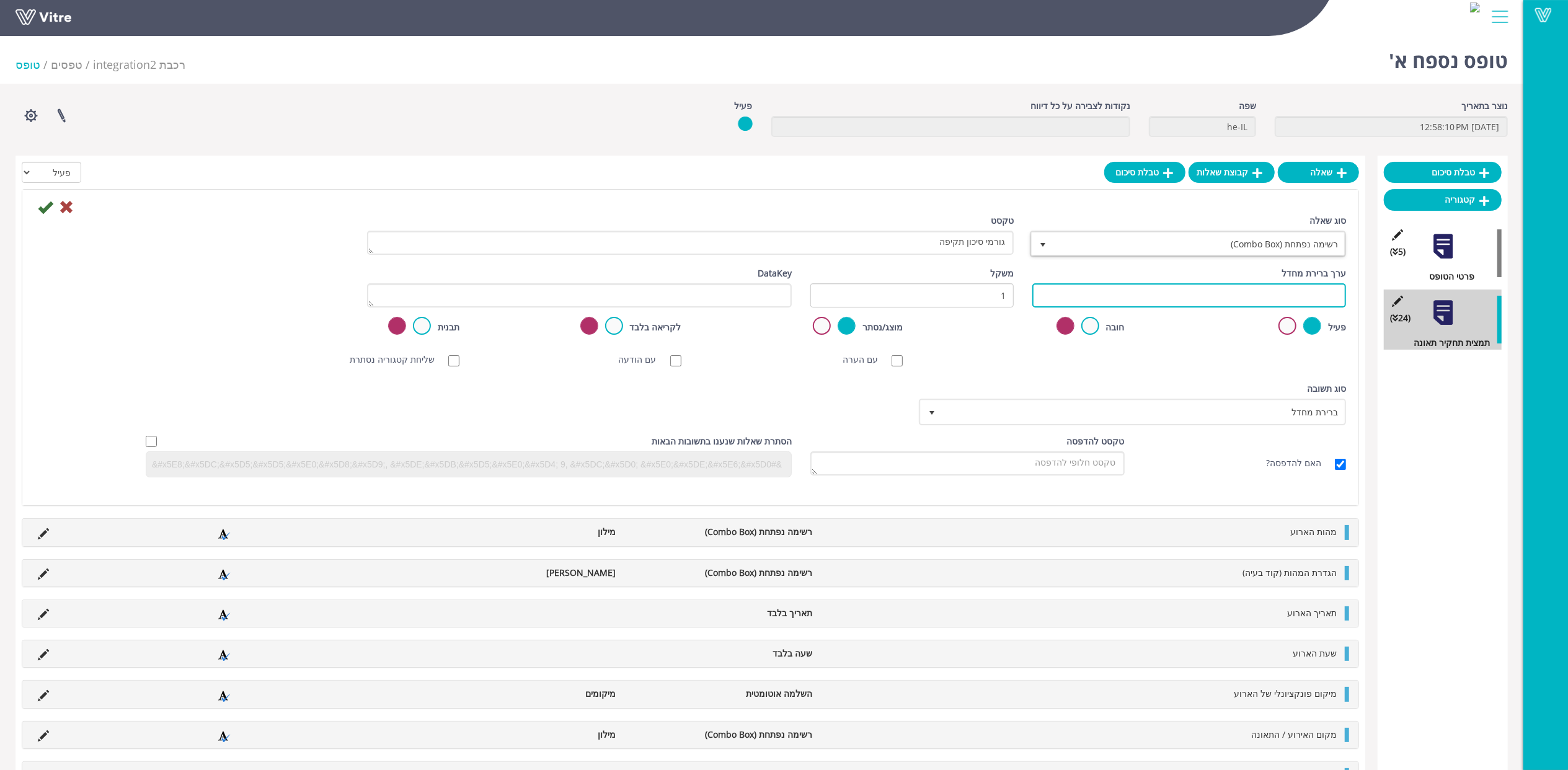
click at [1265, 294] on input "text" at bounding box center [1189, 295] width 313 height 25
paste input "#Task.AY8000021"
type input "#Task.AY8000021"
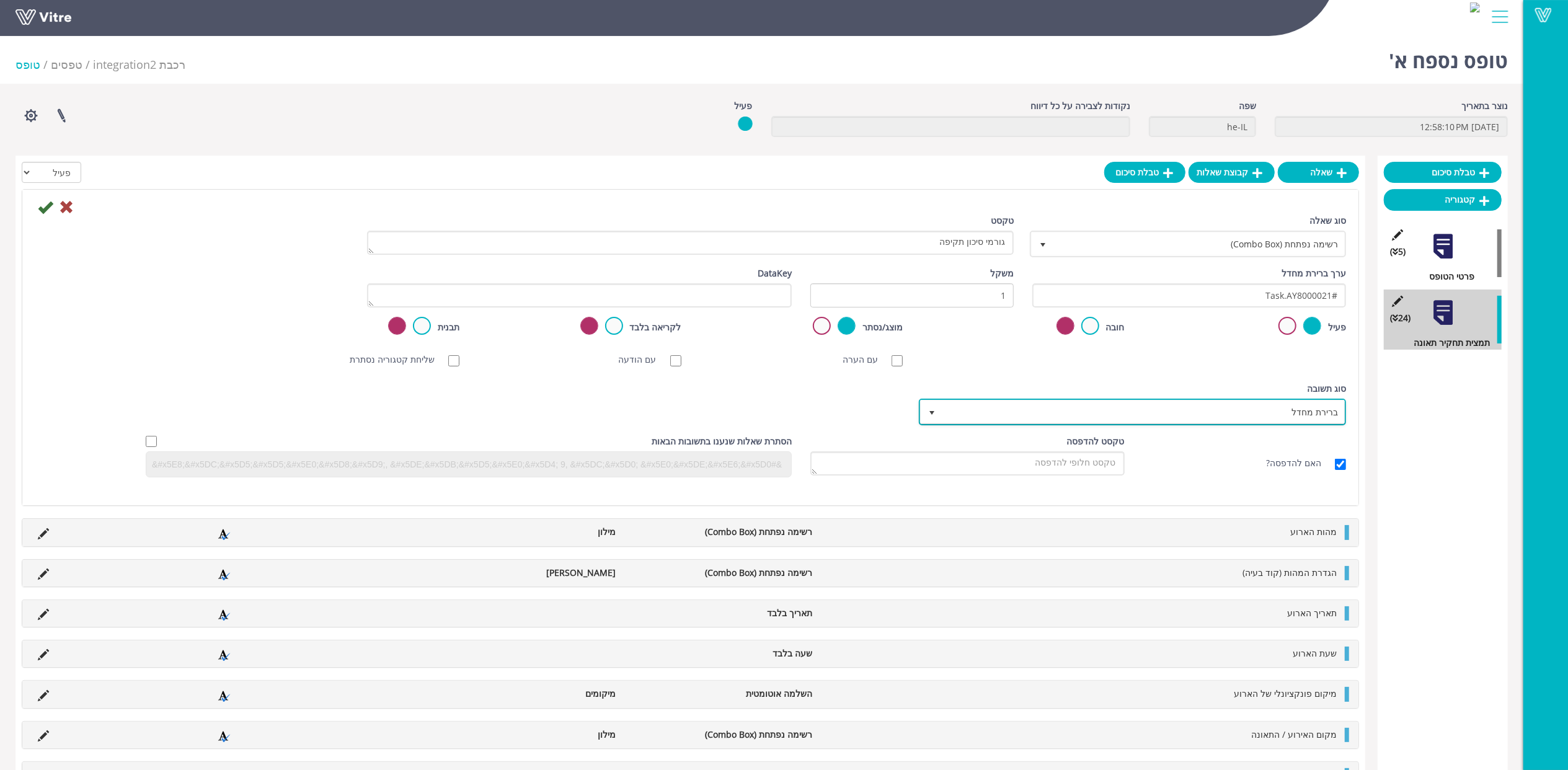
click at [1268, 401] on span "ברירת מחדל" at bounding box center [1144, 412] width 403 height 22
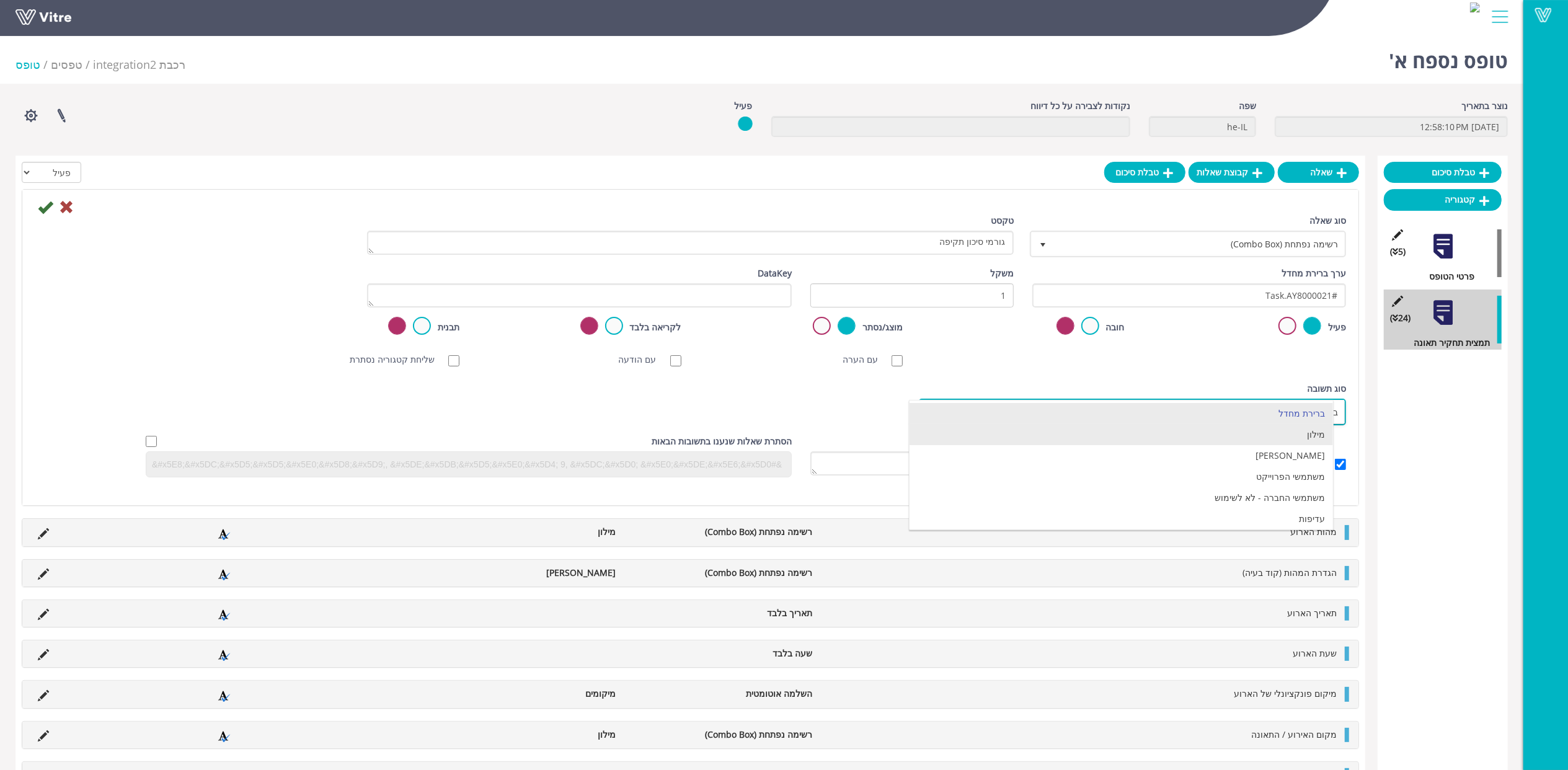
click at [1286, 429] on li "מילון" at bounding box center [1121, 435] width 423 height 21
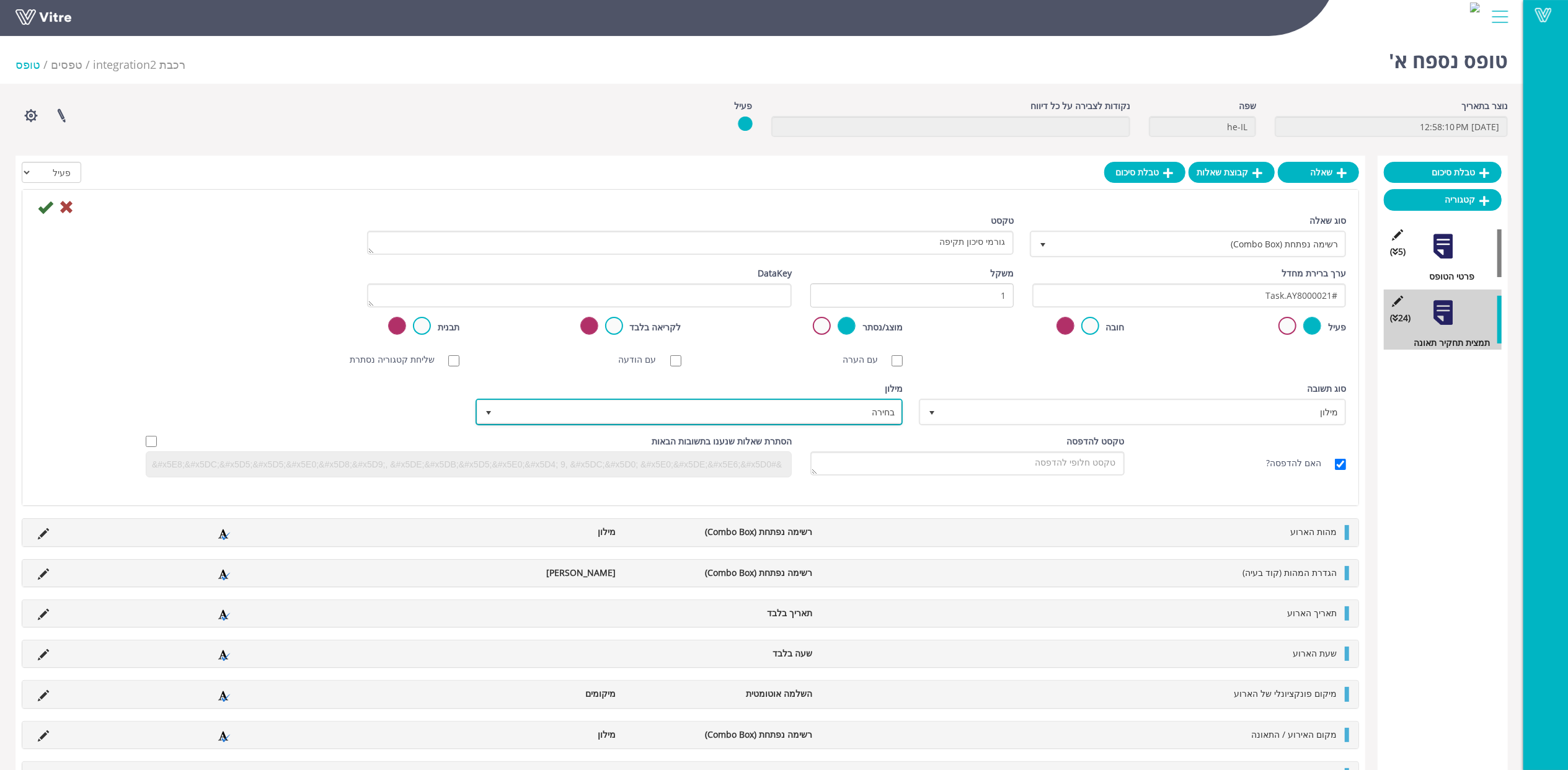
click at [831, 408] on span "בחירה" at bounding box center [701, 412] width 403 height 22
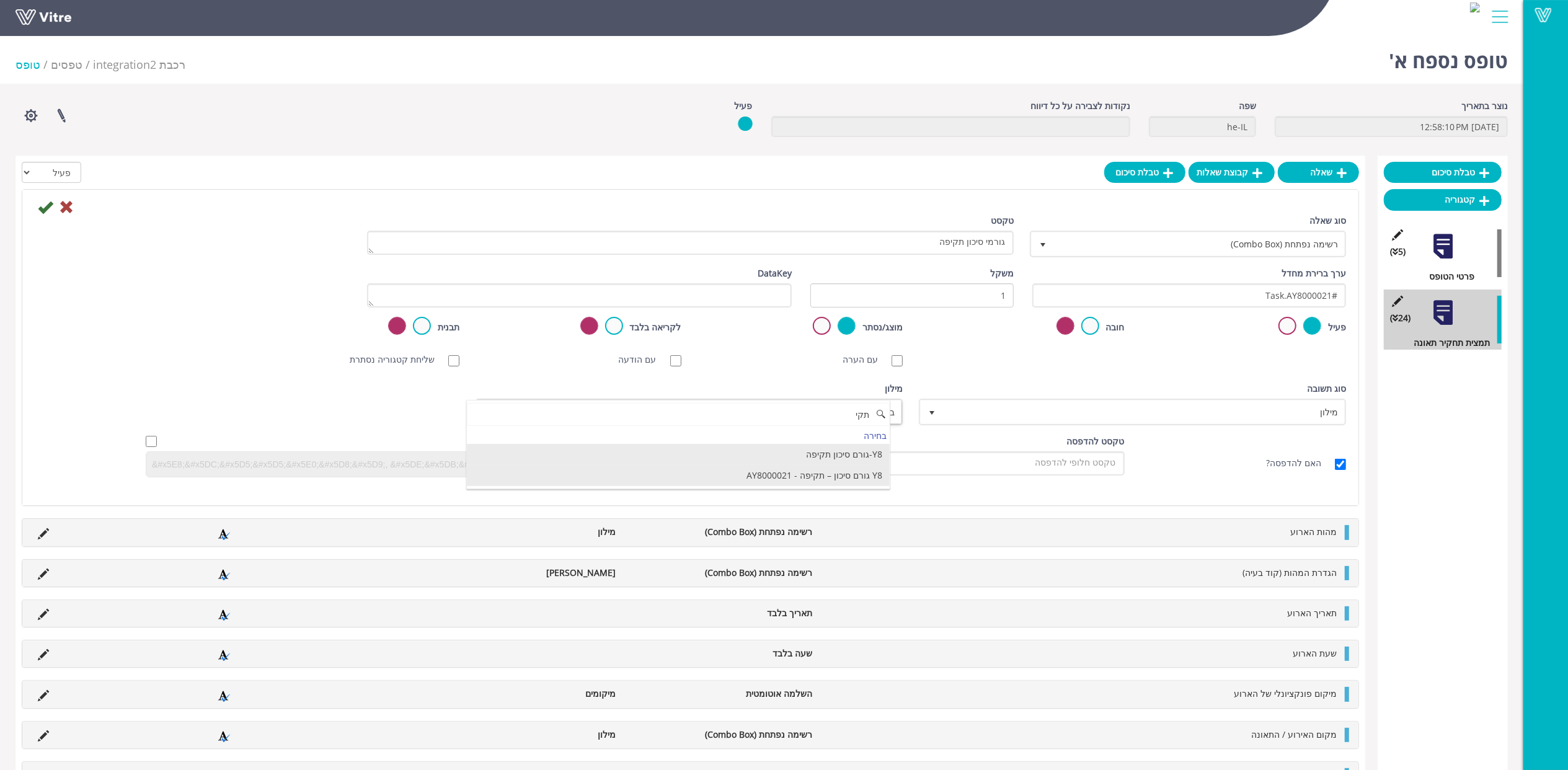
click at [831, 471] on li "Y8 גורם סיכון – תקיפה - AY8000021" at bounding box center [678, 475] width 423 height 21
type input "תקי"
click at [45, 211] on icon at bounding box center [45, 207] width 15 height 15
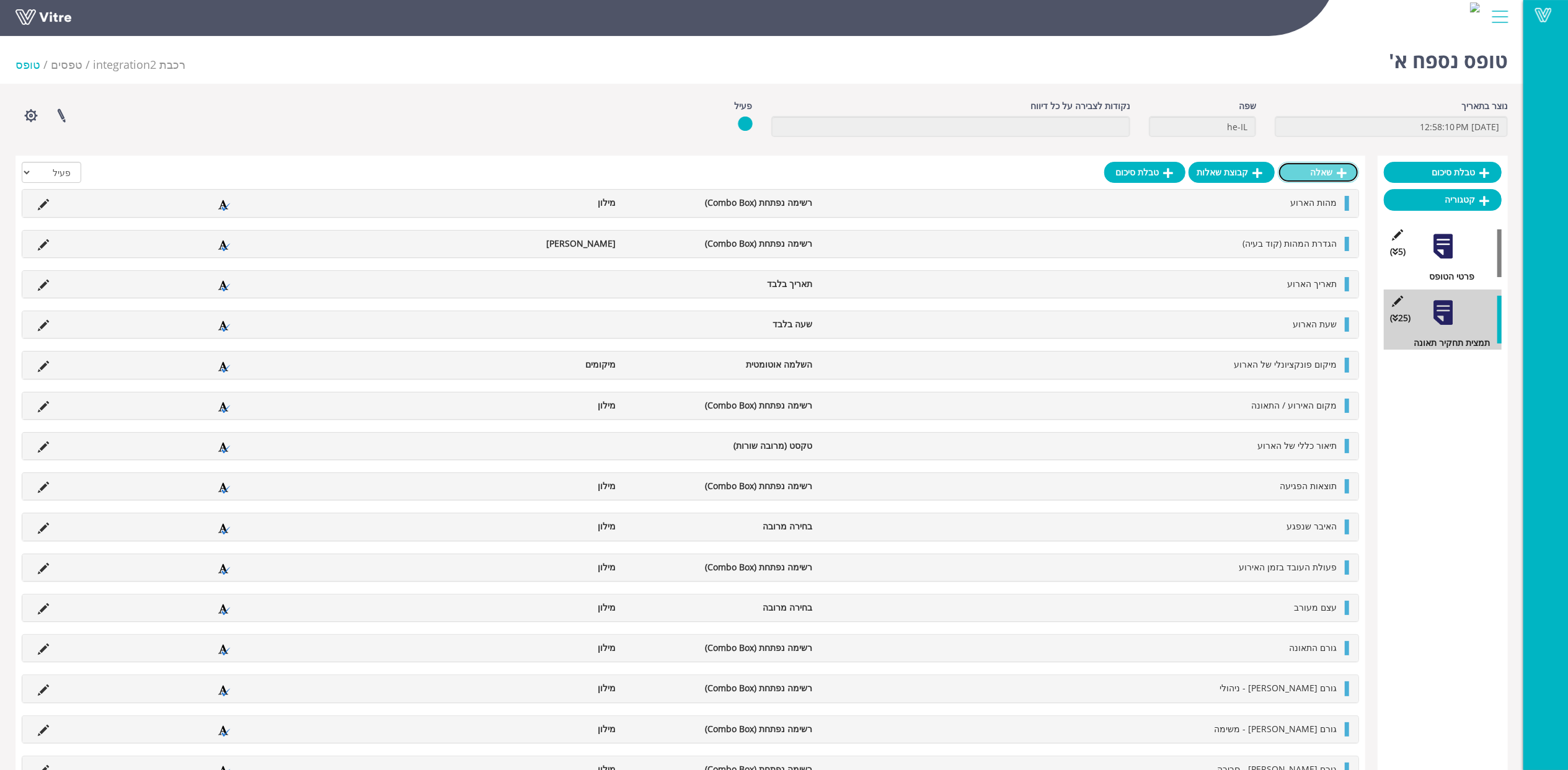
click at [1315, 173] on link "שאלה" at bounding box center [1318, 173] width 81 height 21
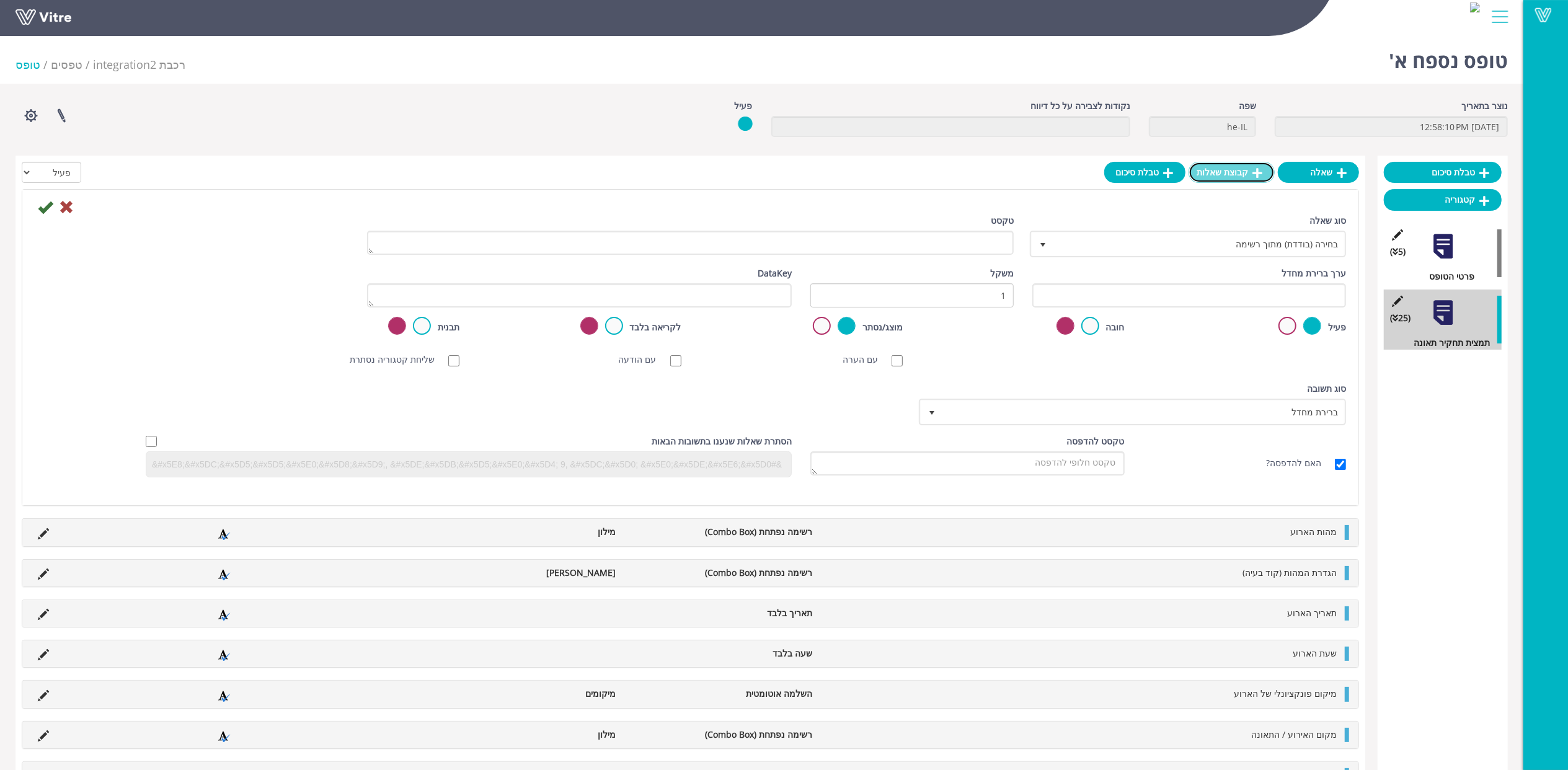
click at [1241, 176] on link "קבוצת שאלות" at bounding box center [1232, 173] width 86 height 21
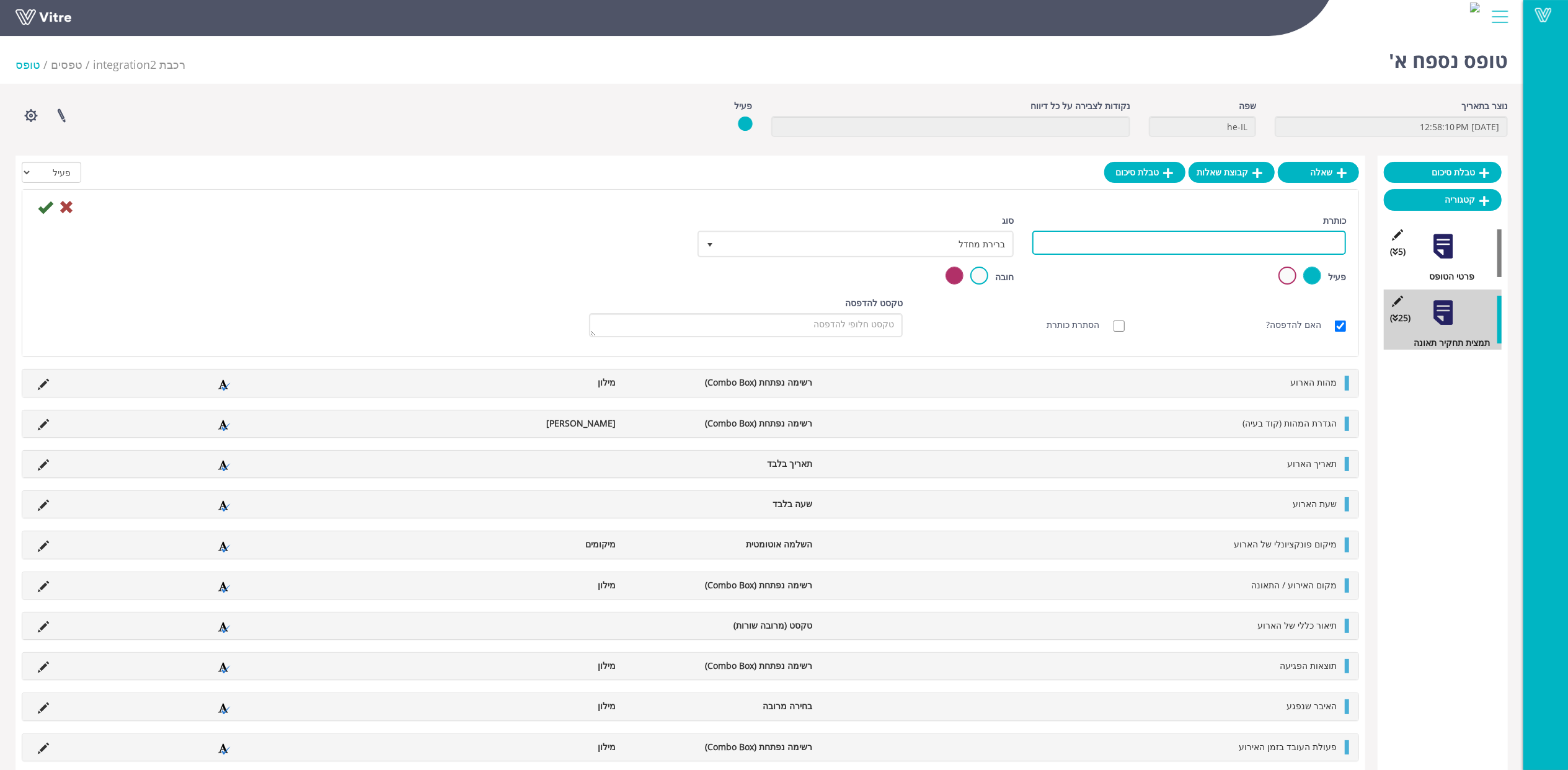
click at [1246, 248] on input "כותרת" at bounding box center [1189, 243] width 313 height 25
type input "מסקנות"
click at [43, 206] on icon at bounding box center [45, 207] width 15 height 15
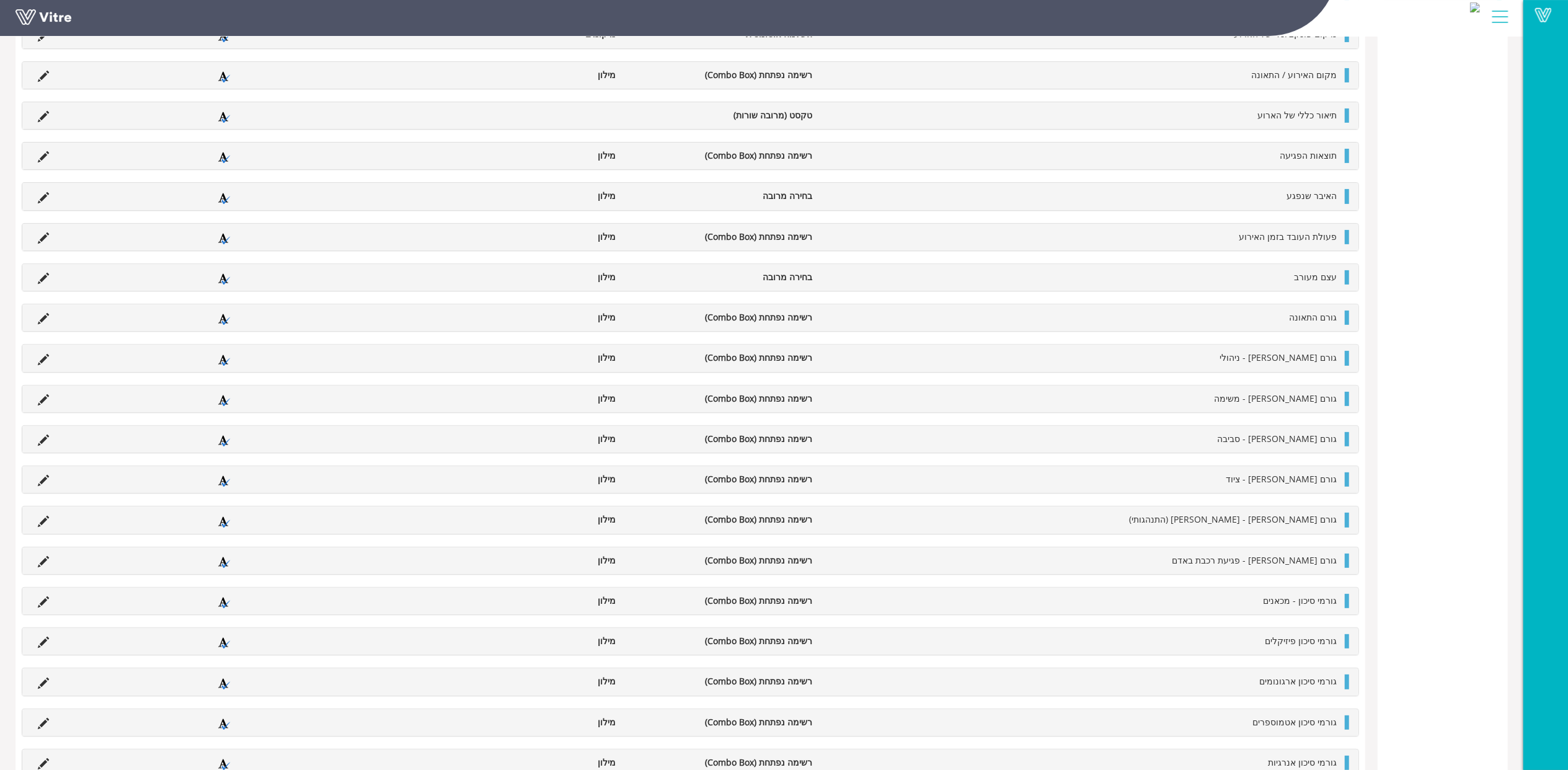
scroll to position [487, 0]
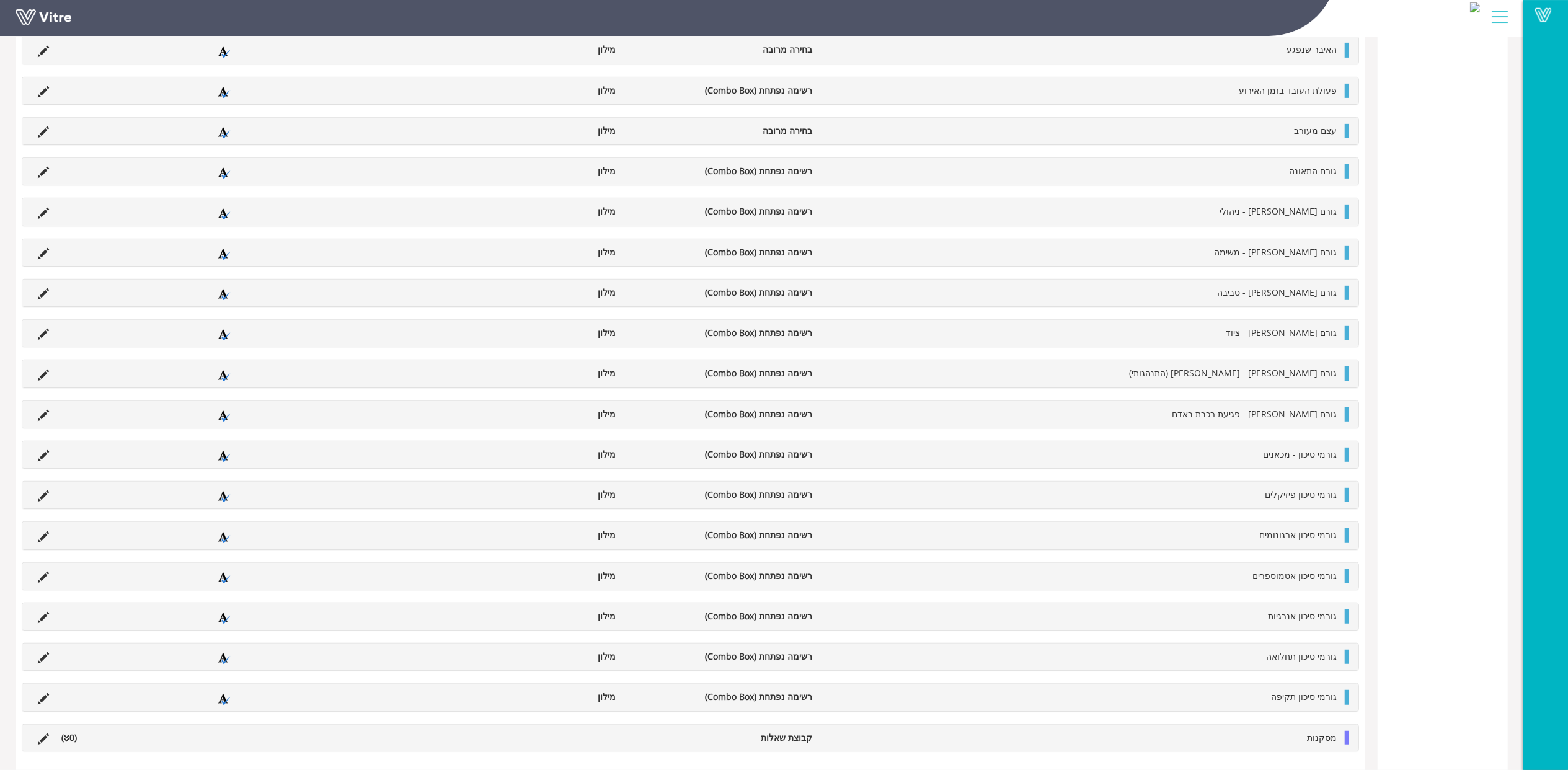
click at [1286, 734] on li "מסקנות" at bounding box center [1080, 737] width 525 height 14
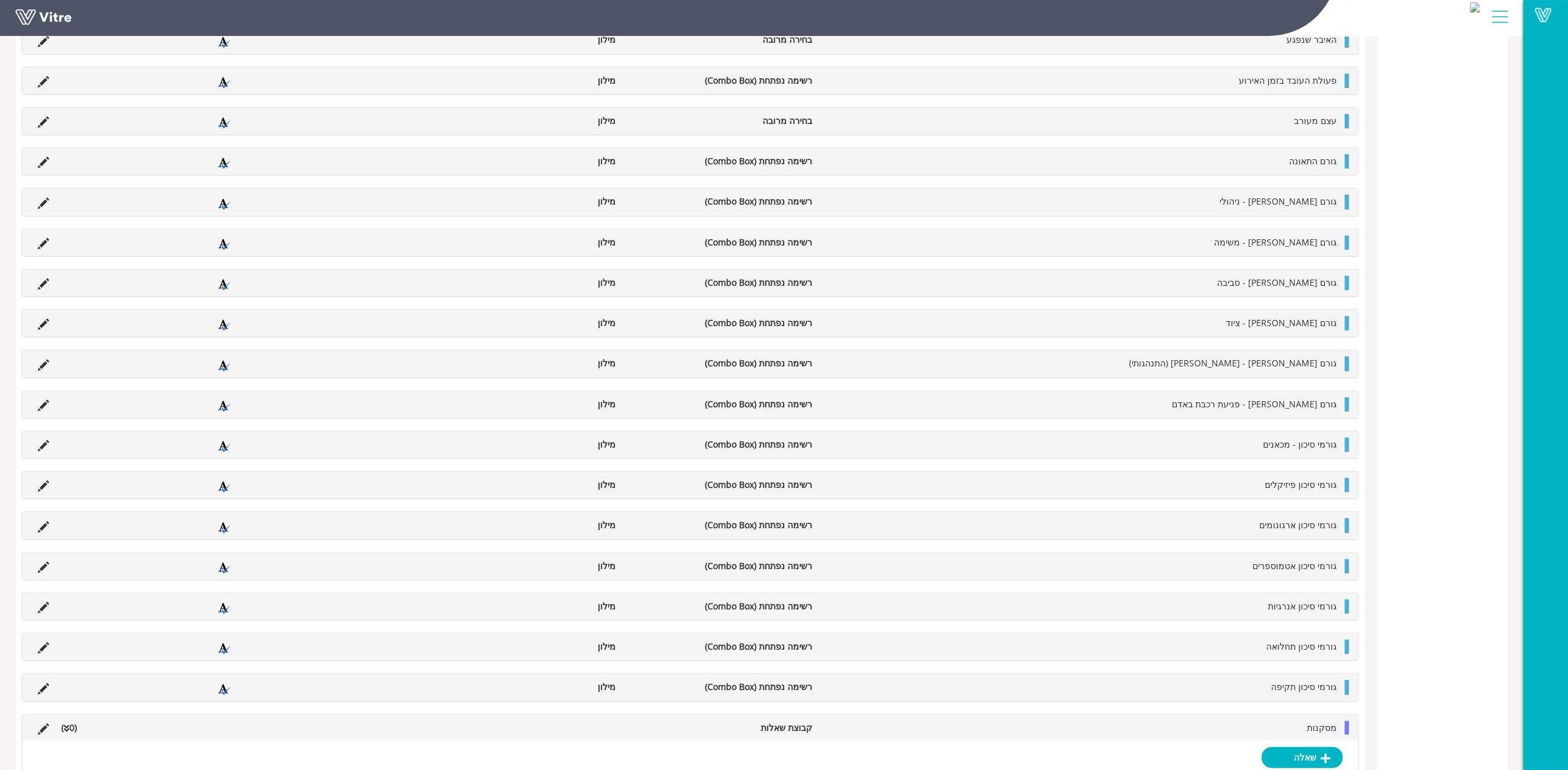
scroll to position [527, 0]
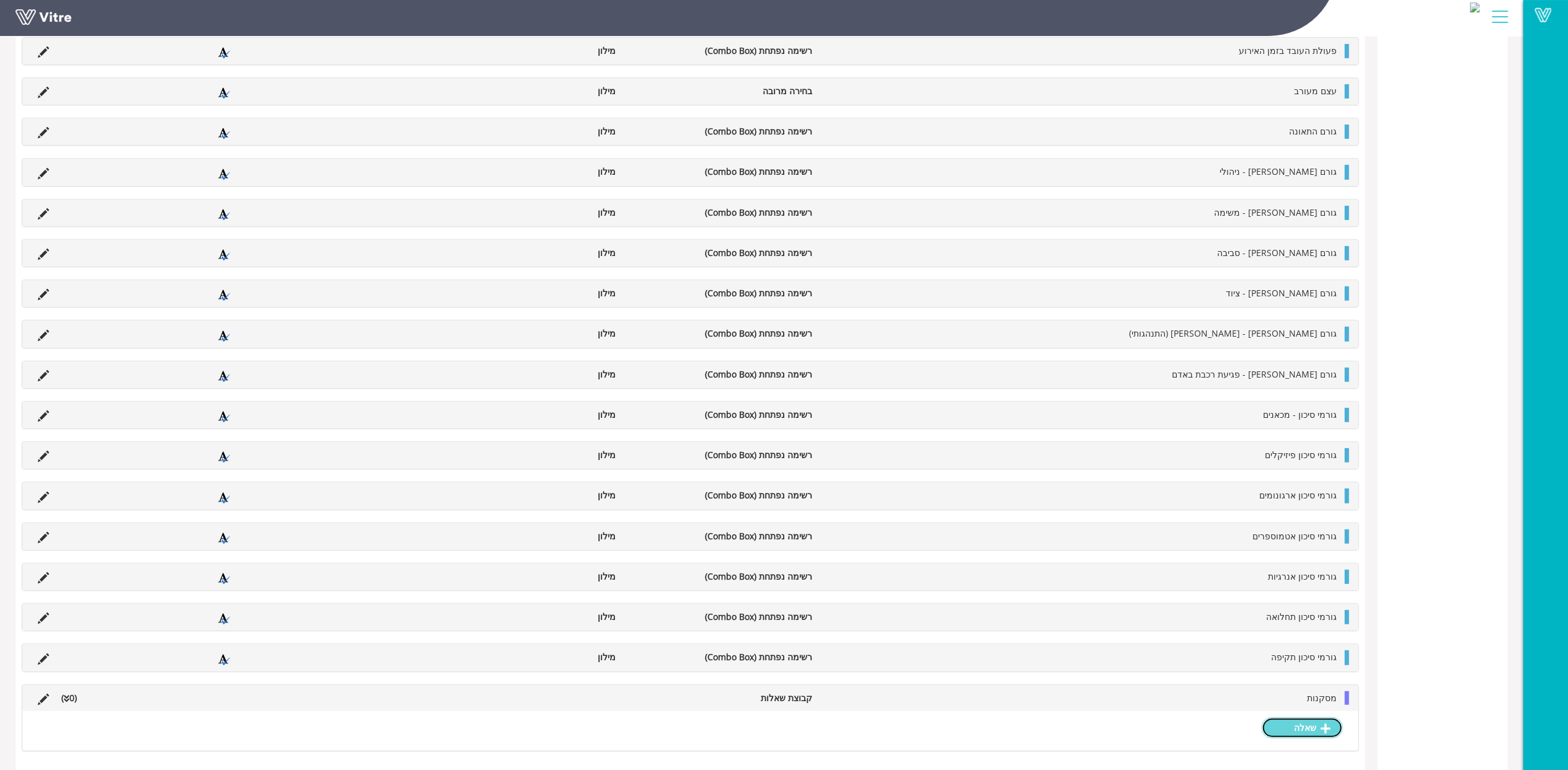
click at [1327, 723] on icon at bounding box center [1326, 729] width 10 height 11
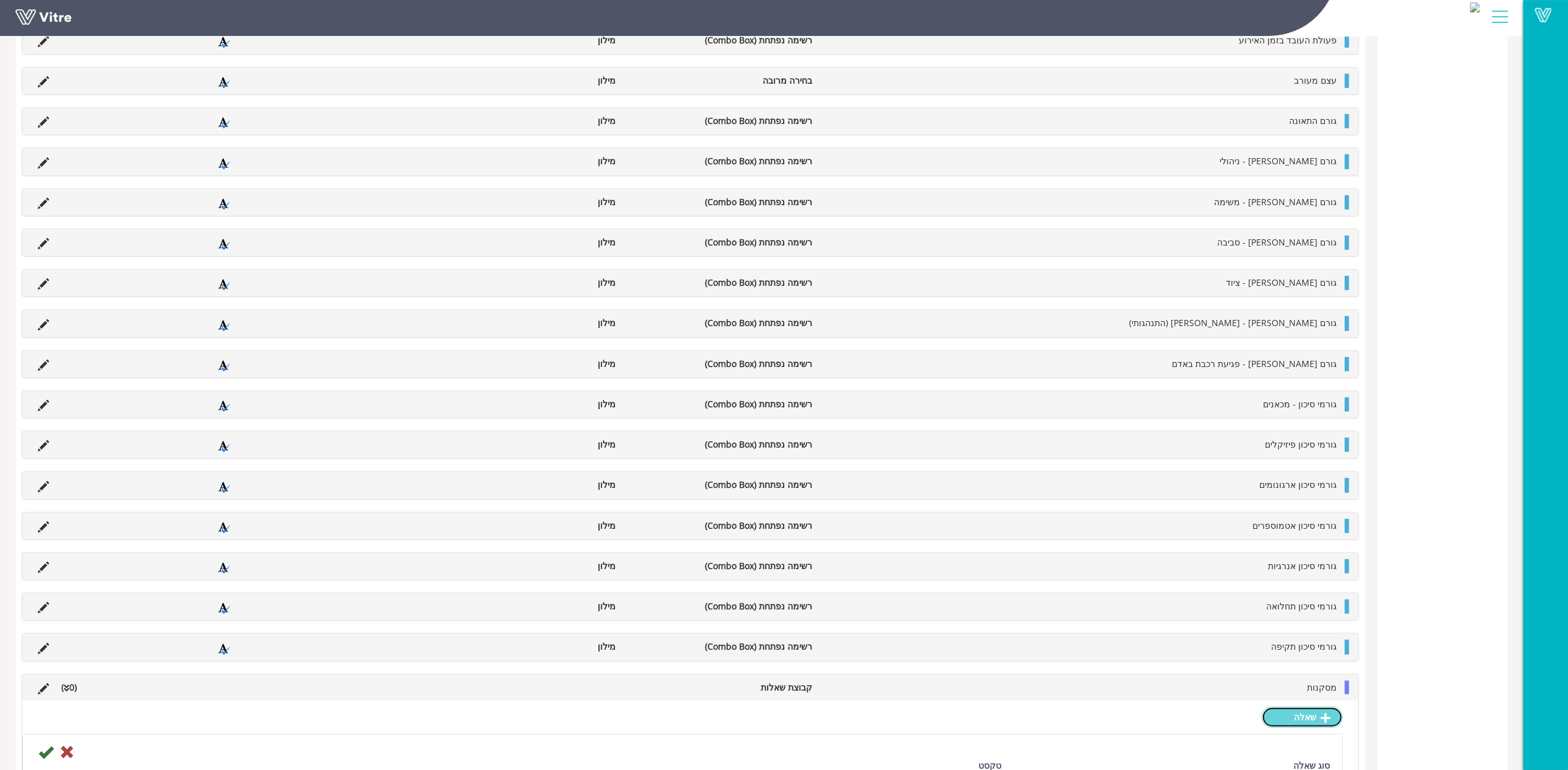
scroll to position [775, 0]
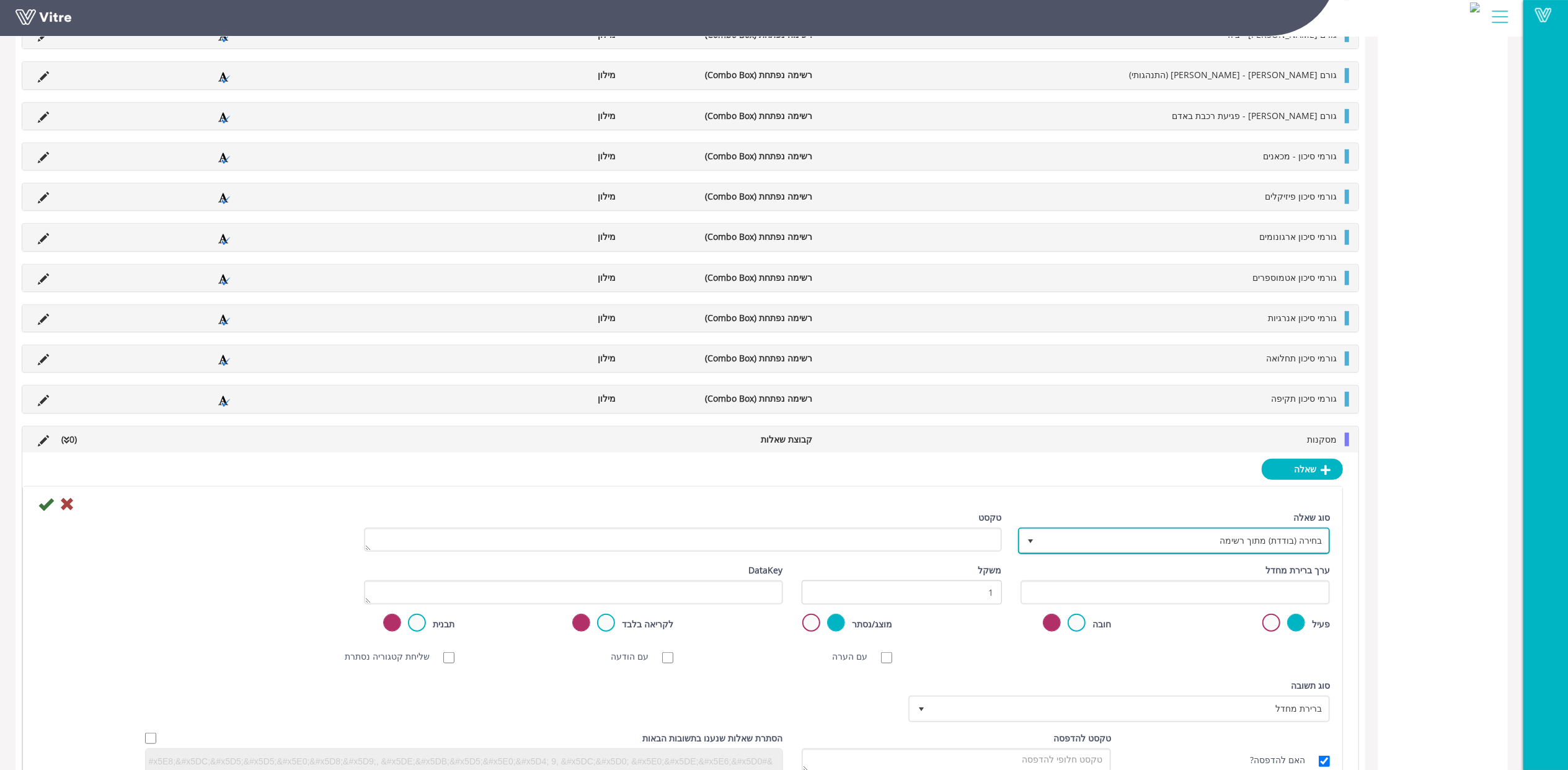
click at [1300, 549] on span "בחירה (בודדת) מתוך רשימה" at bounding box center [1186, 540] width 288 height 22
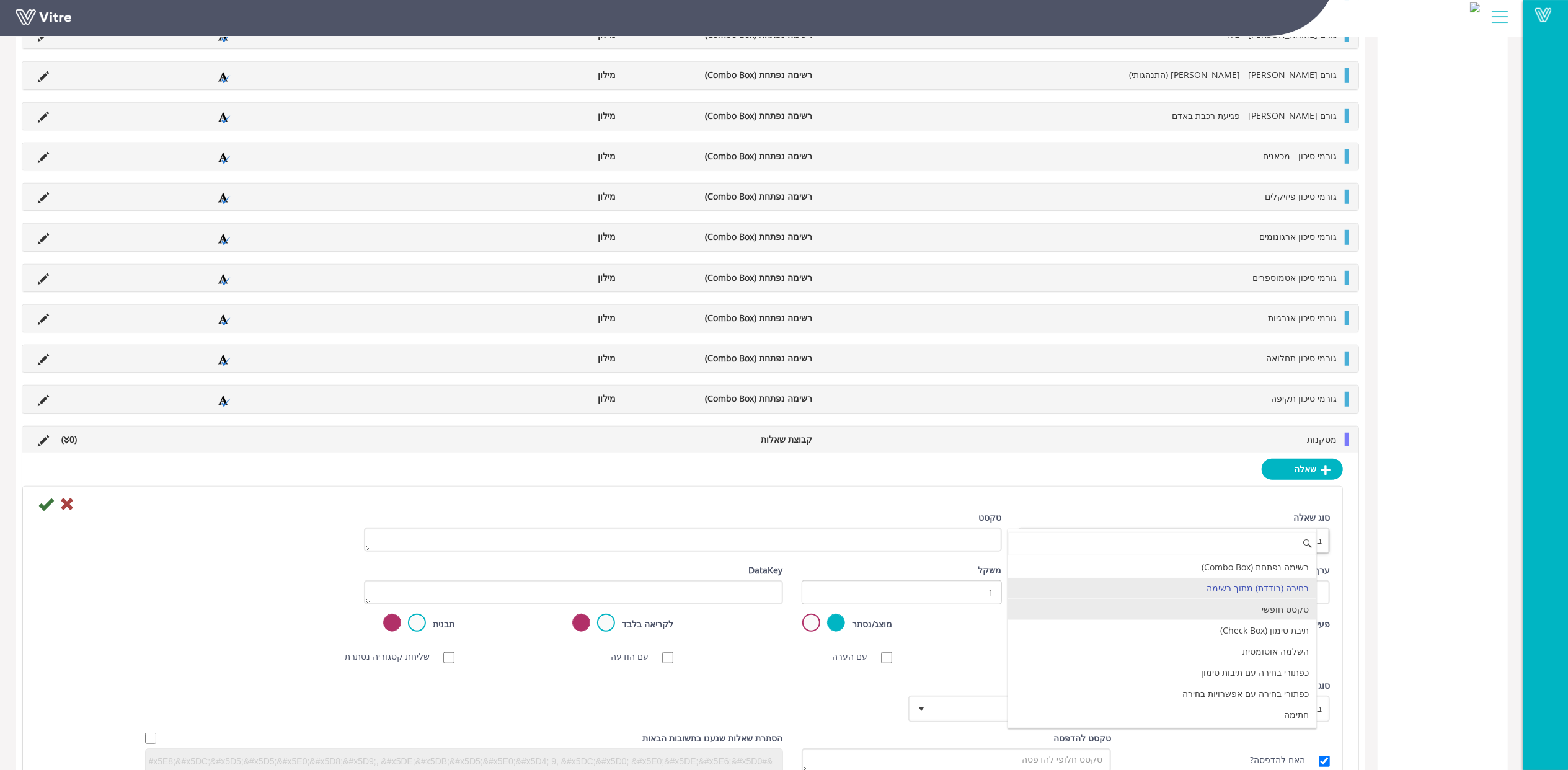
click at [1295, 620] on li "טקסט חופשי" at bounding box center [1162, 610] width 309 height 21
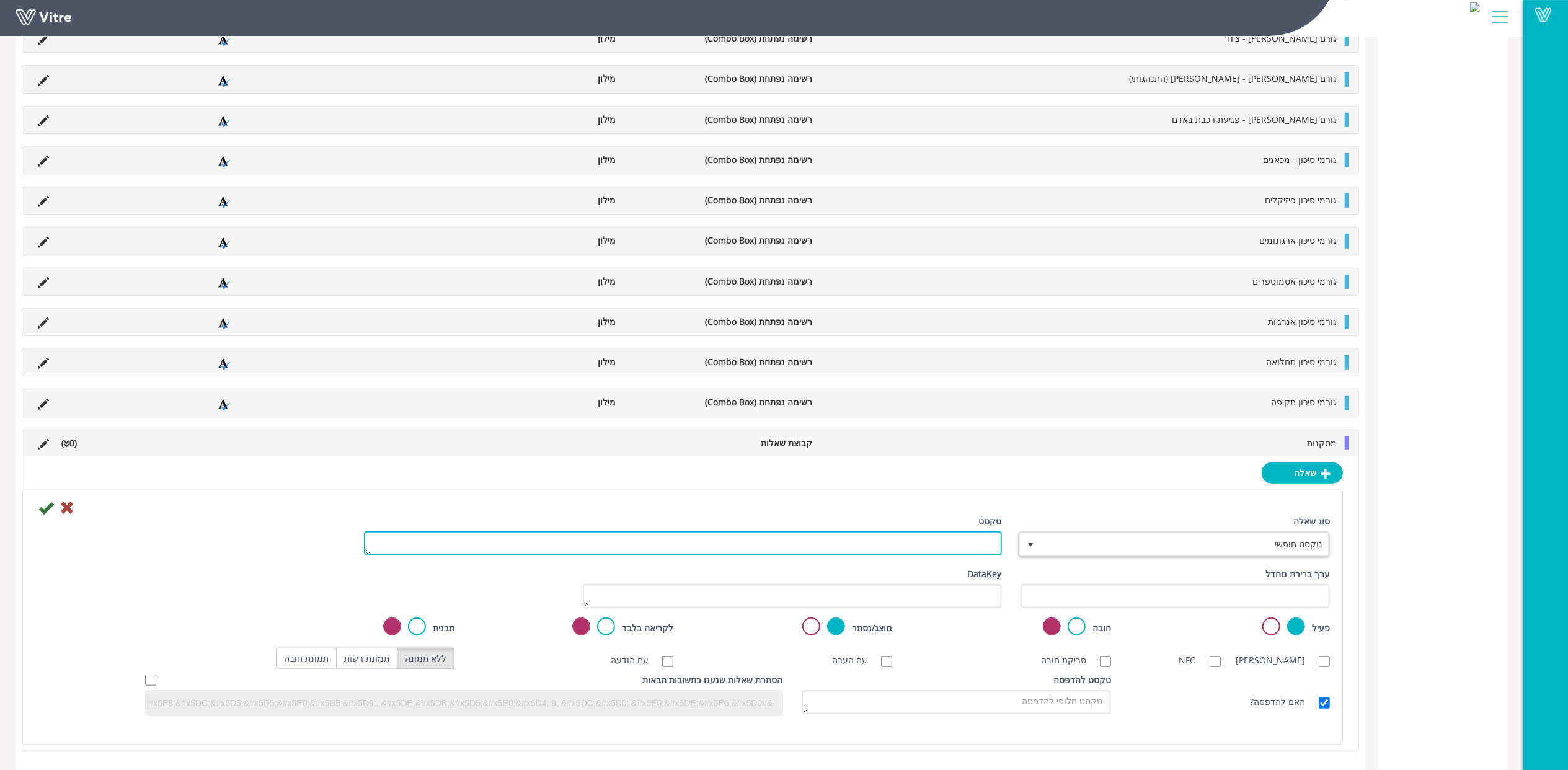
click at [963, 556] on textarea "טקסט" at bounding box center [683, 543] width 638 height 25
paste textarea "מסקנה"
type textarea "מסקנה"
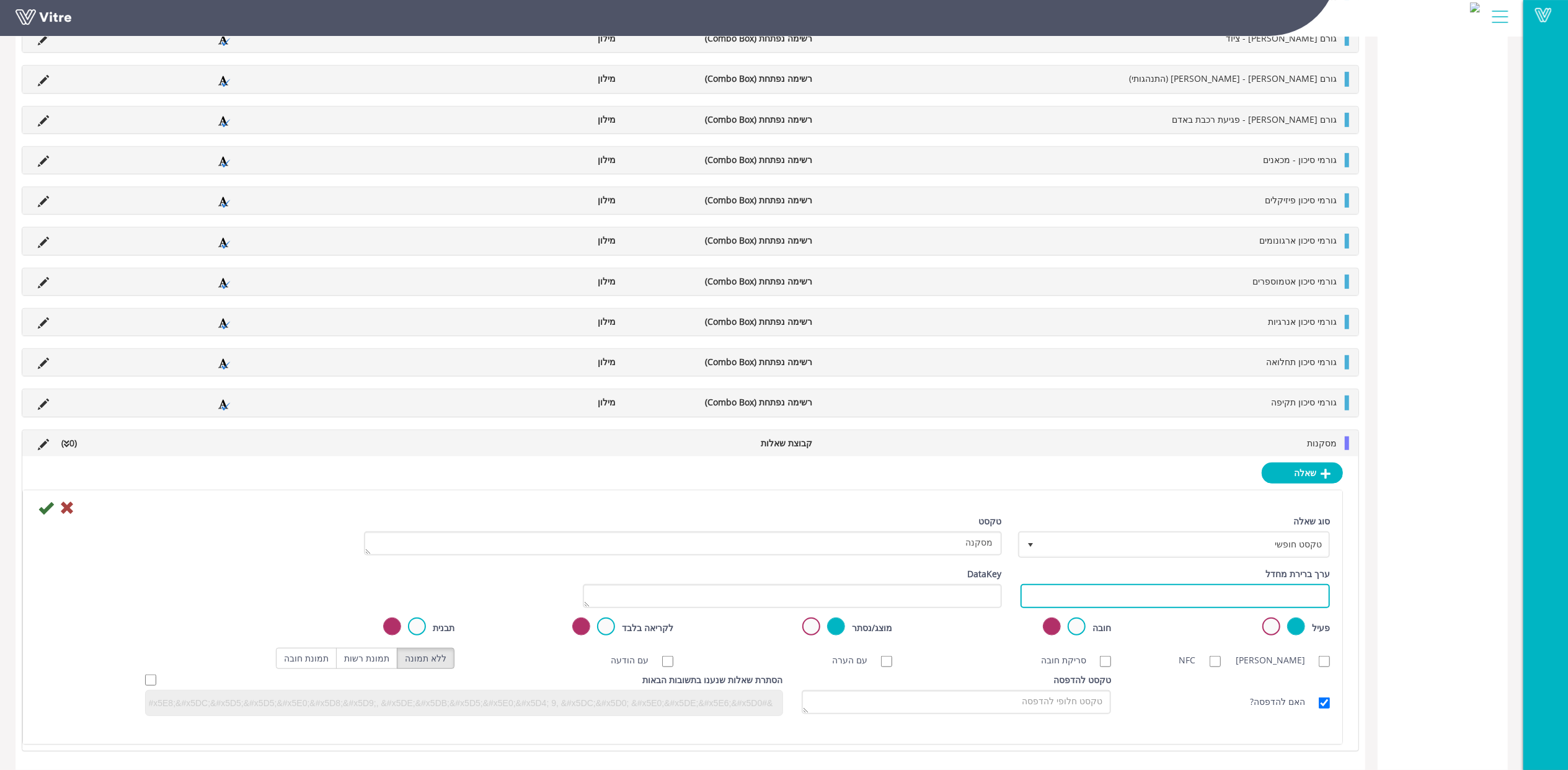
click at [1114, 603] on input "text" at bounding box center [1175, 597] width 310 height 25
paste input "#Task.Y80000100020"
type input "#Task.Y80000100020"
click at [47, 514] on icon at bounding box center [46, 508] width 15 height 15
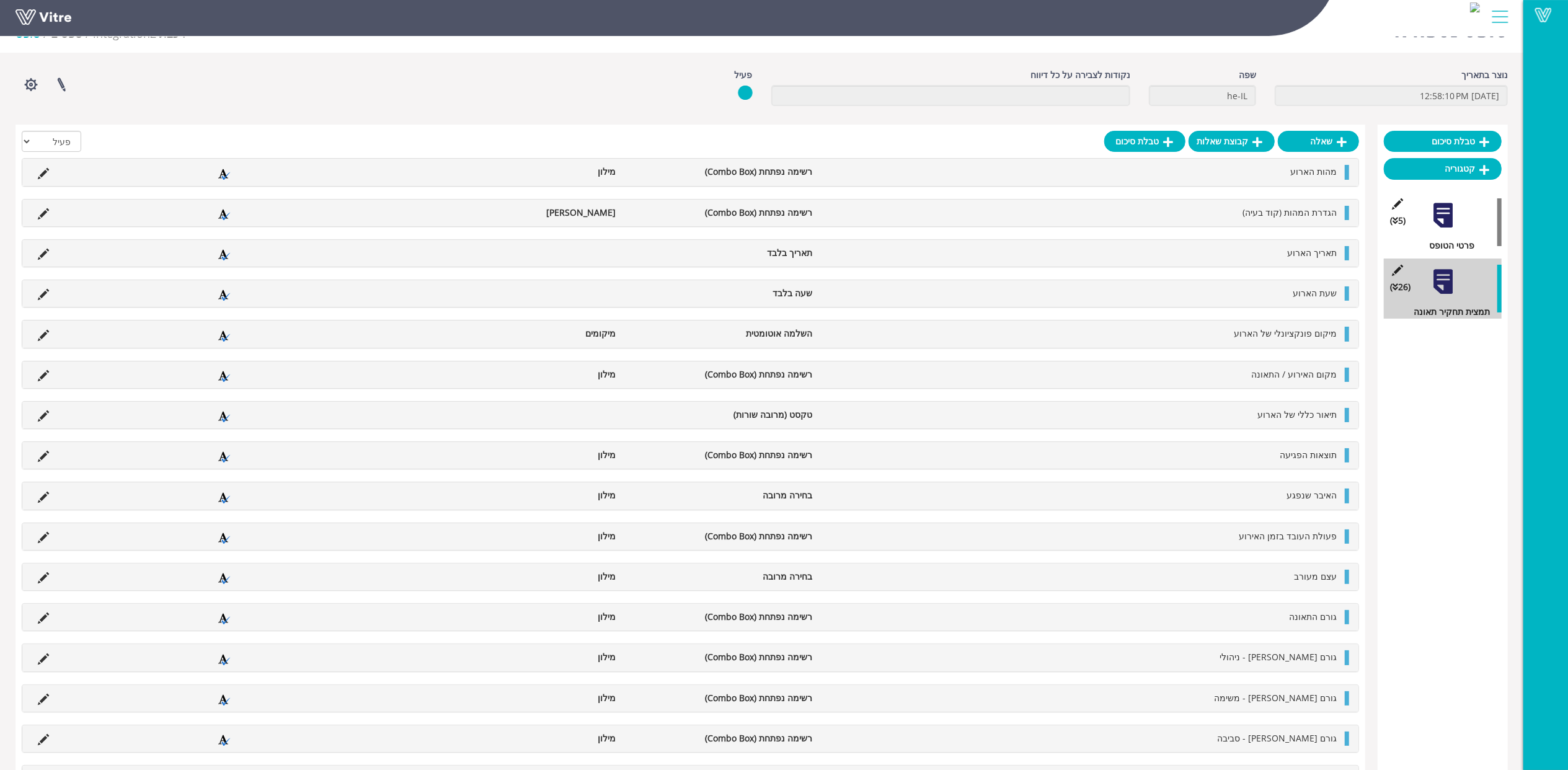
scroll to position [568, 0]
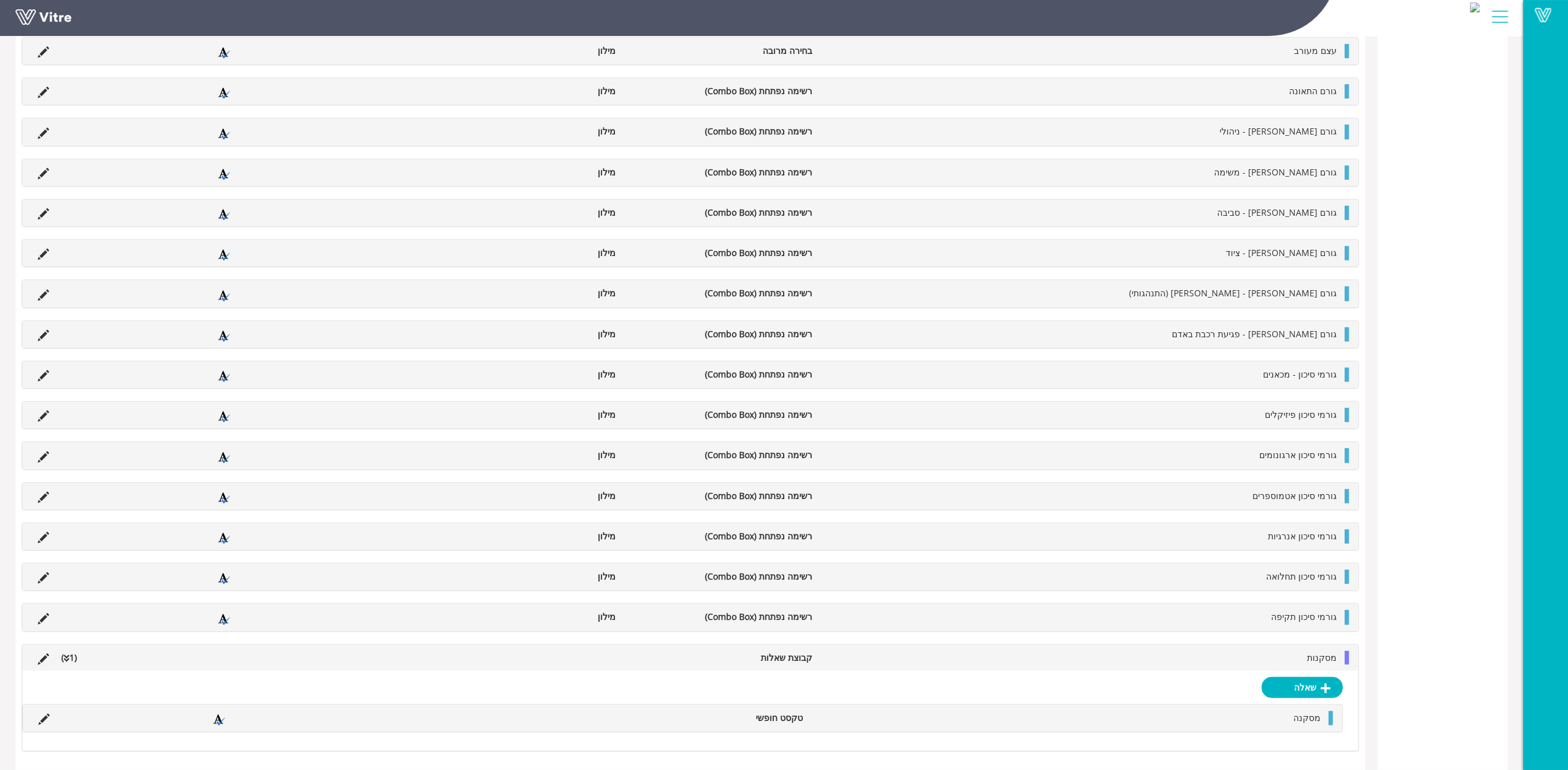
click at [1256, 651] on li "מסקנות" at bounding box center [1080, 658] width 525 height 14
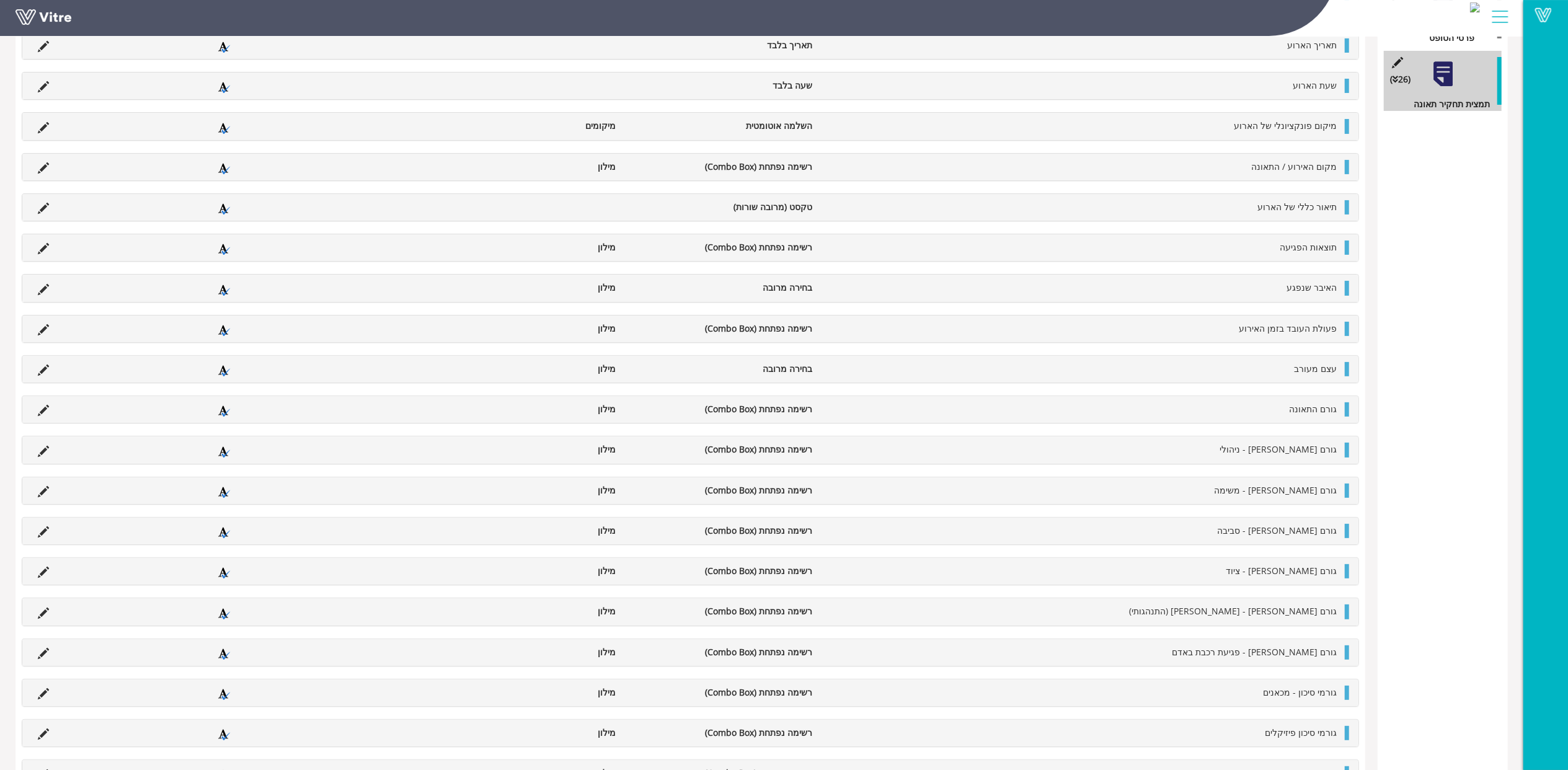
scroll to position [0, 0]
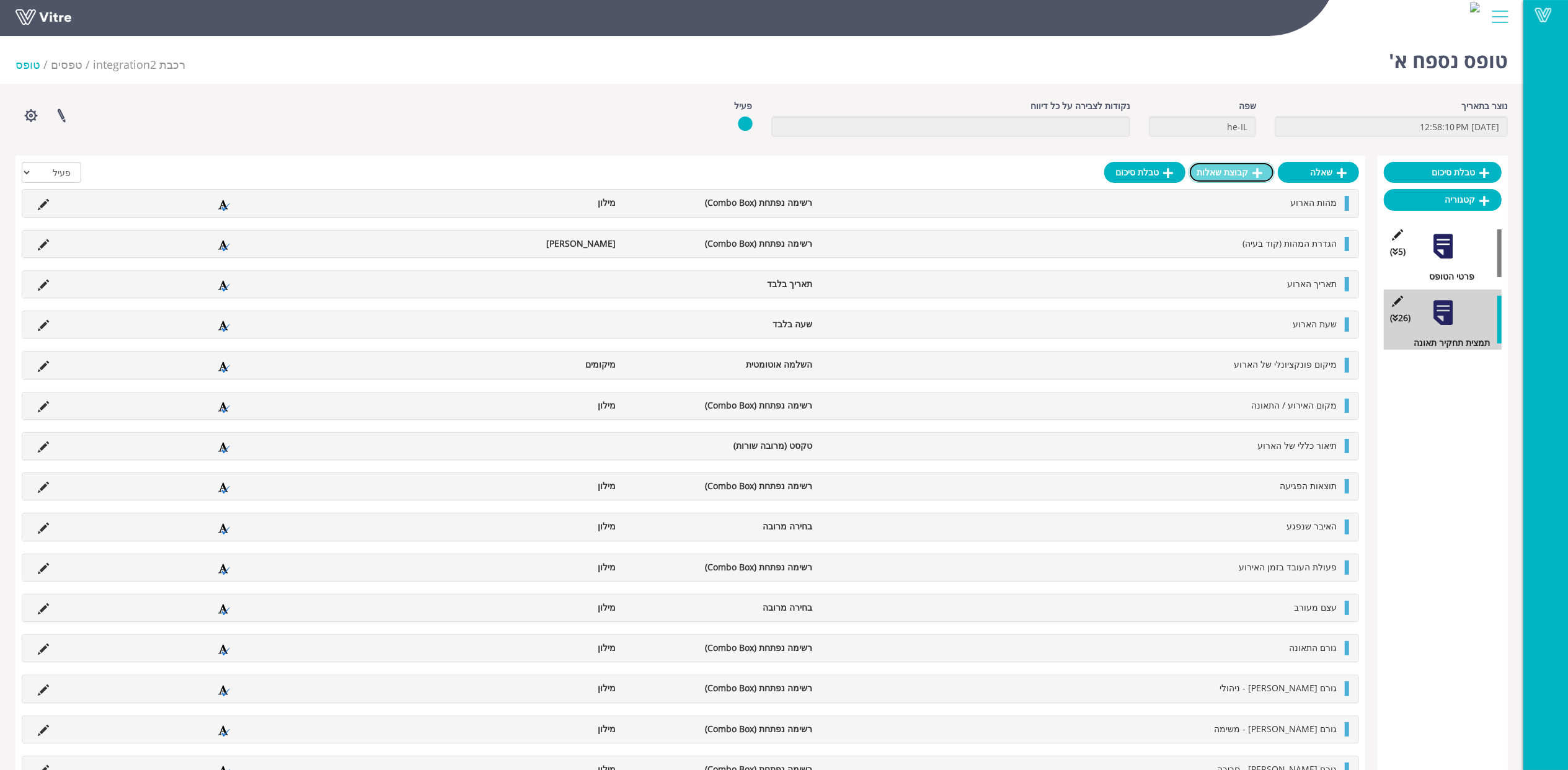
click at [1241, 169] on link "קבוצת שאלות" at bounding box center [1232, 173] width 86 height 21
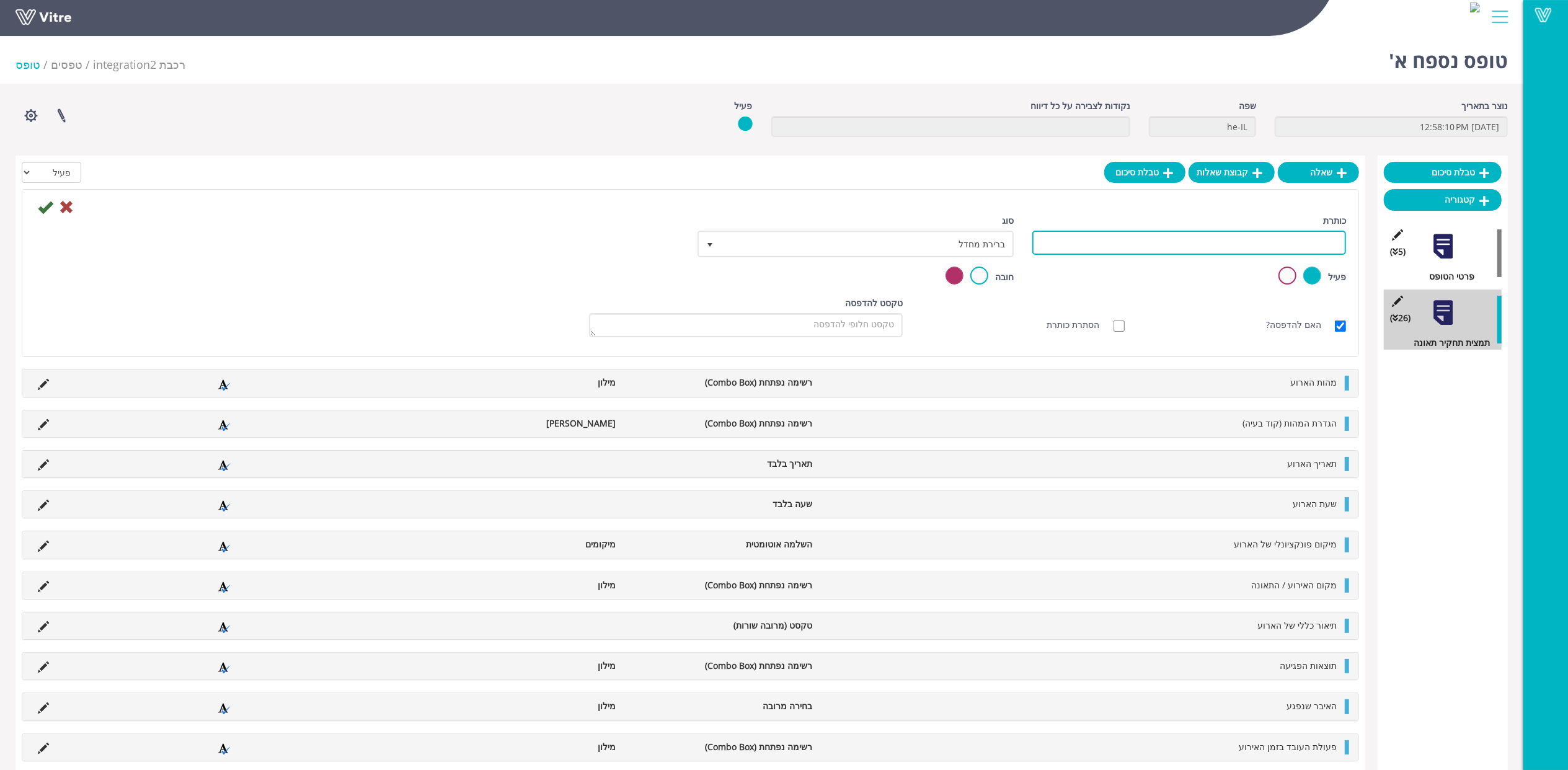
click at [1259, 242] on input "כותרת" at bounding box center [1189, 243] width 313 height 25
type input "המלצות"
click at [45, 204] on icon at bounding box center [45, 207] width 15 height 15
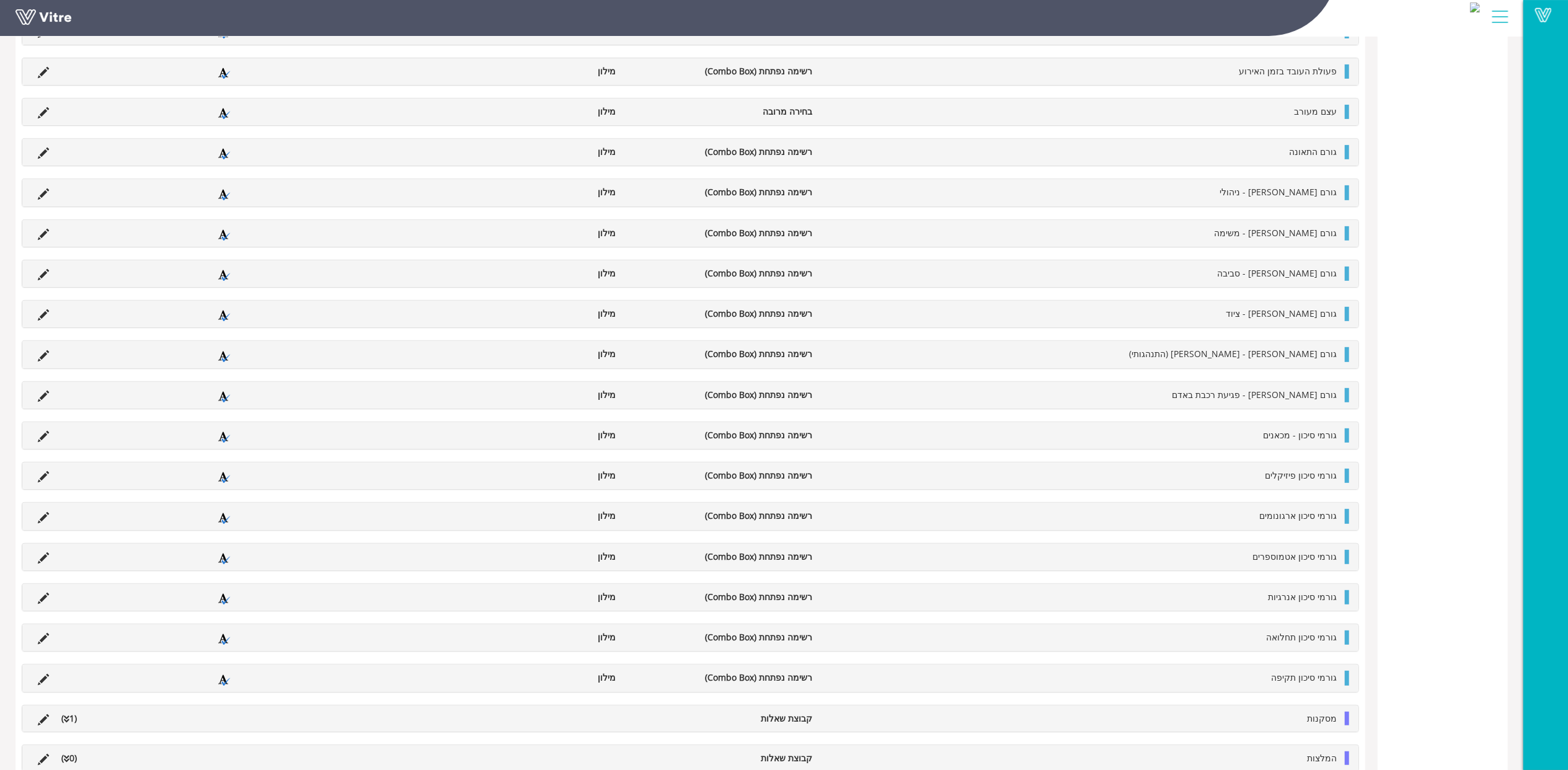
scroll to position [527, 0]
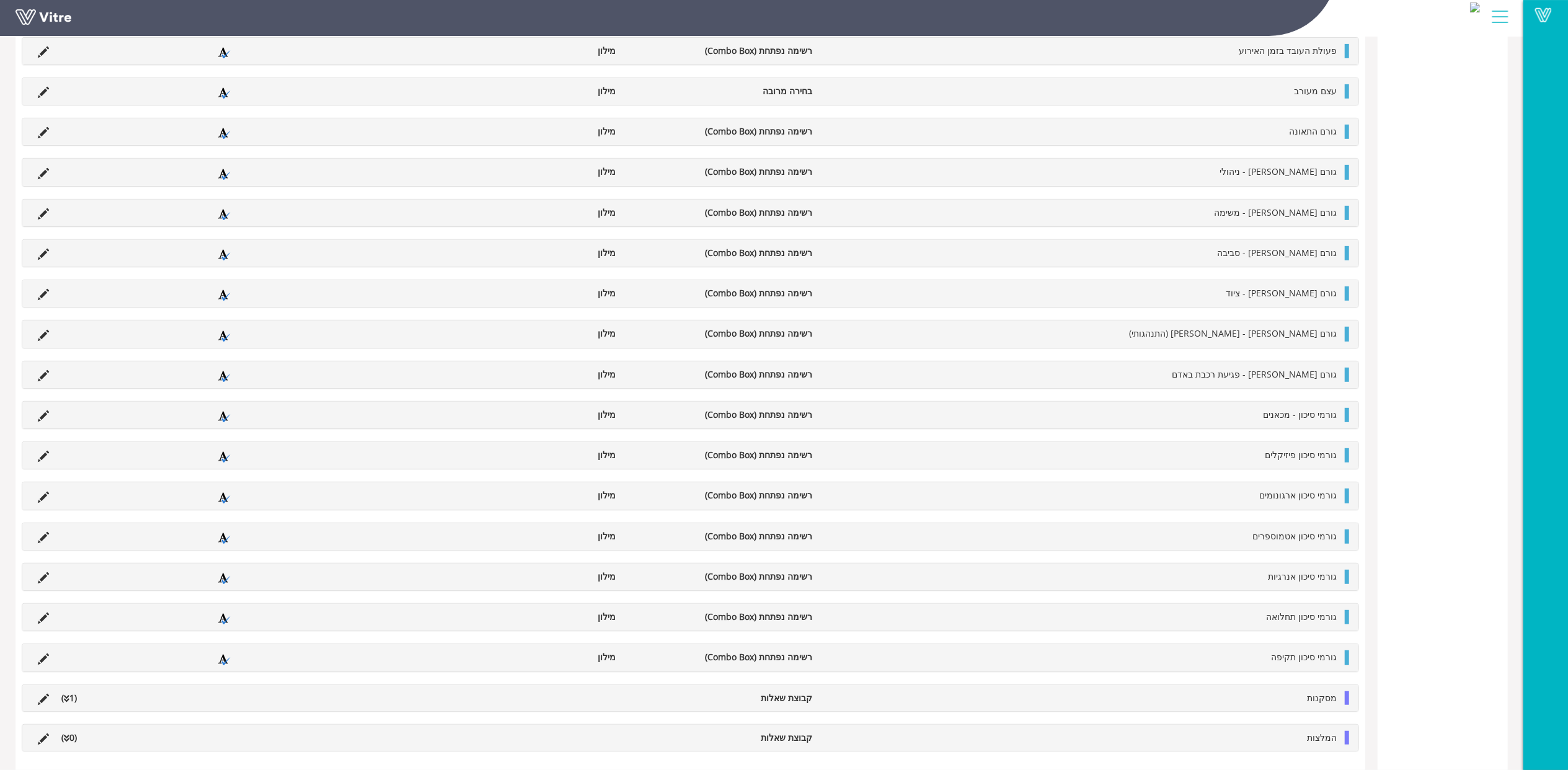
click at [1307, 739] on li "המלצות" at bounding box center [1080, 737] width 525 height 14
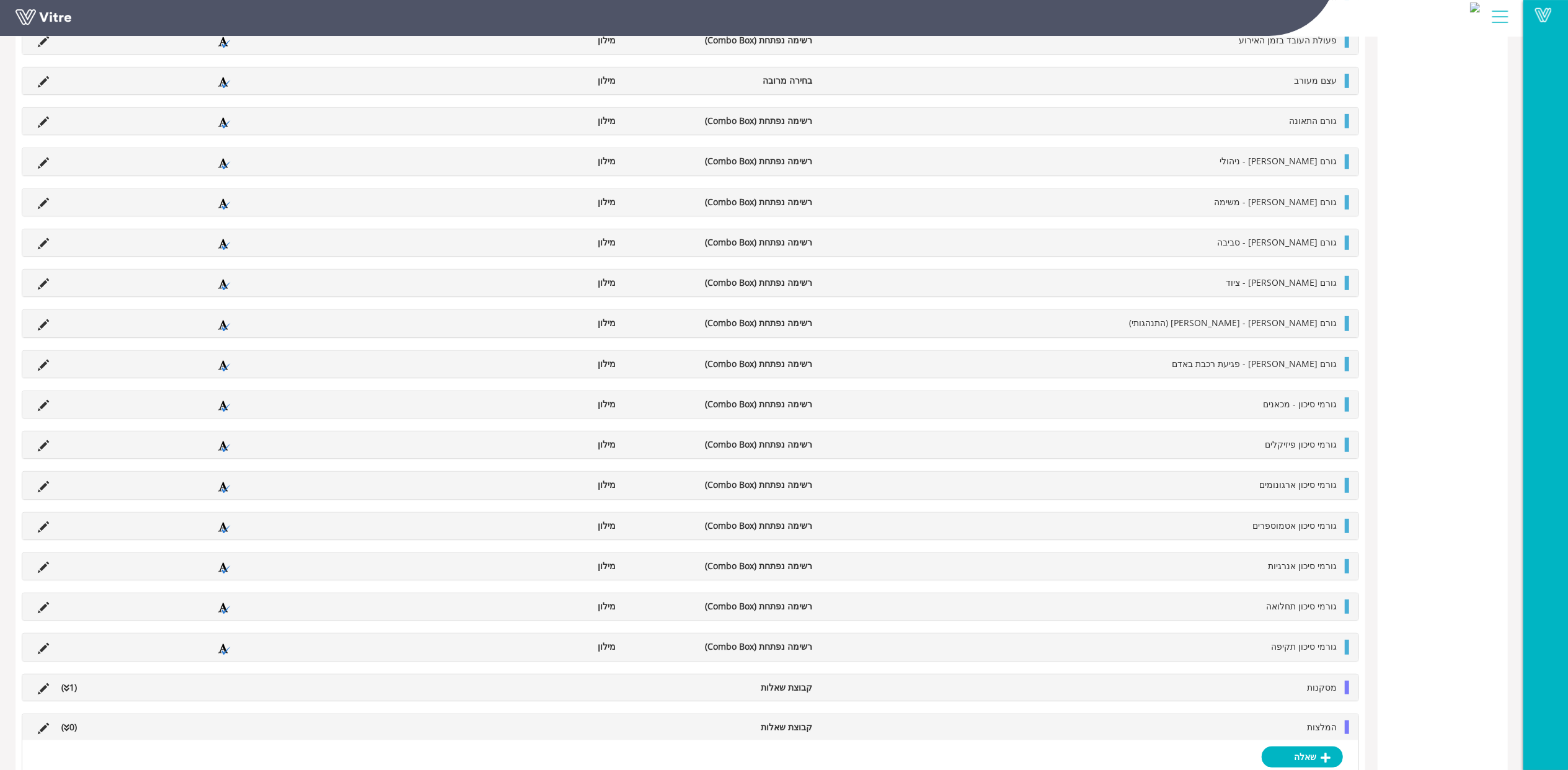
scroll to position [567, 0]
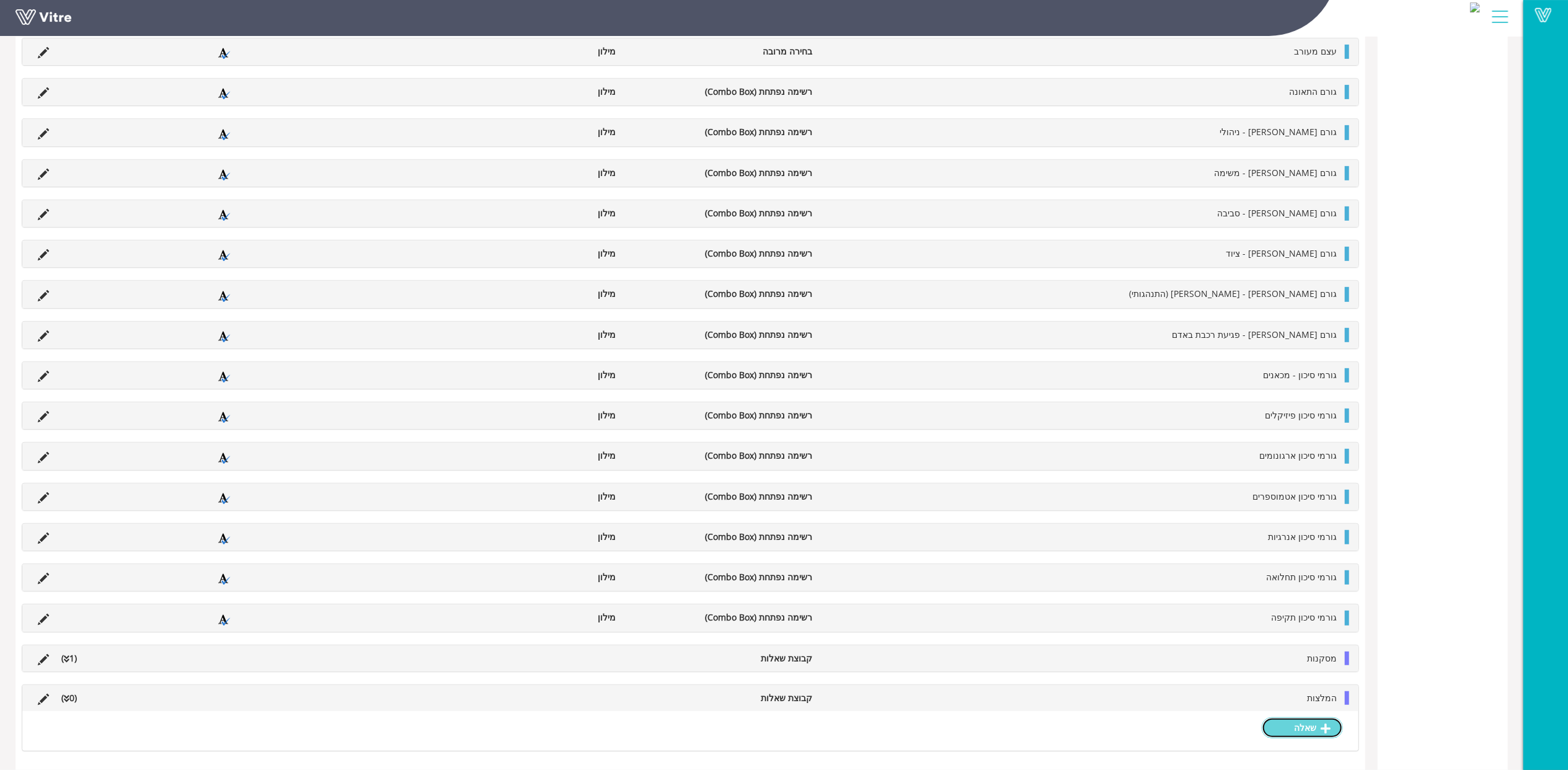
click at [1325, 728] on icon at bounding box center [1326, 729] width 10 height 11
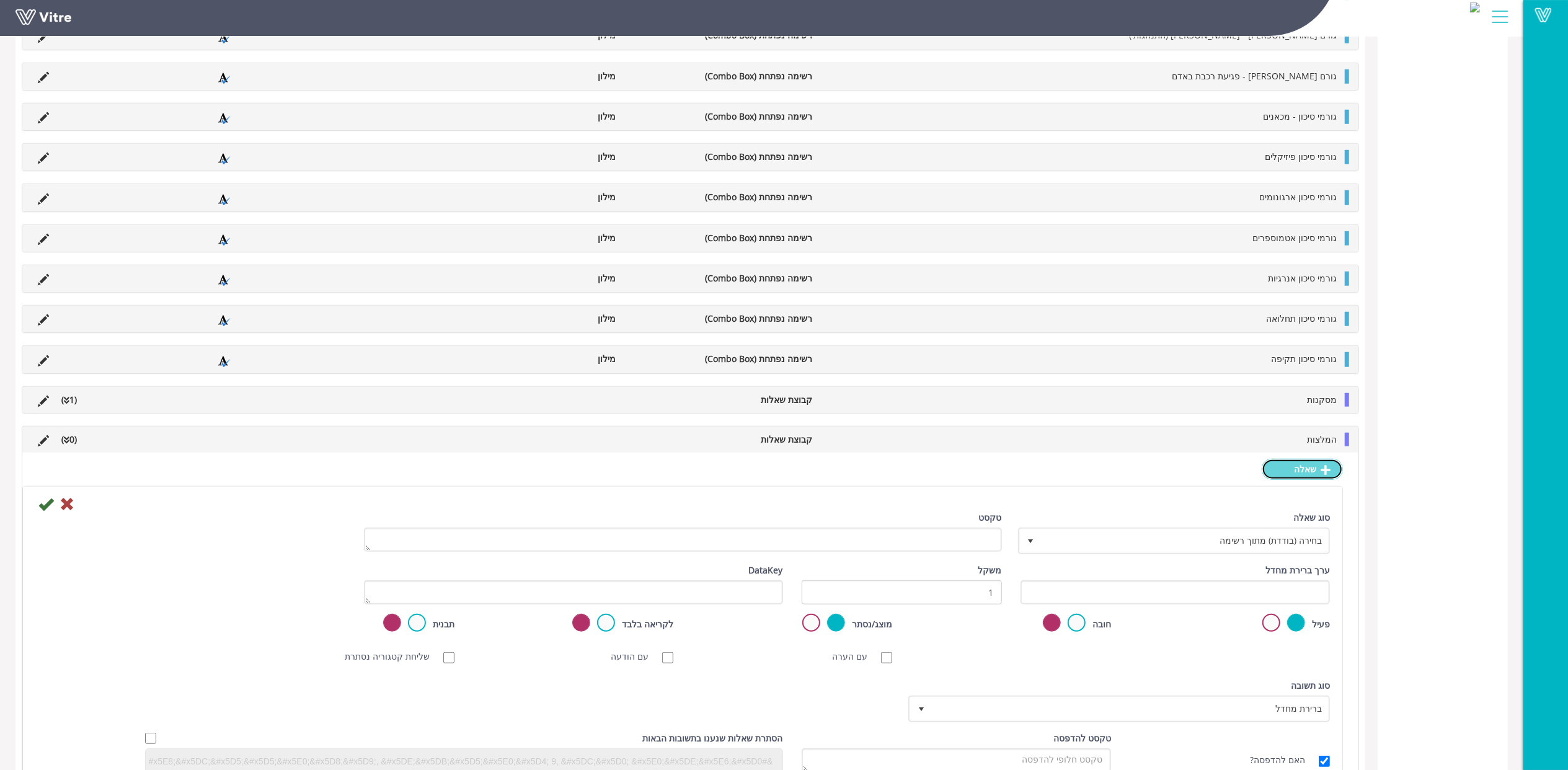
scroll to position [883, 0]
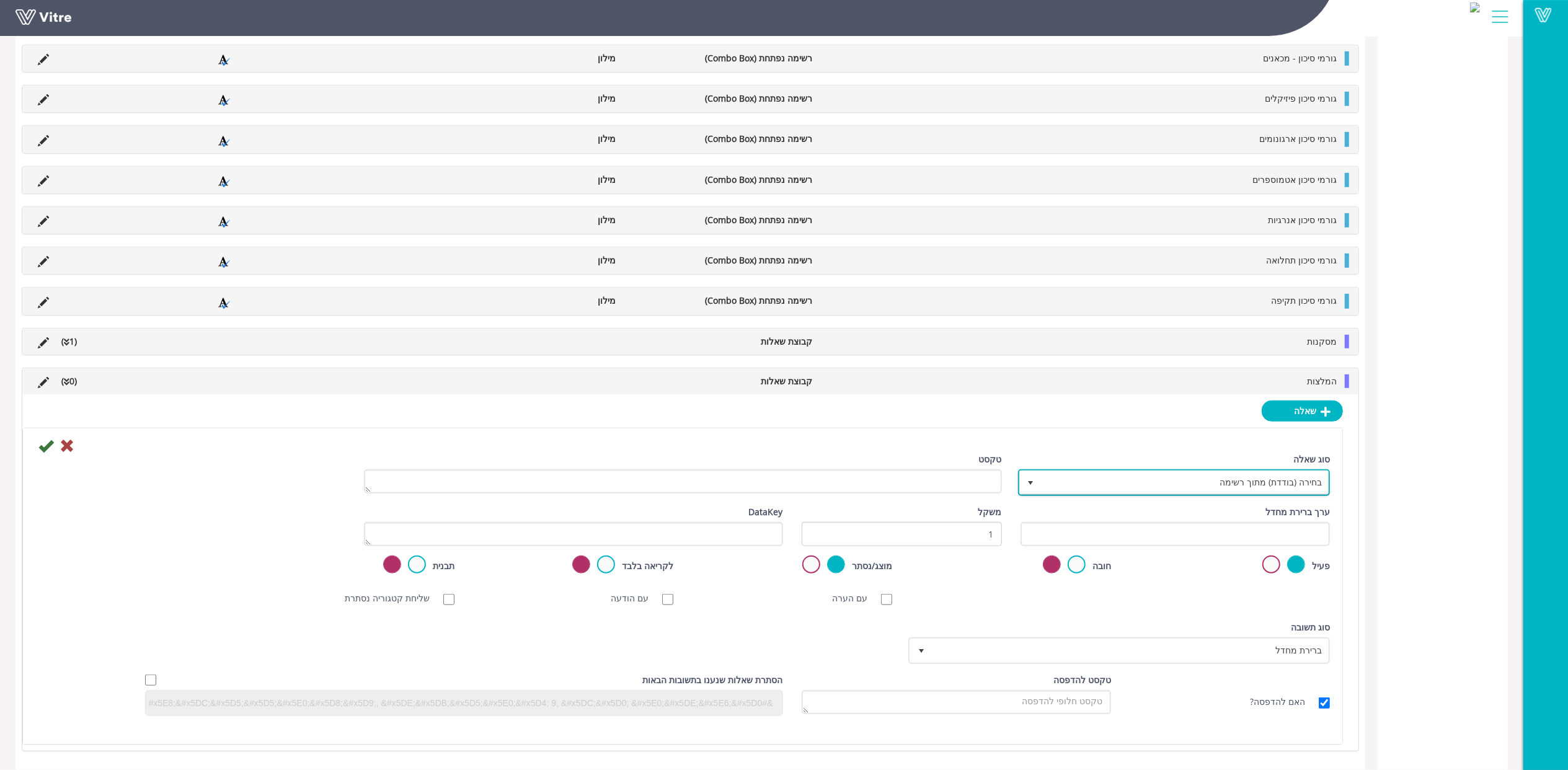
click at [1304, 486] on span "בחירה (בודדת) מתוך רשימה" at bounding box center [1186, 482] width 288 height 22
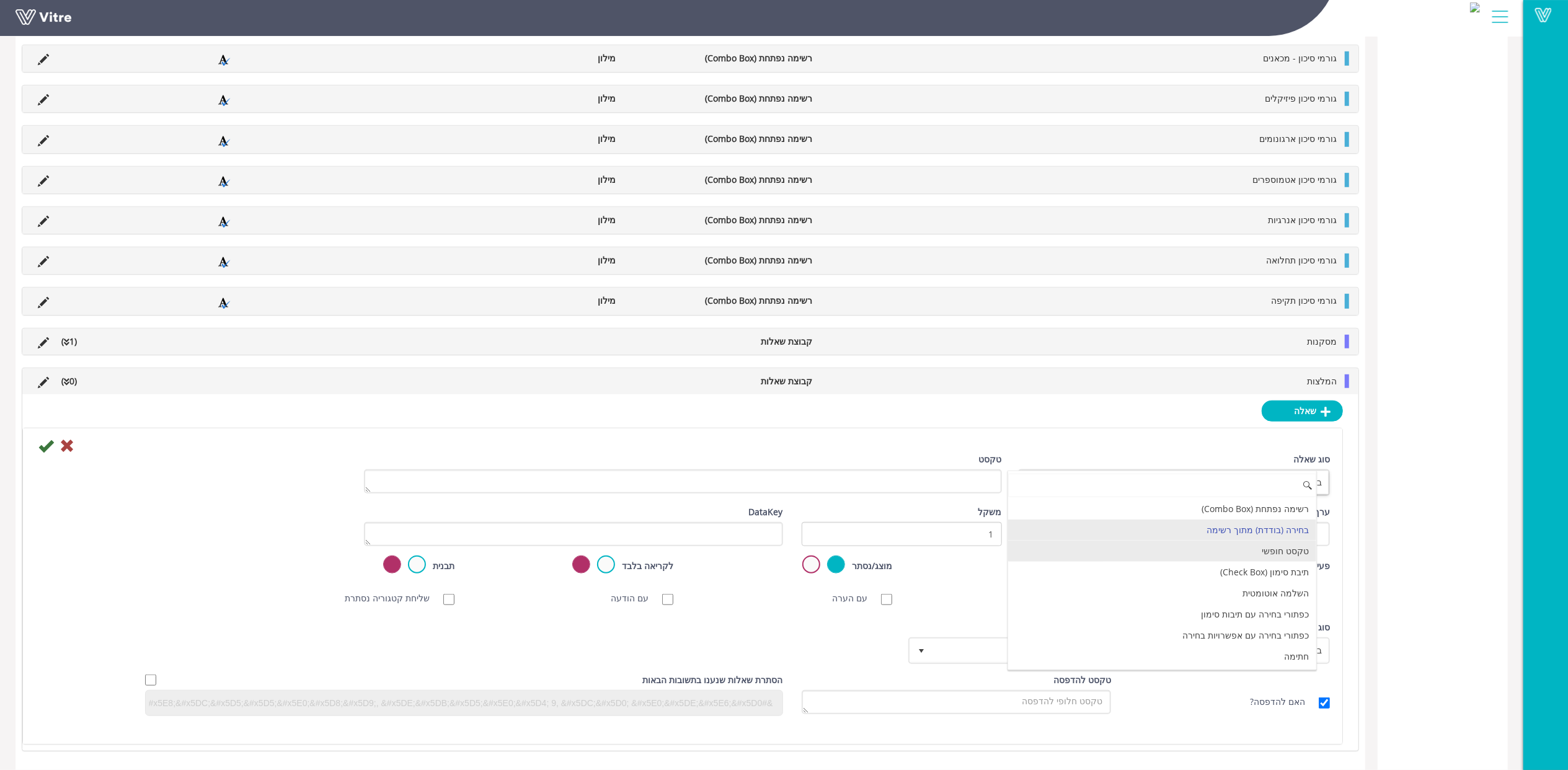
click at [1290, 556] on li "טקסט חופשי" at bounding box center [1162, 552] width 309 height 21
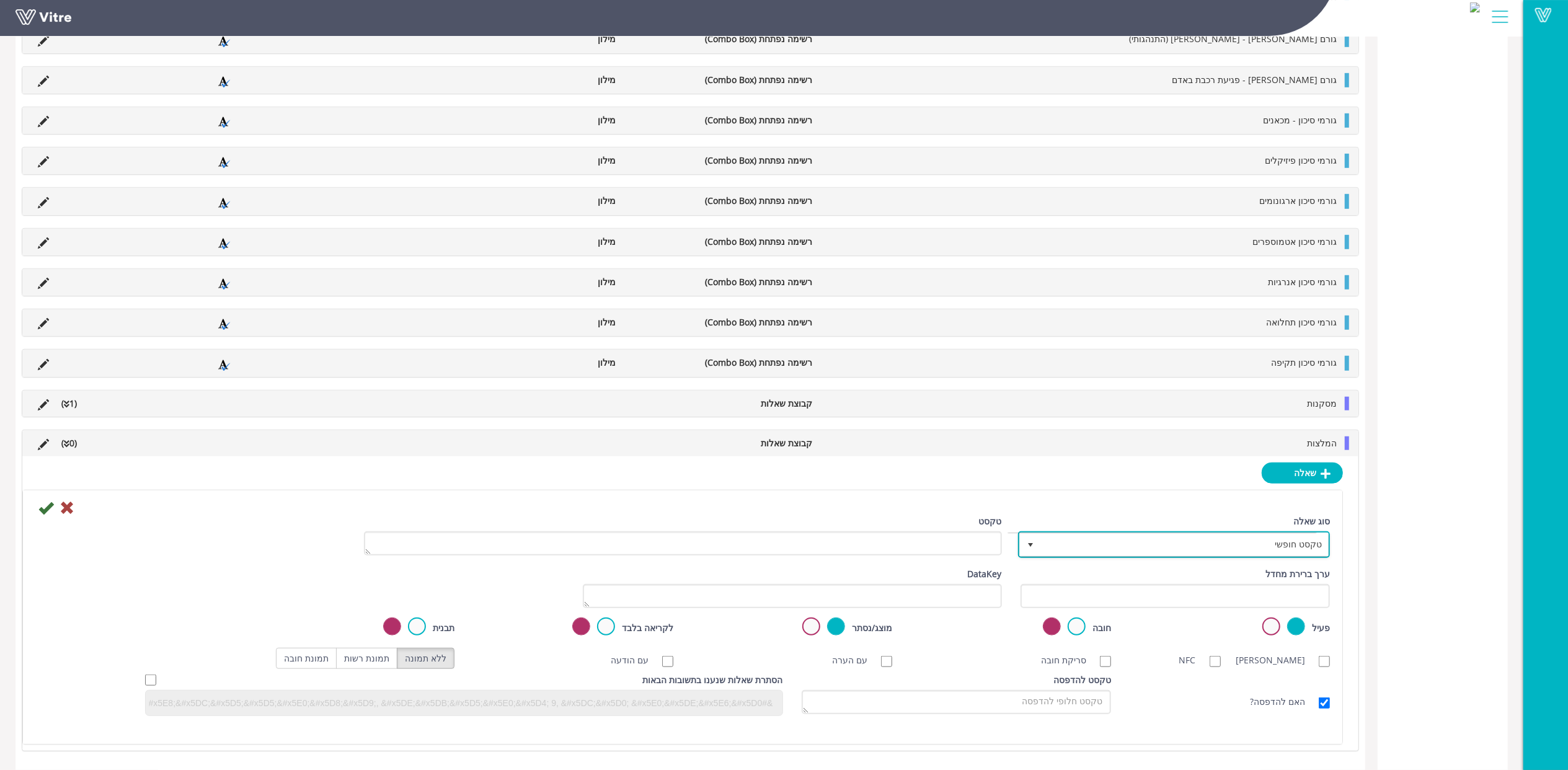
scroll to position [822, 0]
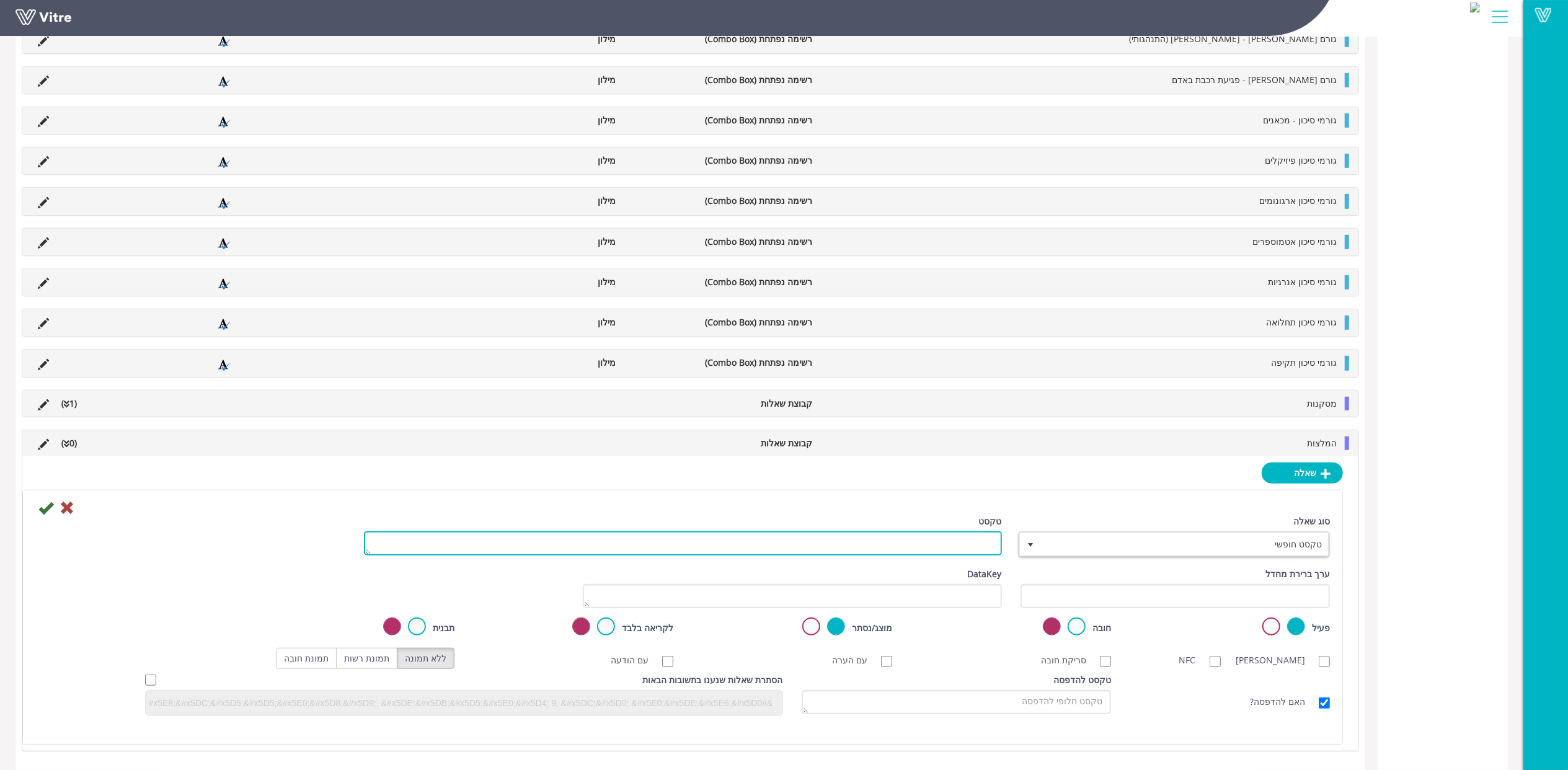
click at [985, 542] on textarea "טקסט" at bounding box center [683, 543] width 638 height 25
type textarea "המלצה"
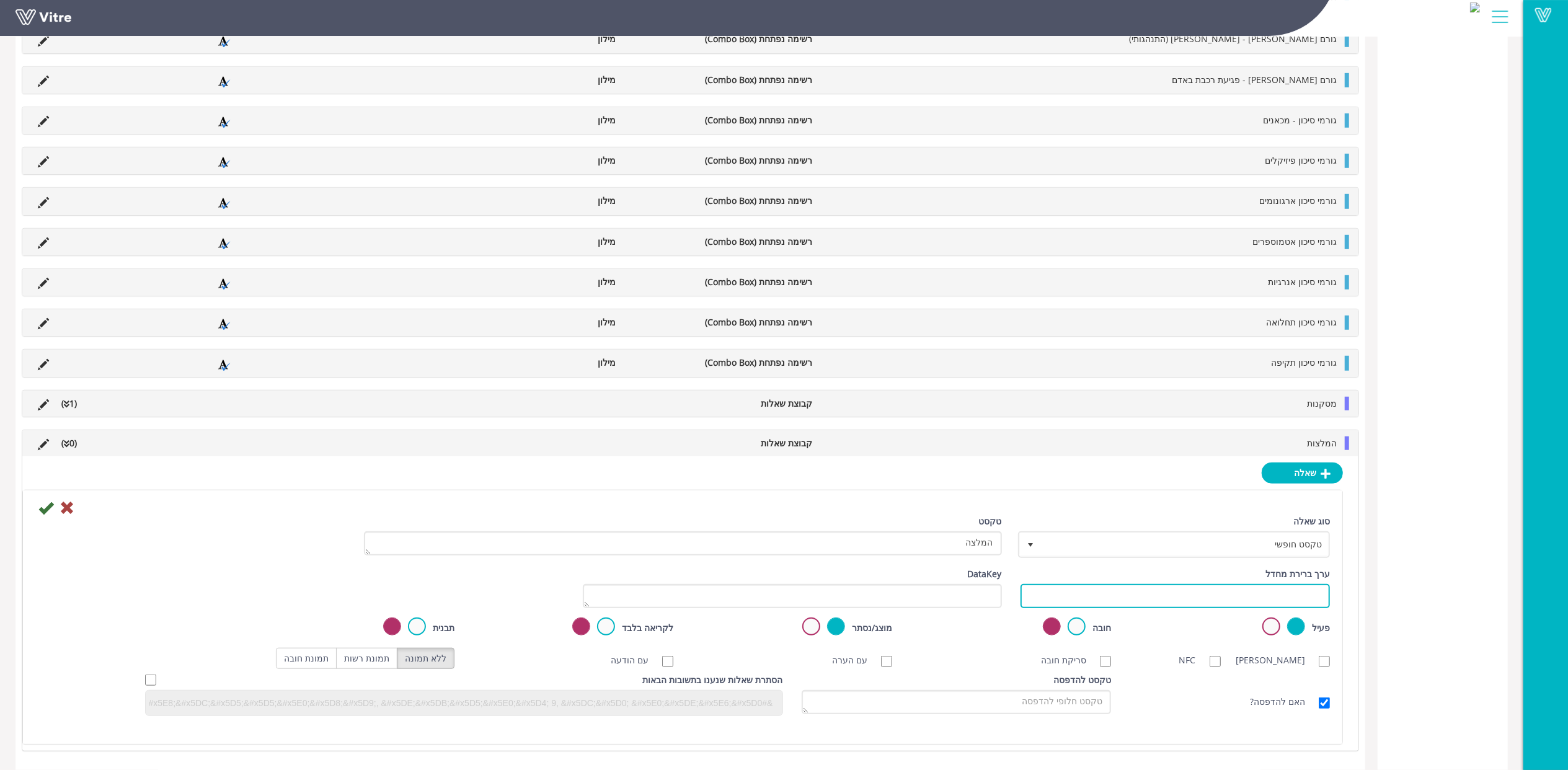
click at [1160, 601] on input "text" at bounding box center [1175, 597] width 310 height 25
paste input "#Task.Y80000100010"
type input "#Task.Y80000100010"
click at [39, 512] on icon at bounding box center [46, 508] width 15 height 15
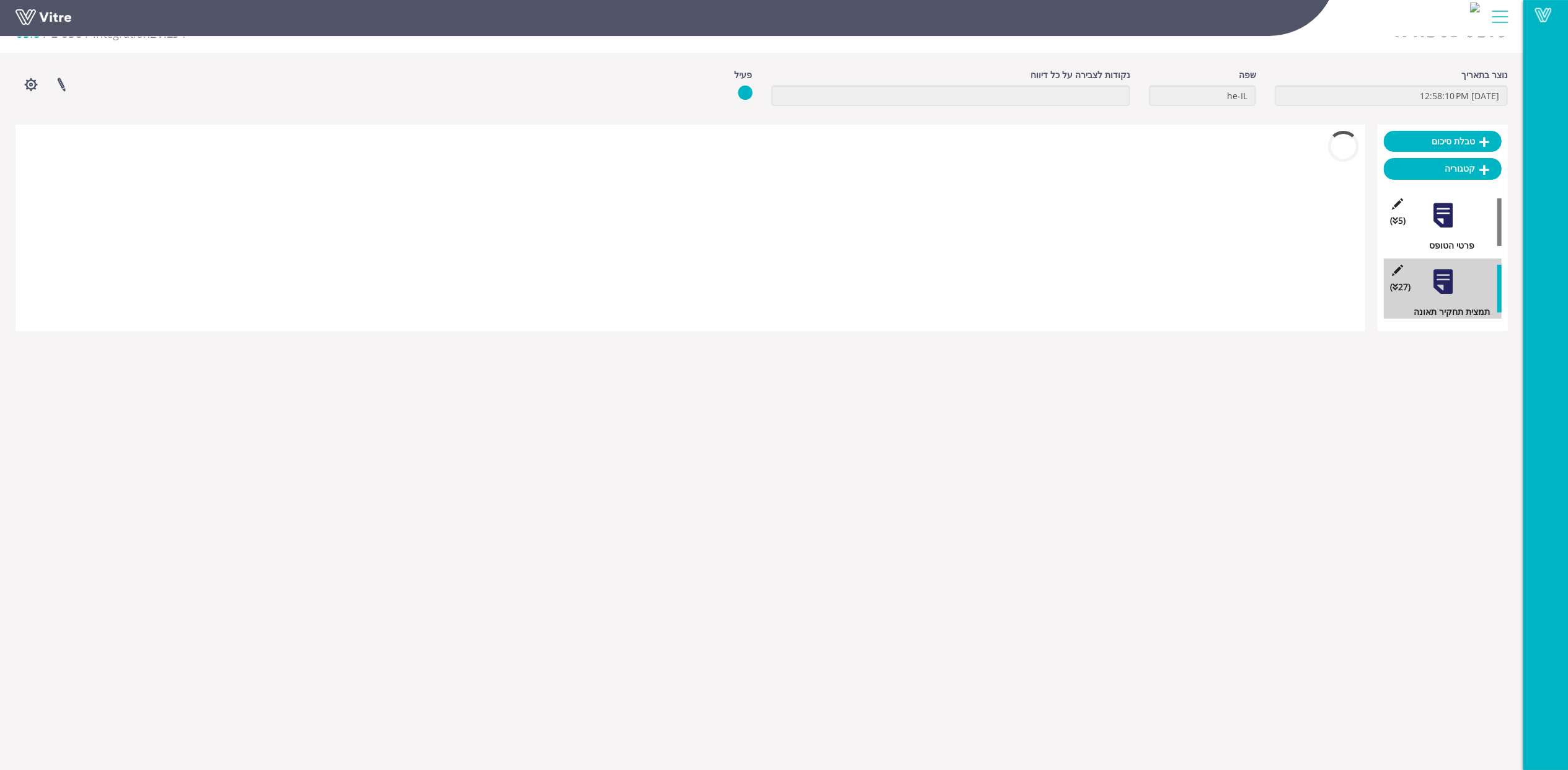
scroll to position [608, 0]
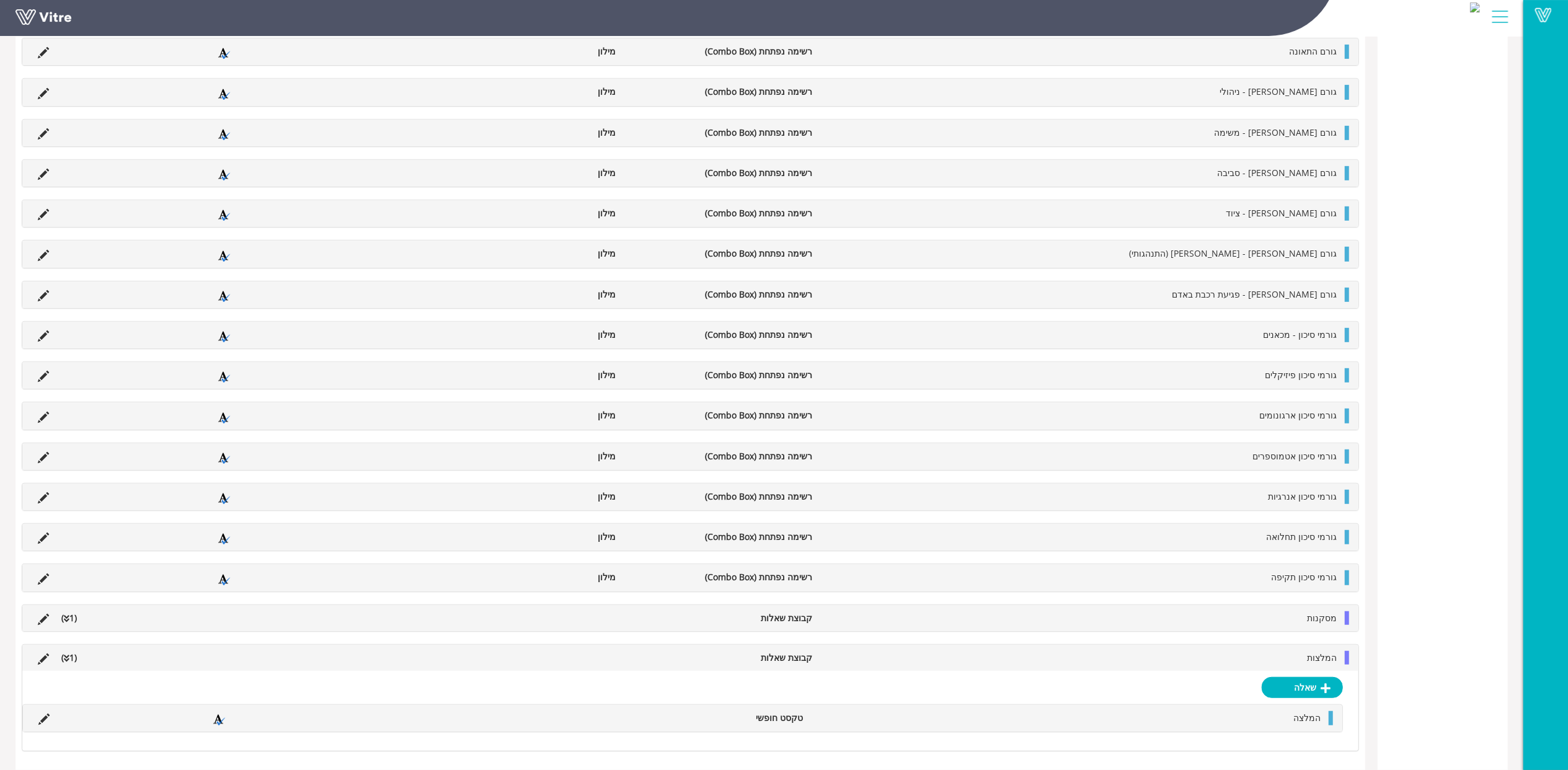
click at [1263, 651] on li "המלצות" at bounding box center [1080, 658] width 525 height 14
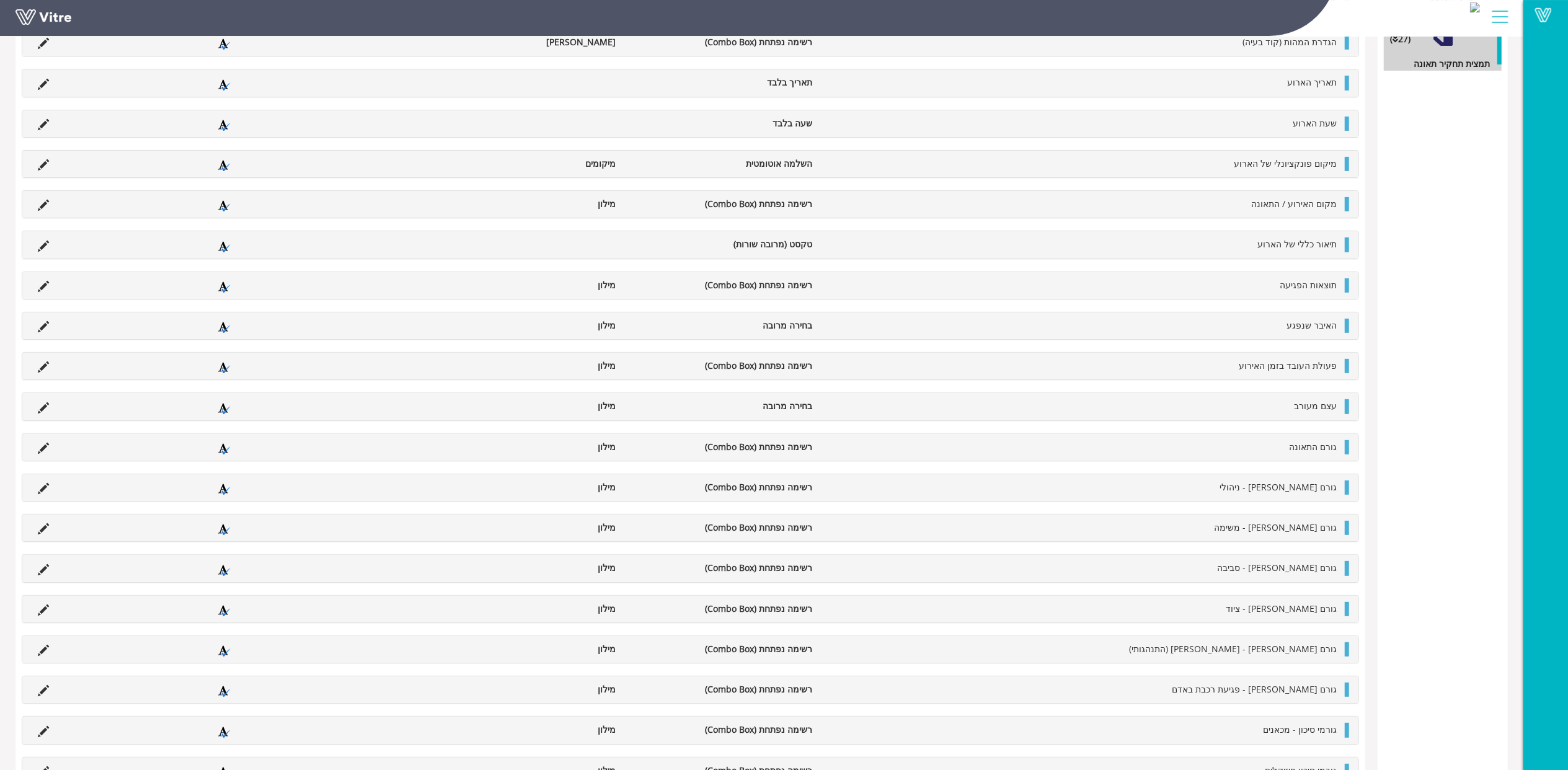
scroll to position [196, 0]
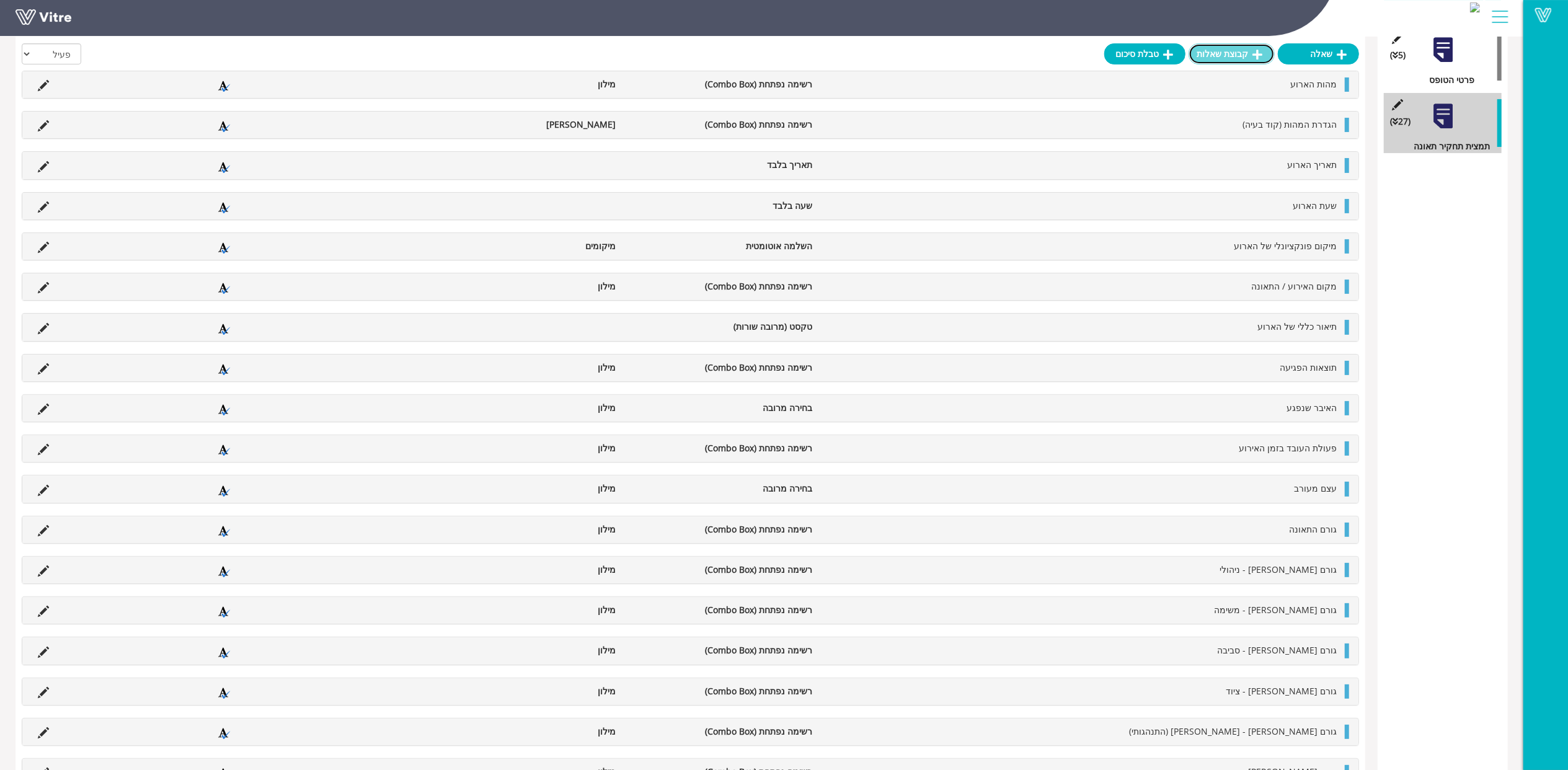
click at [1236, 51] on link "קבוצת שאלות" at bounding box center [1232, 54] width 86 height 21
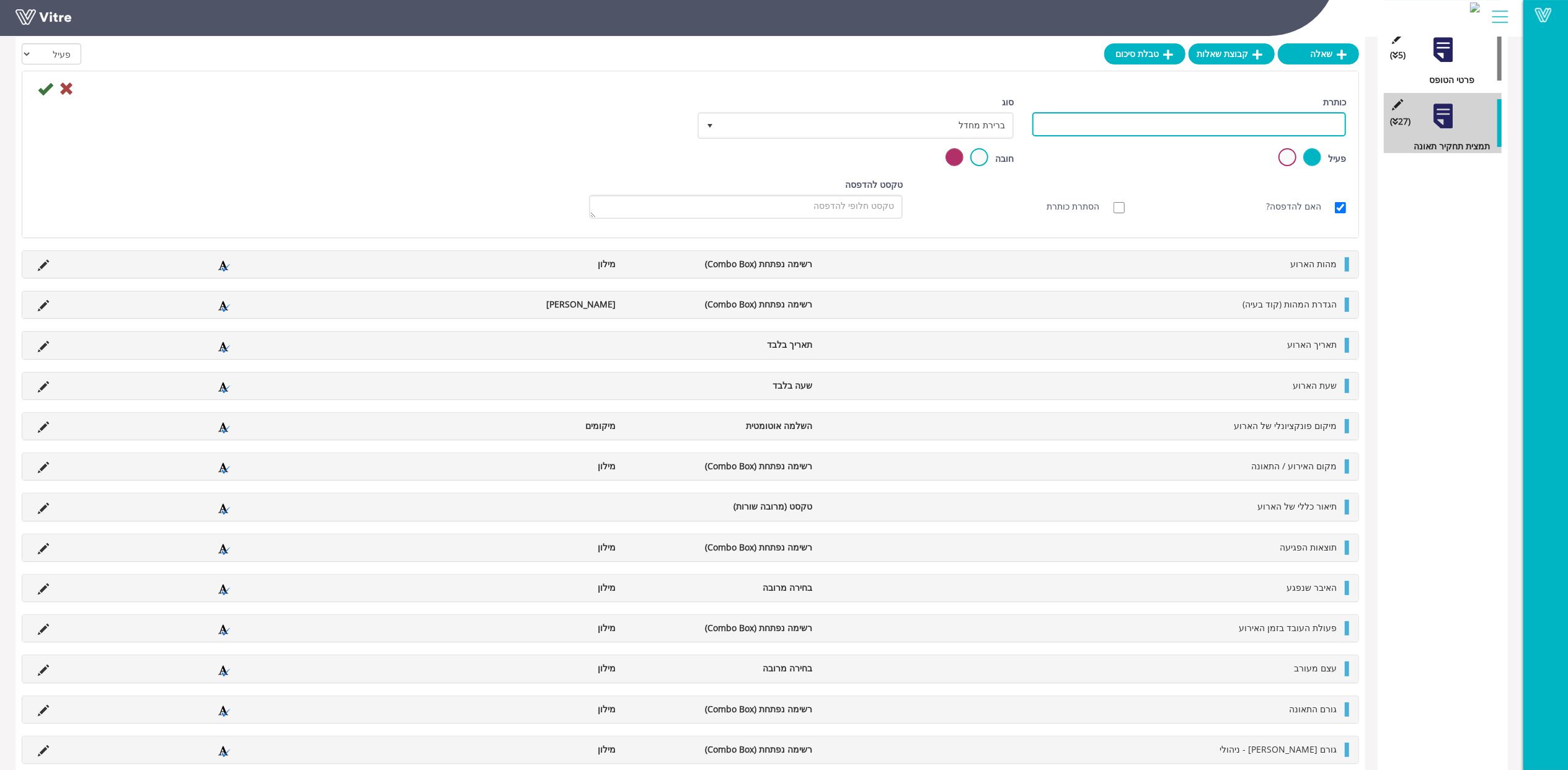
click at [1279, 119] on input "כותרת" at bounding box center [1189, 124] width 313 height 25
type input "משימות"
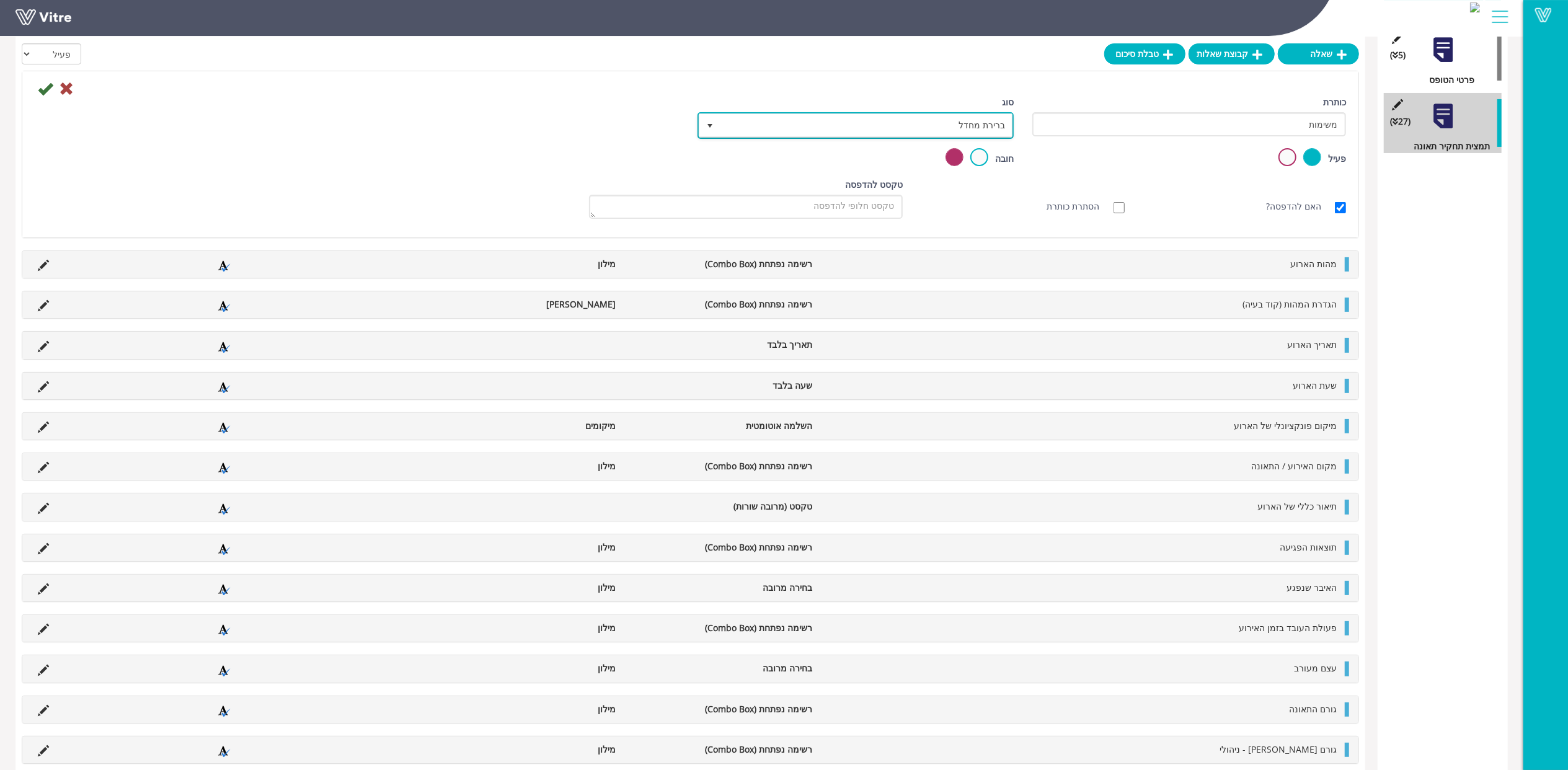
click at [995, 123] on span "ברירת מחדל" at bounding box center [867, 124] width 291 height 22
click at [974, 191] on li "תת פעולה" at bounding box center [845, 185] width 313 height 21
click at [45, 89] on icon at bounding box center [45, 88] width 15 height 15
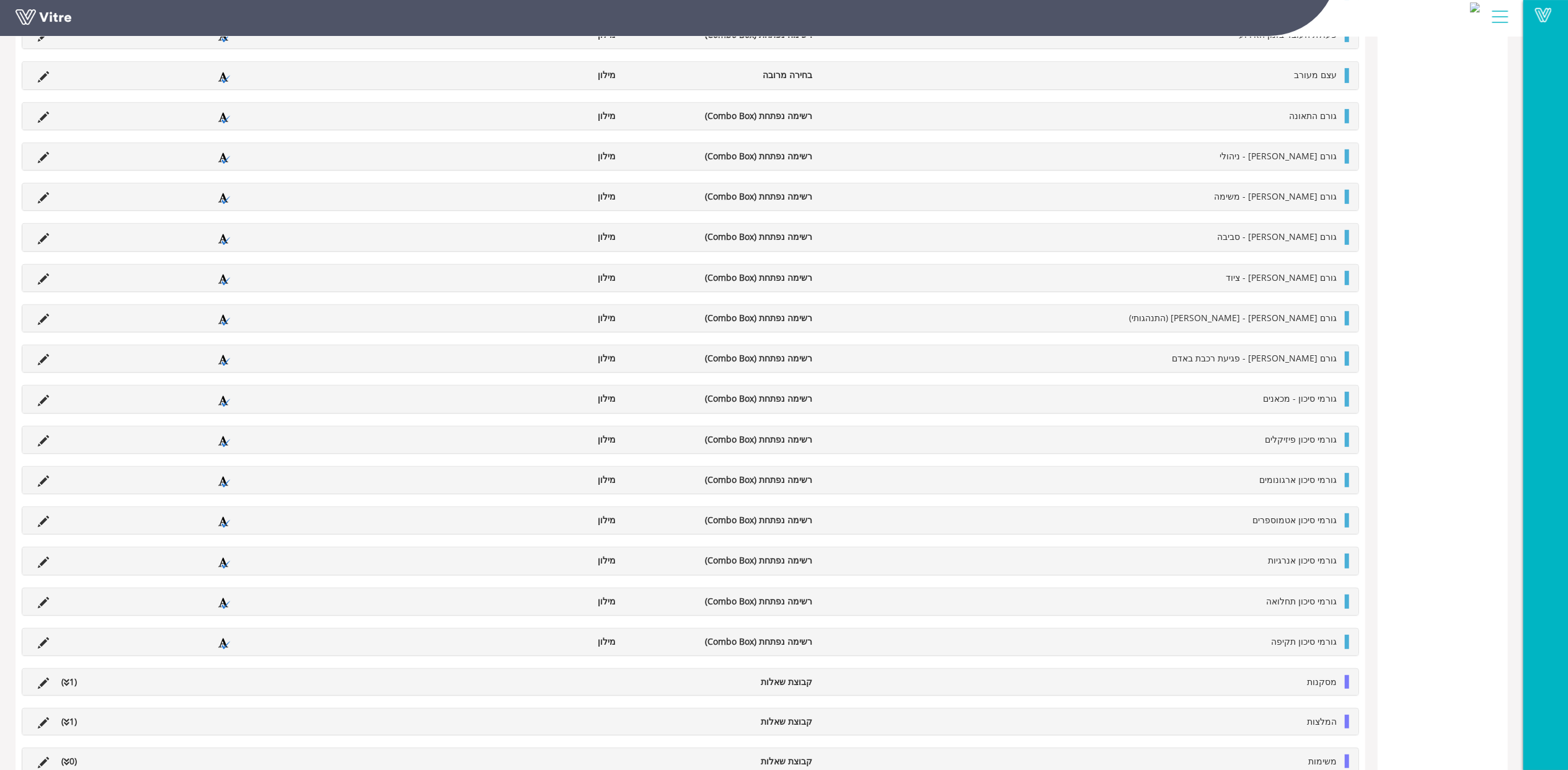
scroll to position [645, 0]
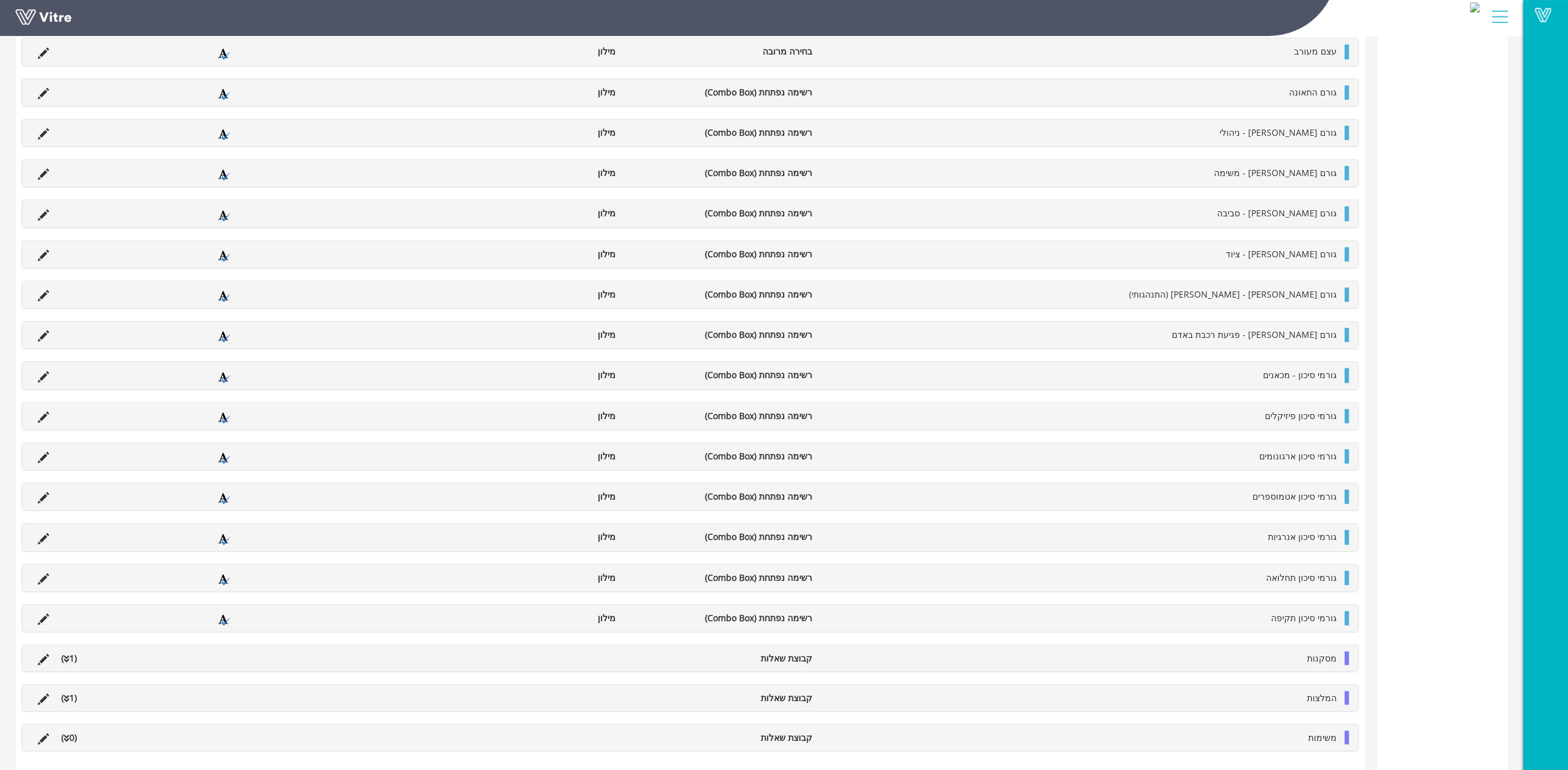
click at [1286, 725] on div "משימות קבוצת שאלות (0 )" at bounding box center [690, 738] width 1336 height 26
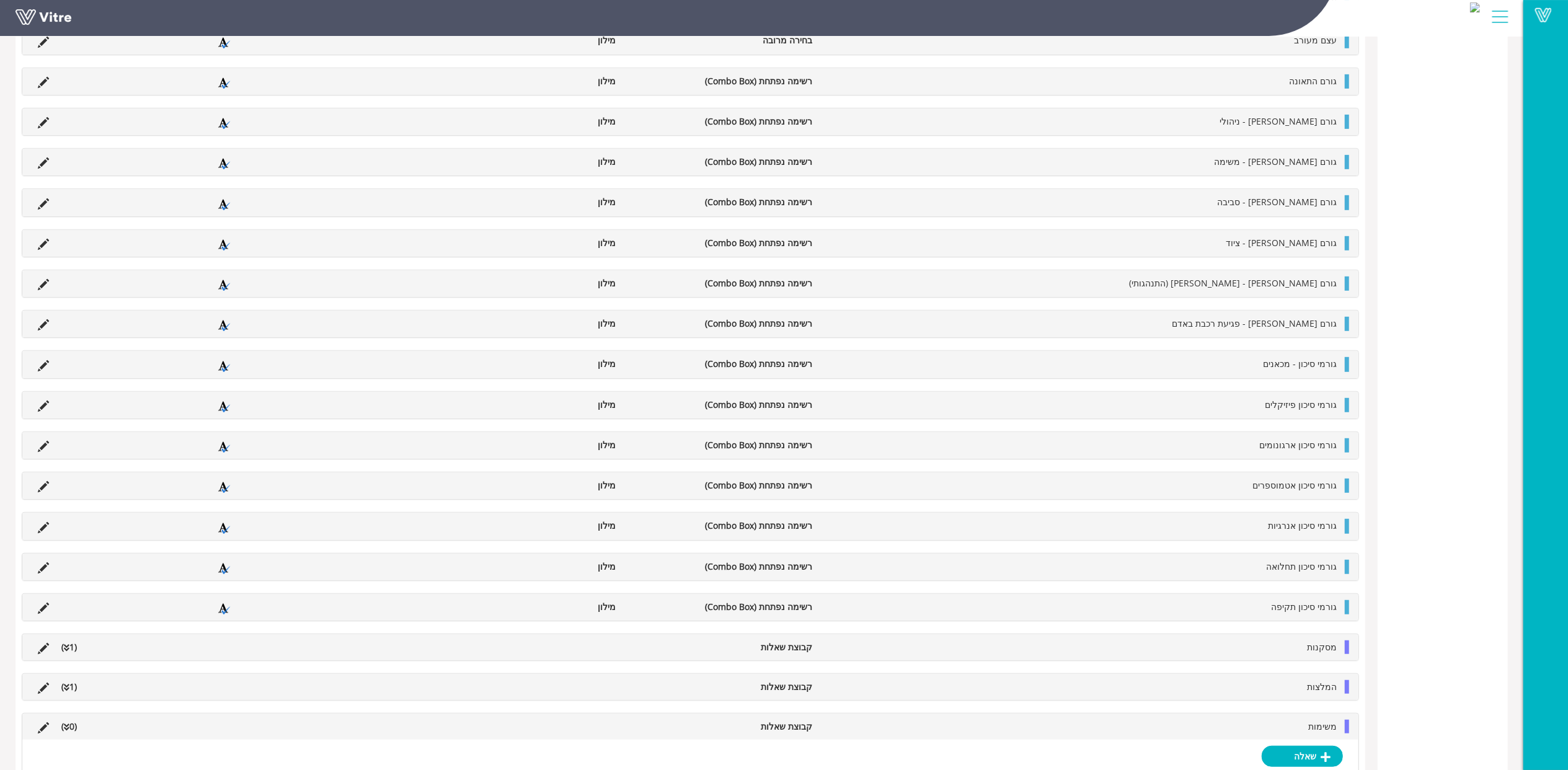
scroll to position [685, 0]
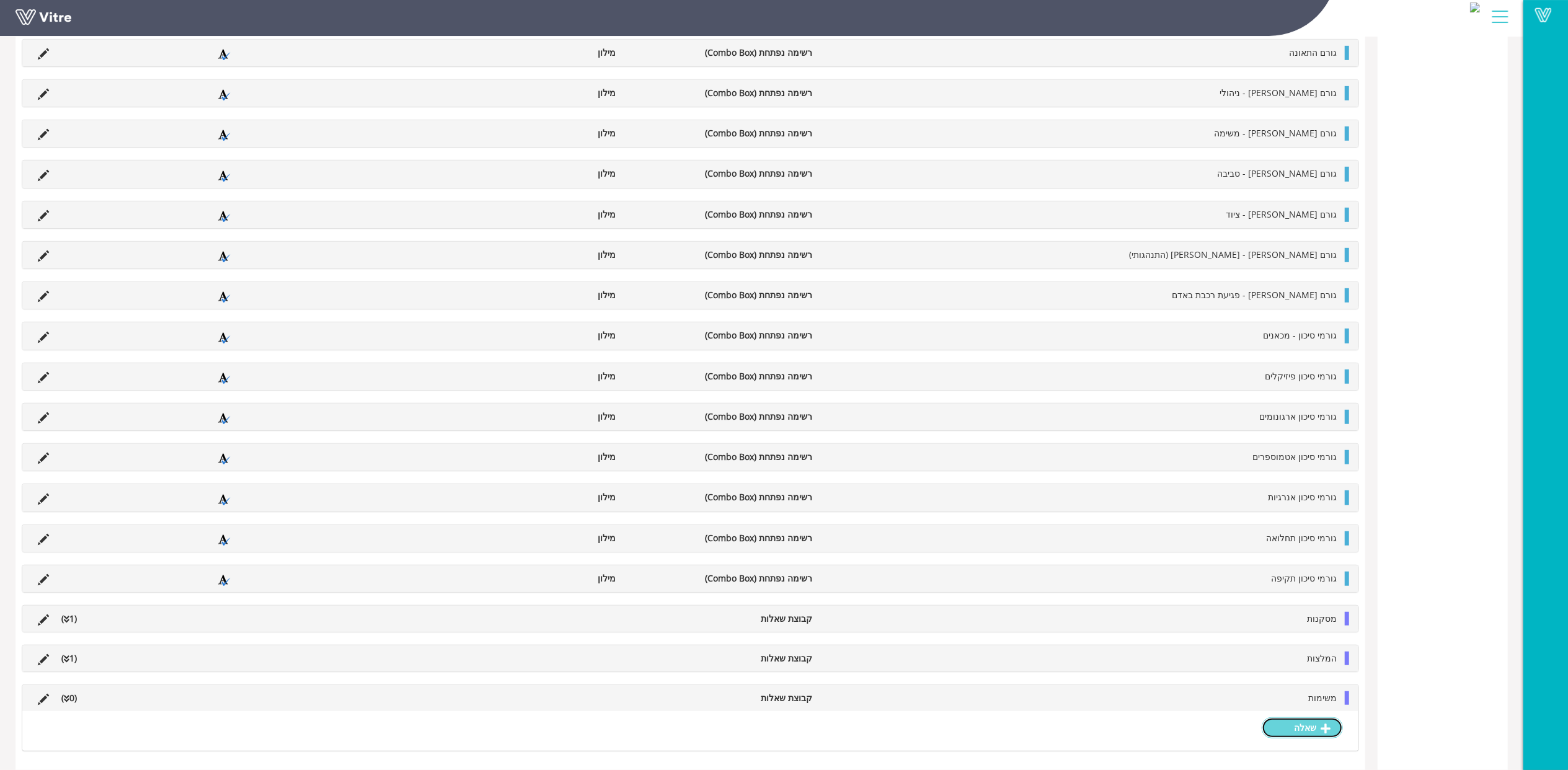
click at [1325, 721] on link "שאלה" at bounding box center [1302, 728] width 81 height 21
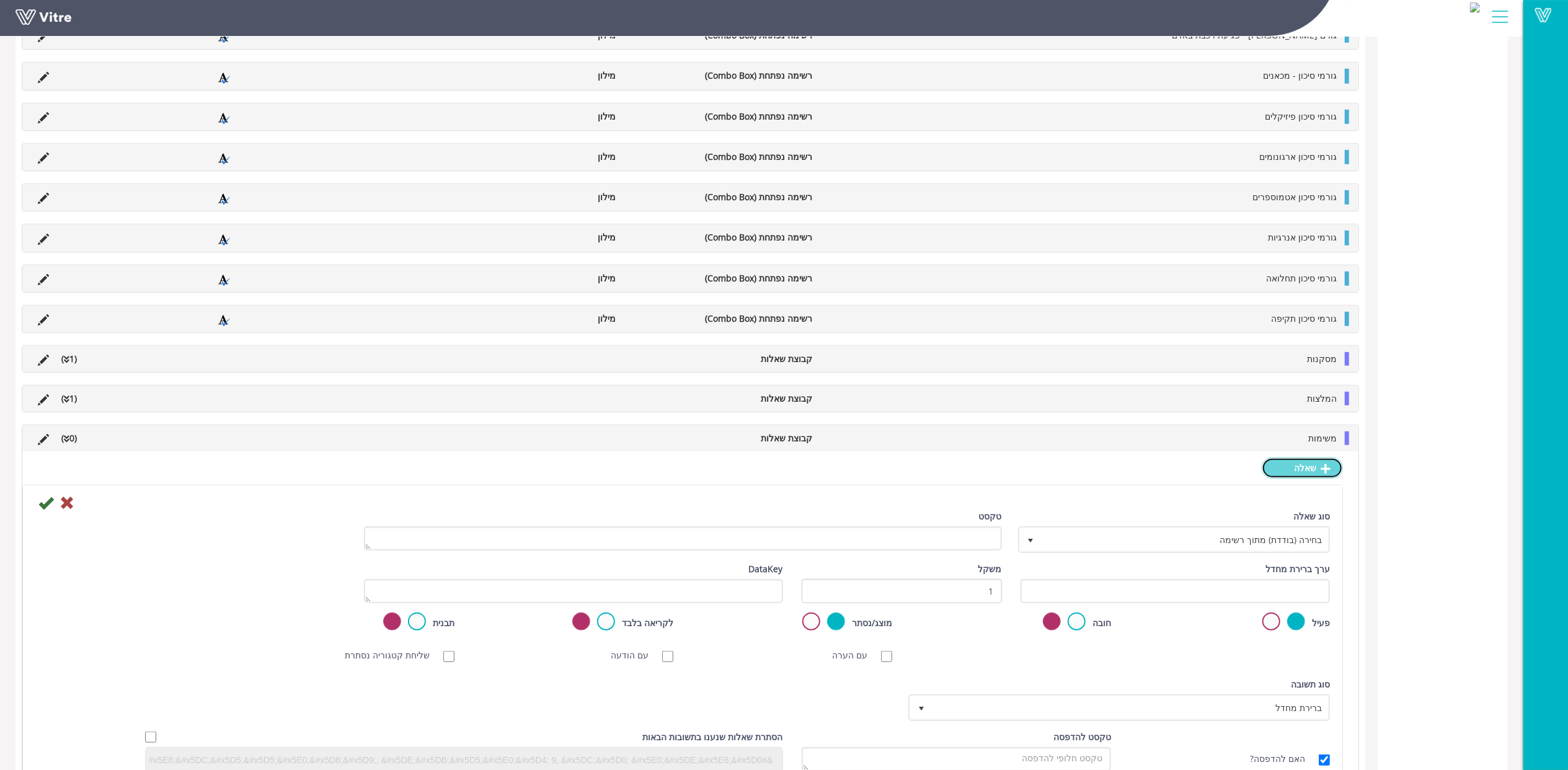
scroll to position [1001, 0]
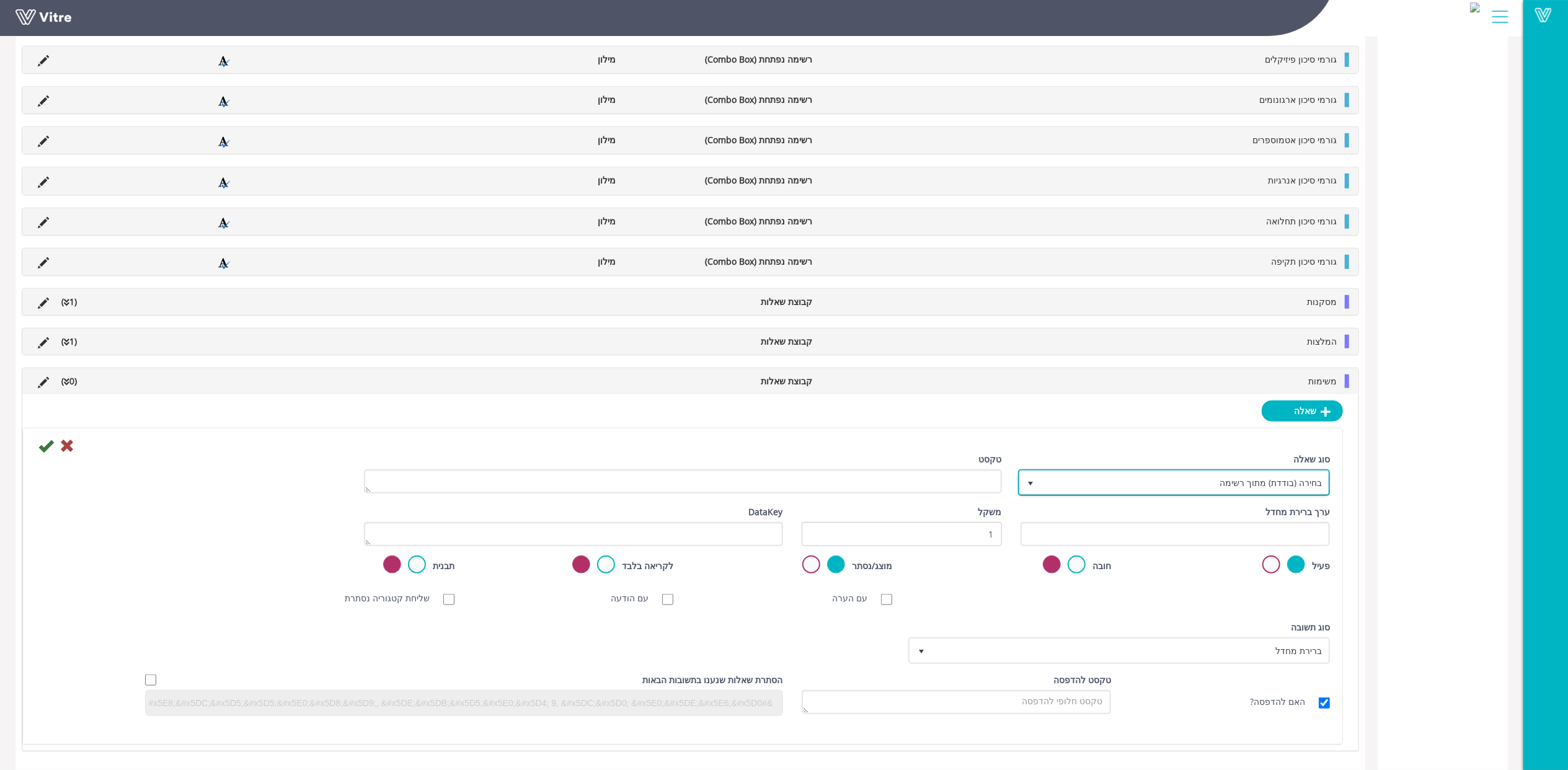
click at [1302, 487] on span "בחירה (בודדת) מתוך רשימה" at bounding box center [1186, 482] width 288 height 22
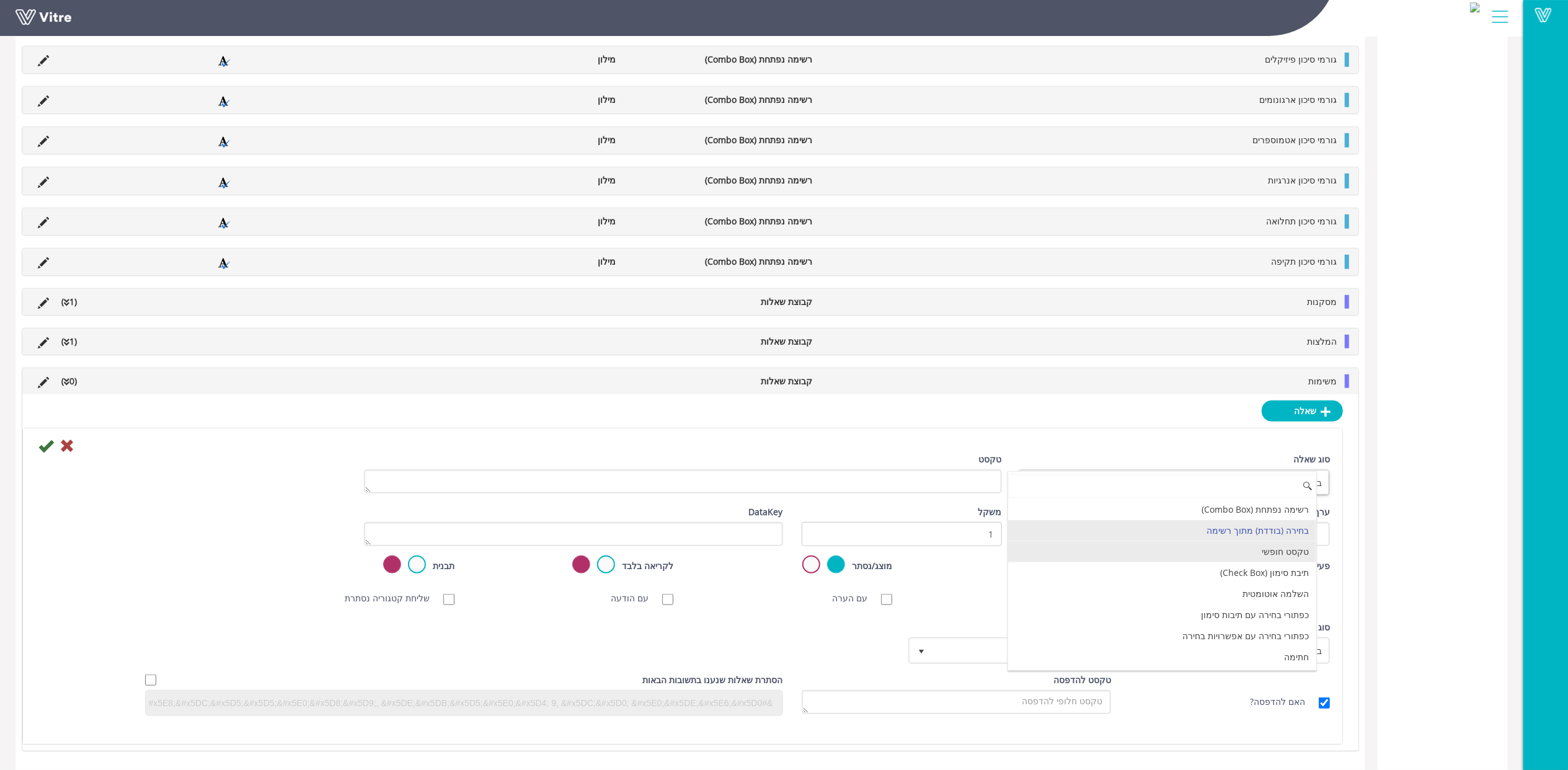
click at [1291, 551] on li "טקסט חופשי" at bounding box center [1162, 552] width 309 height 21
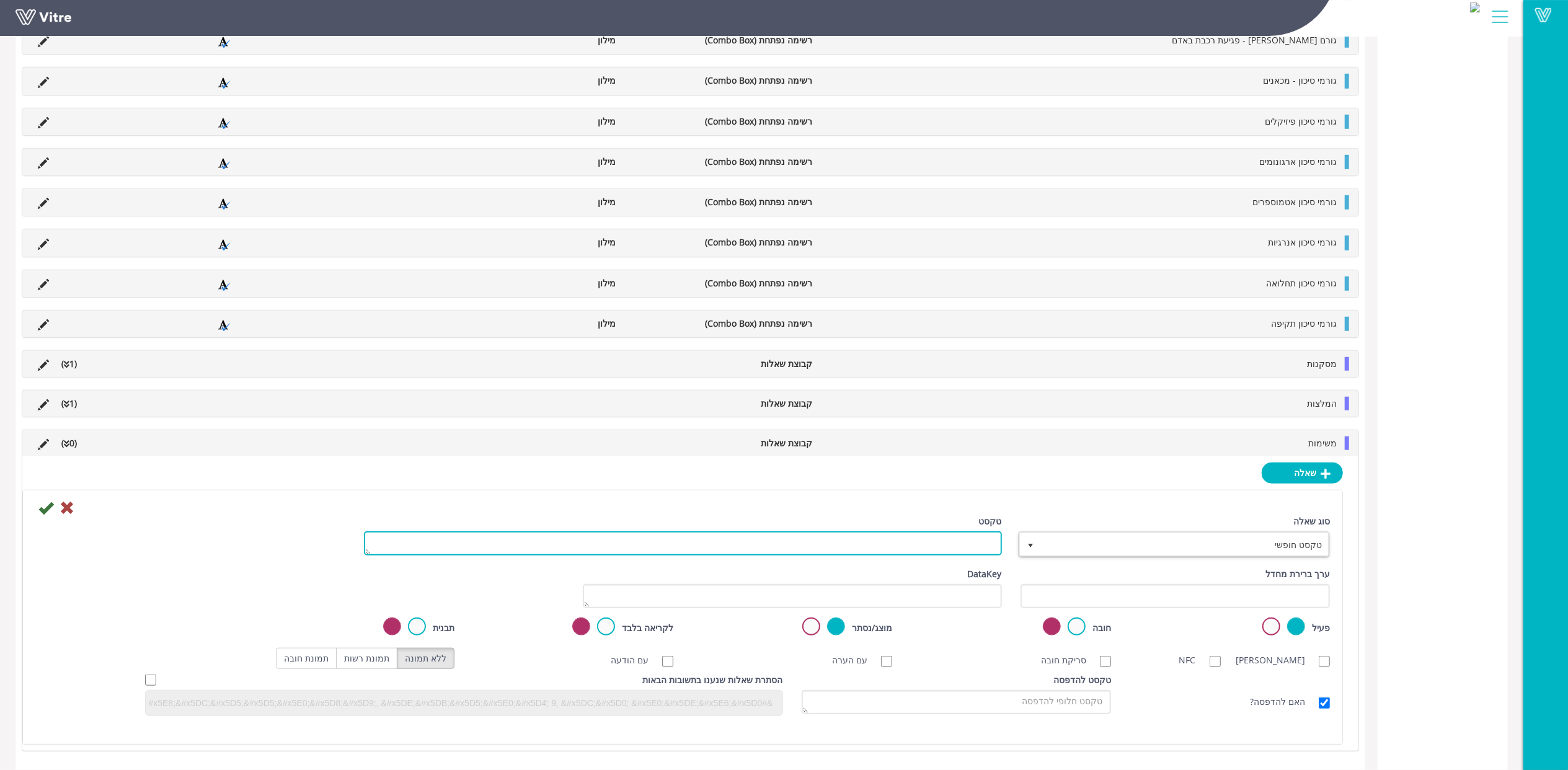
click at [962, 538] on textarea "טקסט" at bounding box center [683, 543] width 638 height 25
paste textarea "תיאור המשימה"
type textarea "תיאור המשימה"
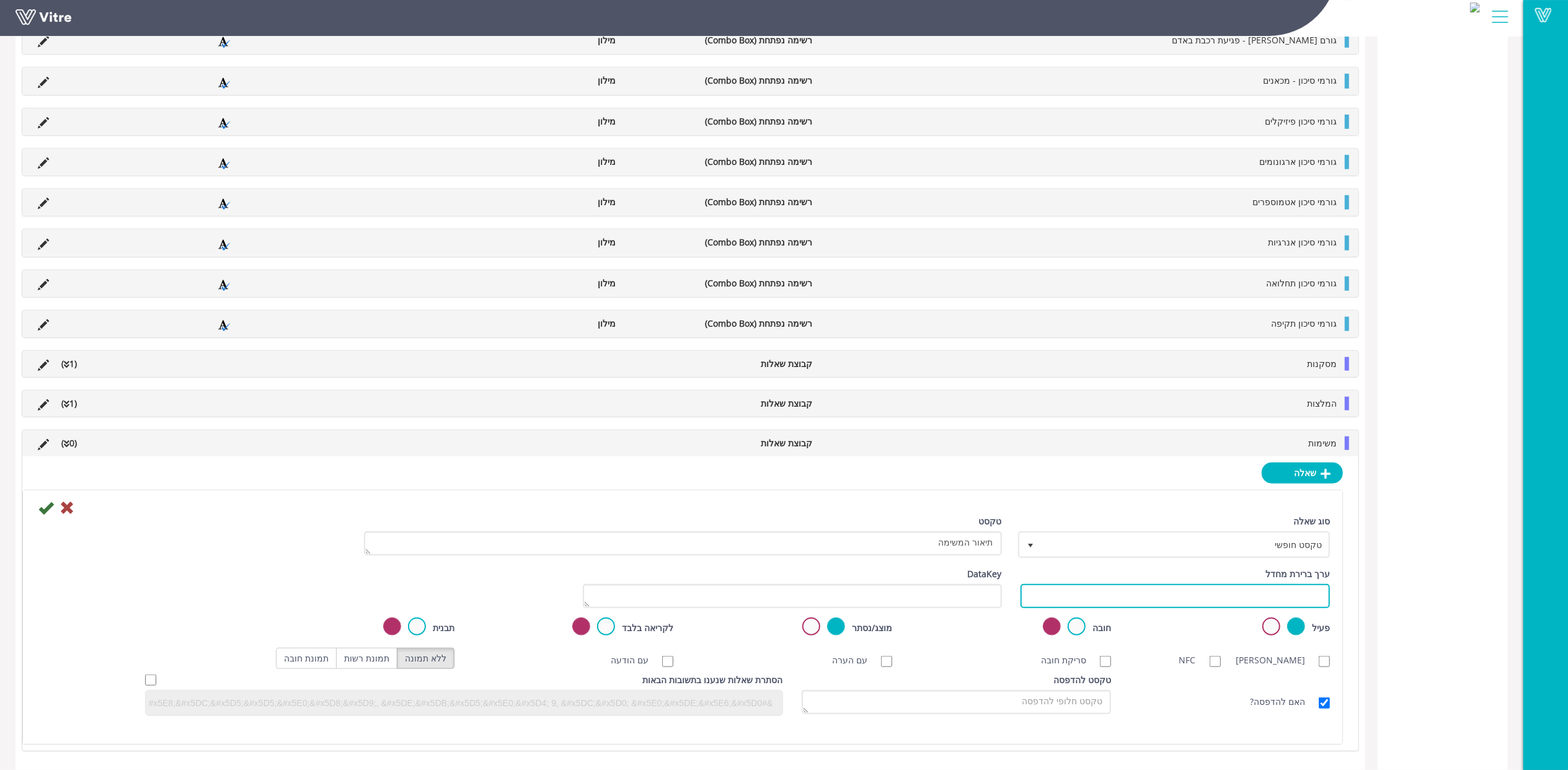
paste input "#Task.taskDescription"
type input "#Task.taskDescription"
click at [47, 508] on icon at bounding box center [46, 508] width 15 height 15
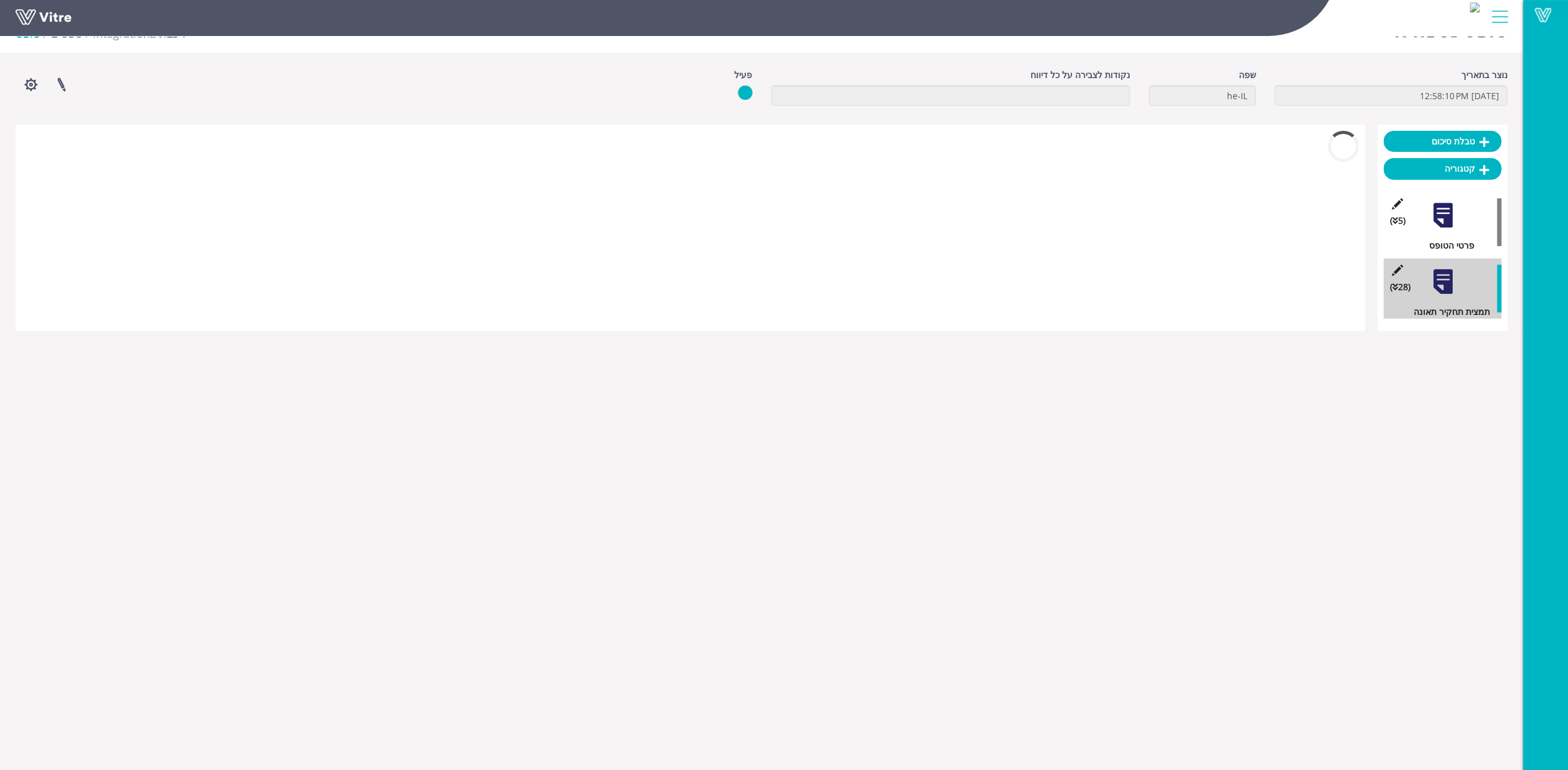
scroll to position [648, 0]
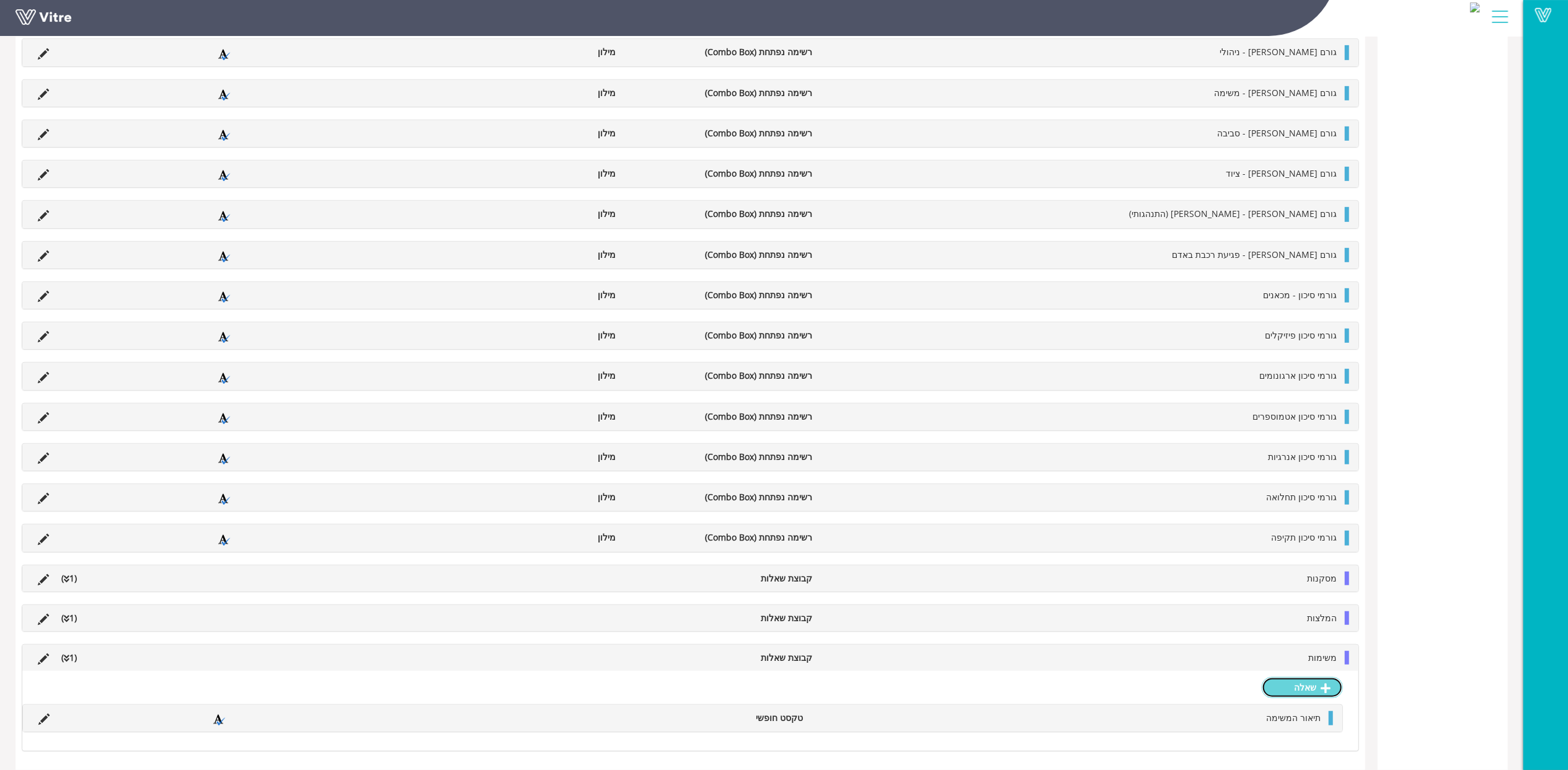
click at [1313, 682] on link "שאלה" at bounding box center [1302, 688] width 81 height 21
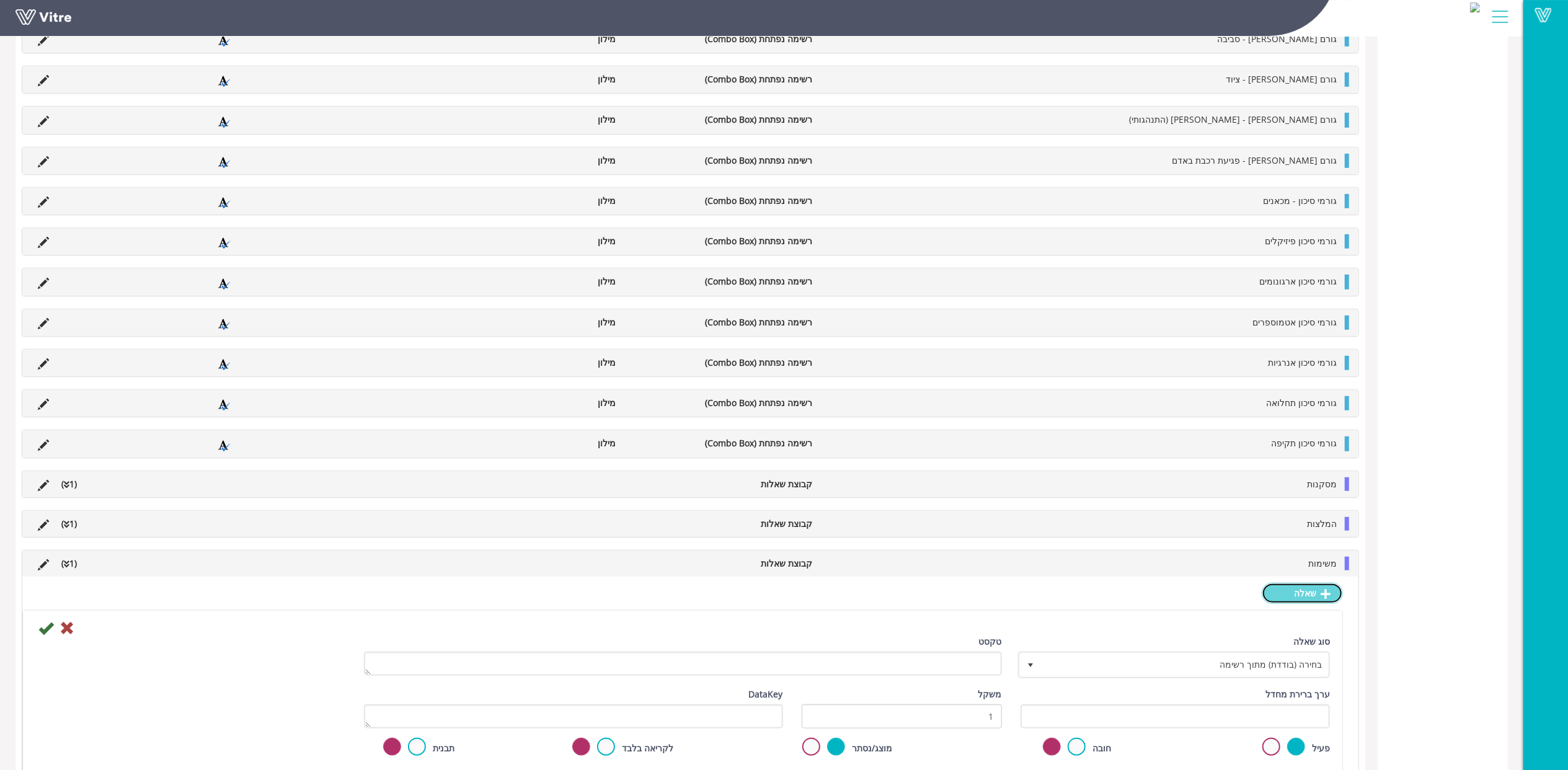
scroll to position [896, 0]
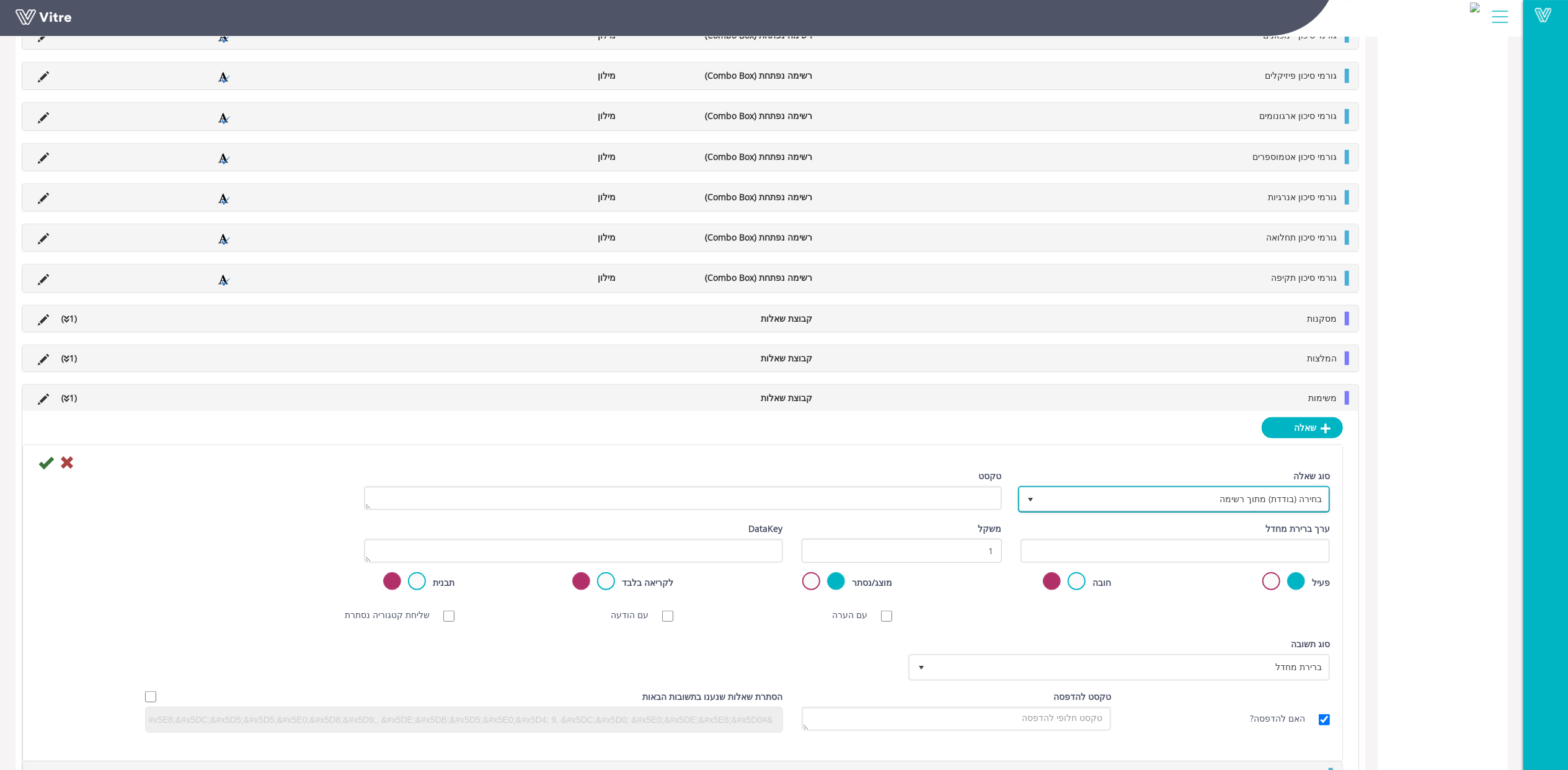
click at [1284, 511] on span "בחירה (בודדת) מתוך רשימה" at bounding box center [1186, 498] width 288 height 22
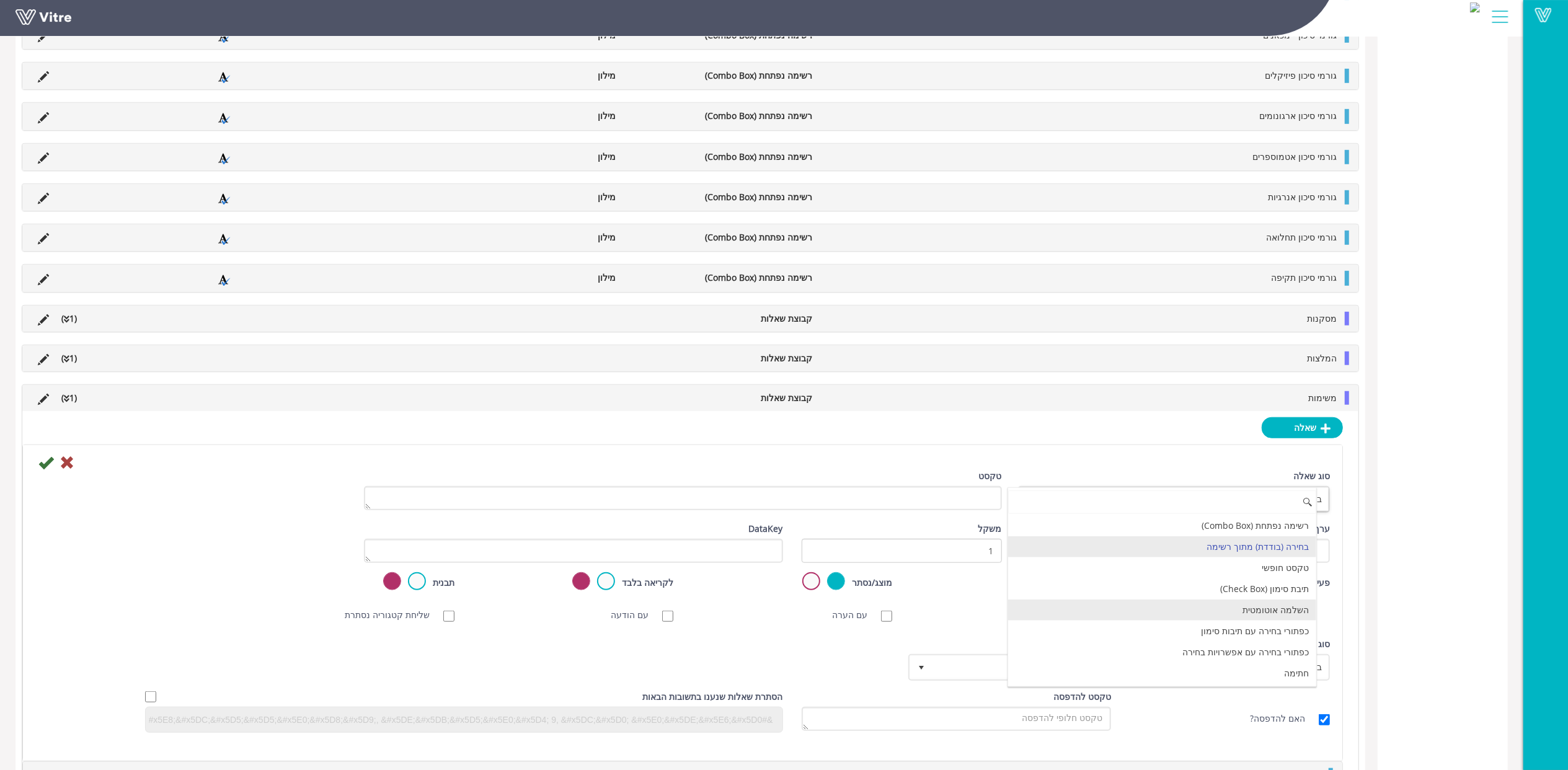
click at [1271, 618] on li "השלמה אוטומטית" at bounding box center [1162, 610] width 309 height 21
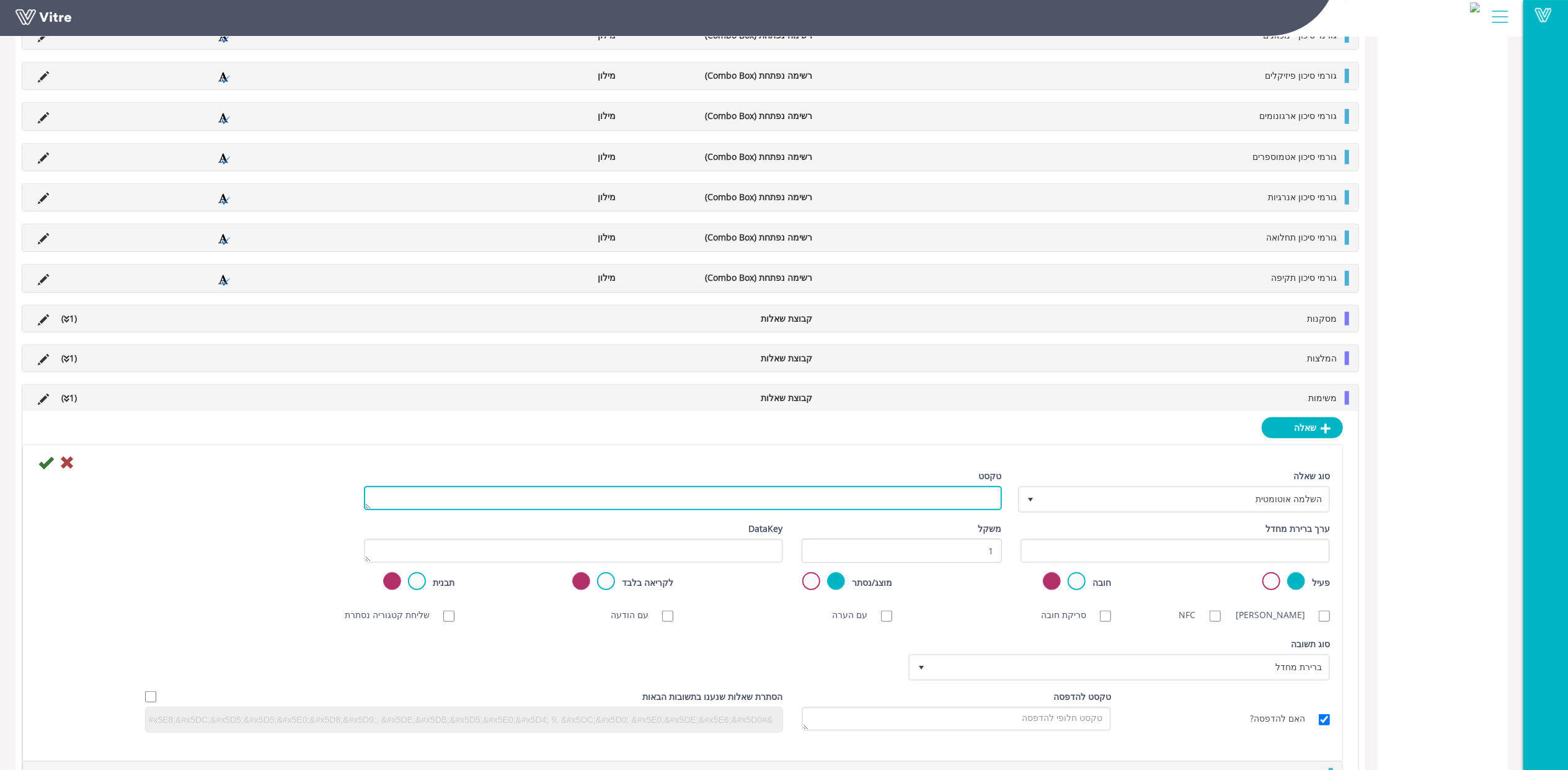
click at [972, 505] on textarea "טקסט" at bounding box center [683, 498] width 638 height 25
paste textarea "אחראי לביצוע"
type textarea "אחראי לביצוע"
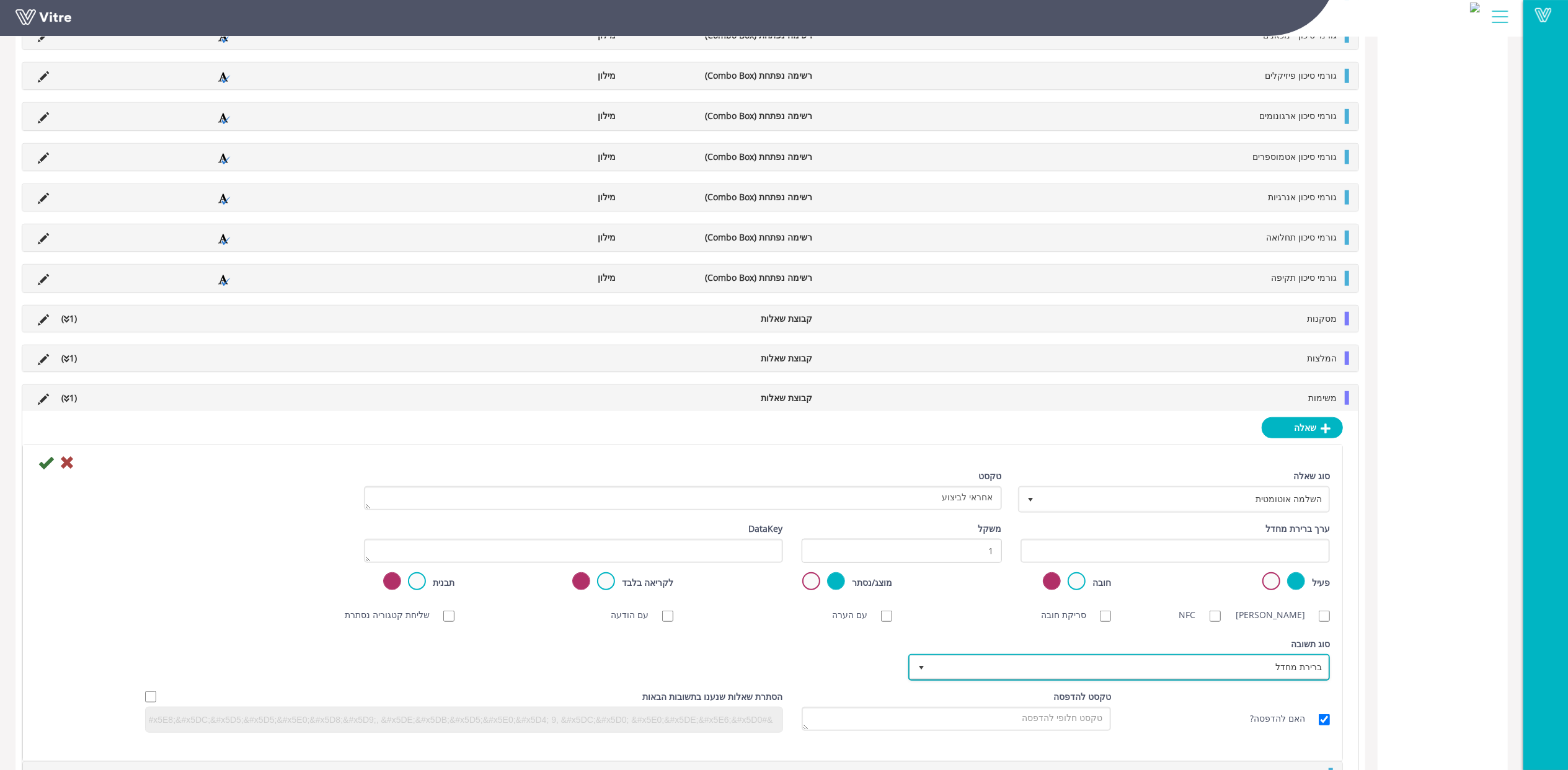
click at [1295, 678] on span "ברירת מחדל" at bounding box center [1130, 667] width 397 height 22
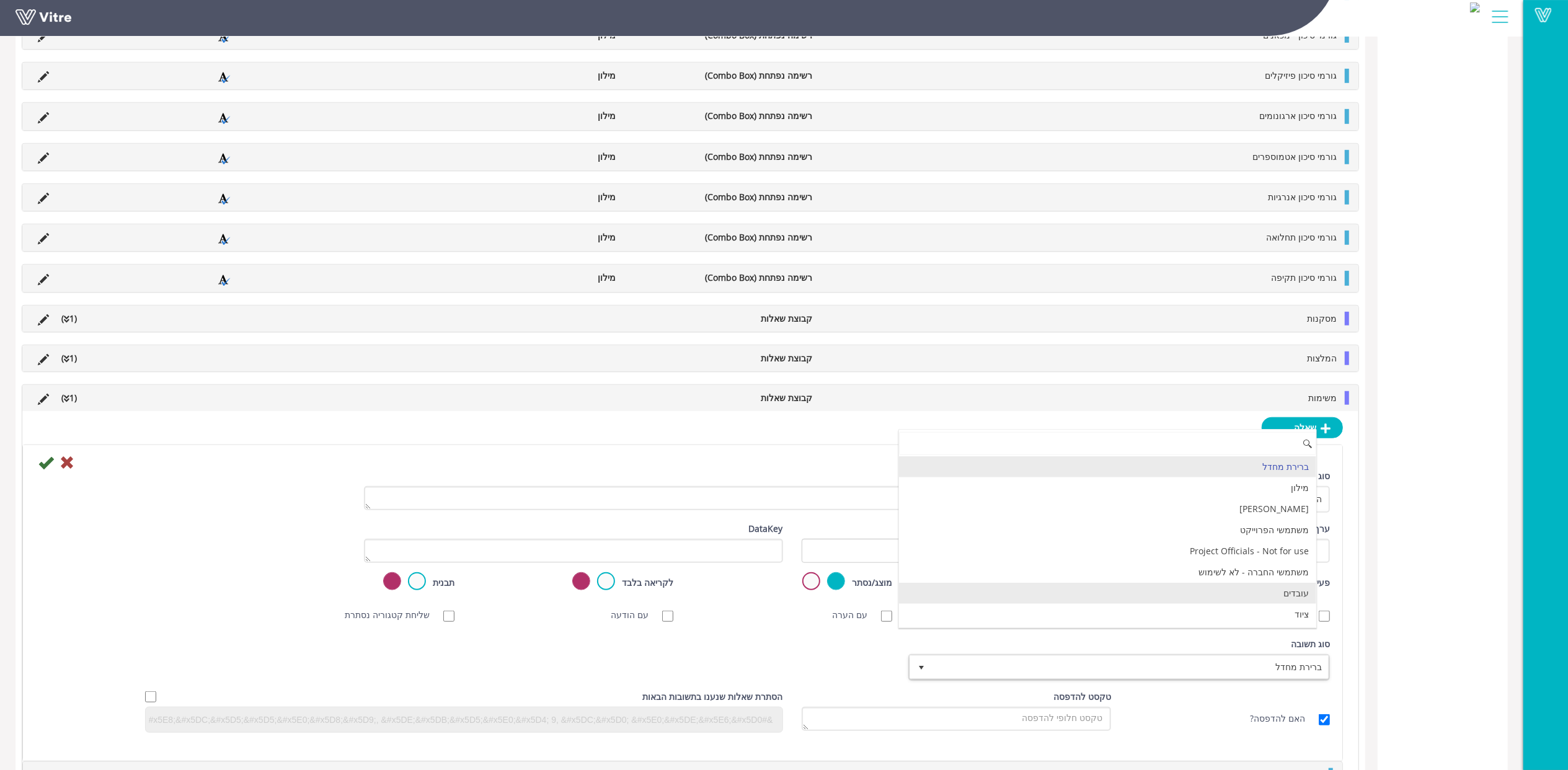
click at [1277, 604] on li "עובדים" at bounding box center [1108, 593] width 417 height 21
checkbox input "true"
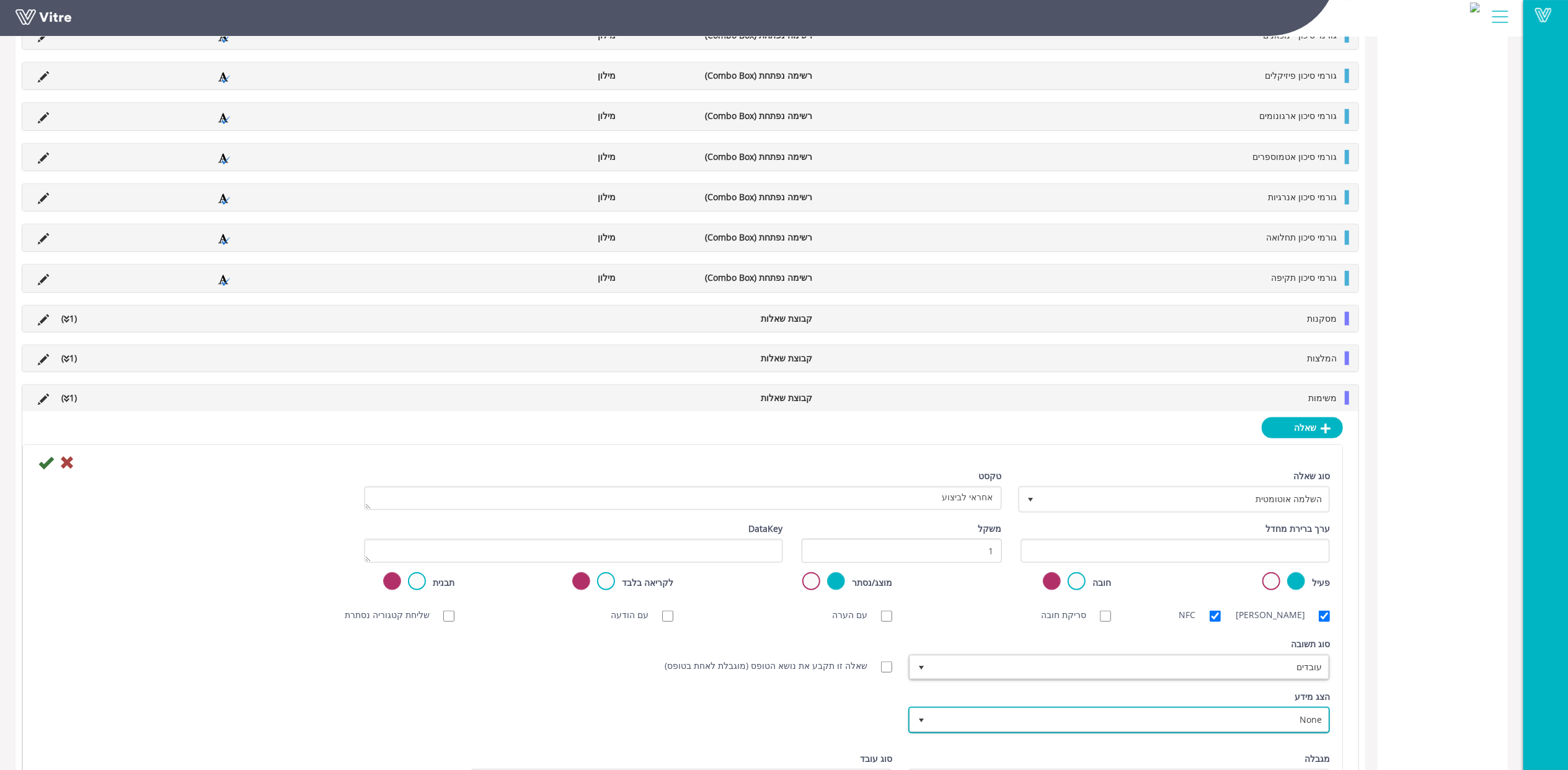
click at [1219, 731] on span "None" at bounding box center [1130, 719] width 397 height 22
click at [1399, 703] on div "טבלת סיכום קטגוריה (5 ) פרטי הטופס (28 ) תמצית תחקיר תאונה" at bounding box center [1443, 105] width 130 height 1691
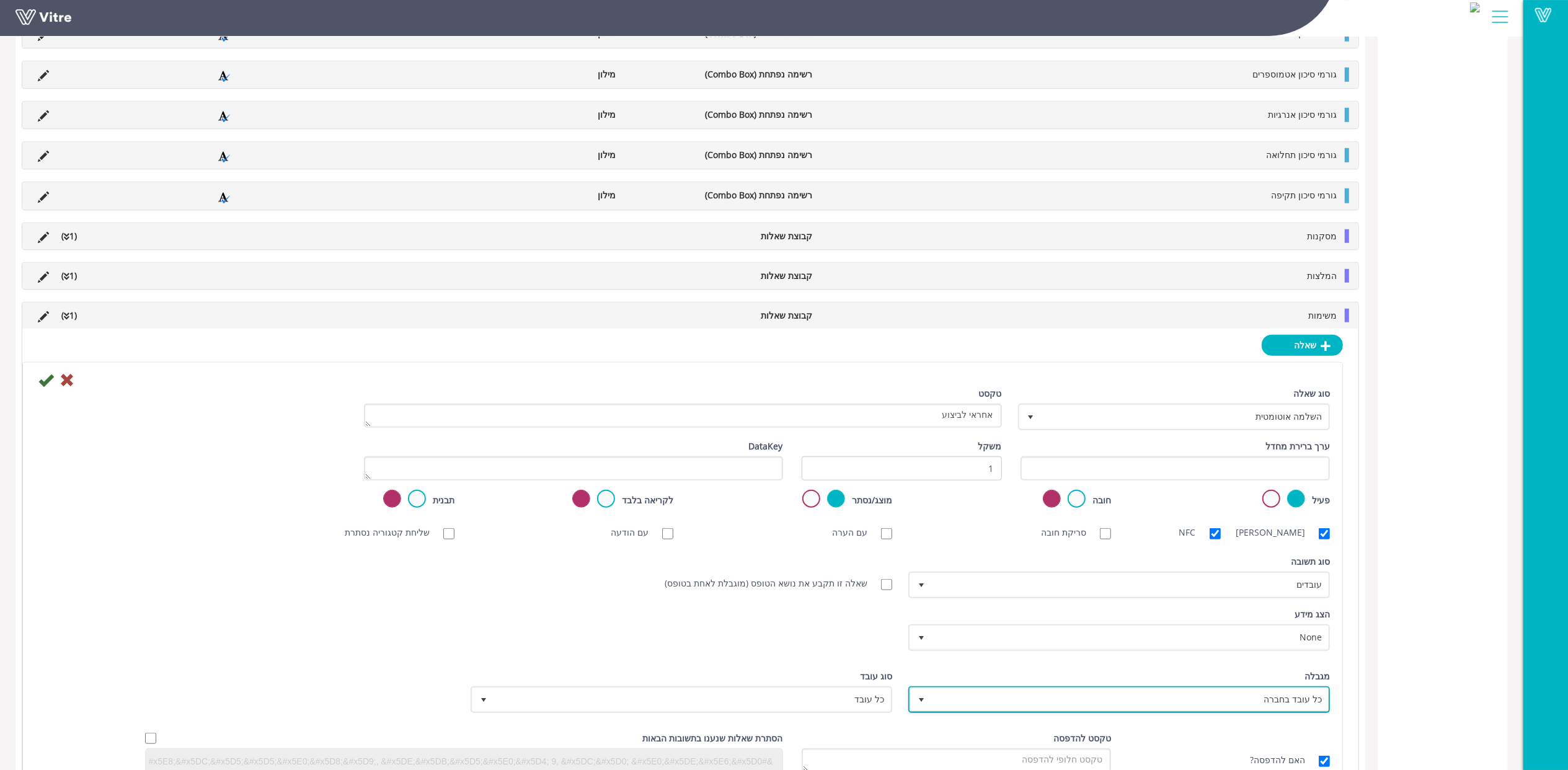
click at [1286, 710] on span "כל עובד בחברה" at bounding box center [1130, 699] width 397 height 22
click at [1290, 709] on li "כל עובד בחברה" at bounding box center [1108, 699] width 417 height 21
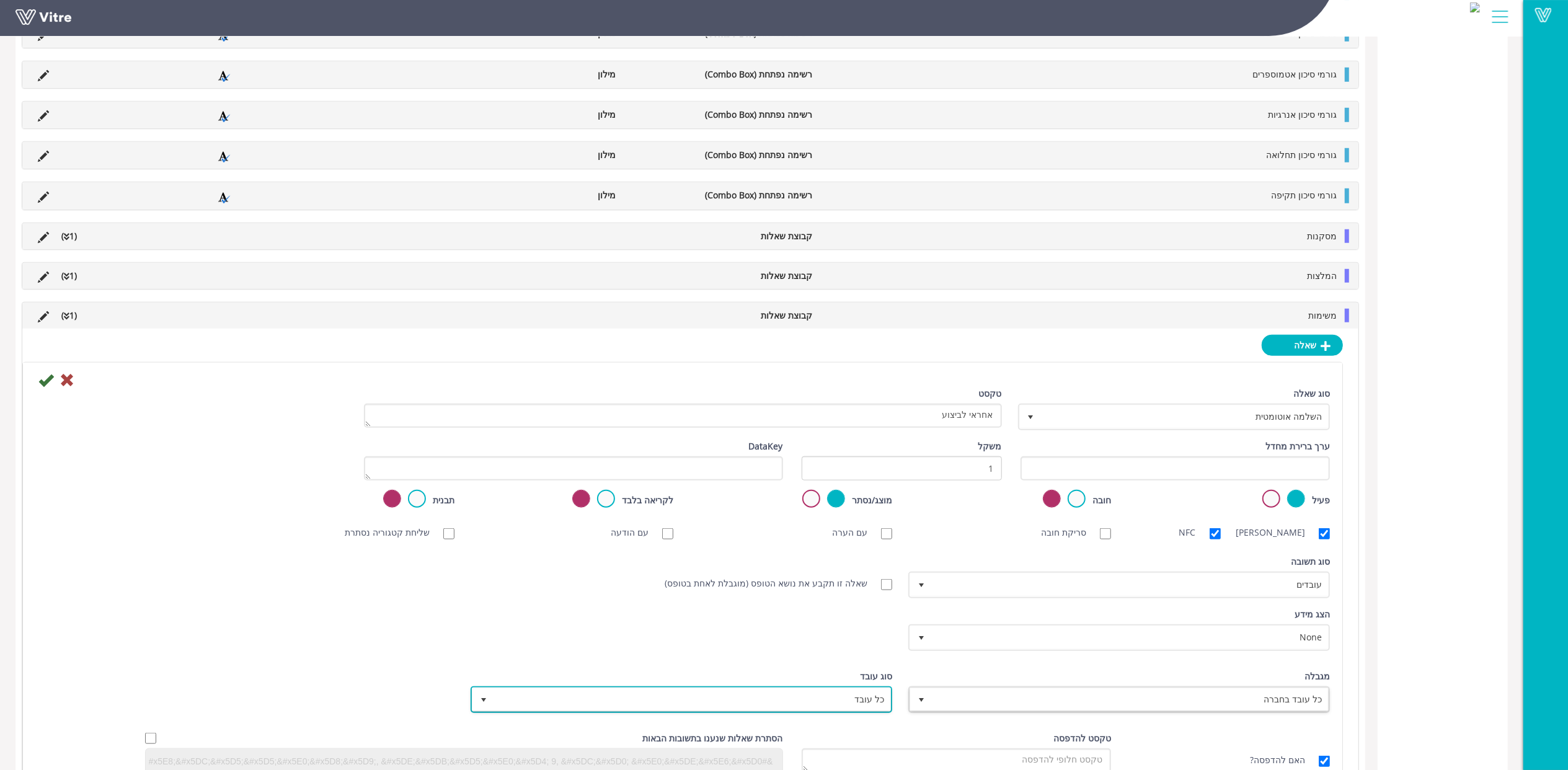
click at [814, 705] on span "כל עובד" at bounding box center [692, 699] width 397 height 22
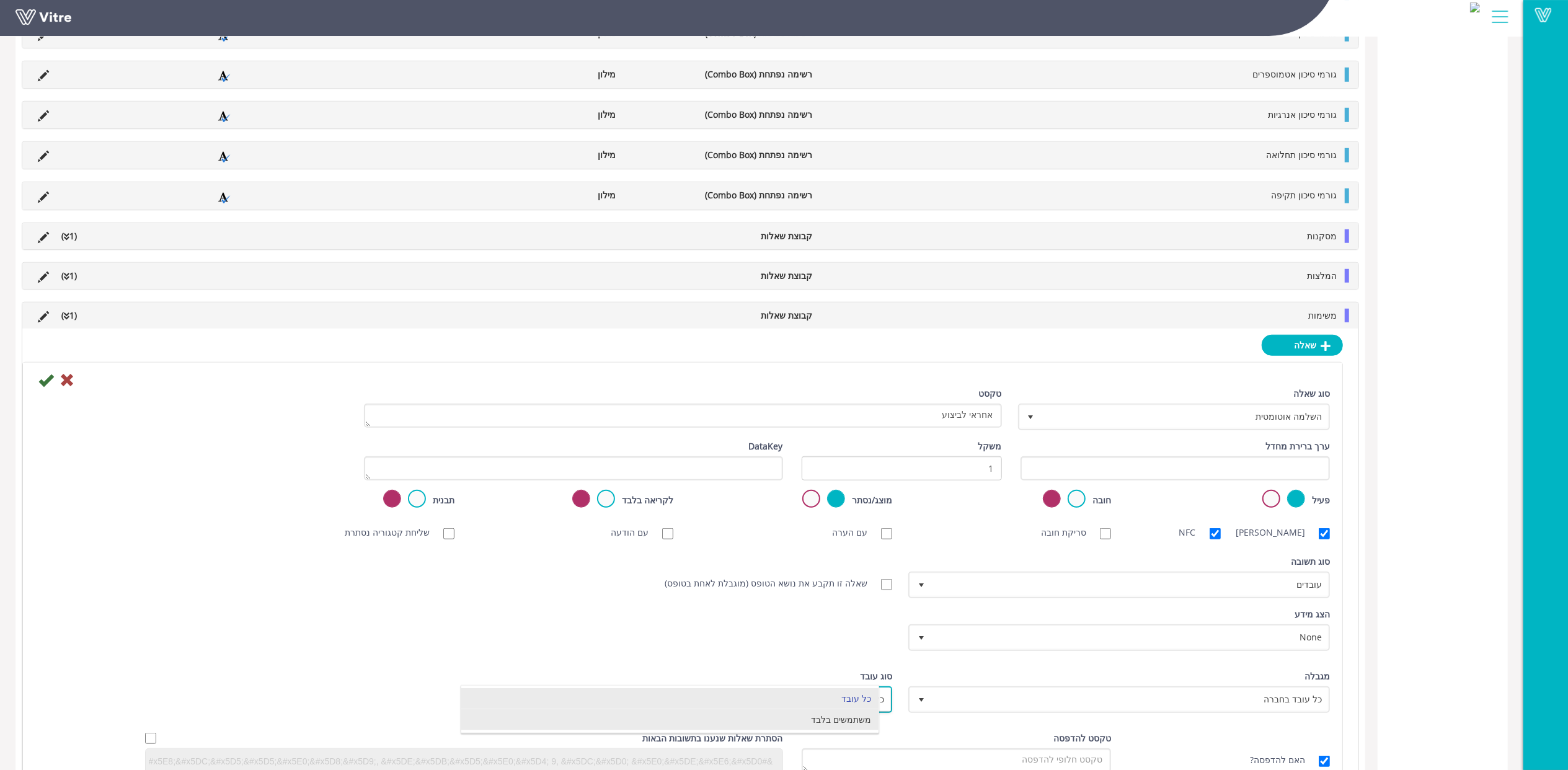
click at [831, 727] on li "משתמשים בלבד" at bounding box center [670, 720] width 417 height 21
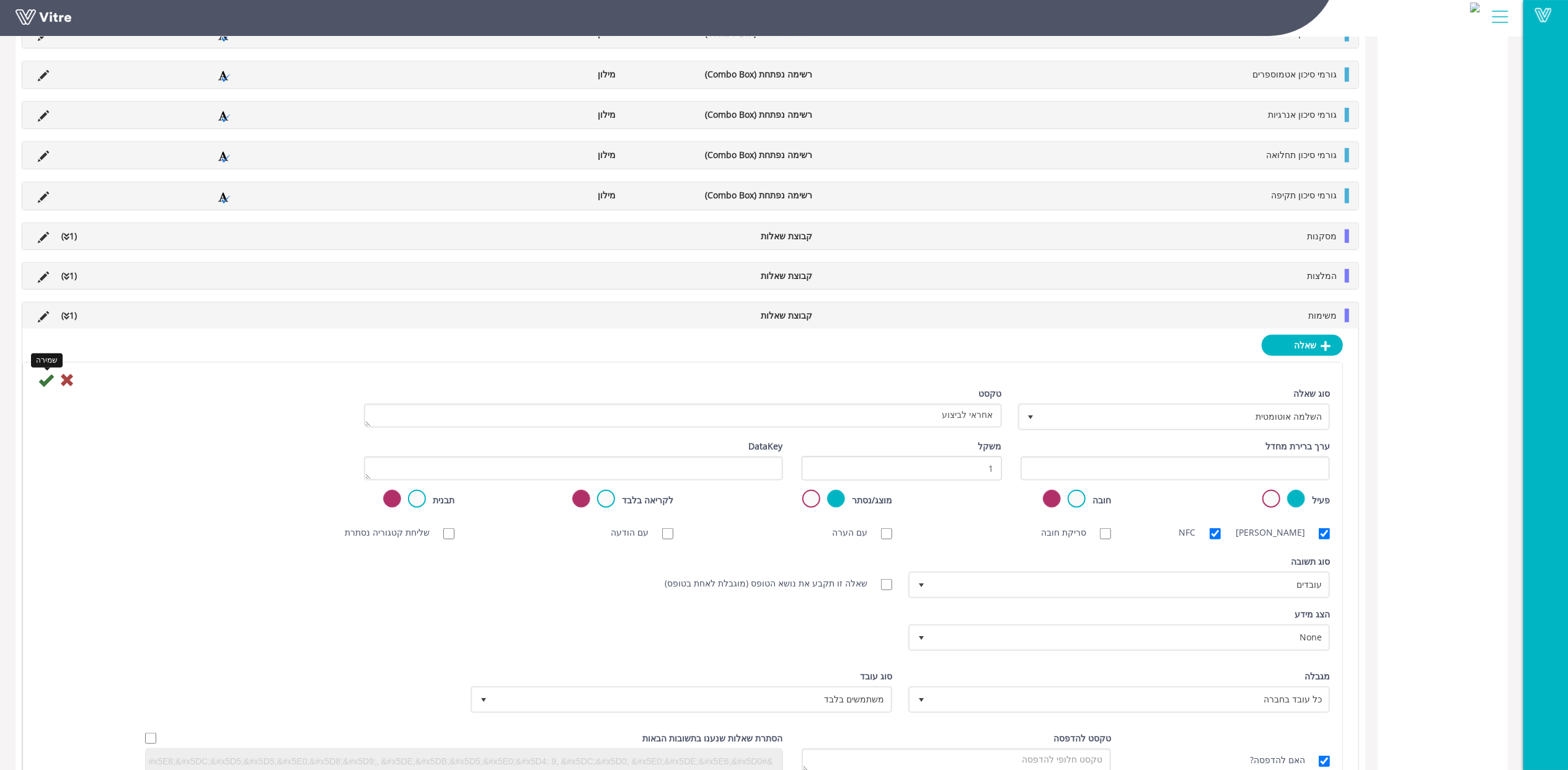
click at [47, 388] on icon at bounding box center [46, 380] width 15 height 15
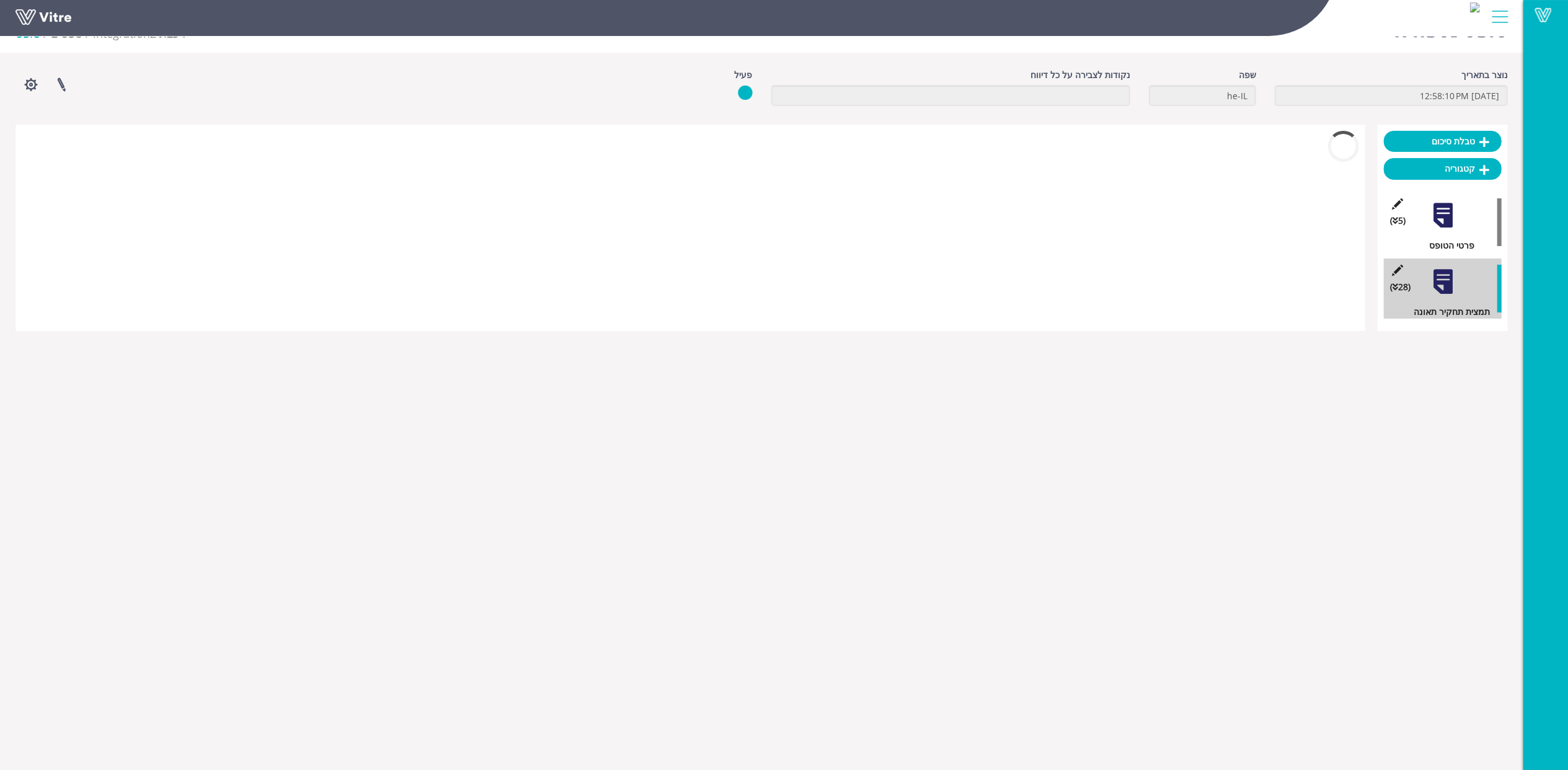
scroll to position [688, 0]
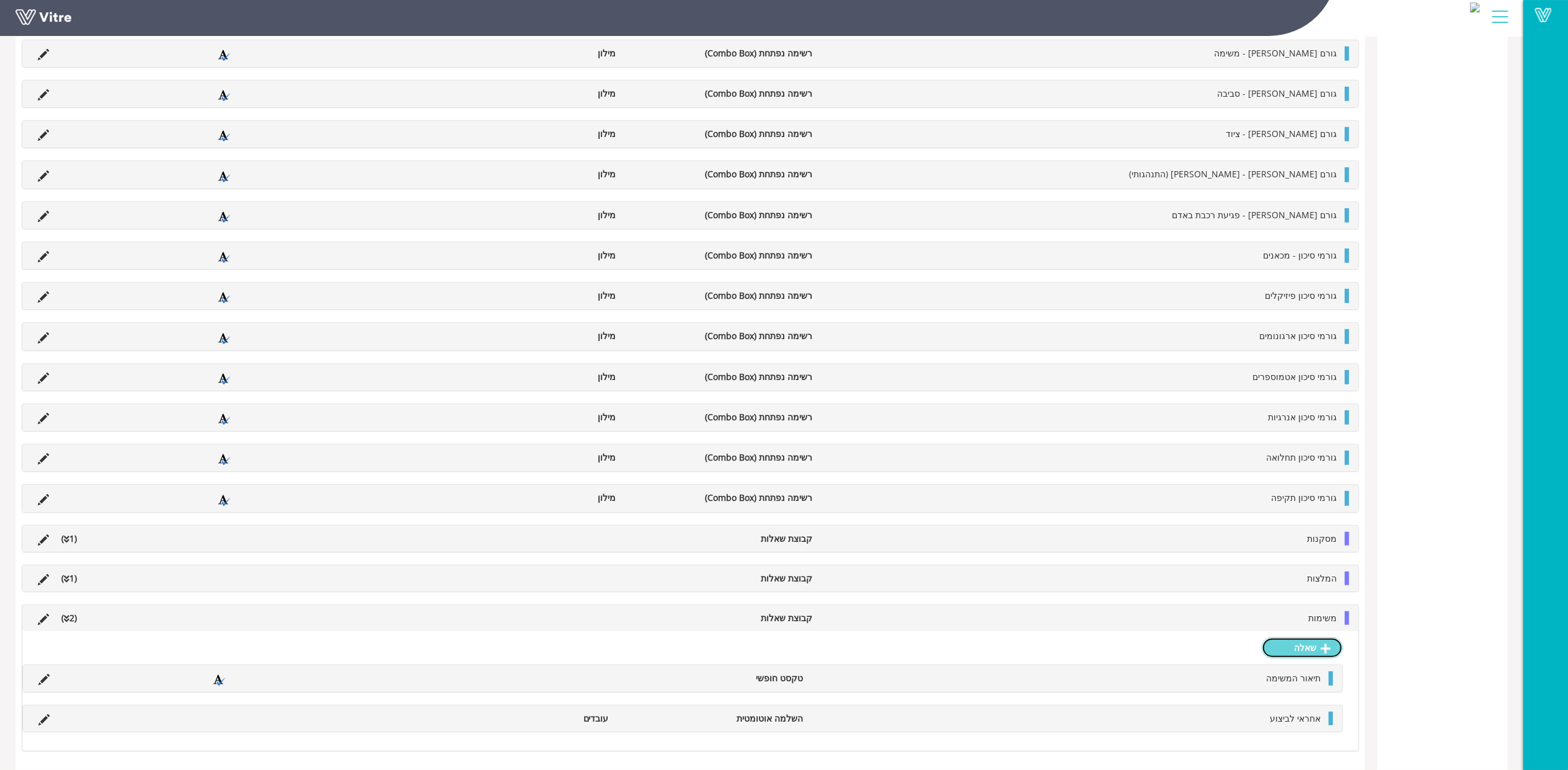
click at [1318, 646] on link "שאלה" at bounding box center [1302, 648] width 81 height 21
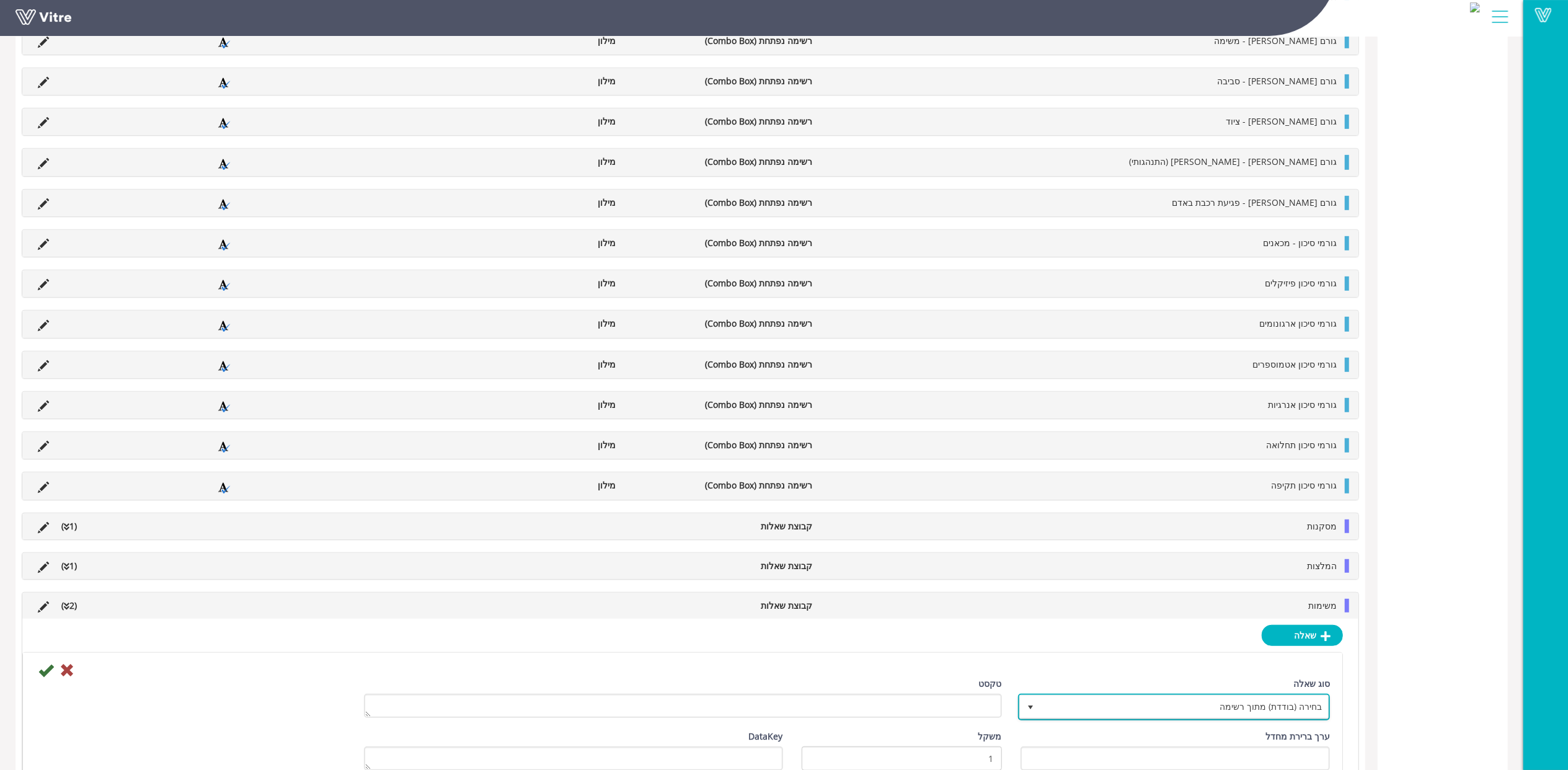
click at [1263, 710] on span "בחירה (בודדת) מתוך רשימה" at bounding box center [1186, 706] width 288 height 22
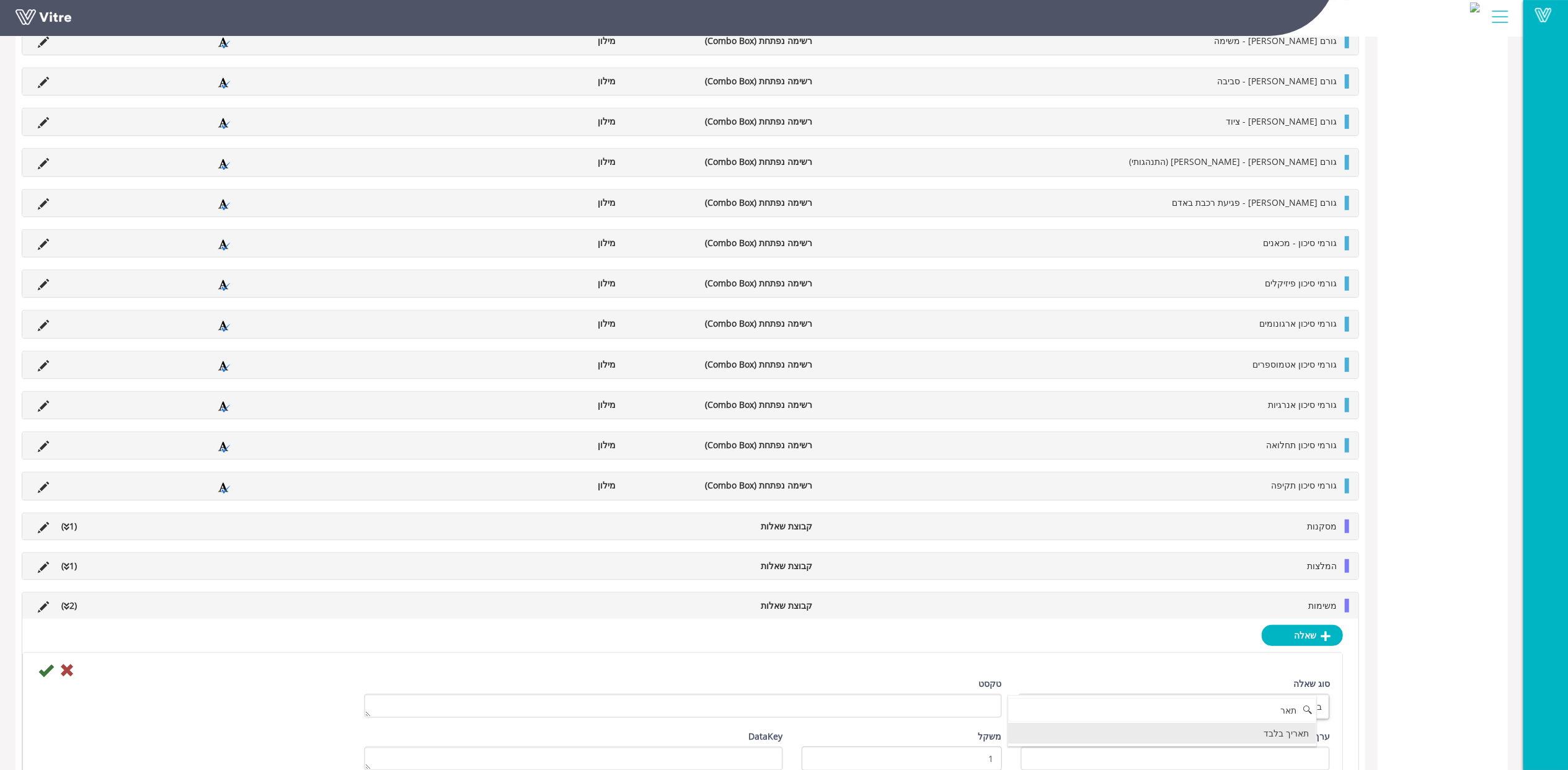
drag, startPoint x: 1270, startPoint y: 745, endPoint x: 1138, endPoint y: 750, distance: 132.1
click at [1270, 744] on li "תאריך בלבד" at bounding box center [1162, 734] width 309 height 21
type input "תאר"
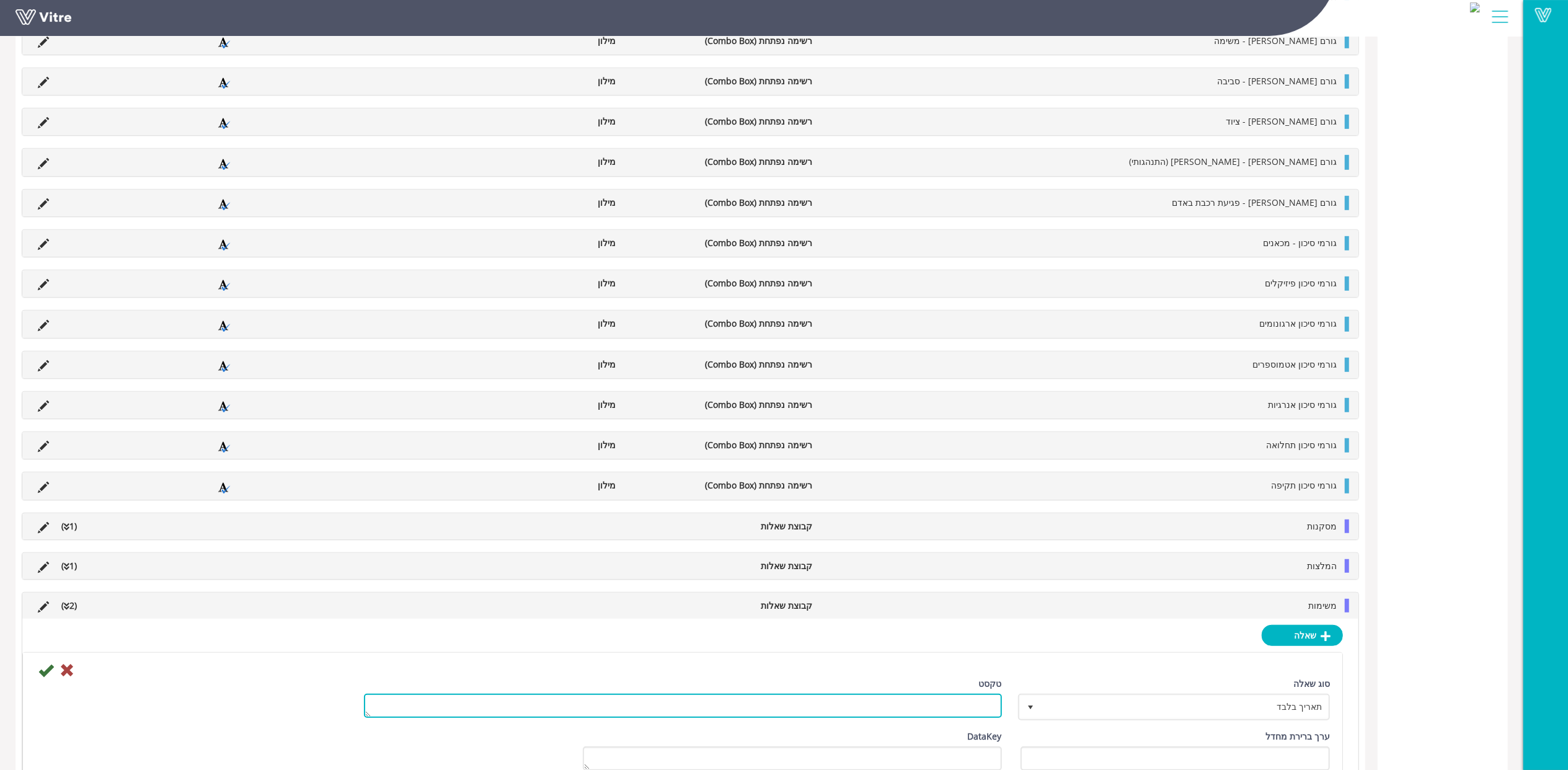
click at [948, 718] on textarea "טקסט" at bounding box center [683, 706] width 638 height 25
paste textarea "תאריך יעד לביצוע המשימה"
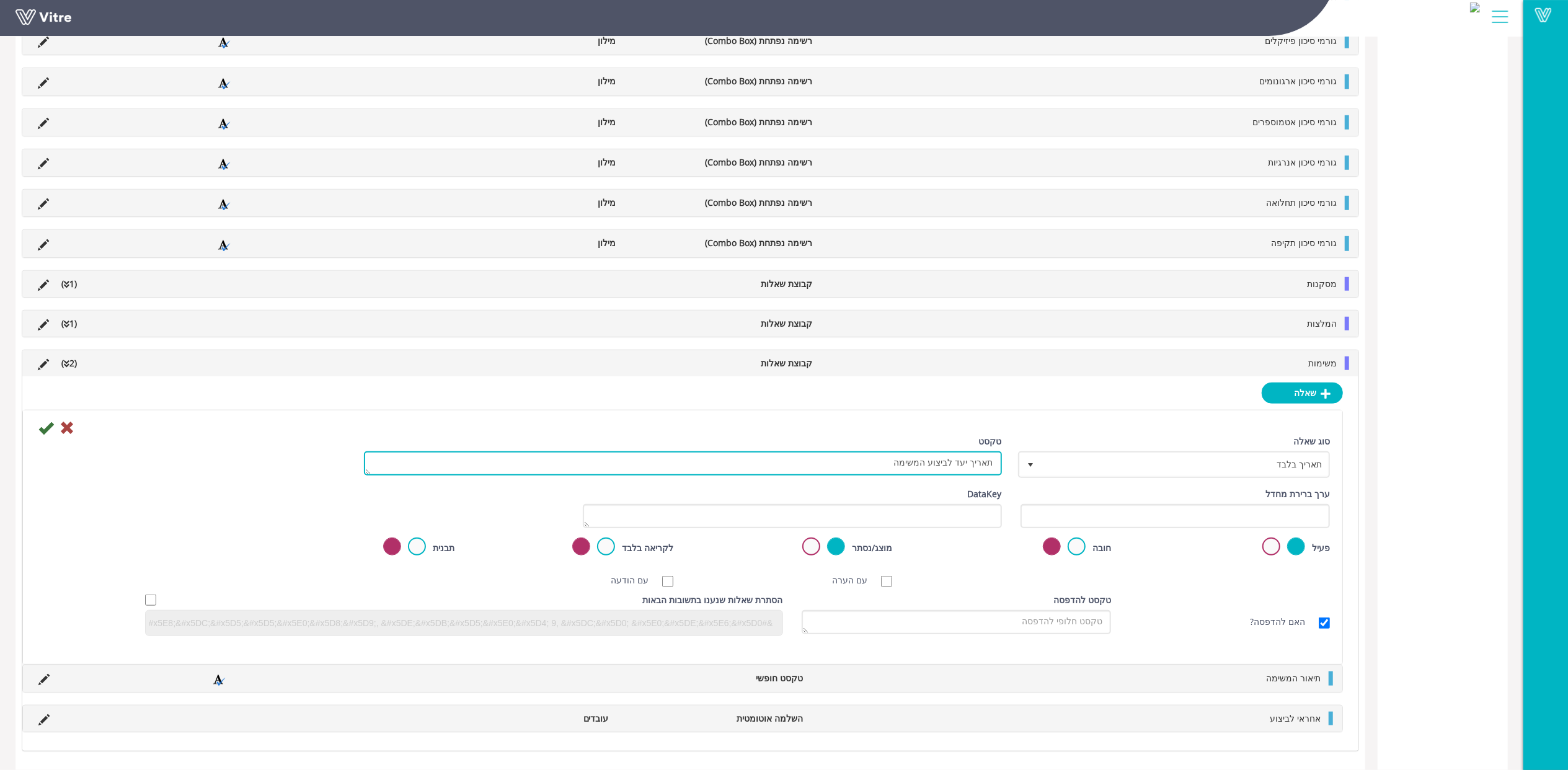
type textarea "תאריך יעד לביצוע המשימה"
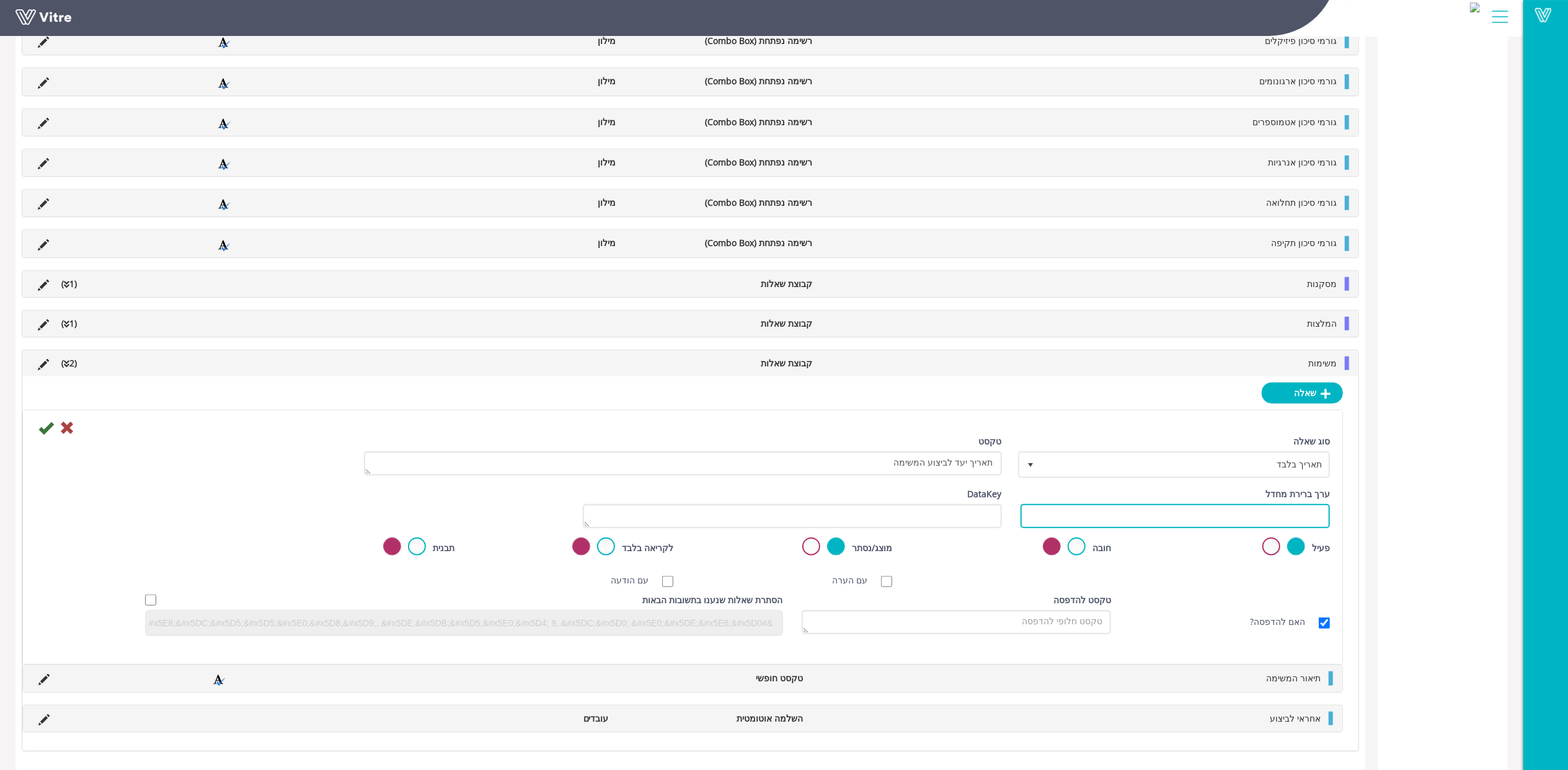
click at [1162, 524] on input "text" at bounding box center [1175, 516] width 310 height 25
paste input "#Task.taskdate"
type input "#Task.taskdate"
click at [45, 427] on icon at bounding box center [46, 428] width 15 height 15
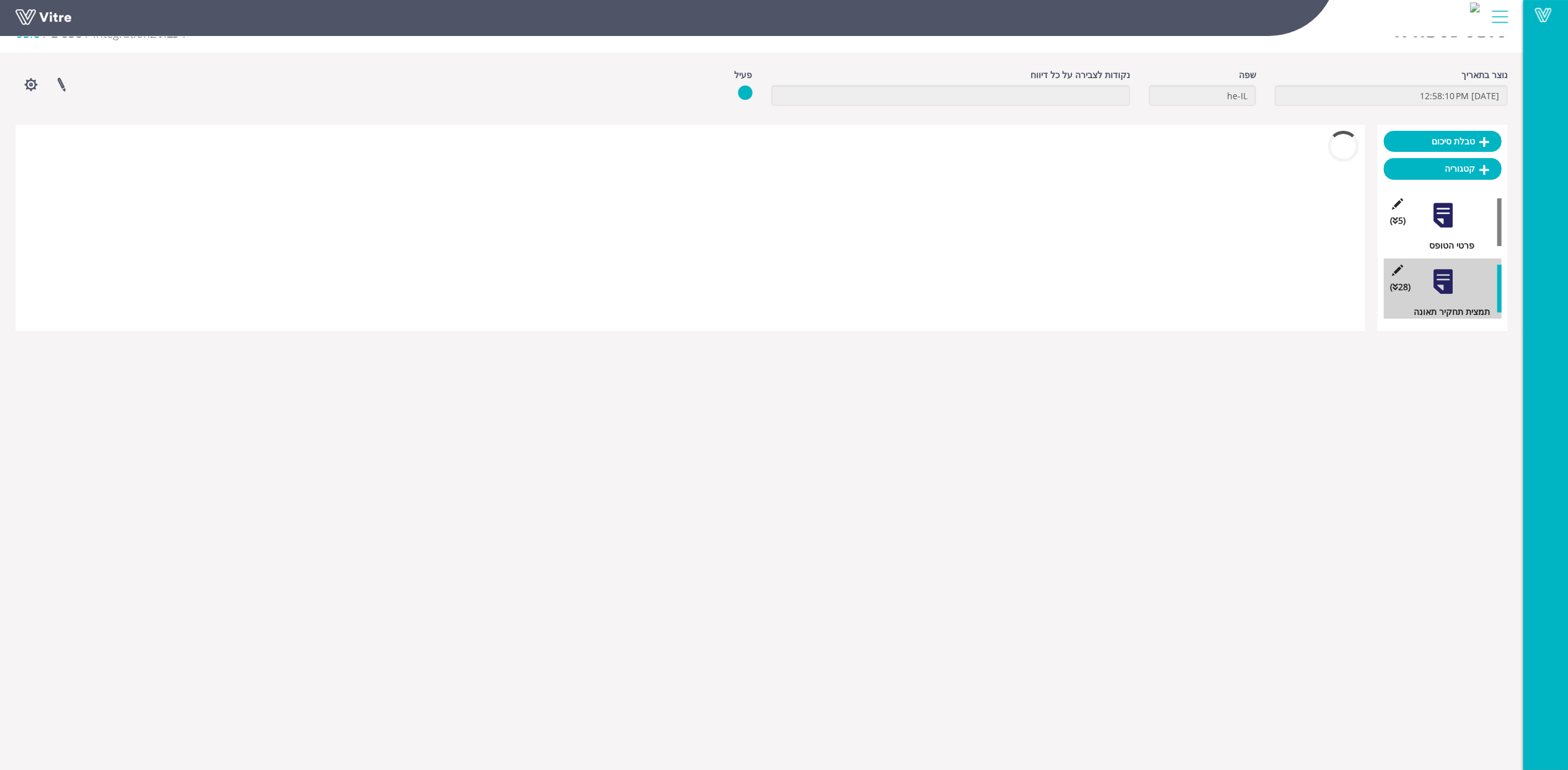
scroll to position [729, 0]
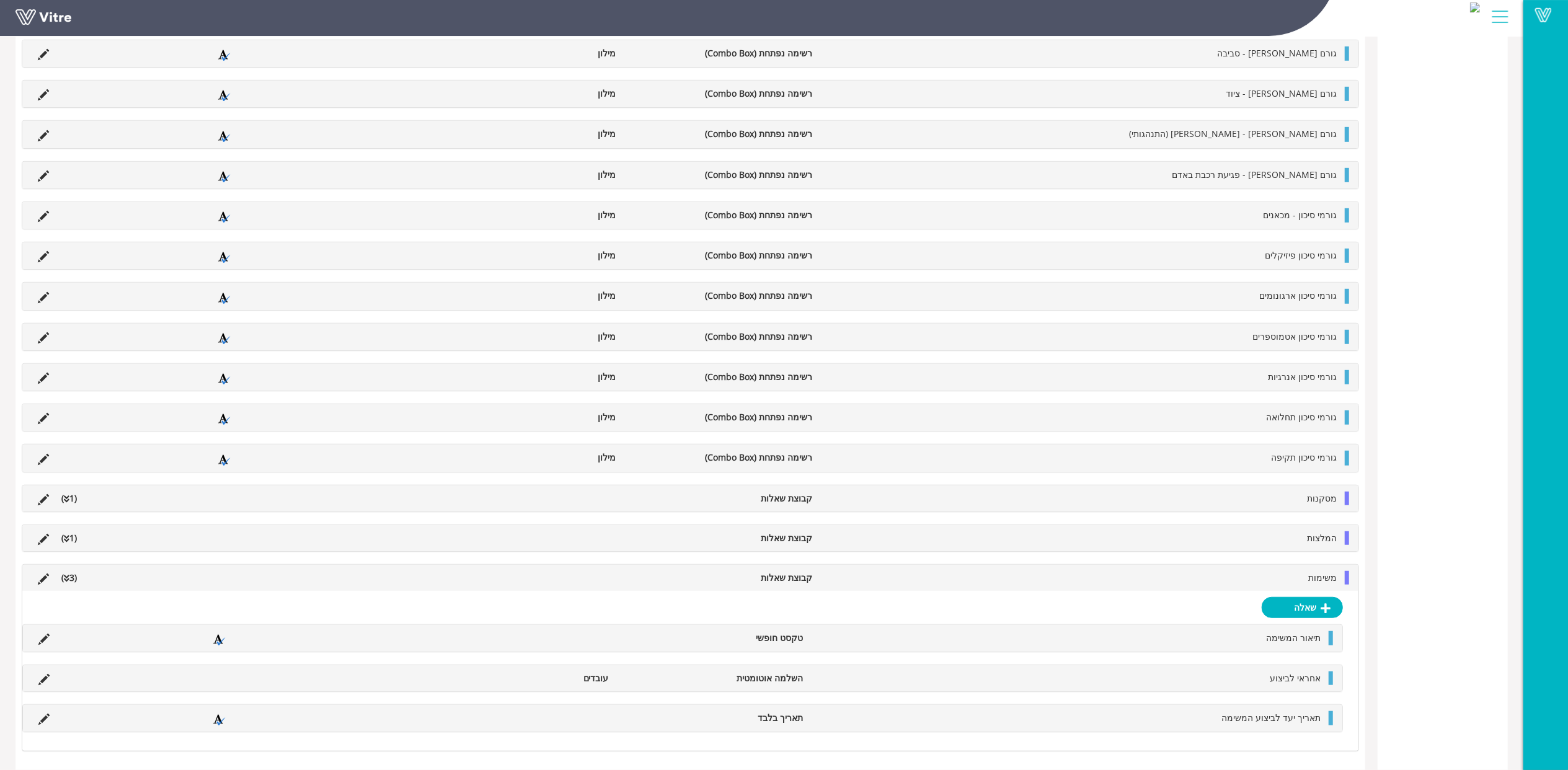
click at [1232, 579] on li "משימות" at bounding box center [1080, 578] width 525 height 14
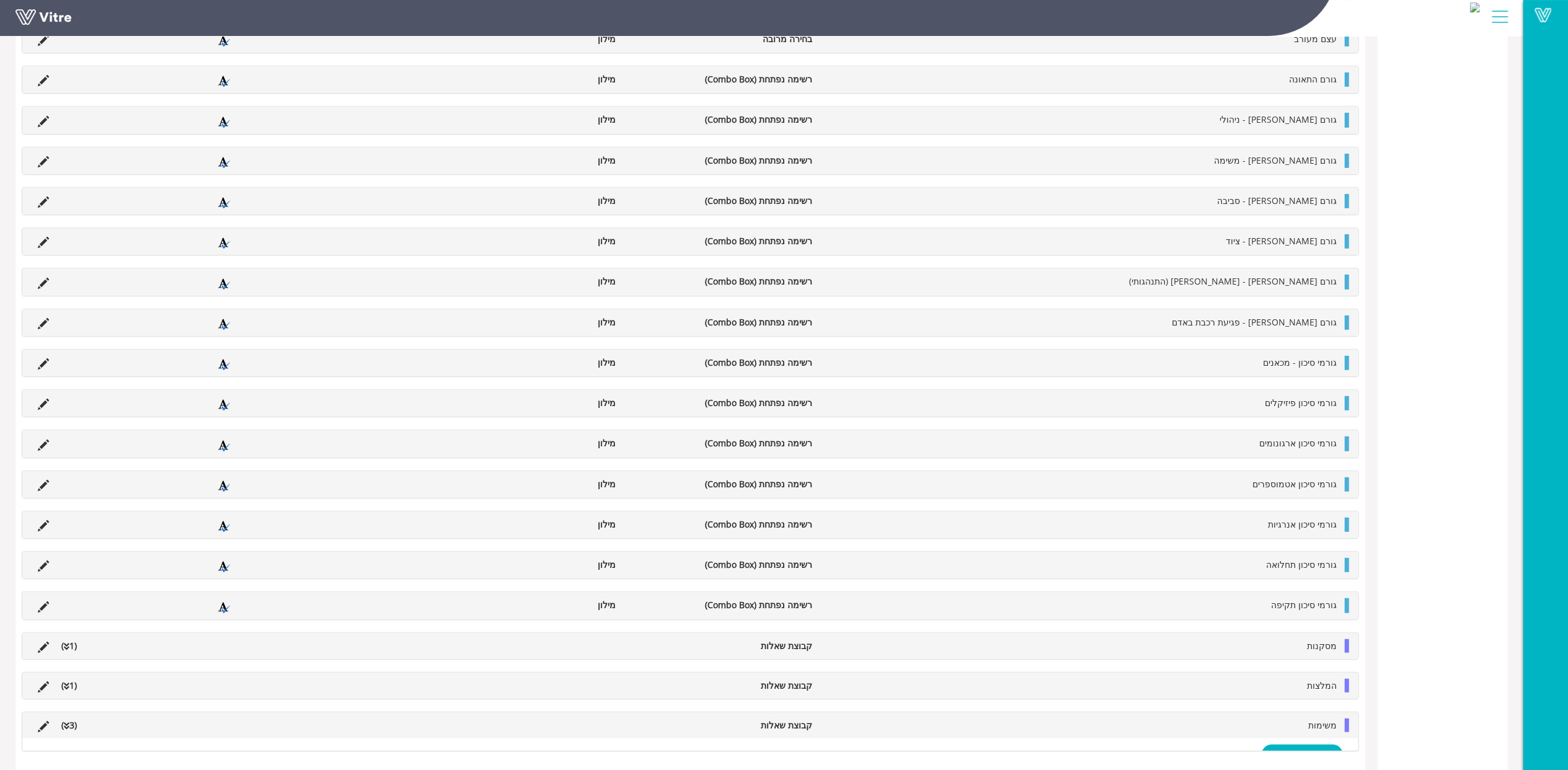
scroll to position [567, 0]
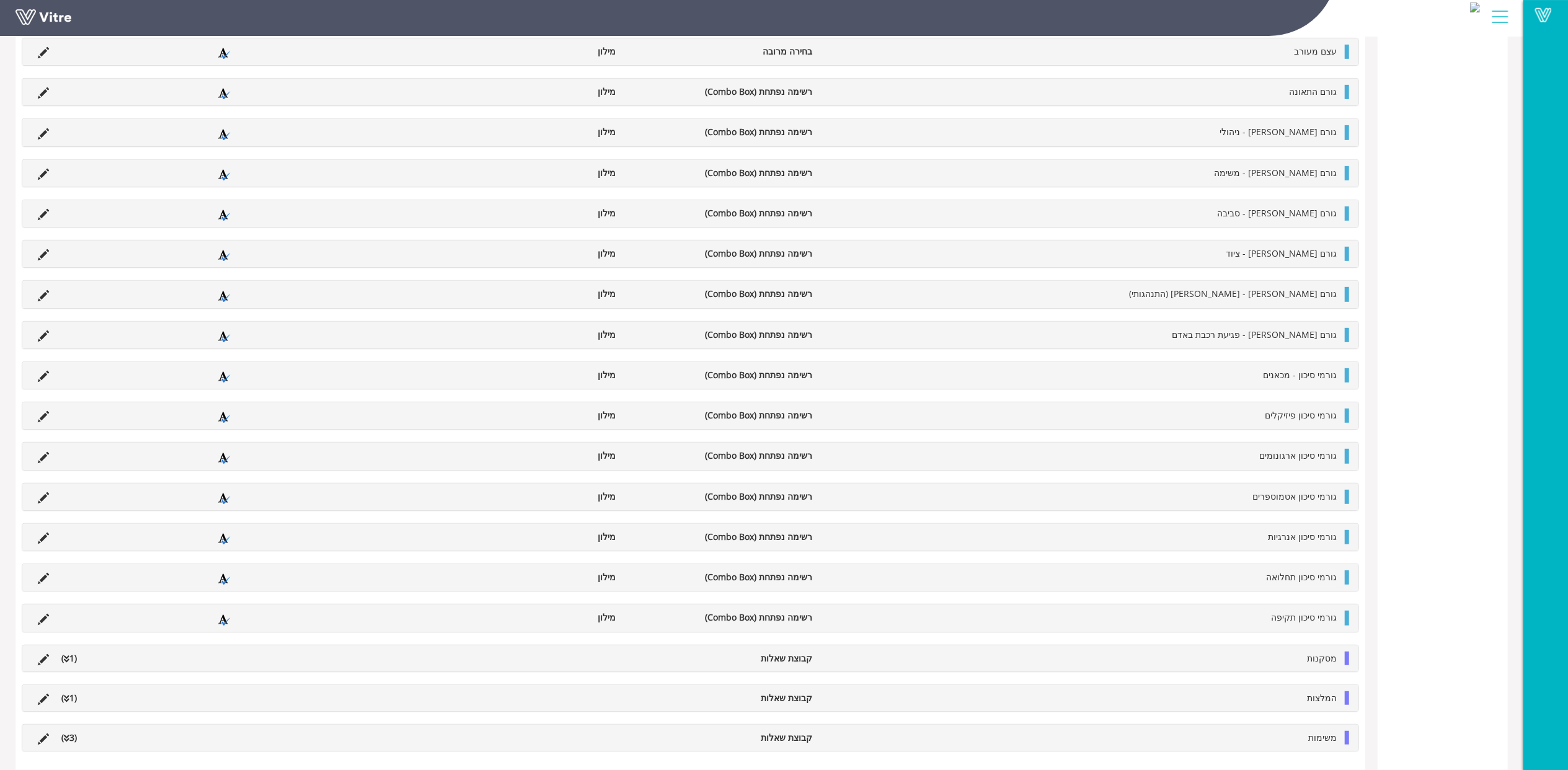
click at [390, 663] on ul "מסקנות קבוצת שאלות (1 )" at bounding box center [687, 658] width 1312 height 14
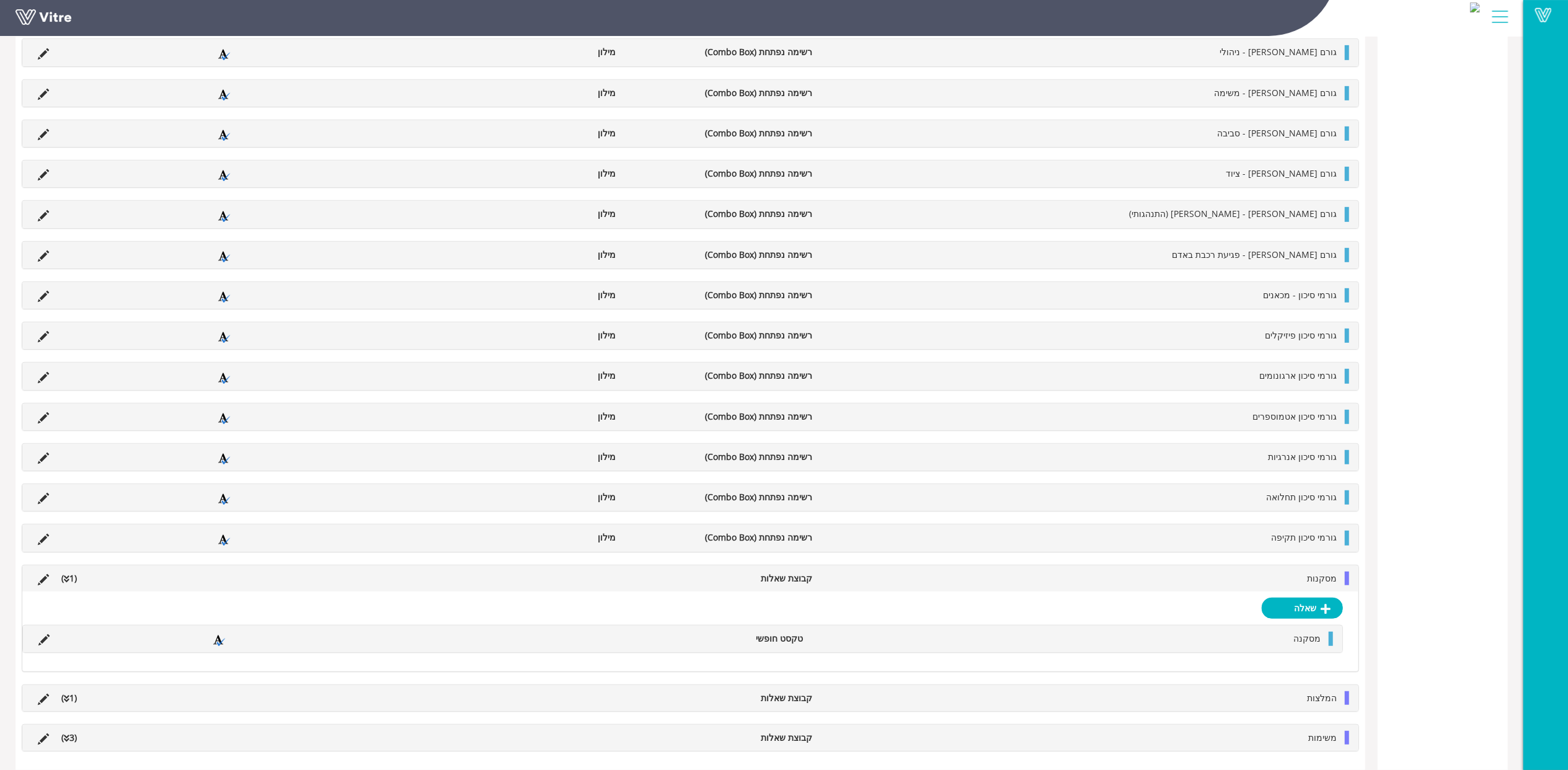
click at [366, 692] on ul "המלצות קבוצת שאלות (1 )" at bounding box center [687, 698] width 1312 height 14
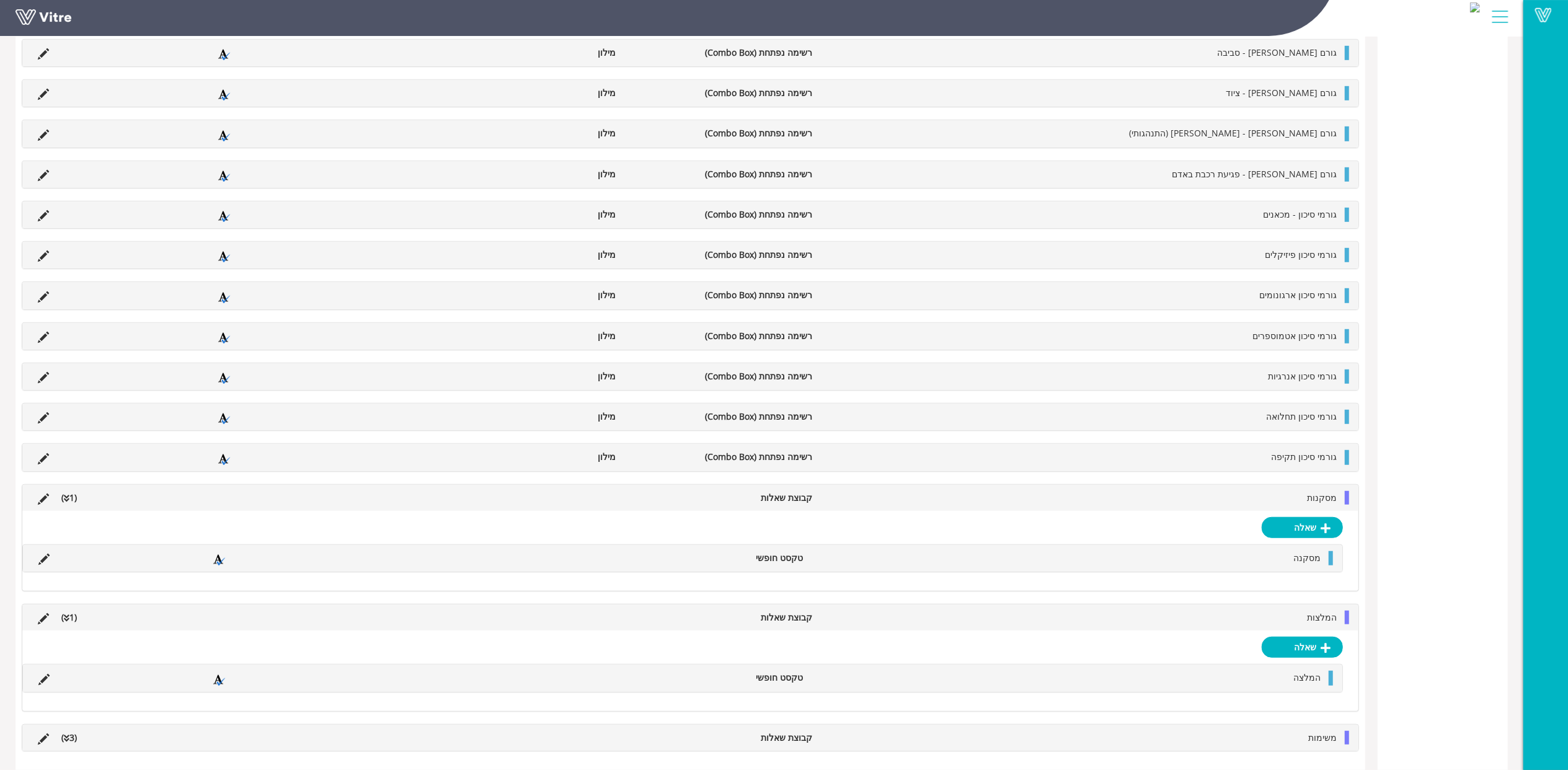
click at [353, 738] on ul "משימות קבוצת שאלות (3 )" at bounding box center [687, 737] width 1312 height 14
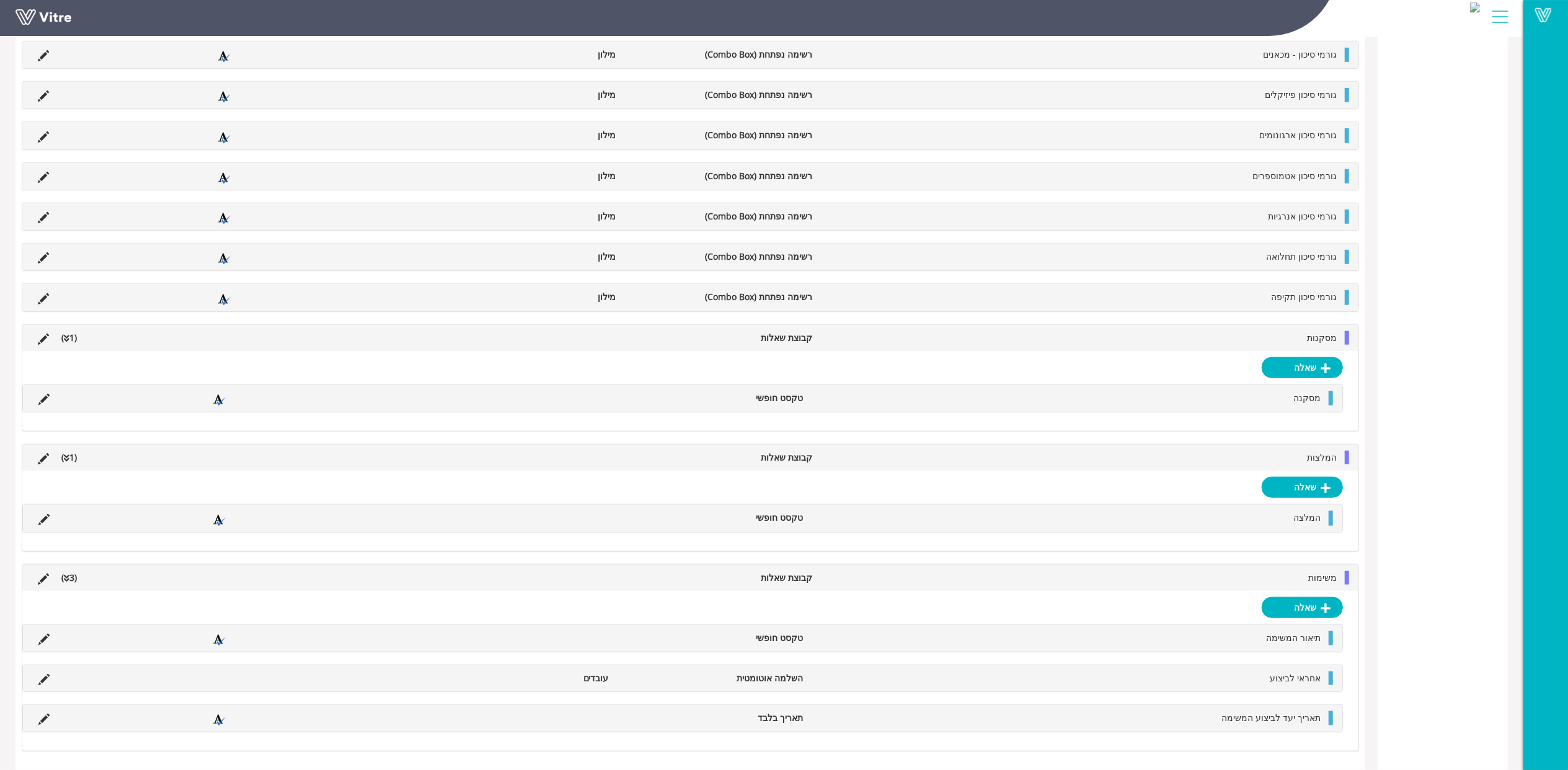
scroll to position [891, 0]
click at [45, 675] on icon at bounding box center [44, 680] width 11 height 11
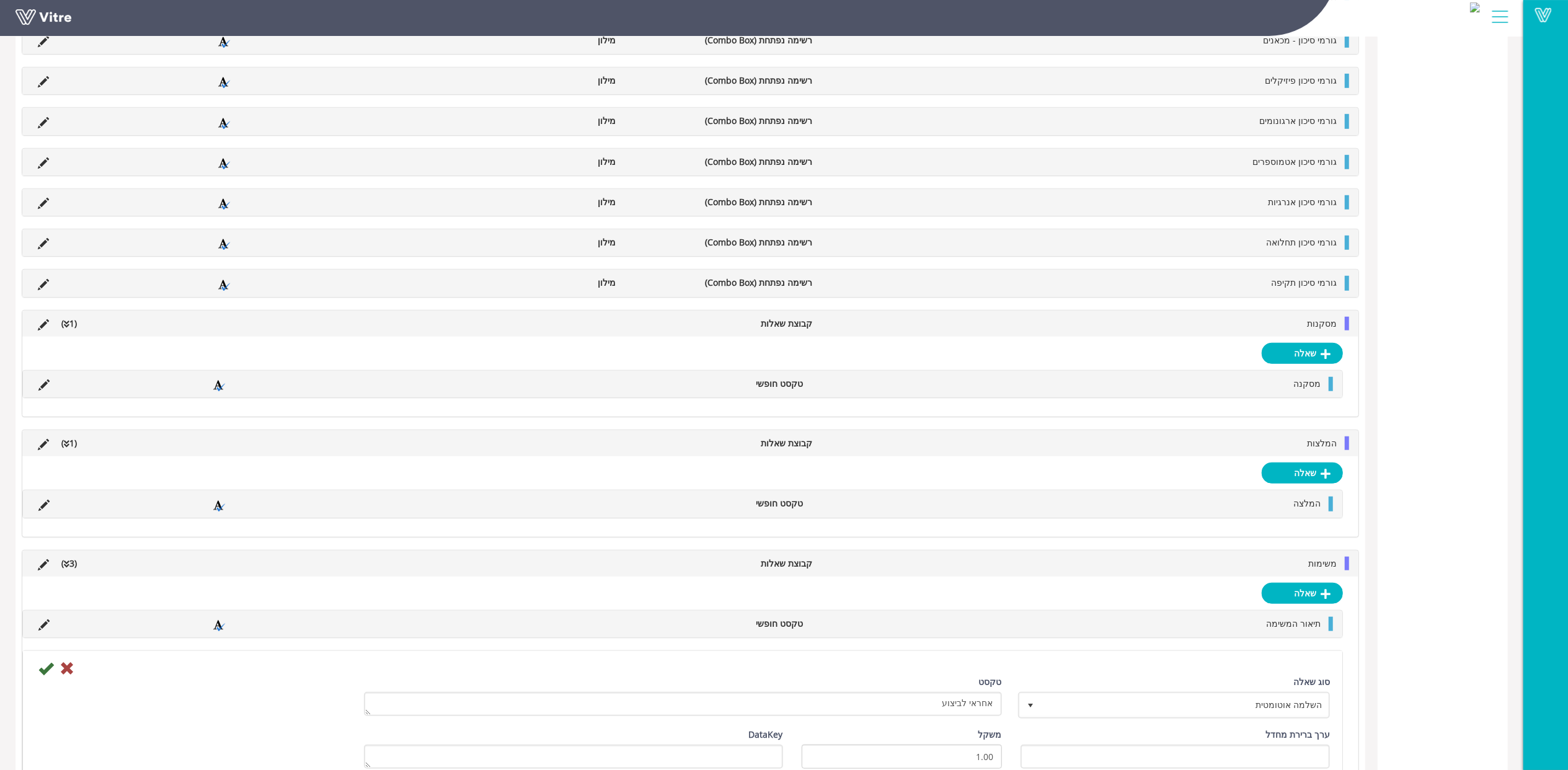
click at [1028, 755] on div "ערך ברירת מחדל" at bounding box center [1175, 749] width 310 height 41
click at [1039, 762] on input "text" at bounding box center [1175, 757] width 310 height 25
paste input "#Task.taskresponsible"
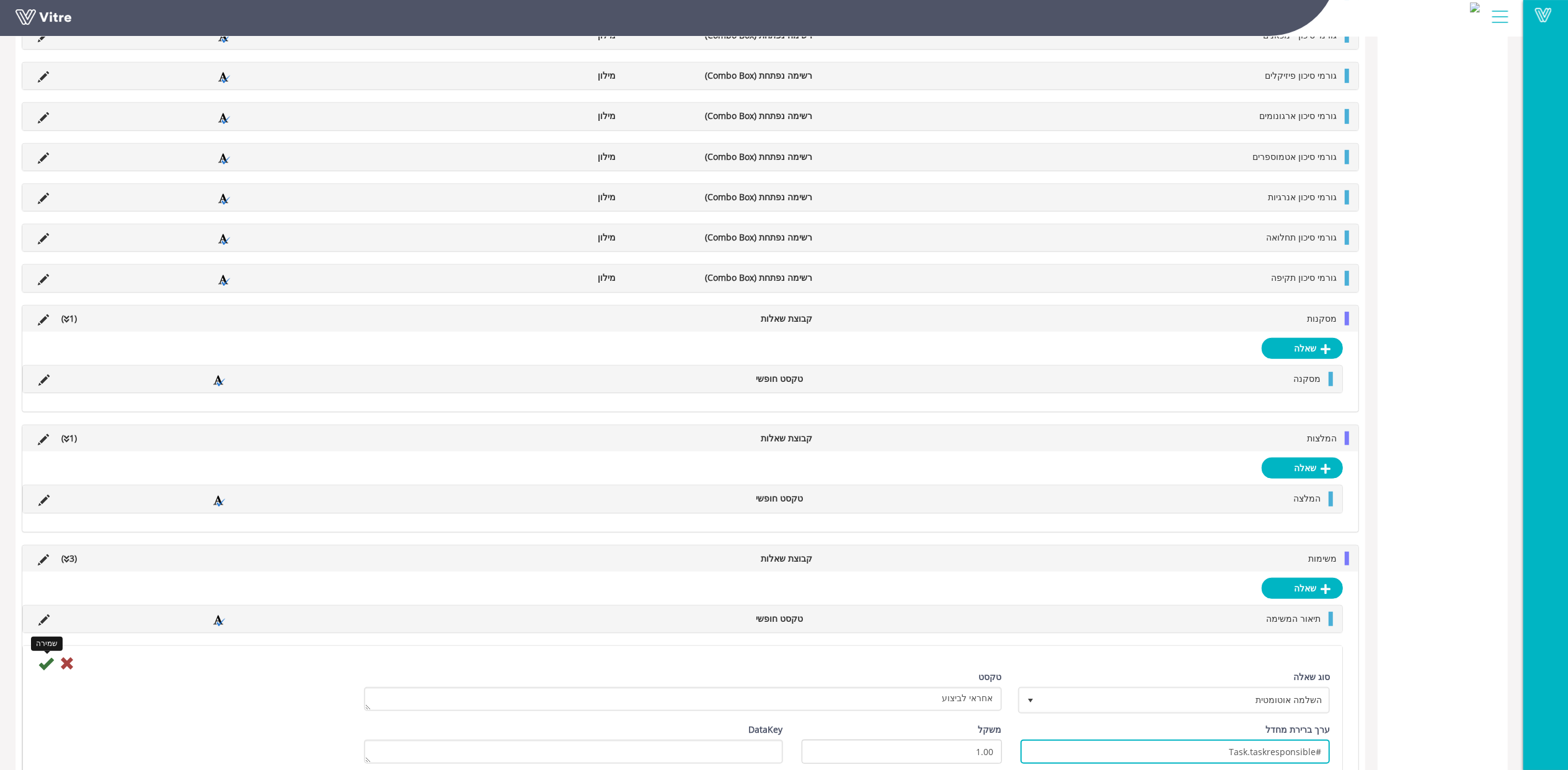
type input "#Task.taskresponsible"
click at [46, 671] on icon at bounding box center [46, 664] width 15 height 15
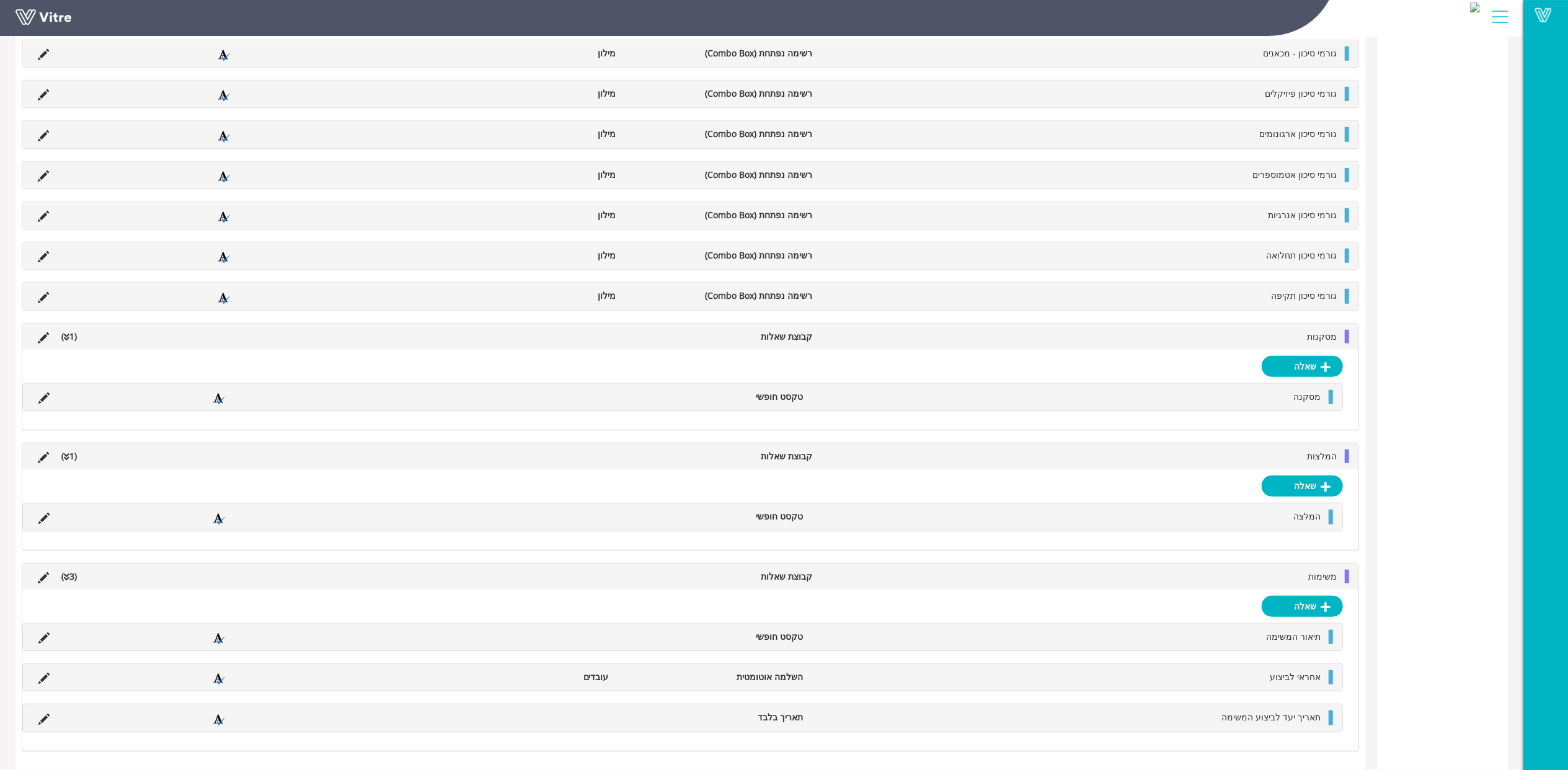
scroll to position [892, 0]
click at [1282, 583] on div "משימות קבוצת שאלות (3 )" at bounding box center [690, 577] width 1336 height 26
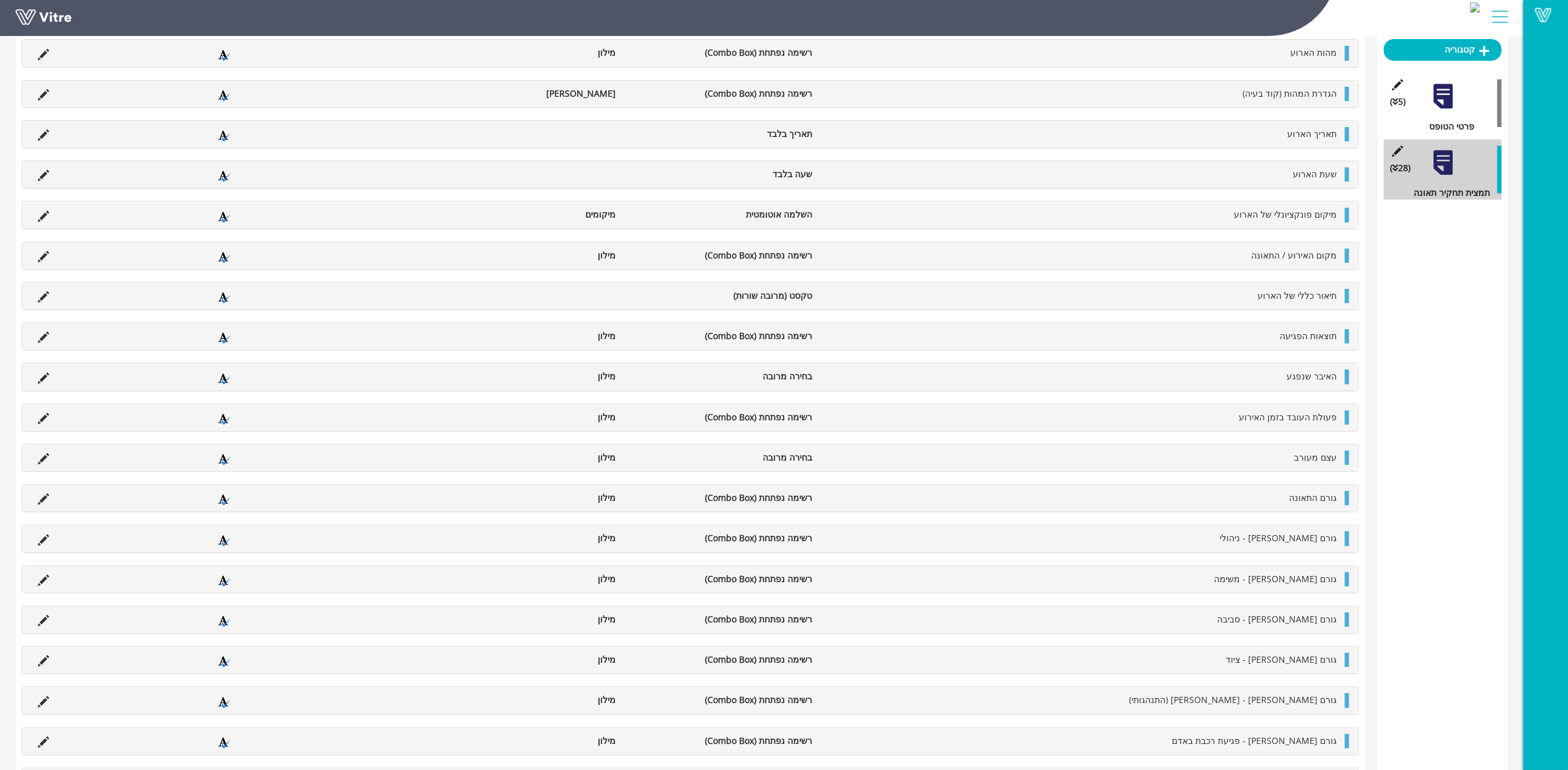
scroll to position [0, 0]
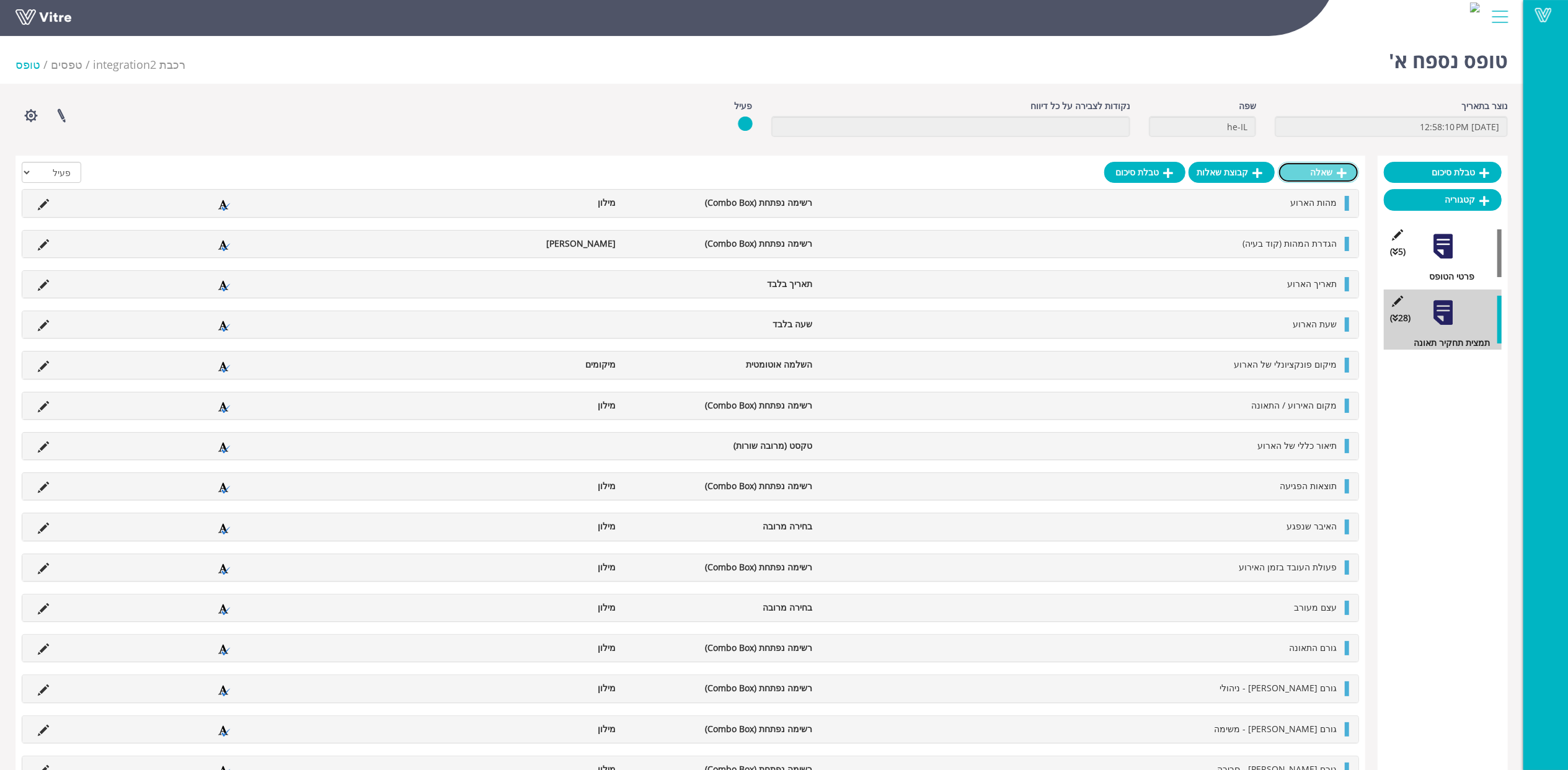
click at [1309, 170] on link "שאלה" at bounding box center [1318, 173] width 81 height 21
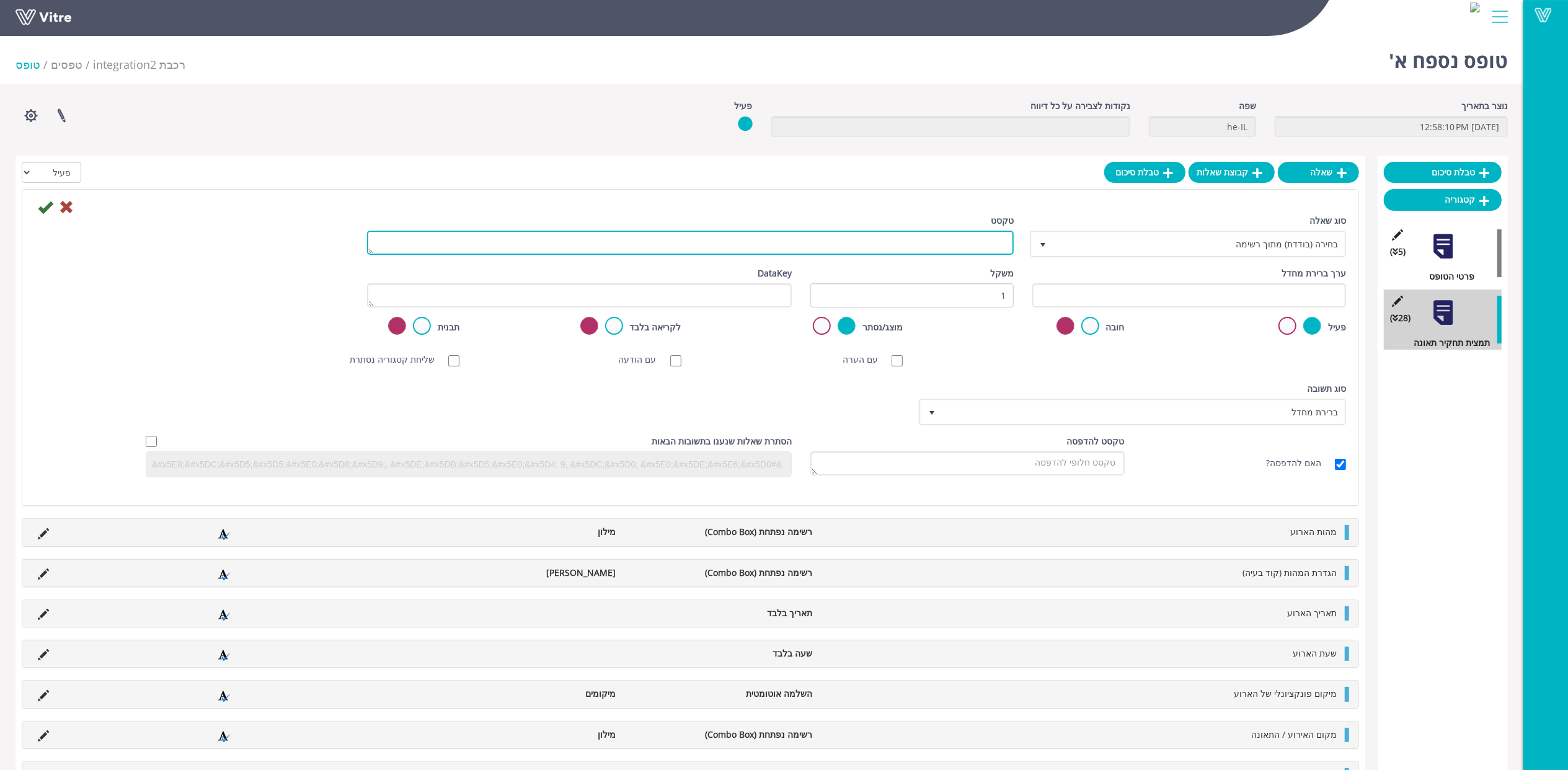
click at [971, 246] on textarea "טקסט" at bounding box center [691, 243] width 647 height 25
paste textarea "מוסר ההודעה"
type textarea "מוסר ההודעה"
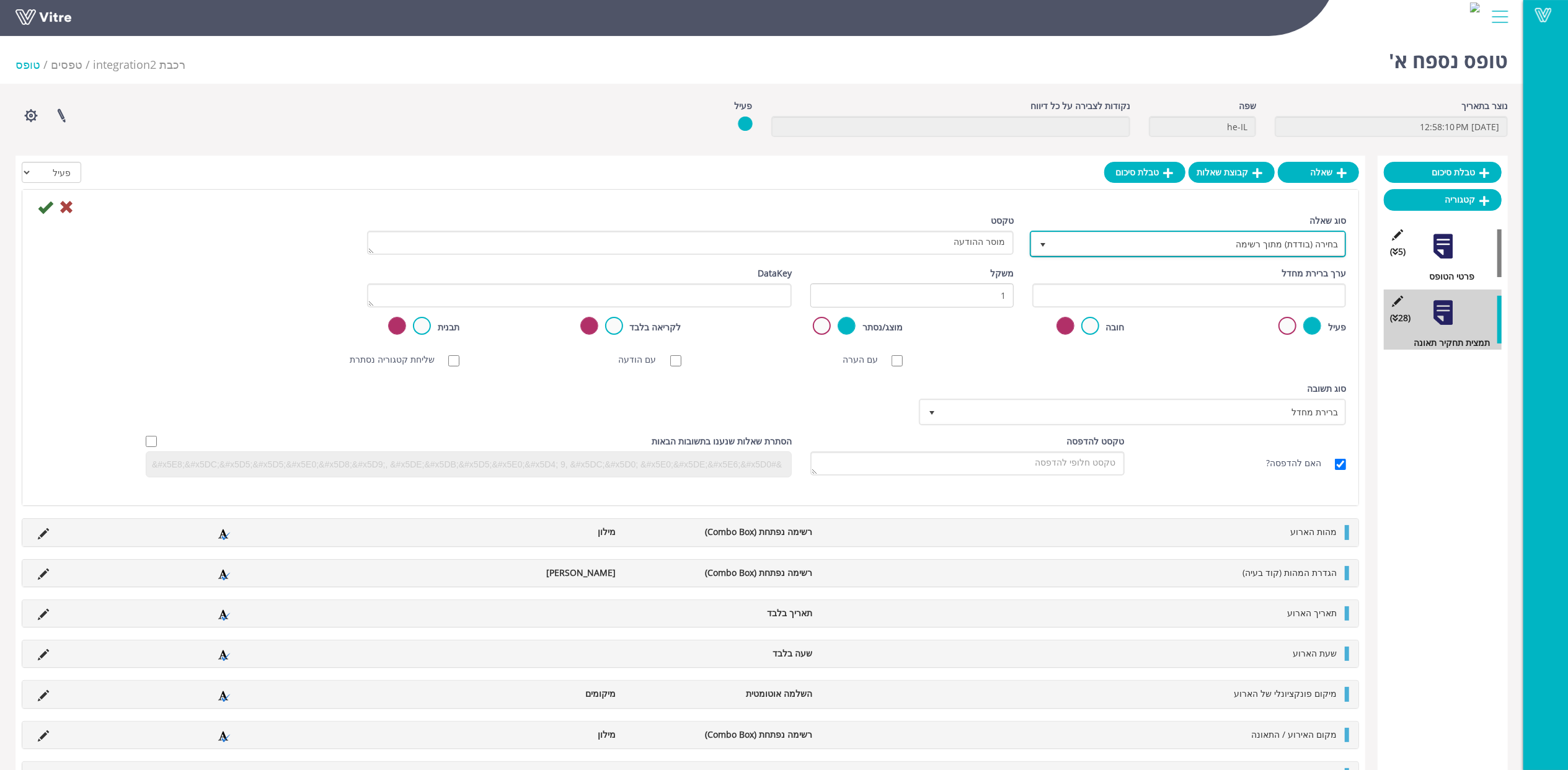
click at [1288, 241] on span "בחירה (בודדת) מתוך רשימה" at bounding box center [1199, 243] width 291 height 22
click at [1295, 276] on li "השלמה אוטומטית" at bounding box center [1177, 271] width 313 height 21
type input "הש"
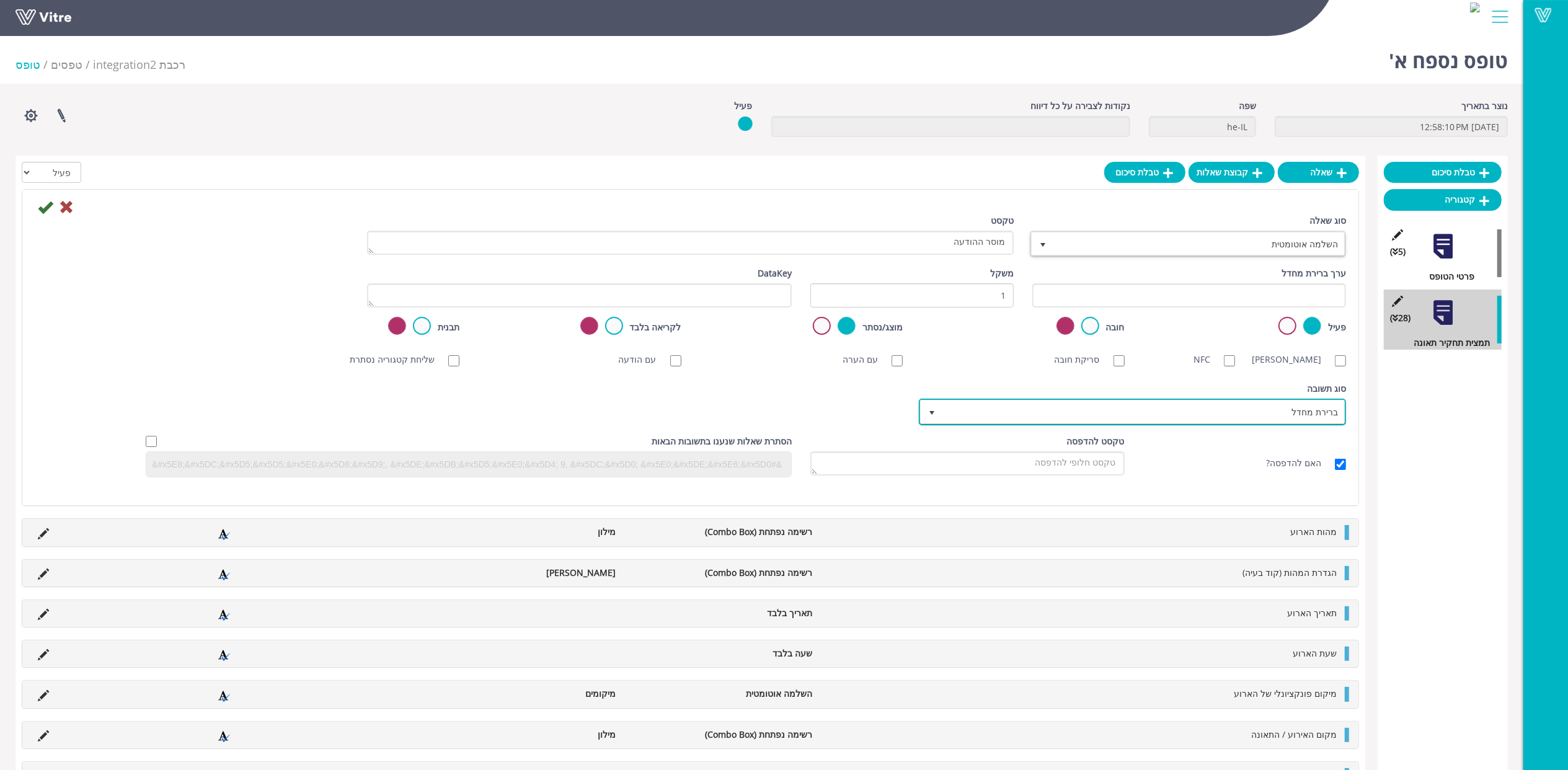
click at [1304, 410] on span "ברירת מחדל" at bounding box center [1144, 412] width 403 height 22
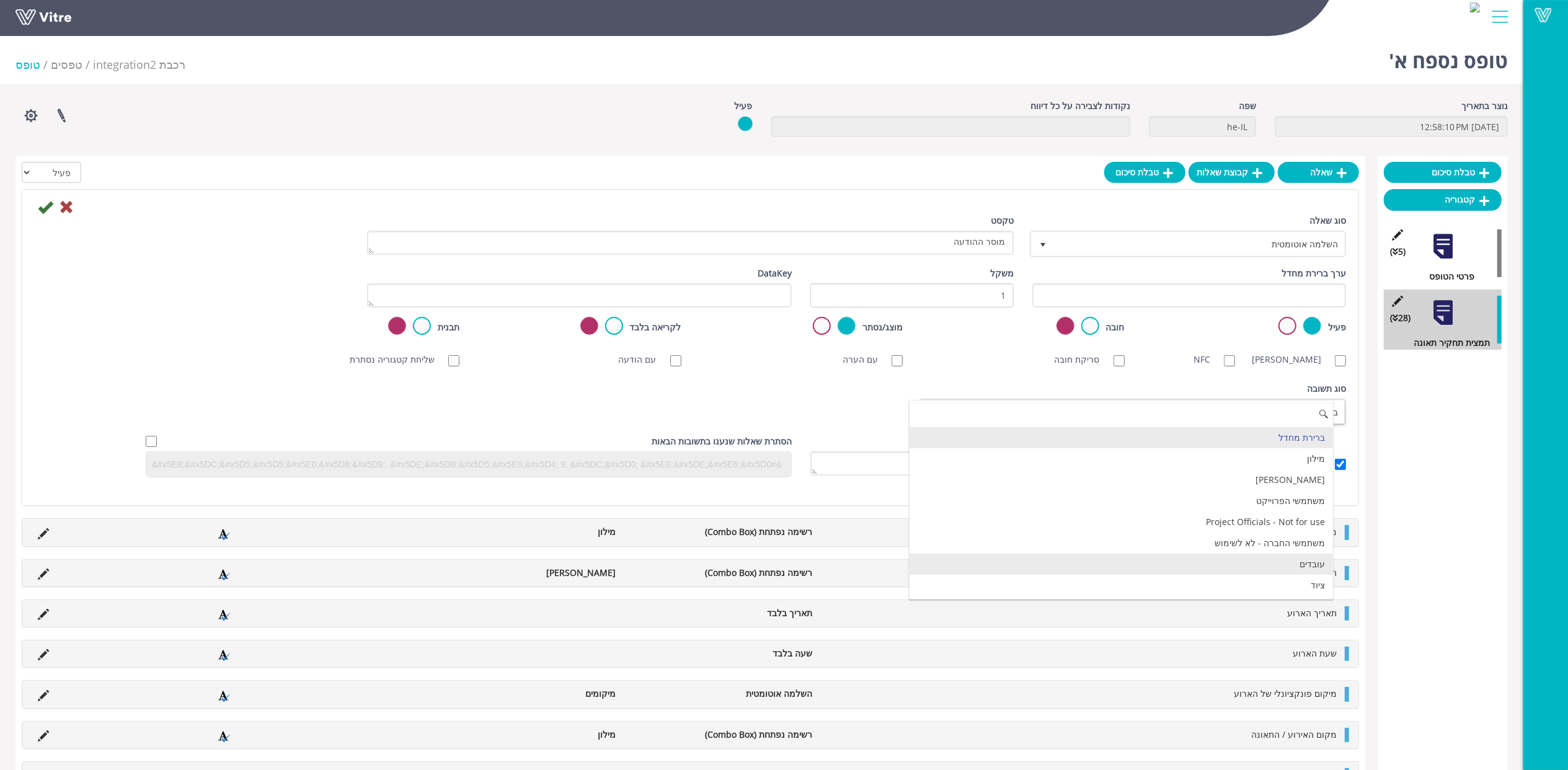
click at [1310, 560] on li "עובדים" at bounding box center [1121, 565] width 423 height 21
checkbox input "true"
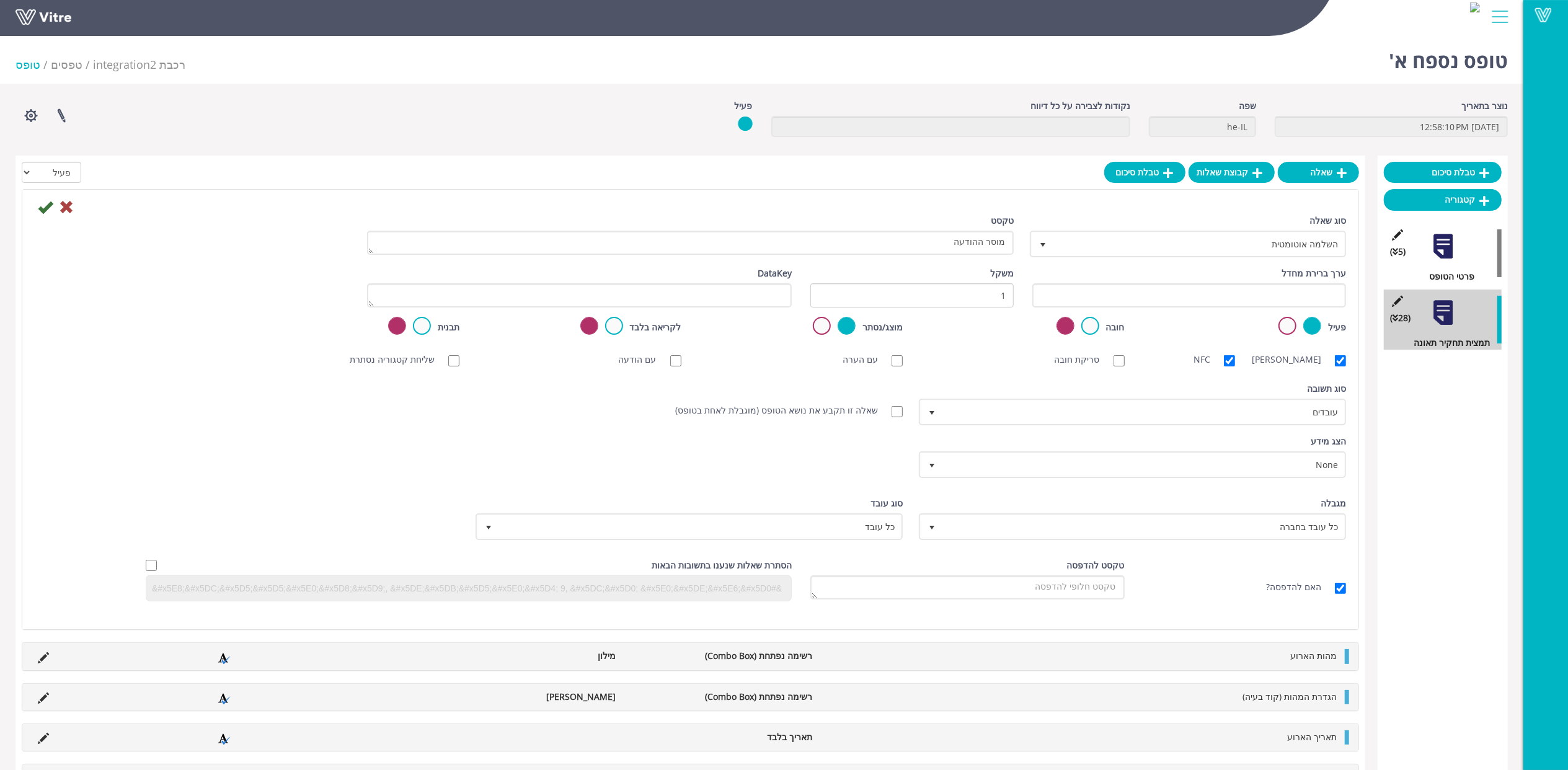
click at [1318, 360] on label "סריקת ברקוד" at bounding box center [1294, 359] width 80 height 14
click at [1336, 360] on input "סריקת ברקוד" at bounding box center [1341, 361] width 11 height 11
checkbox input "false"
click at [1243, 363] on div "NFC" at bounding box center [1190, 360] width 111 height 26
click at [1217, 363] on label "NFC" at bounding box center [1209, 359] width 29 height 14
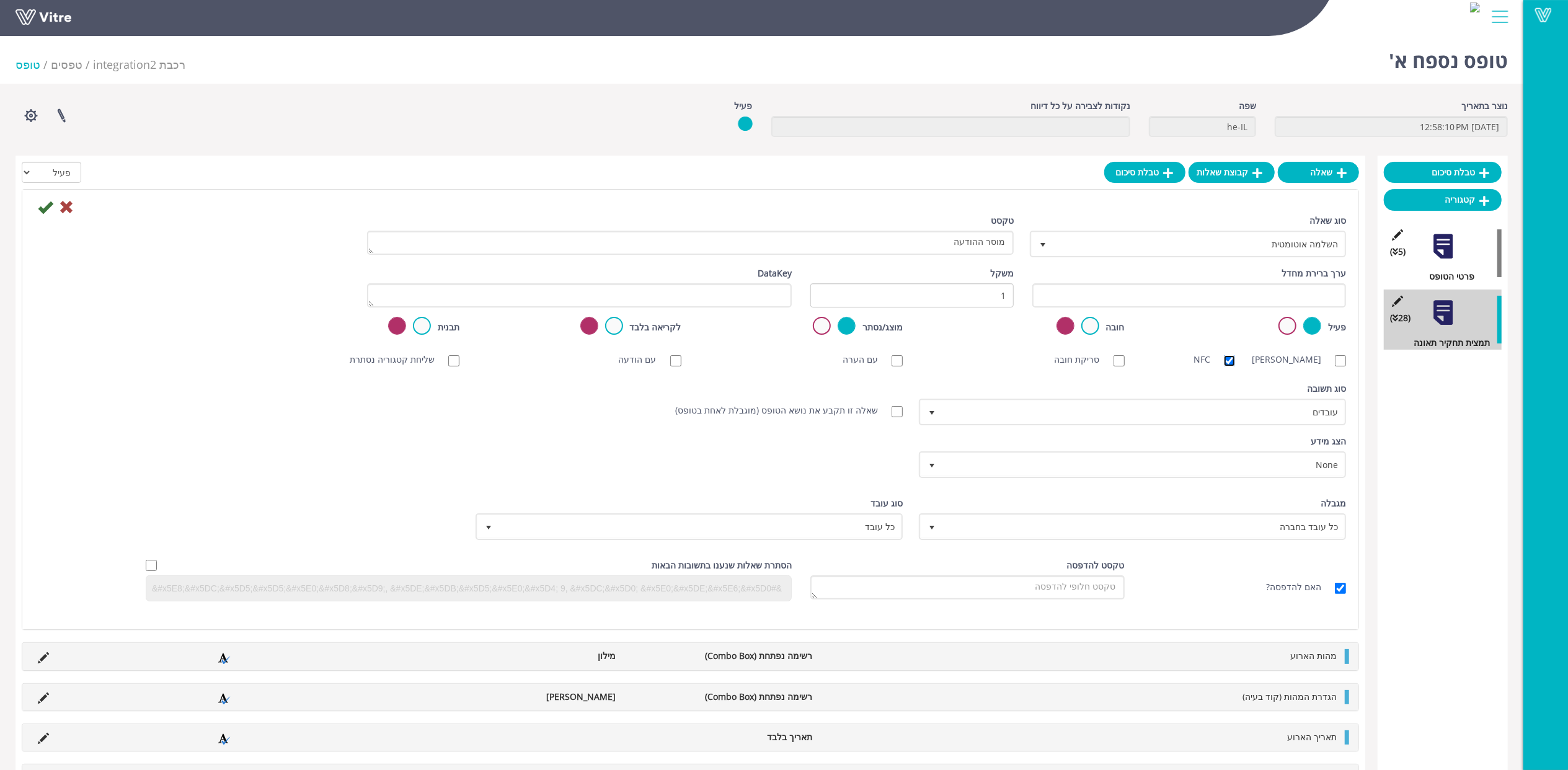
click at [1224, 363] on input "NFC" at bounding box center [1230, 361] width 11 height 11
checkbox input "false"
click at [1286, 534] on span "כל עובד בחברה" at bounding box center [1144, 526] width 403 height 22
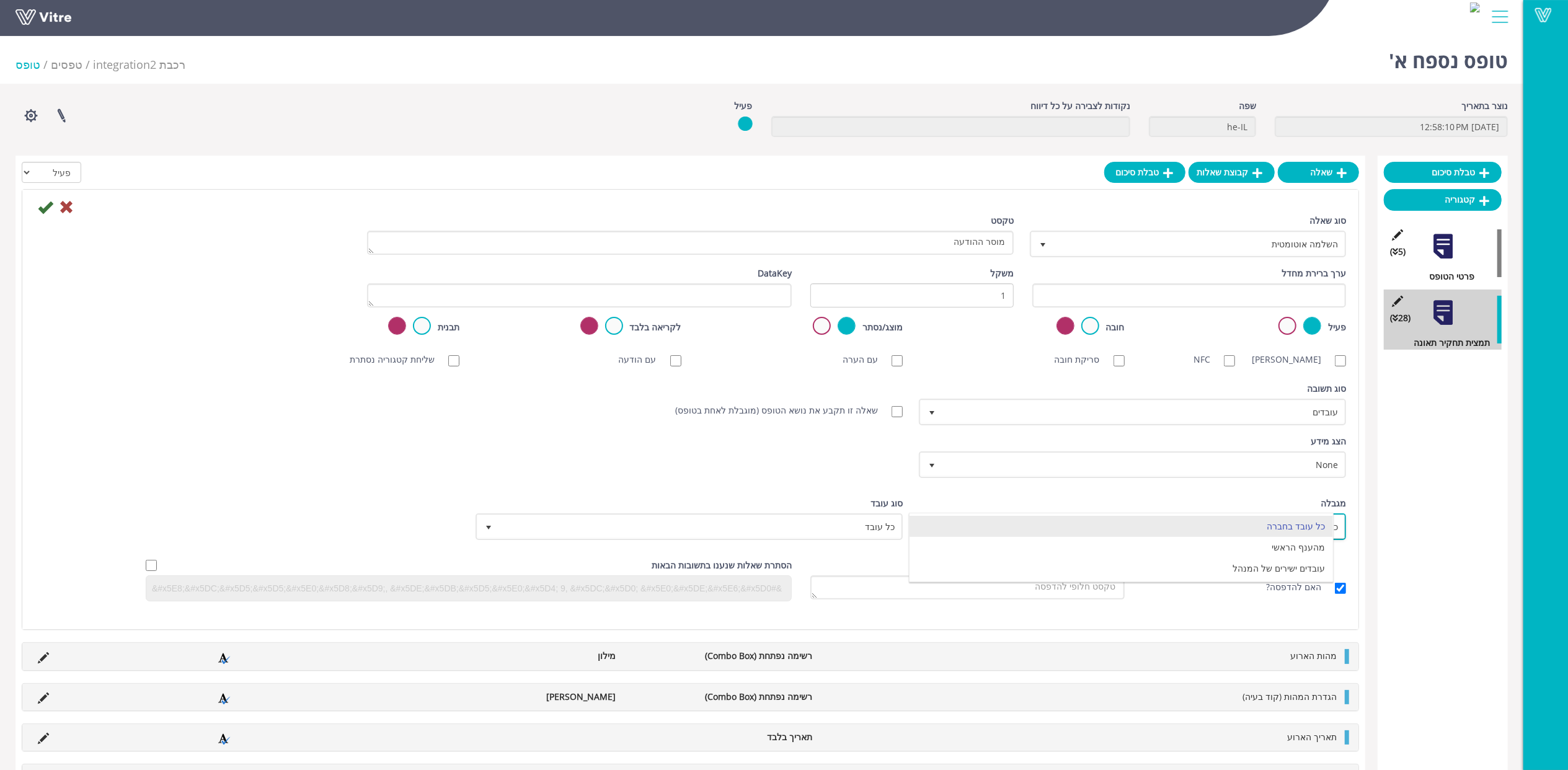
click at [1277, 513] on span "כל עובד בחברה 0" at bounding box center [1133, 526] width 427 height 27
click at [43, 209] on icon at bounding box center [45, 207] width 15 height 15
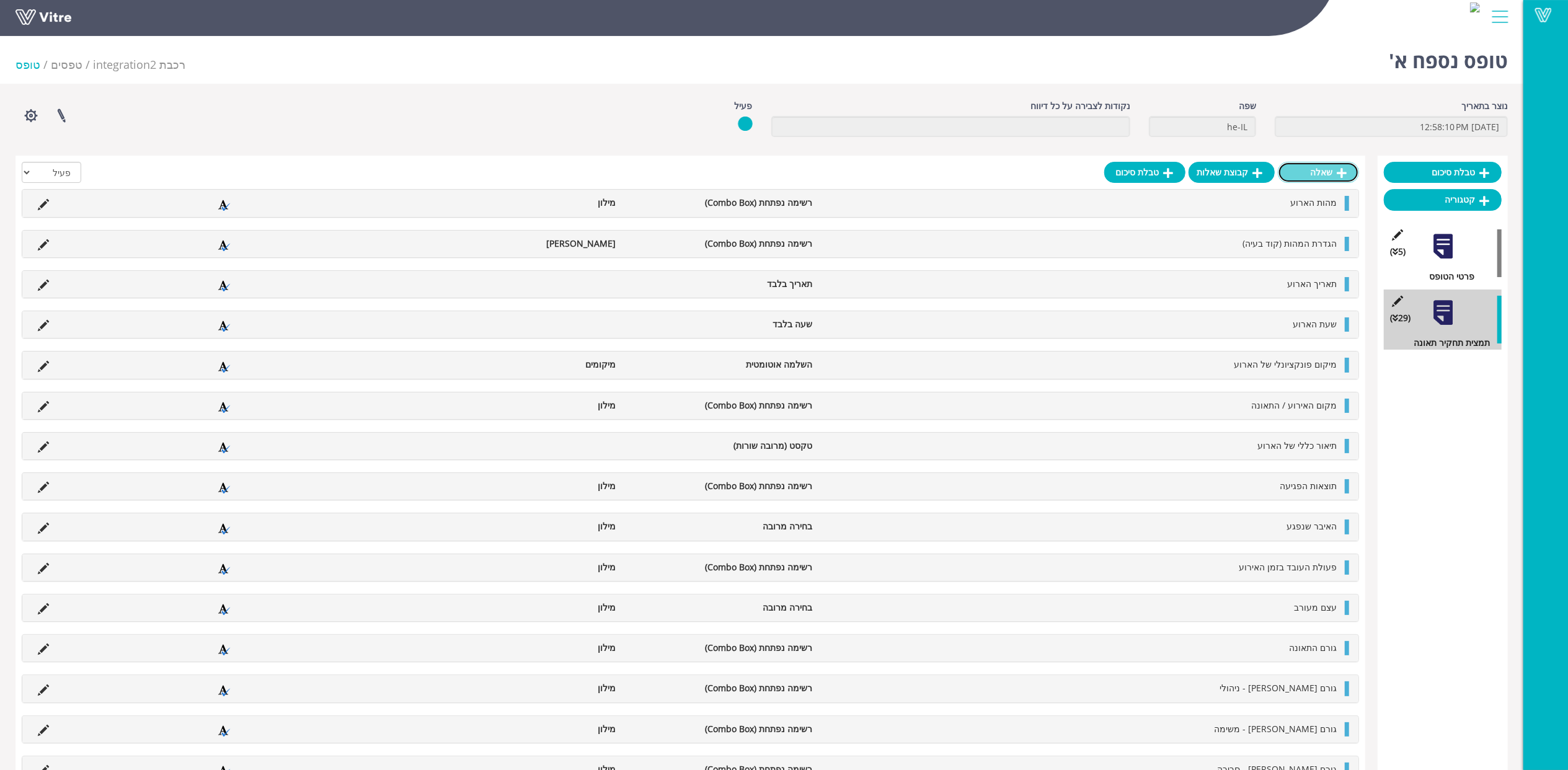
click at [1332, 177] on link "שאלה" at bounding box center [1318, 173] width 81 height 21
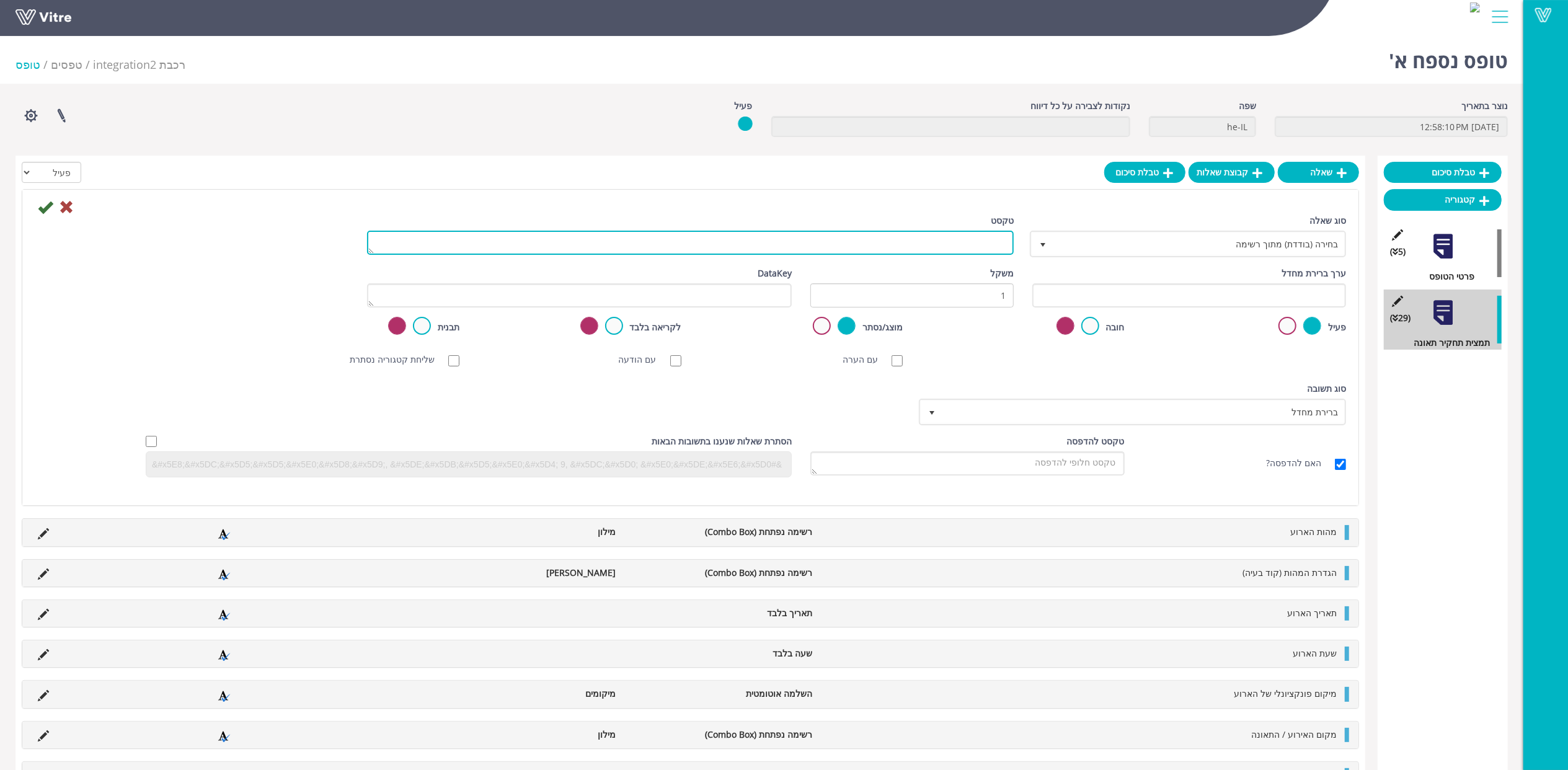
click at [989, 251] on textarea "טקסט" at bounding box center [691, 243] width 647 height 25
type textarea "תפקיד"
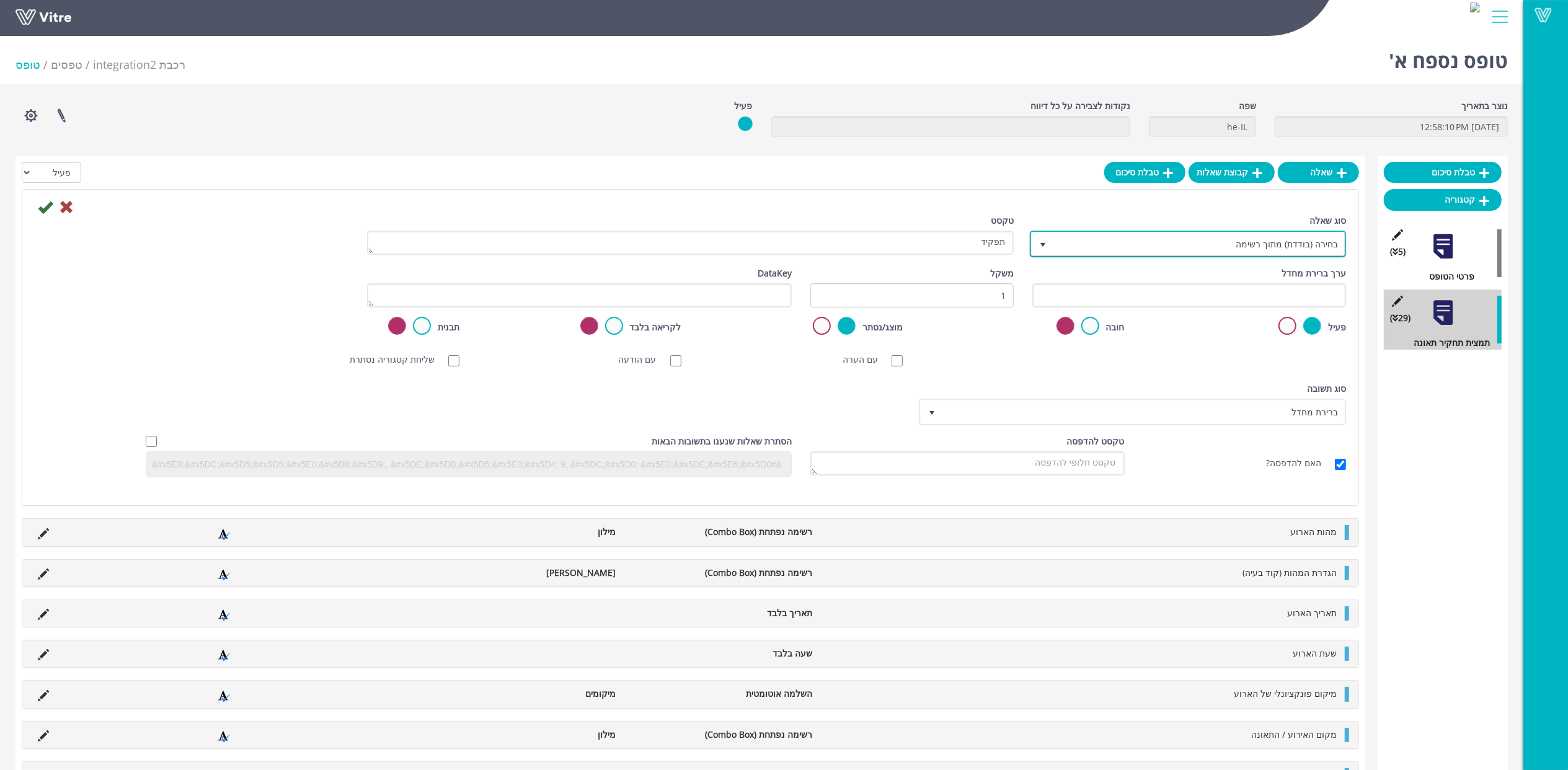
click at [1309, 245] on span "בחירה (בודדת) מתוך רשימה" at bounding box center [1199, 243] width 291 height 22
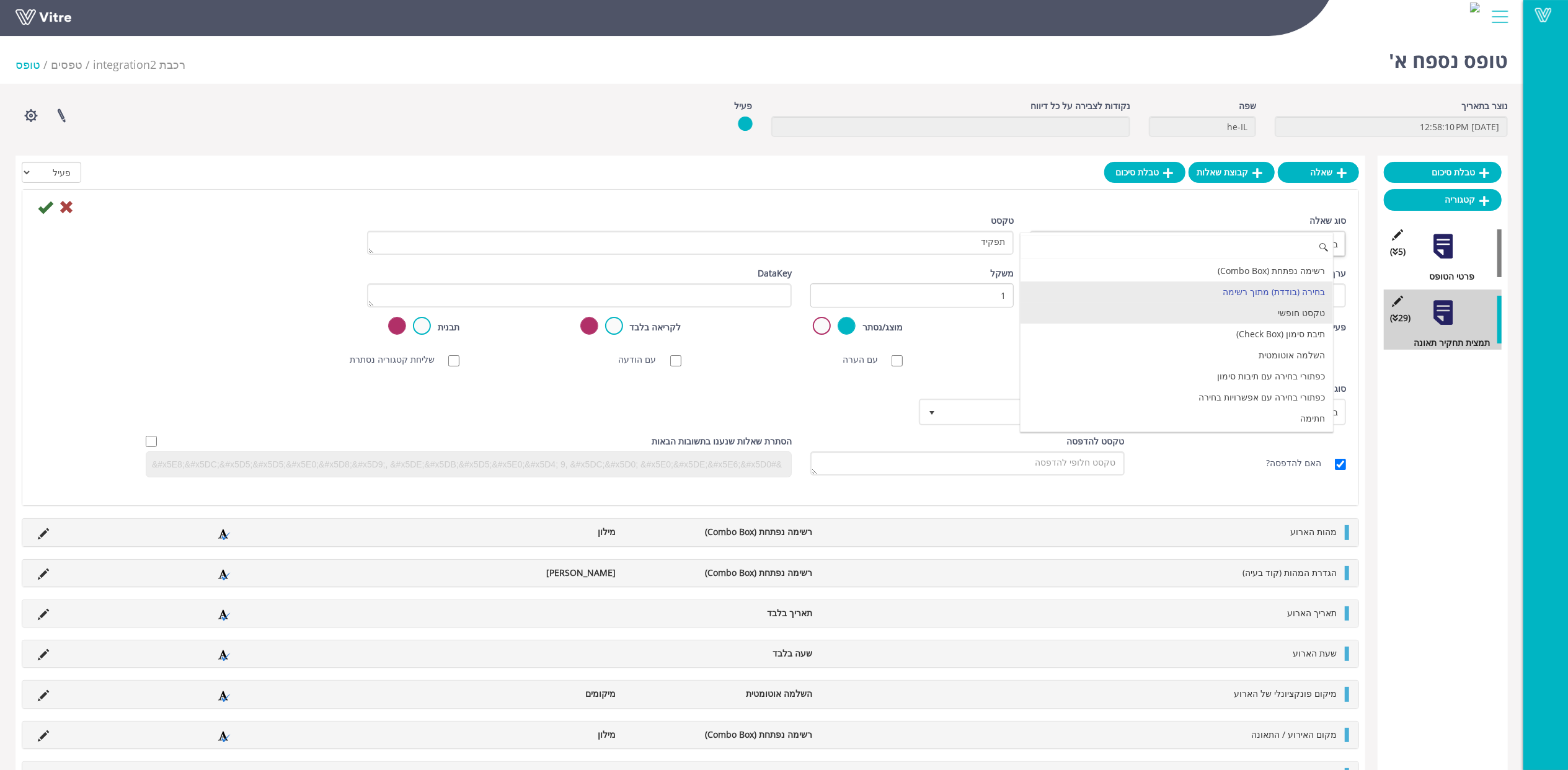
click at [1312, 310] on li "טקסט חופשי" at bounding box center [1177, 313] width 313 height 21
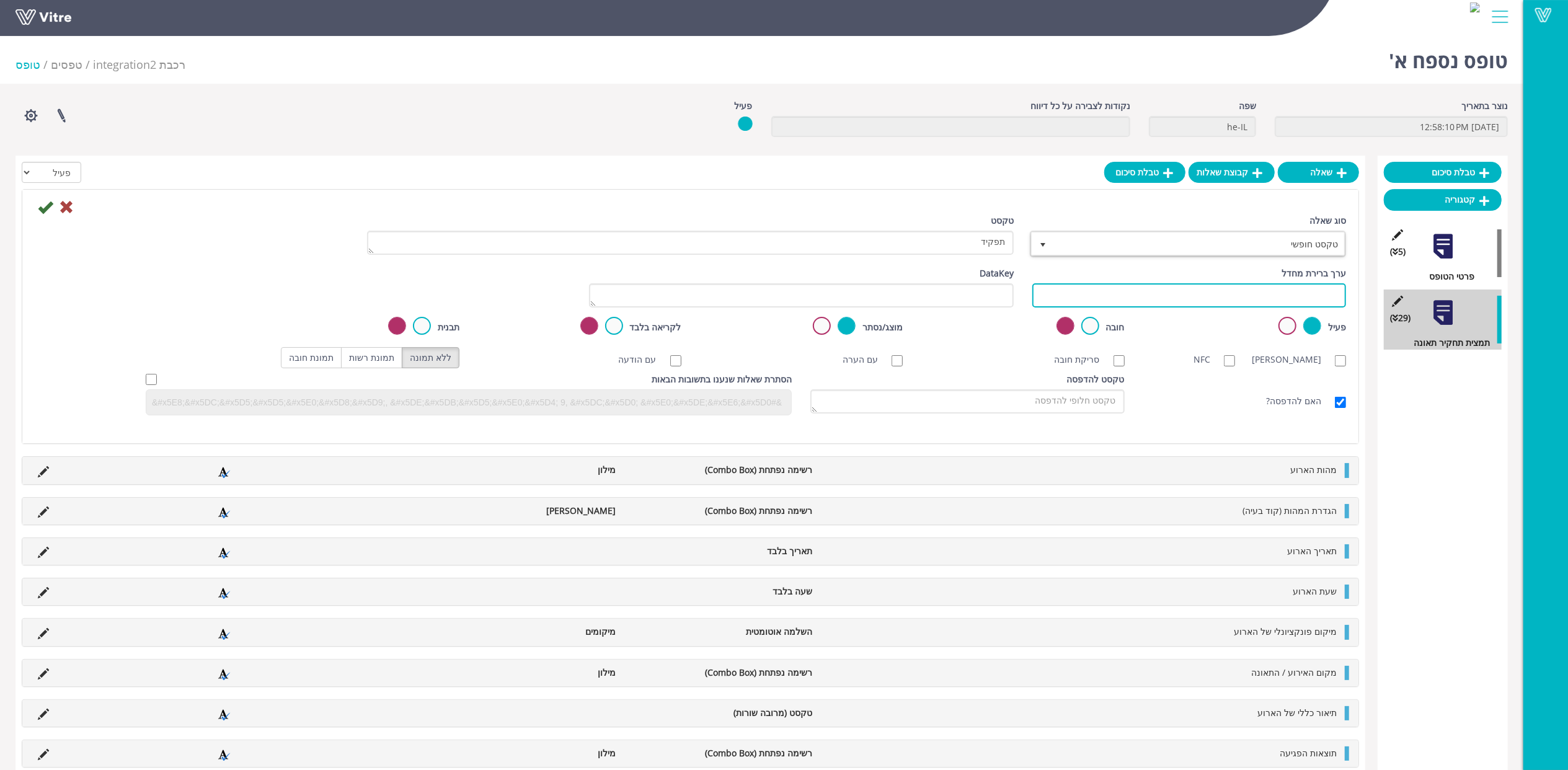
click at [1301, 299] on input "text" at bounding box center [1189, 295] width 313 height 25
paste input "#Task.NotifPosition"
type input "#Task.NotifPosition"
click at [43, 212] on icon at bounding box center [45, 207] width 15 height 15
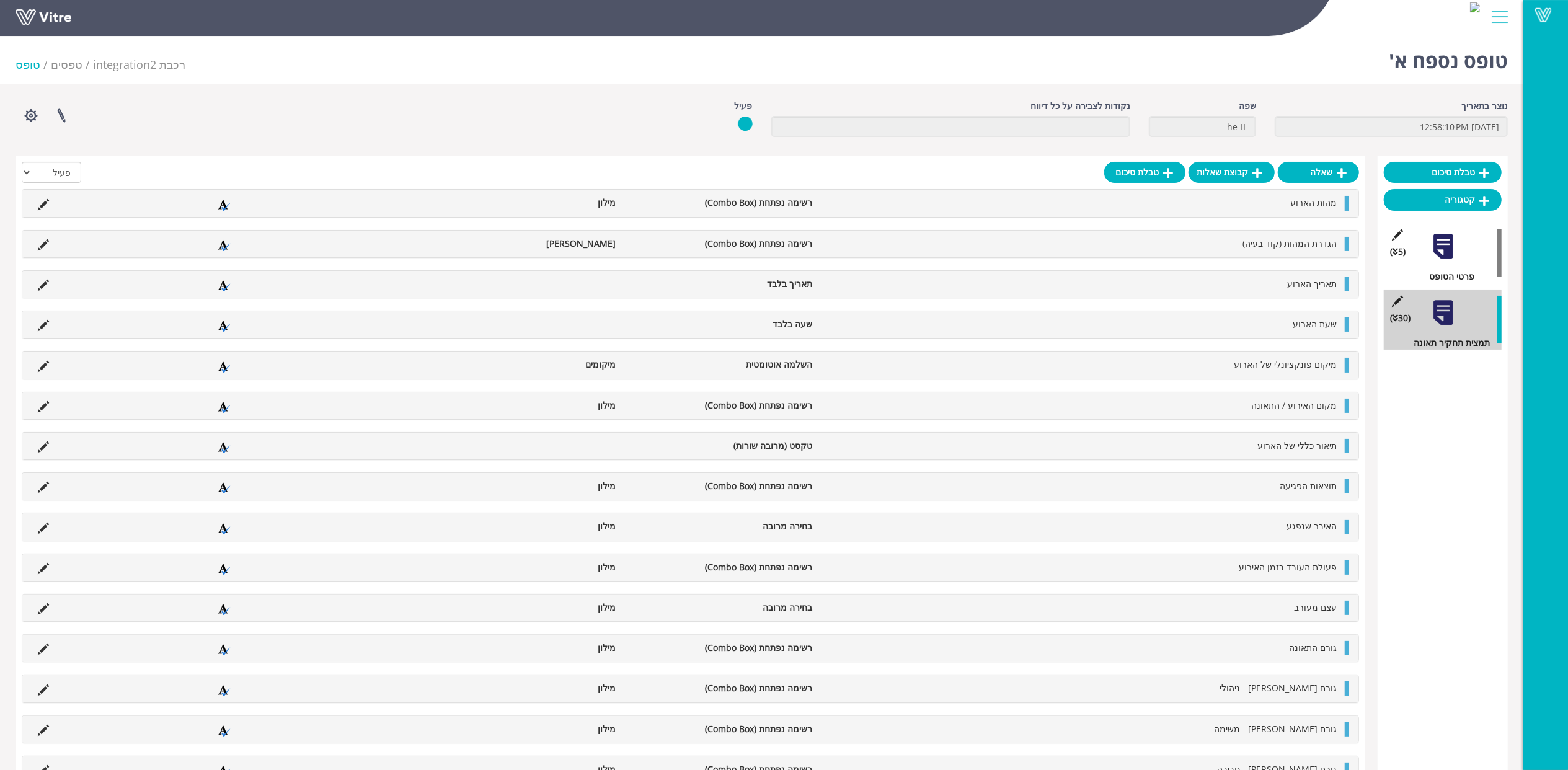
scroll to position [810, 0]
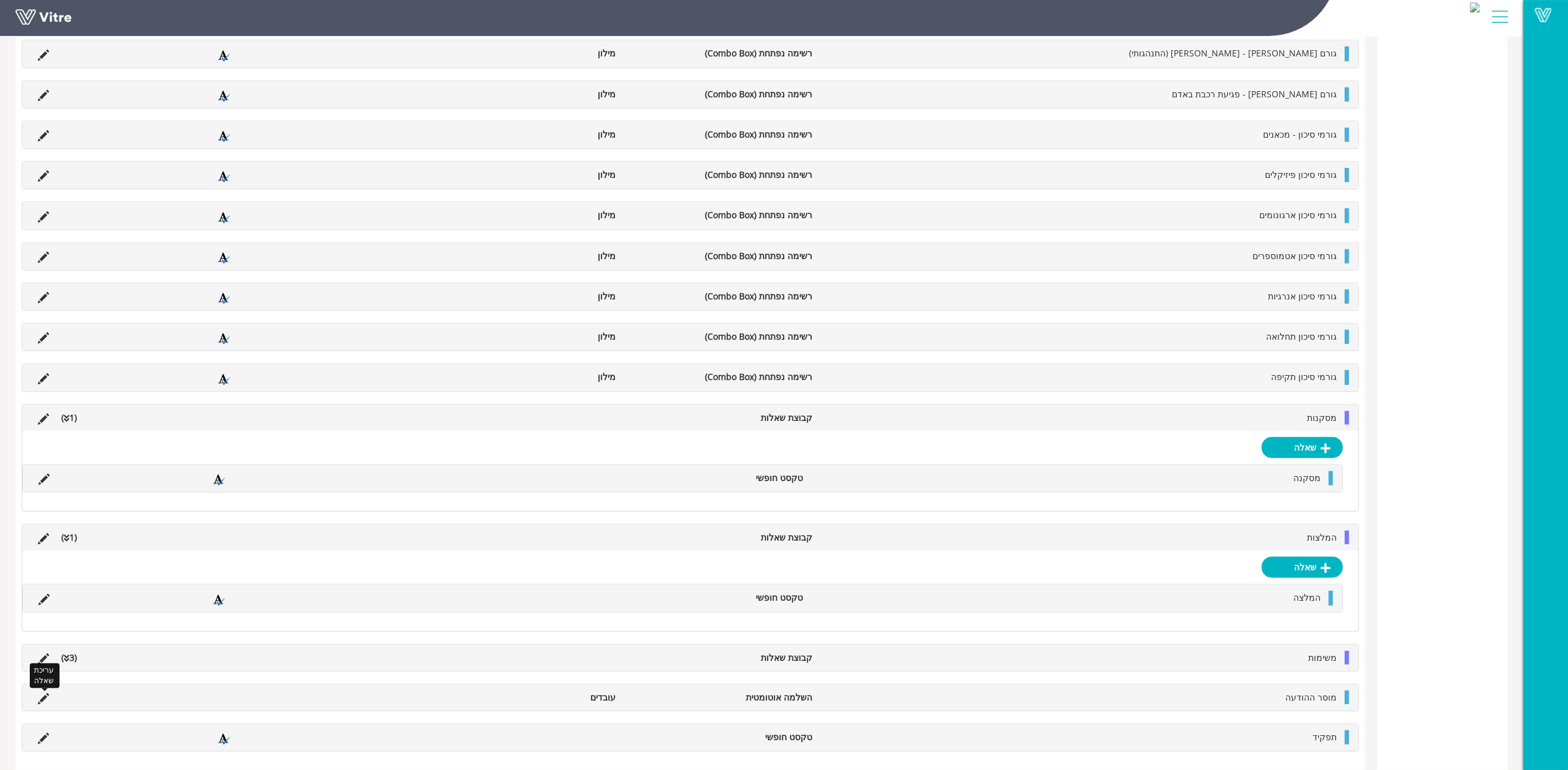
click at [43, 695] on icon at bounding box center [43, 699] width 11 height 11
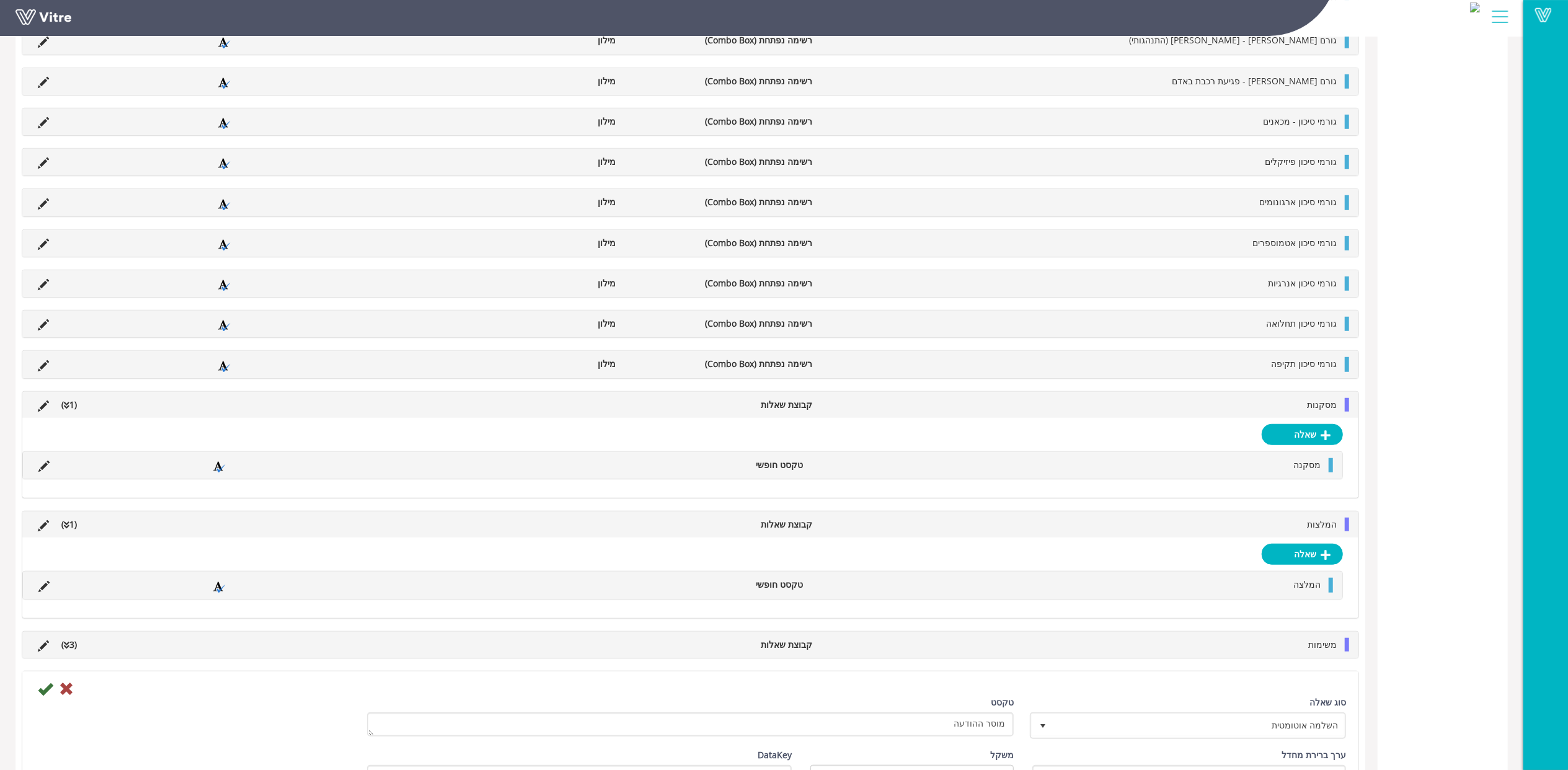
scroll to position [975, 0]
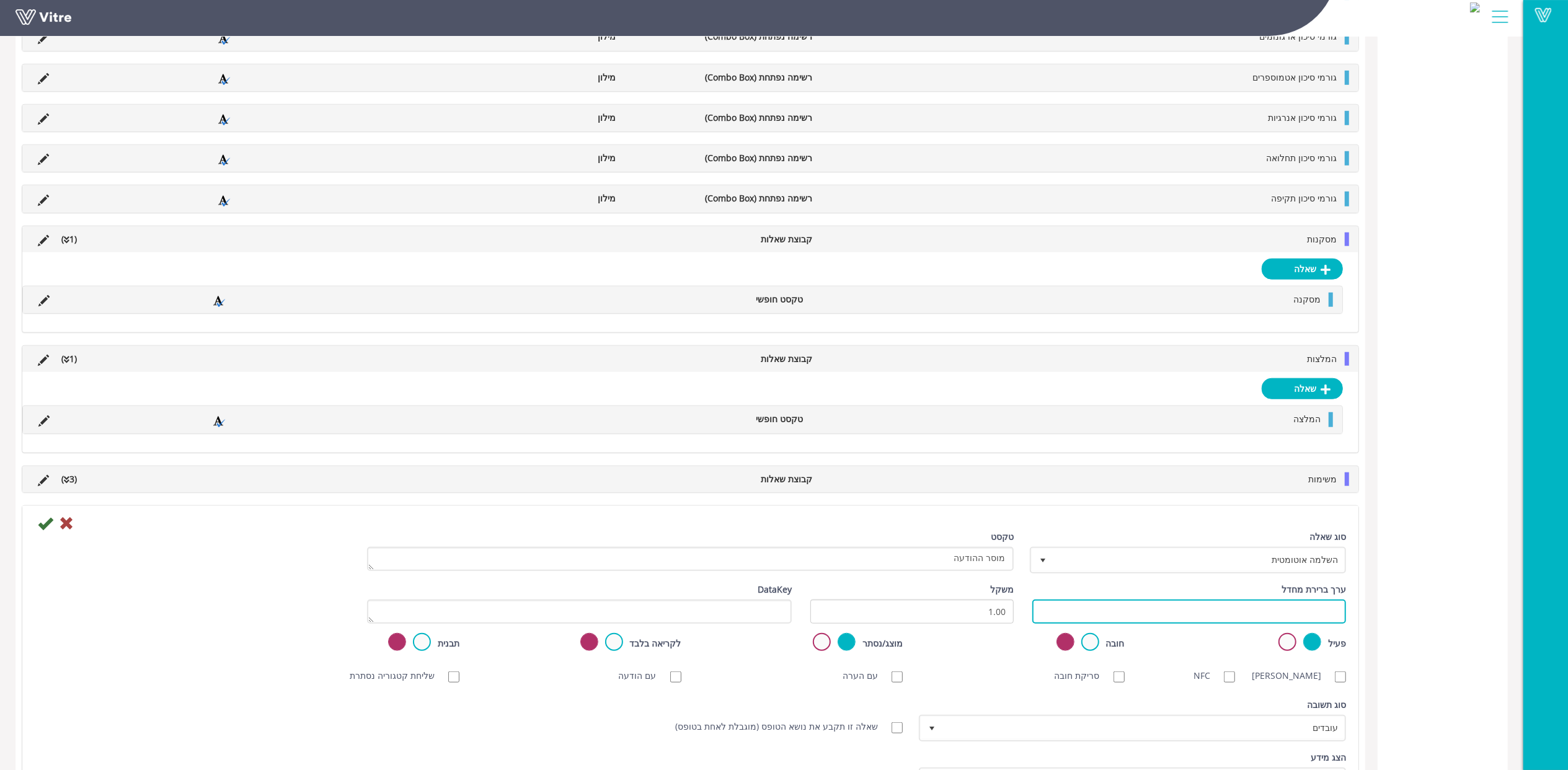
click at [1268, 624] on input "text" at bounding box center [1189, 612] width 313 height 25
paste input "#Task.PRT_REP_Y8"
type input "#Task.PRT_REP_Y8"
click at [43, 531] on icon at bounding box center [45, 523] width 15 height 15
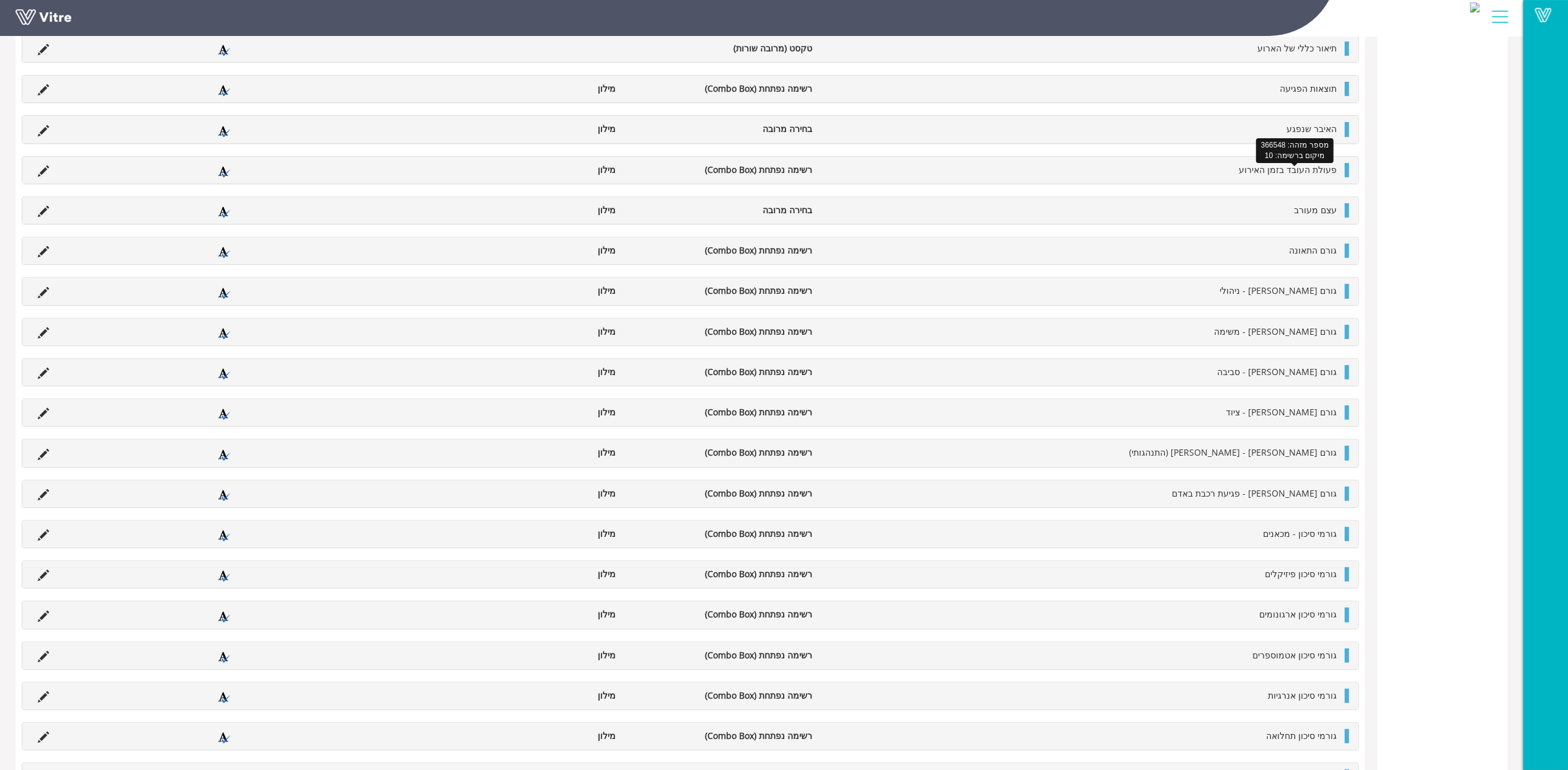
scroll to position [0, 0]
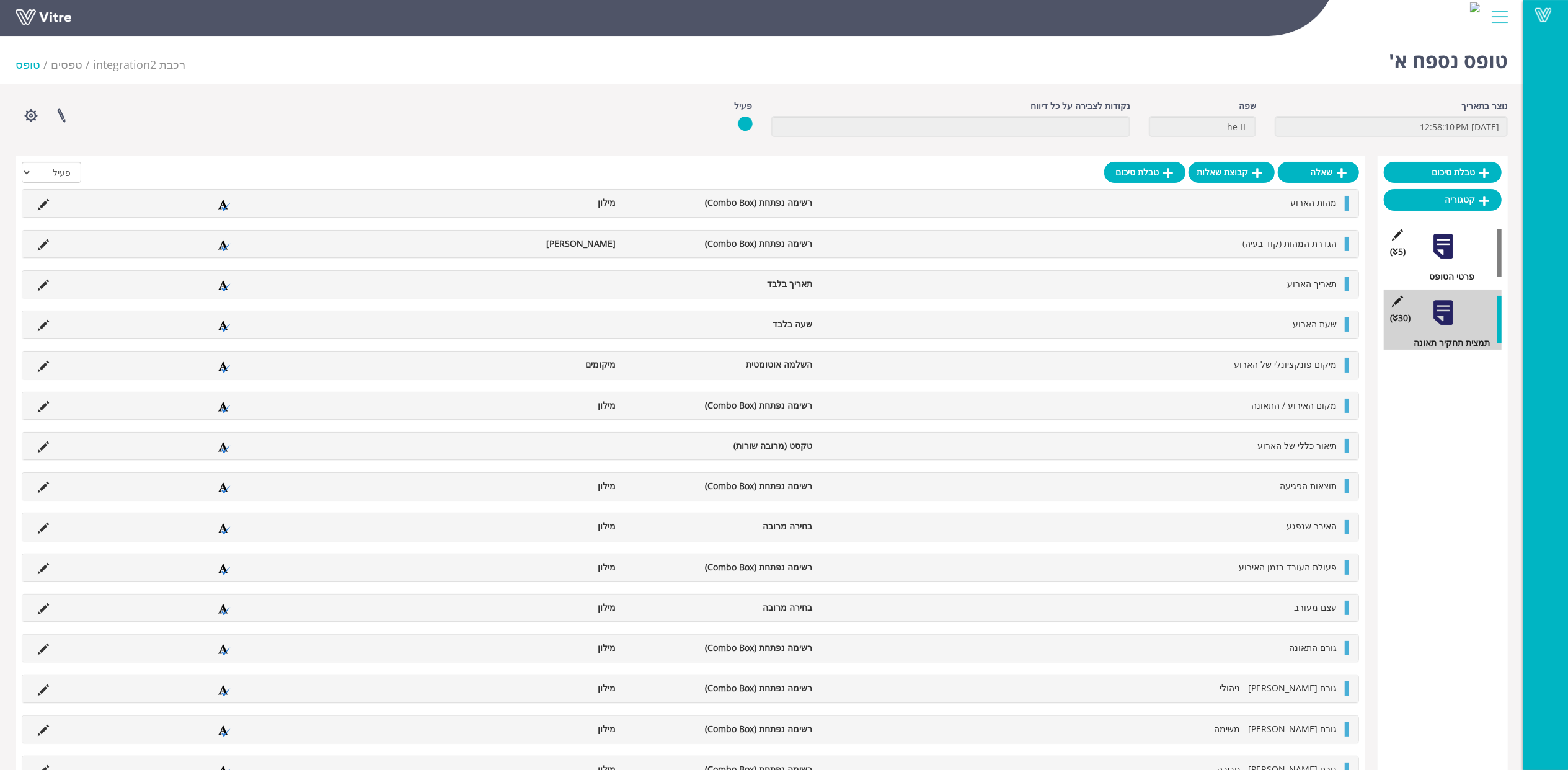
drag, startPoint x: 0, startPoint y: 0, endPoint x: 1277, endPoint y: 175, distance: 1288.9
click at [1277, 175] on div "שאלה קבוצת שאלות טבלת סיכום" at bounding box center [1232, 175] width 255 height 27
click at [1296, 172] on link "שאלה" at bounding box center [1318, 173] width 81 height 21
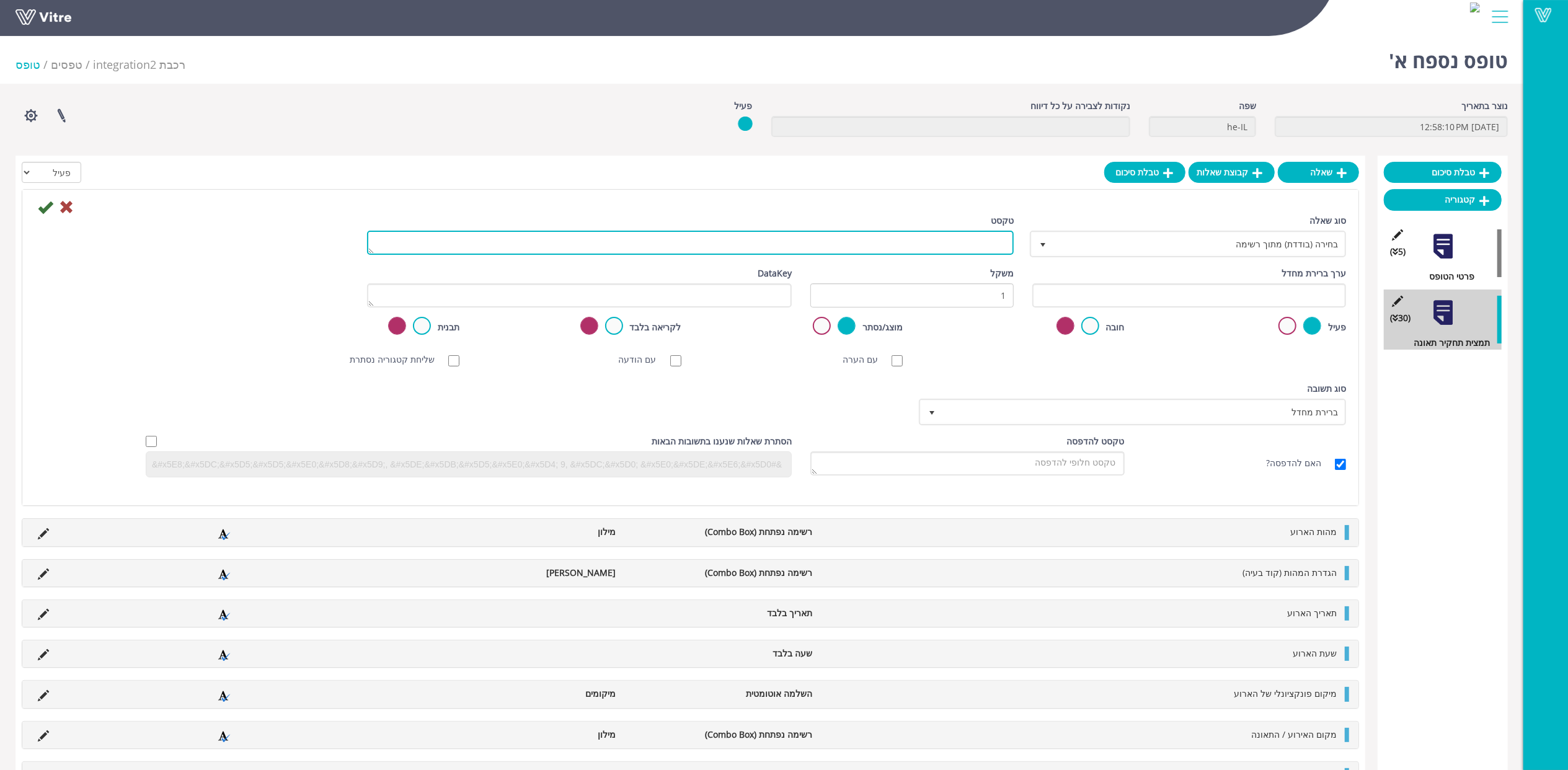
click at [980, 245] on textarea "טקסט" at bounding box center [691, 243] width 647 height 25
type textarea "חתימה"
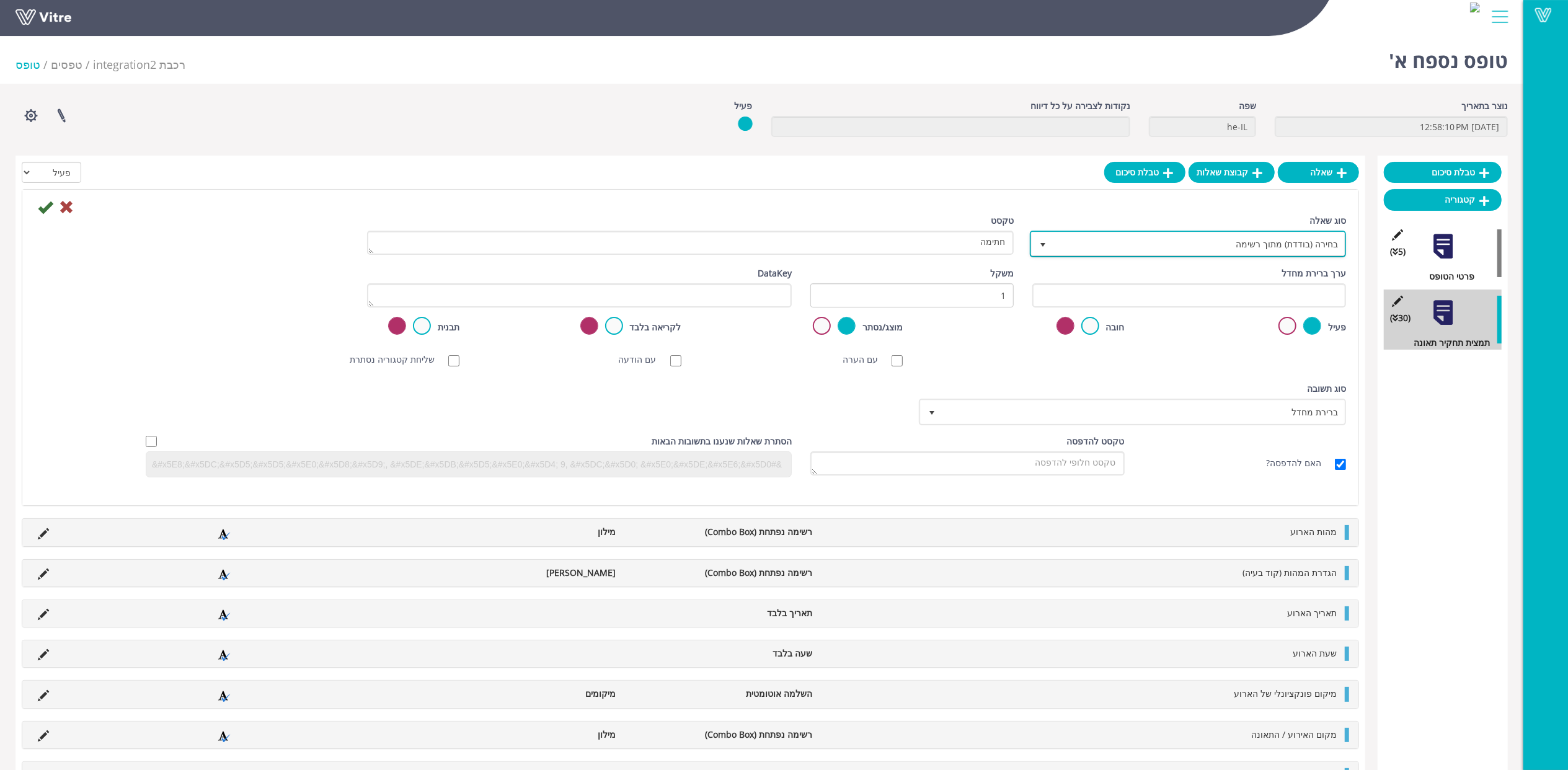
click at [1211, 250] on span "בחירה (בודדת) מתוך רשימה" at bounding box center [1199, 243] width 291 height 22
click at [1223, 268] on li "חתימה" at bounding box center [1177, 271] width 313 height 21
type input "חתימה"
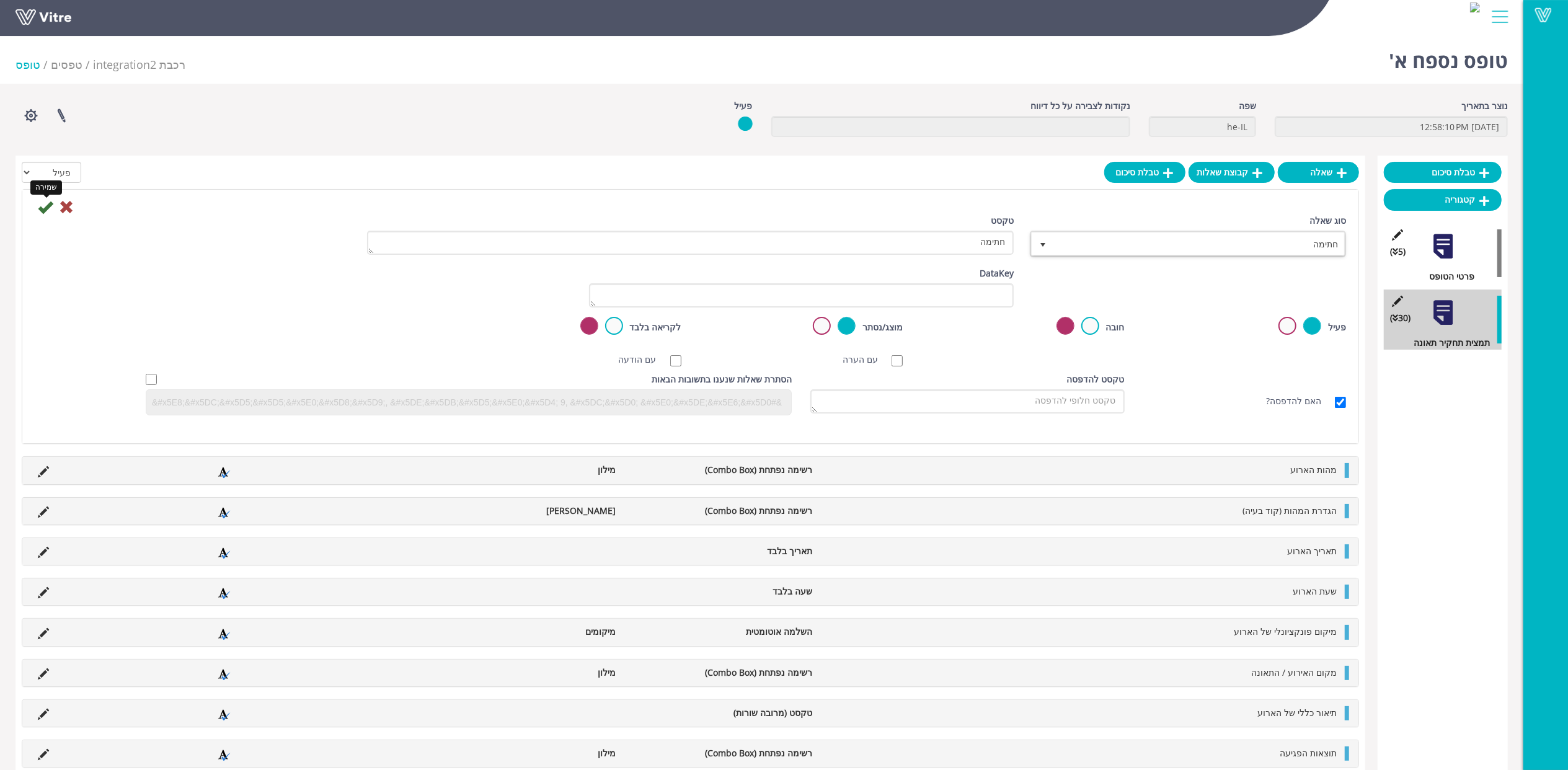
click at [43, 207] on icon at bounding box center [45, 207] width 15 height 15
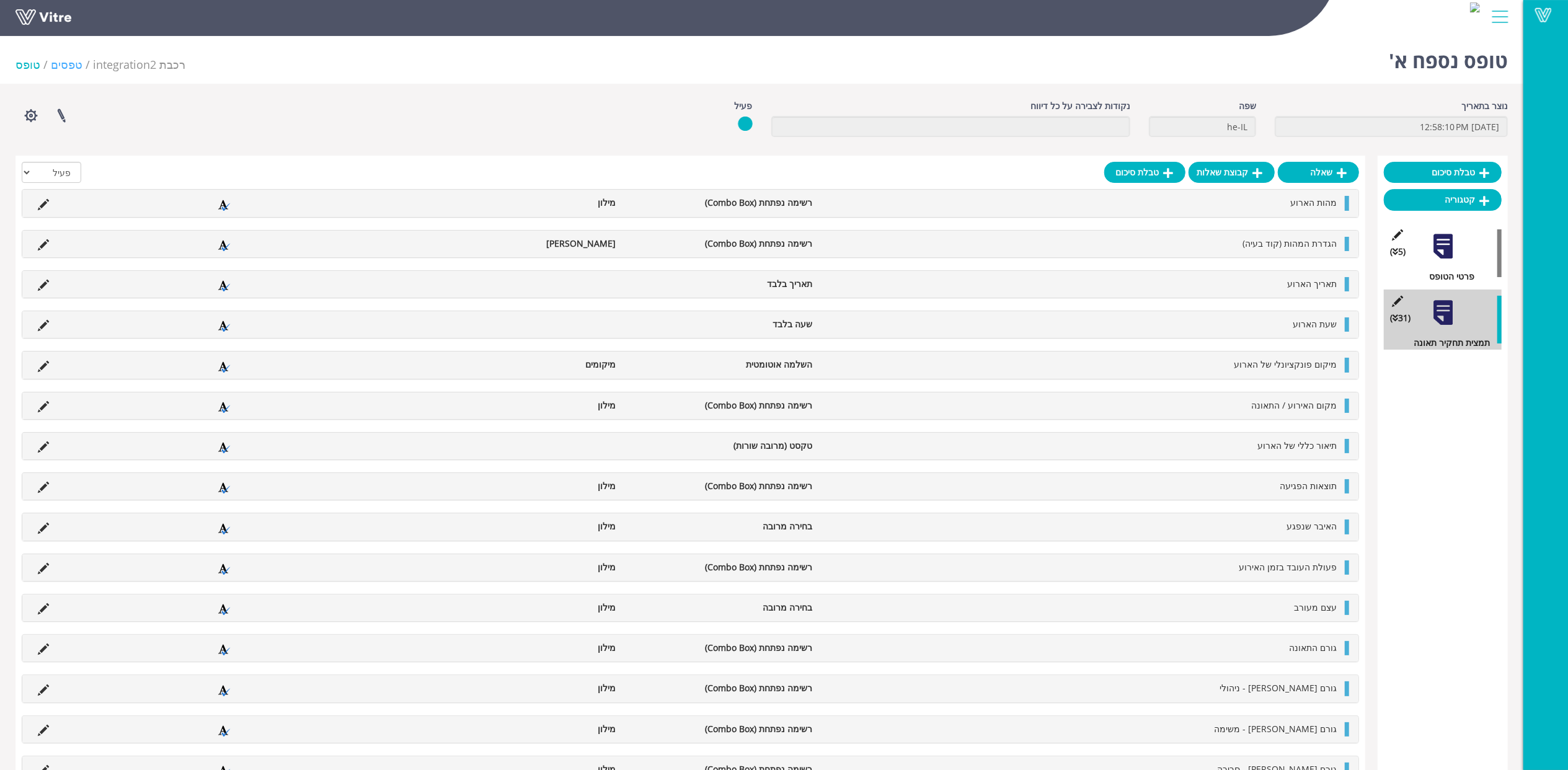
click at [67, 65] on link "טפסים" at bounding box center [66, 65] width 32 height 15
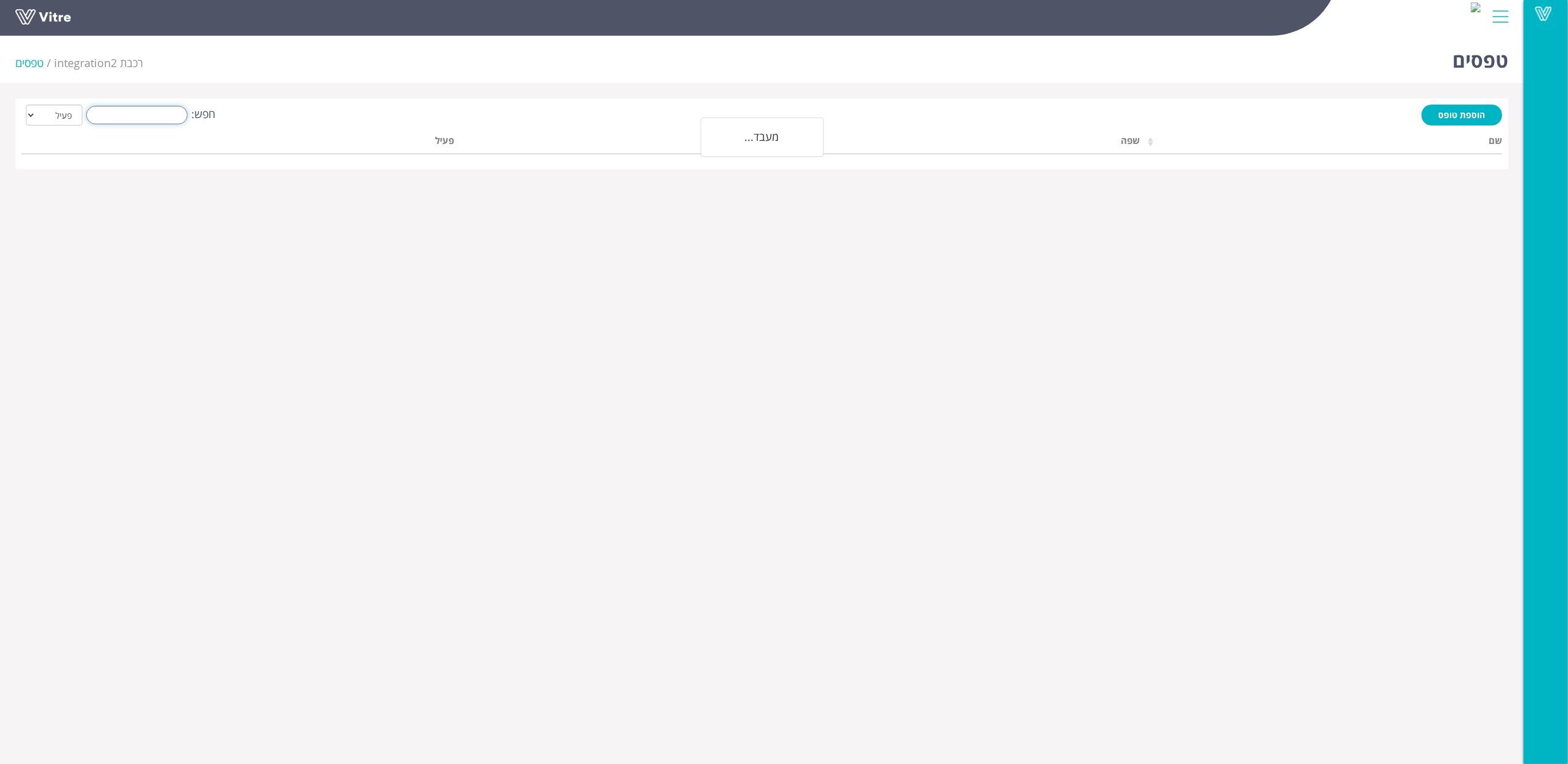
click at [133, 119] on input "חפש:" at bounding box center [136, 114] width 101 height 19
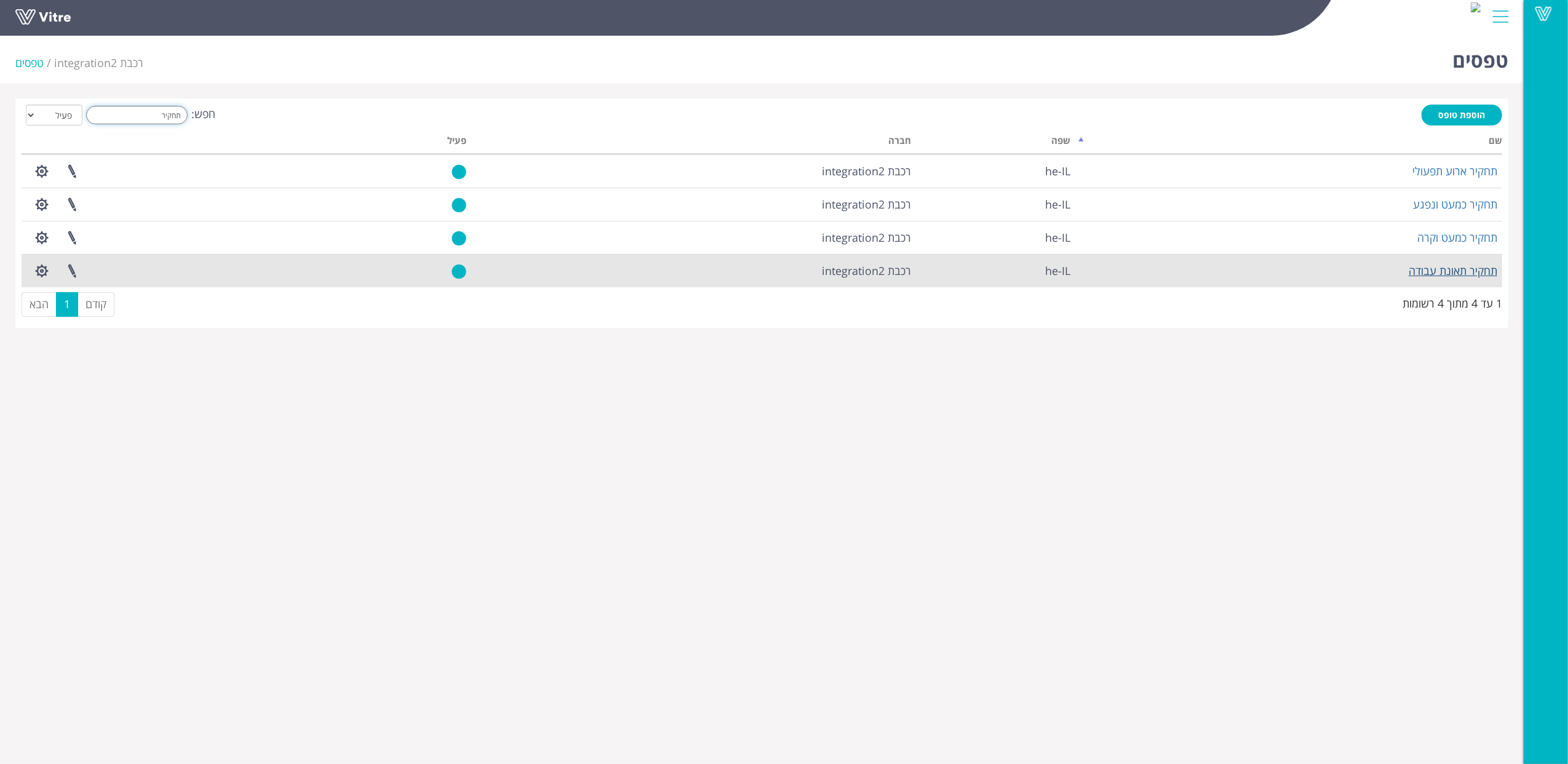
type input "תחקיר"
click at [1465, 269] on link "תחקיר תאונת עבודה" at bounding box center [1452, 270] width 88 height 15
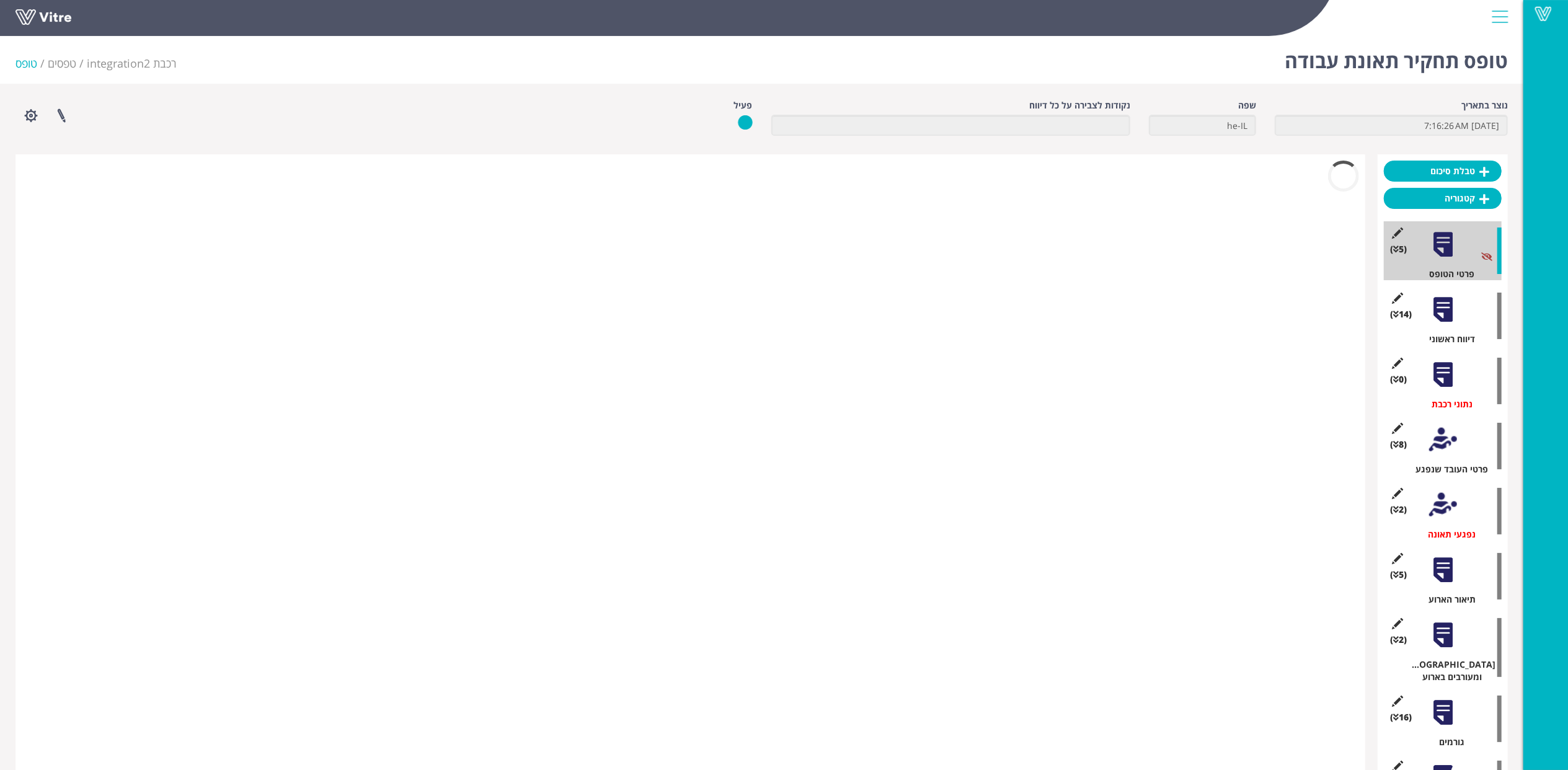
click at [1444, 308] on div at bounding box center [1444, 309] width 28 height 28
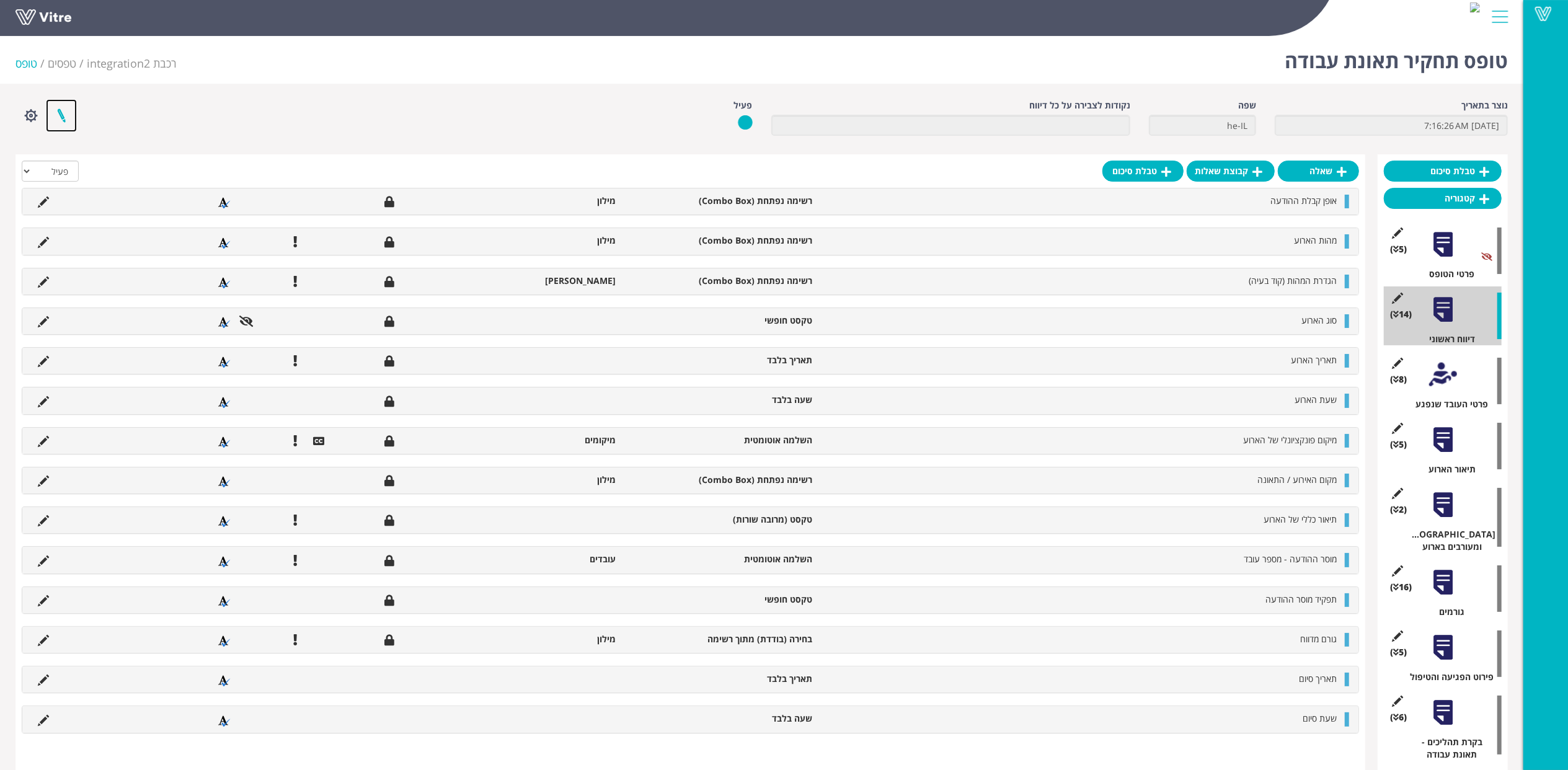
click at [70, 116] on link at bounding box center [61, 115] width 31 height 33
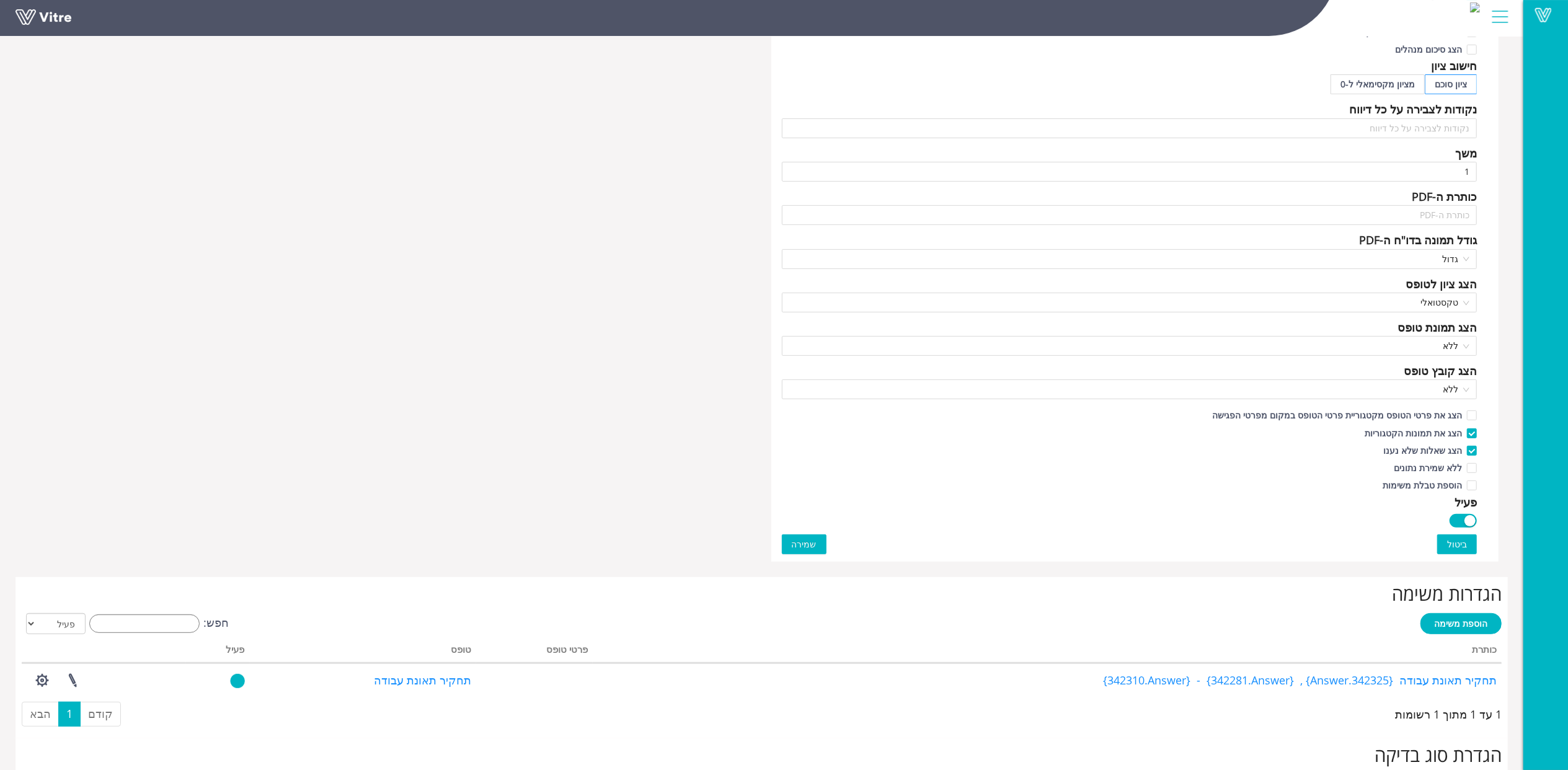
scroll to position [579, 0]
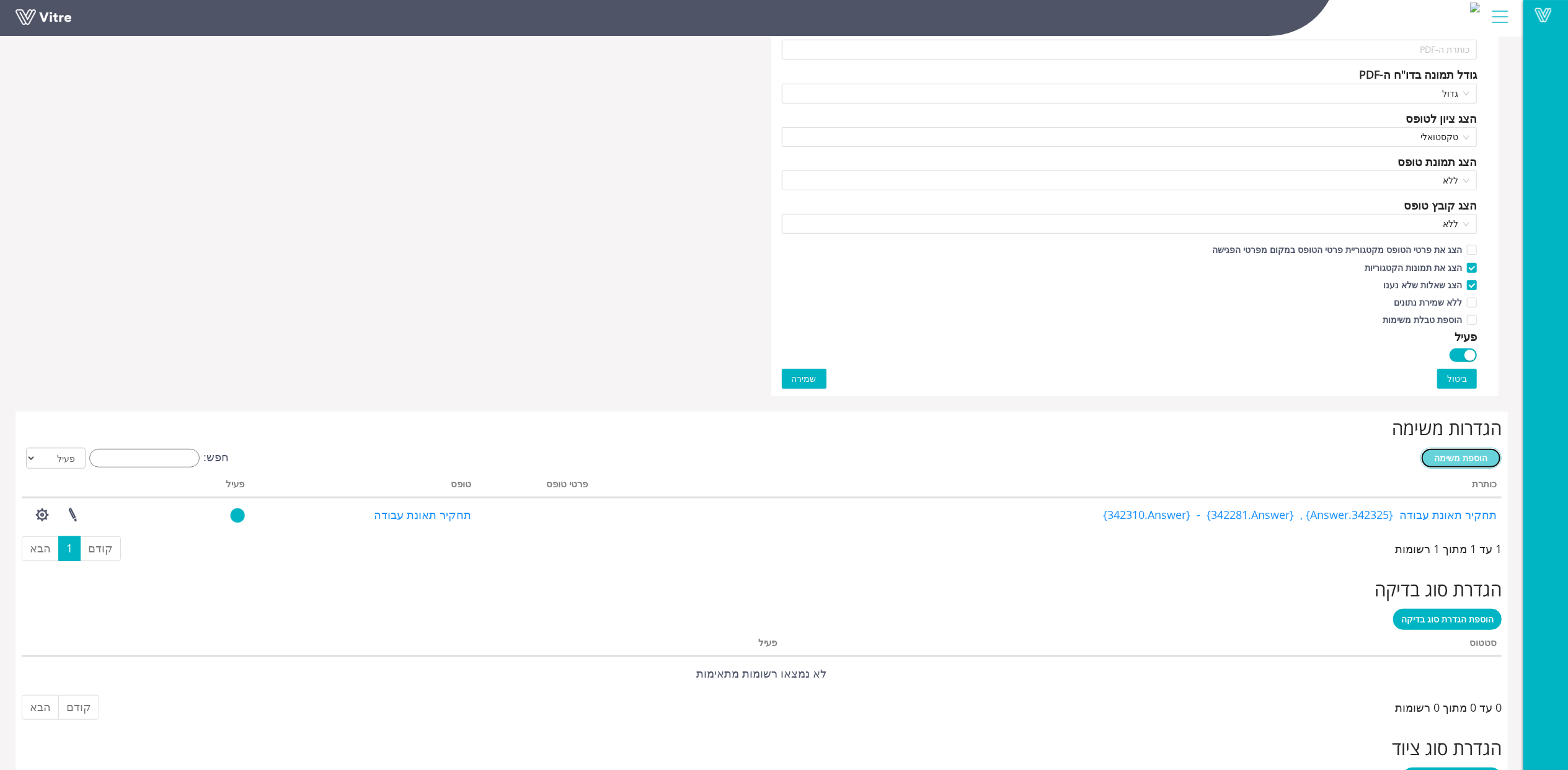
click at [1474, 462] on span "הוספת משימה" at bounding box center [1462, 457] width 53 height 11
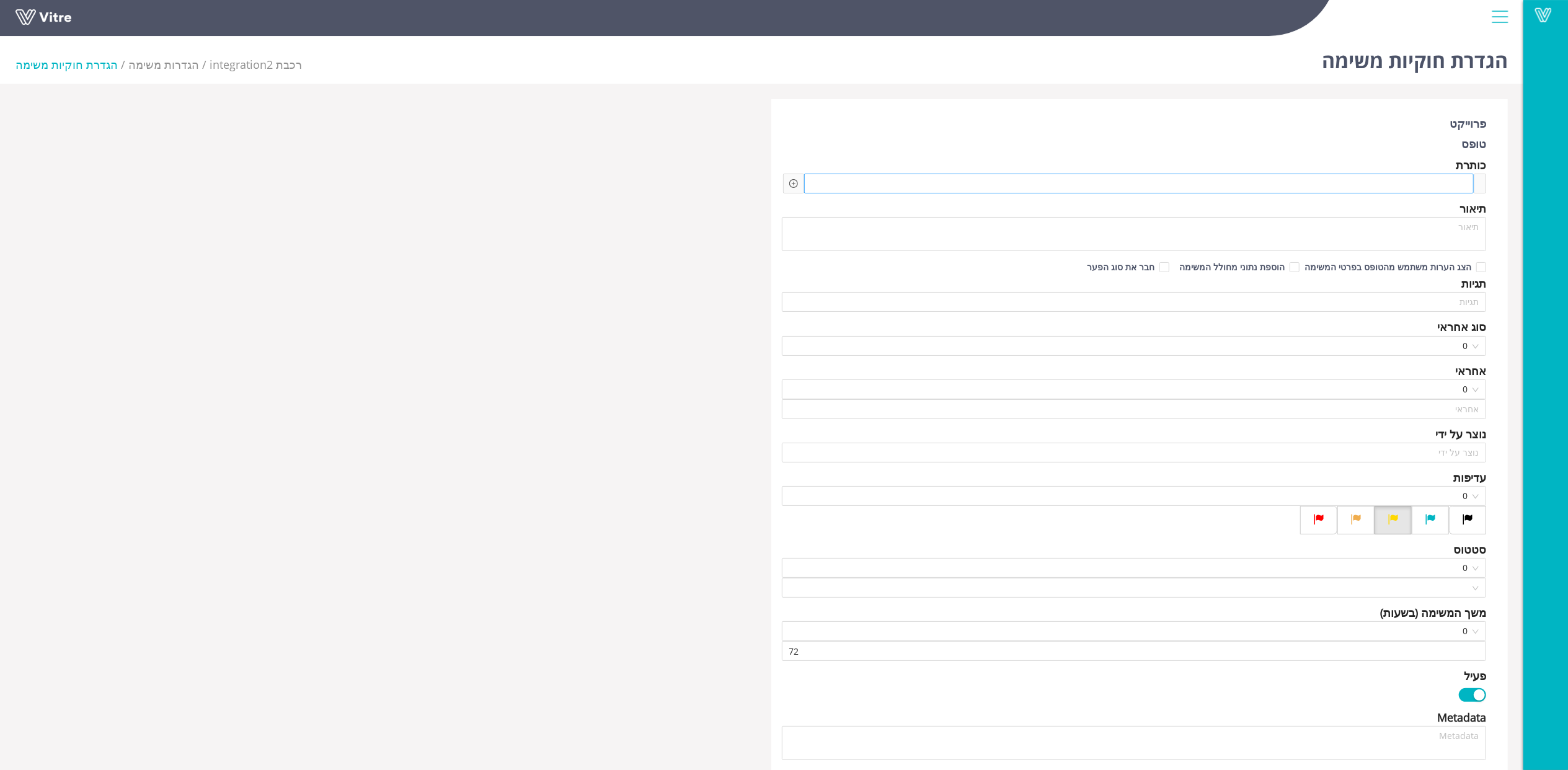
type input "[PERSON_NAME]"
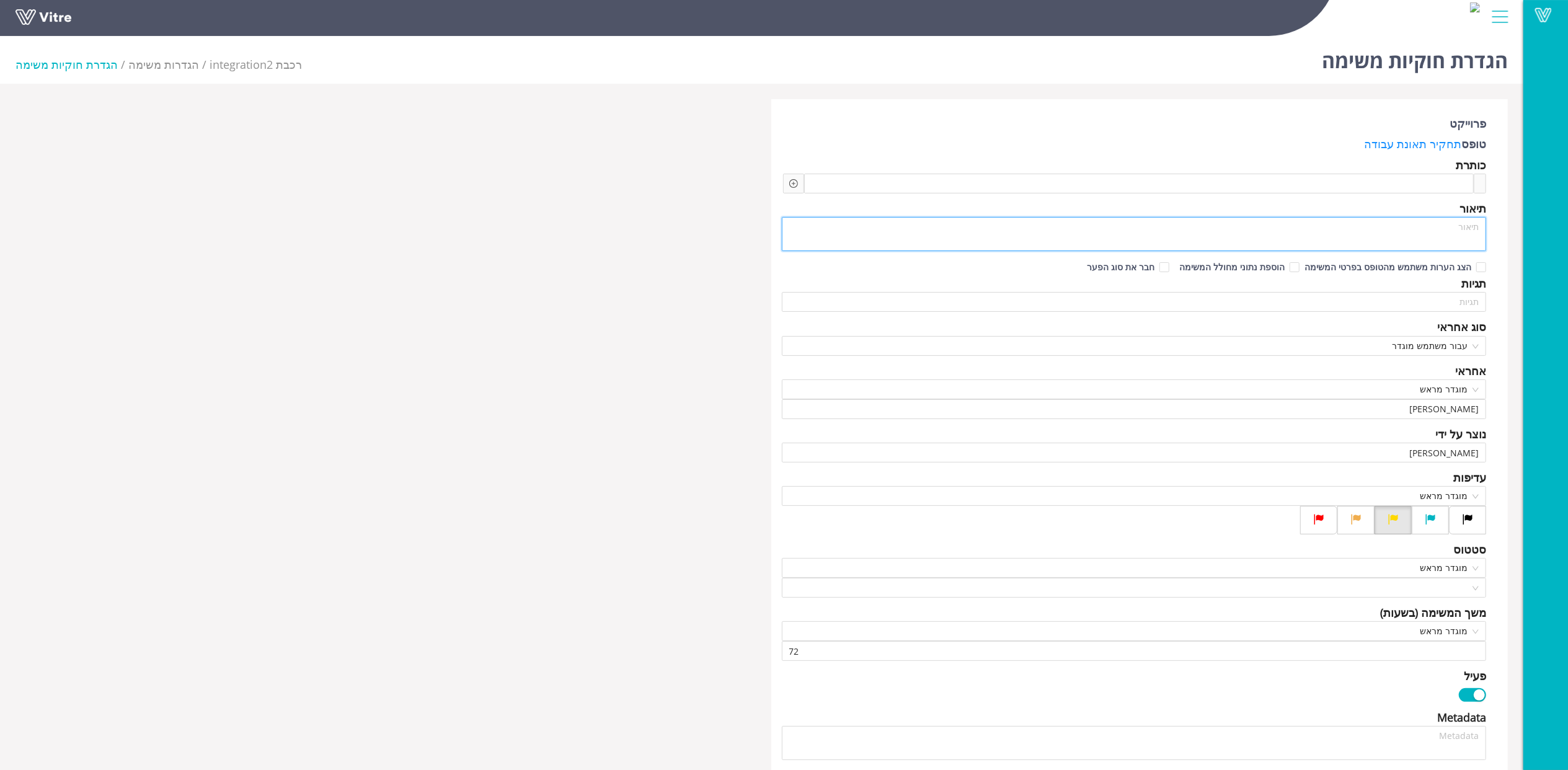
click at [1425, 236] on textarea at bounding box center [1135, 234] width 705 height 34
click at [1433, 168] on div "כותרת" at bounding box center [1135, 164] width 705 height 17
click at [1433, 179] on span at bounding box center [1399, 183] width 133 height 14
click at [794, 182] on icon "plus-circle" at bounding box center [794, 183] width 4 height 4
click at [827, 192] on input "search" at bounding box center [899, 192] width 151 height 19
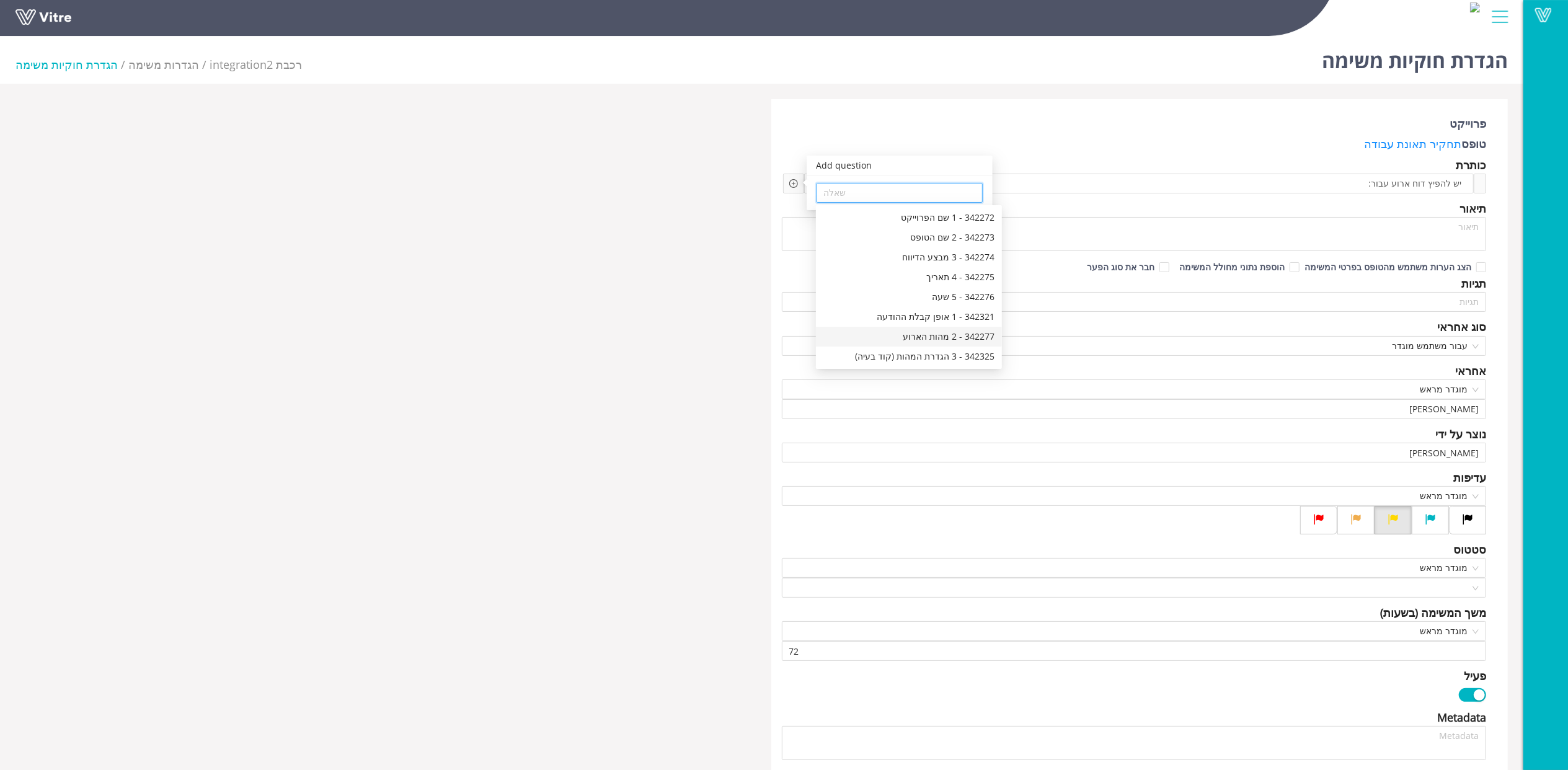
click at [941, 336] on div "342277 - 2 מהות הארוע" at bounding box center [908, 336] width 171 height 14
type input "342277 - 2 מהות הארוע"
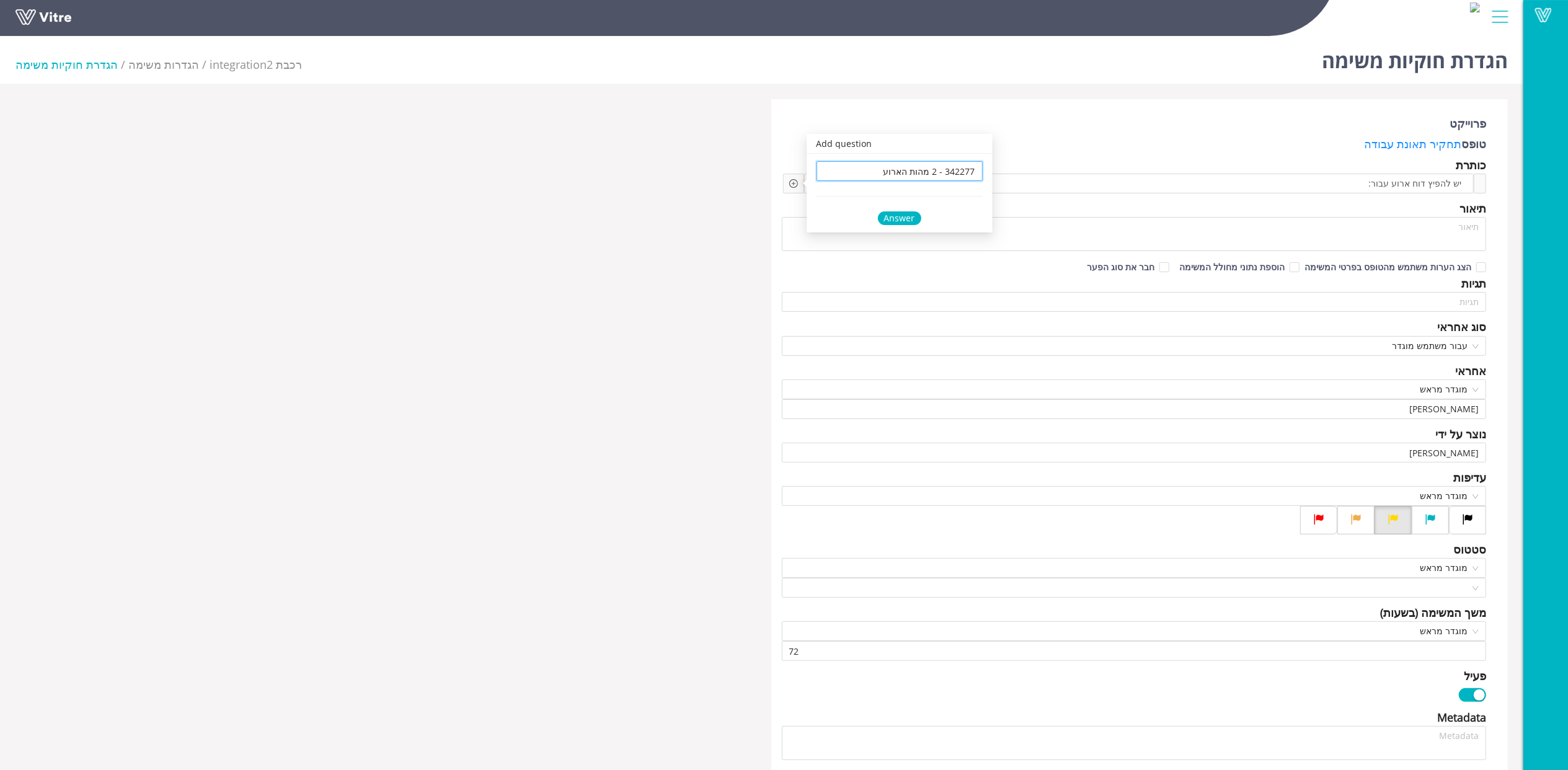
click at [903, 214] on div "Answer" at bounding box center [899, 218] width 43 height 14
click at [1166, 186] on span at bounding box center [1193, 183] width 132 height 14
click at [792, 184] on icon "plus-circle" at bounding box center [792, 183] width 9 height 9
click at [904, 201] on input "search" at bounding box center [899, 193] width 151 height 19
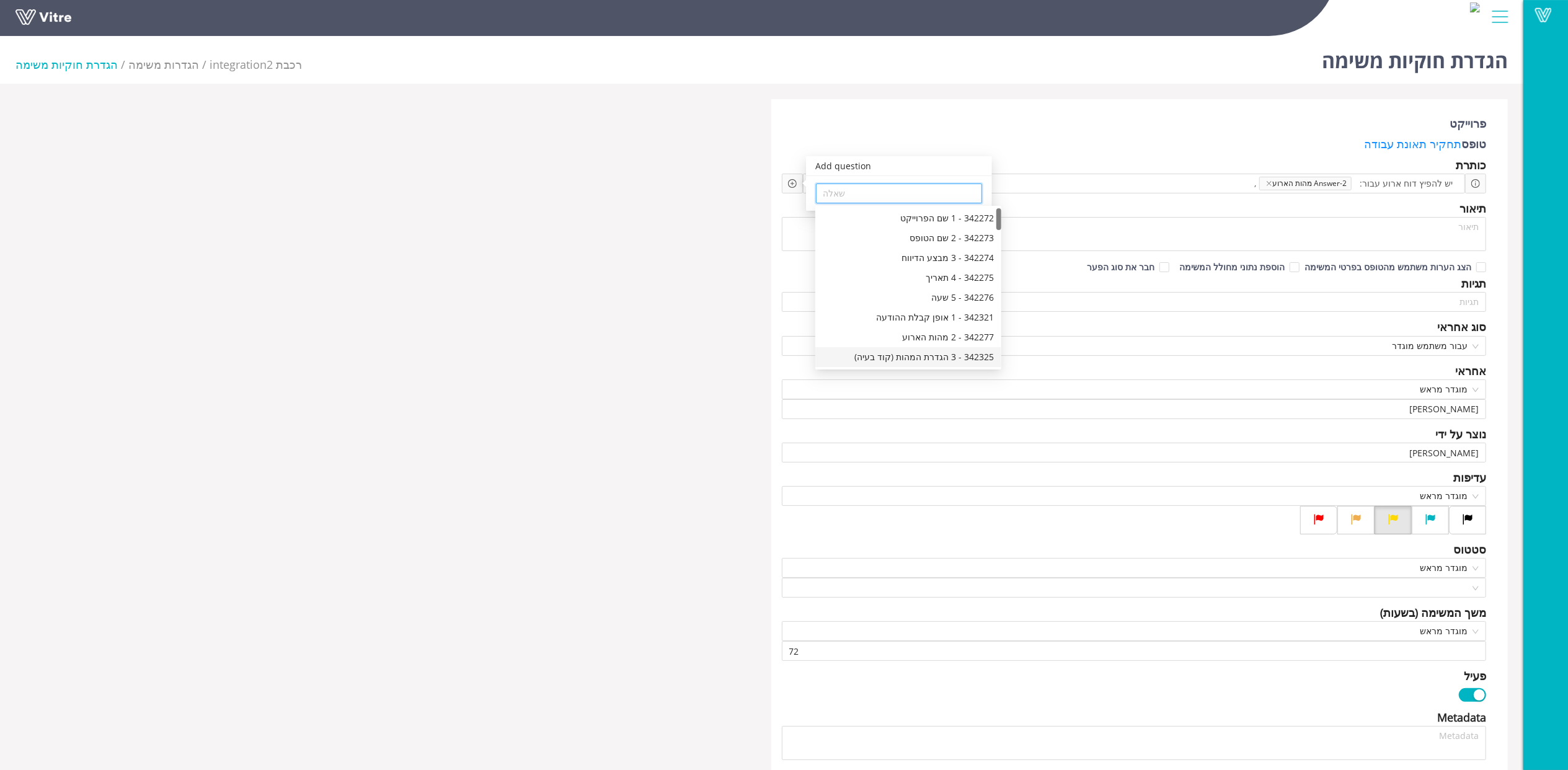
click at [918, 348] on div "342325 - 3 הגדרת המהות (קוד בעיה)" at bounding box center [908, 357] width 186 height 20
type input "342325 - 3 הגדרת המהות (קוד בעיה)"
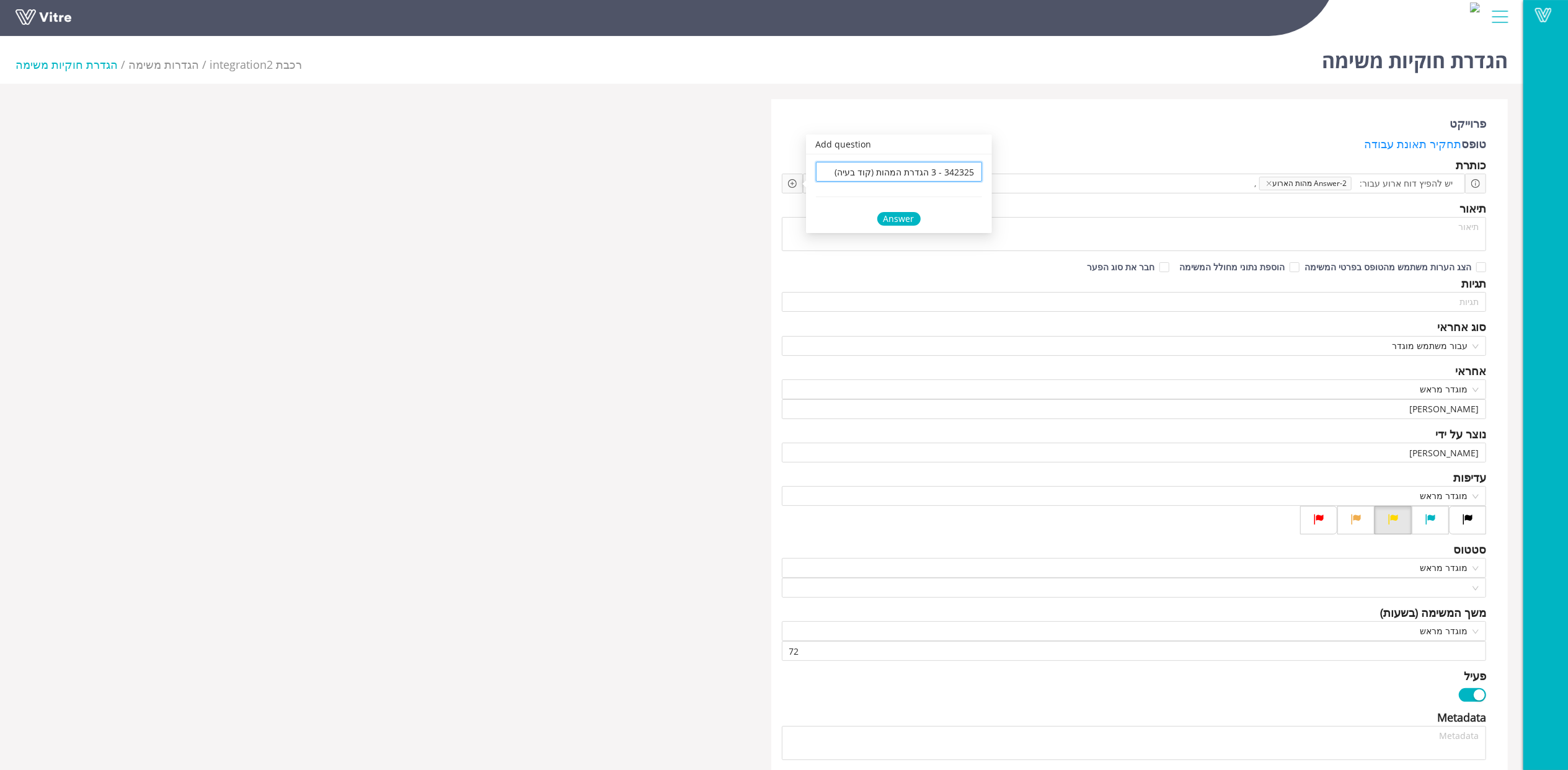
click at [900, 226] on div "Answer" at bounding box center [899, 218] width 43 height 14
click at [1054, 180] on span at bounding box center [1046, 183] width 132 height 14
click at [789, 180] on icon "plus-circle" at bounding box center [792, 183] width 9 height 9
click at [827, 191] on input "search" at bounding box center [899, 193] width 151 height 19
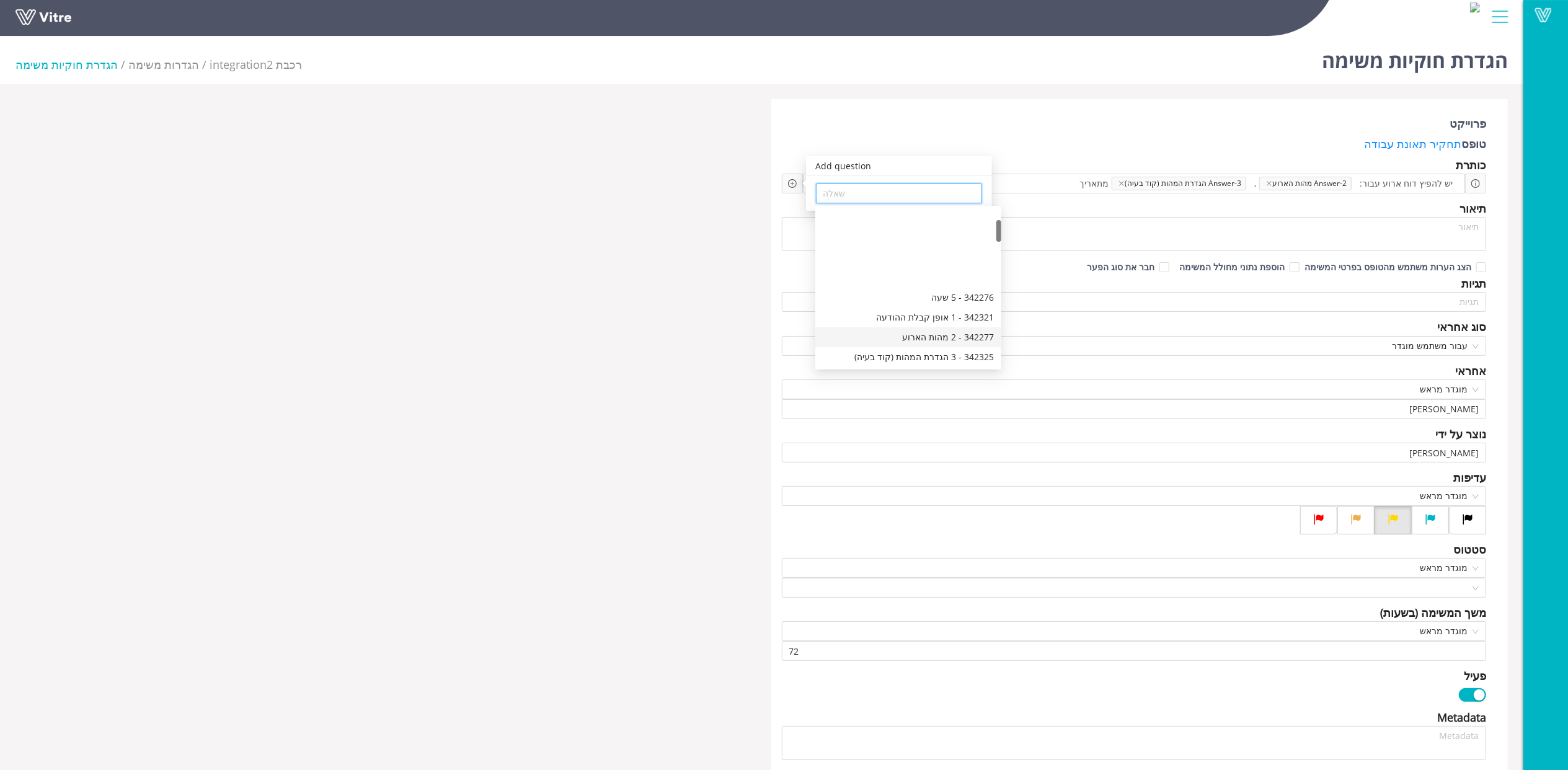
scroll to position [83, 0]
click at [948, 311] on div "342279 - 5 תאריך הארוע" at bounding box center [908, 314] width 171 height 14
type input "342279 - 5 תאריך הארוע"
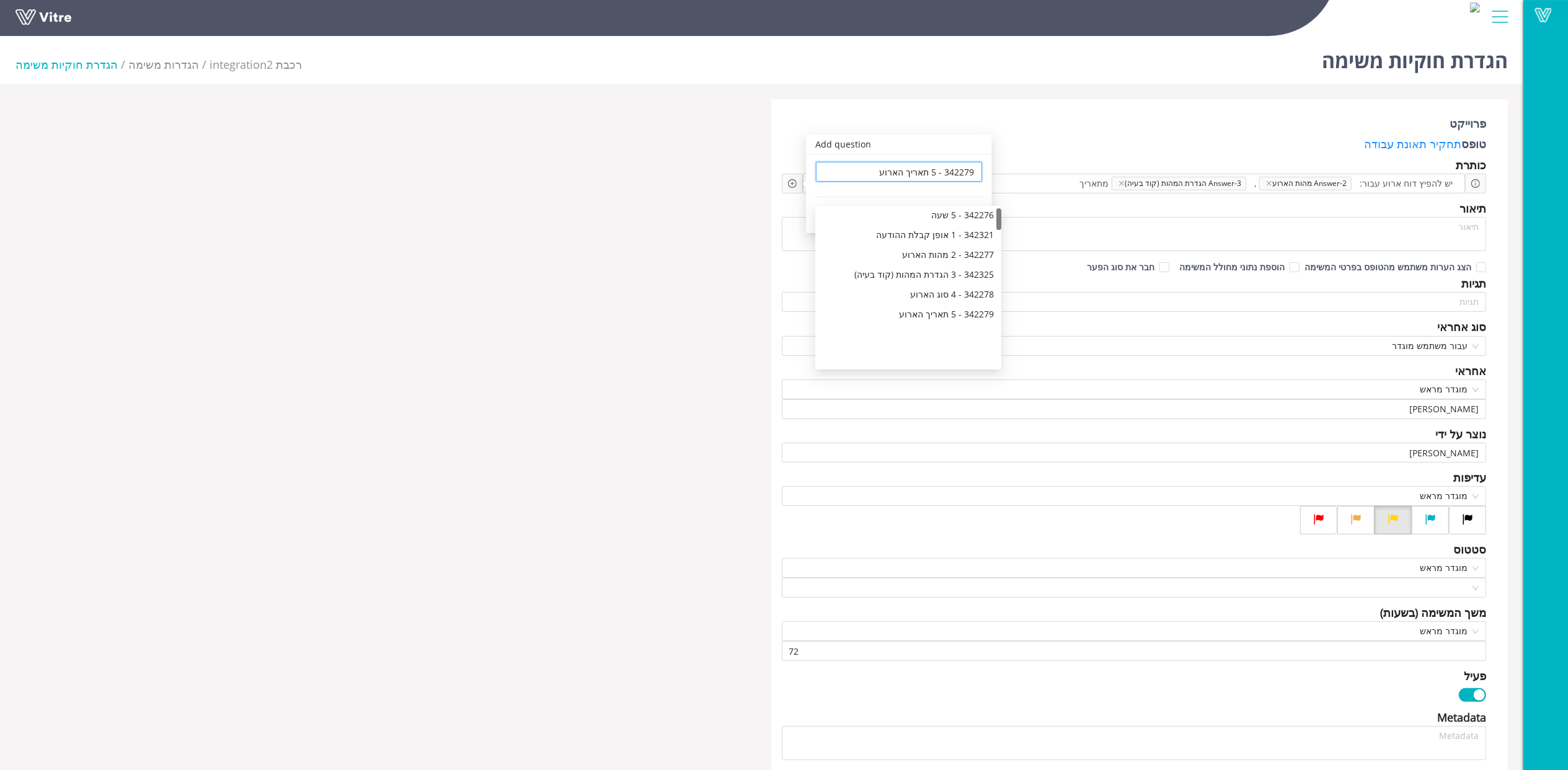
scroll to position [0, 0]
click at [908, 222] on div "Answer" at bounding box center [899, 218] width 43 height 14
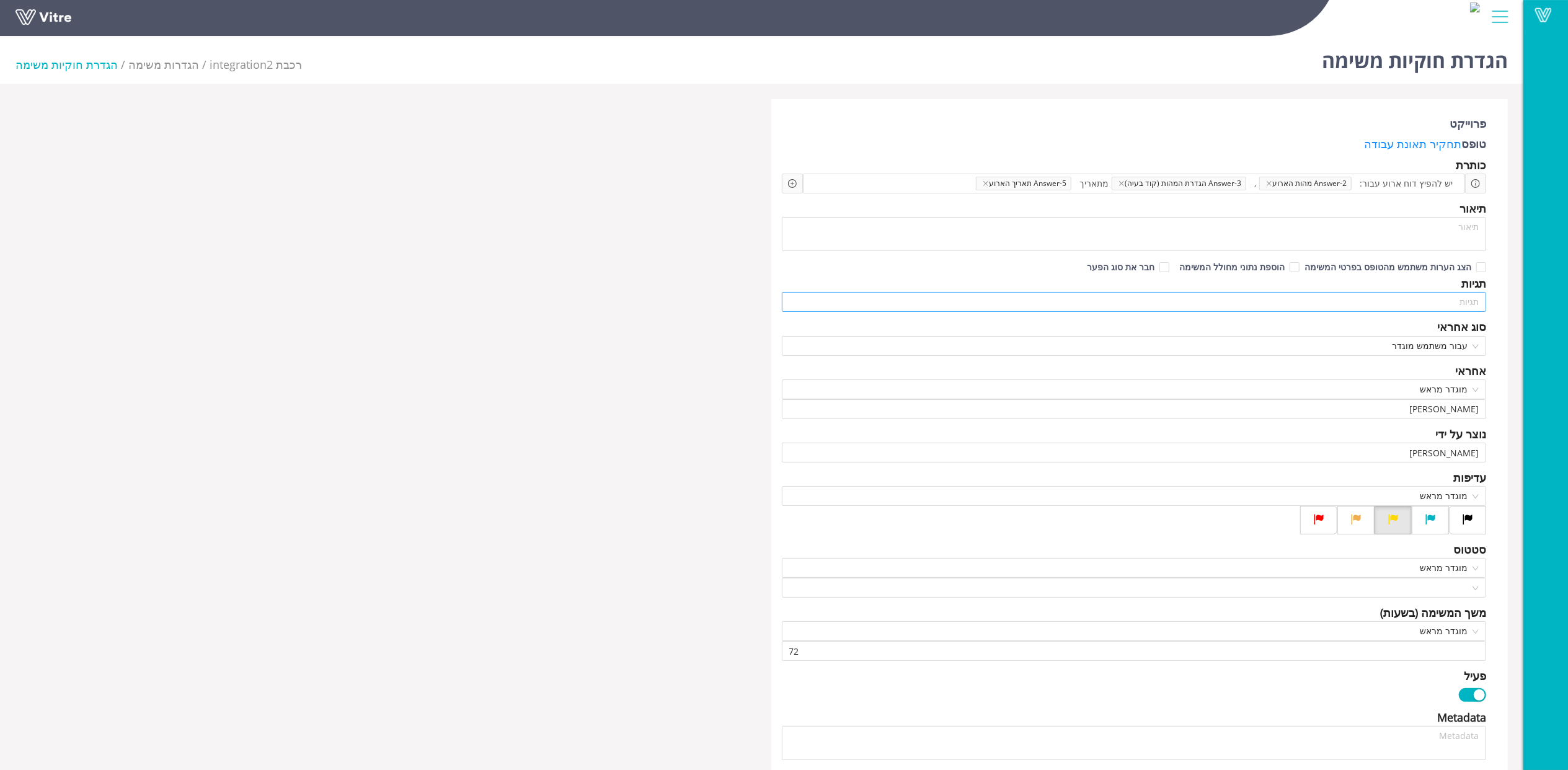
click at [1474, 299] on input "search" at bounding box center [1134, 302] width 690 height 19
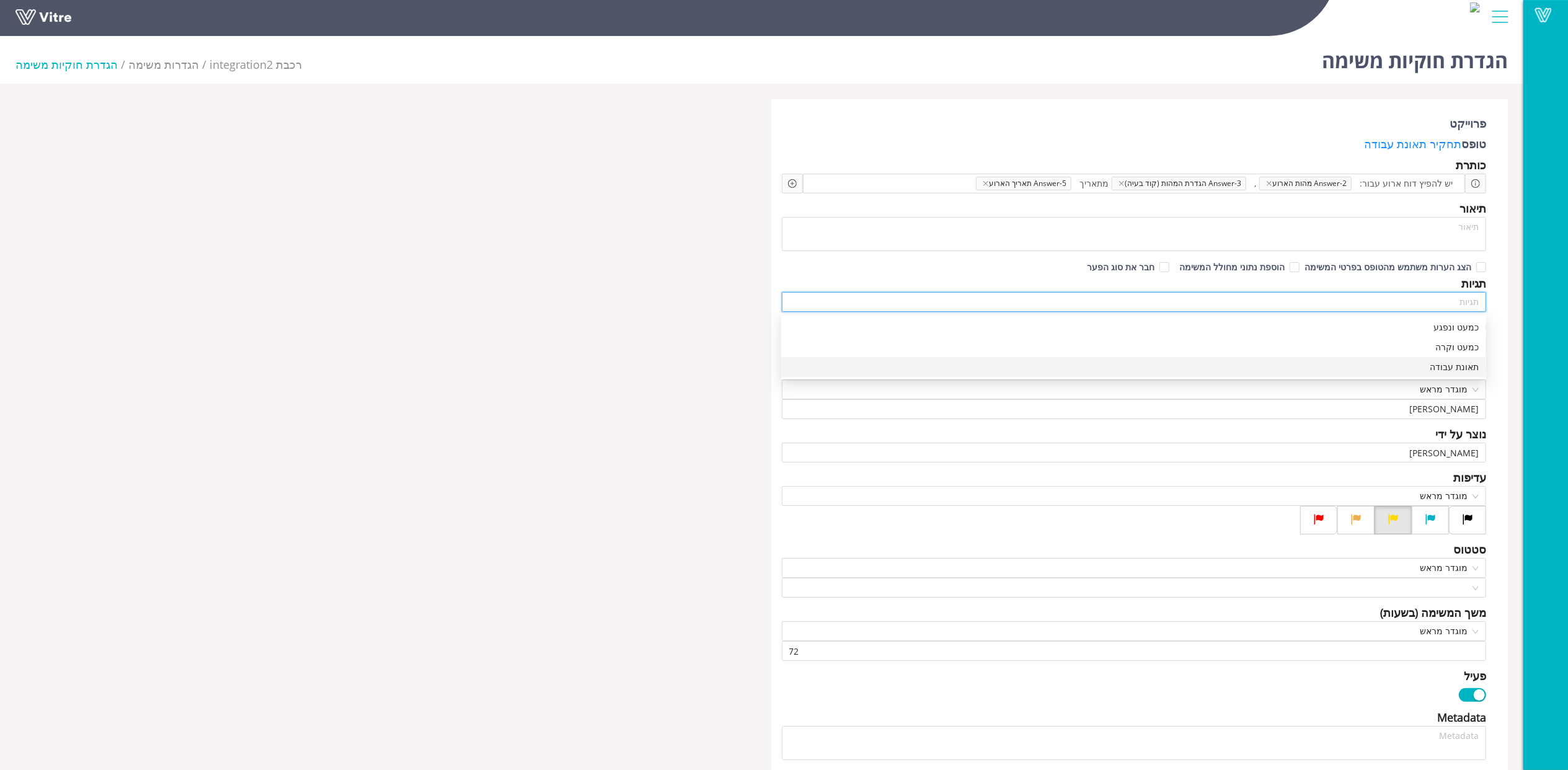
click at [1466, 367] on div "תאונת עבודה" at bounding box center [1133, 367] width 690 height 14
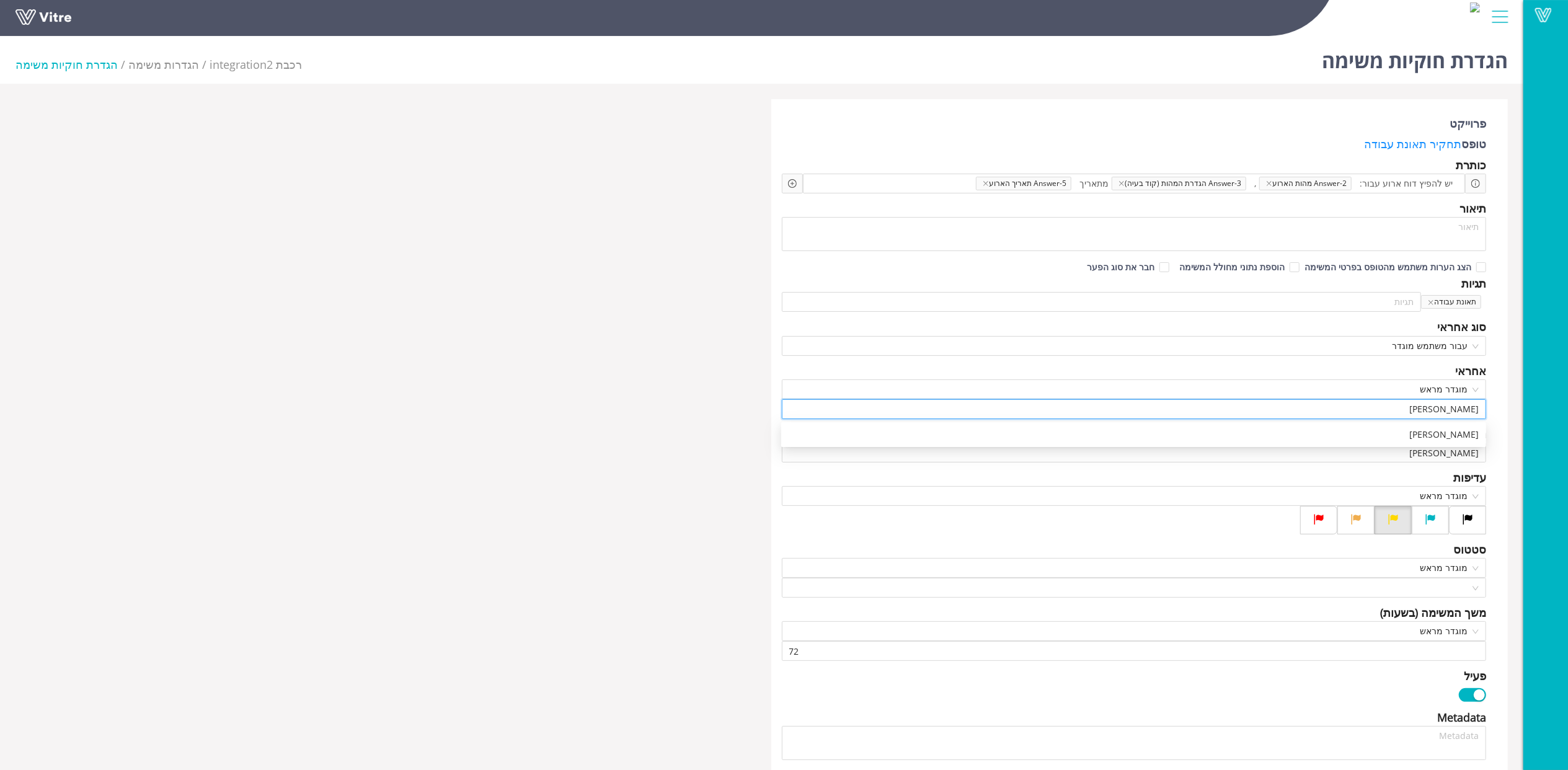
drag, startPoint x: 1456, startPoint y: 411, endPoint x: 1516, endPoint y: 406, distance: 60.2
click at [1516, 406] on div "פרוייקט טופס תחקיר תאונת עבודה כותרת יש להפיץ דוח ארוע עבור: Answer-2 מהות הארו…" at bounding box center [1140, 764] width 756 height 1331
click at [1444, 388] on span "מוגדר מראש" at bounding box center [1134, 390] width 690 height 19
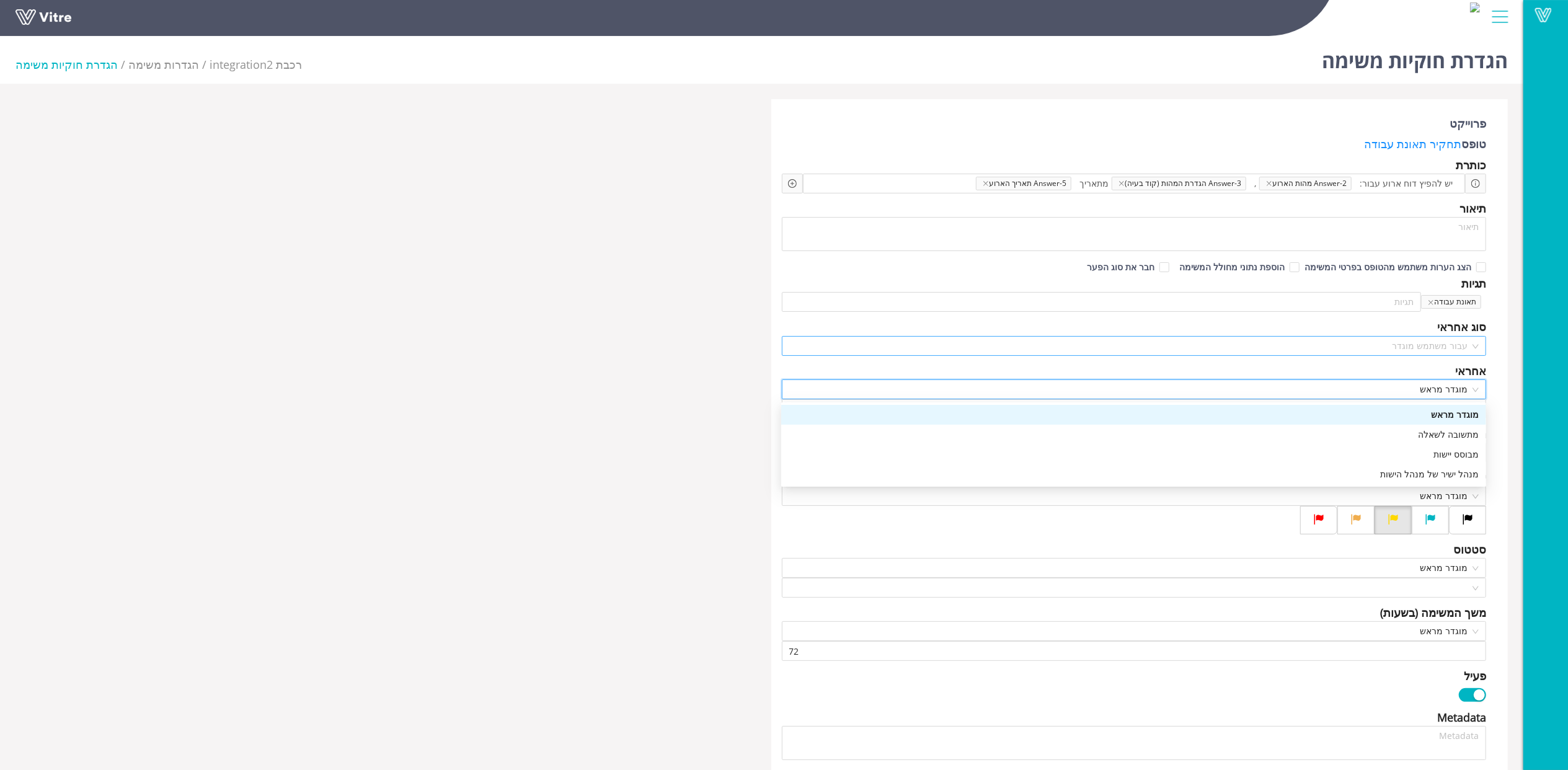
click at [1434, 349] on span "עבור משתמש מוגדר" at bounding box center [1134, 345] width 690 height 19
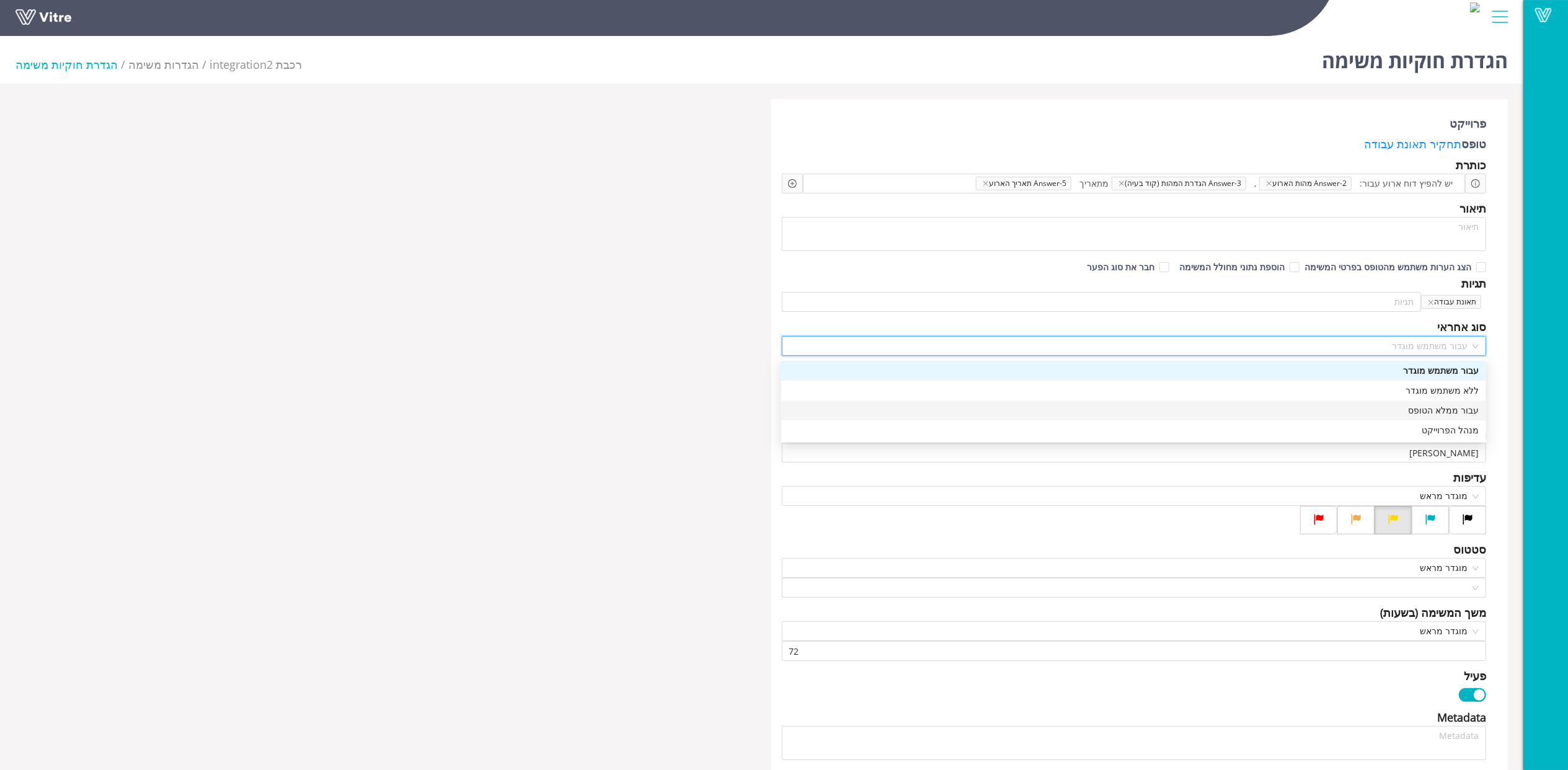
click at [1436, 409] on div "עבור ממלא הטופס" at bounding box center [1133, 410] width 690 height 14
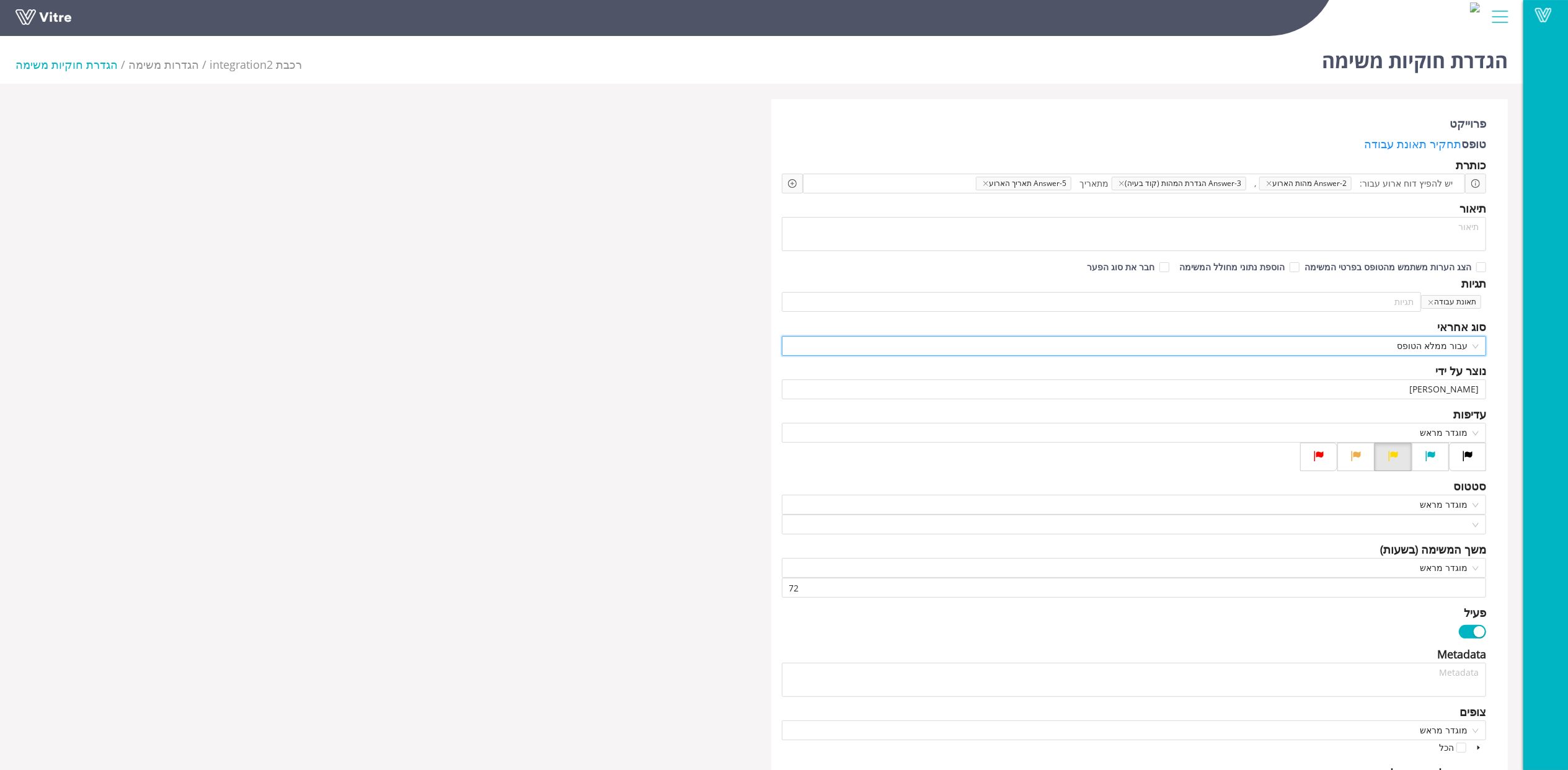
drag, startPoint x: 1451, startPoint y: 392, endPoint x: 1512, endPoint y: 388, distance: 61.1
click at [1511, 390] on div "פרוייקט טופס תחקיר תאונת עבודה כותרת יש להפיץ דוח ארוע עבור: Answer-2 מהות הארו…" at bounding box center [1140, 732] width 756 height 1268
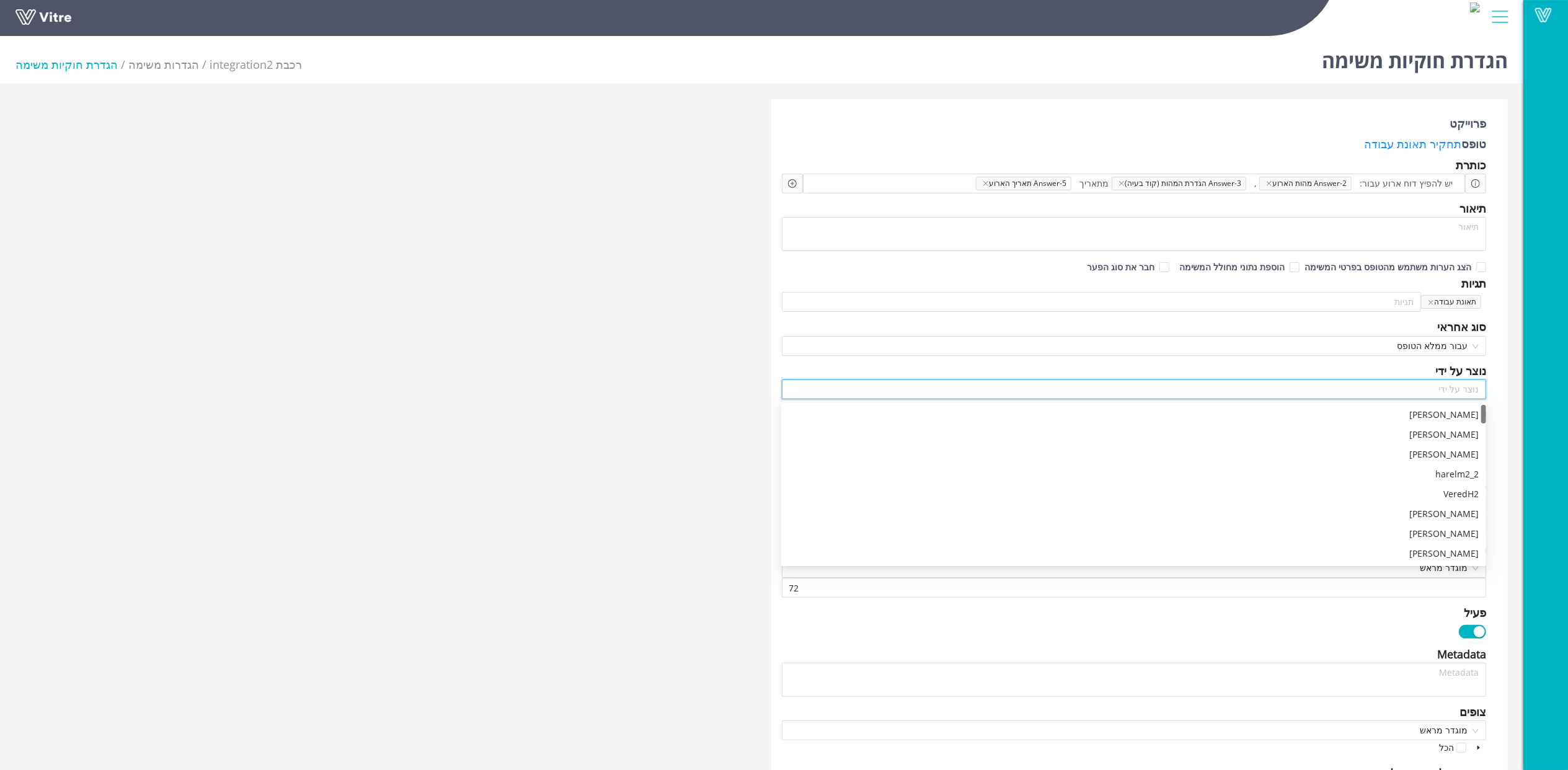
click at [1496, 405] on div "פרוייקט טופס תחקיר תאונת עבודה כותרת יש להפיץ דוח ארוע עבור: Answer-2 מהות הארו…" at bounding box center [1140, 732] width 737 height 1268
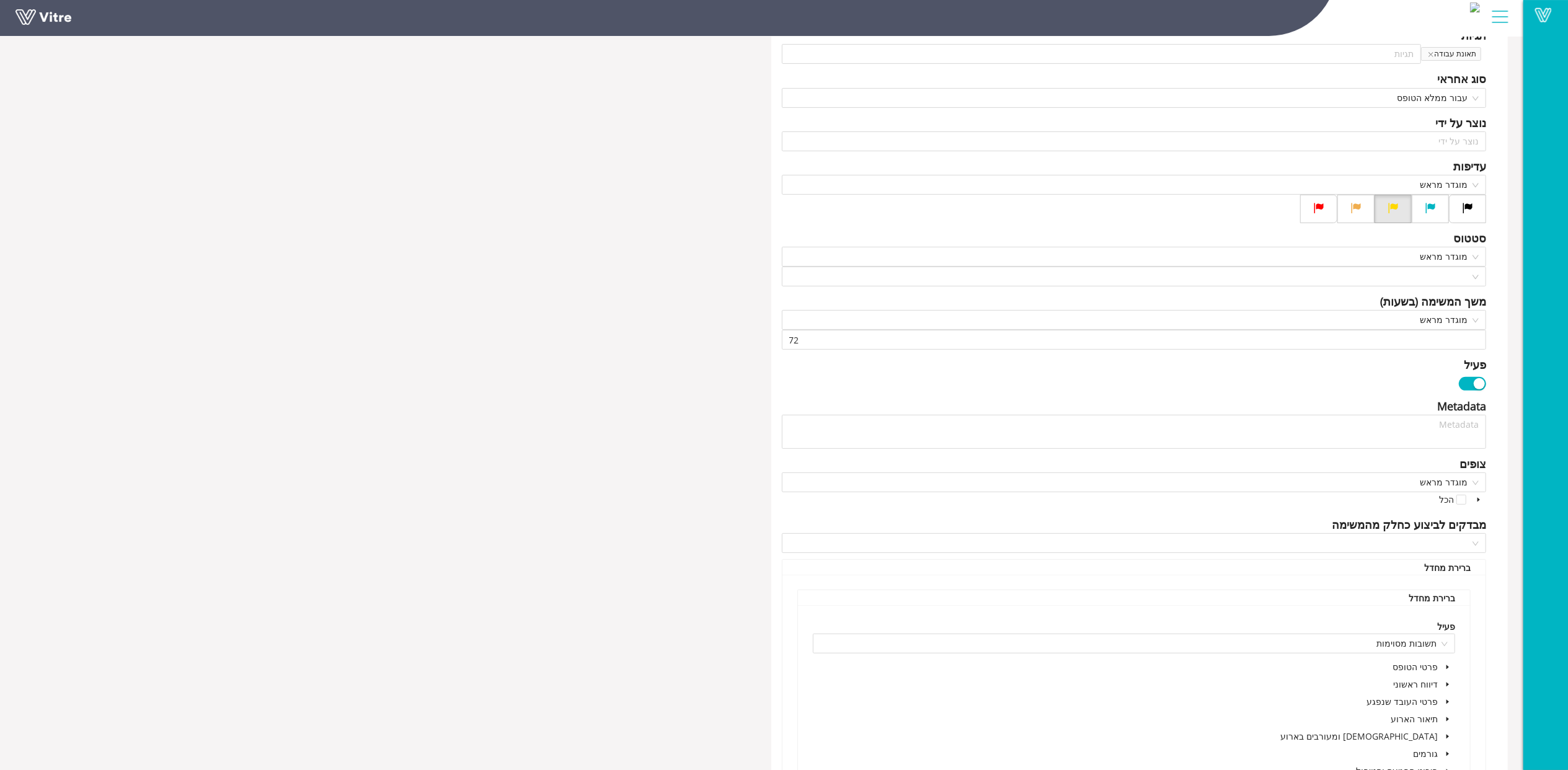
scroll to position [331, 0]
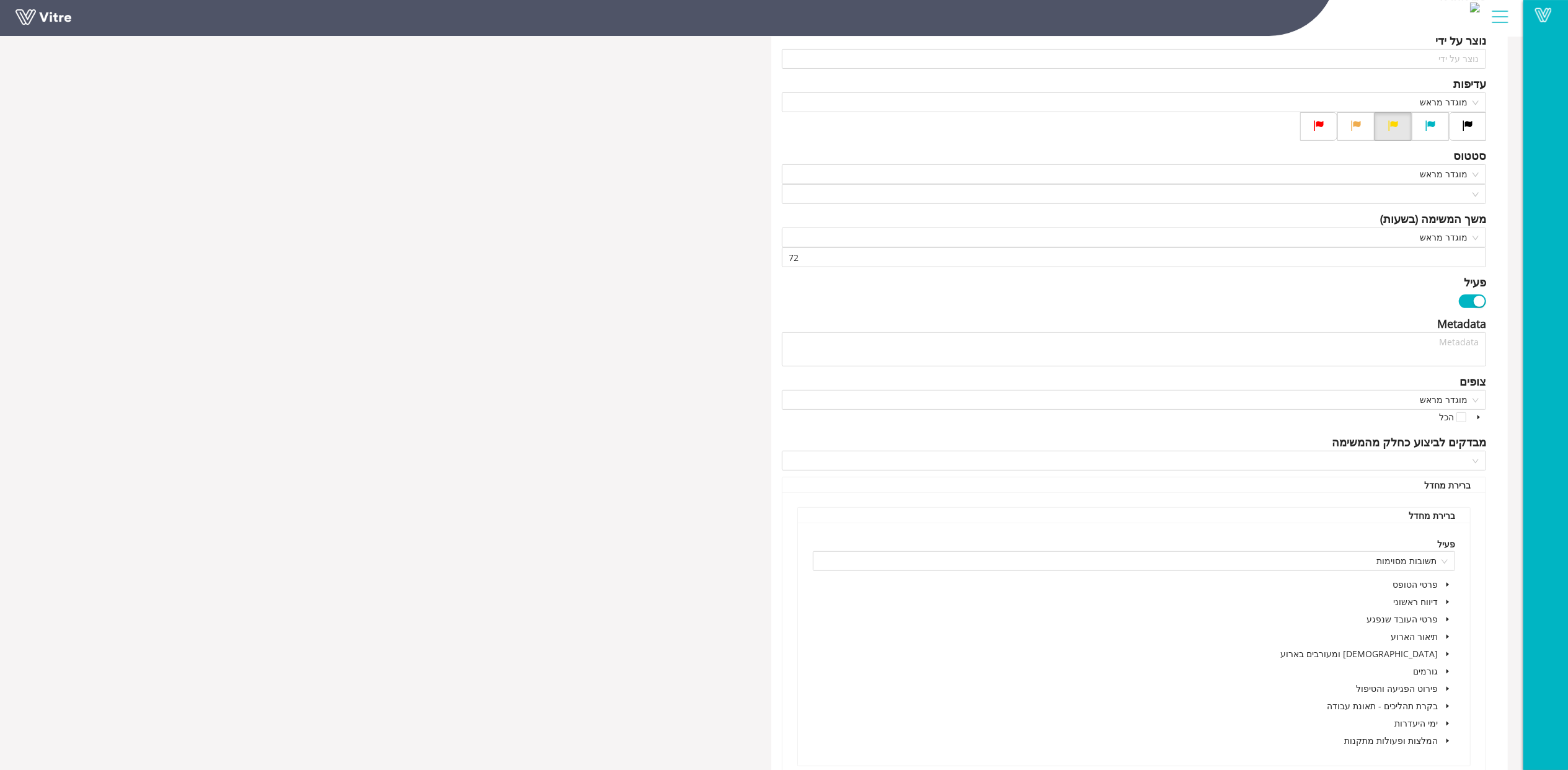
click at [1449, 604] on icon "caret-down" at bounding box center [1449, 602] width 7 height 7
click at [1435, 619] on icon "caret-down" at bounding box center [1433, 619] width 7 height 7
click at [1439, 637] on span at bounding box center [1433, 637] width 15 height 15
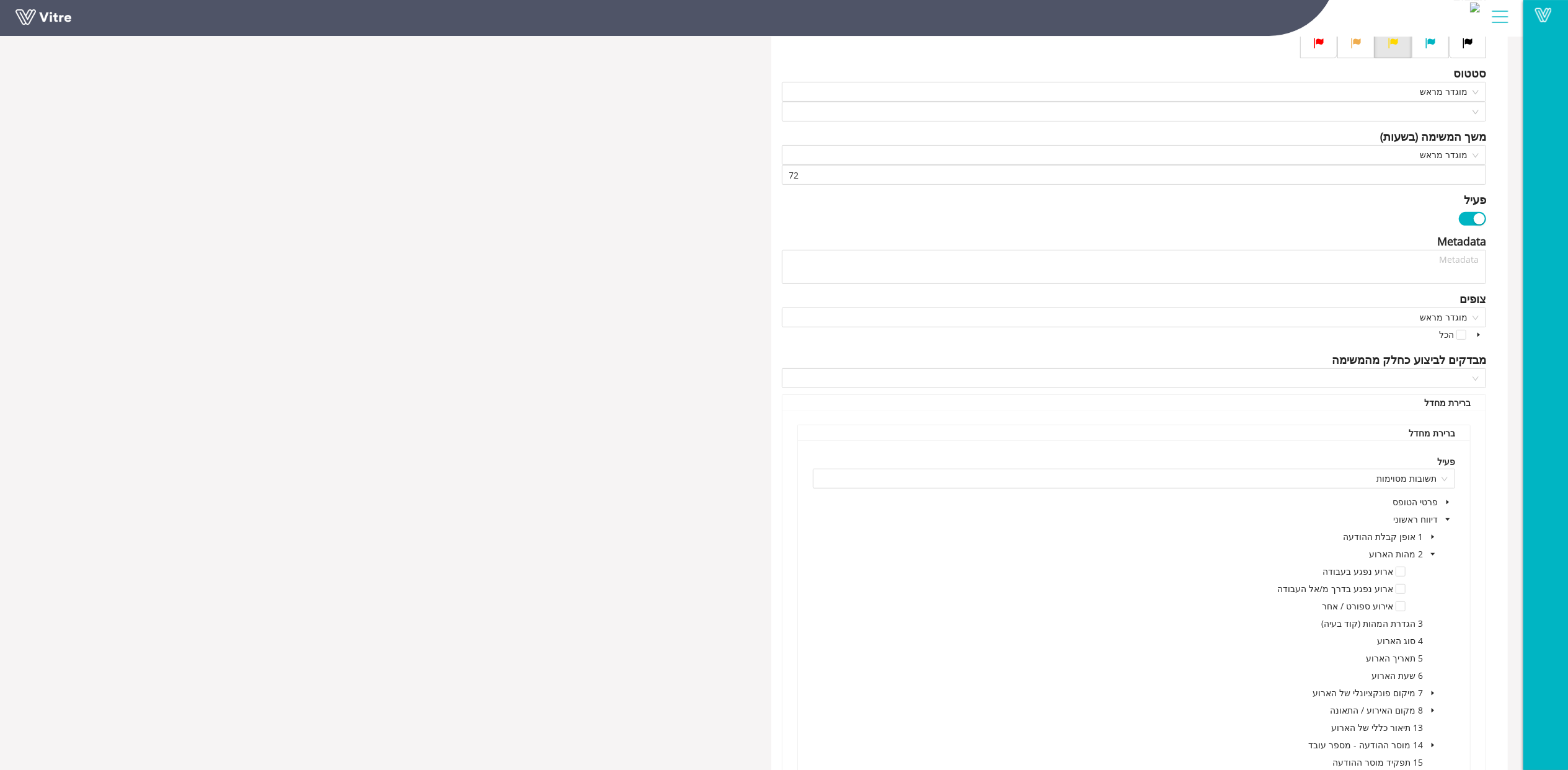
click at [1405, 576] on div "ארוע נפגע בעבודה" at bounding box center [1387, 573] width 135 height 17
click at [1402, 574] on span at bounding box center [1401, 572] width 10 height 10
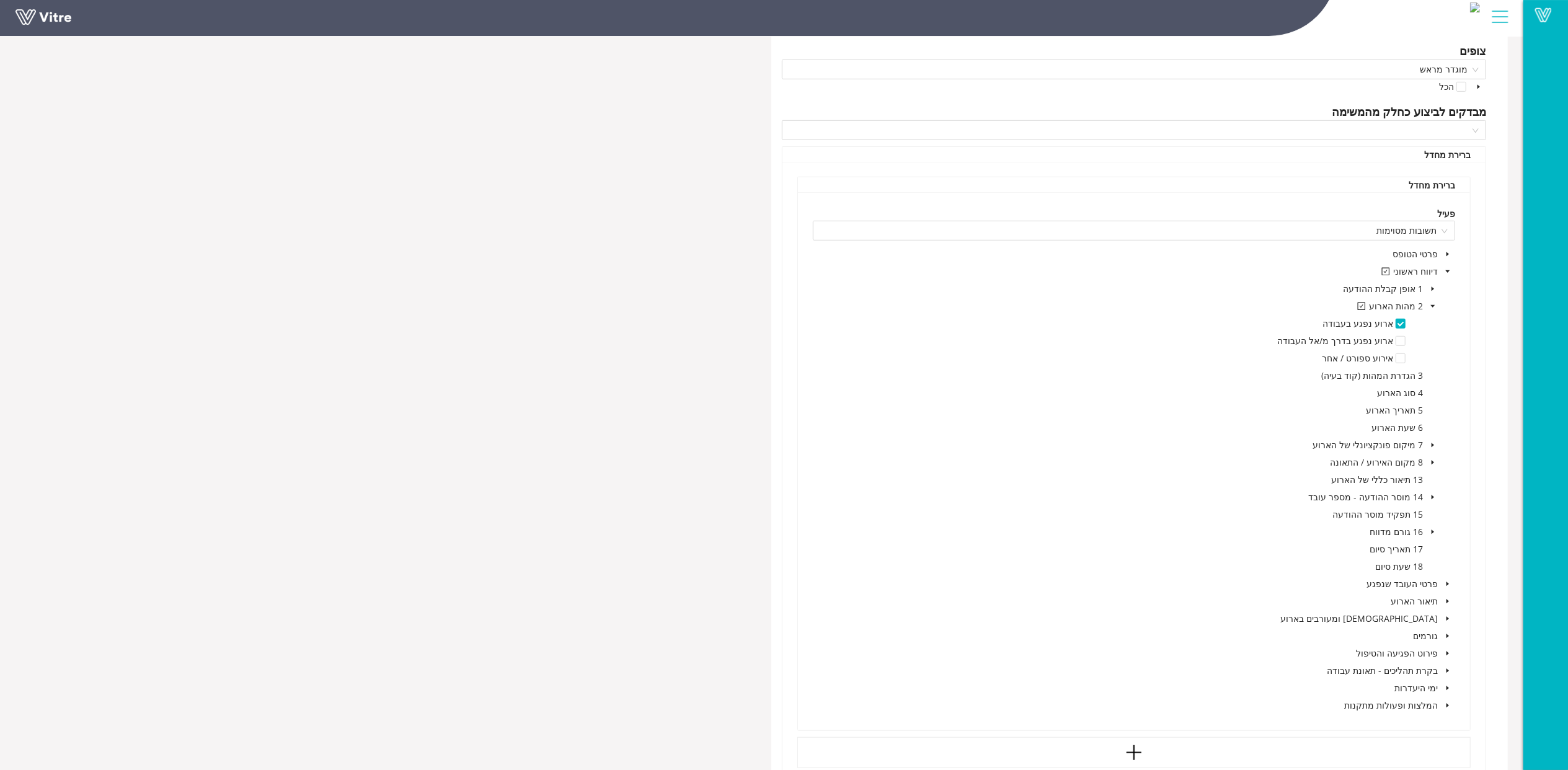
scroll to position [744, 0]
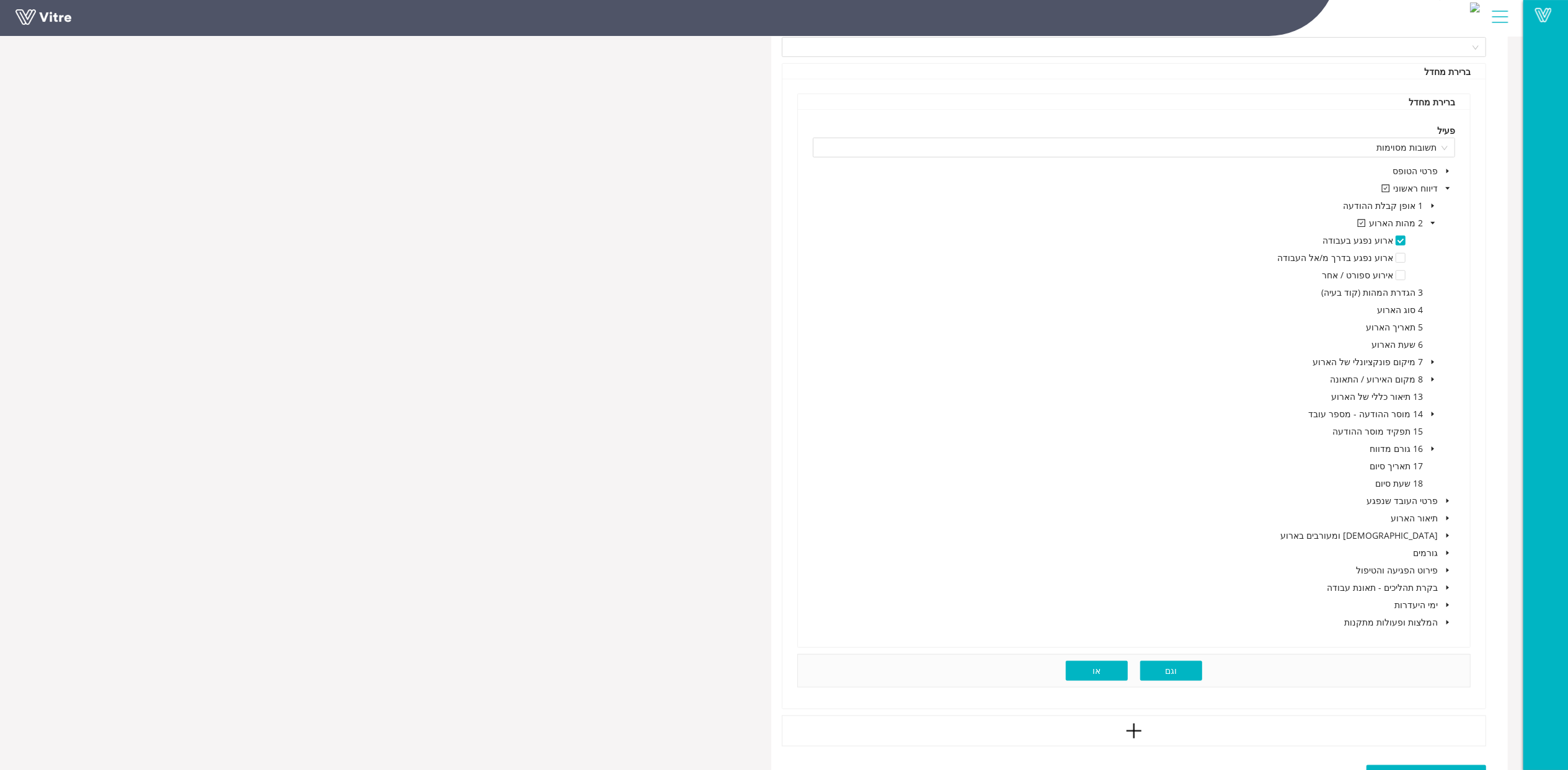
click at [1095, 673] on span "או" at bounding box center [1097, 671] width 8 height 14
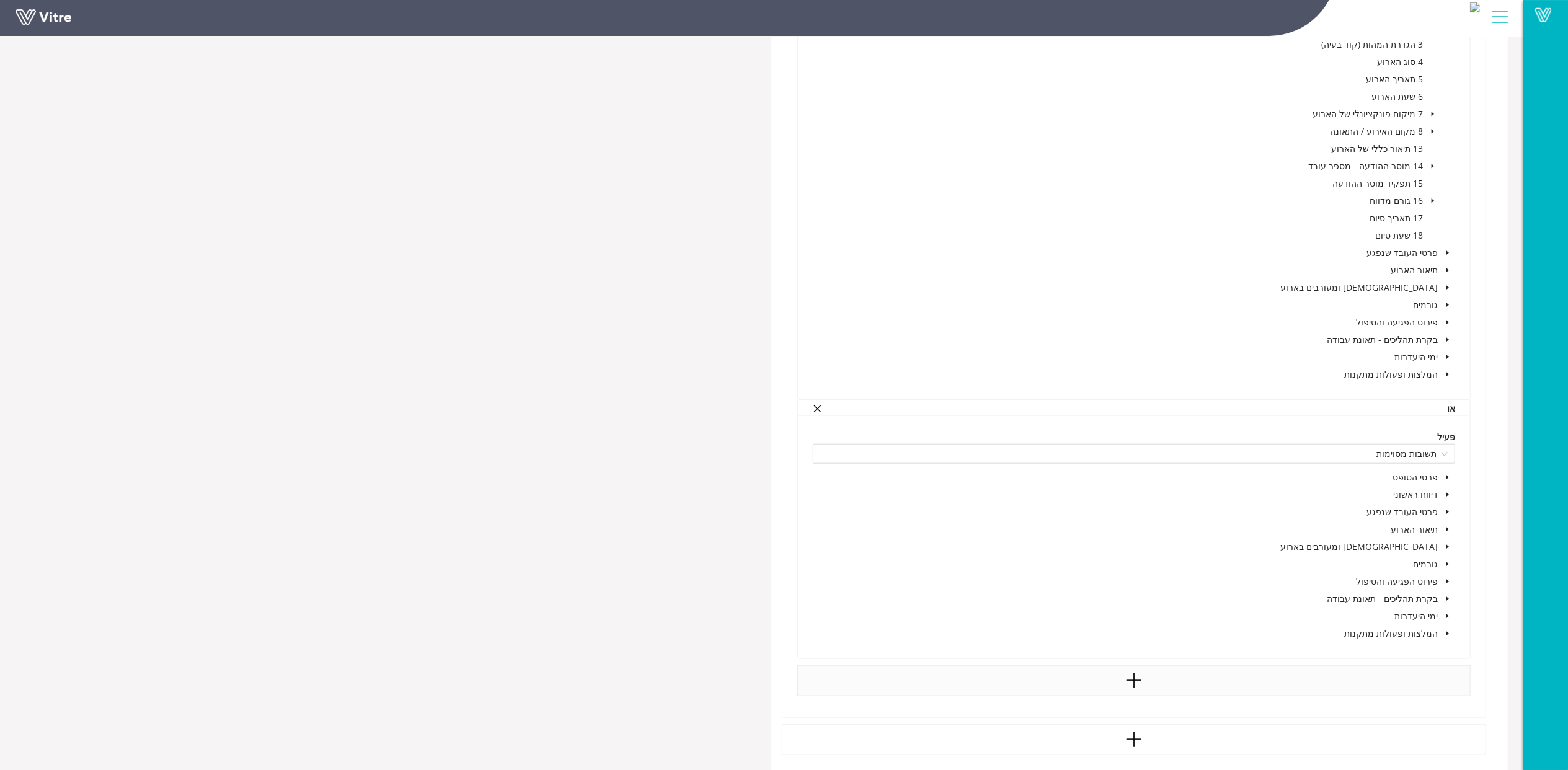
click at [1449, 492] on span at bounding box center [1448, 495] width 15 height 15
click at [1435, 531] on icon "caret-down" at bounding box center [1433, 529] width 7 height 7
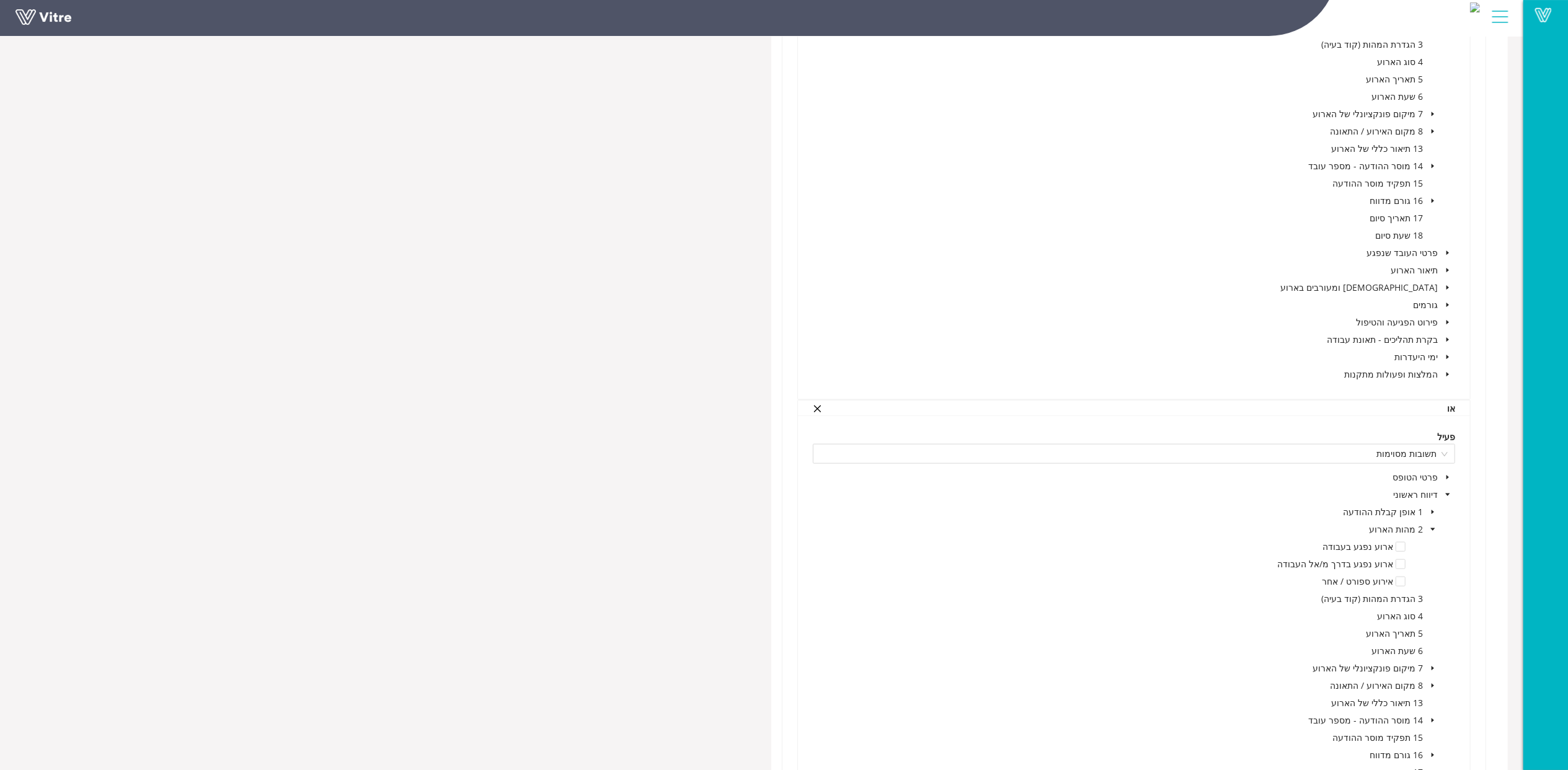
click at [1405, 563] on div "ארוע נפגע בדרך מ/אל העבודה" at bounding box center [1365, 565] width 181 height 17
click at [819, 412] on icon "close" at bounding box center [817, 408] width 9 height 9
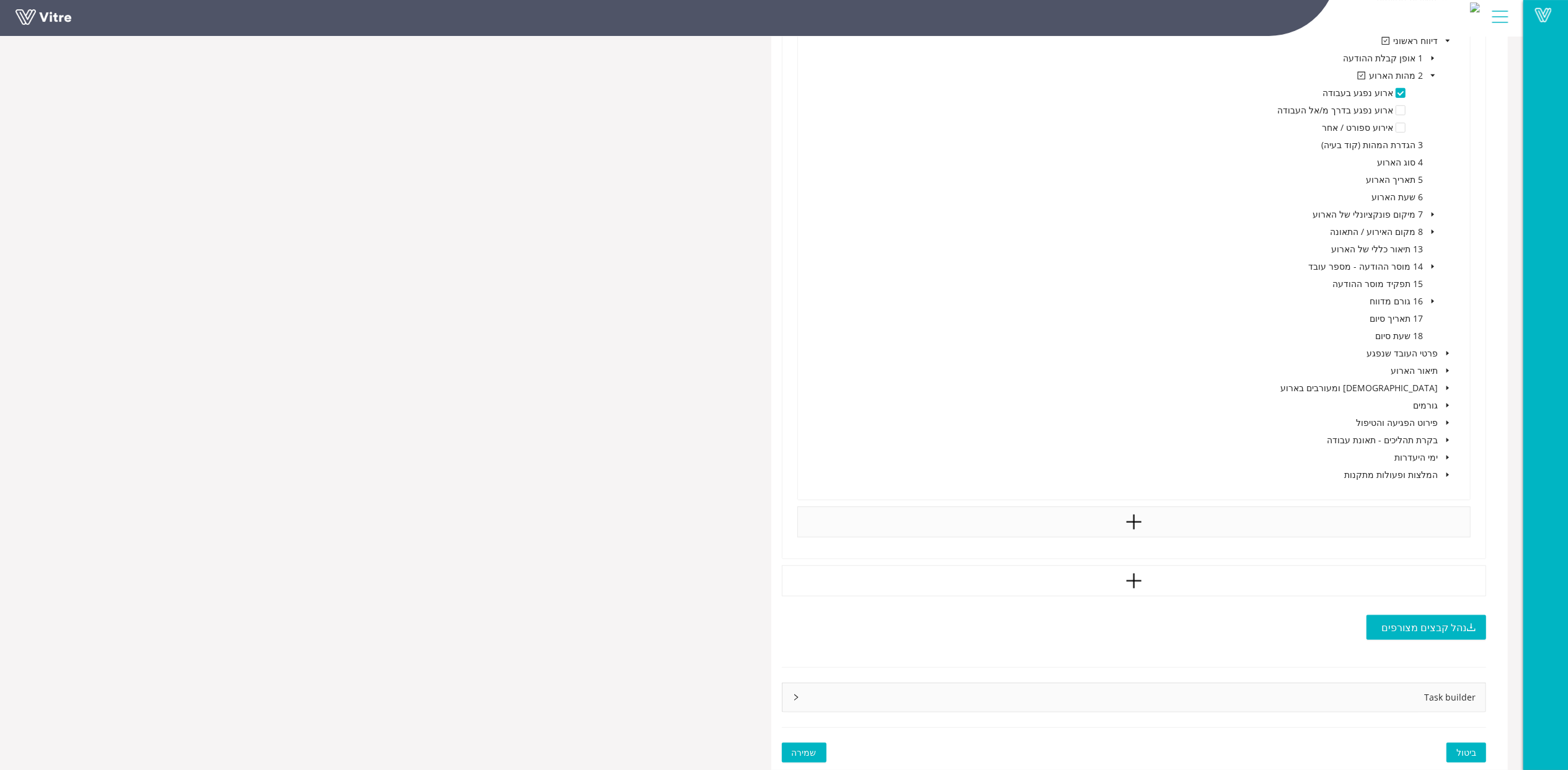
scroll to position [894, 0]
click at [808, 744] on button "שמירה" at bounding box center [804, 753] width 45 height 20
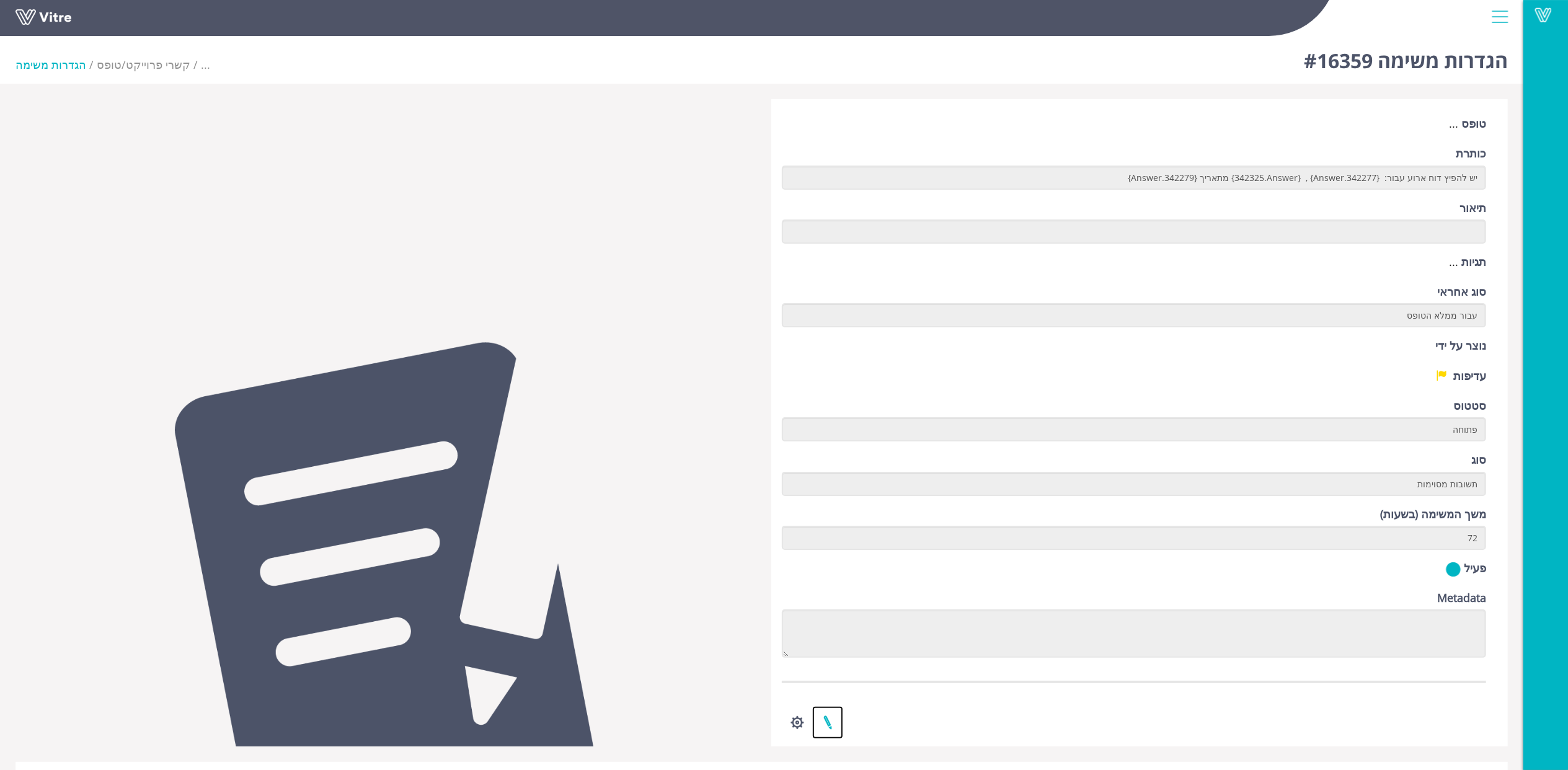
click at [831, 724] on link at bounding box center [828, 723] width 31 height 33
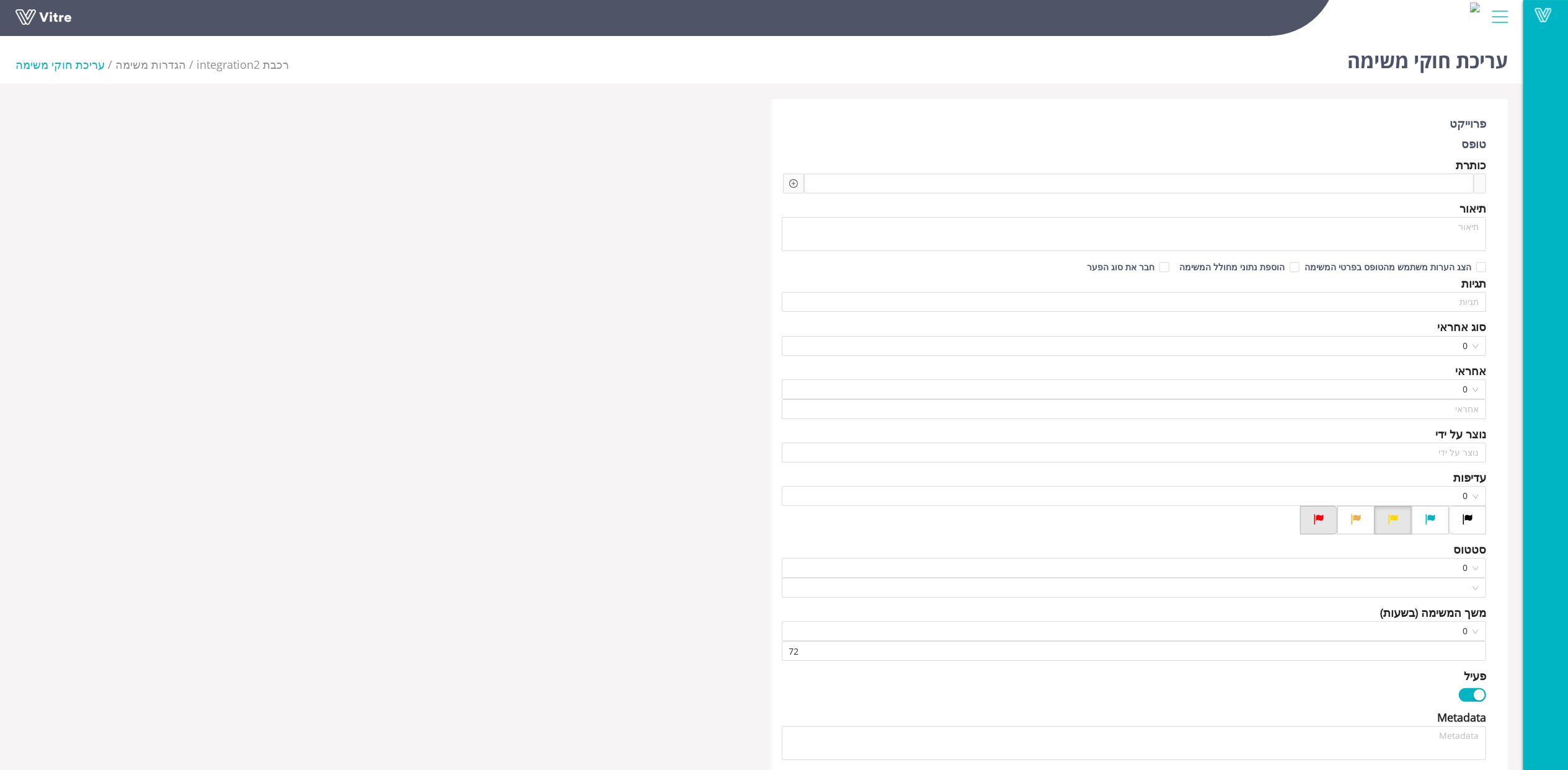
type input "[PERSON_NAME]"
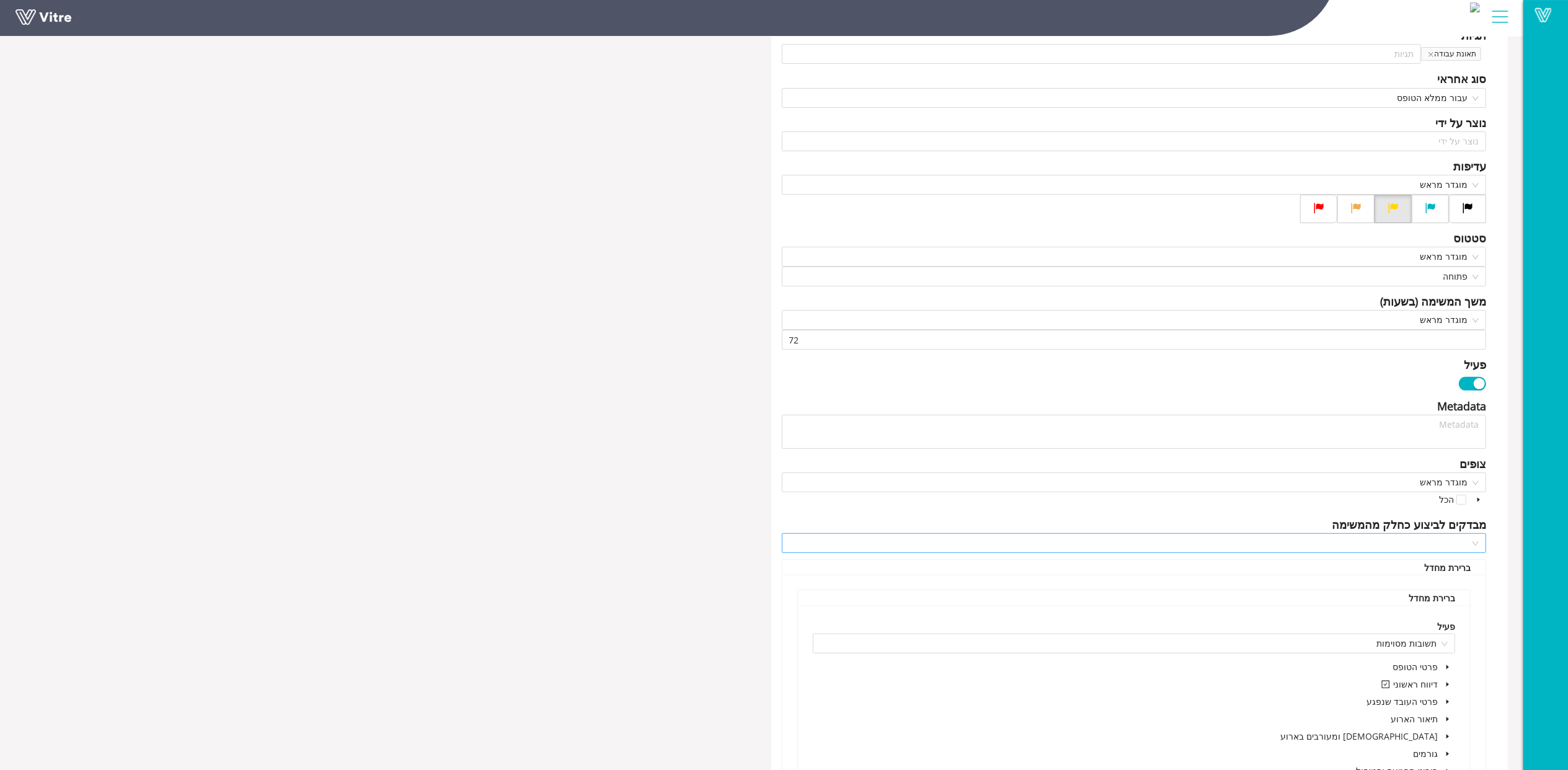
scroll to position [331, 0]
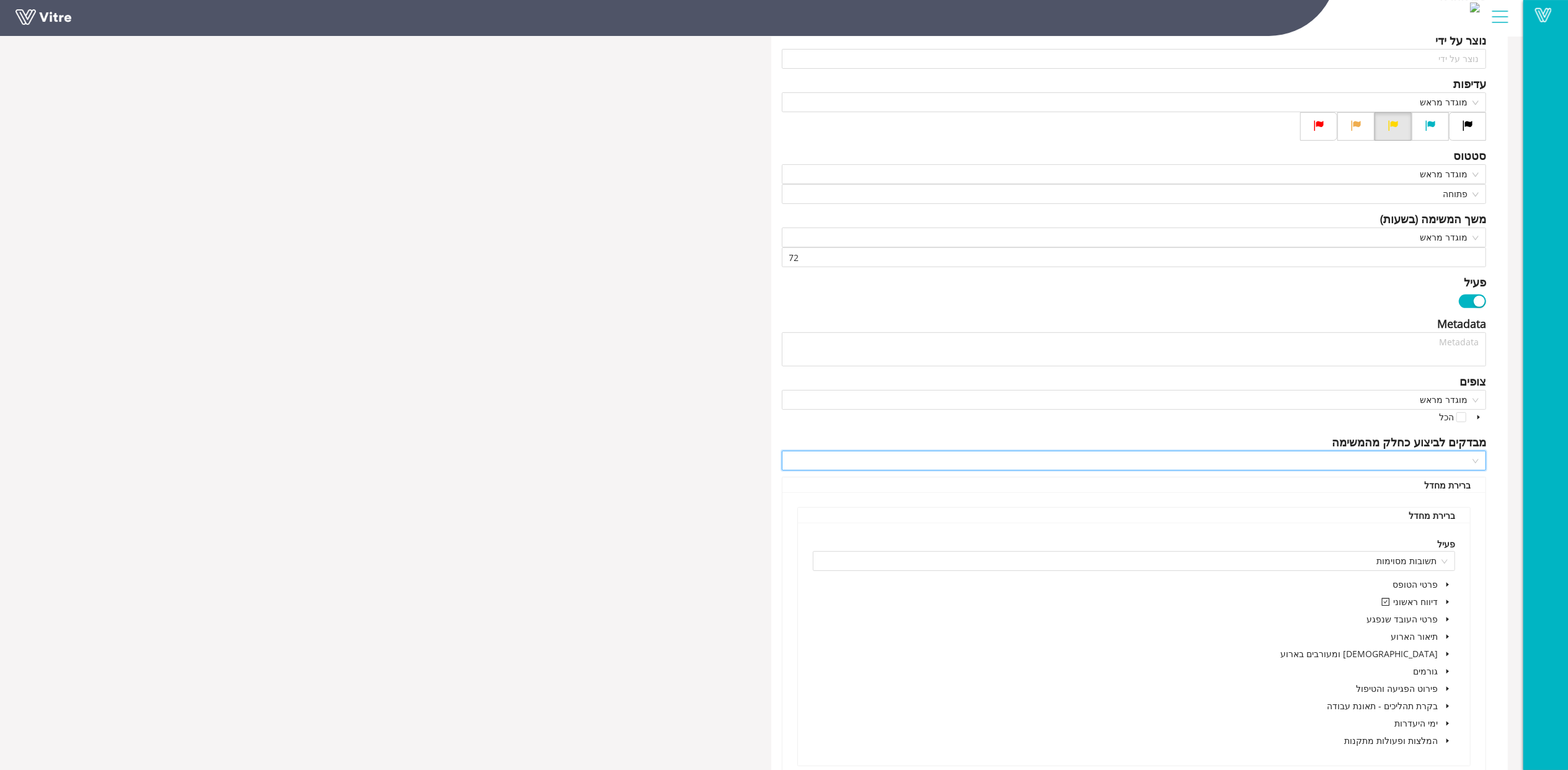
click at [1439, 455] on input "search" at bounding box center [1130, 461] width 682 height 19
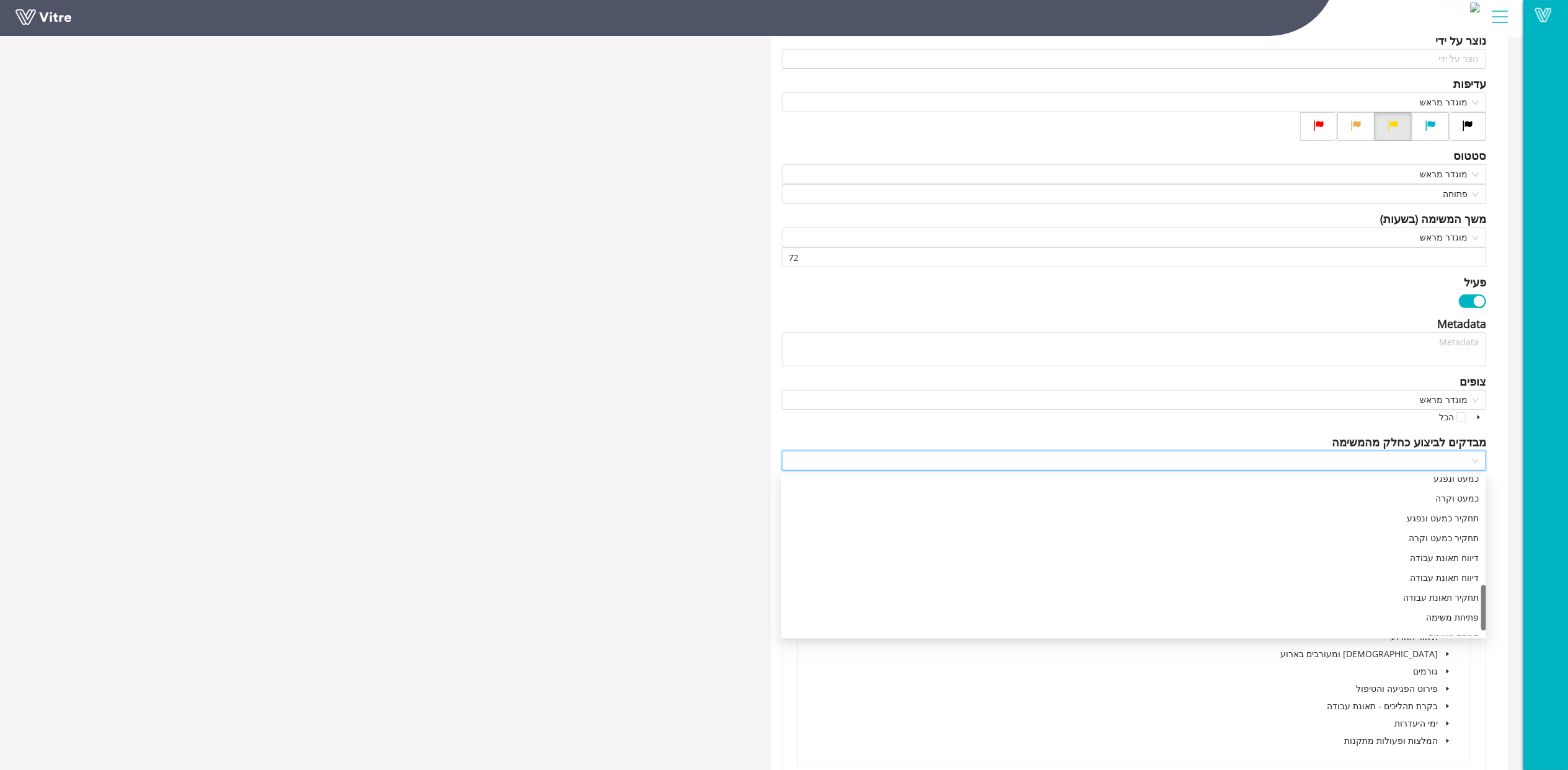
scroll to position [397, 0]
drag, startPoint x: 1484, startPoint y: 494, endPoint x: 1470, endPoint y: 616, distance: 122.8
click at [1470, 616] on div "כמעט ונפגע כמעט וקרה תחקיר כמעט ונפגע תחקיר כמעט וקרה דיווח תאונת עבודה דיווח ת…" at bounding box center [1134, 557] width 705 height 159
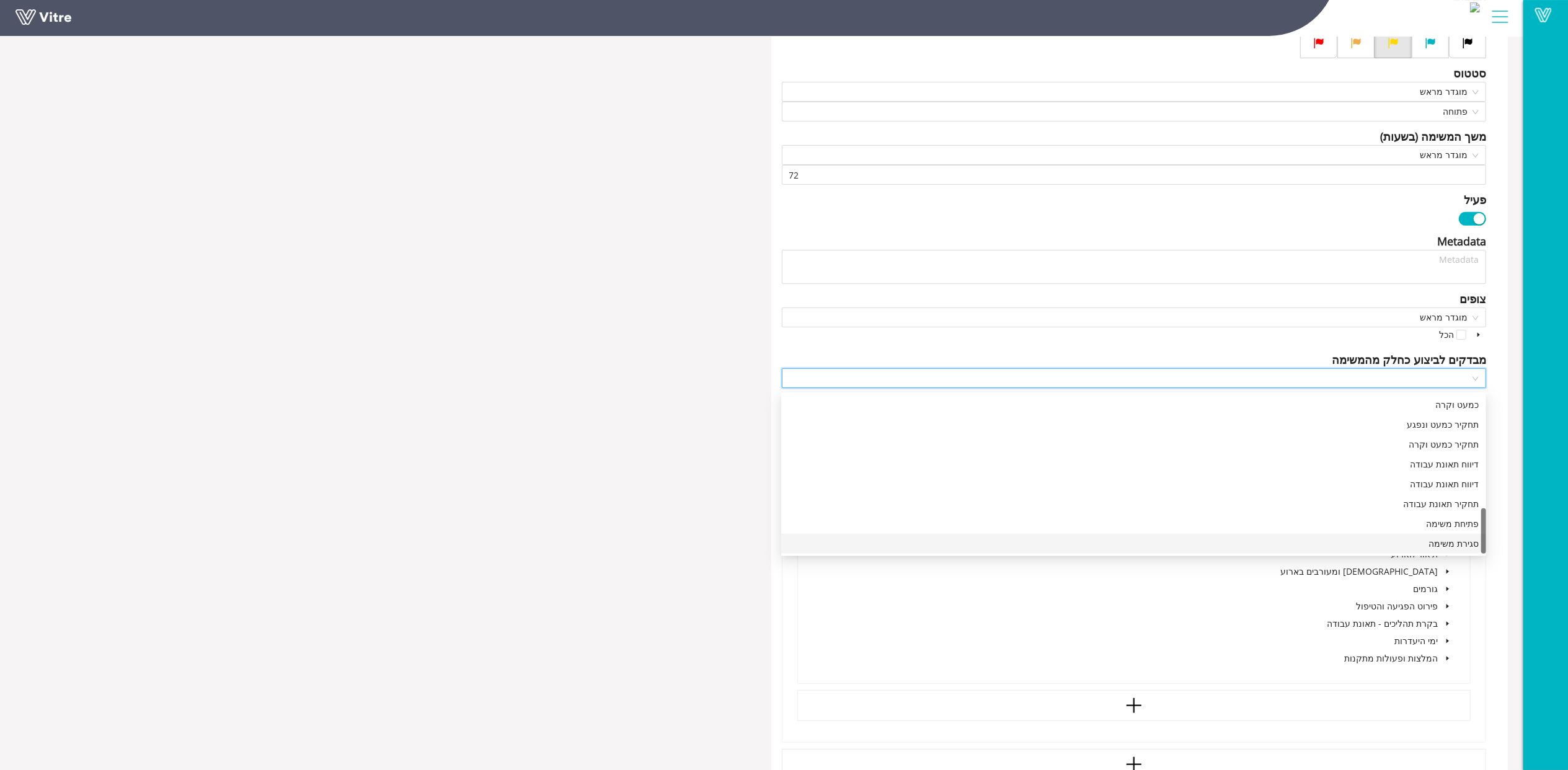
scroll to position [331, 0]
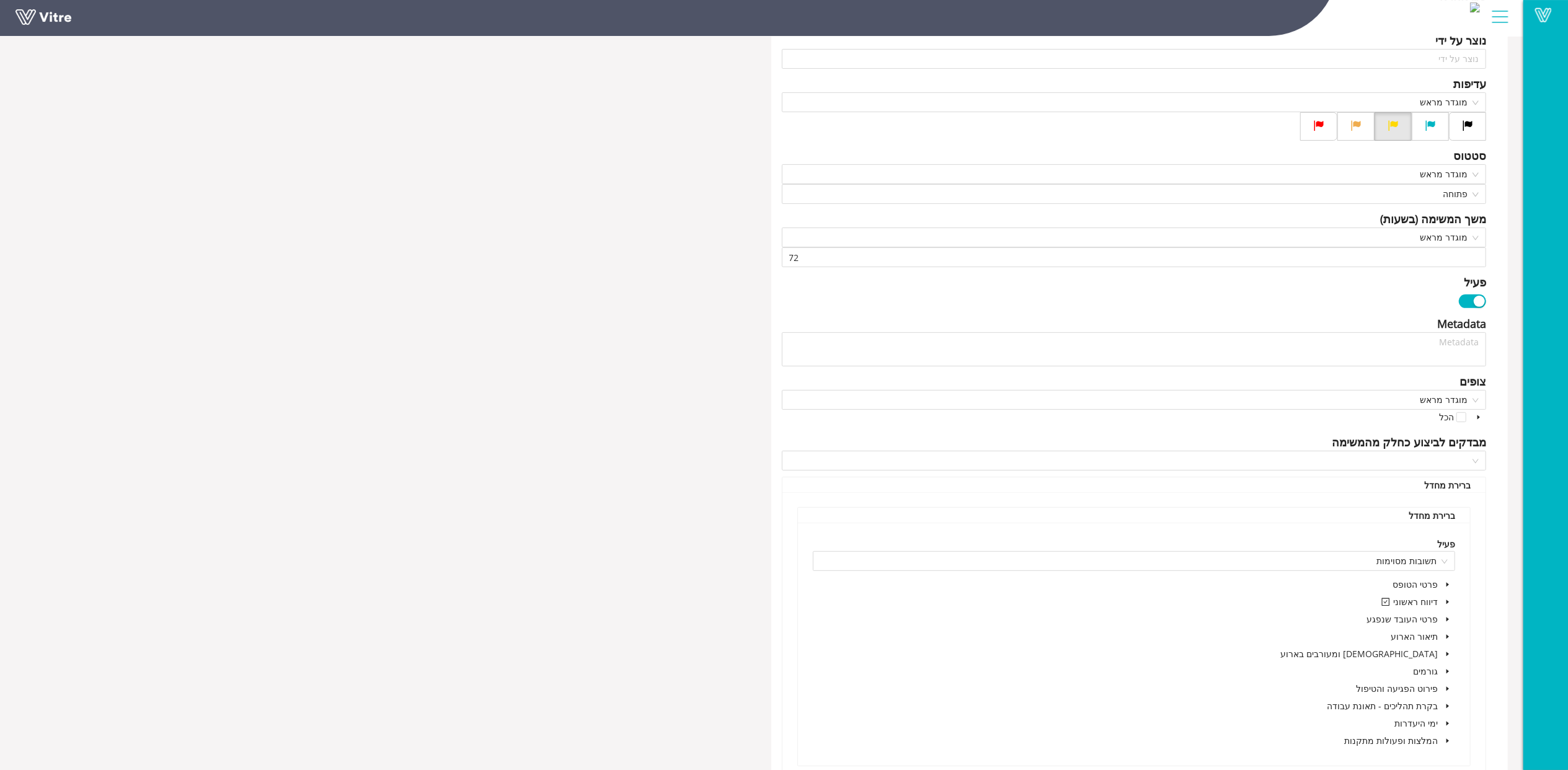
click at [1504, 593] on div "פרוייקט טופס תחקיר תאונת עבודה כותרת יש להפיץ דוח ארוע עבור: Answer-2 מהות הארו…" at bounding box center [1140, 402] width 737 height 1268
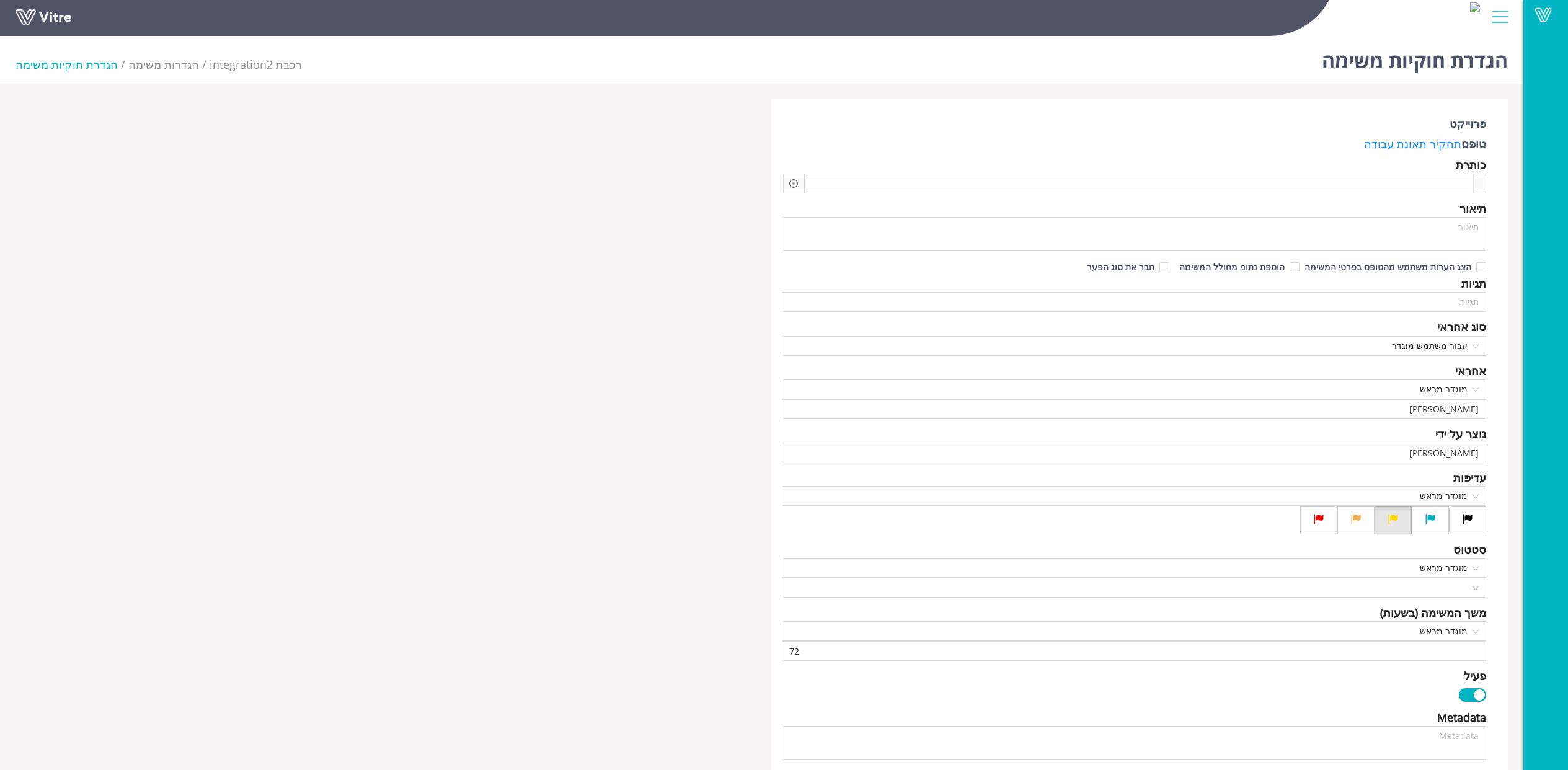
scroll to position [662, 0]
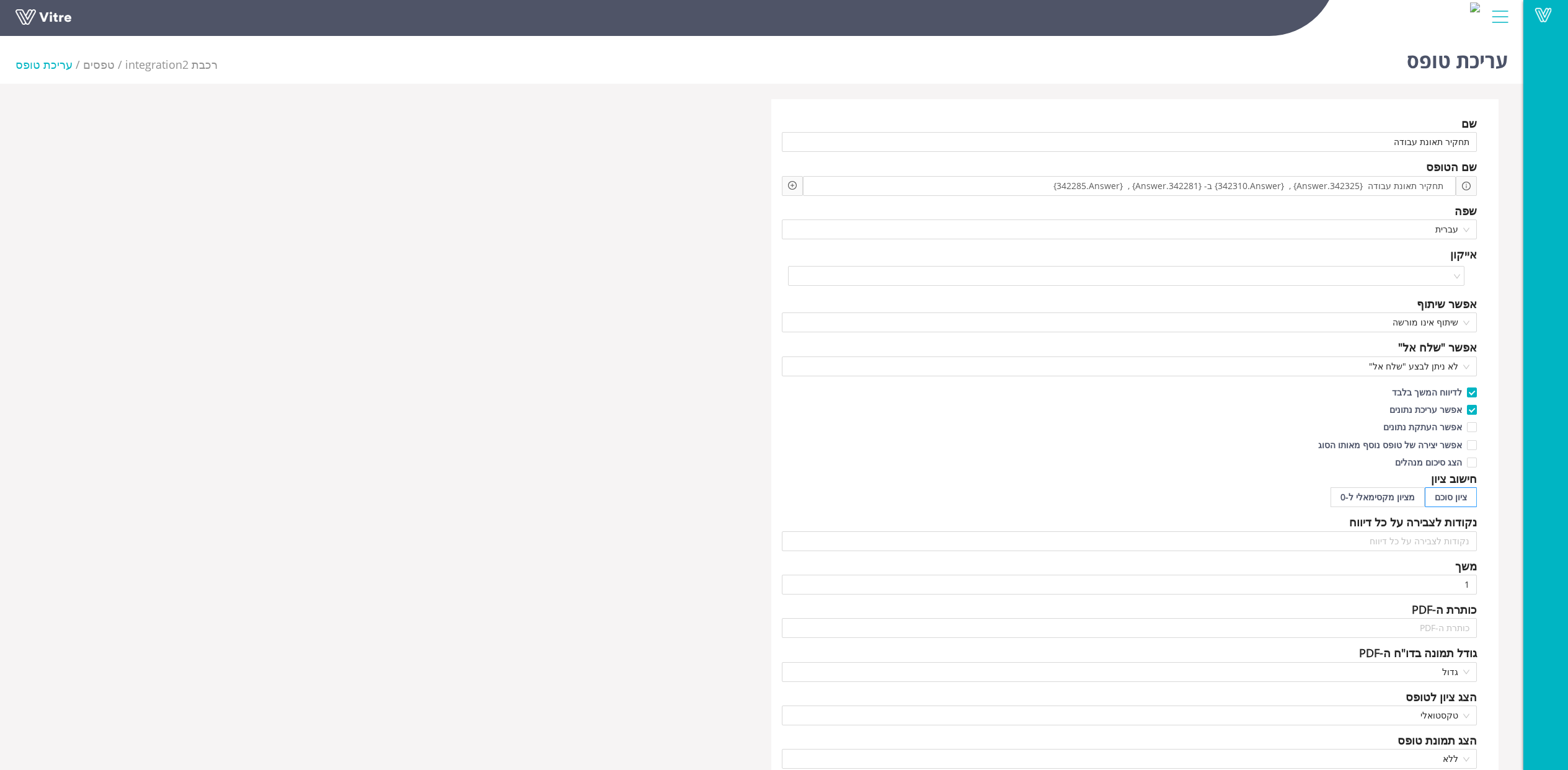
scroll to position [579, 0]
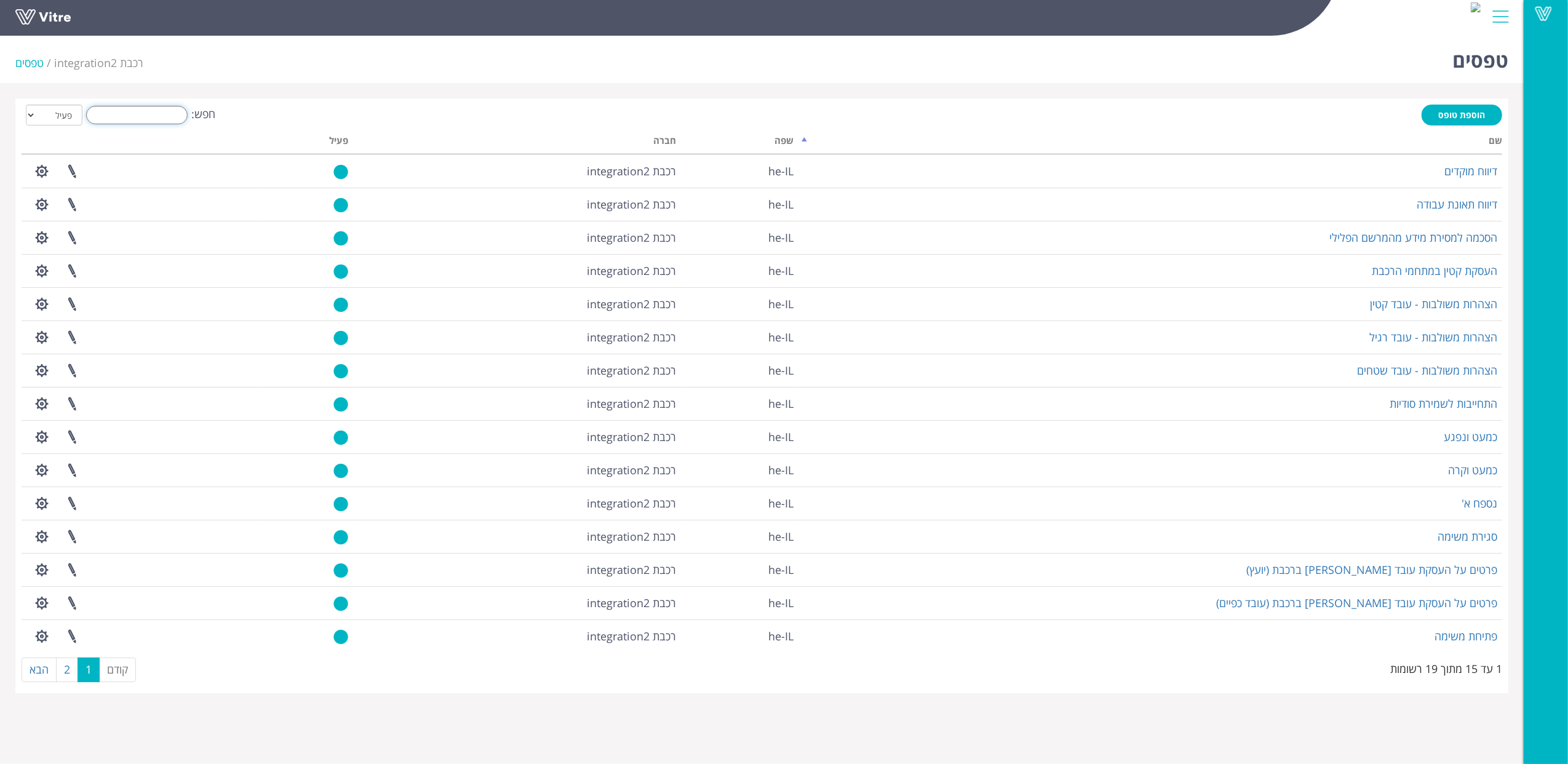
click at [149, 118] on input "חפש:" at bounding box center [136, 114] width 101 height 19
type input "ת"
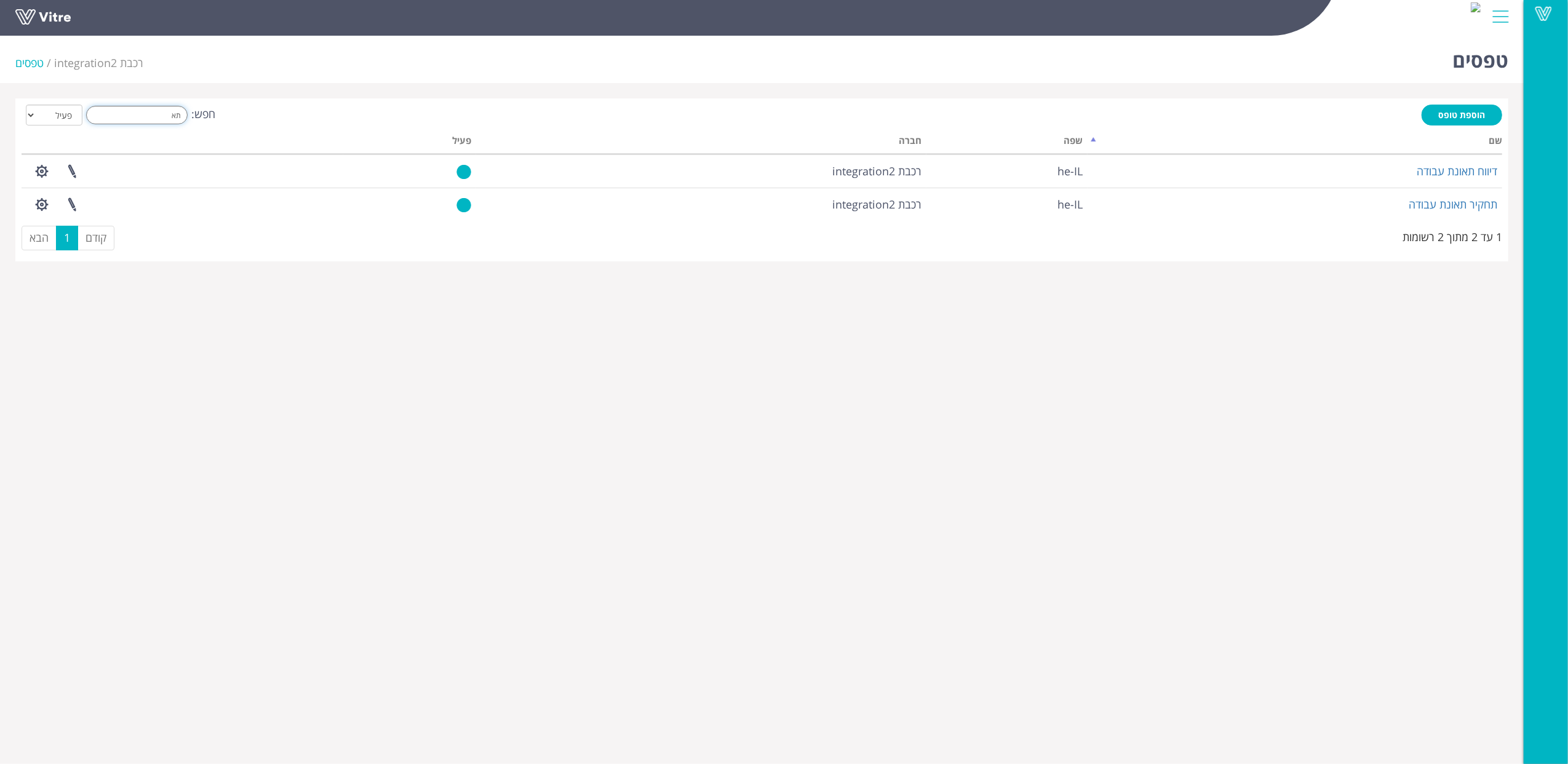
drag, startPoint x: 153, startPoint y: 123, endPoint x: 231, endPoint y: 121, distance: 78.0
click at [215, 121] on label "חפש: תא" at bounding box center [149, 114] width 133 height 19
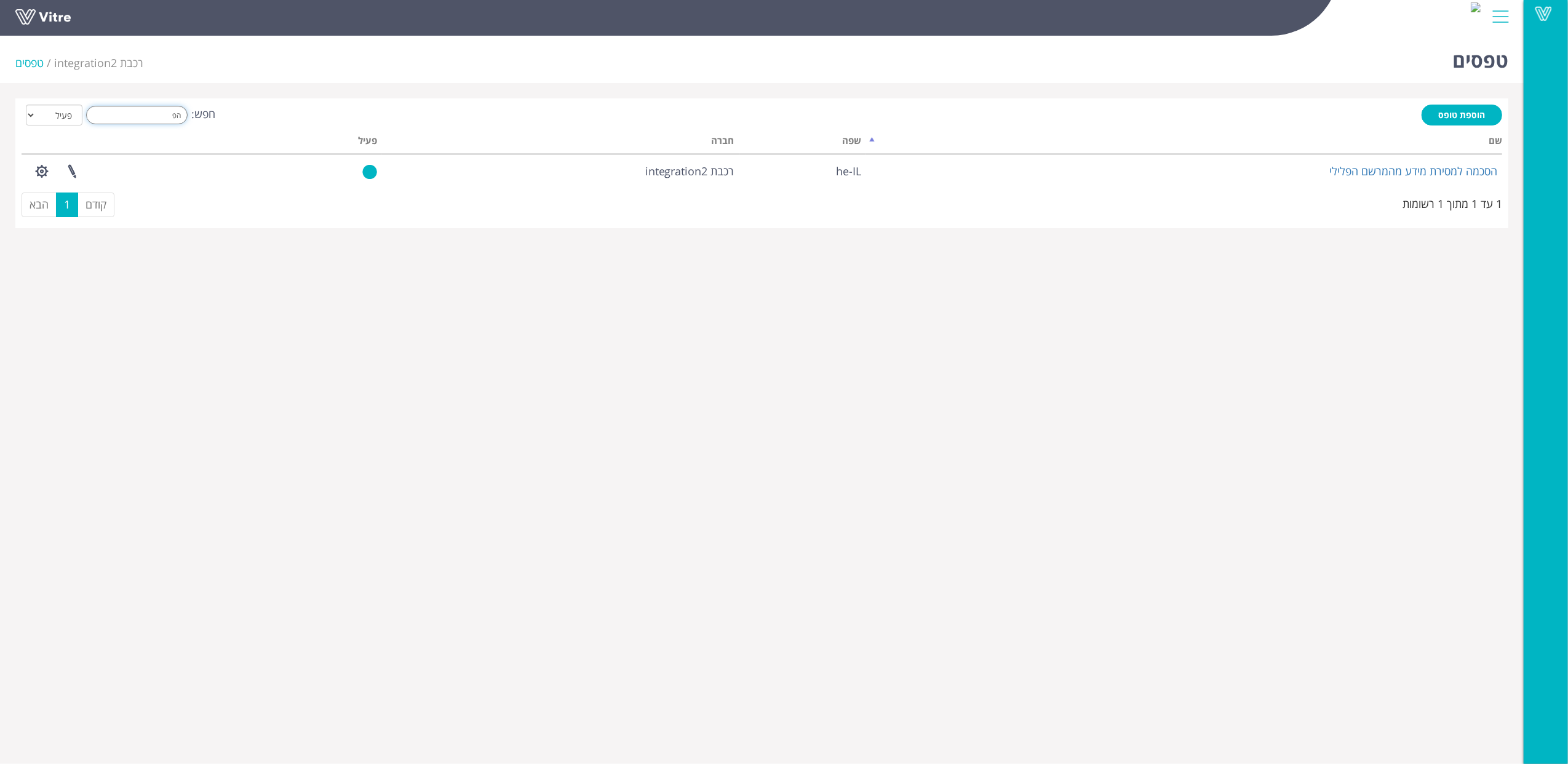
type input "ה"
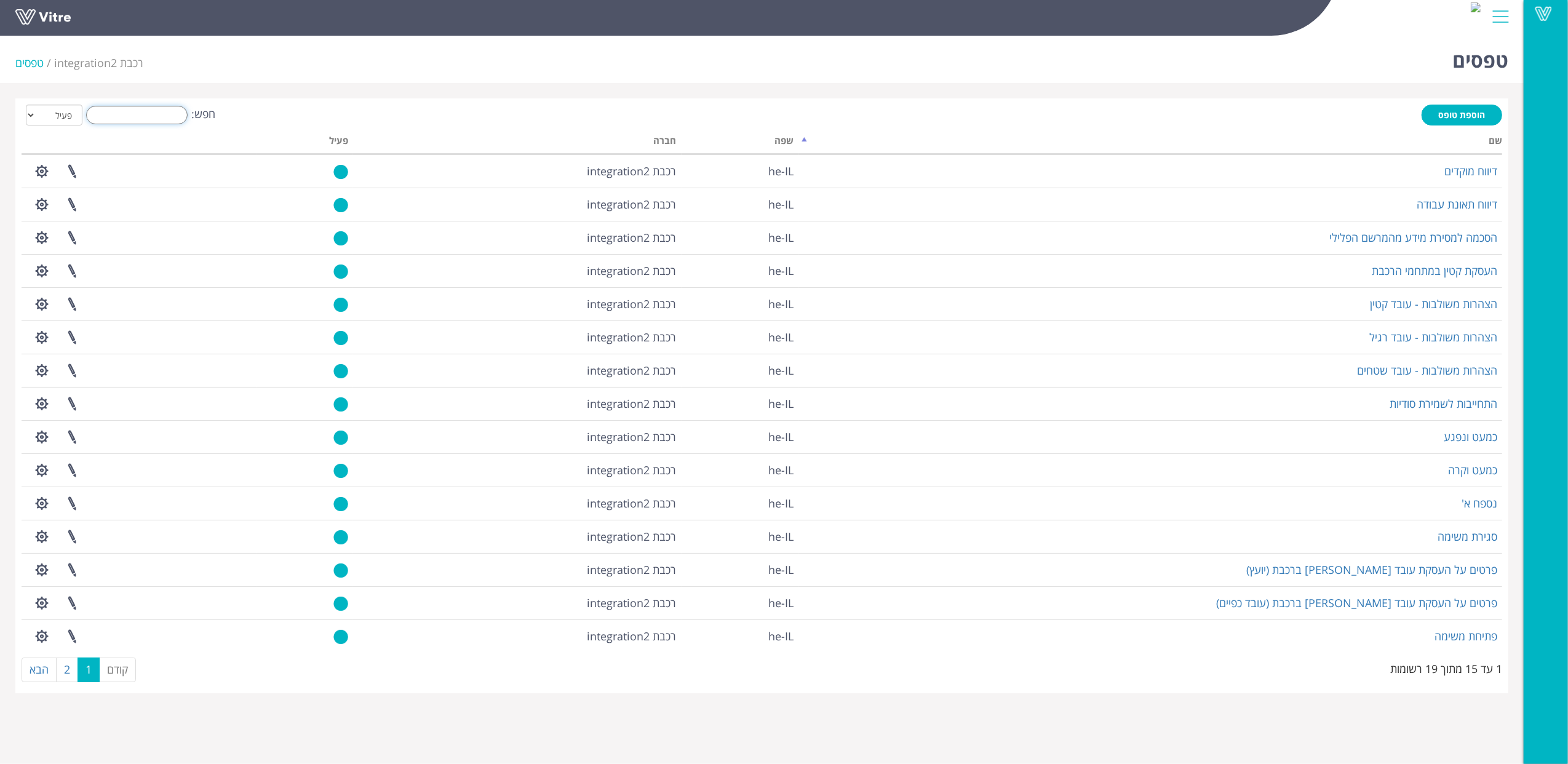
click at [159, 116] on input "חפש:" at bounding box center [136, 114] width 101 height 19
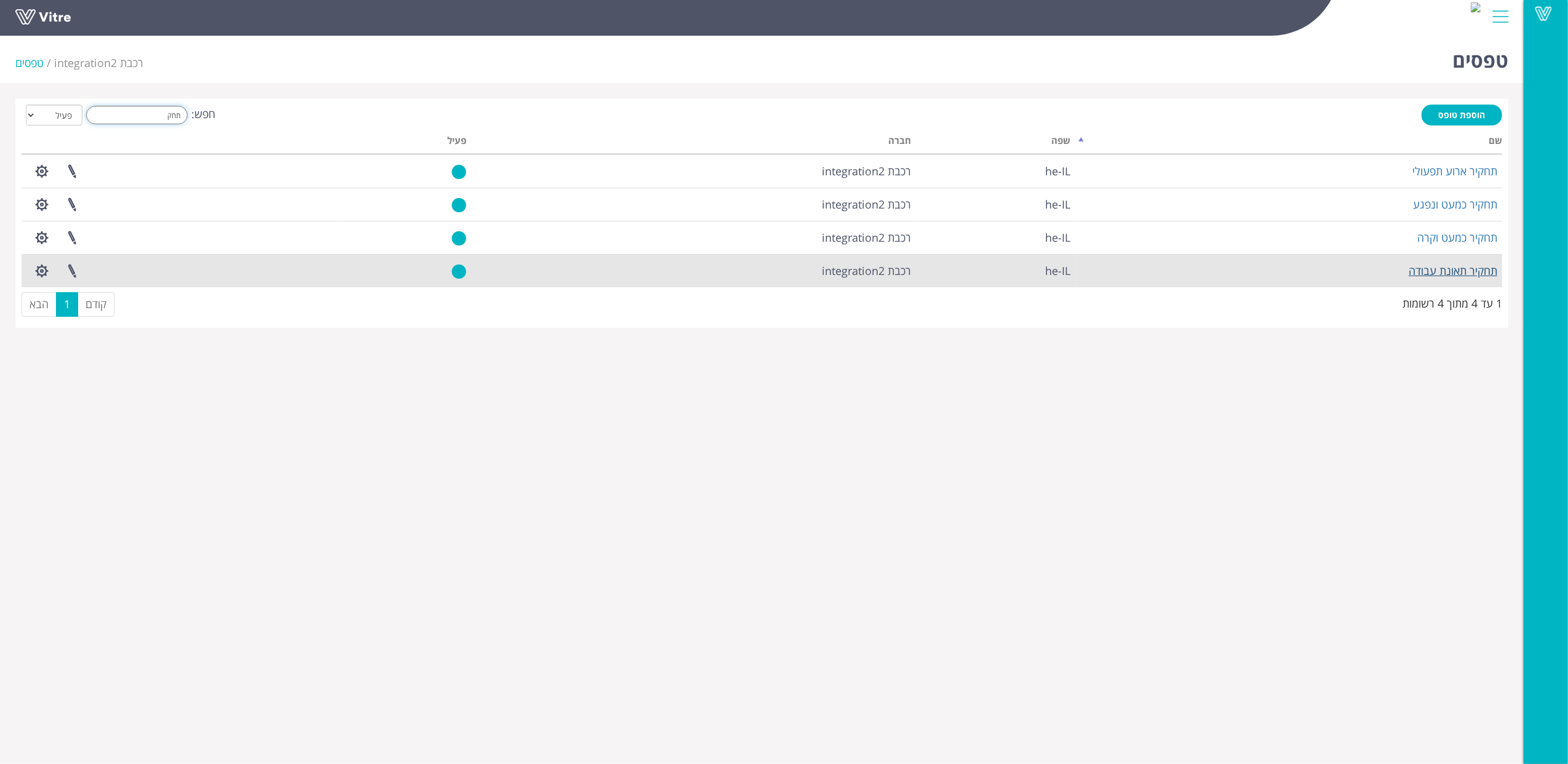
type input "תחק"
click at [1443, 273] on link "תחקיר תאונת עבודה" at bounding box center [1452, 270] width 88 height 15
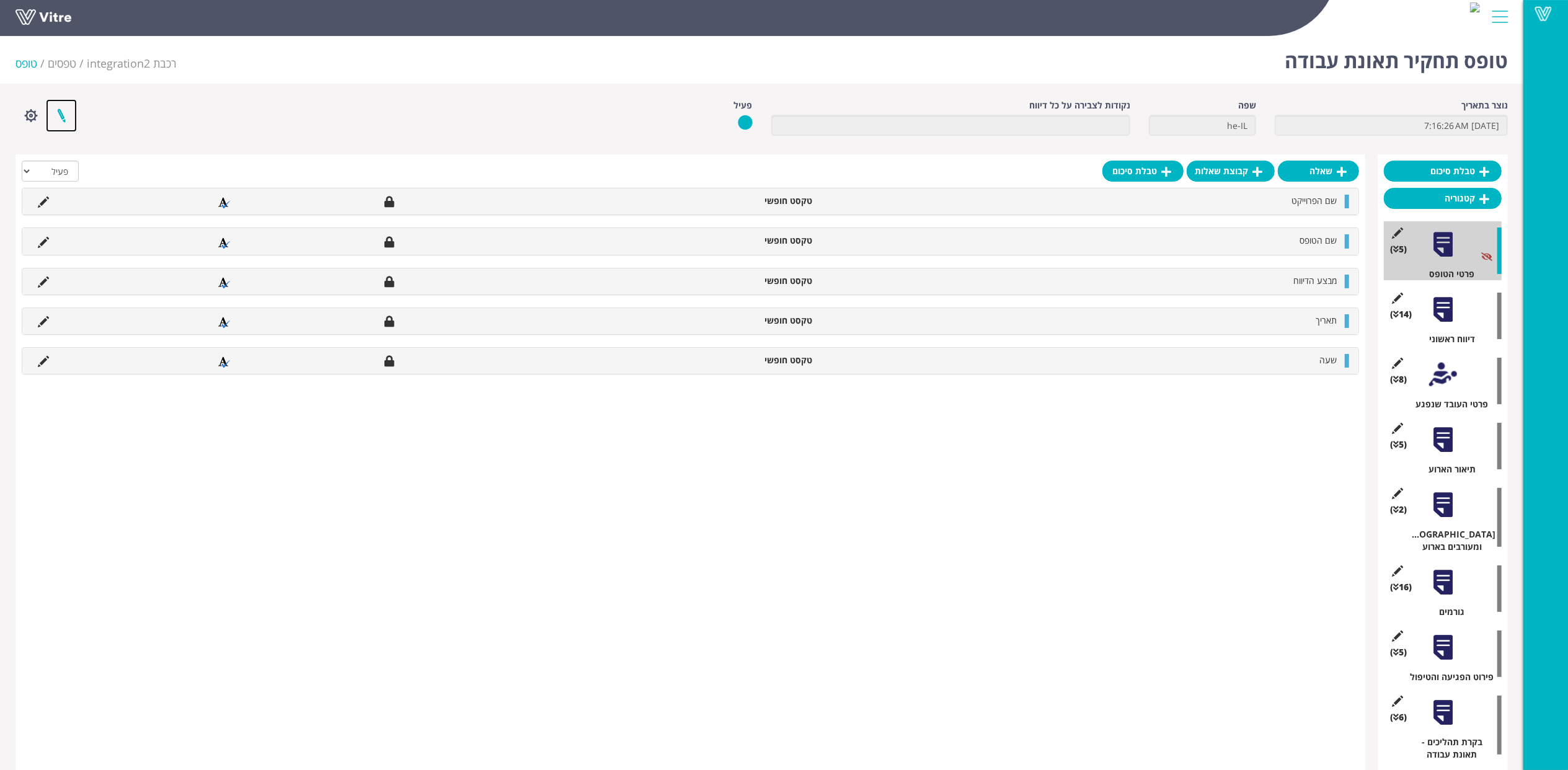
click at [70, 109] on link at bounding box center [61, 115] width 31 height 33
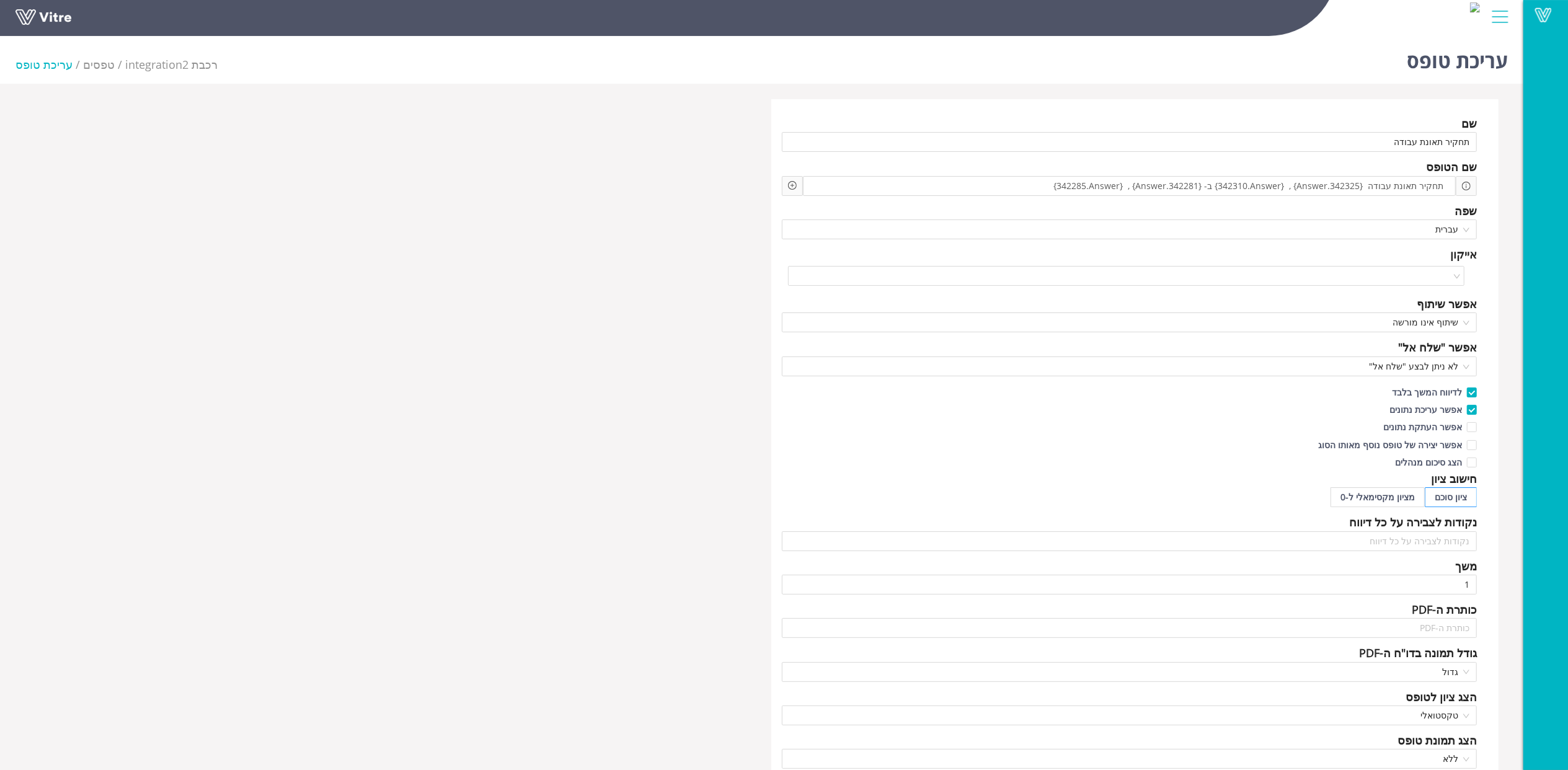
scroll to position [579, 0]
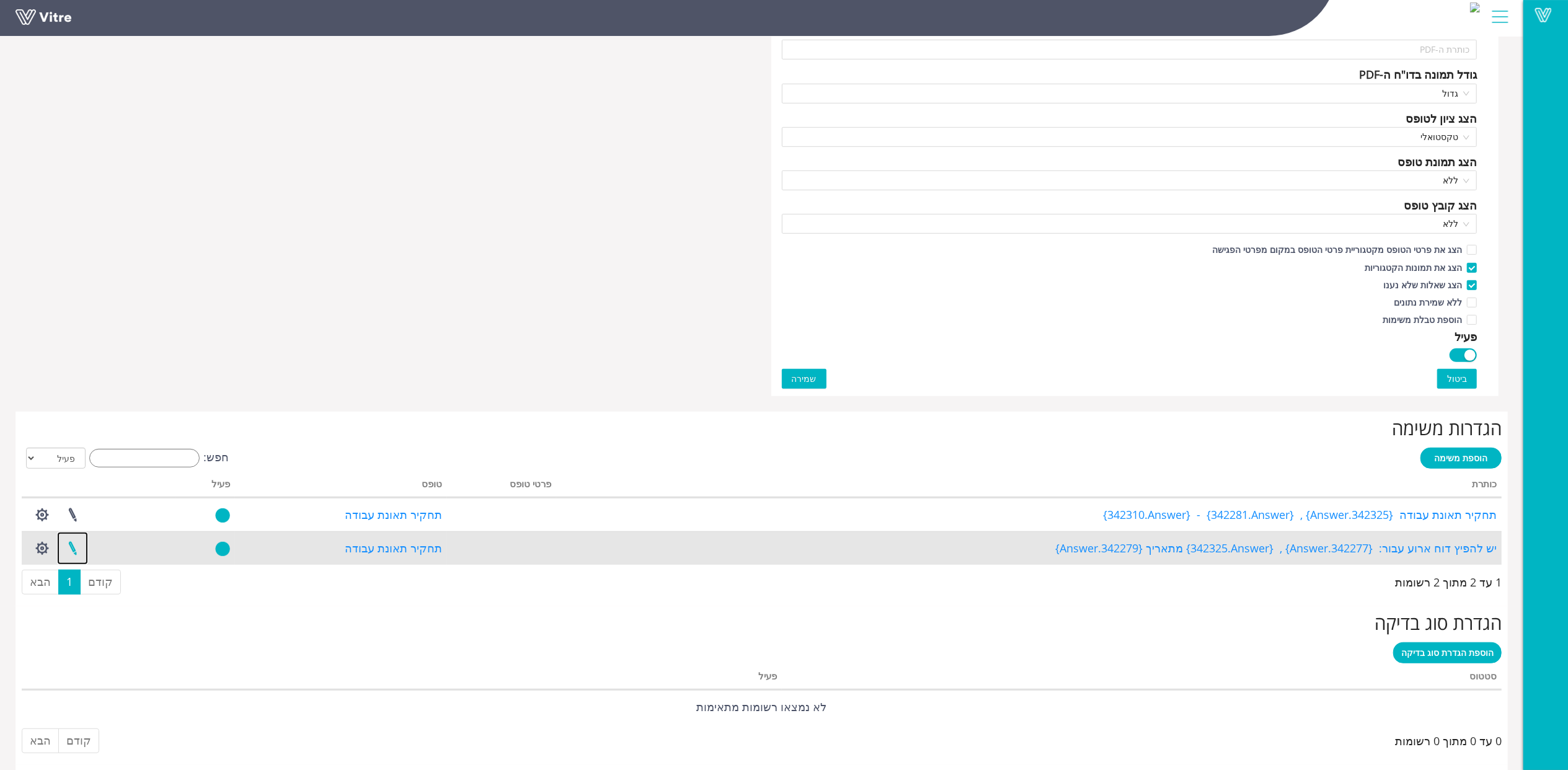
click at [61, 554] on link at bounding box center [73, 548] width 31 height 33
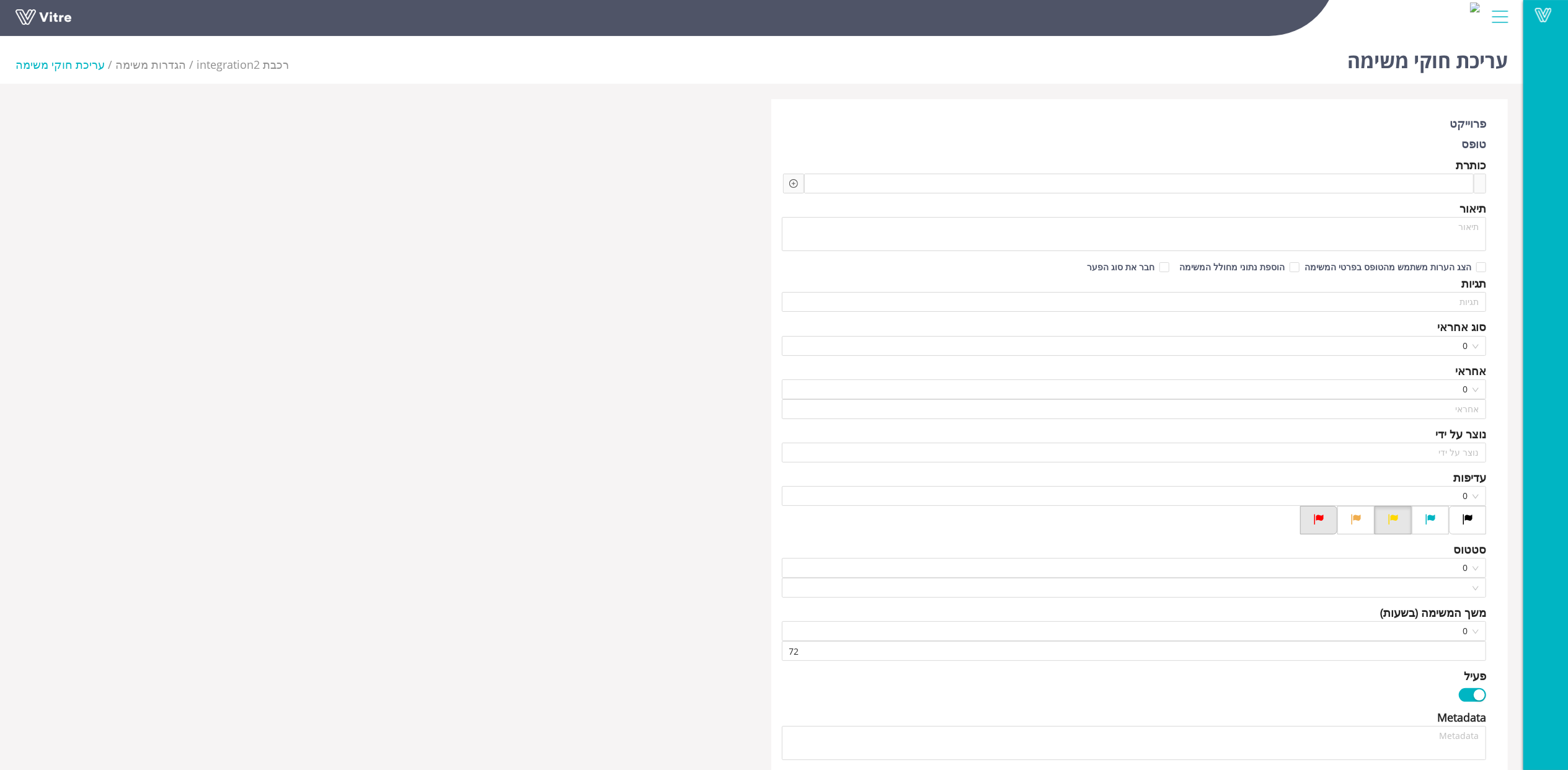
type input "[PERSON_NAME]"
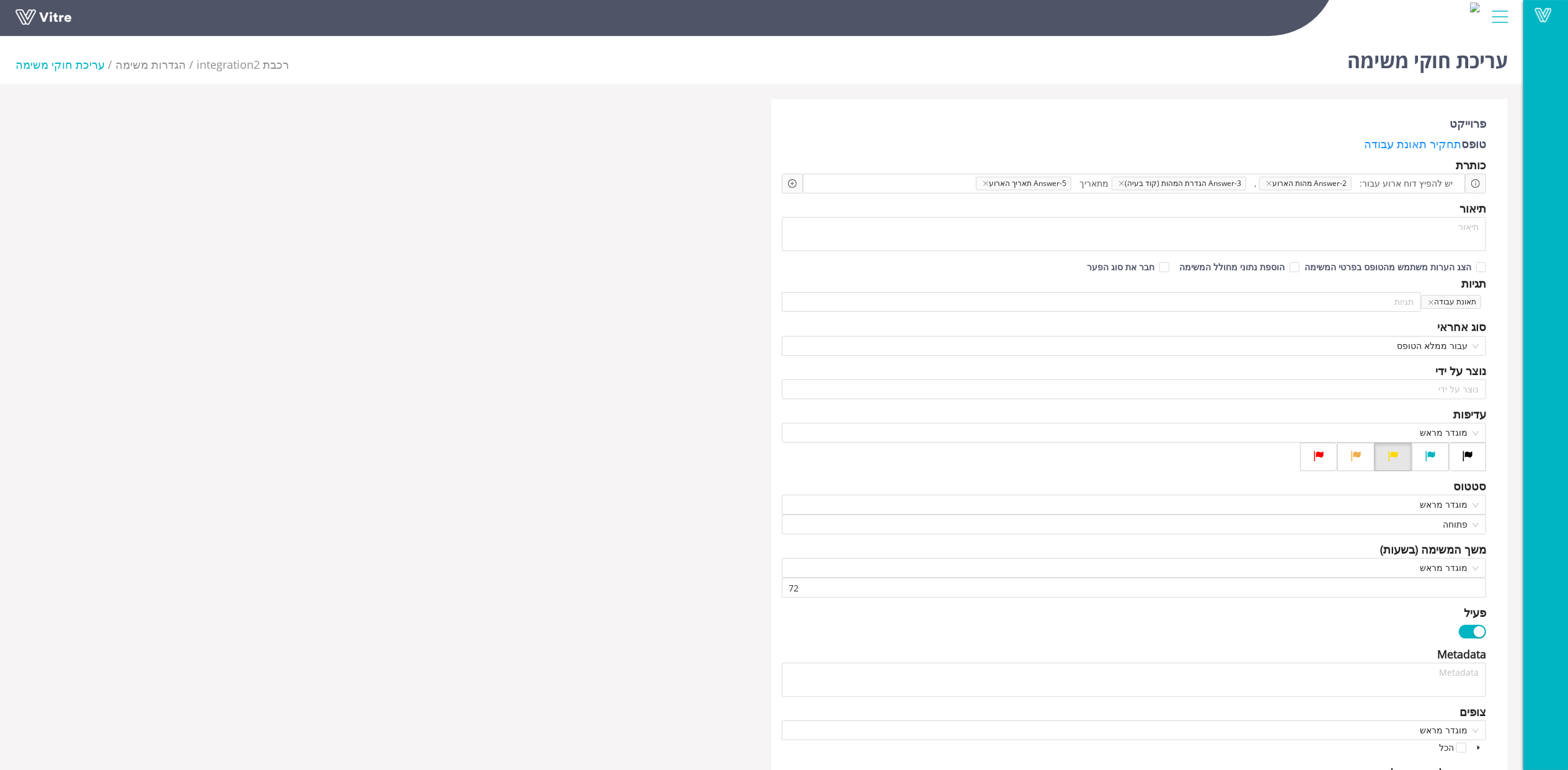
scroll to position [413, 0]
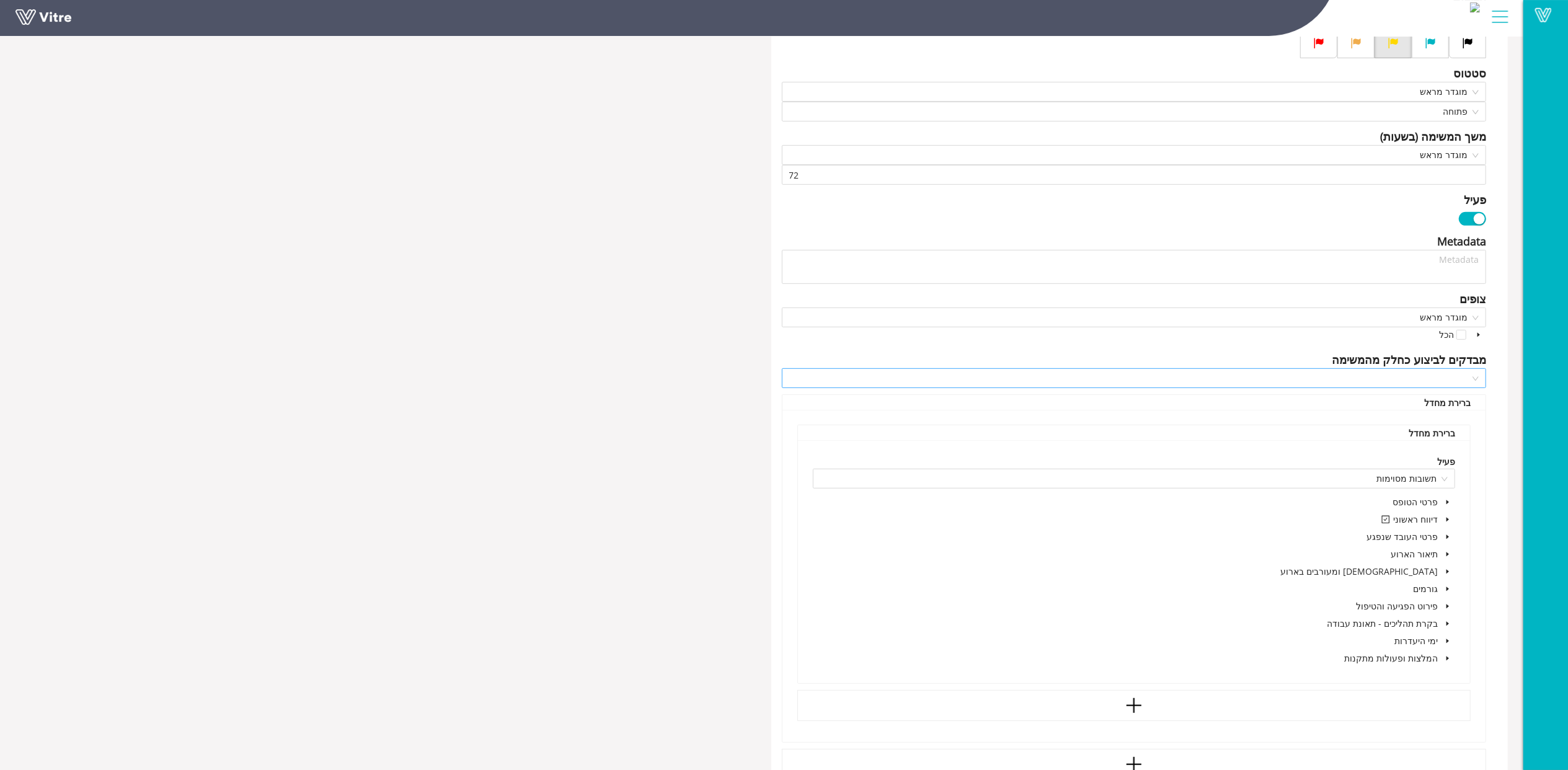
click at [1430, 380] on input "search" at bounding box center [1130, 378] width 682 height 19
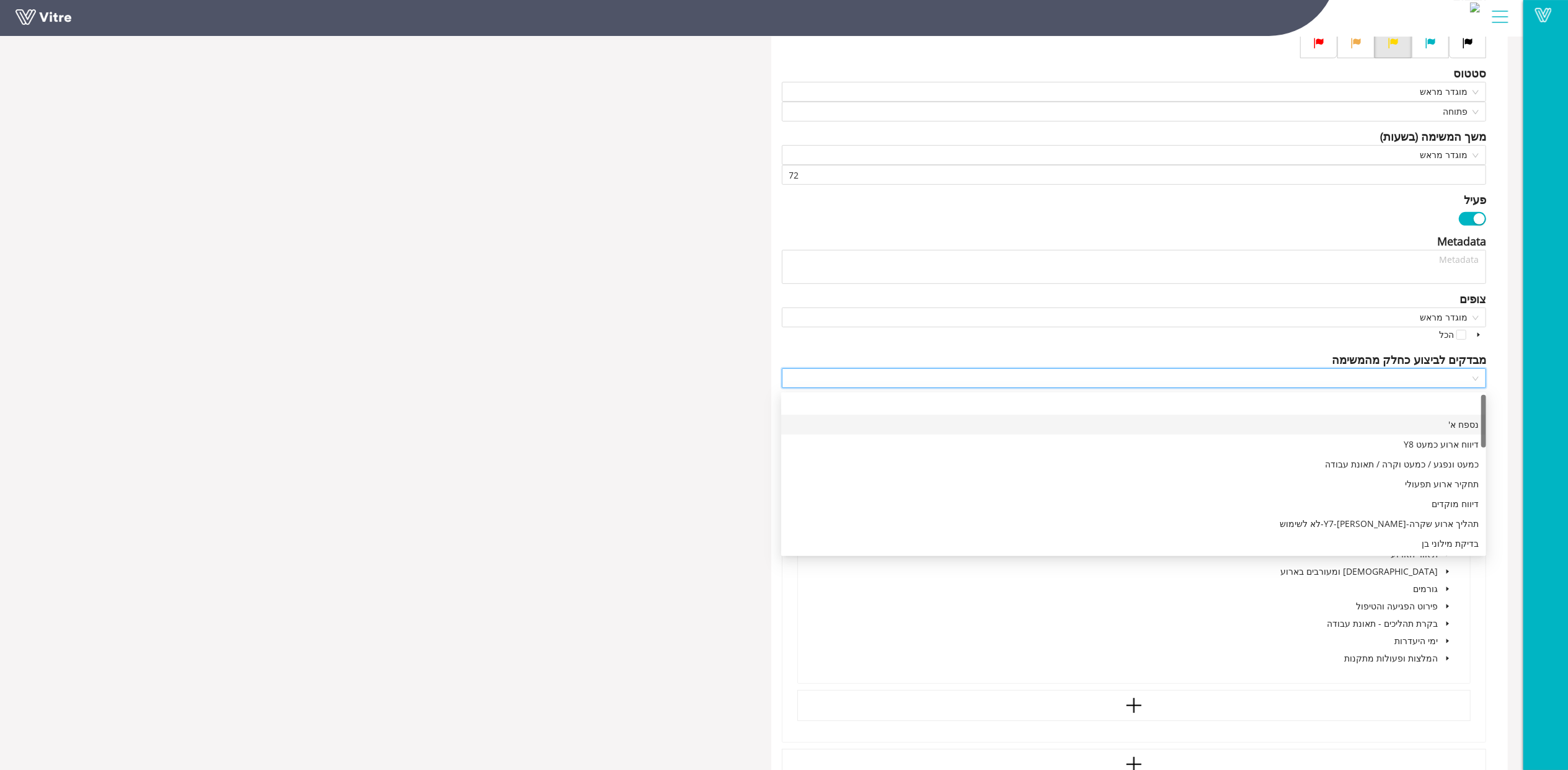
click at [1471, 421] on div "נספח א'" at bounding box center [1133, 425] width 690 height 14
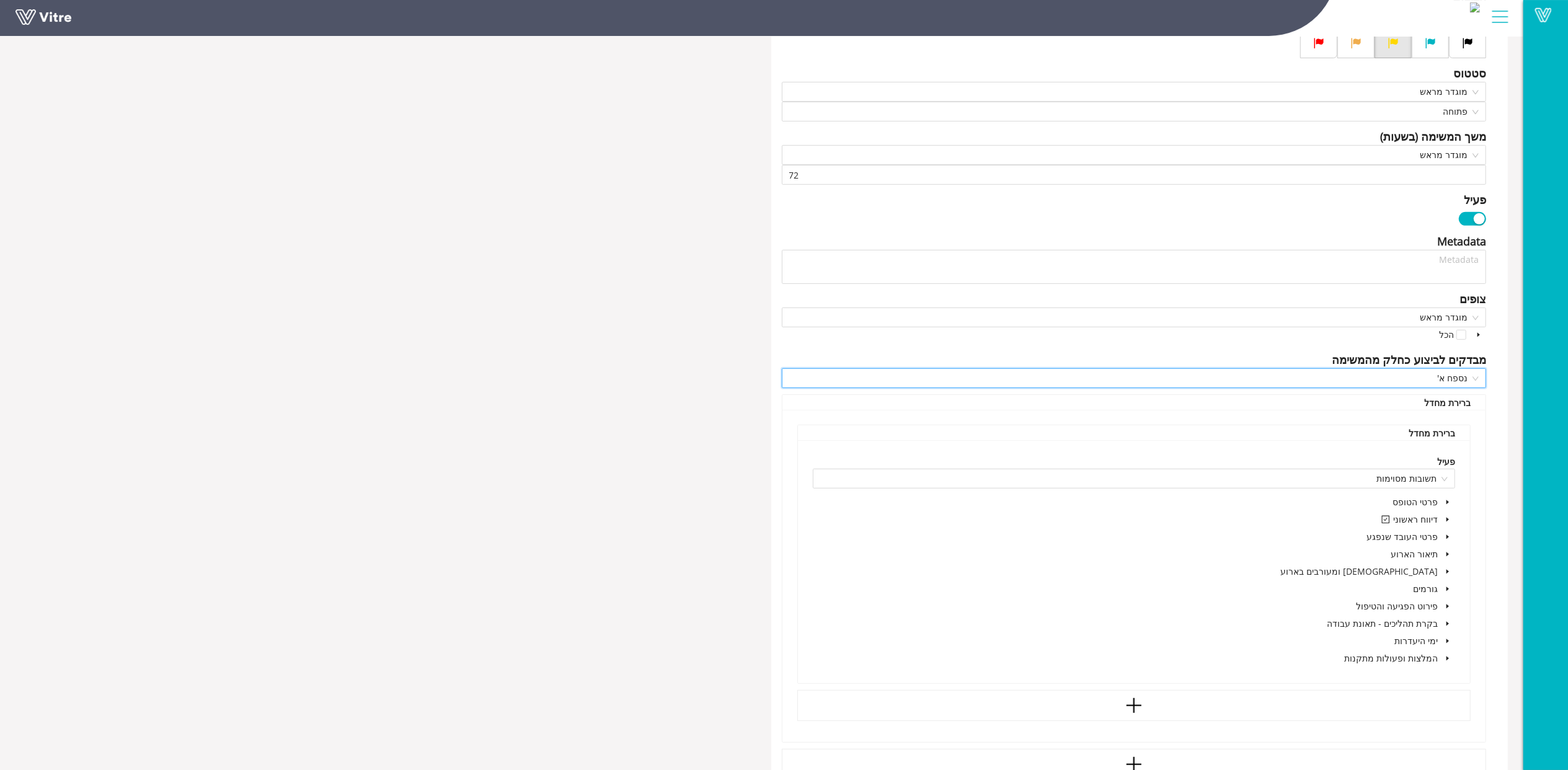
click at [1496, 418] on div "פרוייקט טופס תחקיר תאונת עבודה כותרת יש להפיץ דוח ארוע עבור: Answer-2 מהות הארו…" at bounding box center [1140, 320] width 737 height 1268
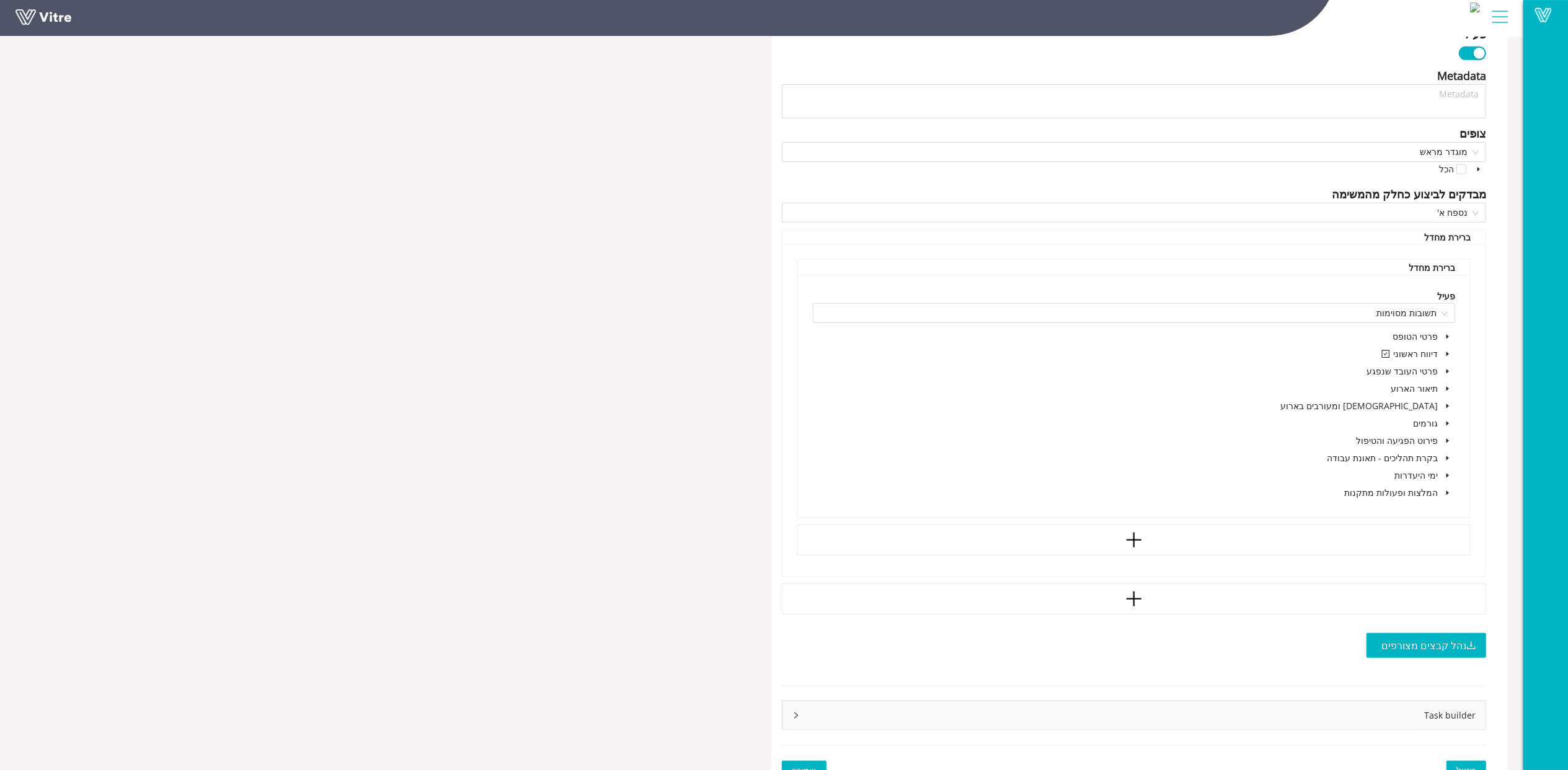
scroll to position [599, 0]
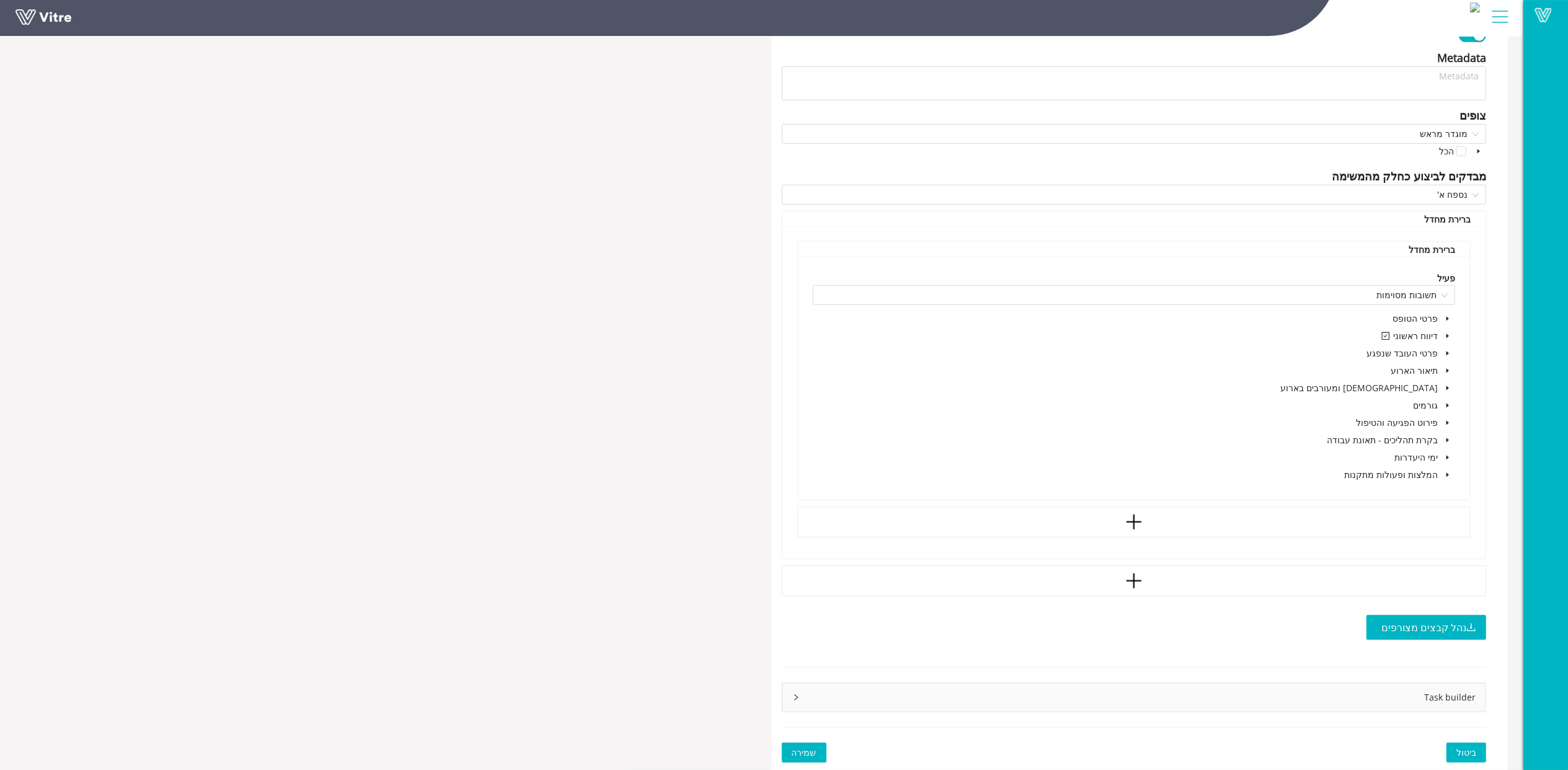
click at [815, 750] on button "שמירה" at bounding box center [804, 753] width 45 height 20
